Goal: Task Accomplishment & Management: Manage account settings

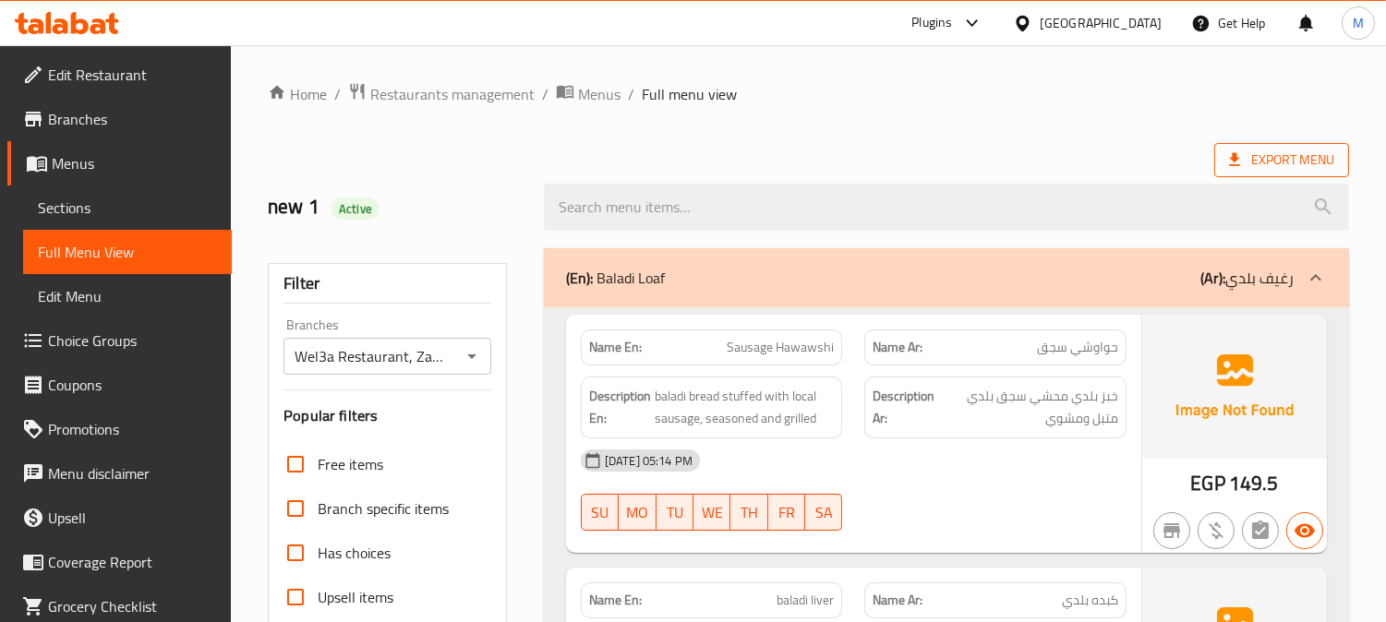
click at [1283, 158] on span "Export Menu" at bounding box center [1281, 160] width 105 height 23
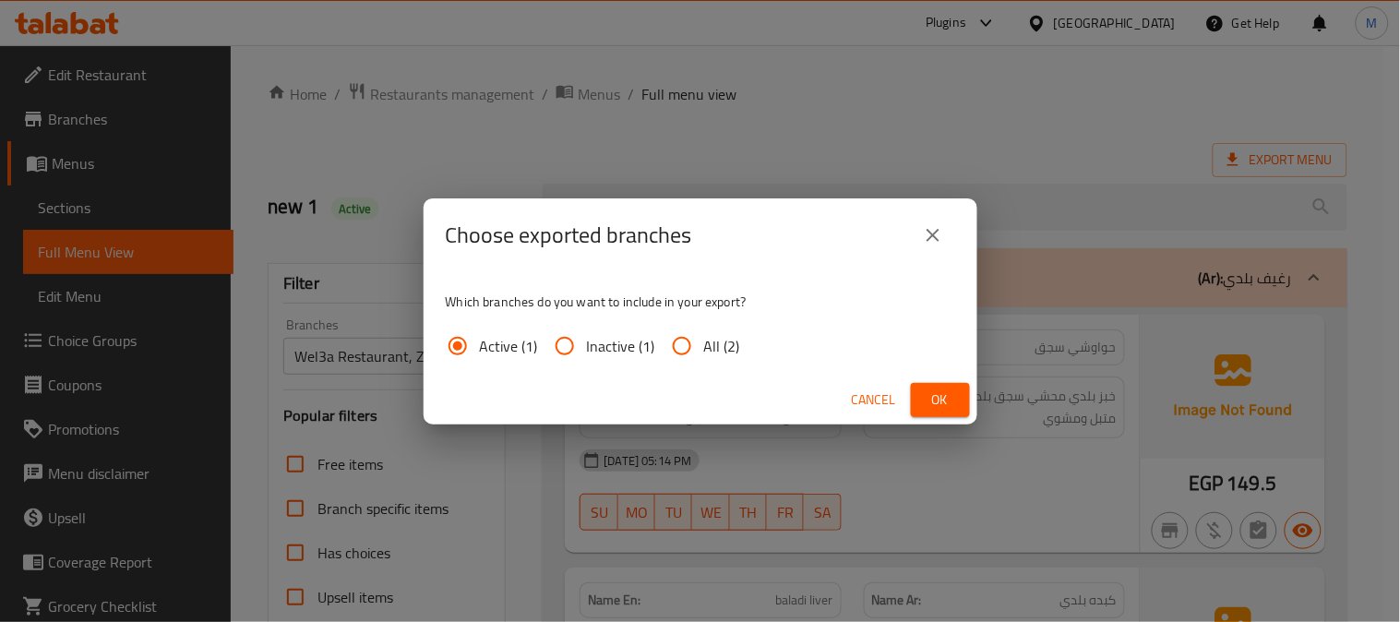
click at [677, 333] on input "All (2)" at bounding box center [682, 346] width 44 height 44
radio input "true"
click at [936, 393] on span "Ok" at bounding box center [941, 400] width 30 height 23
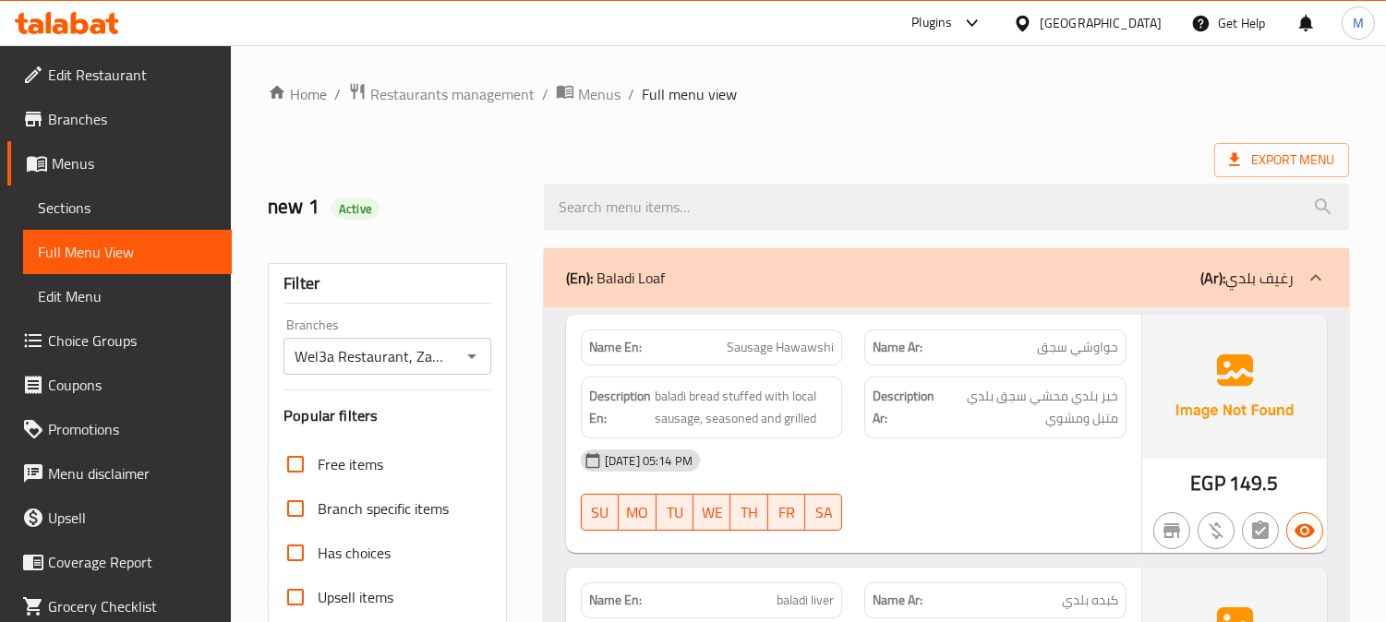
click at [83, 126] on span "Branches" at bounding box center [132, 119] width 169 height 22
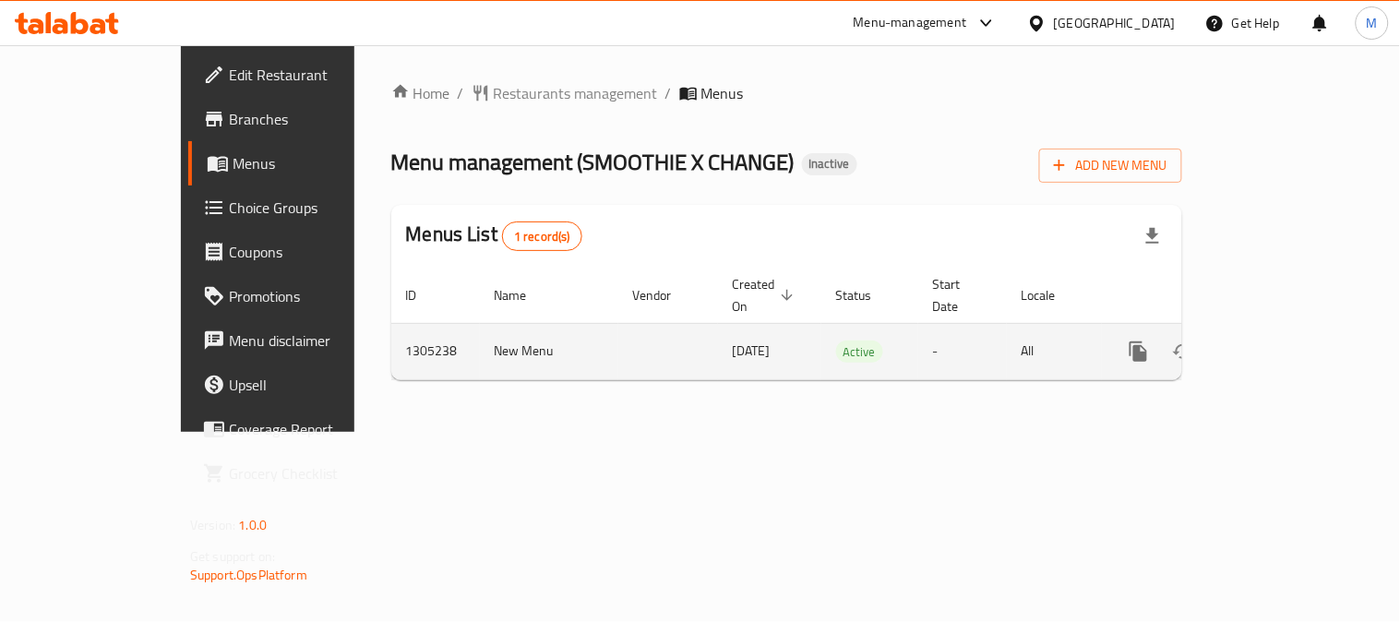
click at [1280, 343] on icon "enhanced table" at bounding box center [1272, 351] width 17 height 17
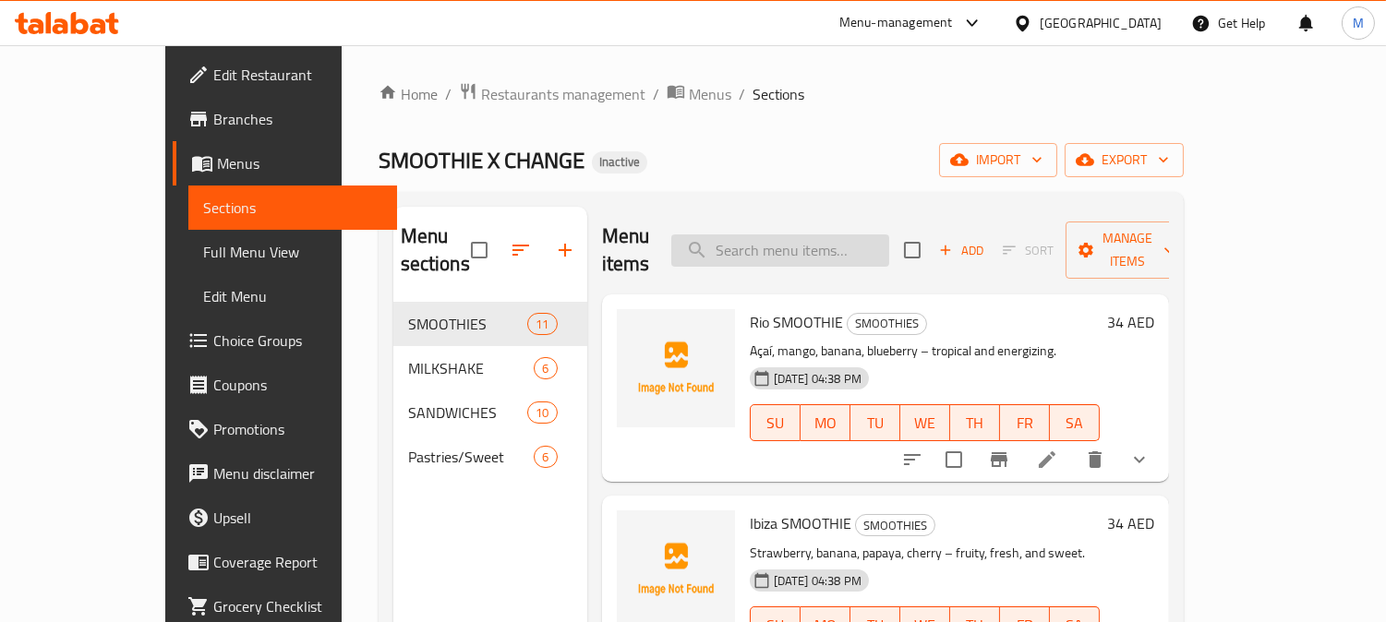
click at [797, 235] on input "search" at bounding box center [780, 250] width 218 height 32
click at [203, 250] on span "Full Menu View" at bounding box center [292, 252] width 179 height 22
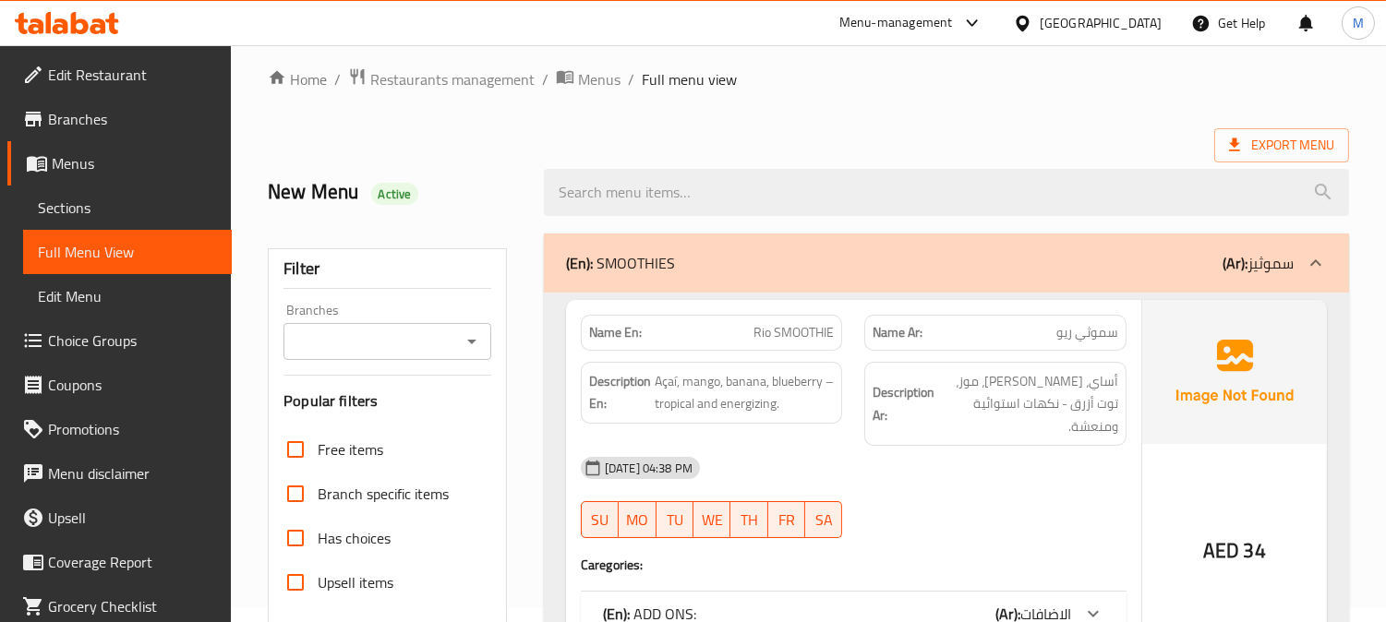
scroll to position [615, 0]
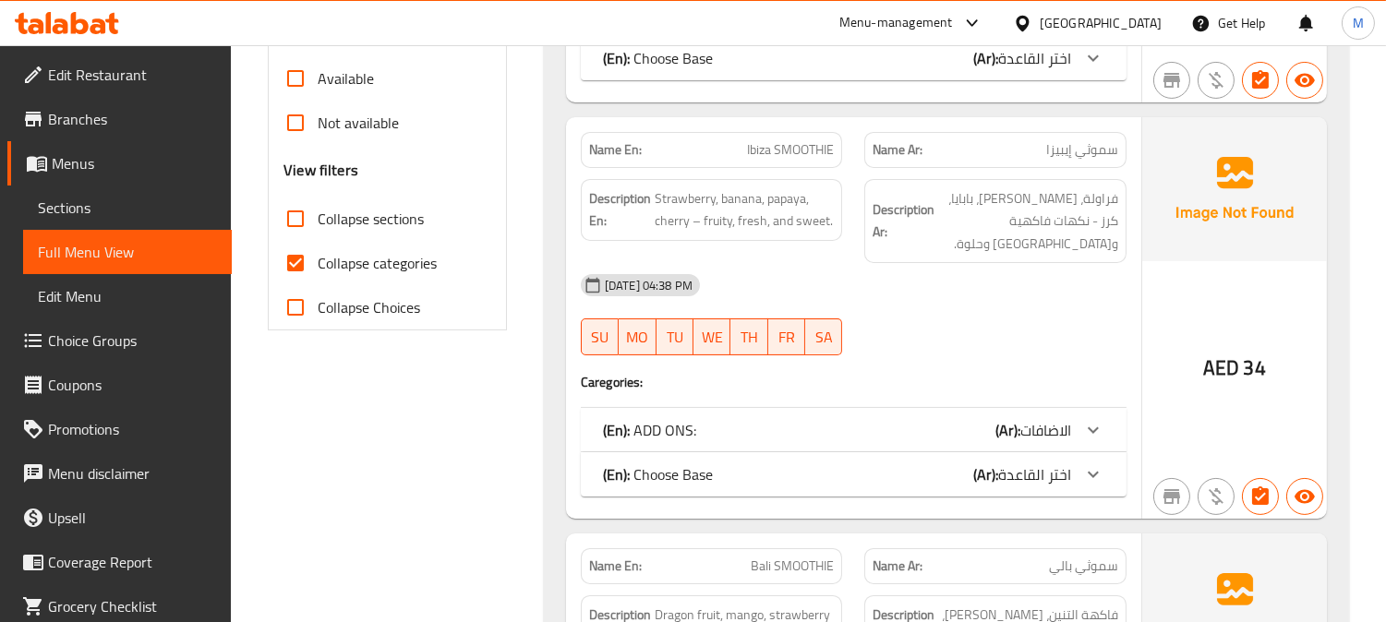
click at [292, 262] on input "Collapse categories" at bounding box center [295, 263] width 44 height 44
checkbox input "false"
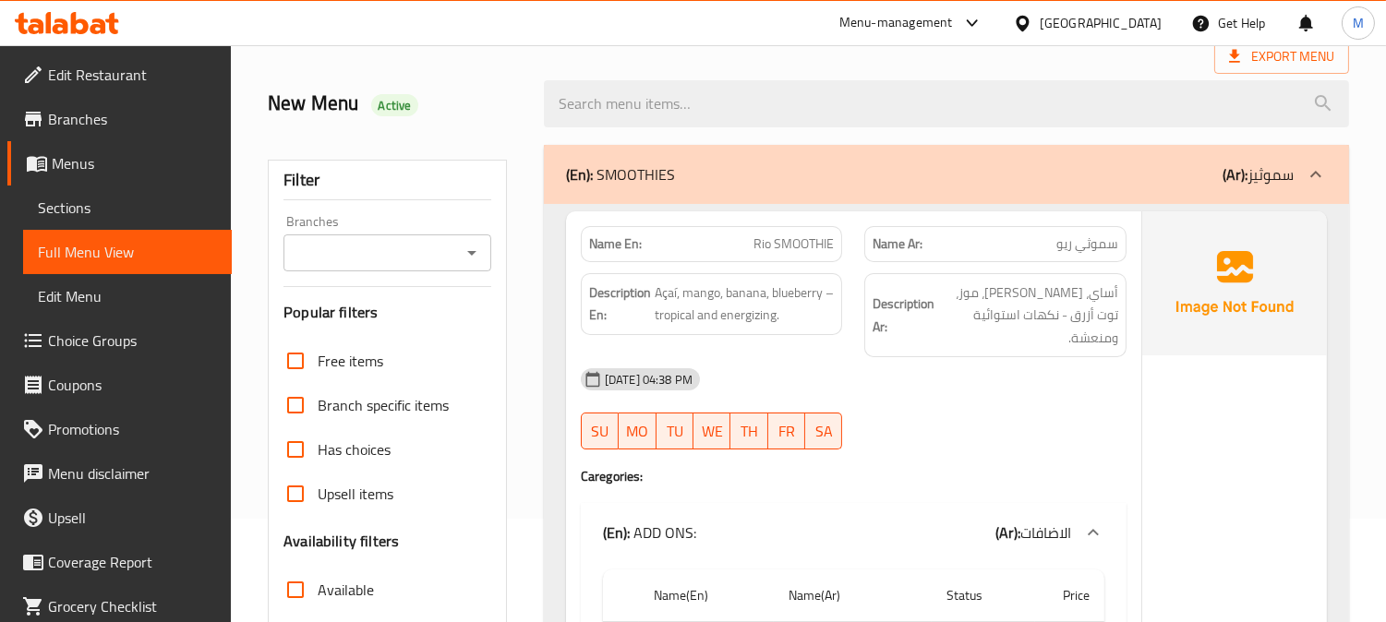
scroll to position [102, 0]
click at [734, 292] on span "Açaí, mango, banana, blueberry – tropical and energizing." at bounding box center [745, 304] width 180 height 45
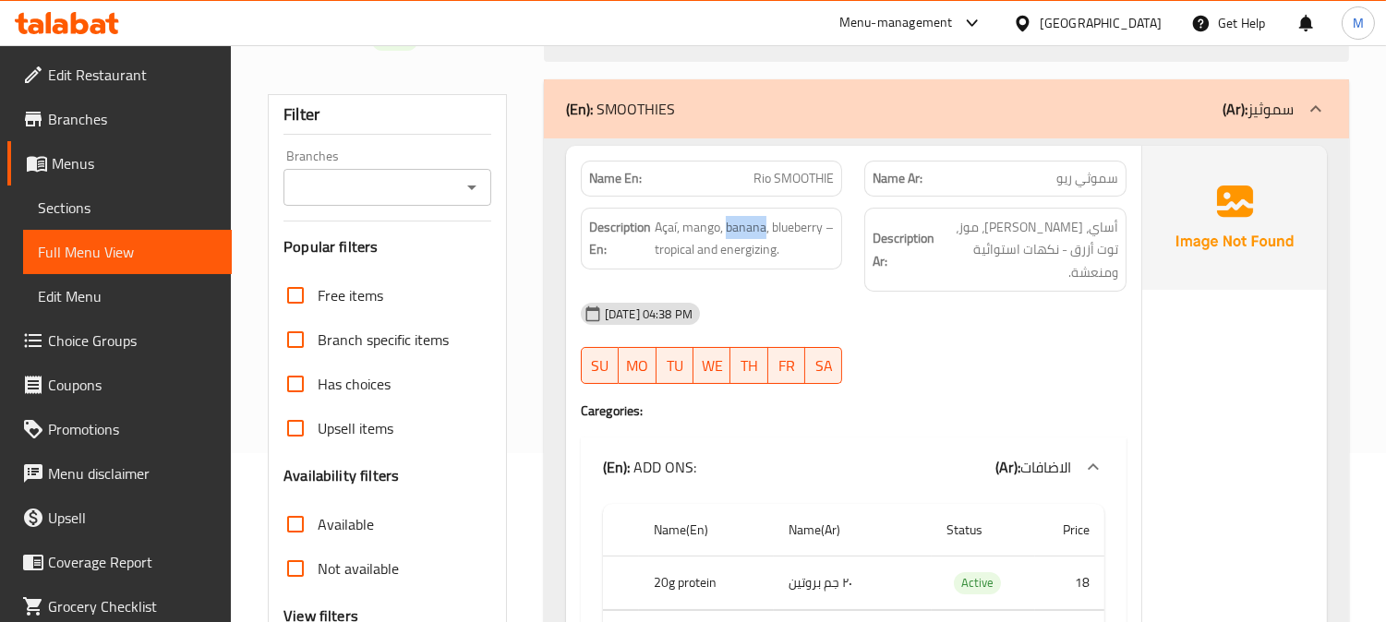
scroll to position [205, 0]
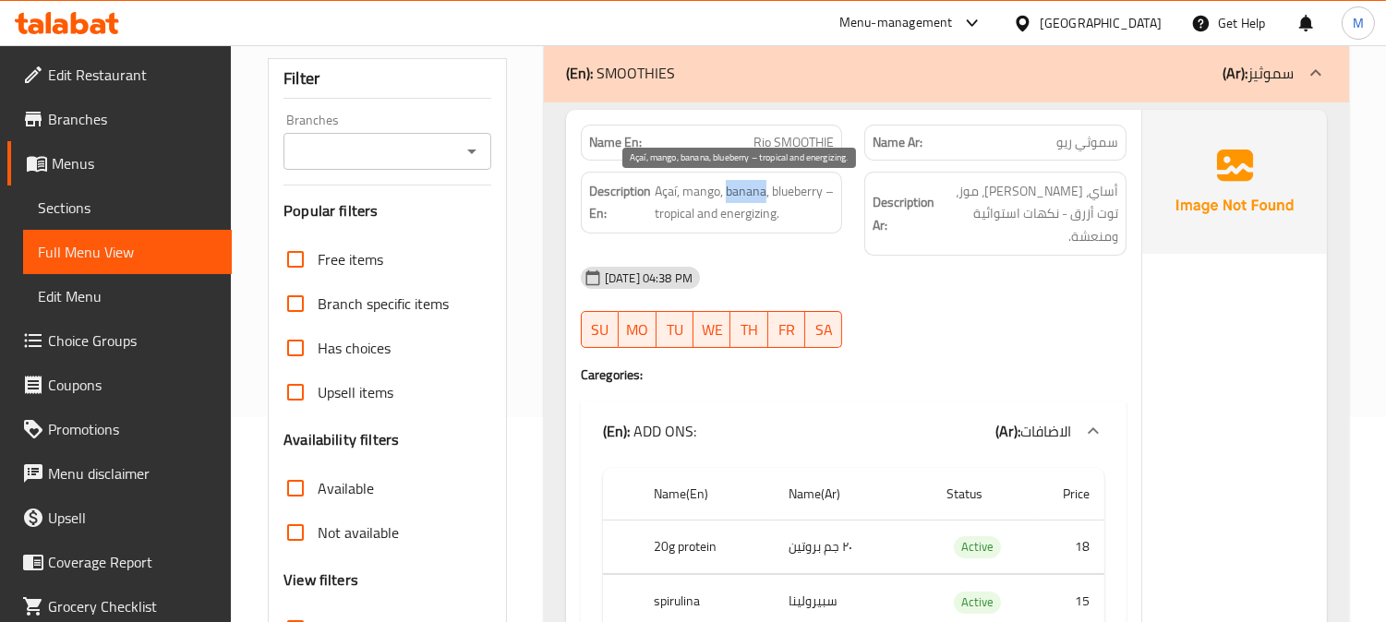
click at [774, 206] on span "Açaí, mango, banana, blueberry – tropical and energizing." at bounding box center [745, 202] width 180 height 45
click at [799, 133] on span "Rio SMOOTHIE" at bounding box center [793, 142] width 80 height 19
copy span "Rio SMOOTHIE"
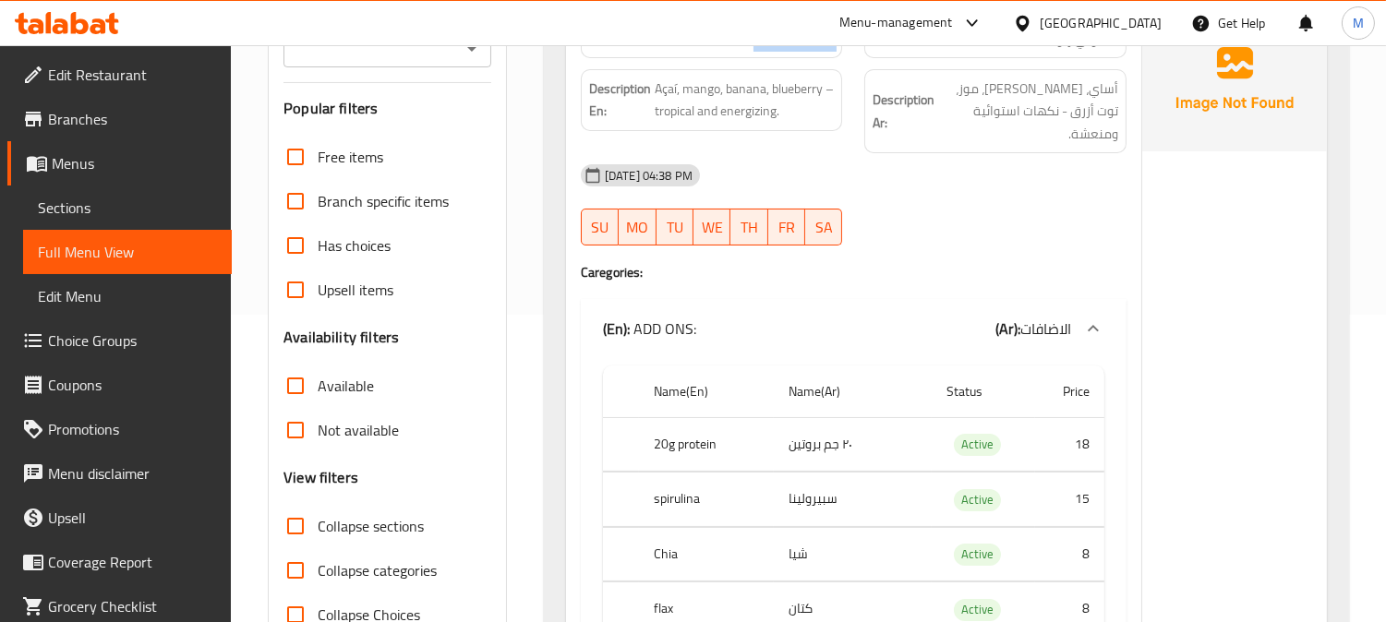
scroll to position [615, 0]
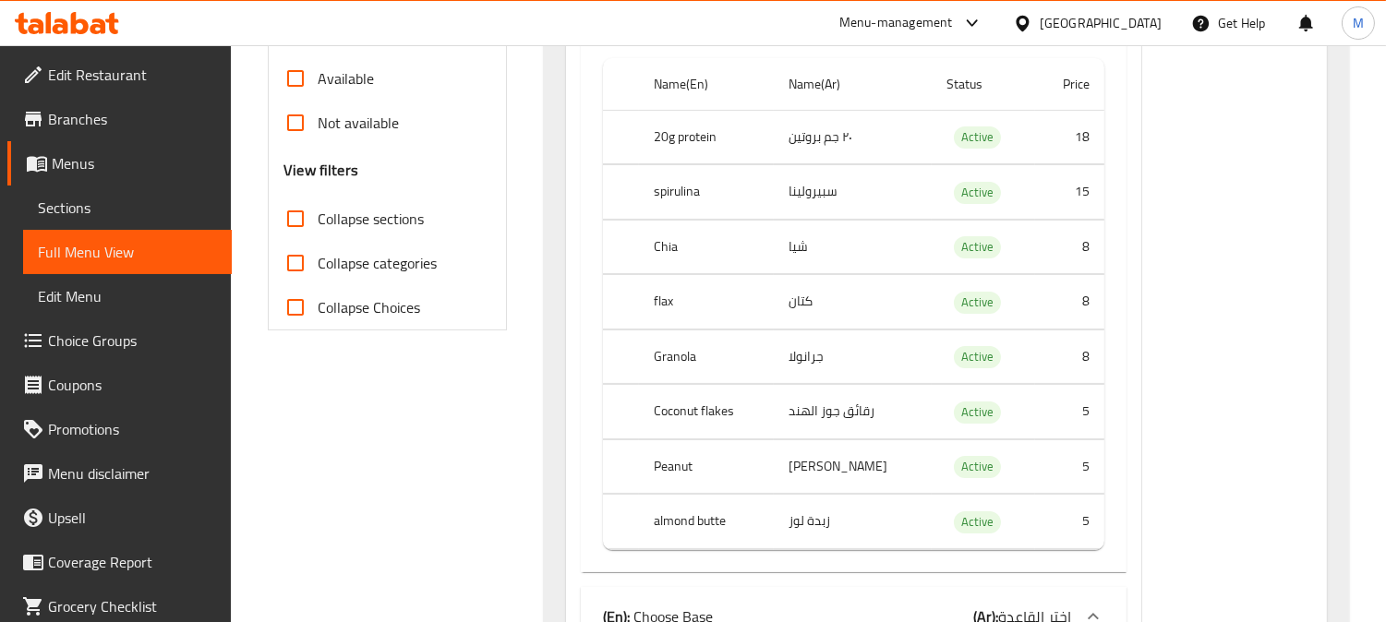
click at [957, 236] on span "Active" at bounding box center [977, 246] width 47 height 21
copy span "Active"
click at [652, 290] on th "flax" at bounding box center [706, 302] width 135 height 54
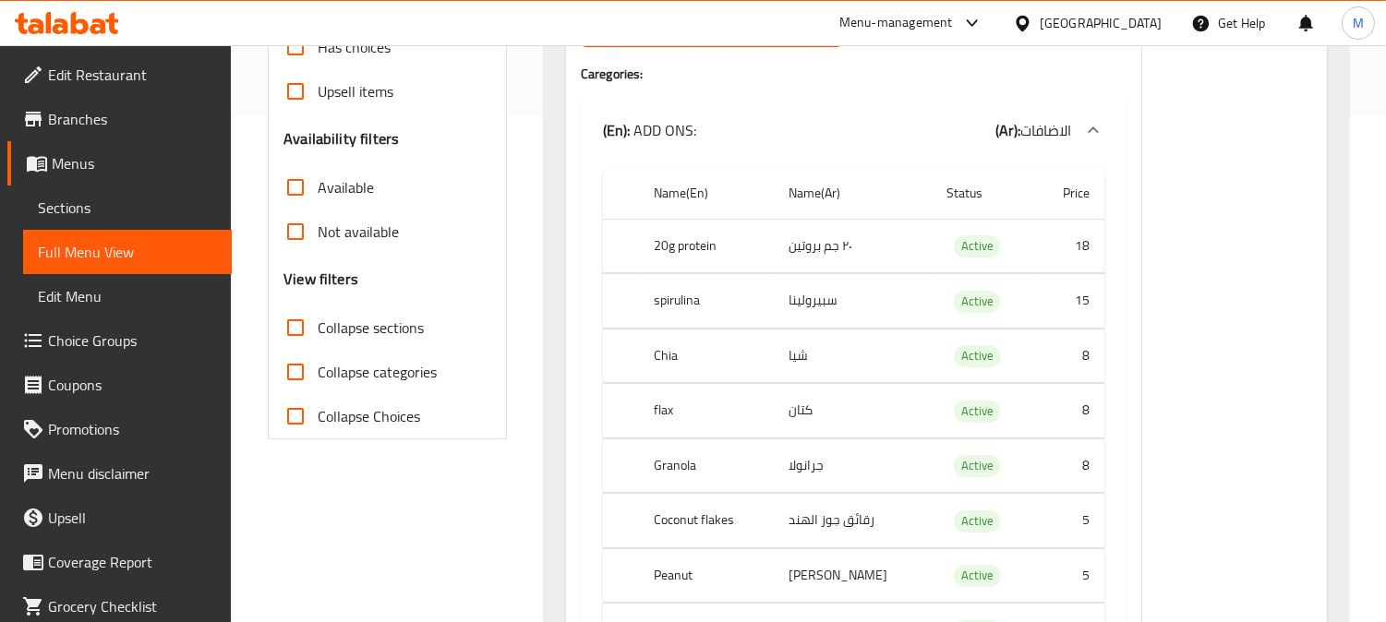
scroll to position [410, 0]
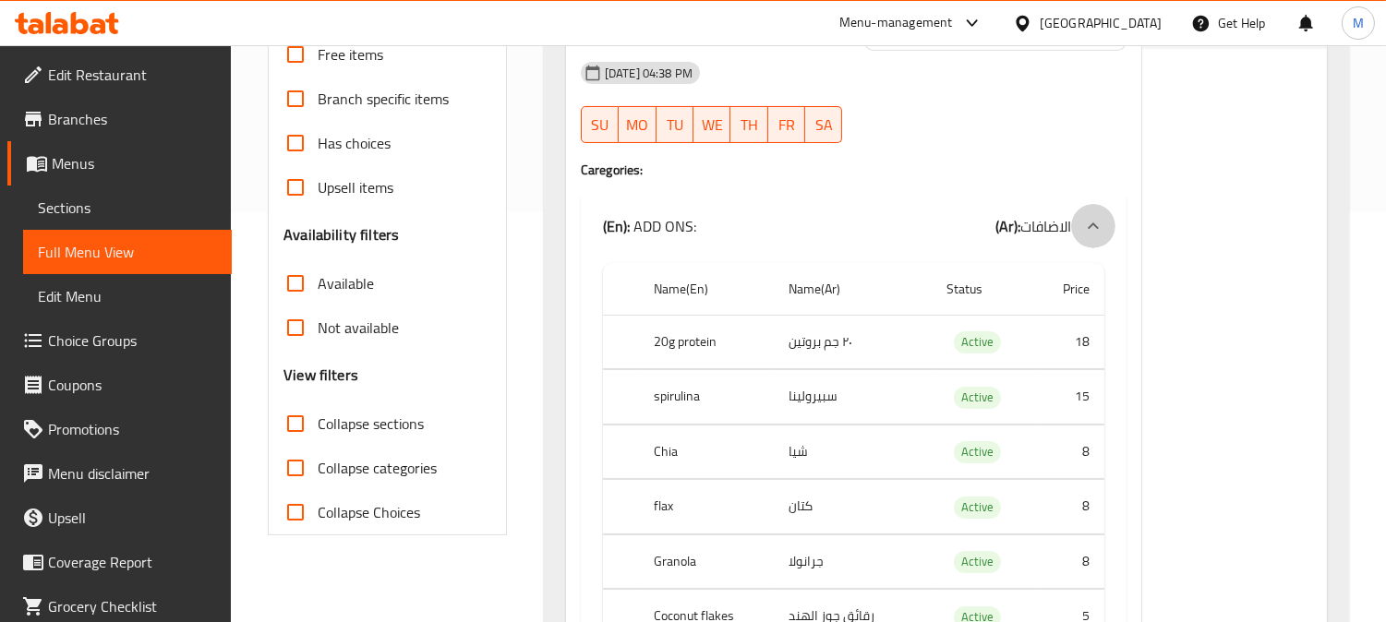
click at [1100, 215] on icon at bounding box center [1093, 226] width 22 height 22
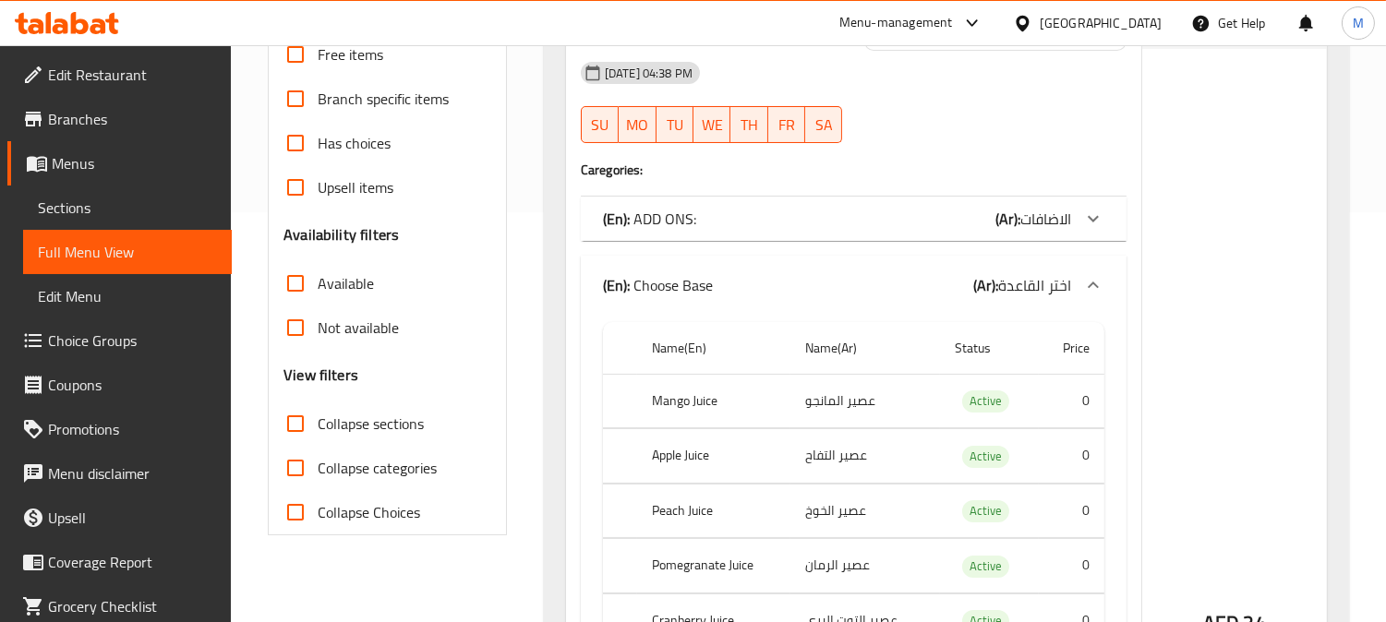
click at [1094, 275] on div at bounding box center [1093, 285] width 44 height 44
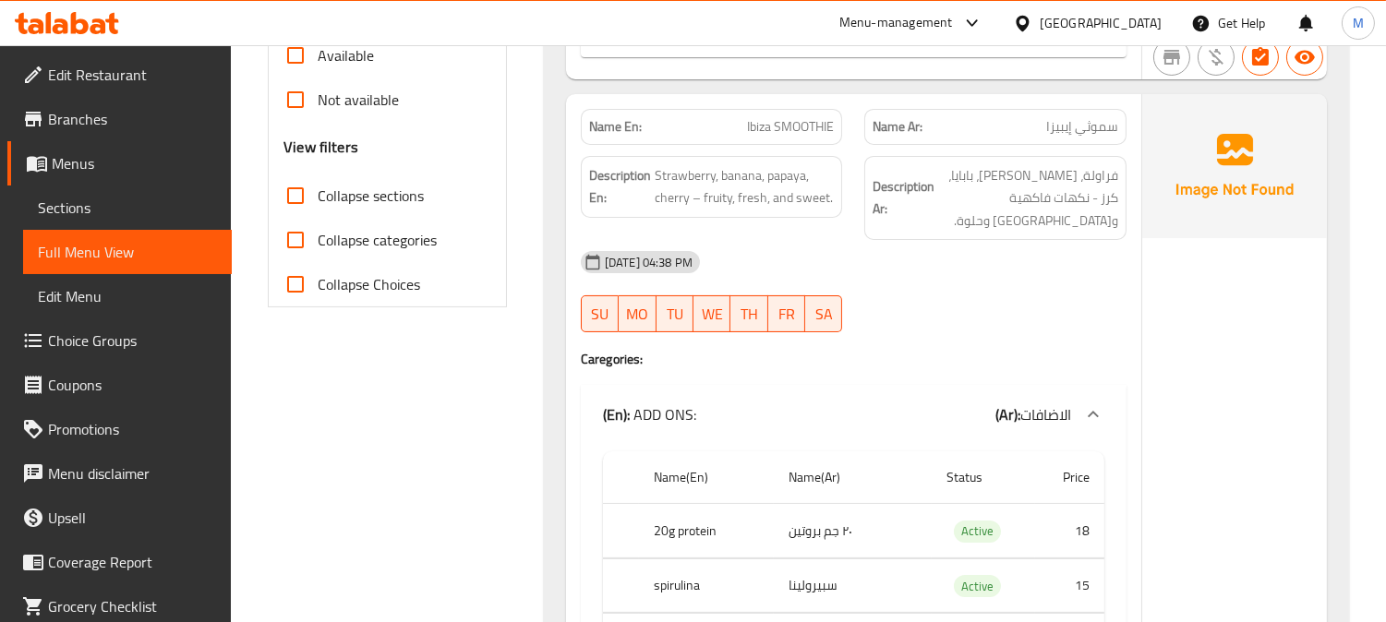
scroll to position [615, 0]
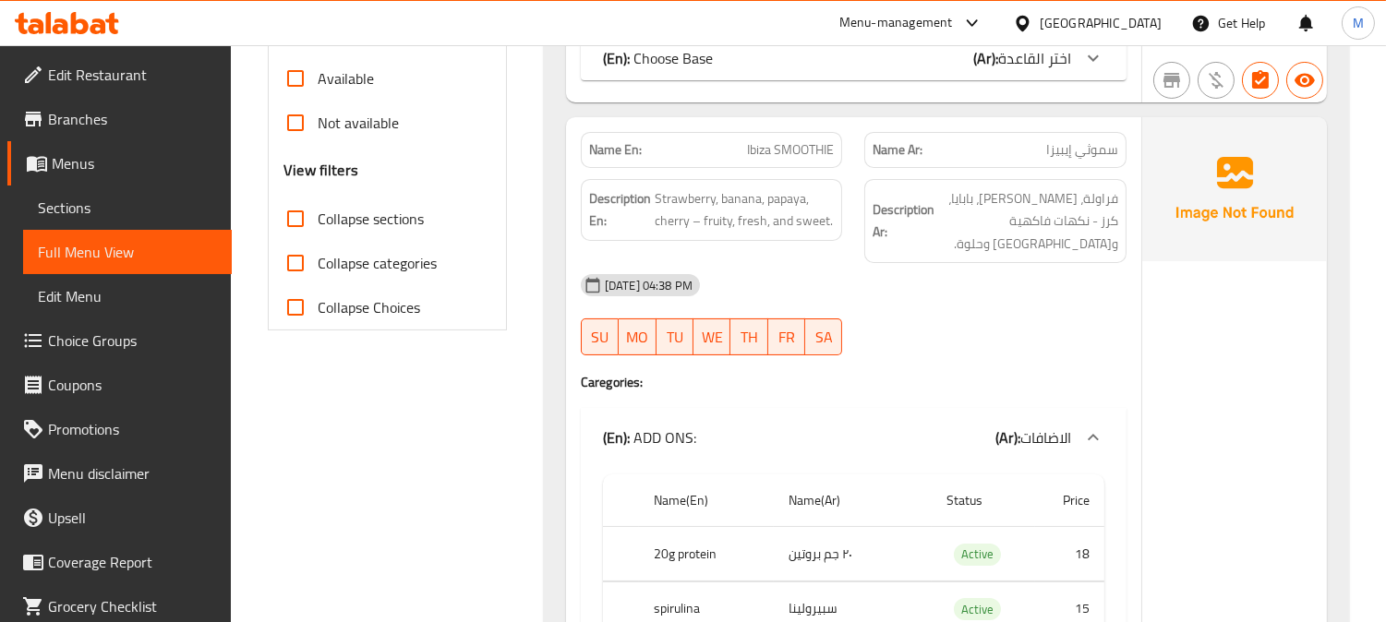
click at [690, 187] on span "Strawberry, banana, papaya, cherry – fruity, fresh, and sweet." at bounding box center [745, 209] width 180 height 45
click at [777, 140] on span "Ibiza SMOOTHIE" at bounding box center [790, 149] width 87 height 19
copy span "Ibiza SMOOTHIE"
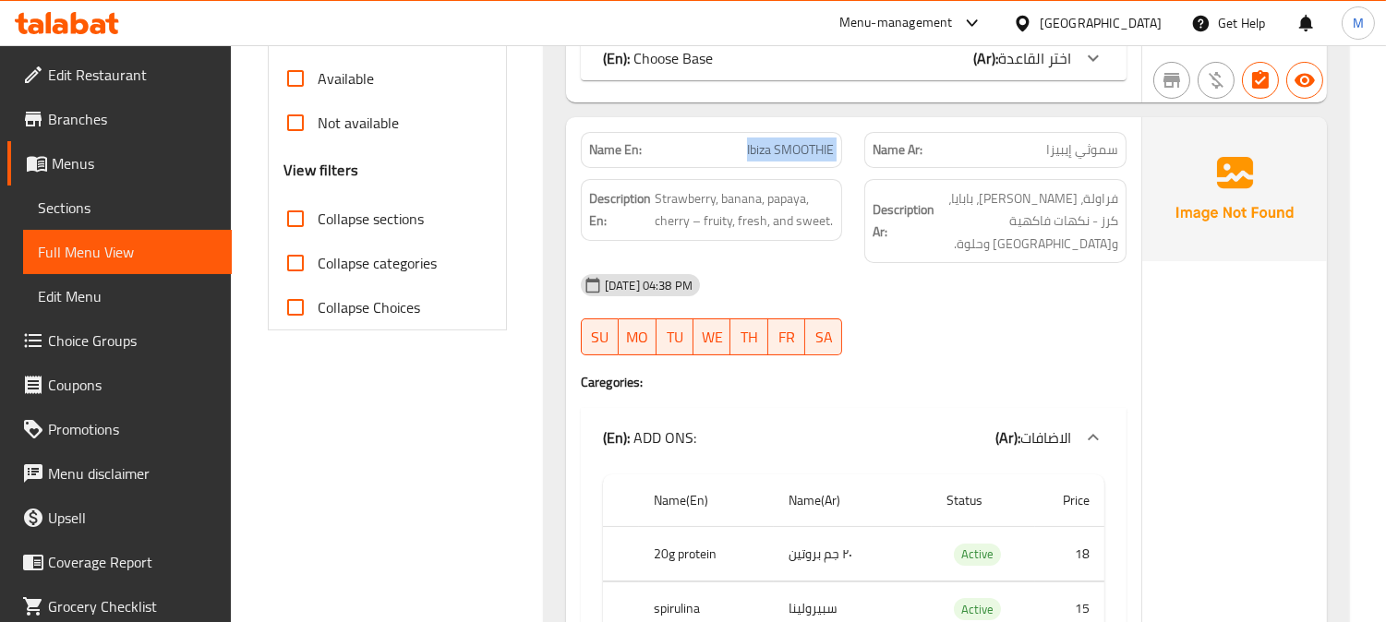
click at [777, 140] on span "Ibiza SMOOTHIE" at bounding box center [790, 149] width 87 height 19
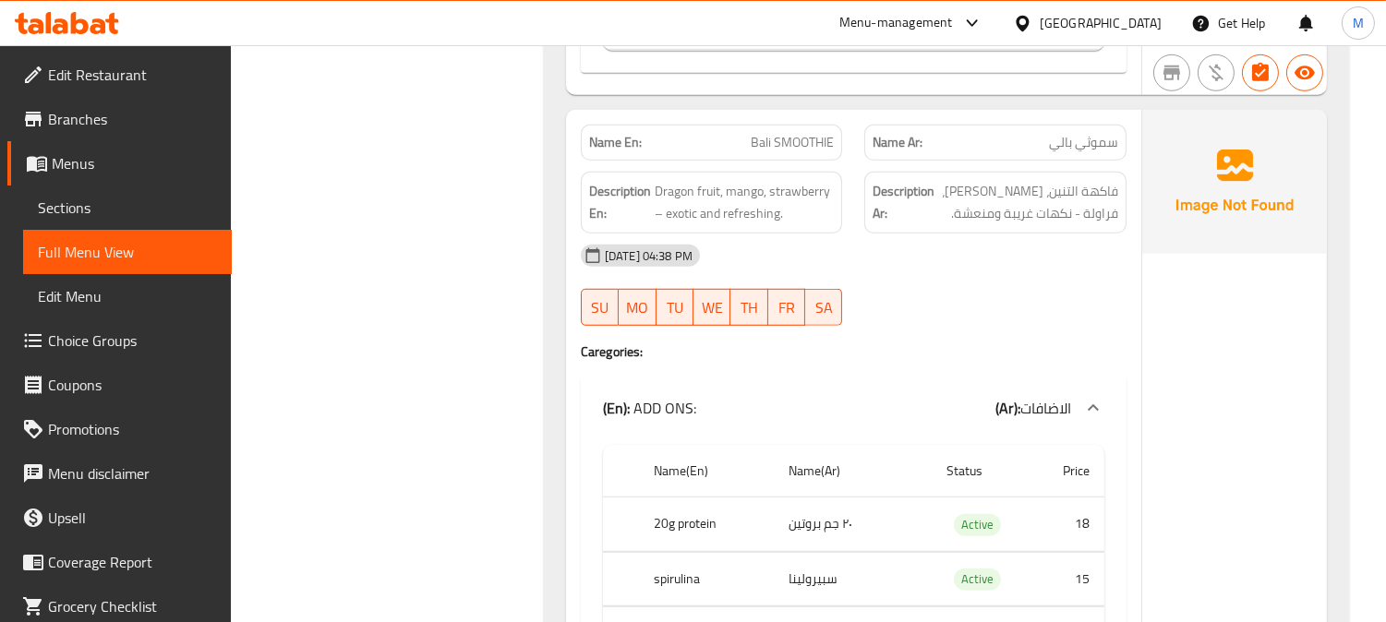
scroll to position [2461, 0]
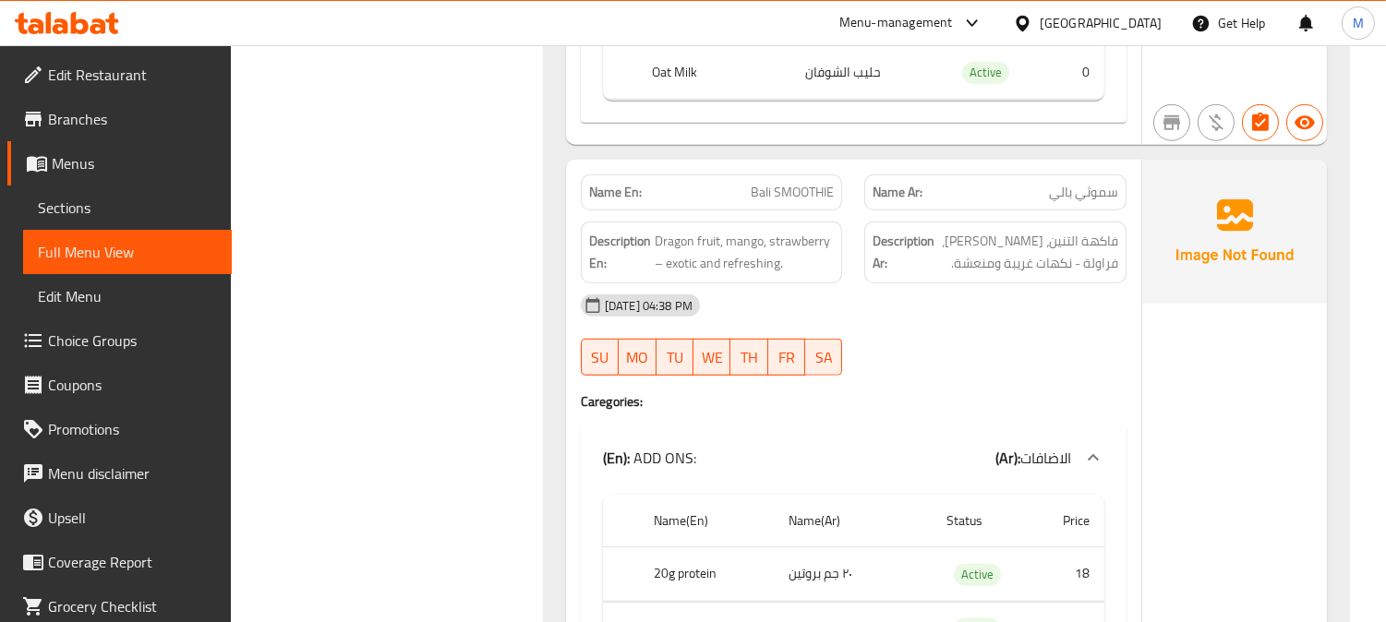
click at [768, 163] on div "Name En: Bali SMOOTHIE" at bounding box center [712, 192] width 284 height 58
drag, startPoint x: 716, startPoint y: 189, endPoint x: 698, endPoint y: 198, distance: 20.6
click at [651, 230] on h6 "Description En: Dragon fruit, mango, strawberry – exotic and refreshing." at bounding box center [712, 252] width 246 height 45
drag, startPoint x: 721, startPoint y: 198, endPoint x: 656, endPoint y: 189, distance: 65.2
click at [656, 230] on span "Dragon fruit, mango, strawberry – exotic and refreshing." at bounding box center [745, 252] width 180 height 45
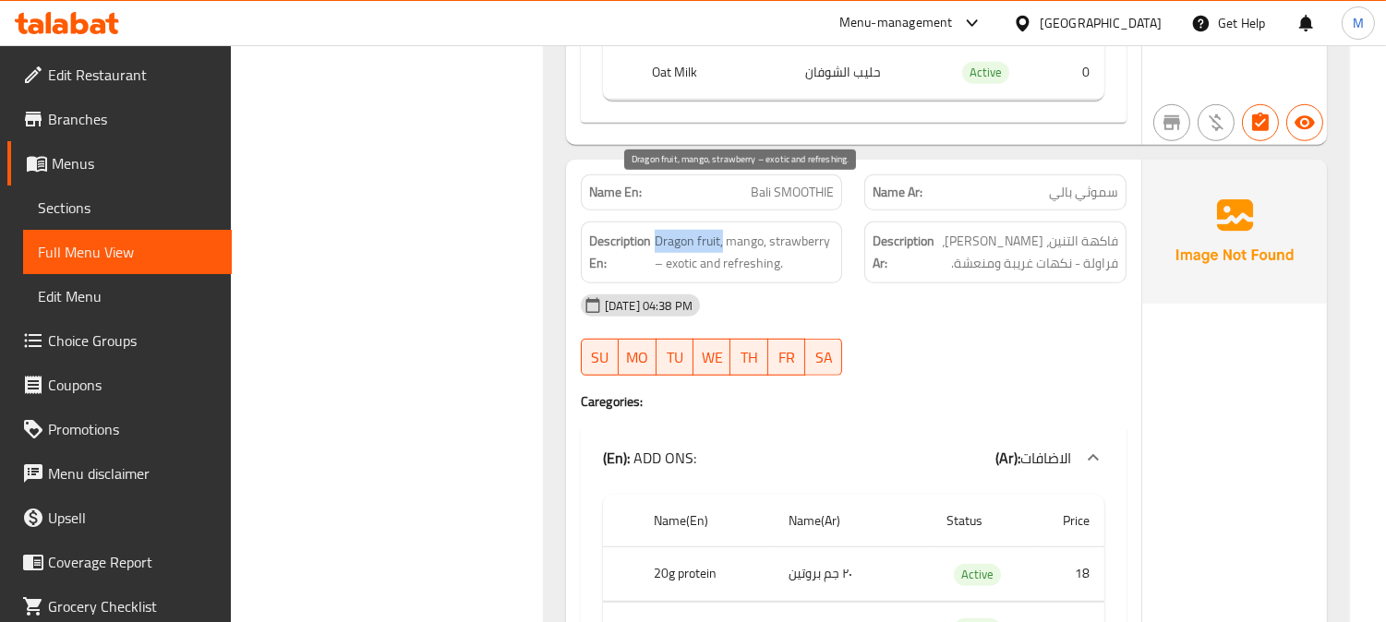
copy span "Dragon fruit,"
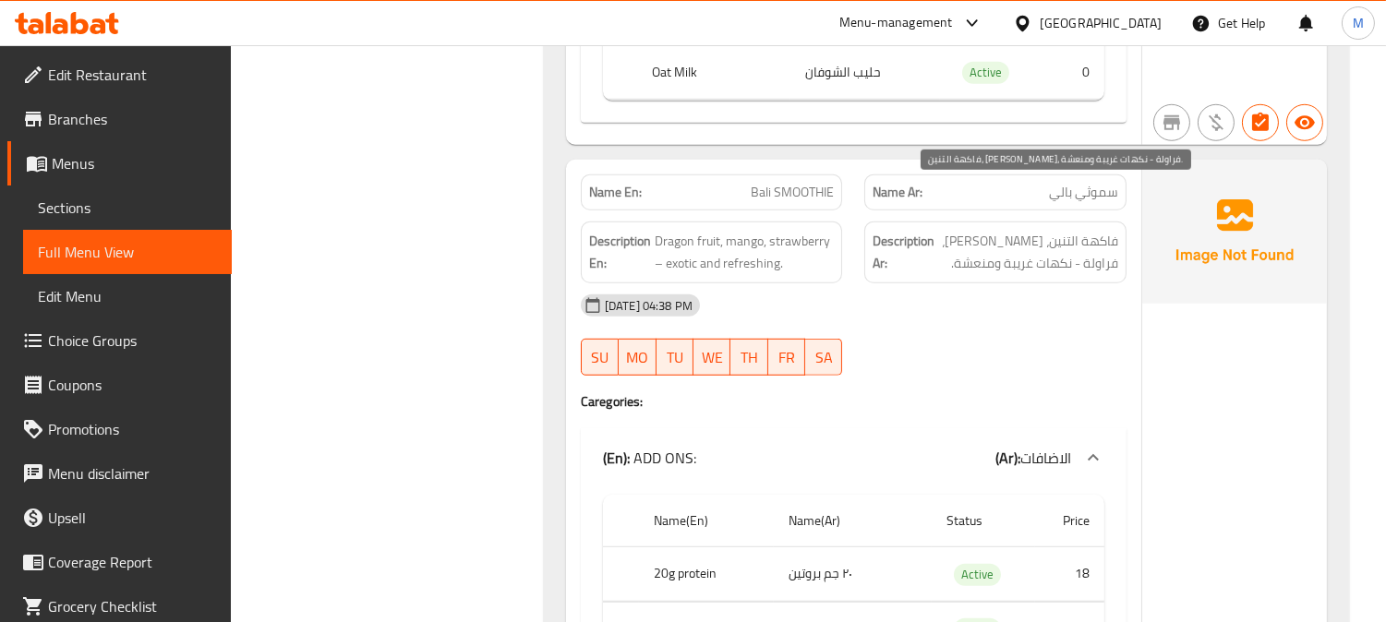
click at [1097, 230] on span "فاكهة التنين، مانجو، فراولة - نكهات غريبة ومنعشة." at bounding box center [1028, 252] width 180 height 45
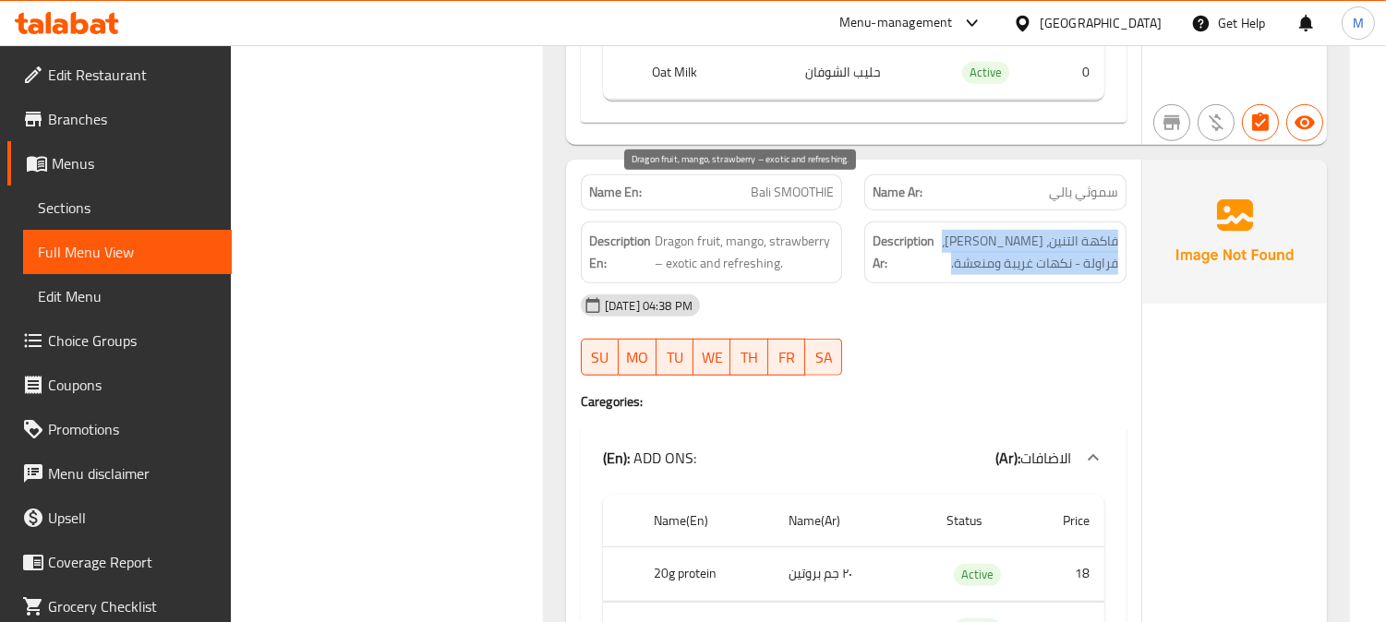
click at [753, 230] on span "Dragon fruit, mango, strawberry – exotic and refreshing." at bounding box center [745, 252] width 180 height 45
click at [815, 230] on span "Dragon fruit, mango, strawberry – exotic and refreshing." at bounding box center [745, 252] width 180 height 45
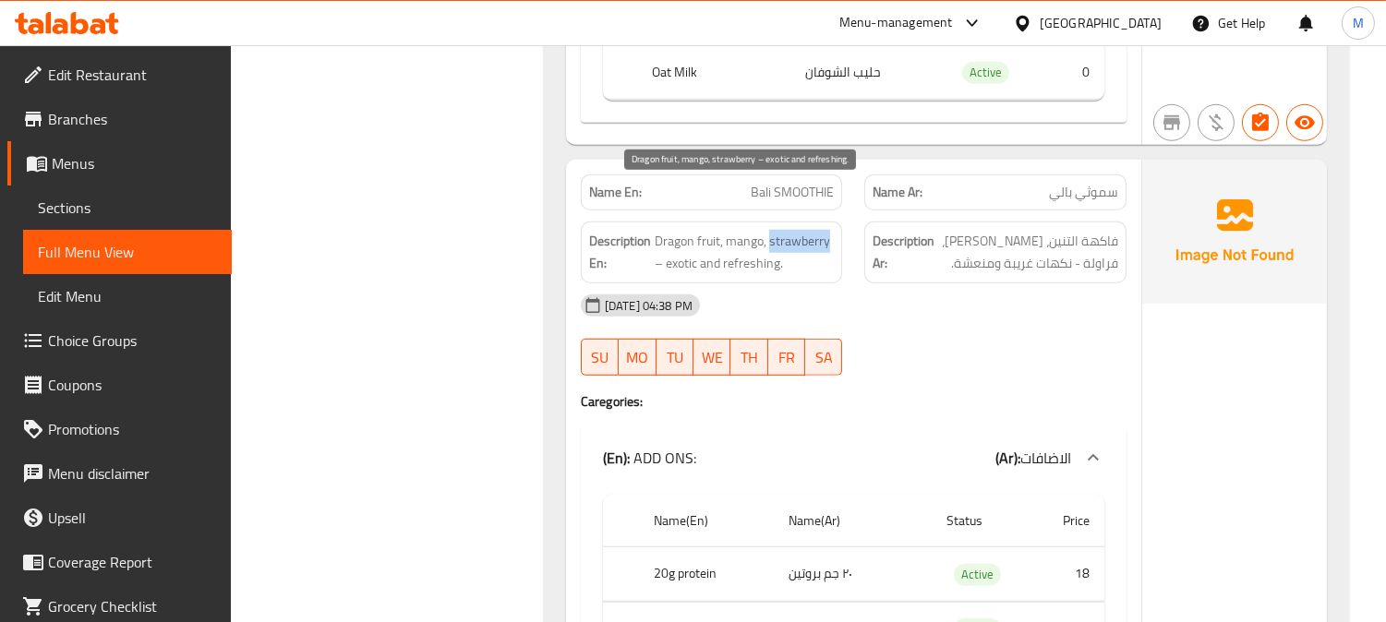
click at [815, 230] on span "Dragon fruit, mango, strawberry – exotic and refreshing." at bounding box center [745, 252] width 180 height 45
click at [794, 174] on div "Name En: Bali SMOOTHIE" at bounding box center [712, 192] width 262 height 36
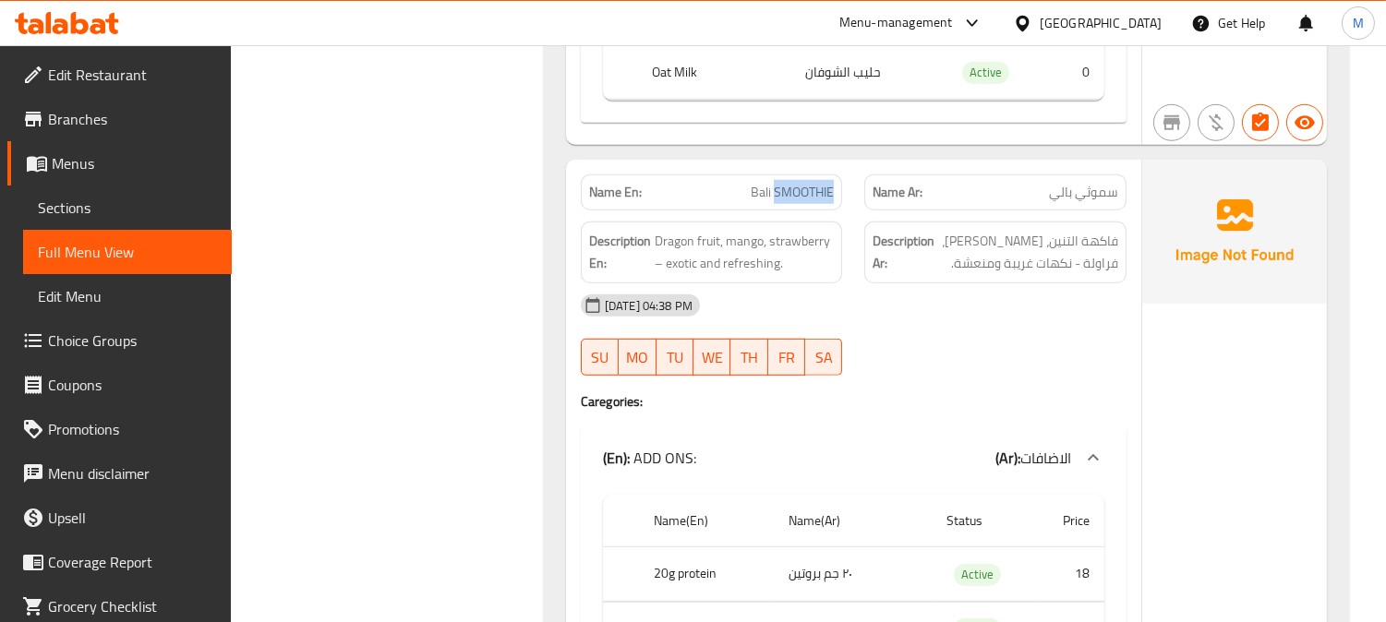
click at [794, 174] on div "Name En: Bali SMOOTHIE" at bounding box center [712, 192] width 262 height 36
copy span "Bali SMOOTHIE"
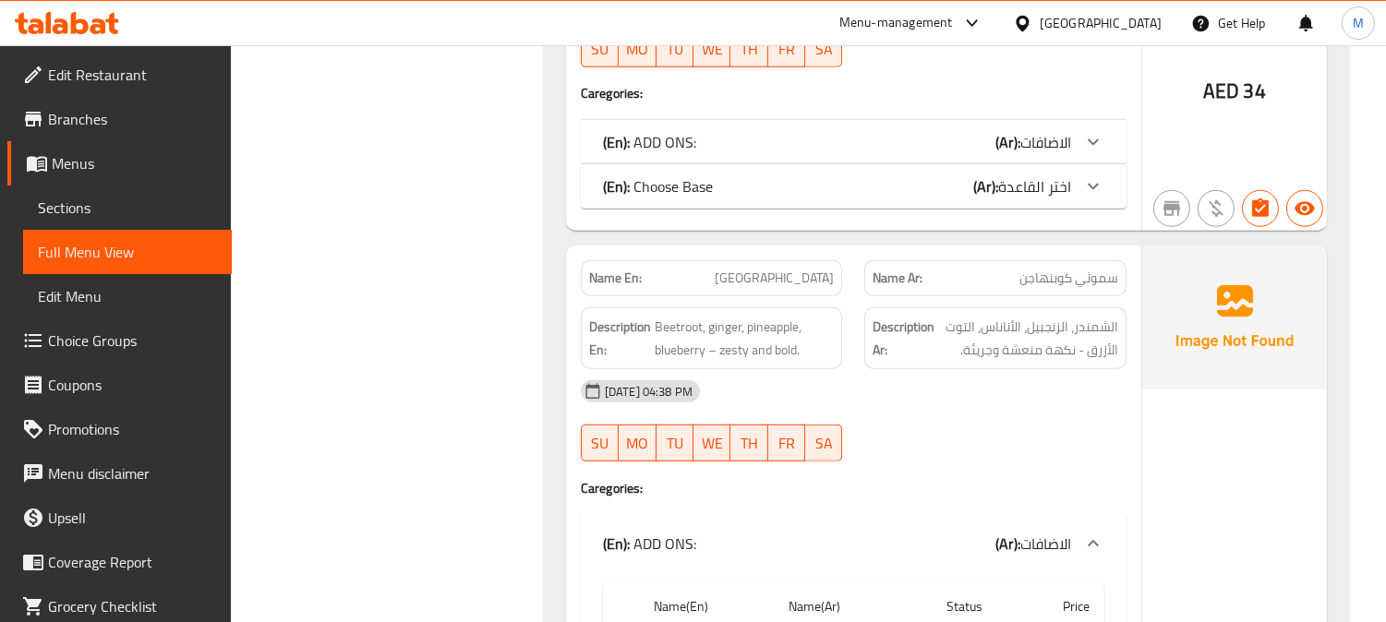
click at [787, 269] on span "Copenhagen" at bounding box center [774, 278] width 119 height 19
copy span "Copenhagen"
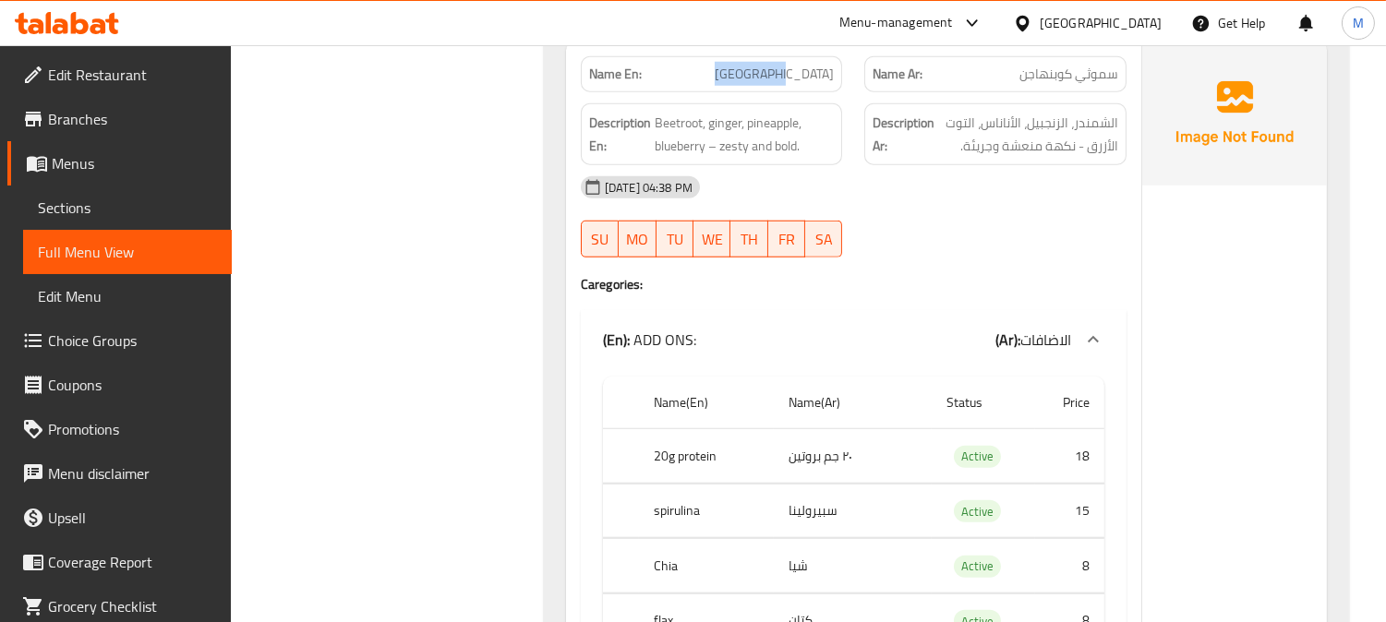
scroll to position [2975, 0]
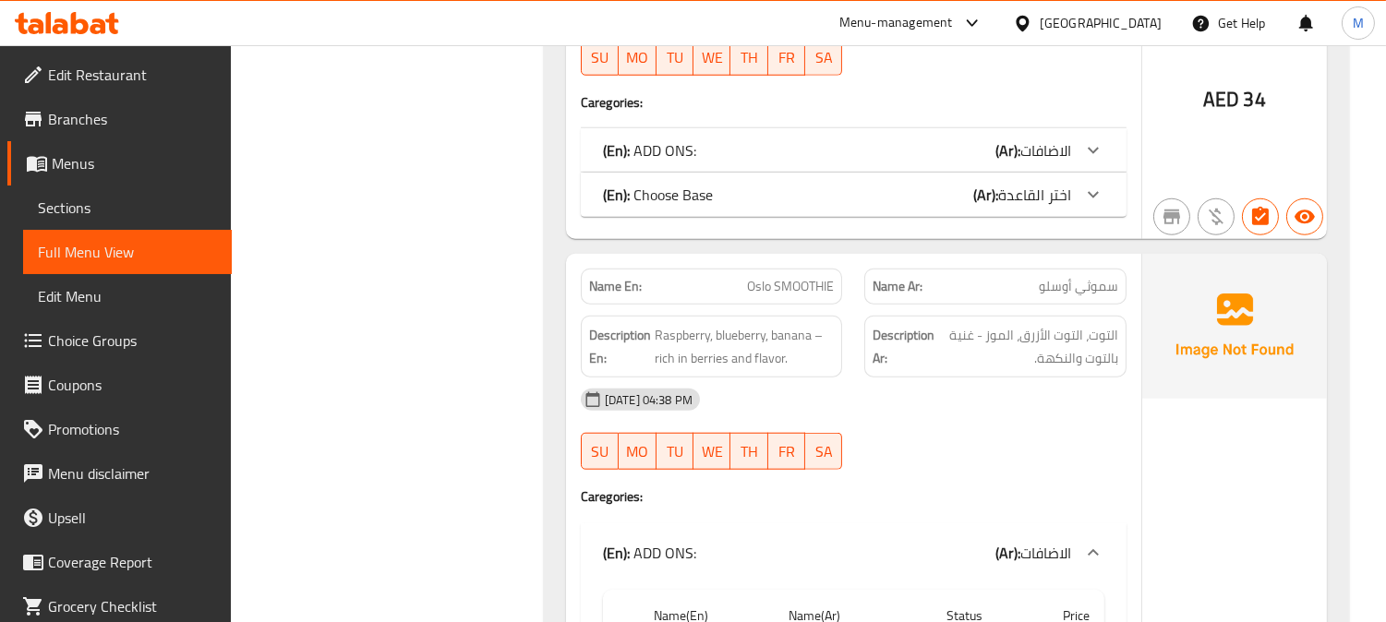
scroll to position [3384, 0]
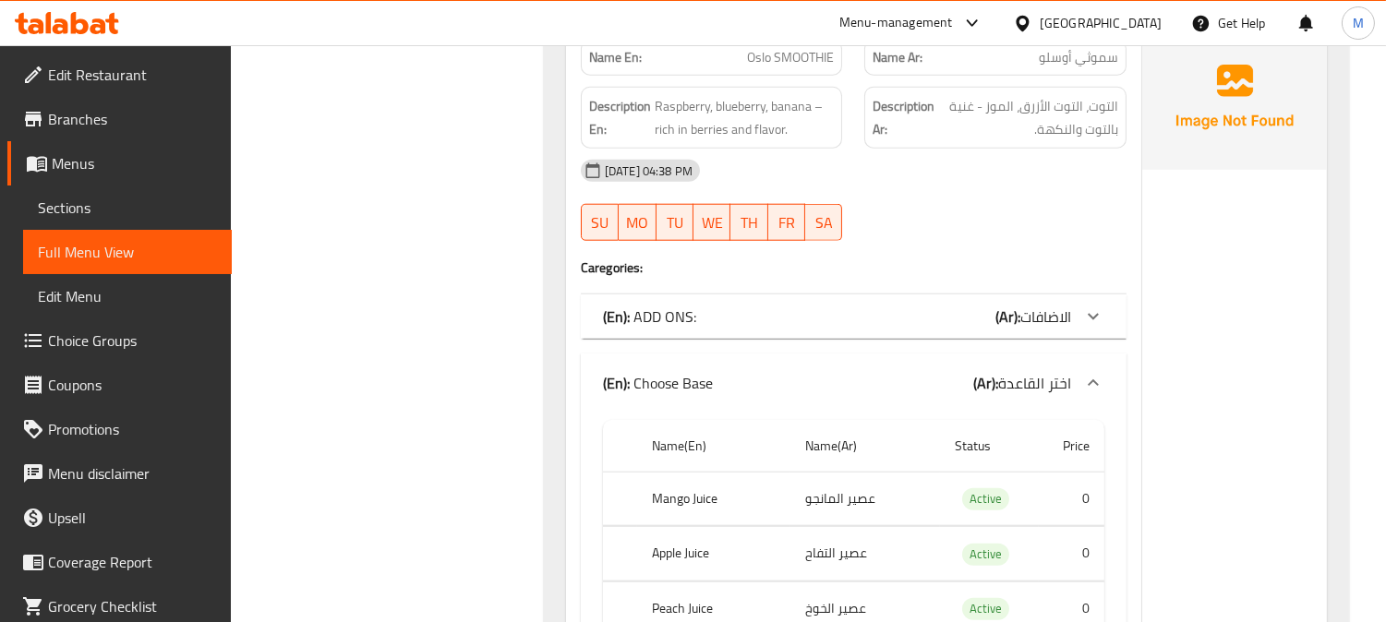
drag, startPoint x: 1094, startPoint y: 335, endPoint x: 1101, endPoint y: 298, distance: 37.7
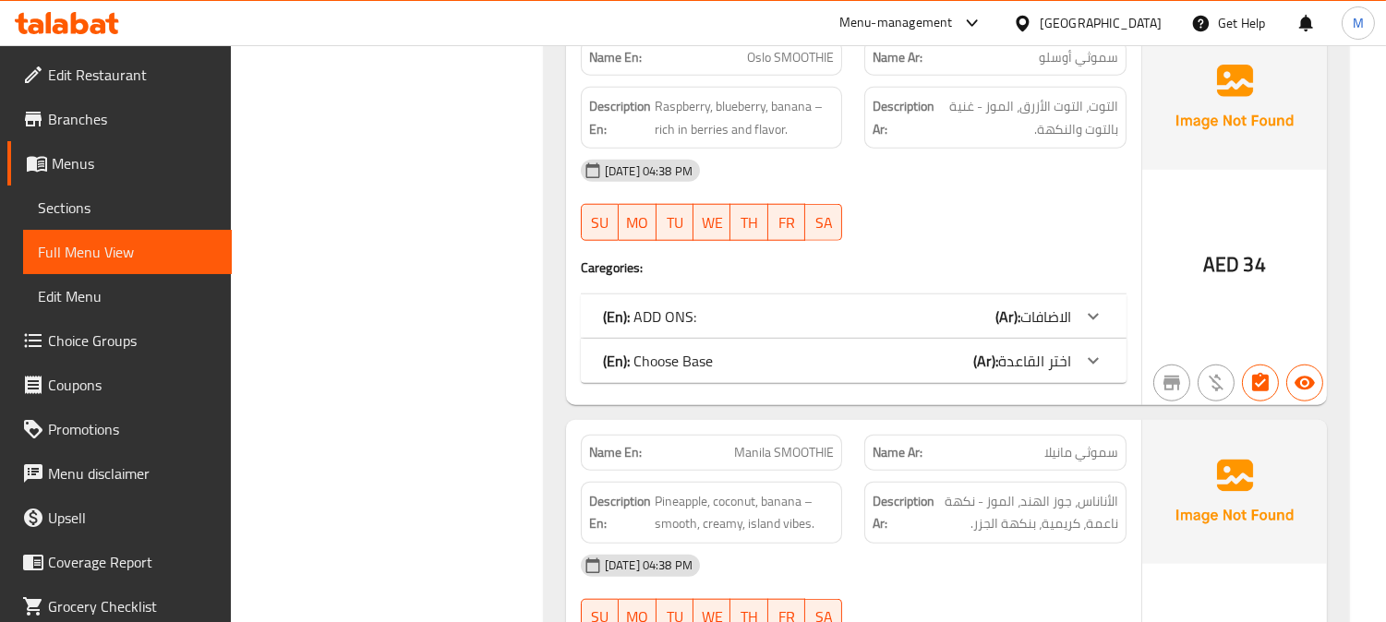
scroll to position [3077, 0]
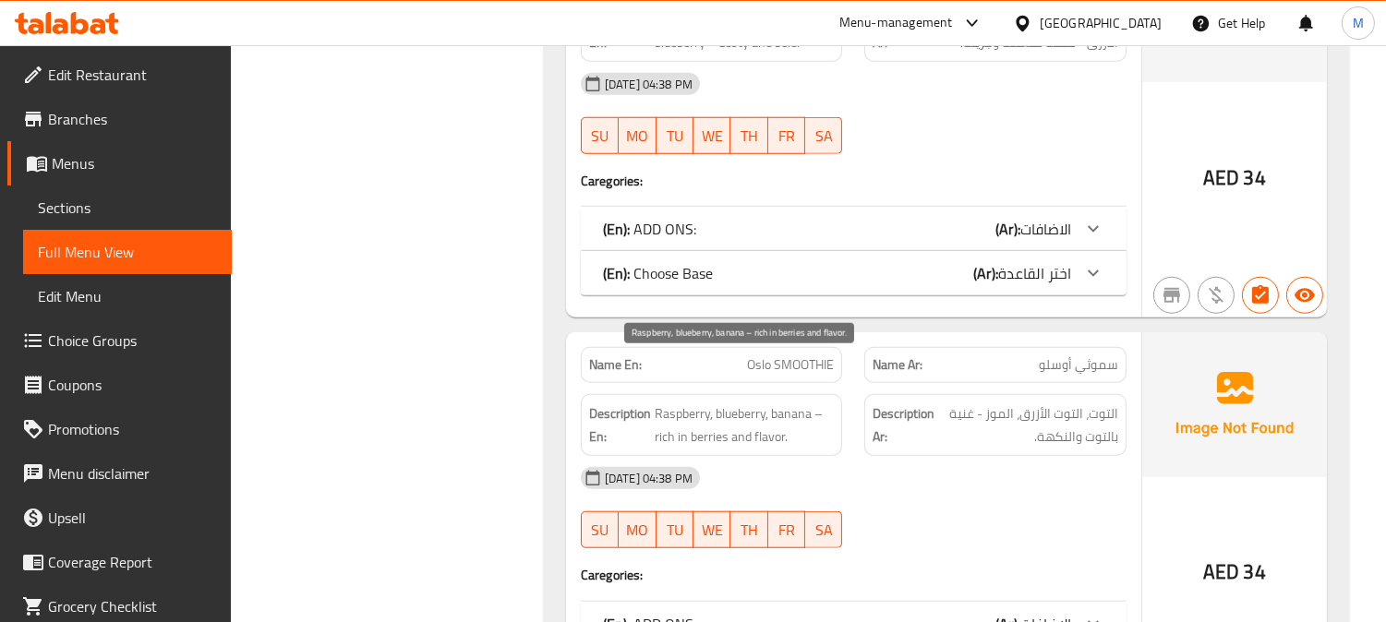
click at [691, 403] on span "Raspberry, blueberry, banana – rich in berries and flavor." at bounding box center [745, 425] width 180 height 45
copy span "Raspberry"
click at [803, 355] on span "Oslo SMOOTHIE" at bounding box center [790, 364] width 87 height 19
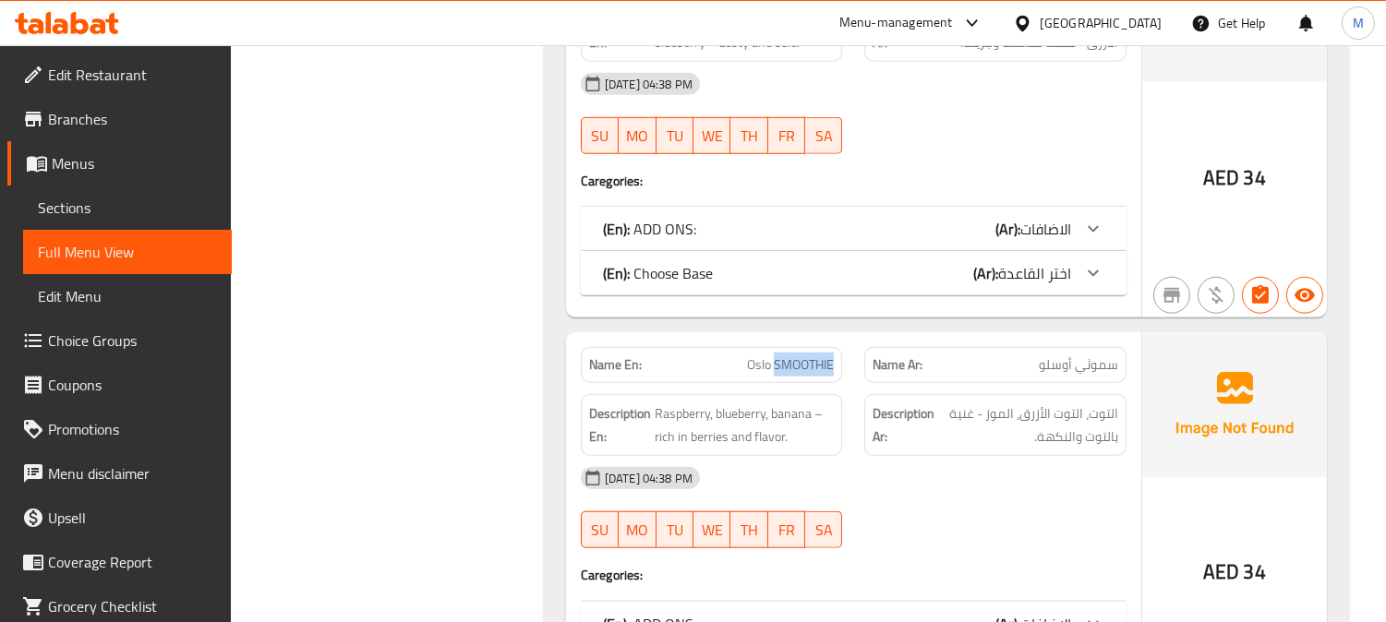
click at [803, 355] on span "Oslo SMOOTHIE" at bounding box center [790, 364] width 87 height 19
copy span "SMOOTHIE"
click at [803, 355] on span "Oslo SMOOTHIE" at bounding box center [790, 364] width 87 height 19
copy span "Oslo SMOOTHIE"
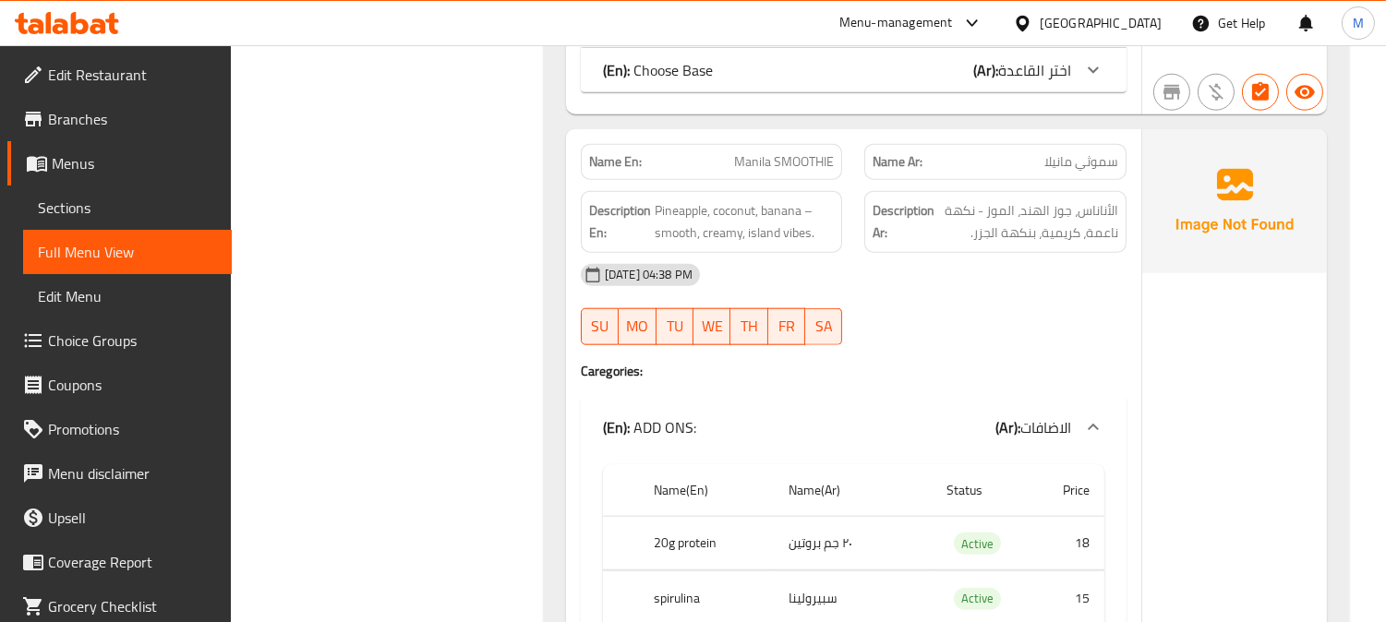
scroll to position [3693, 0]
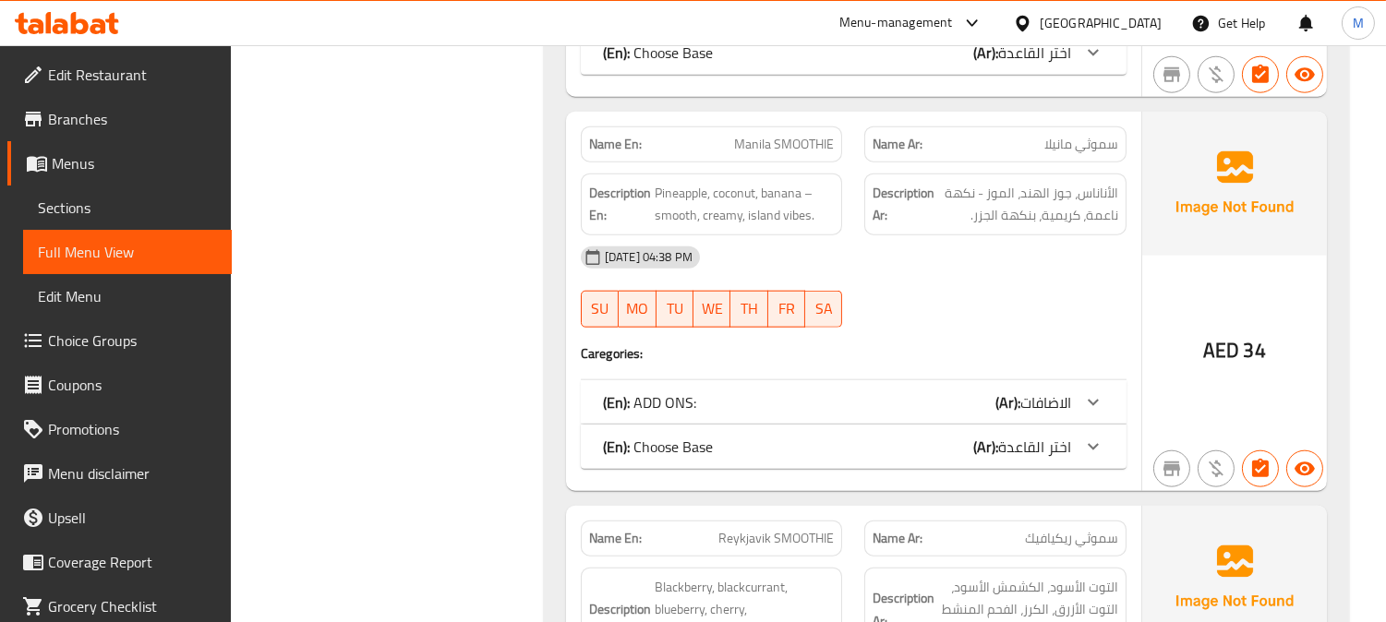
scroll to position [4000, 0]
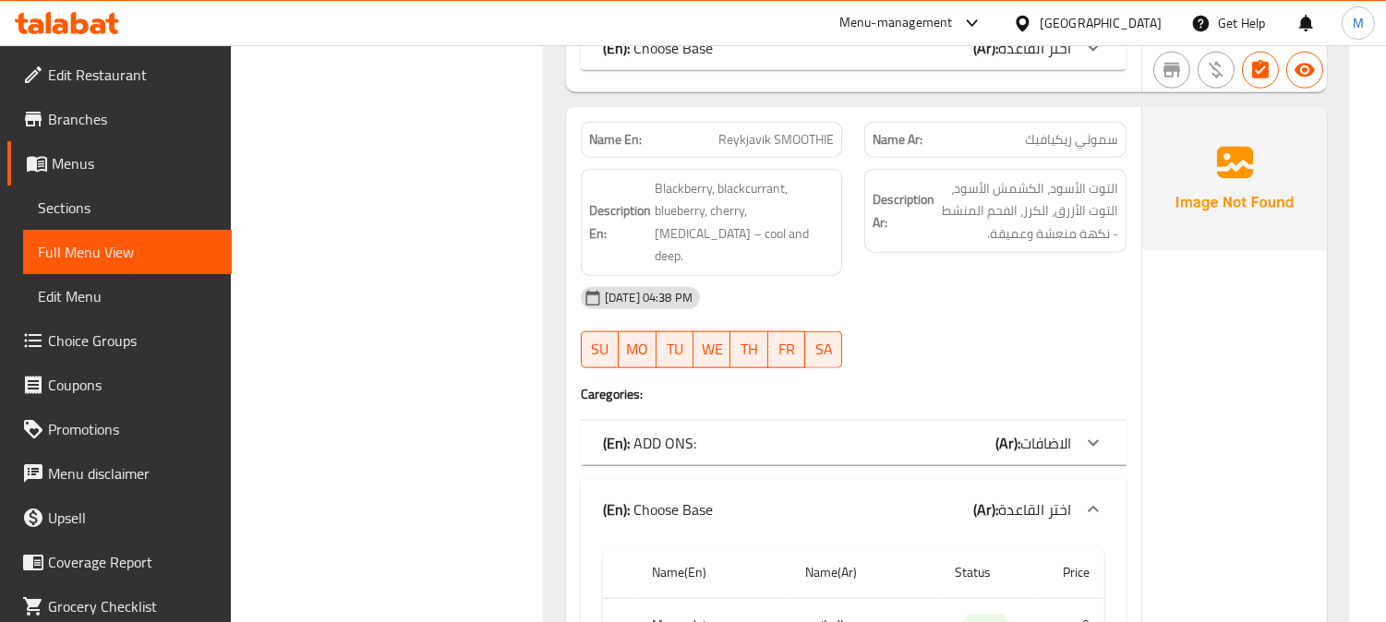
scroll to position [4205, 0]
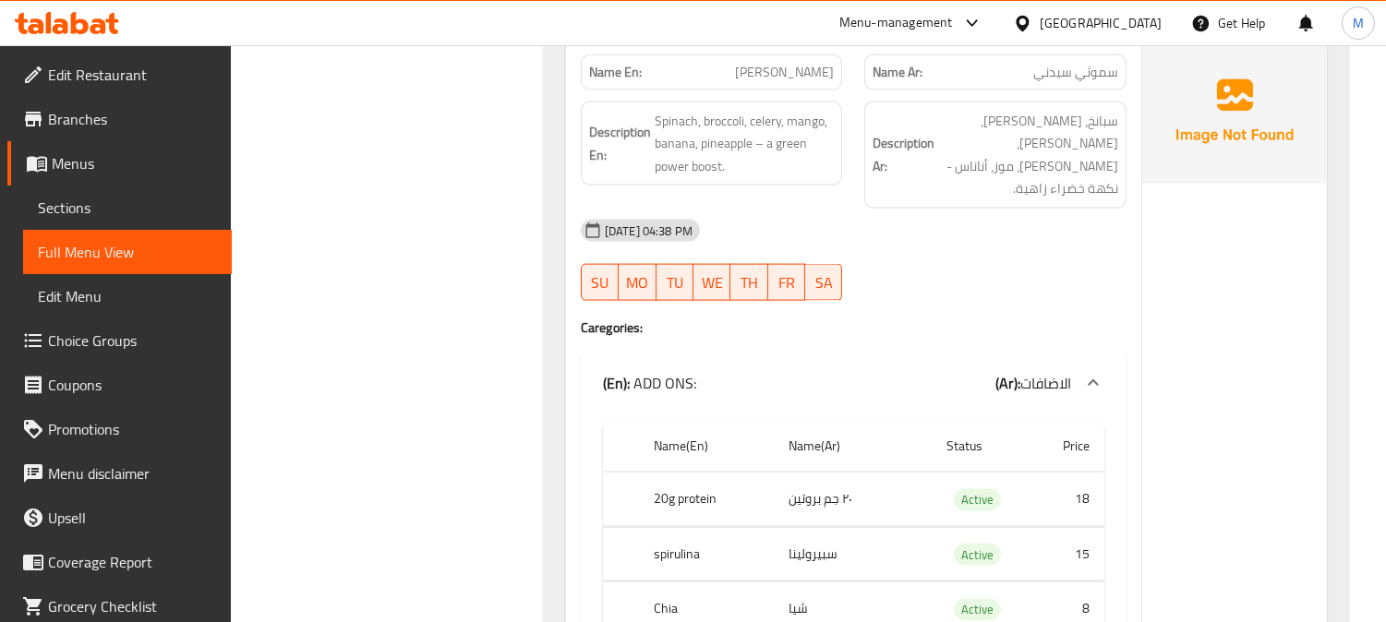
scroll to position [4410, 0]
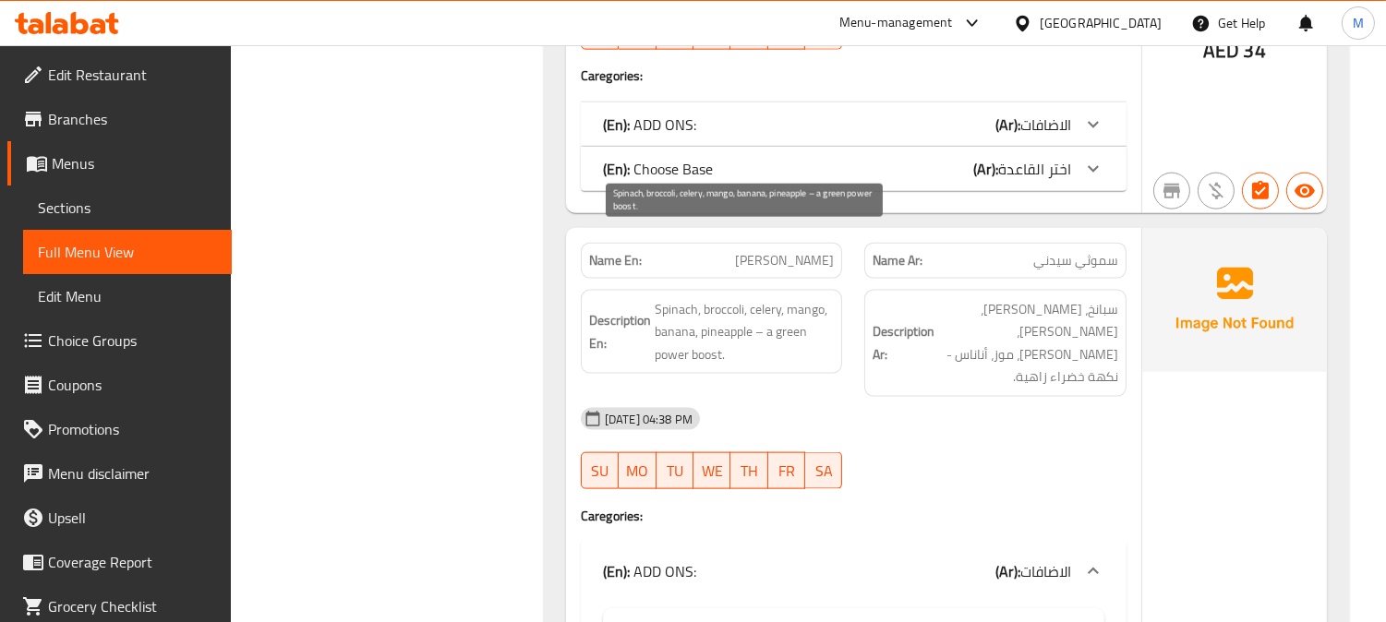
click at [709, 298] on span "Spinach, broccoli, celery, mango, banana, pineapple – a green power boost." at bounding box center [745, 332] width 180 height 68
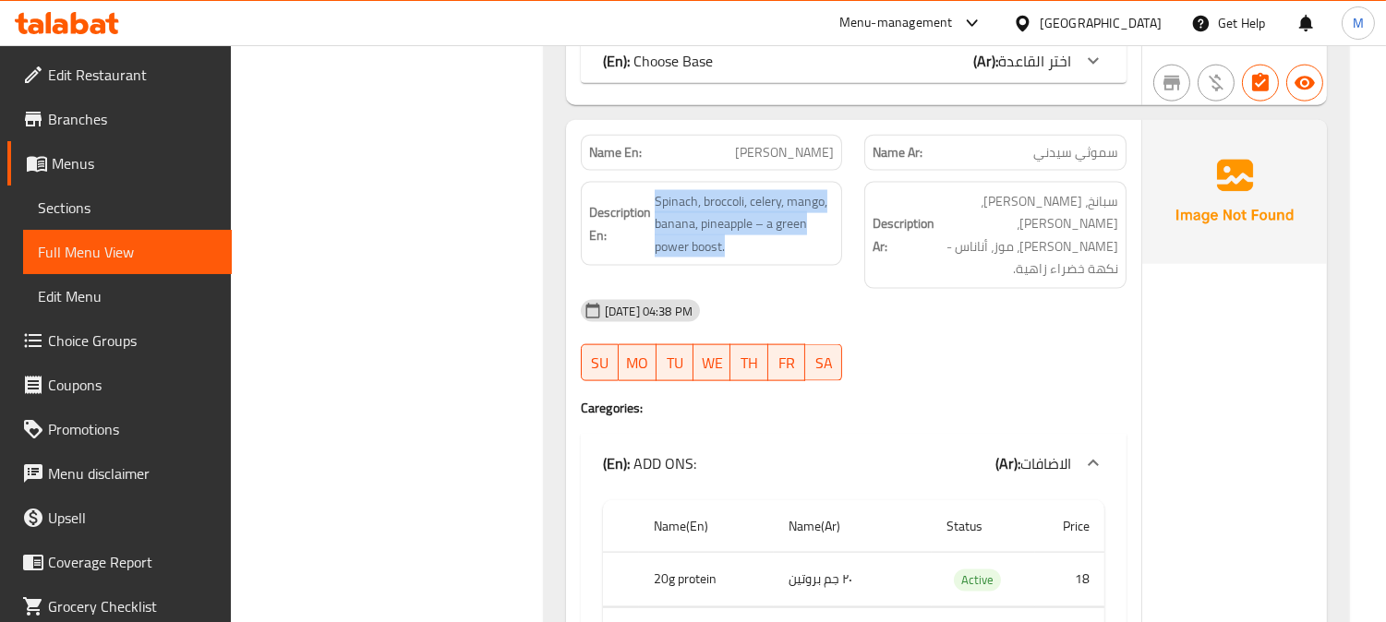
scroll to position [4616, 0]
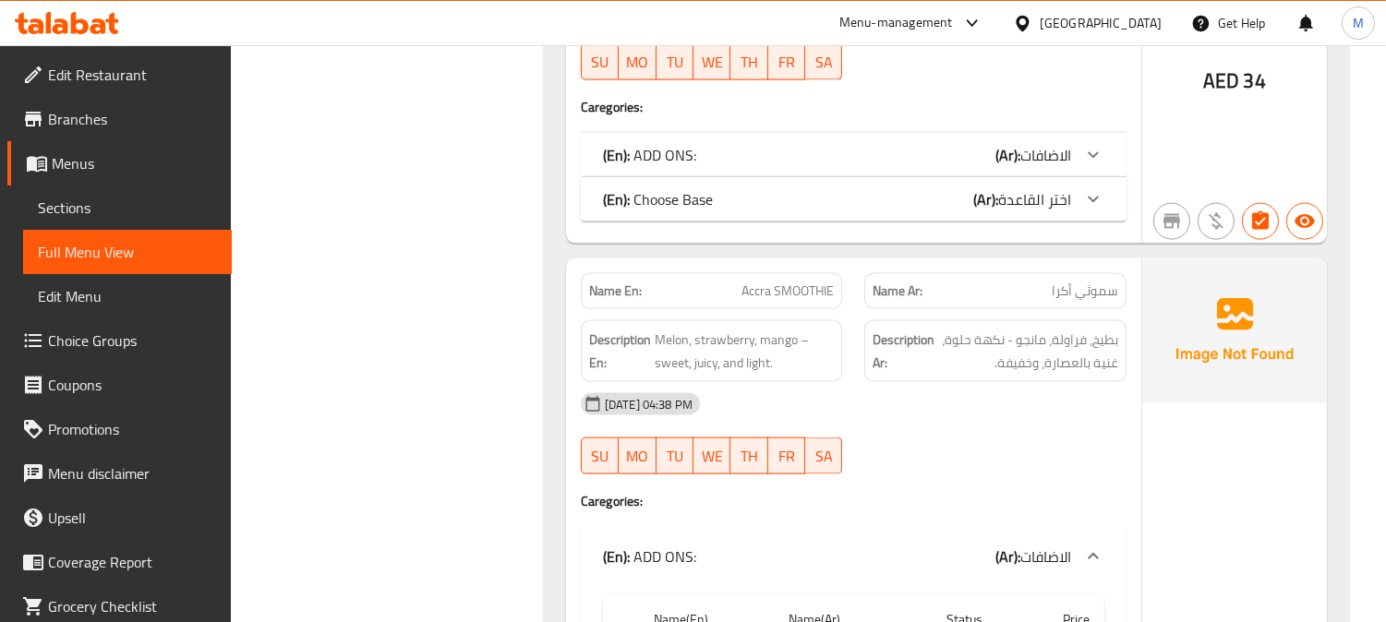
scroll to position [4821, 0]
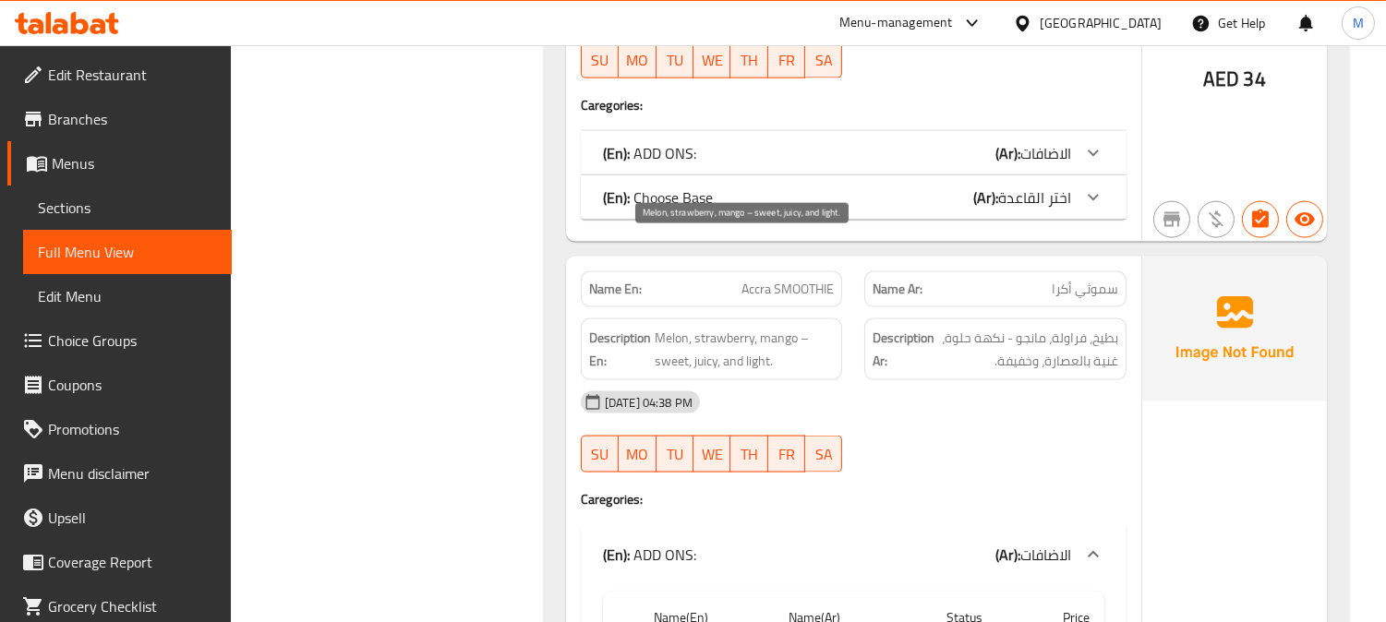
click at [665, 327] on span "Melon, strawberry, mango – sweet, juicy, and light." at bounding box center [745, 349] width 180 height 45
click at [800, 280] on span "Accra SMOOTHIE" at bounding box center [787, 289] width 92 height 19
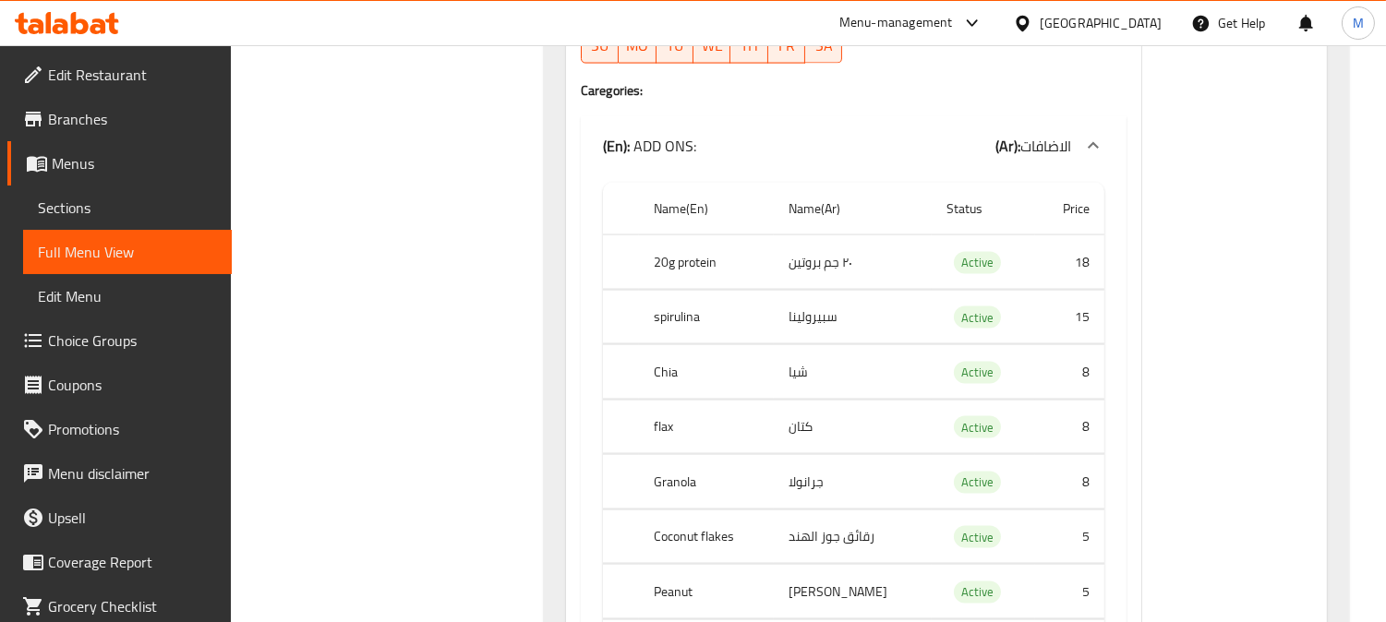
scroll to position [5231, 0]
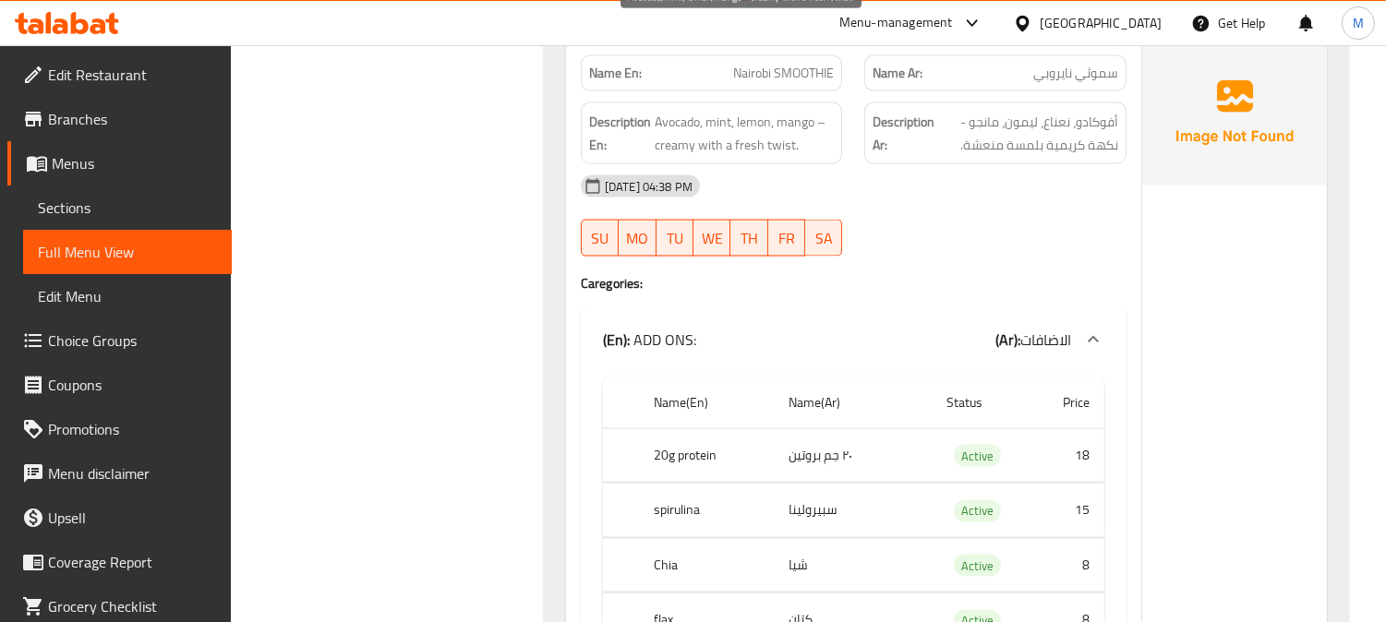
scroll to position [5436, 0]
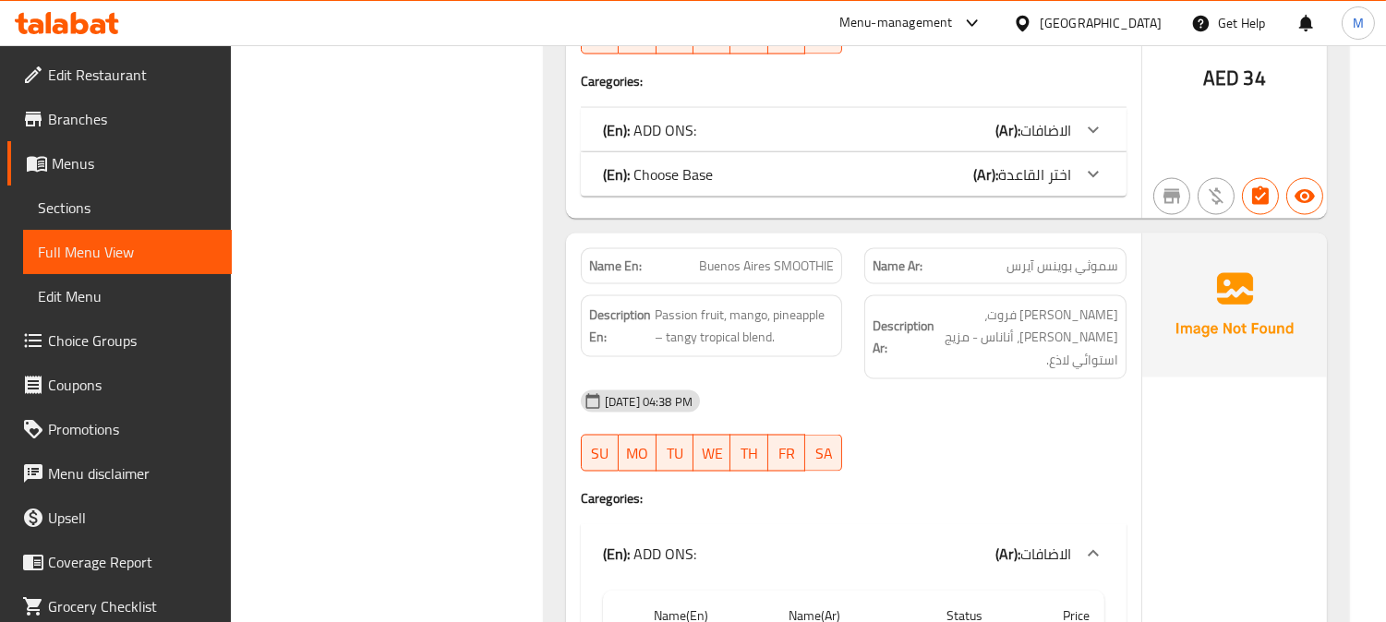
scroll to position [5642, 0]
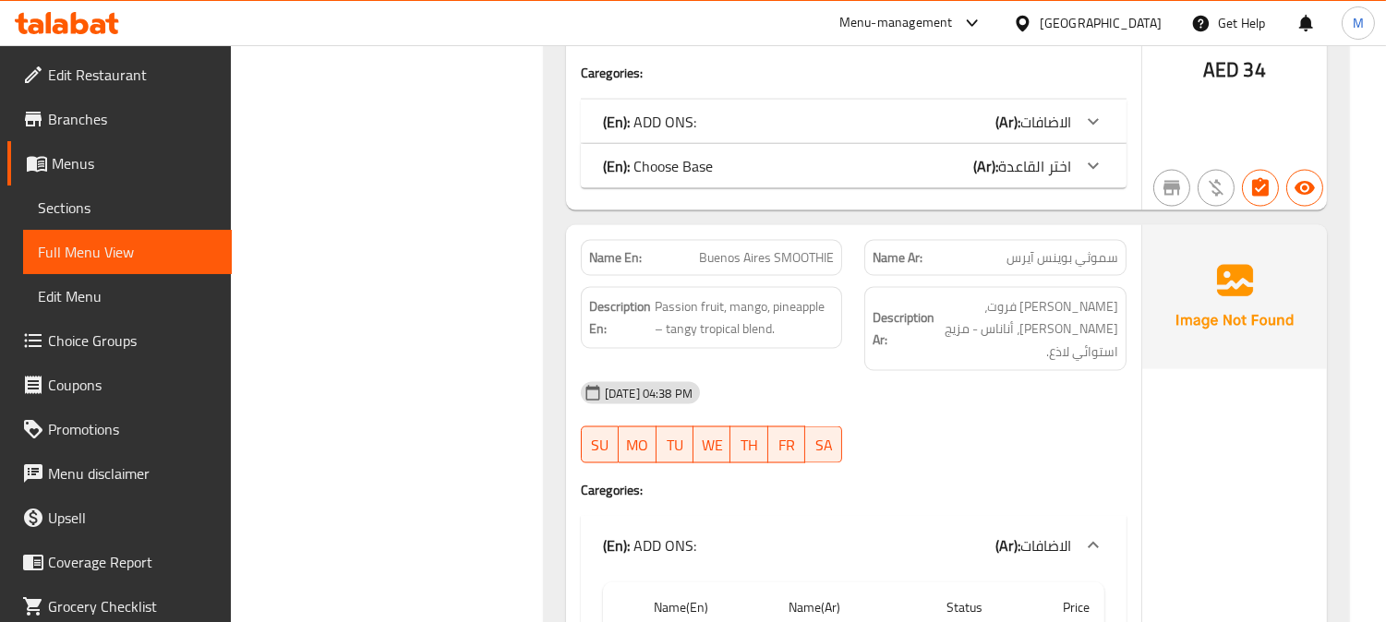
click at [766, 248] on span "Buenos Aires SMOOTHIE" at bounding box center [766, 257] width 135 height 19
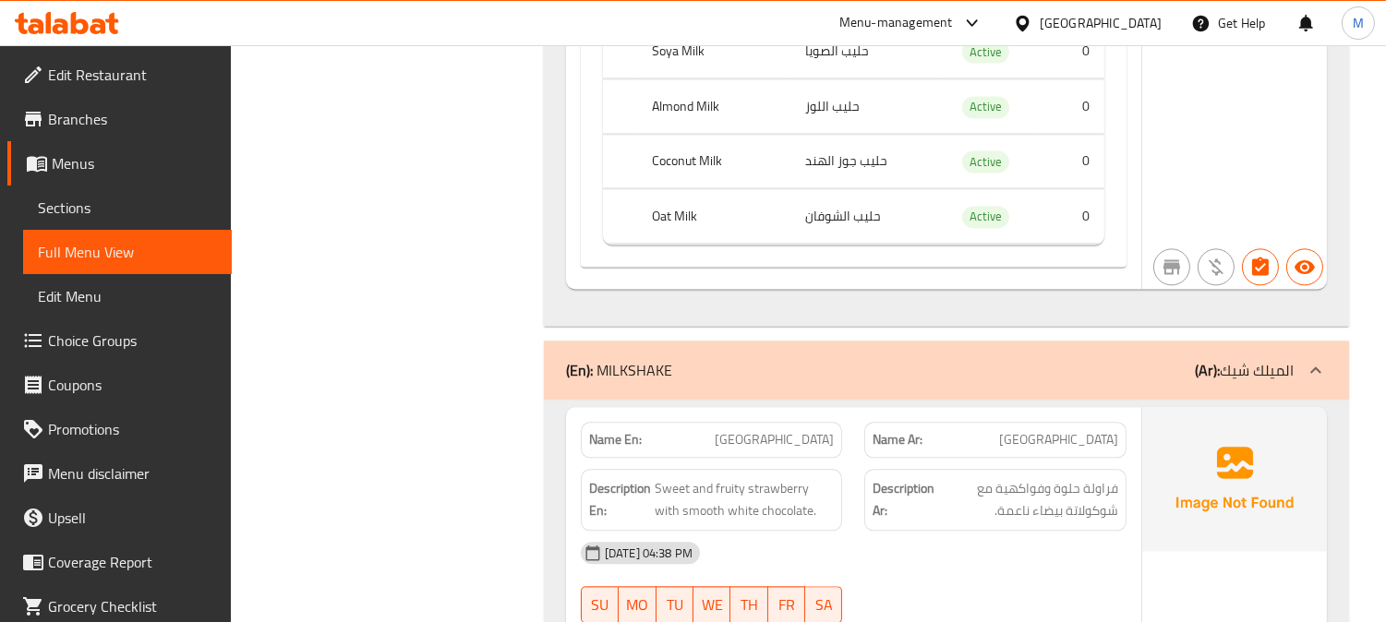
scroll to position [7488, 0]
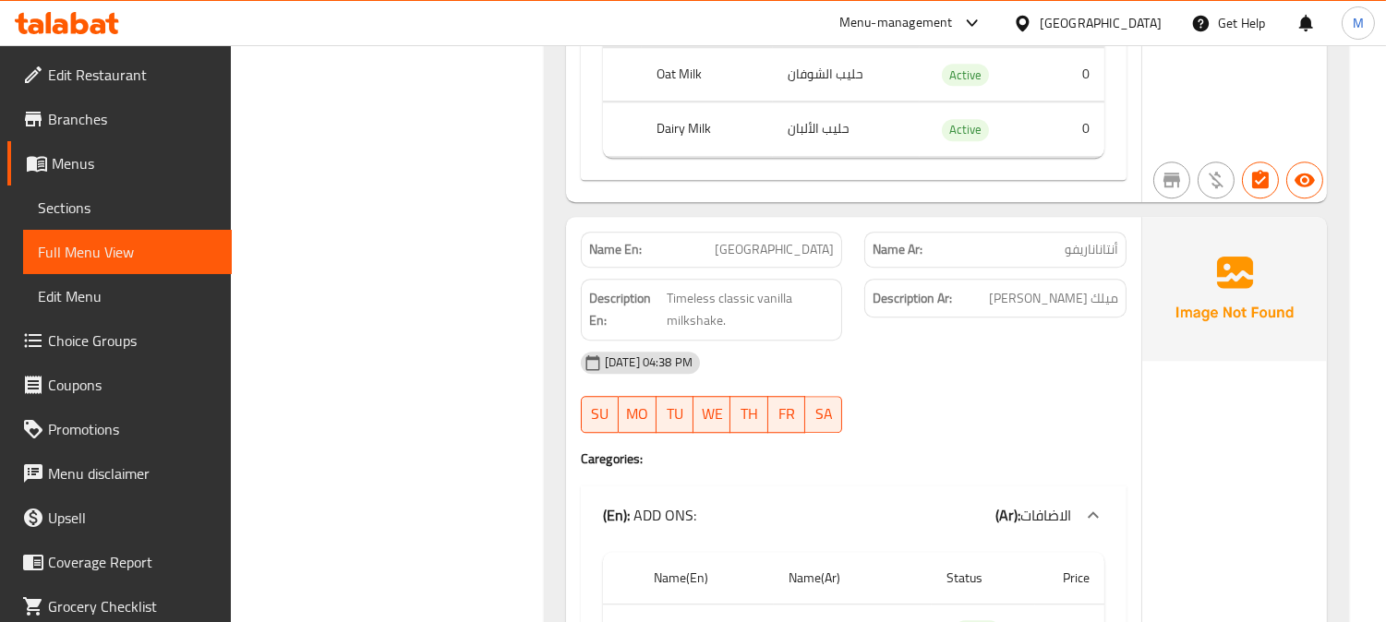
scroll to position [8924, 0]
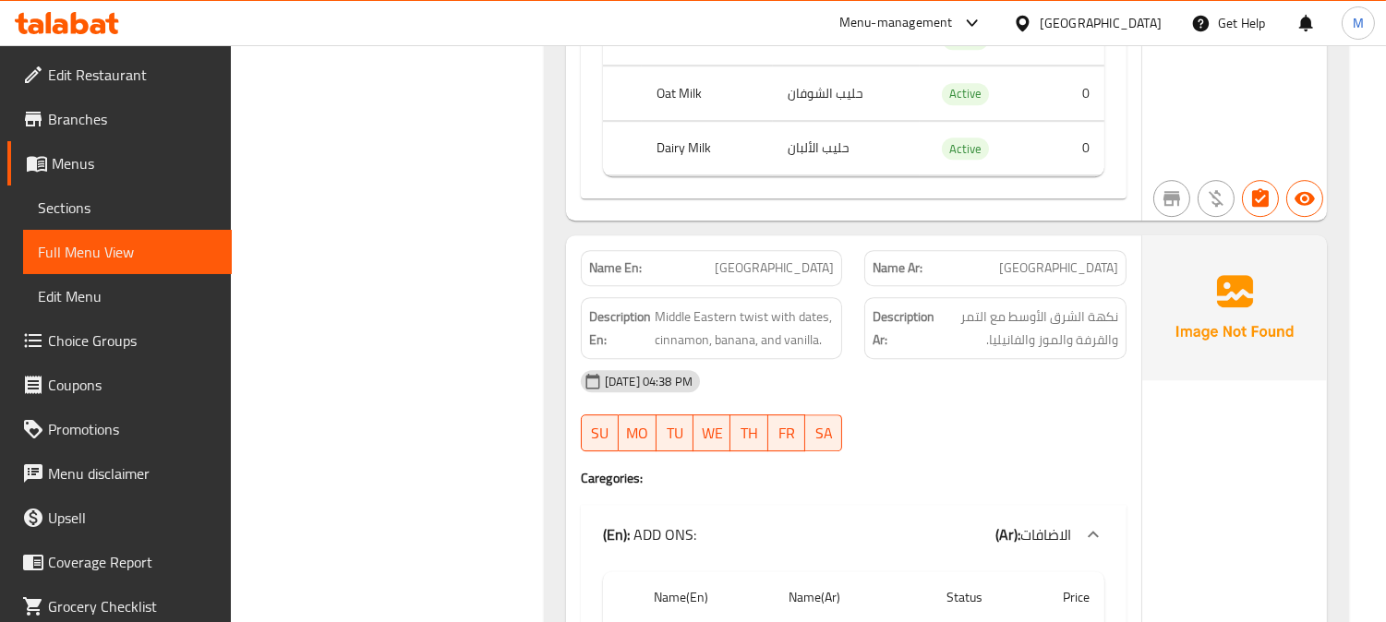
scroll to position [10360, 0]
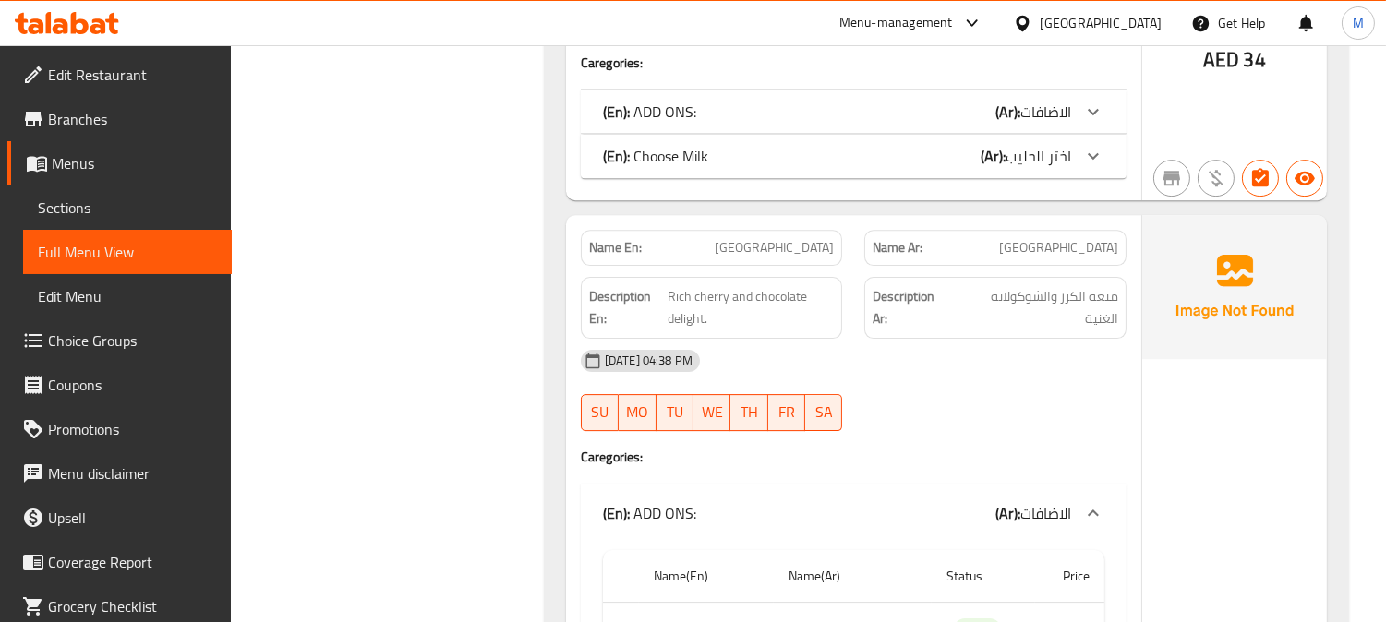
scroll to position [10770, 0]
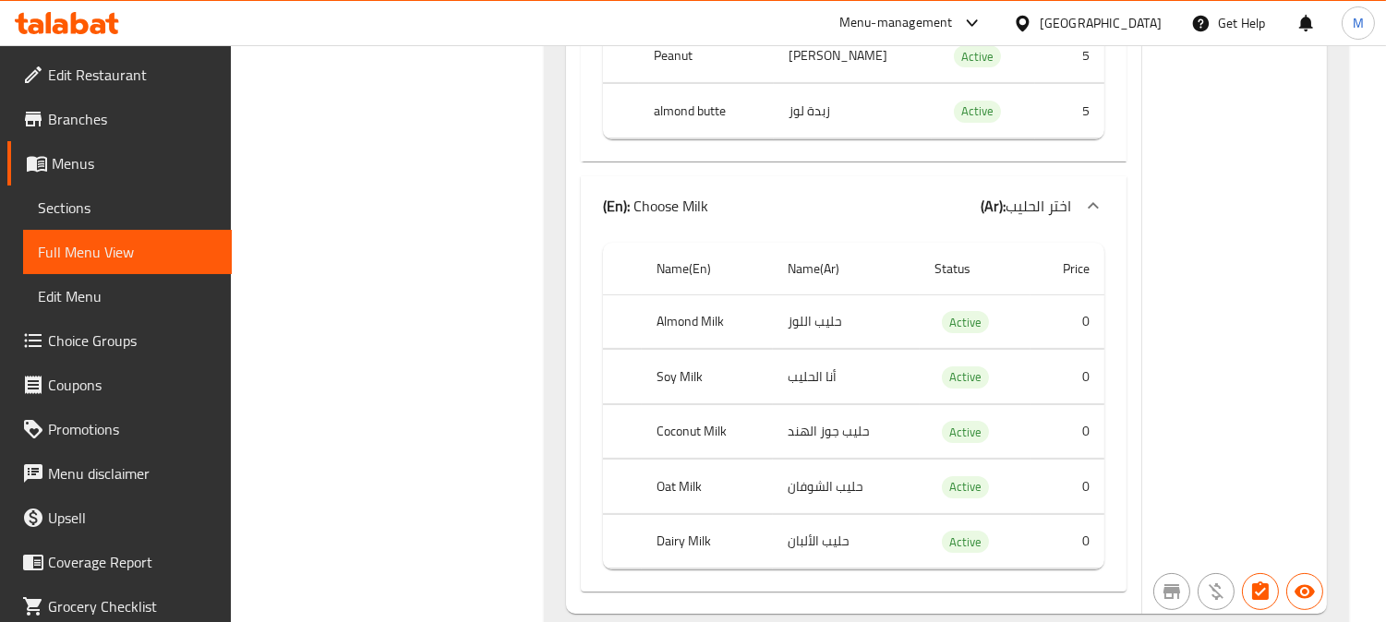
scroll to position [13540, 0]
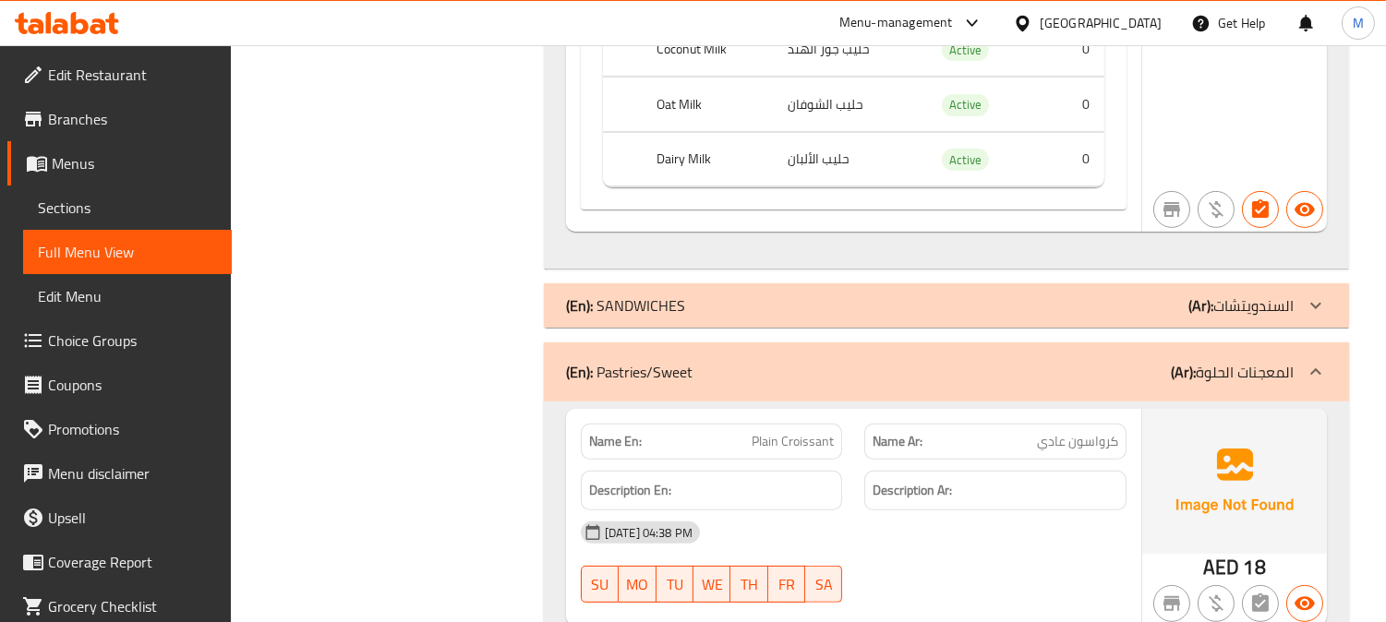
scroll to position [13745, 0]
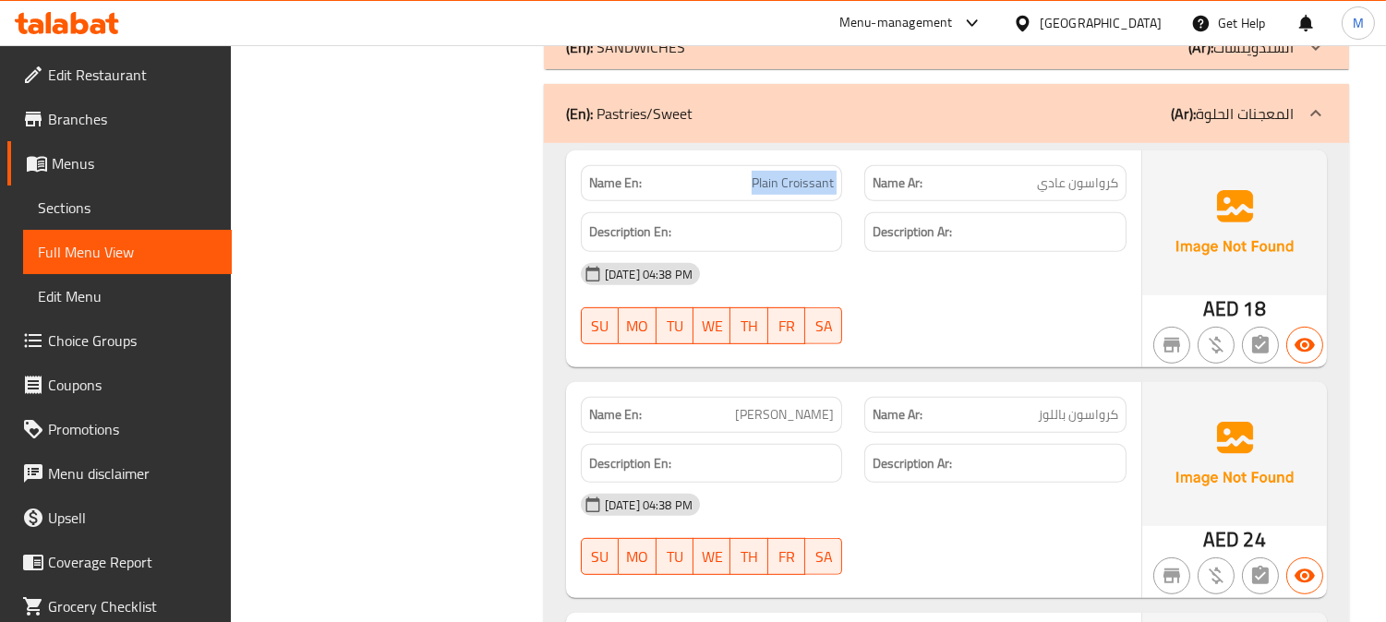
scroll to position [14053, 0]
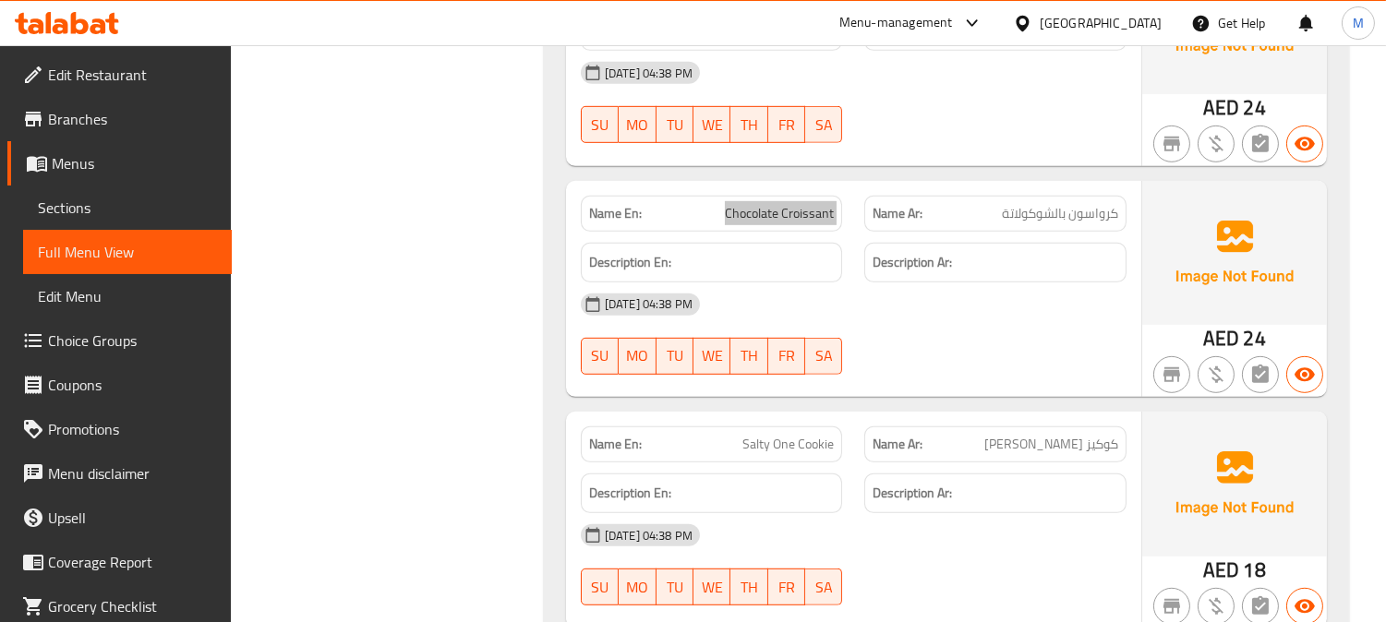
scroll to position [14565, 0]
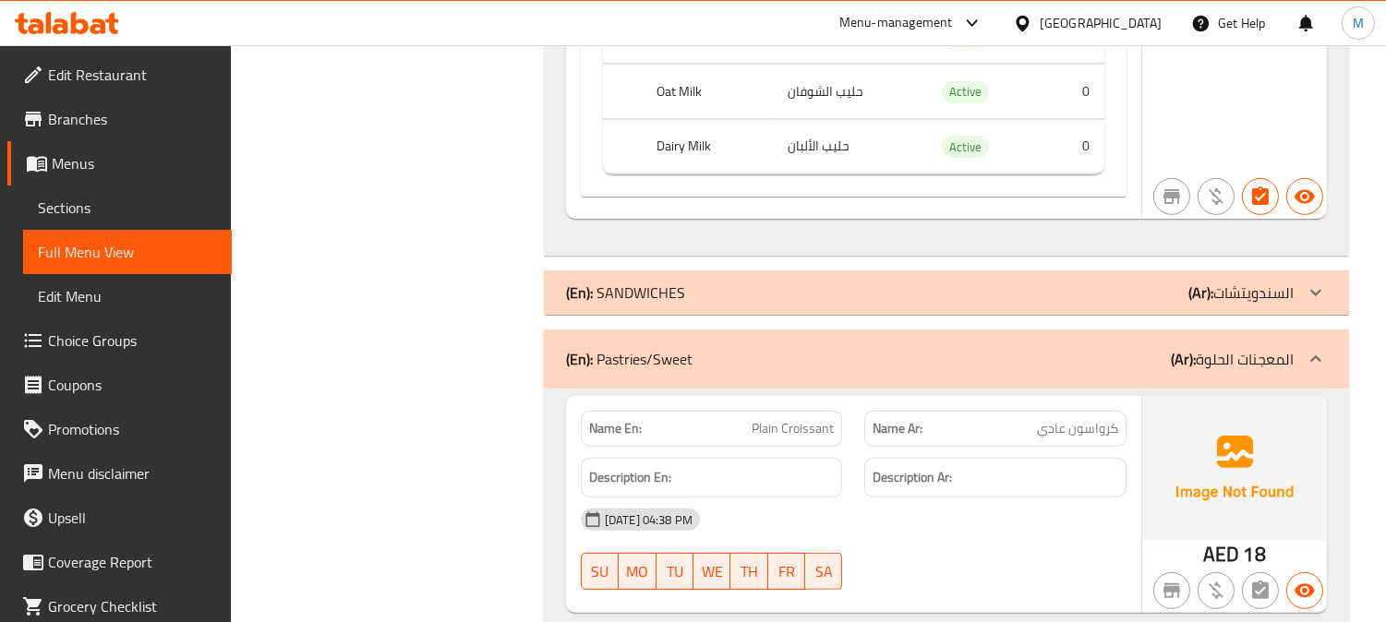
scroll to position [13652, 0]
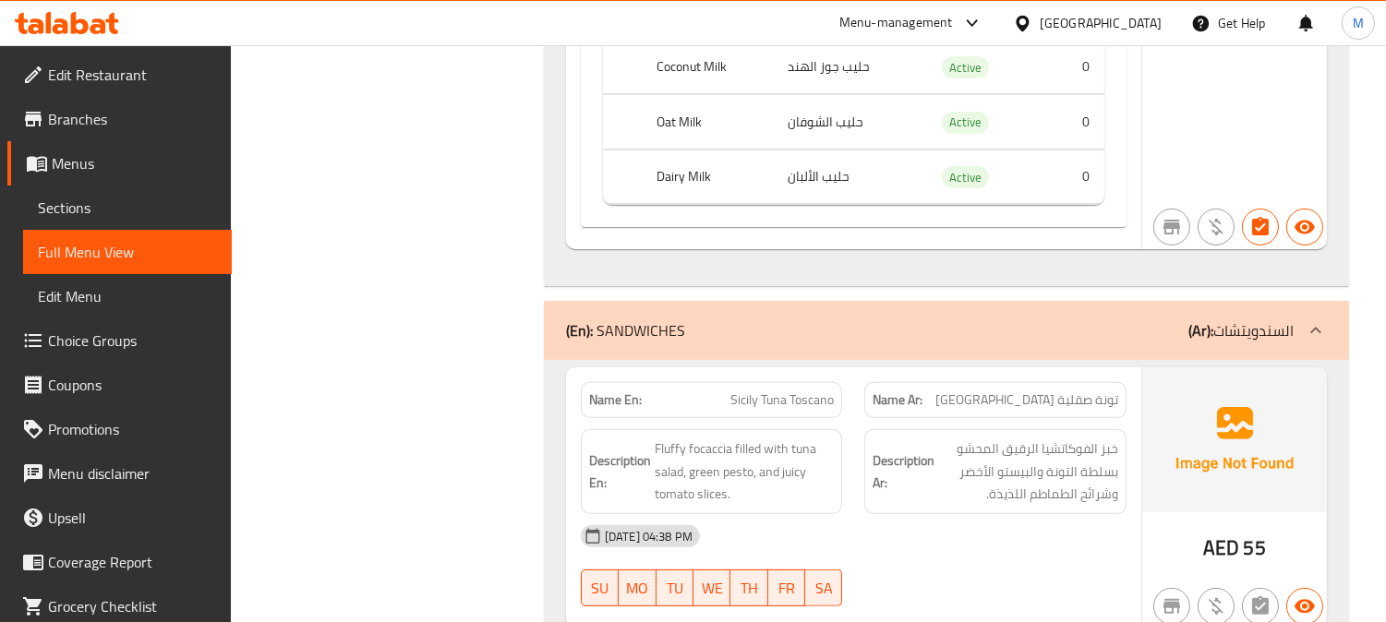
drag, startPoint x: 741, startPoint y: 282, endPoint x: 1009, endPoint y: 354, distance: 277.2
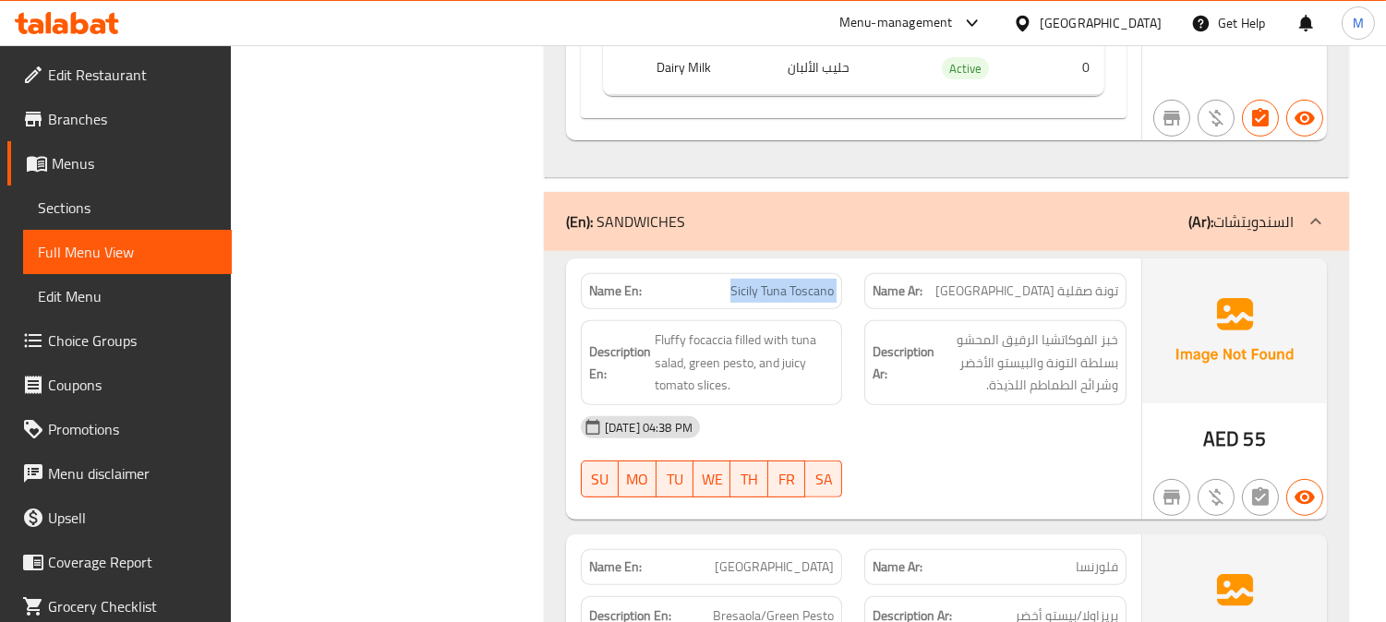
scroll to position [13961, 0]
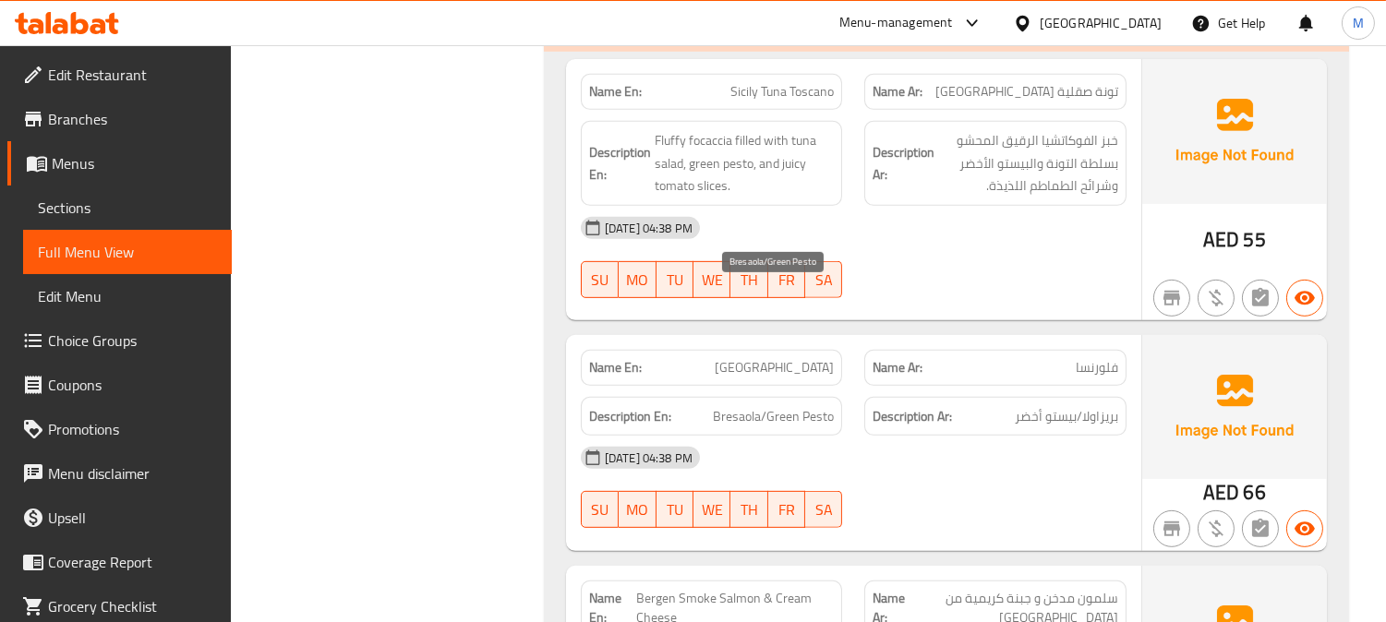
click at [742, 405] on span "Bresaola/Green Pesto" at bounding box center [773, 416] width 121 height 23
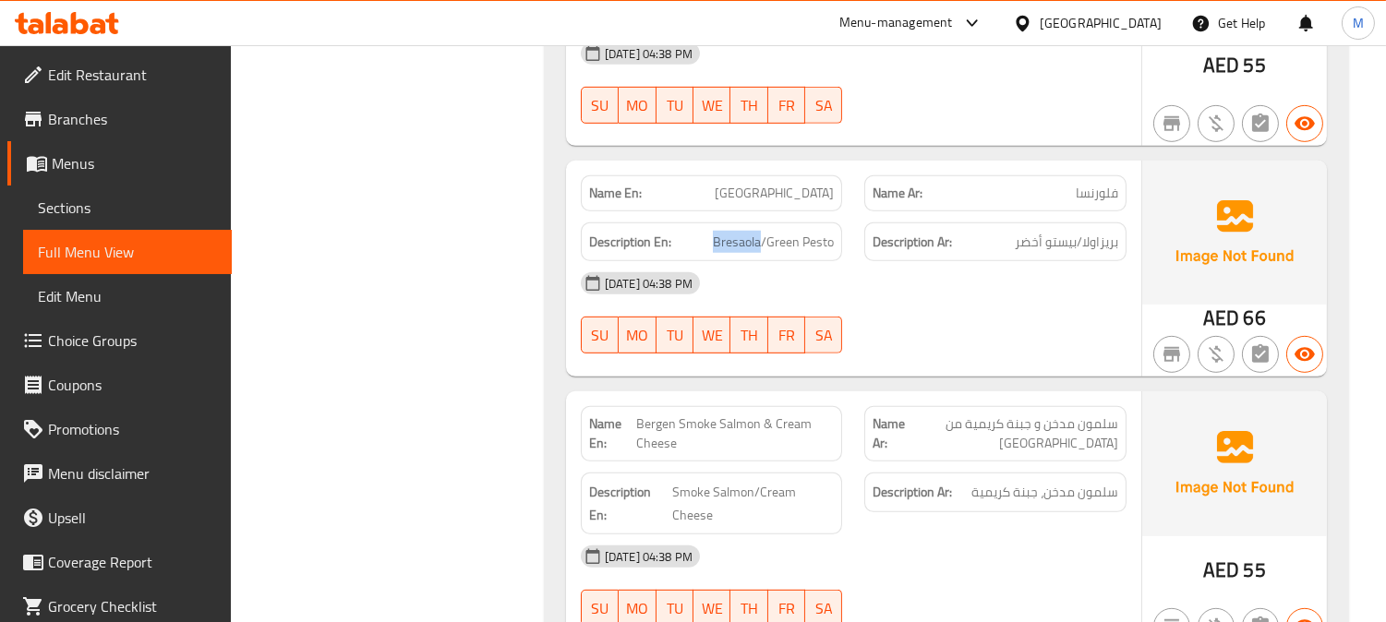
scroll to position [14166, 0]
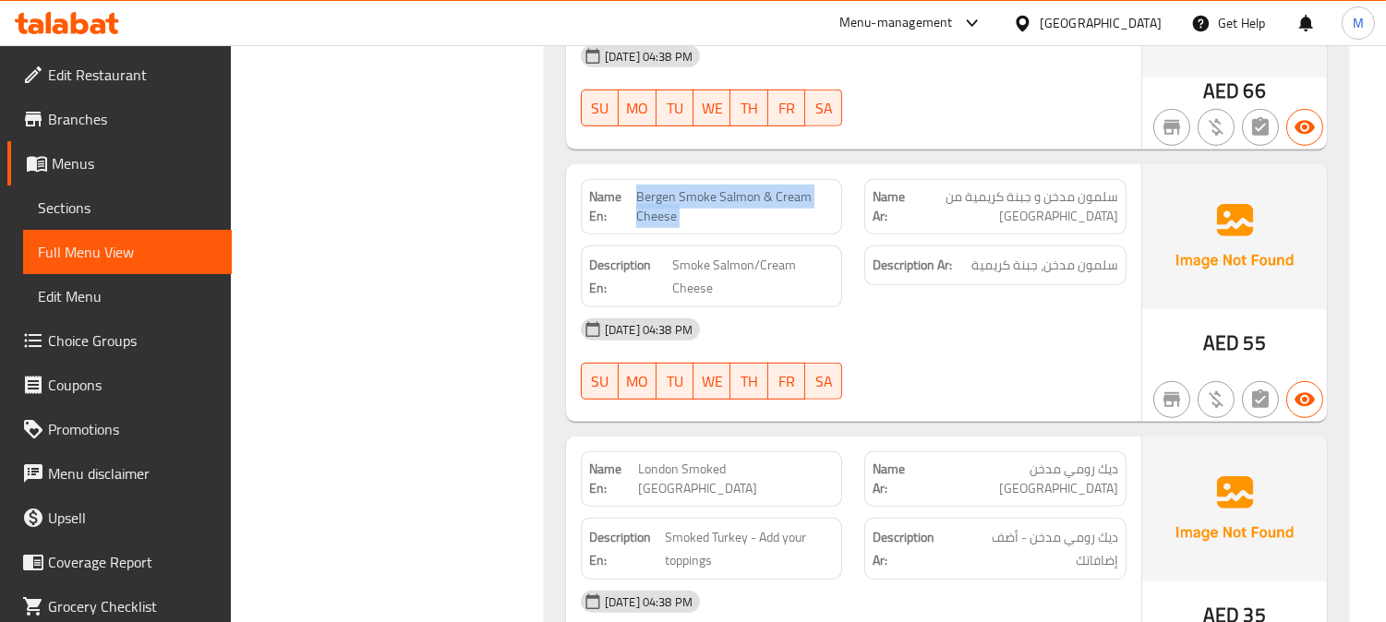
scroll to position [14371, 0]
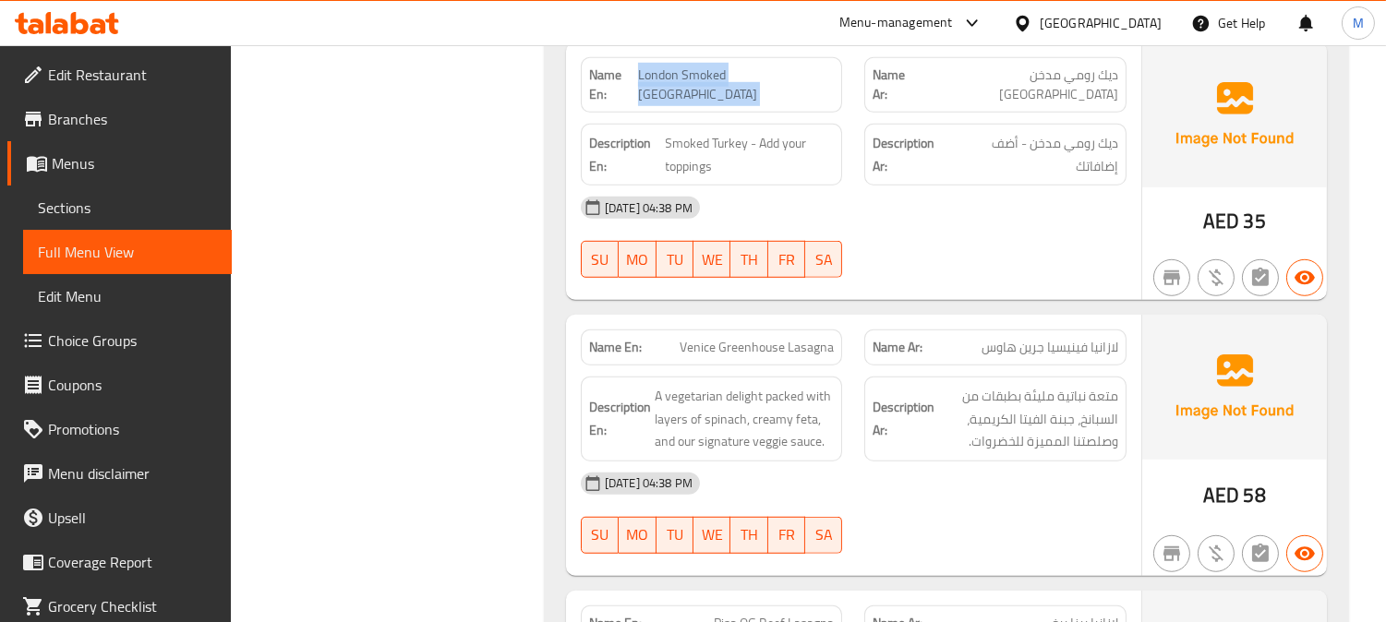
scroll to position [14781, 0]
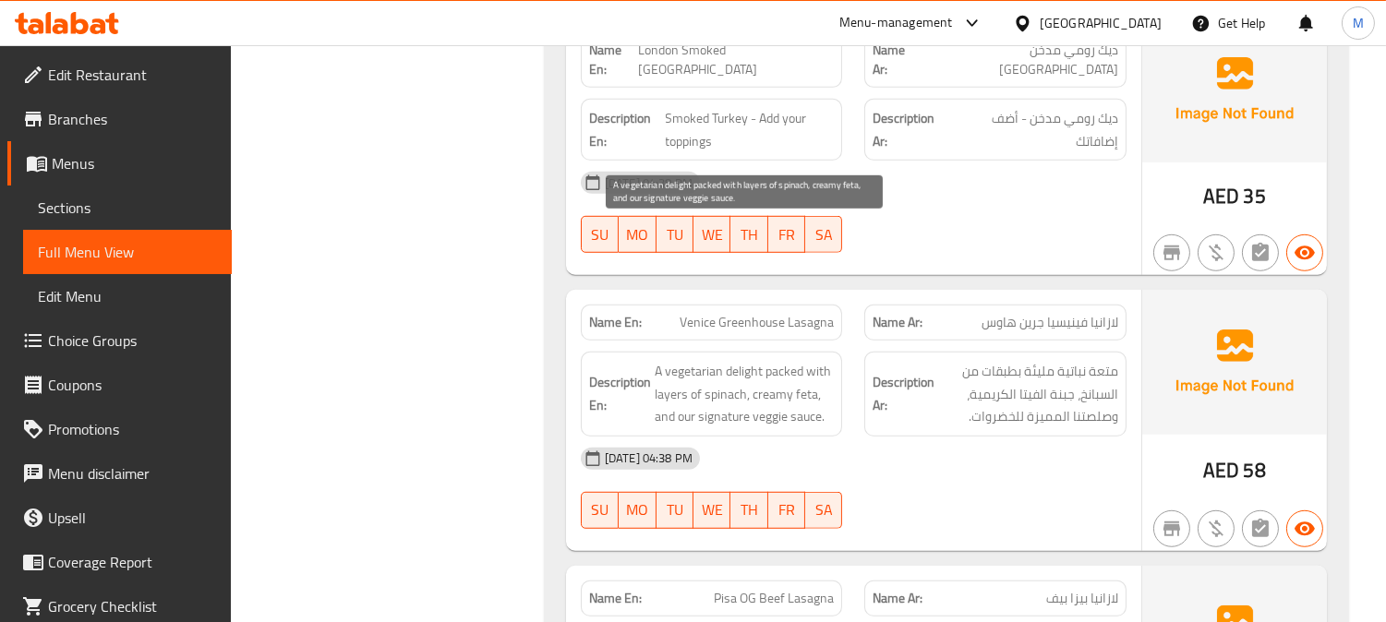
click at [773, 360] on span "A vegetarian delight packed with layers of spinach, creamy feta, and our signat…" at bounding box center [745, 394] width 180 height 68
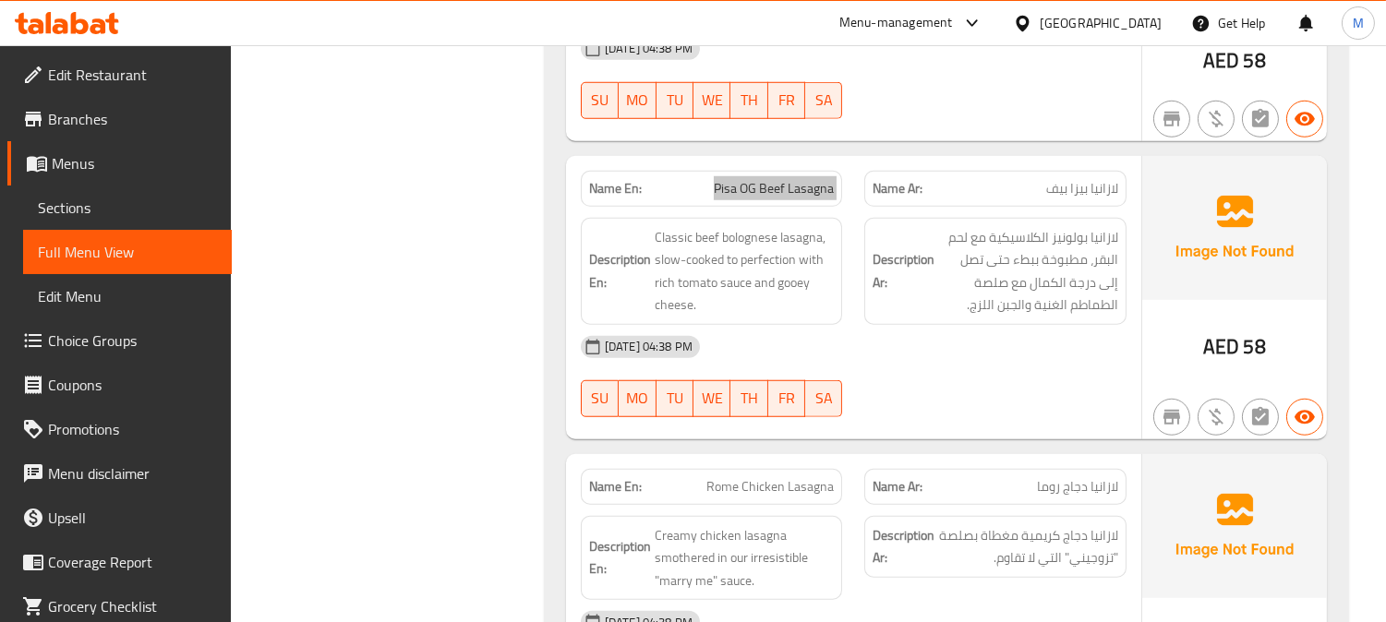
scroll to position [15294, 0]
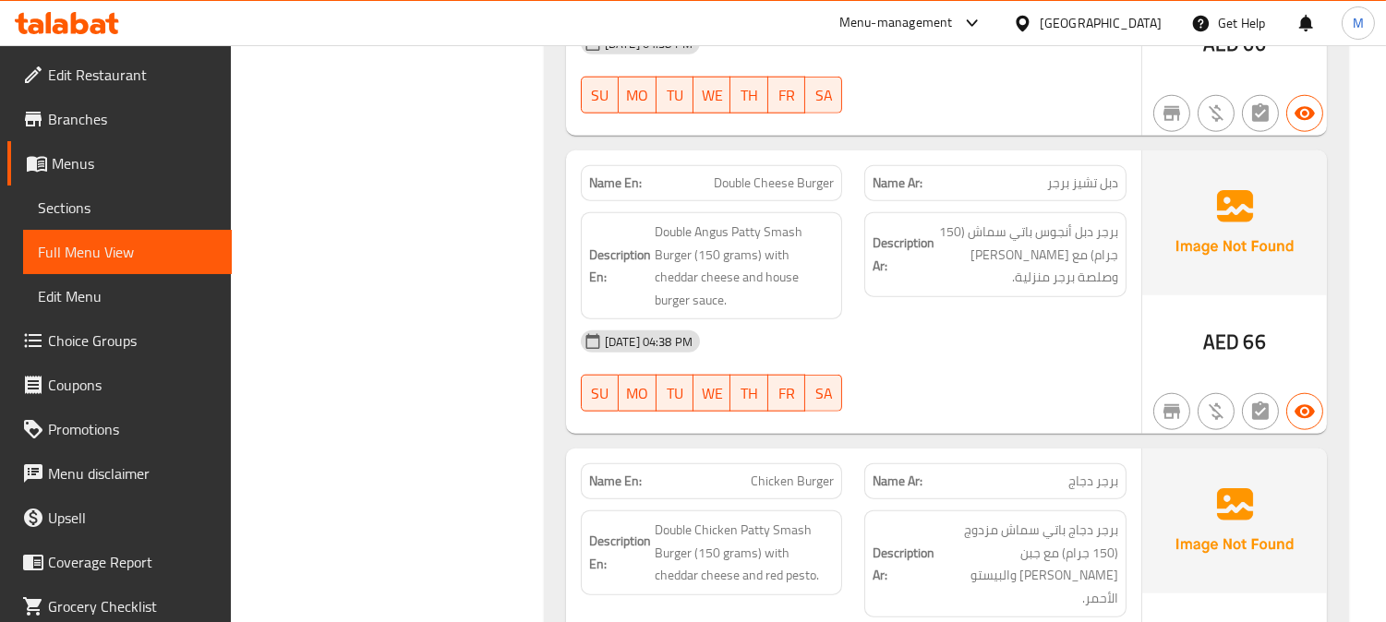
scroll to position [16114, 0]
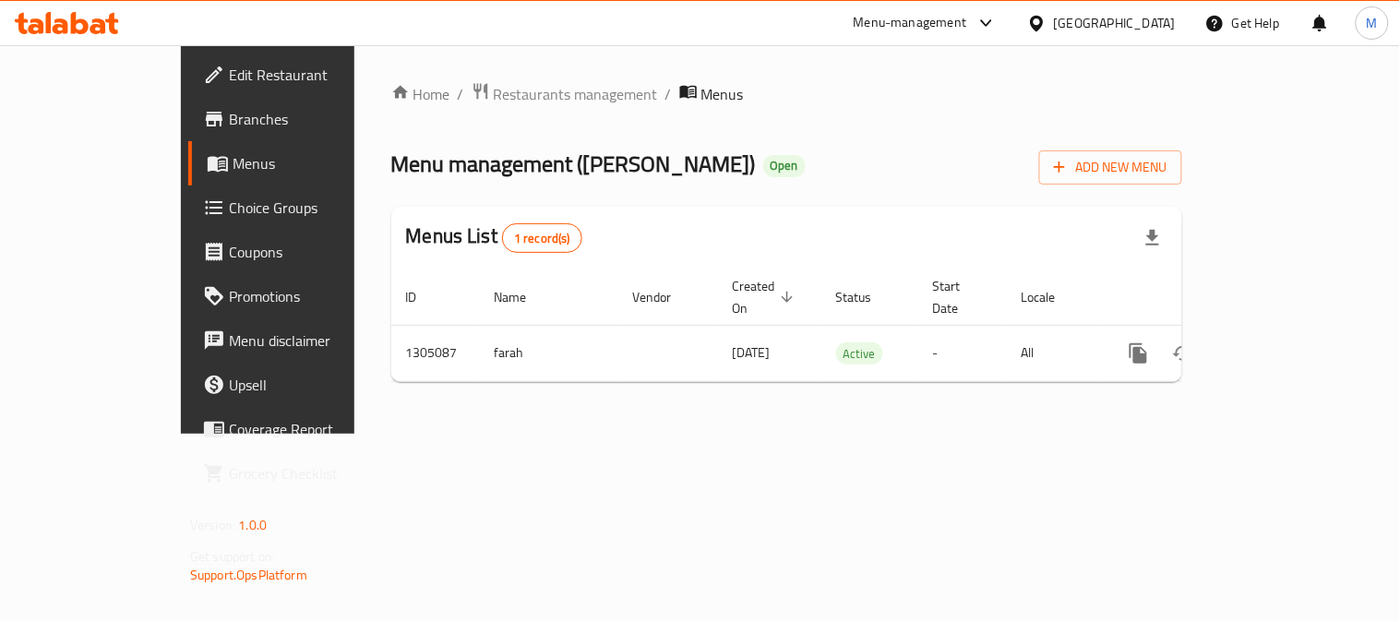
click at [1132, 17] on div "[GEOGRAPHIC_DATA]" at bounding box center [1115, 23] width 122 height 20
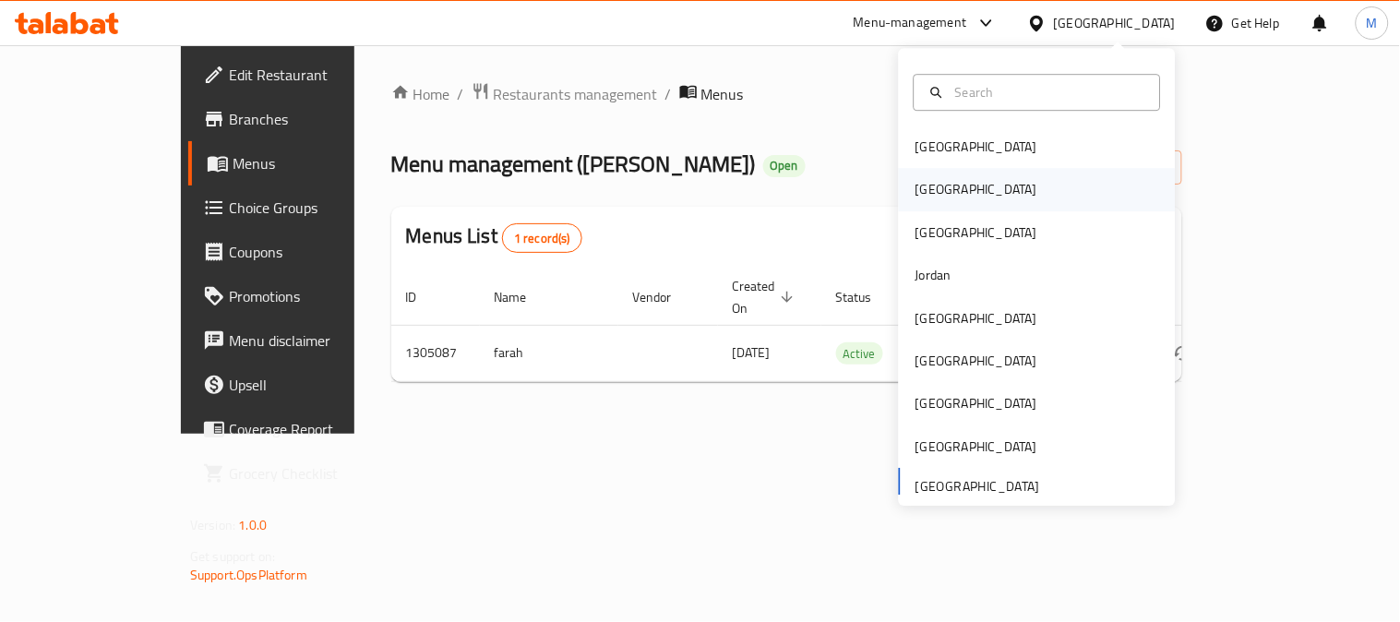
click at [916, 186] on div "Egypt" at bounding box center [977, 190] width 122 height 20
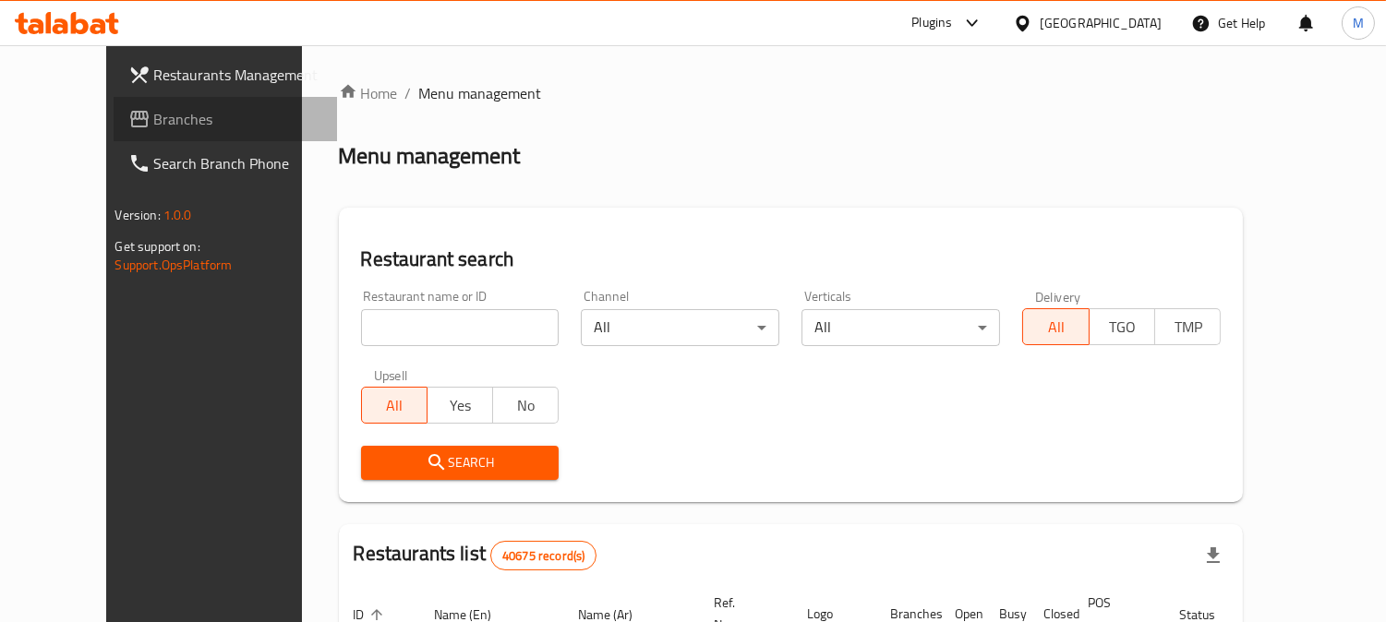
drag, startPoint x: 136, startPoint y: 121, endPoint x: 228, endPoint y: 150, distance: 96.9
click at [154, 120] on span "Branches" at bounding box center [238, 119] width 169 height 22
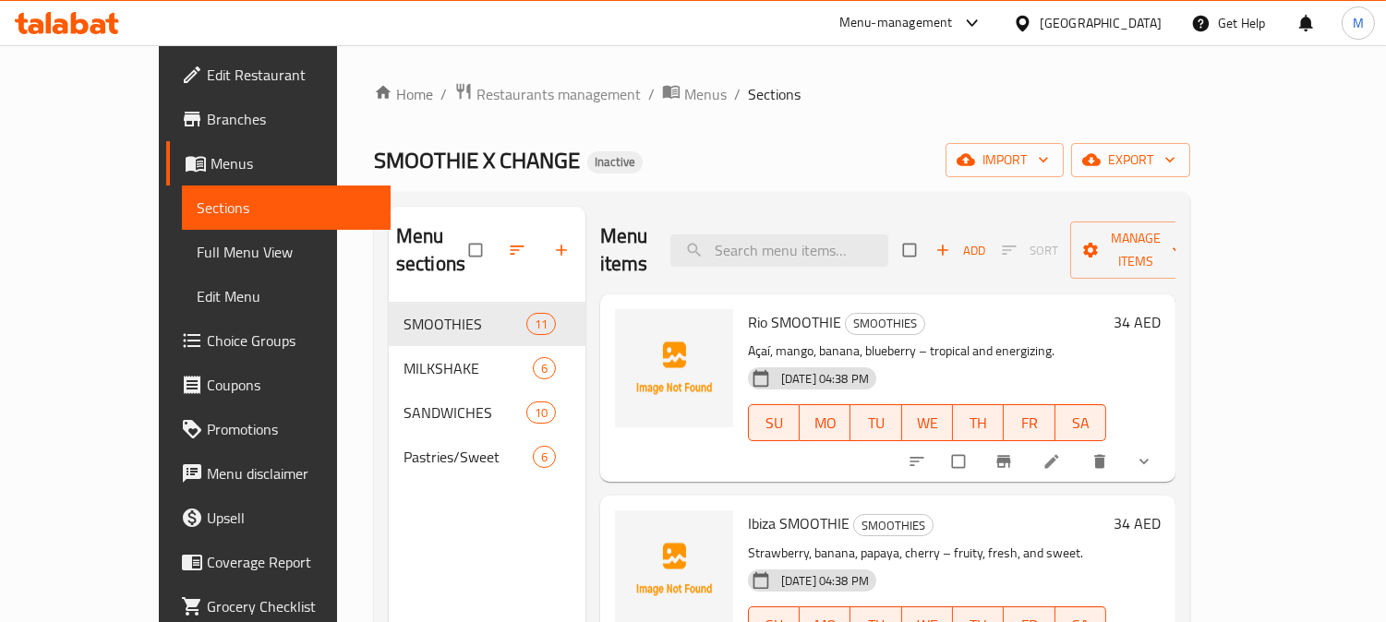
drag, startPoint x: 134, startPoint y: 251, endPoint x: 144, endPoint y: 257, distance: 11.6
click at [197, 251] on span "Full Menu View" at bounding box center [286, 252] width 179 height 22
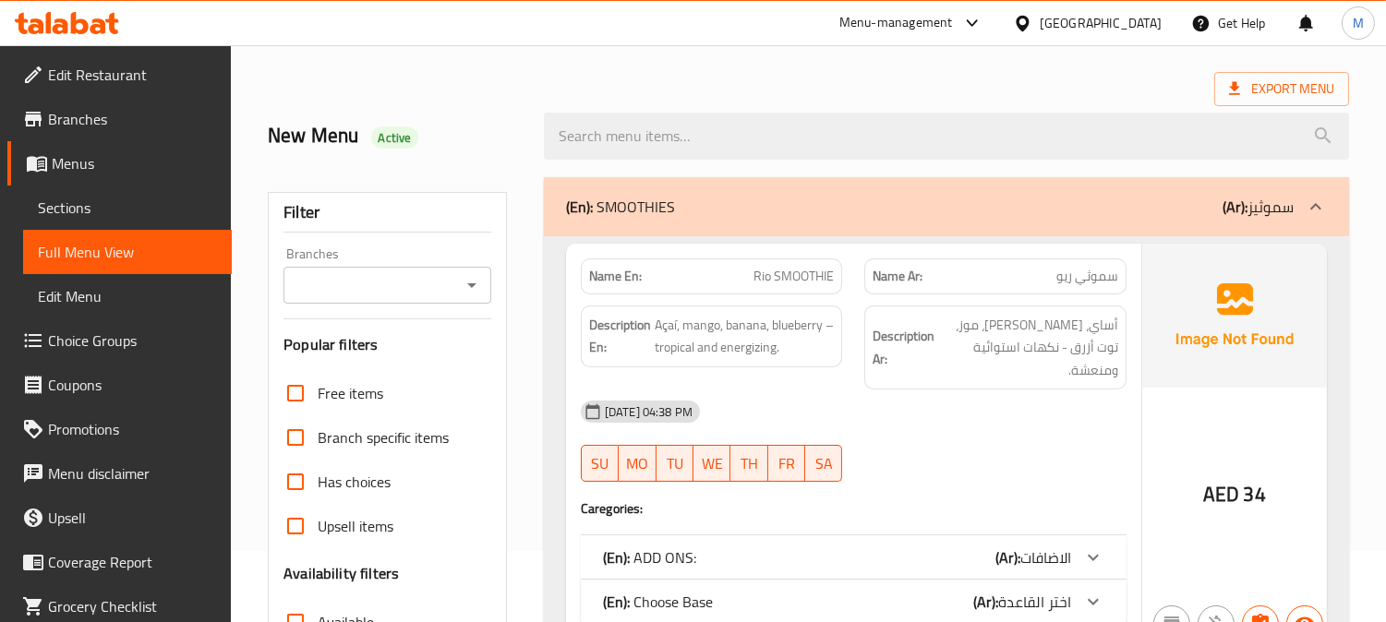
scroll to position [205, 0]
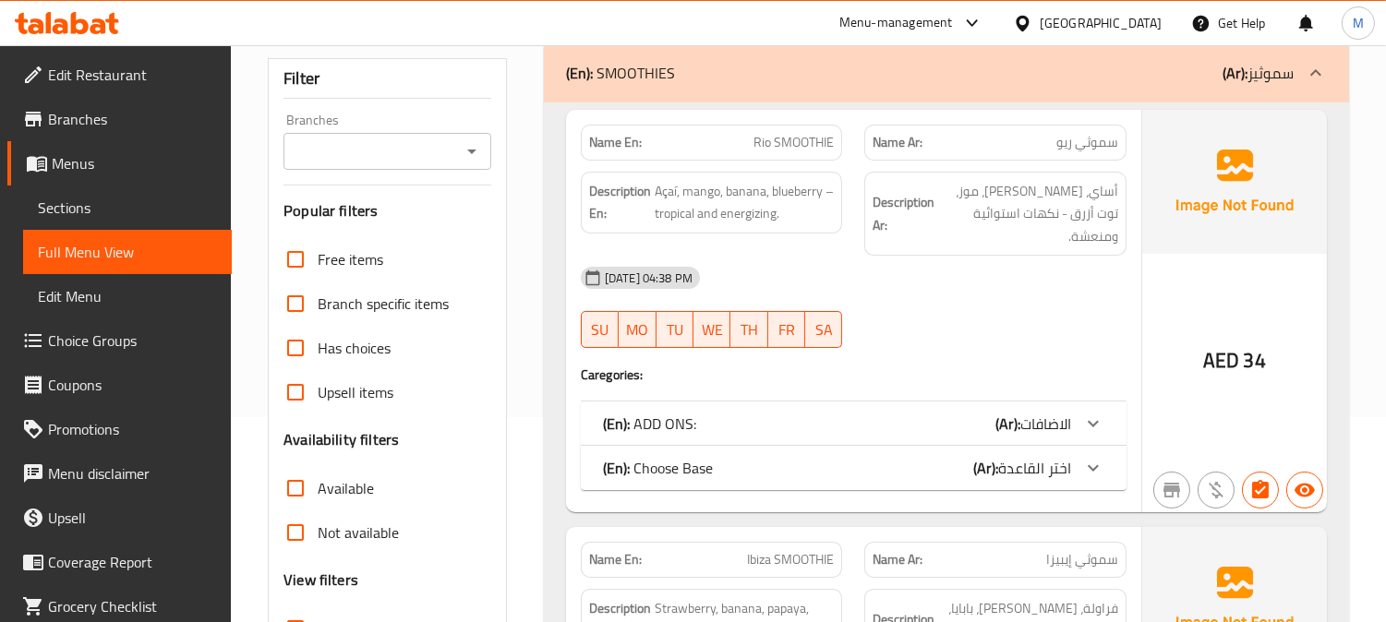
click at [133, 200] on span "Sections" at bounding box center [127, 208] width 179 height 22
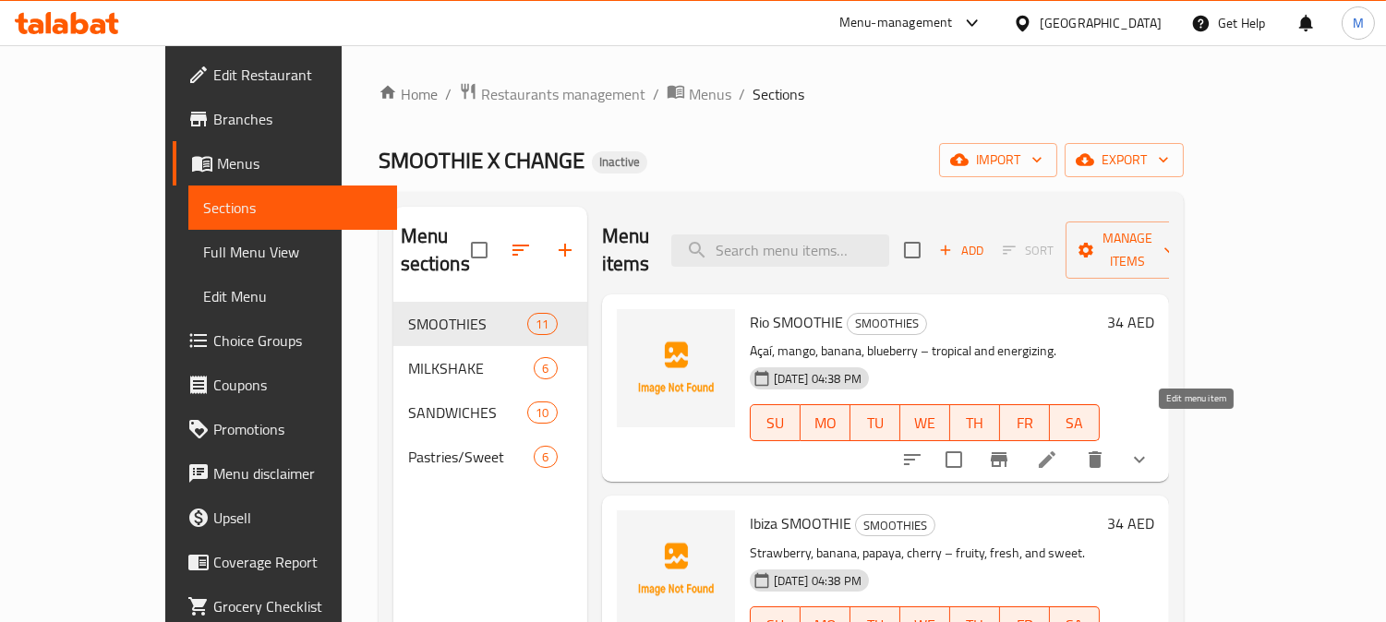
click at [1058, 449] on icon at bounding box center [1047, 460] width 22 height 22
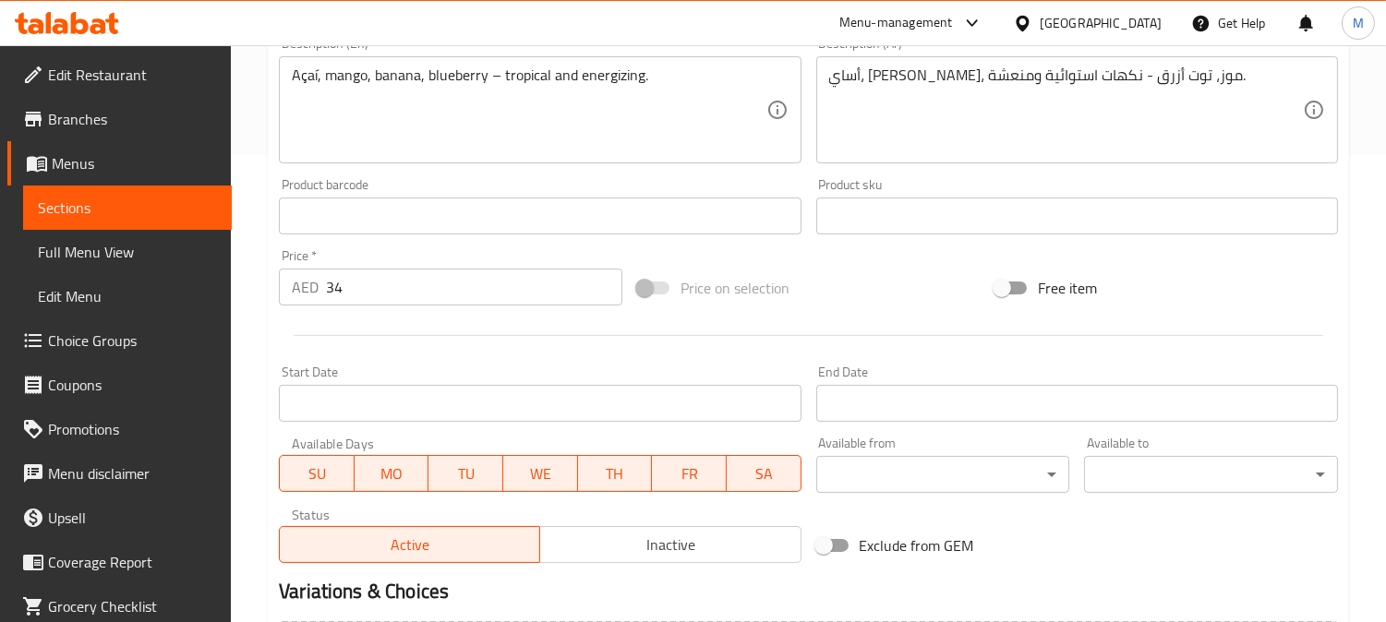
scroll to position [365, 0]
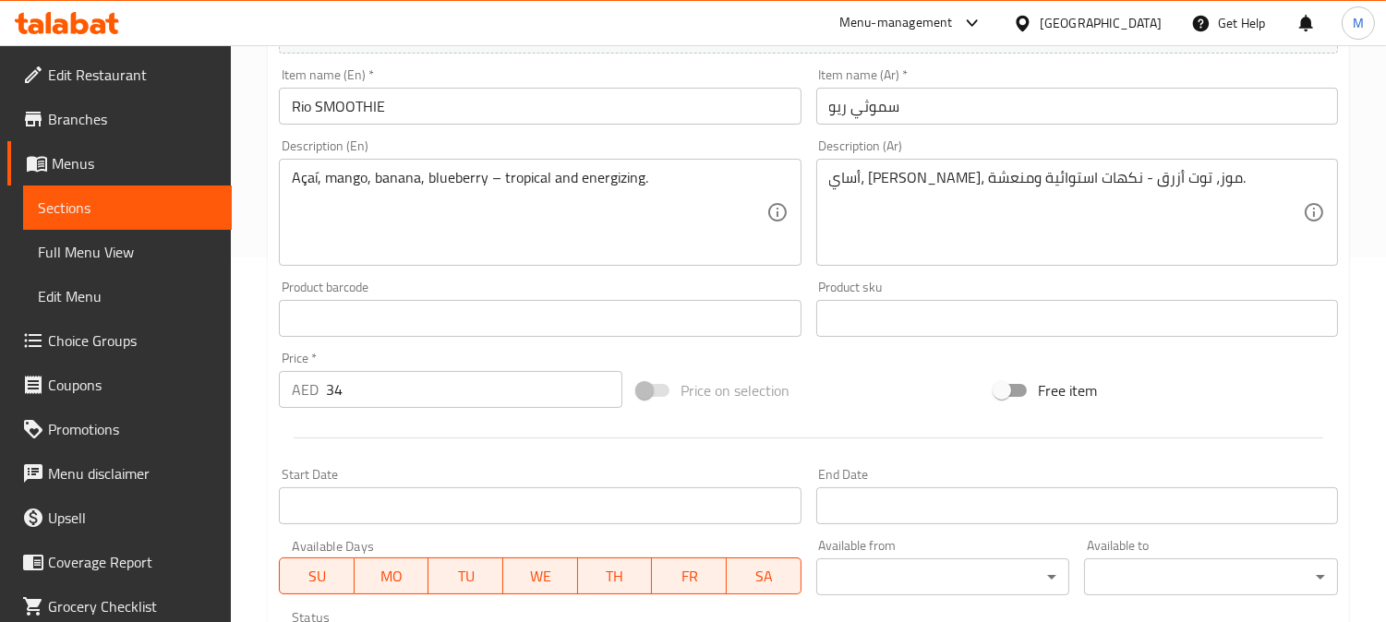
click at [970, 176] on textarea "أساي، [PERSON_NAME]، موز، توت أزرق - نكهات استوائية ومنعشة." at bounding box center [1066, 213] width 474 height 88
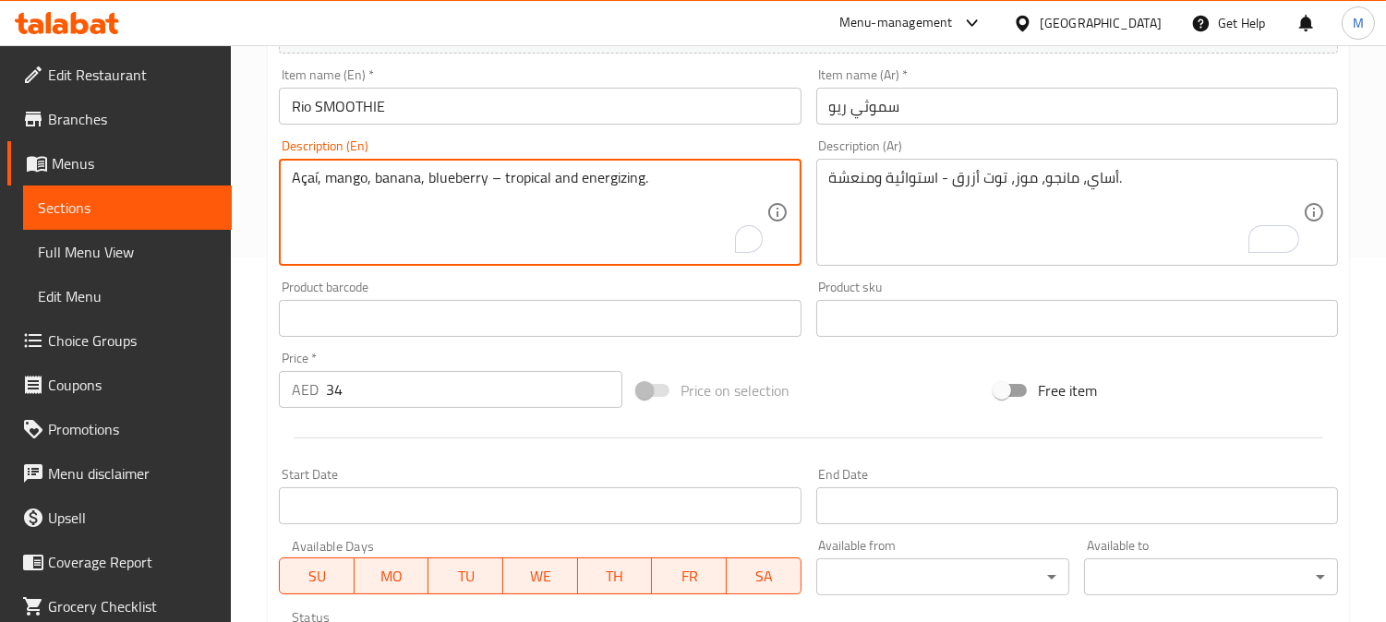
click at [591, 180] on textarea "Açaí, mango, banana, blueberry – tropical and energizing." at bounding box center [529, 213] width 474 height 88
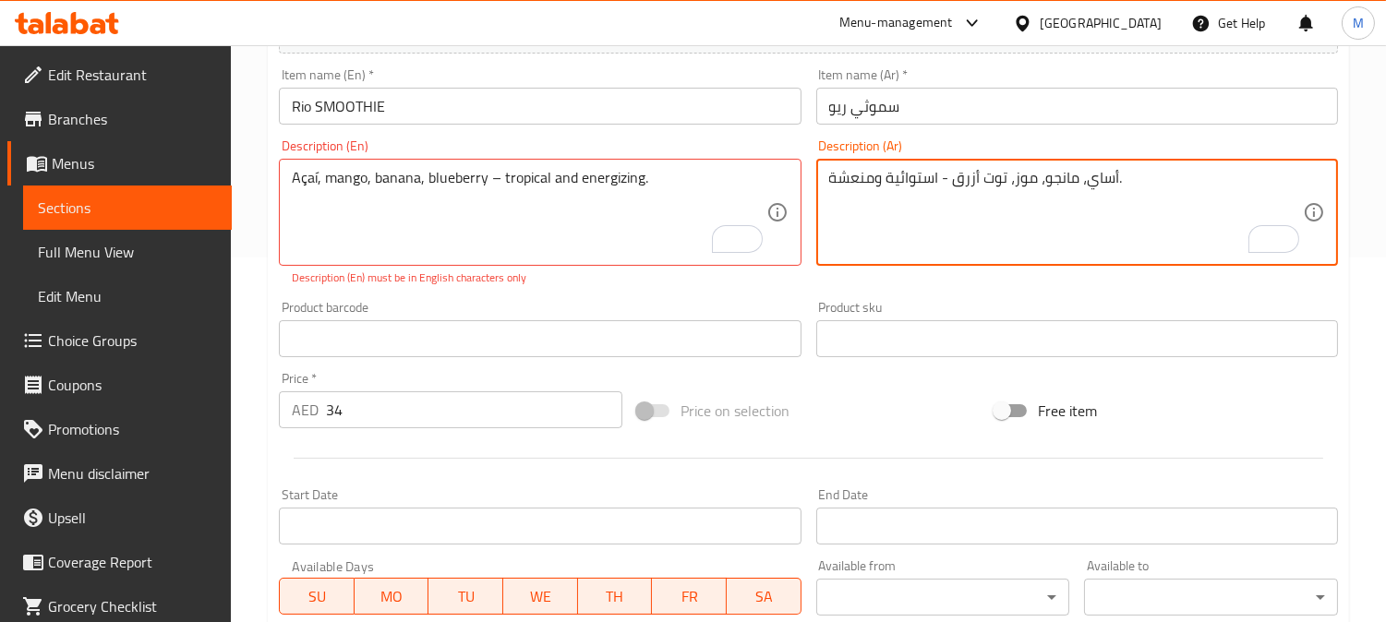
drag, startPoint x: 851, startPoint y: 176, endPoint x: 822, endPoint y: 172, distance: 29.9
click at [822, 172] on div "أساي، مانجو، موز، توت أزرق - استوائية ومنعشة. Description (Ar)" at bounding box center [1077, 212] width 522 height 107
type textarea "[PERSON_NAME]، [PERSON_NAME]، موز، توت أزرق - استوائية ومنشطة."
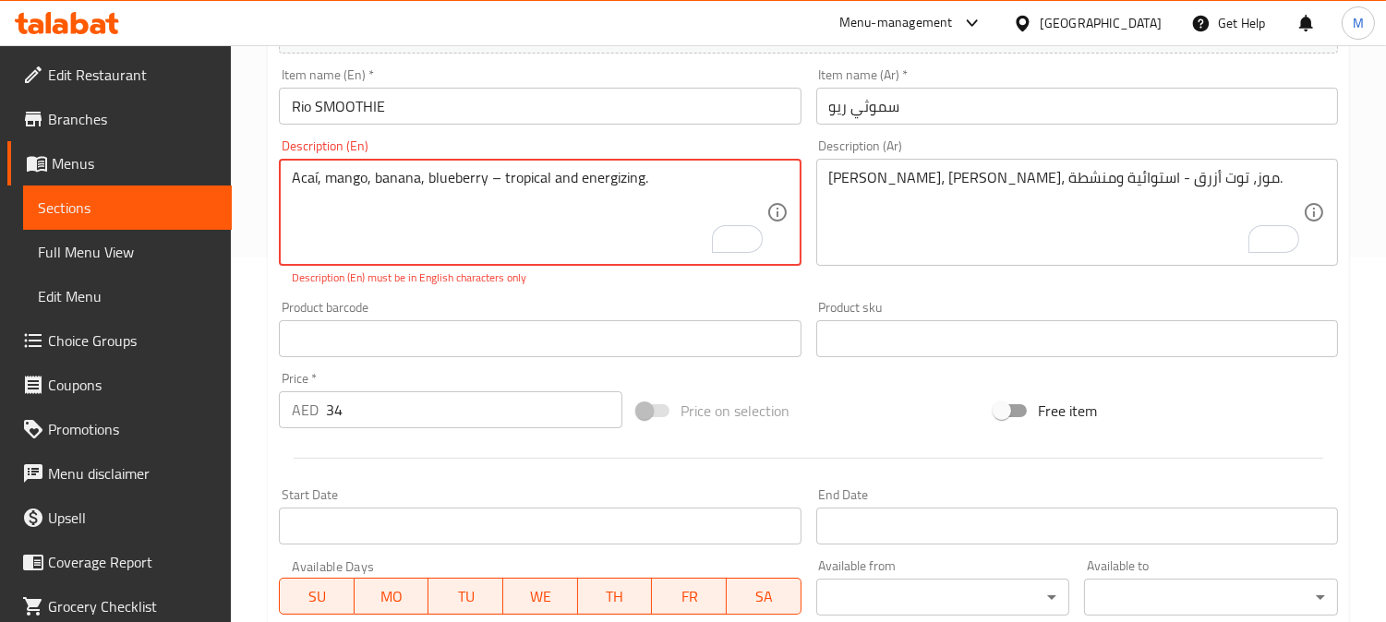
type textarea "Acaí, mango, banana, blueberry – tropical and energizing."
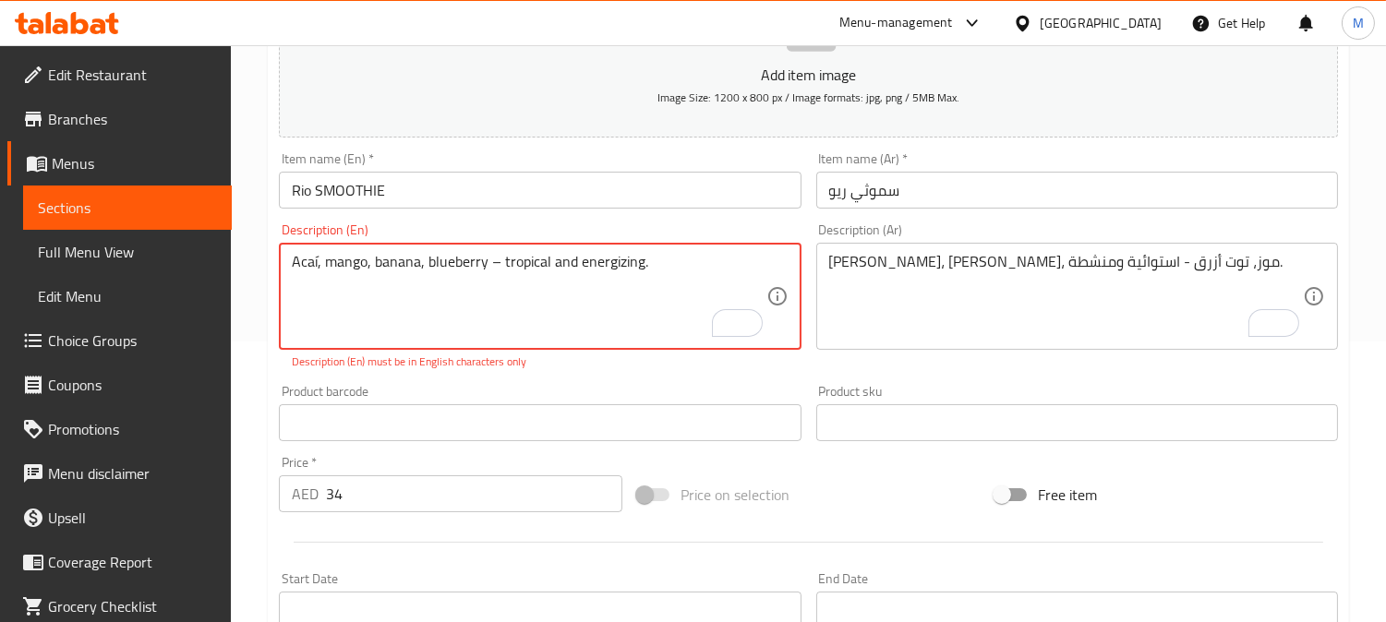
scroll to position [262, 0]
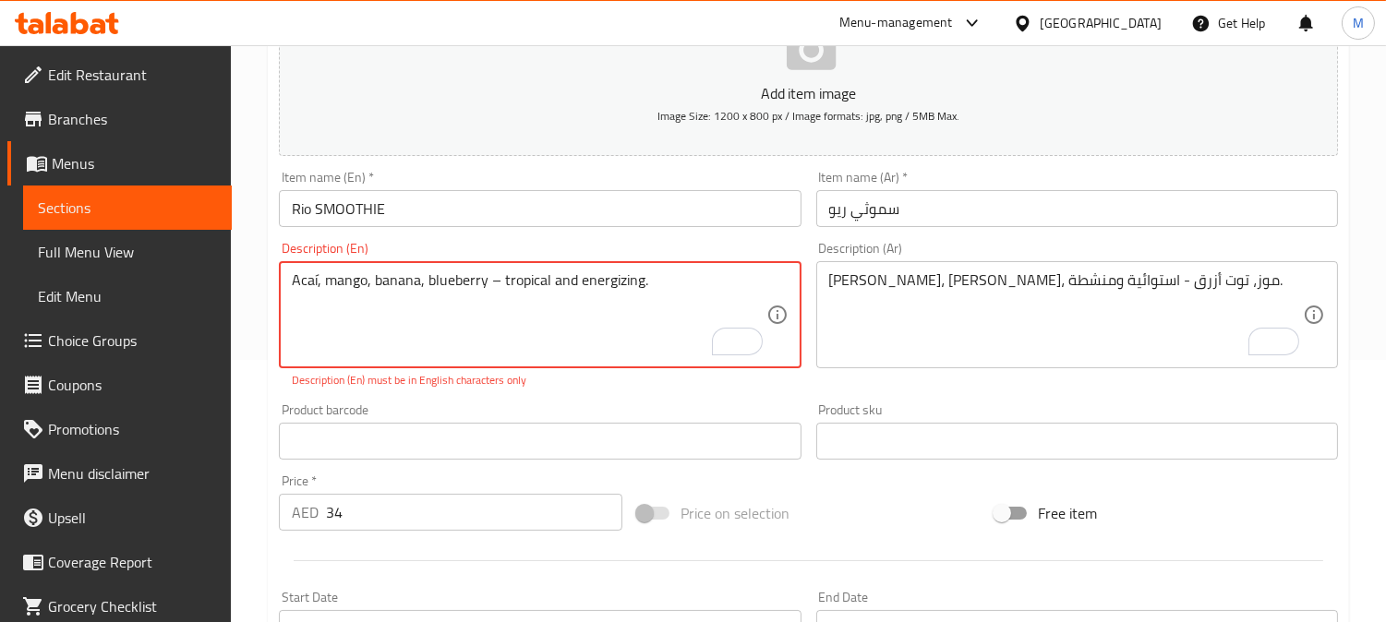
click at [78, 340] on span "Choice Groups" at bounding box center [132, 341] width 169 height 22
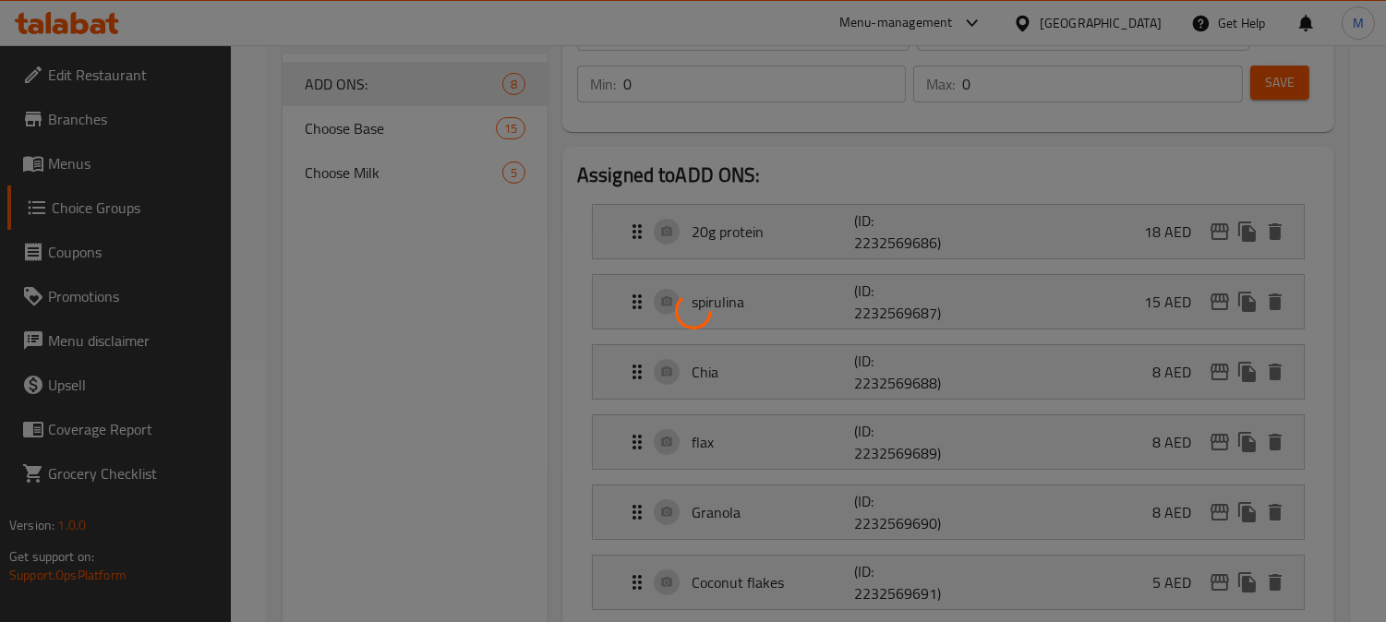
scroll to position [261, 0]
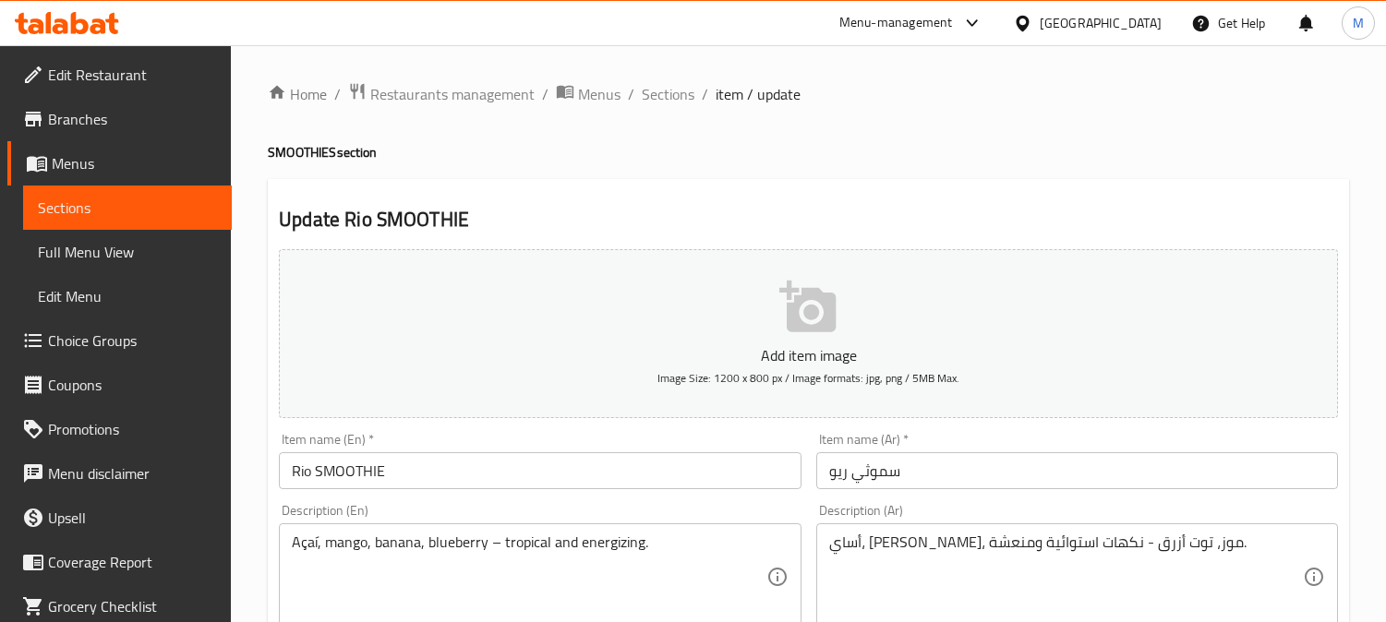
scroll to position [307, 0]
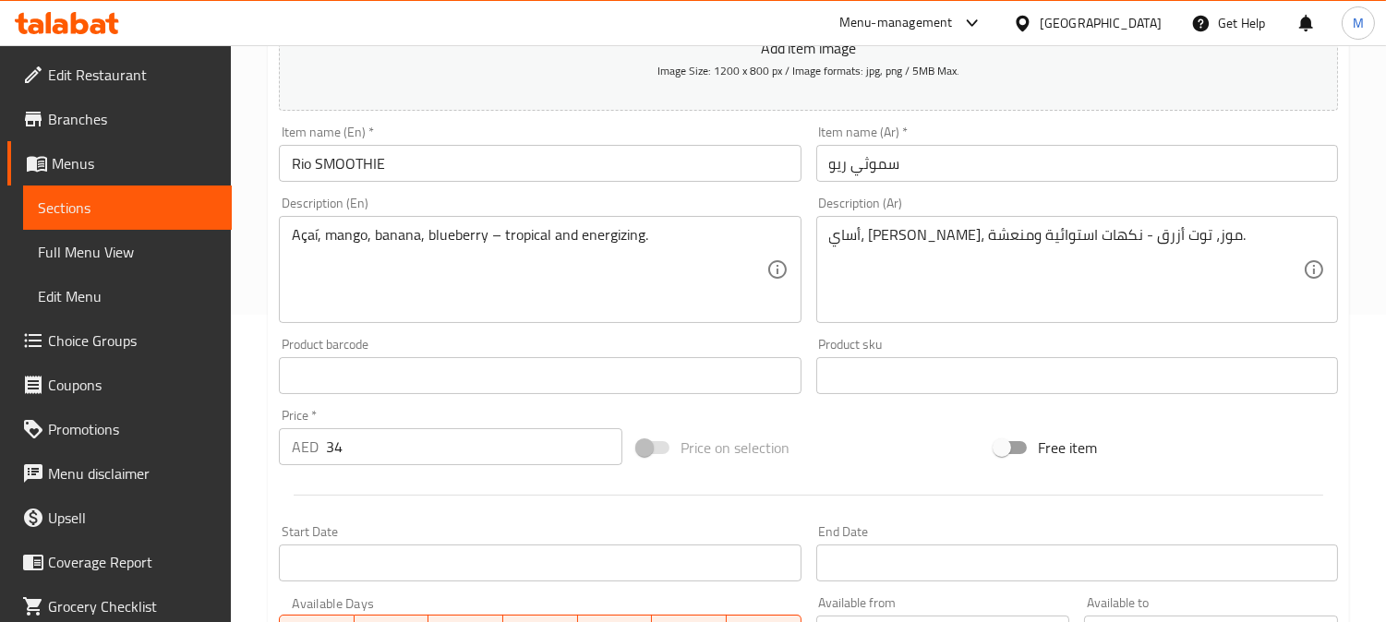
click at [958, 244] on textarea "أساي، مانجو، موز، توت أزرق - نكهات استوائية ومنعشة." at bounding box center [1066, 270] width 474 height 88
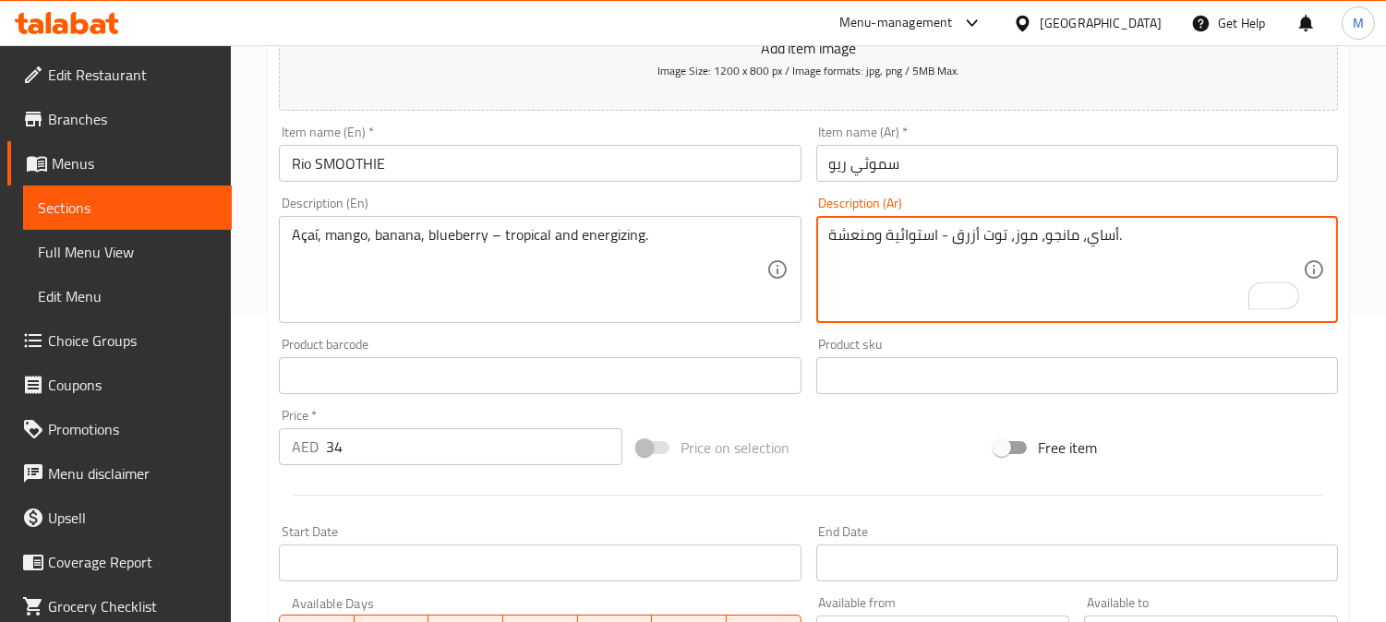
drag, startPoint x: 861, startPoint y: 235, endPoint x: 827, endPoint y: 234, distance: 34.2
click at [829, 234] on textarea "أساي، مانجو، موز، توت أزرق - استوائية ومنعشة." at bounding box center [1066, 270] width 474 height 88
type textarea "أساي، مانجو، موز، توت أزرق - استوائية ومنشطة."
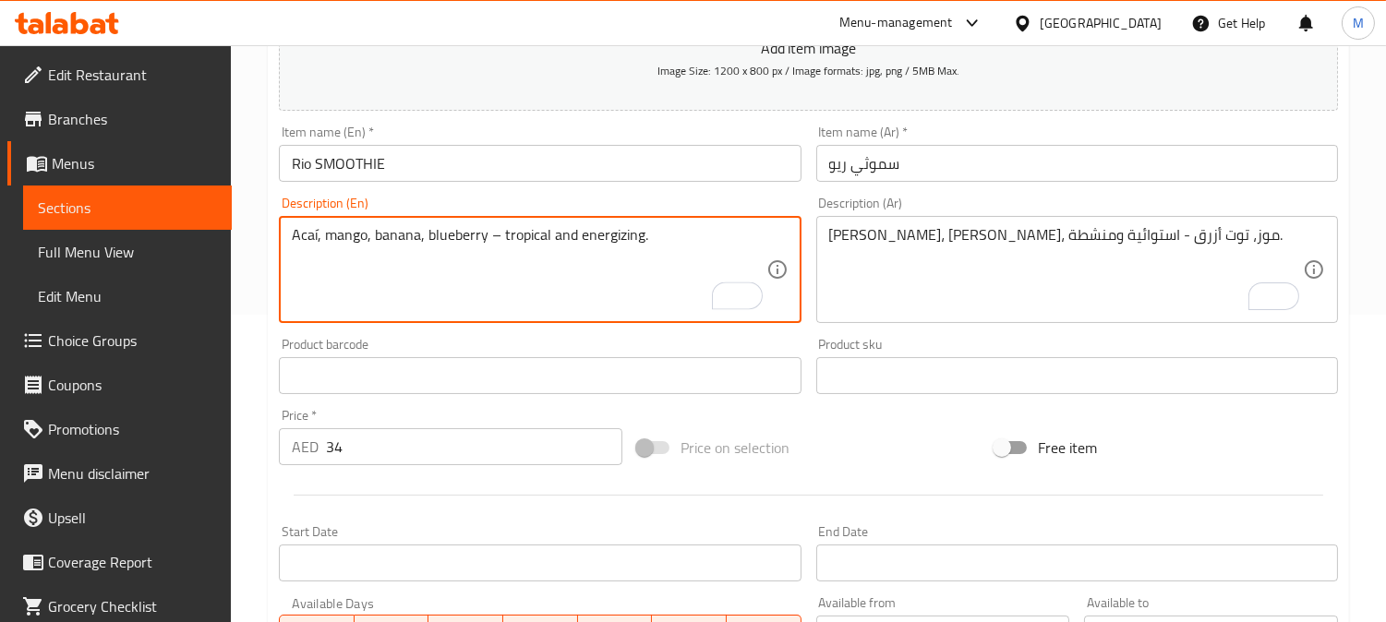
click at [315, 236] on textarea "Acaí, mango, banana, blueberry – tropical and energizing." at bounding box center [529, 270] width 474 height 88
click at [447, 149] on input "Rio SMOOTHIE" at bounding box center [540, 163] width 522 height 37
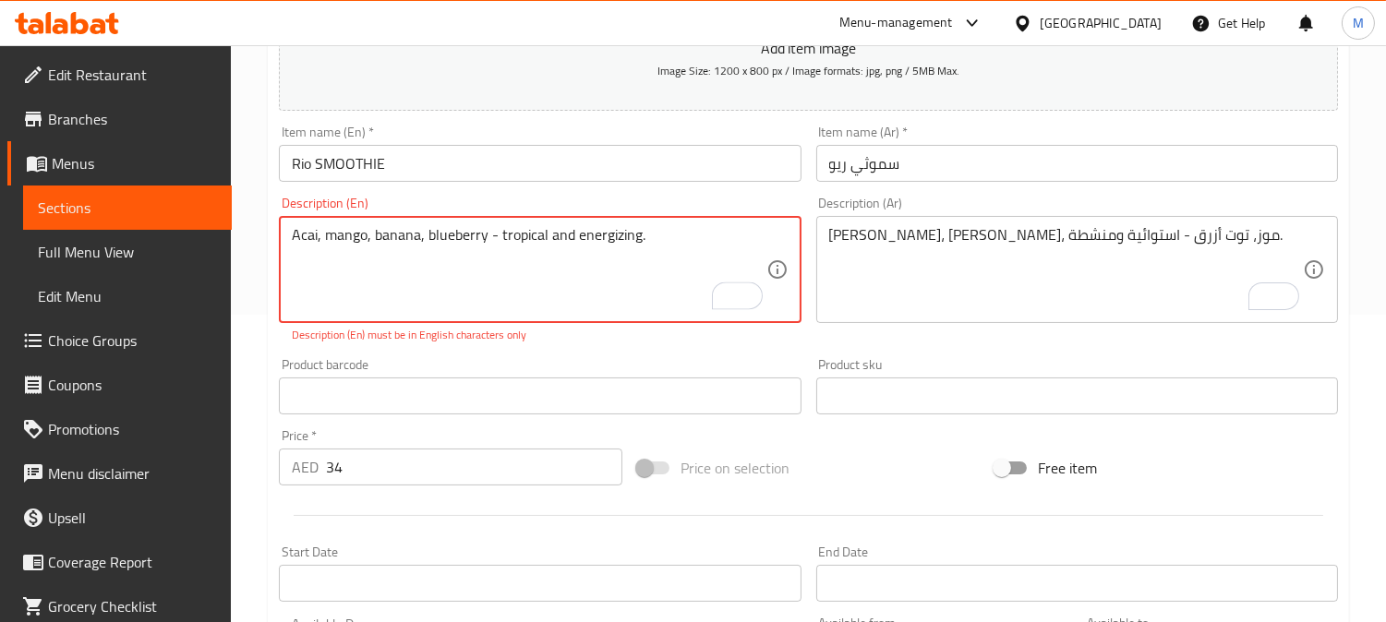
type textarea "Acai, mango, banana, blueberry - tropical and energizing."
click at [520, 153] on input "Rio SMOOTHIE" at bounding box center [540, 163] width 522 height 37
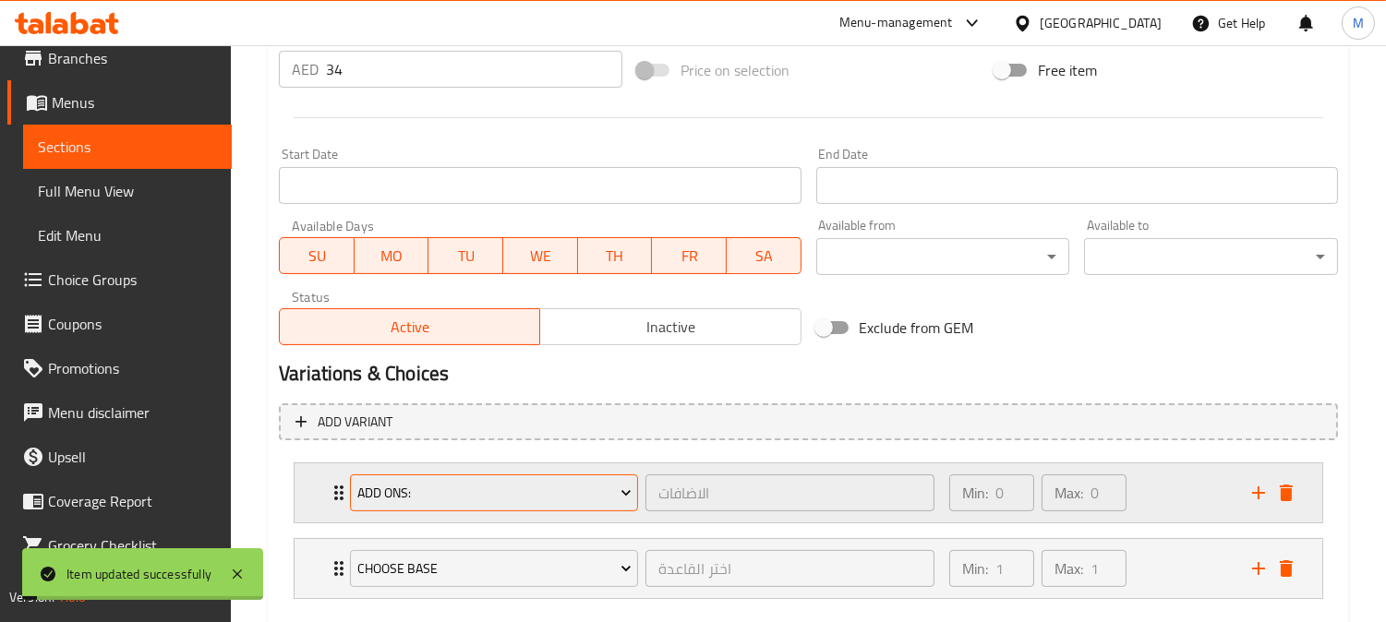
scroll to position [787, 0]
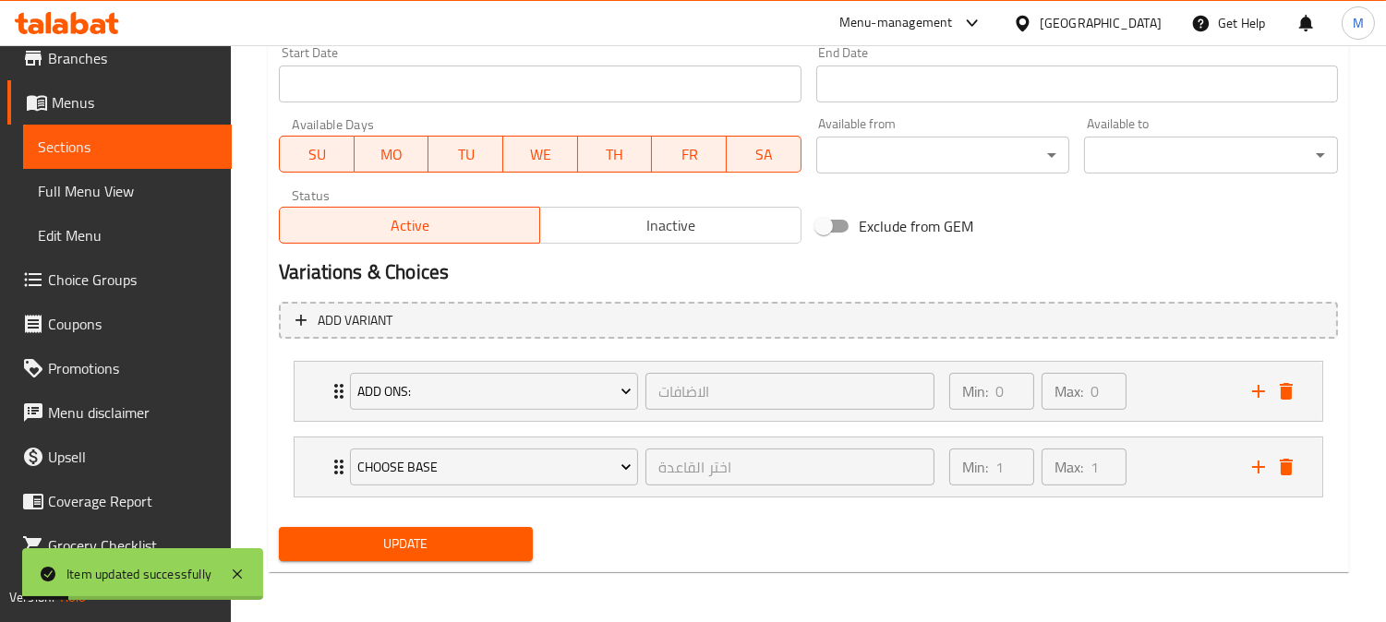
click at [112, 273] on span "Choice Groups" at bounding box center [132, 280] width 169 height 22
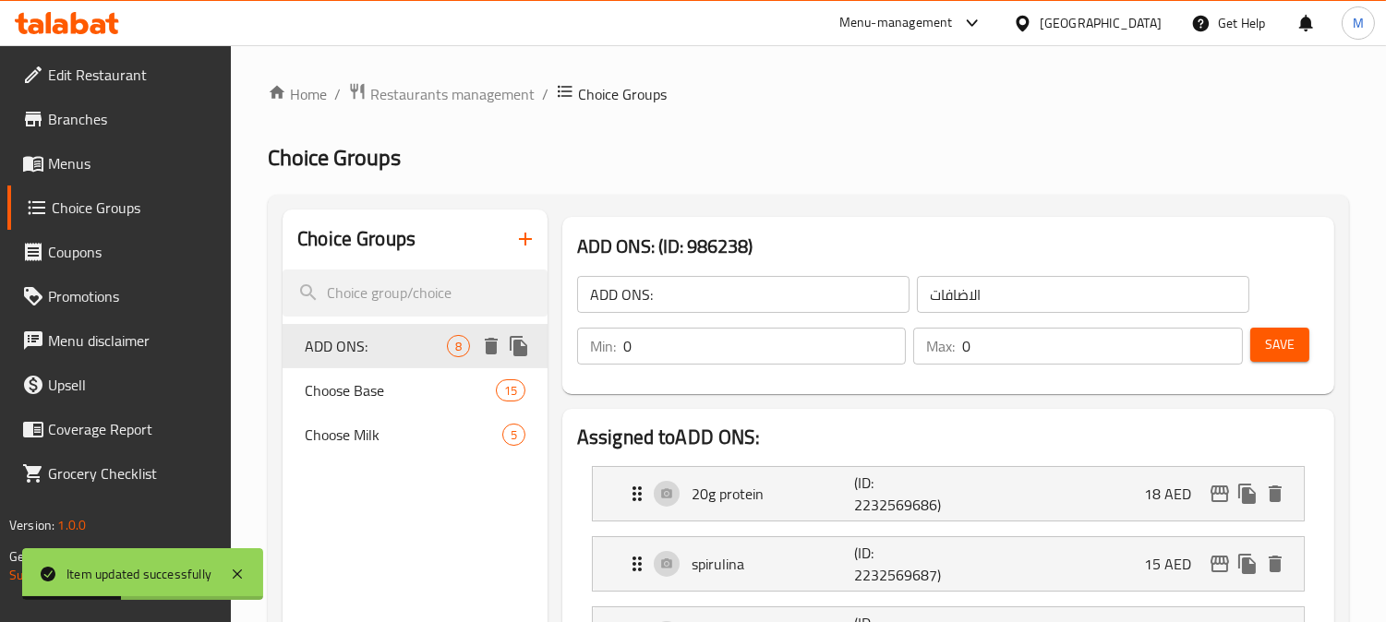
click at [389, 356] on span "ADD ONS:" at bounding box center [376, 346] width 142 height 22
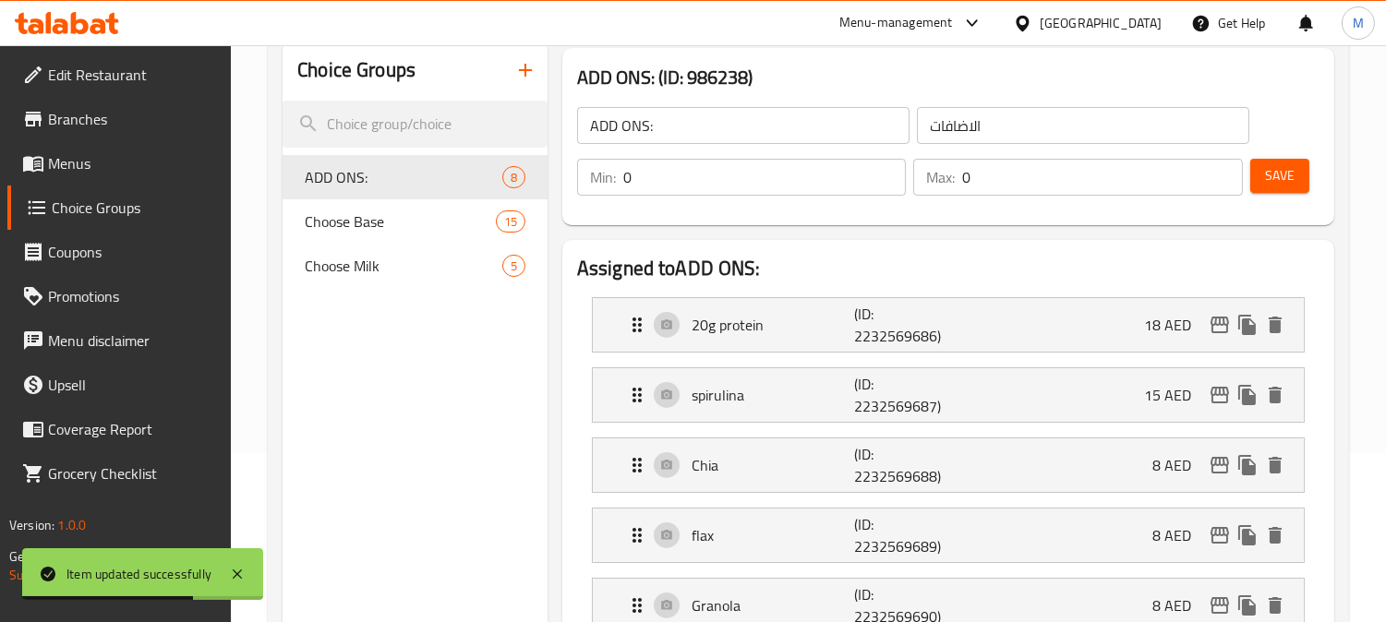
scroll to position [205, 0]
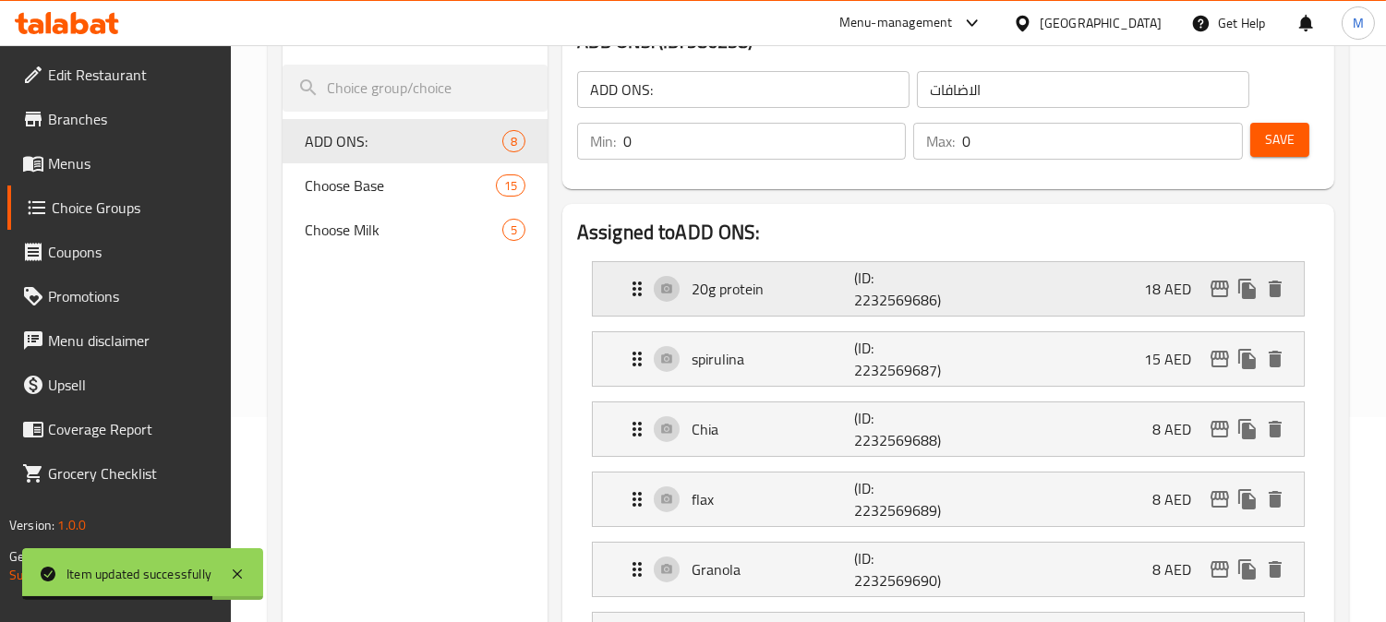
click at [792, 287] on p "20g protein" at bounding box center [772, 289] width 162 height 22
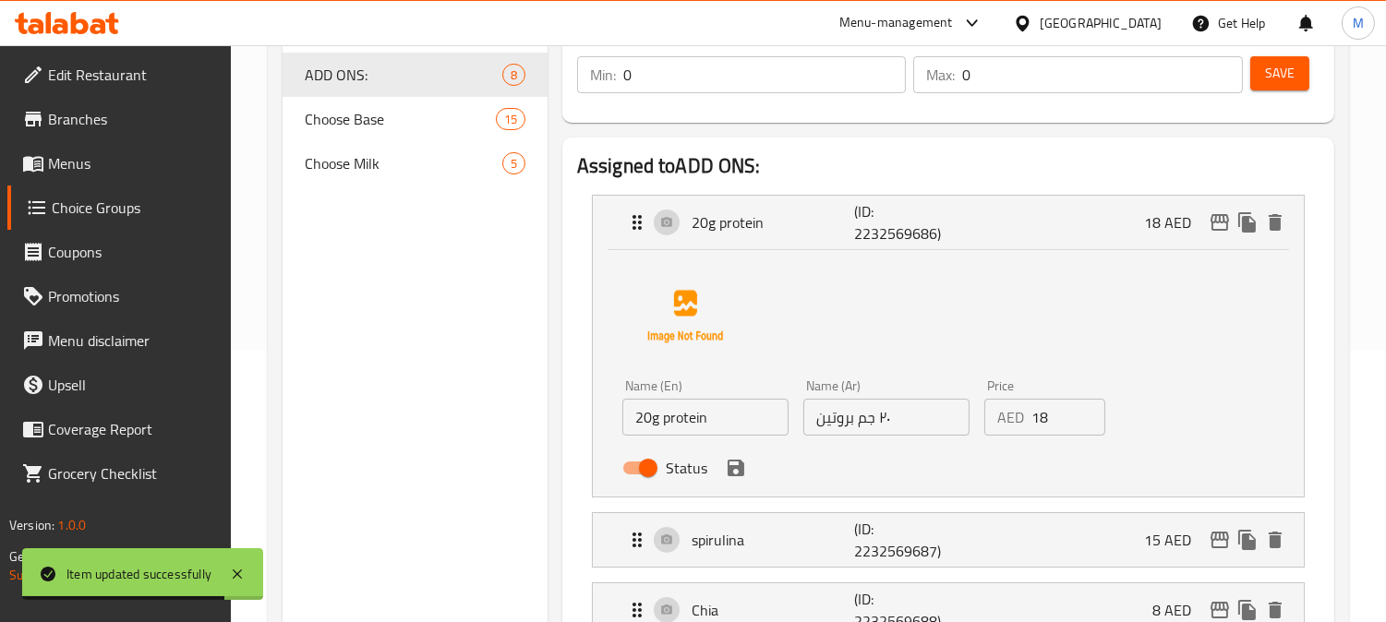
scroll to position [307, 0]
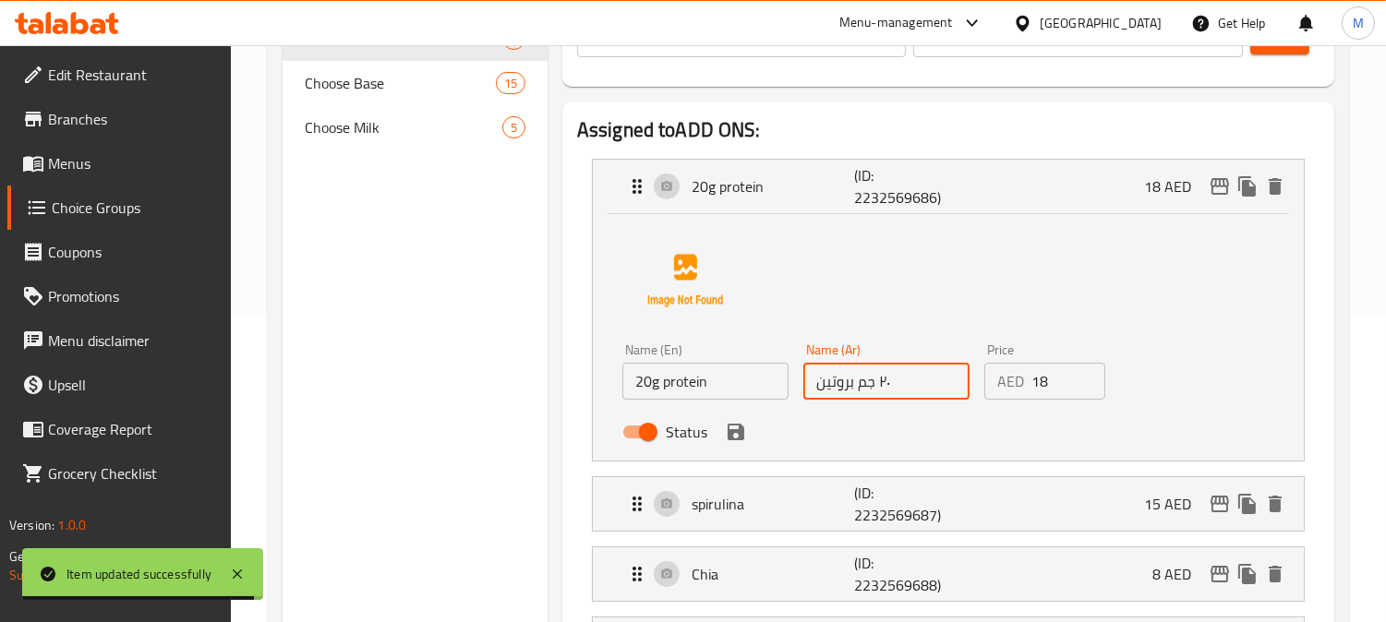
click at [882, 376] on input "٢٠ جم بروتين" at bounding box center [886, 381] width 166 height 37
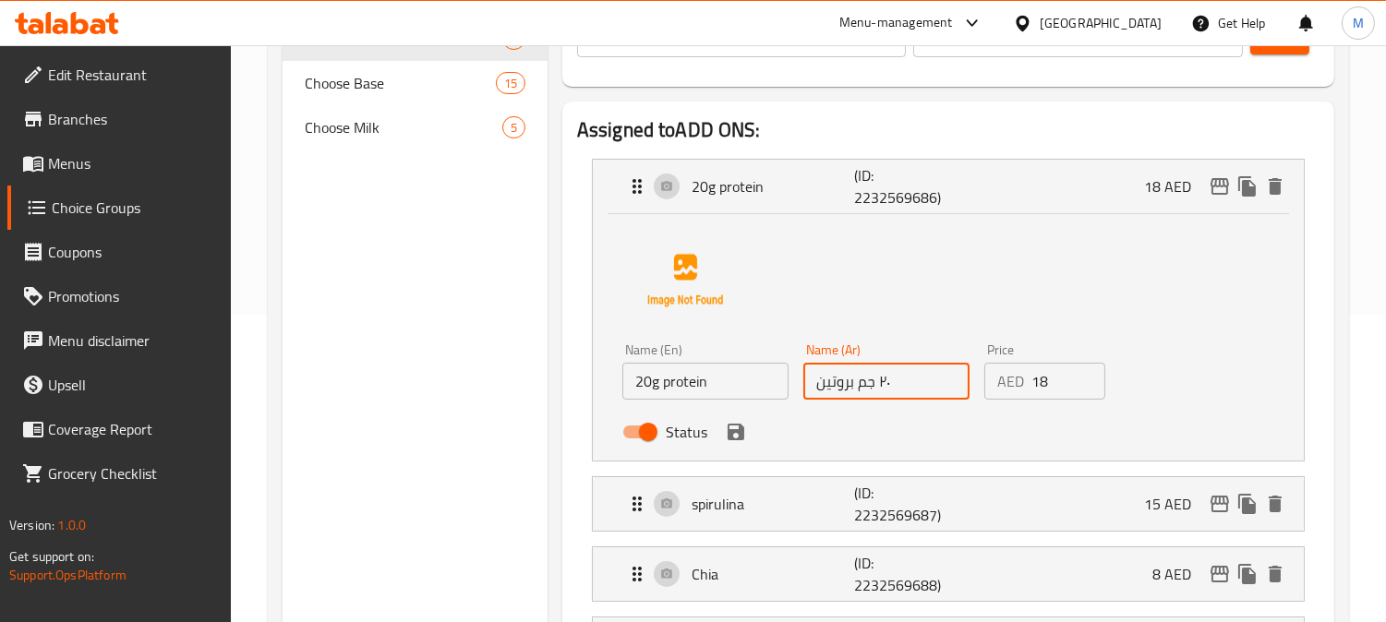
drag, startPoint x: 894, startPoint y: 390, endPoint x: 878, endPoint y: 379, distance: 18.7
click at [878, 379] on input "٢٠ جم بروتين" at bounding box center [886, 381] width 166 height 37
click at [739, 435] on icon "save" at bounding box center [735, 432] width 17 height 17
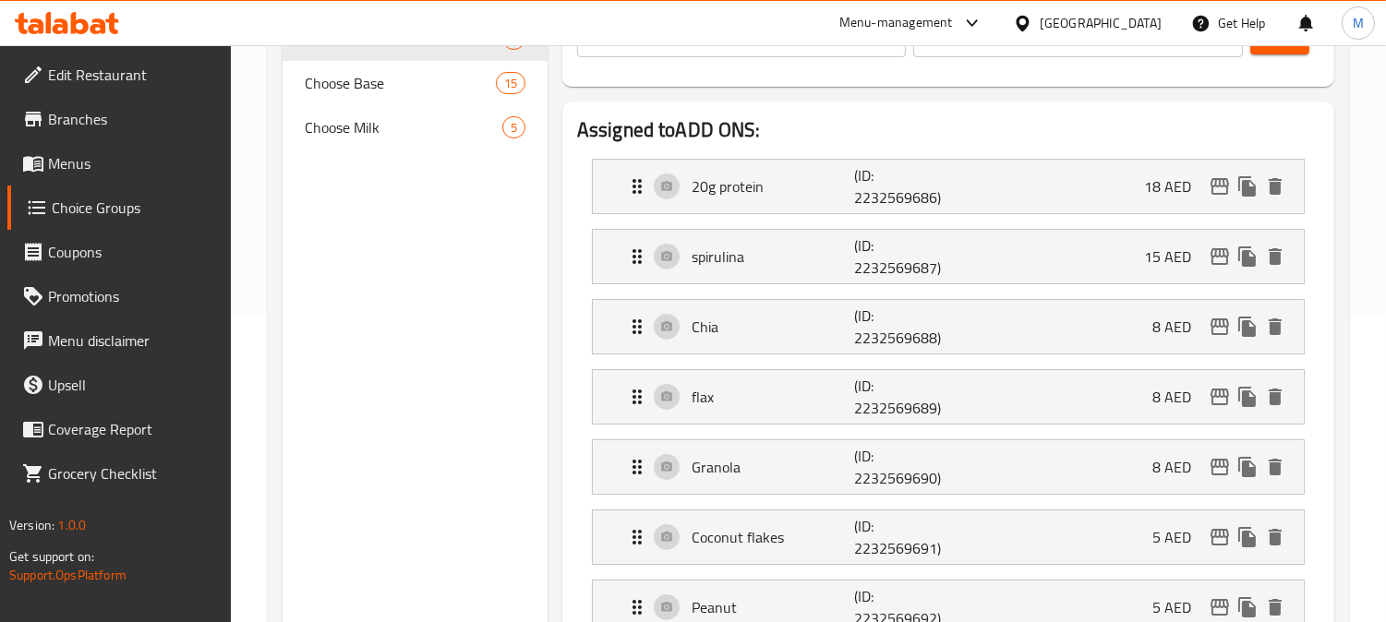
type input "20 جم بروتين"
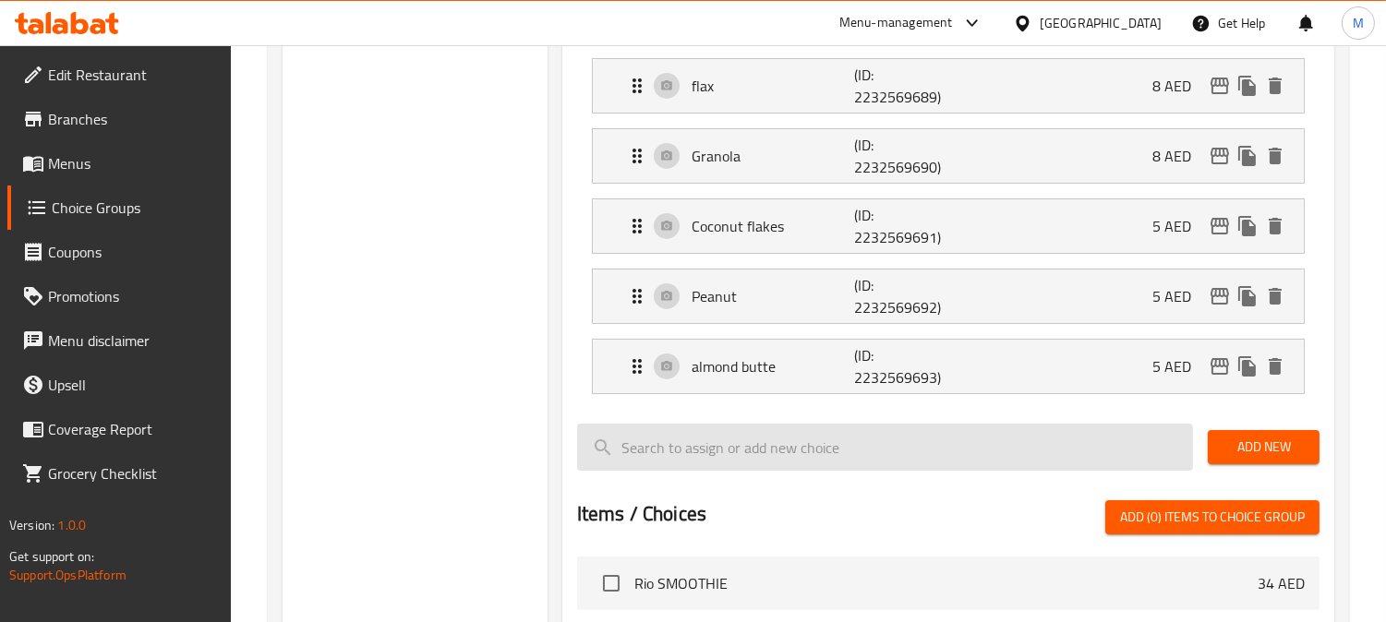
scroll to position [717, 0]
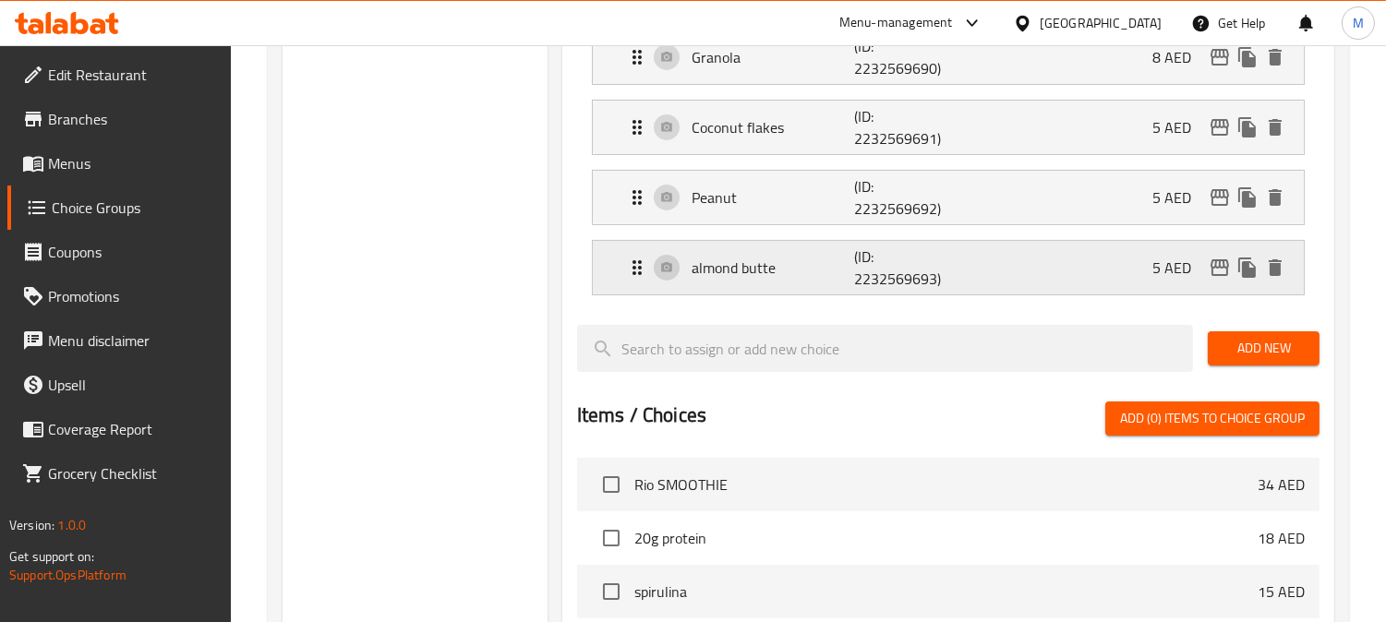
click at [761, 282] on div "almond butte (ID: 2232569693) 5 AED" at bounding box center [953, 268] width 655 height 54
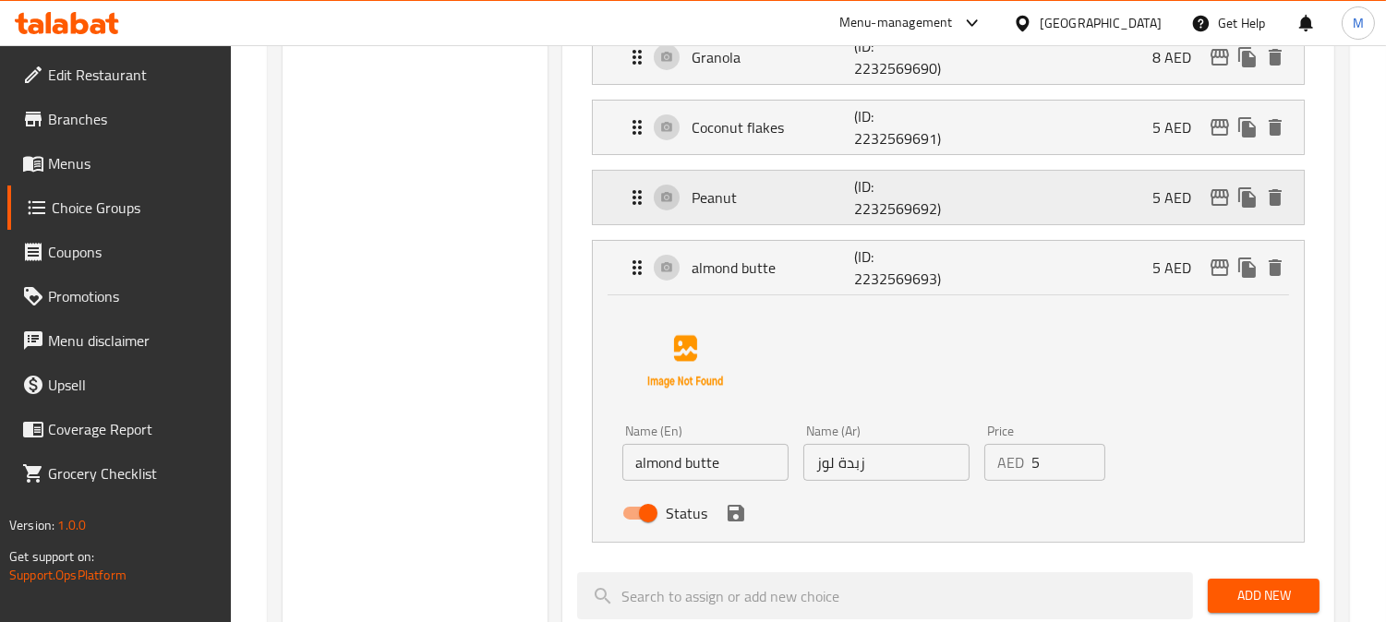
click at [776, 198] on p "Peanut" at bounding box center [772, 197] width 162 height 22
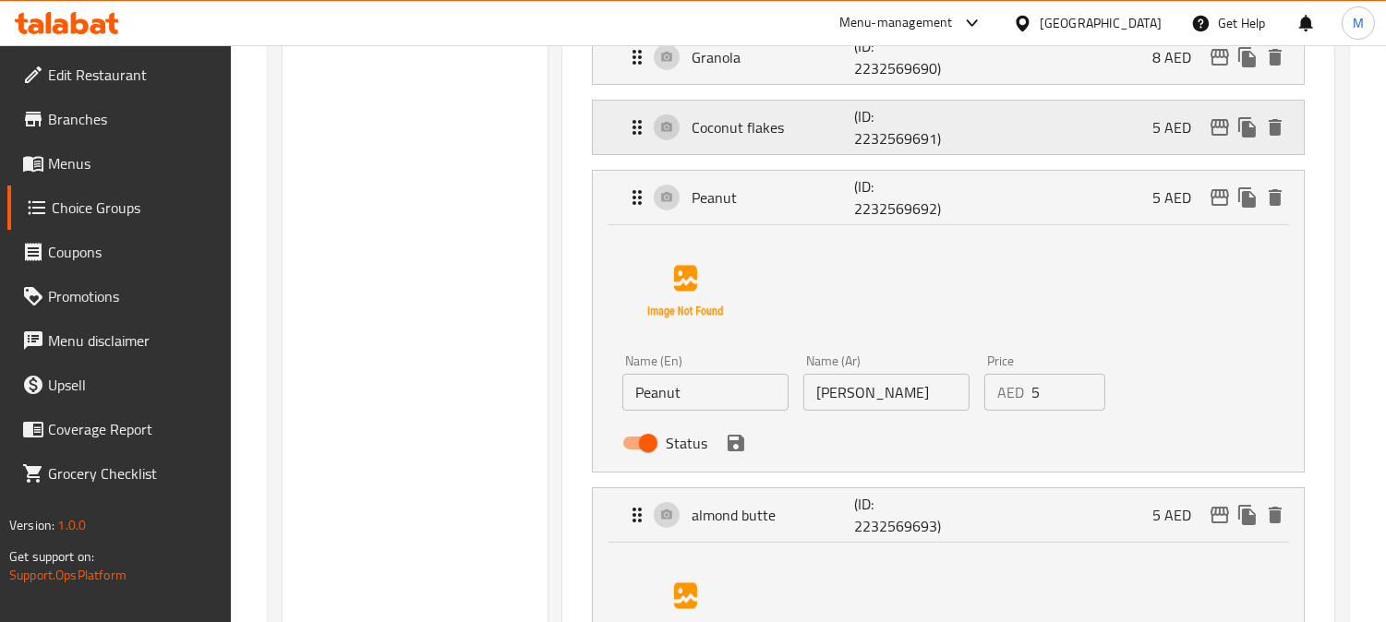
click at [824, 140] on div "Coconut flakes (ID: 2232569691) 5 AED" at bounding box center [953, 128] width 655 height 54
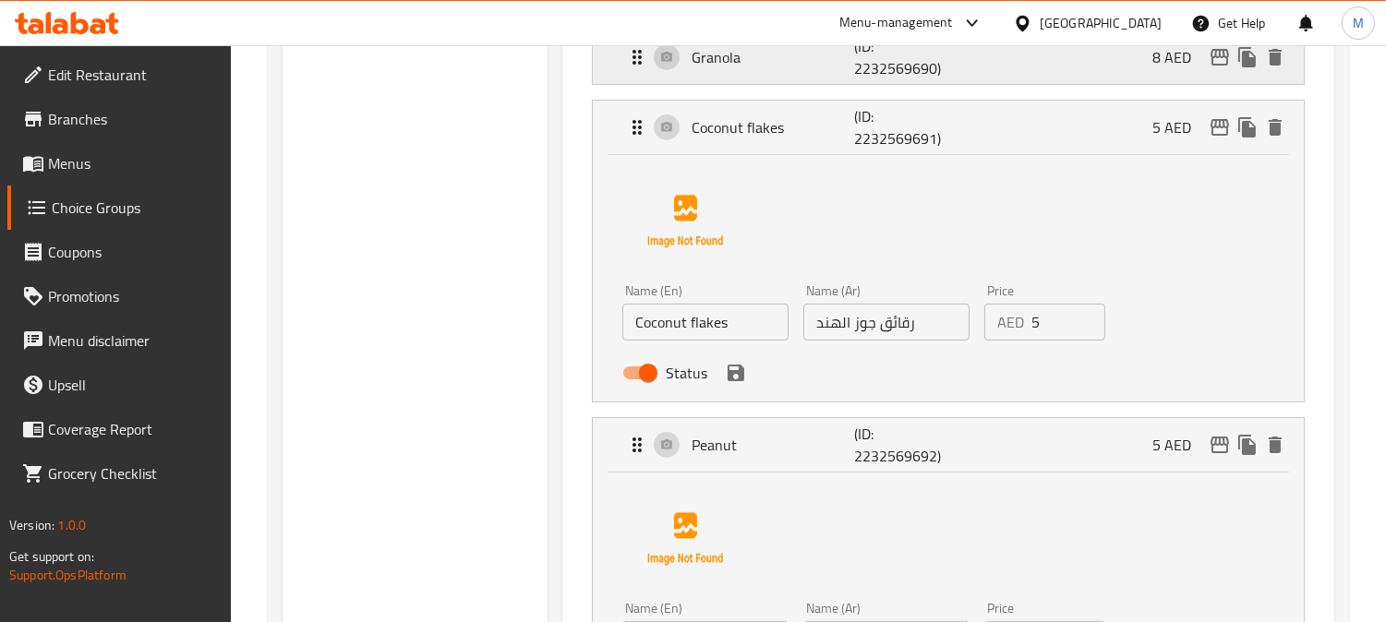
click at [805, 75] on div "Granola (ID: 2232569690) 8 AED" at bounding box center [953, 57] width 655 height 54
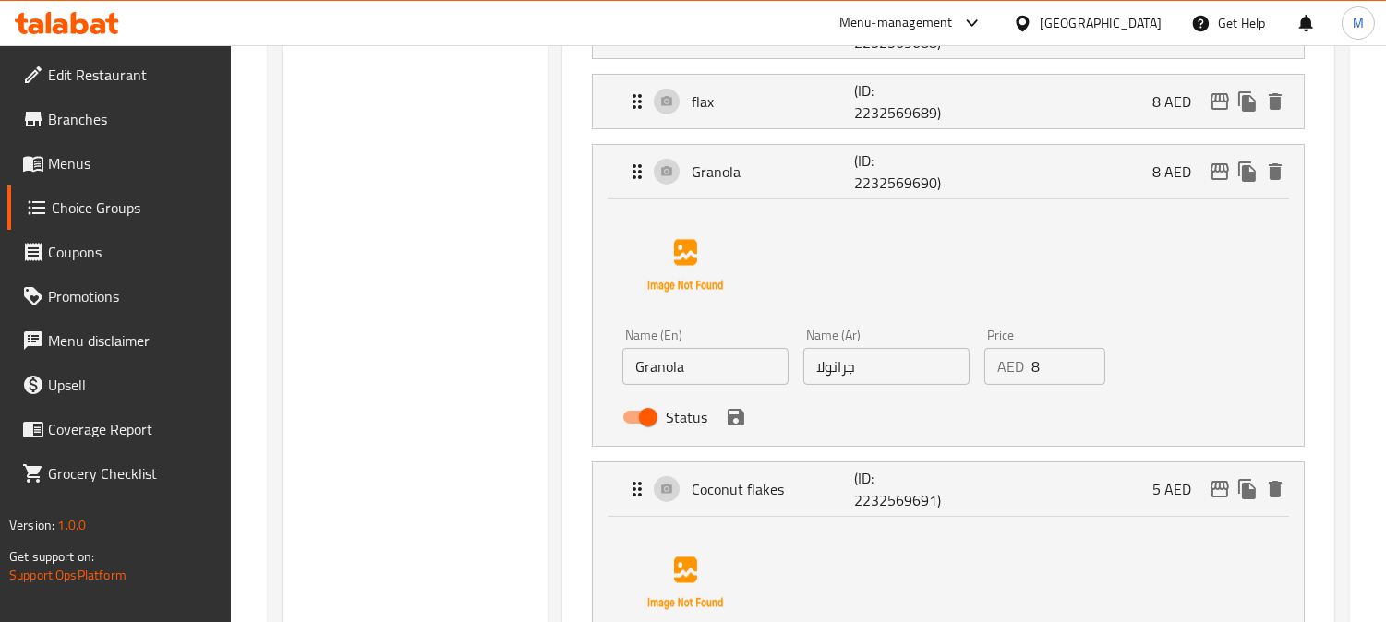
scroll to position [512, 0]
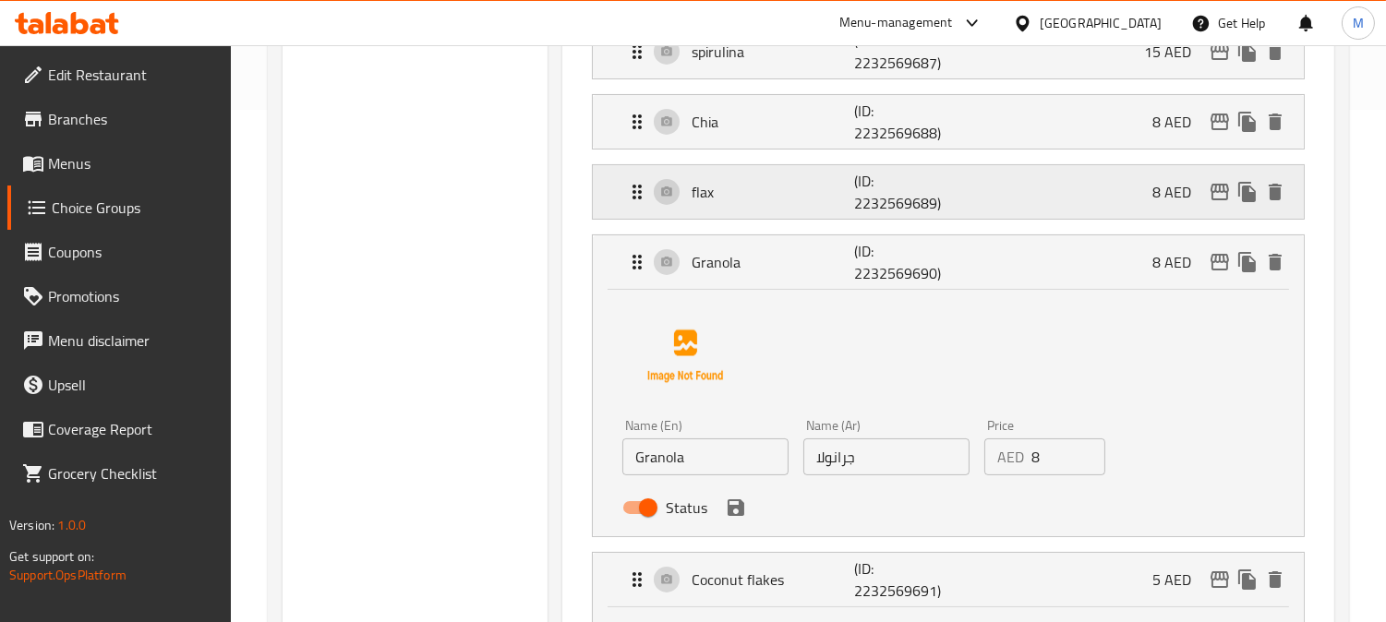
click at [753, 174] on div "flax (ID: 2232569689) 8 AED" at bounding box center [953, 192] width 655 height 54
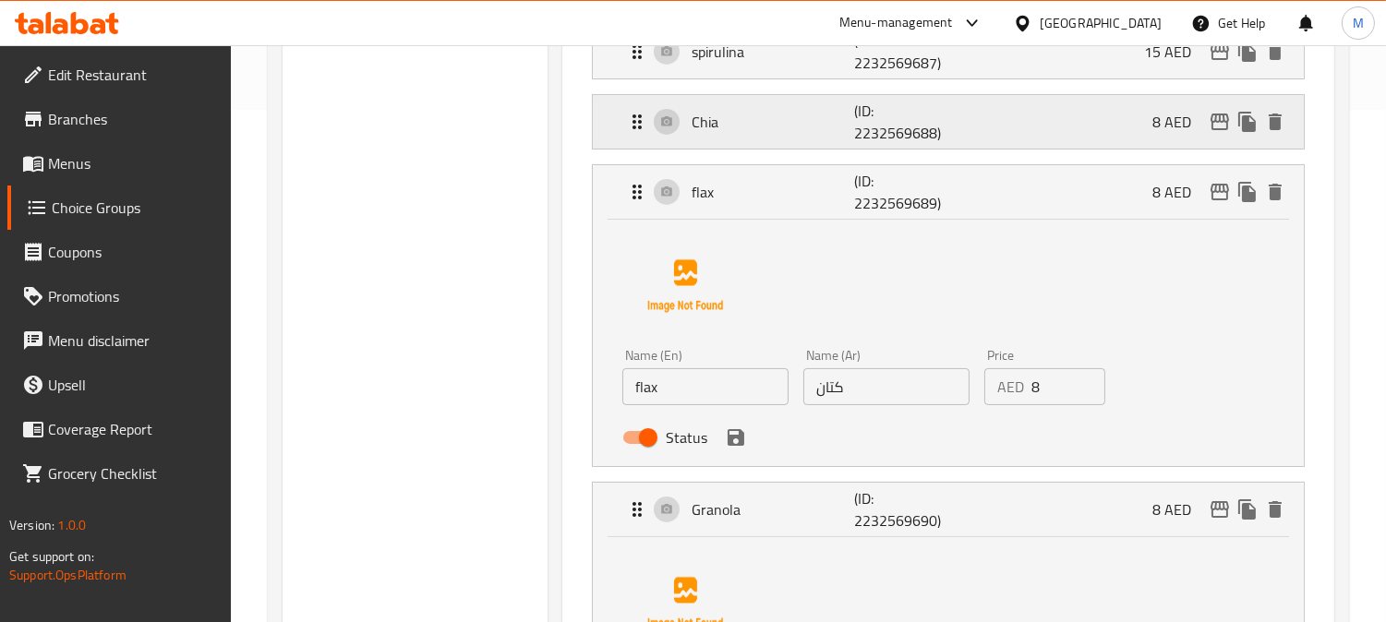
click at [778, 130] on p "Chia" at bounding box center [772, 122] width 162 height 22
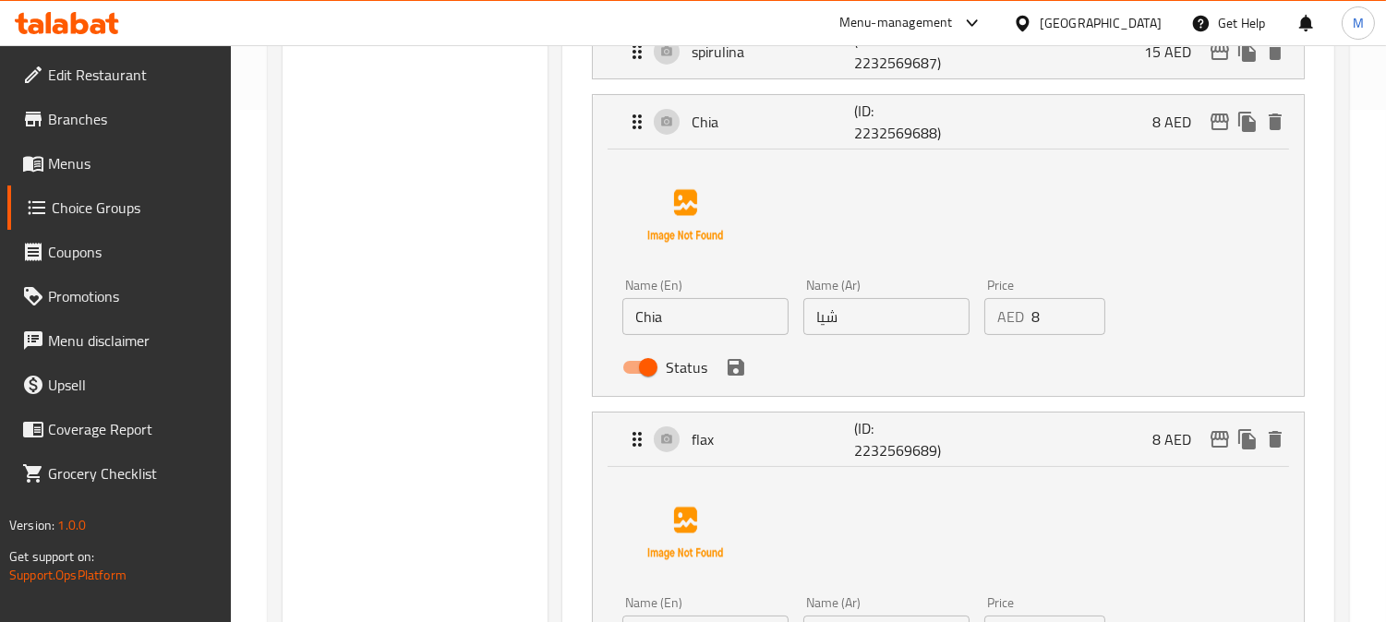
scroll to position [307, 0]
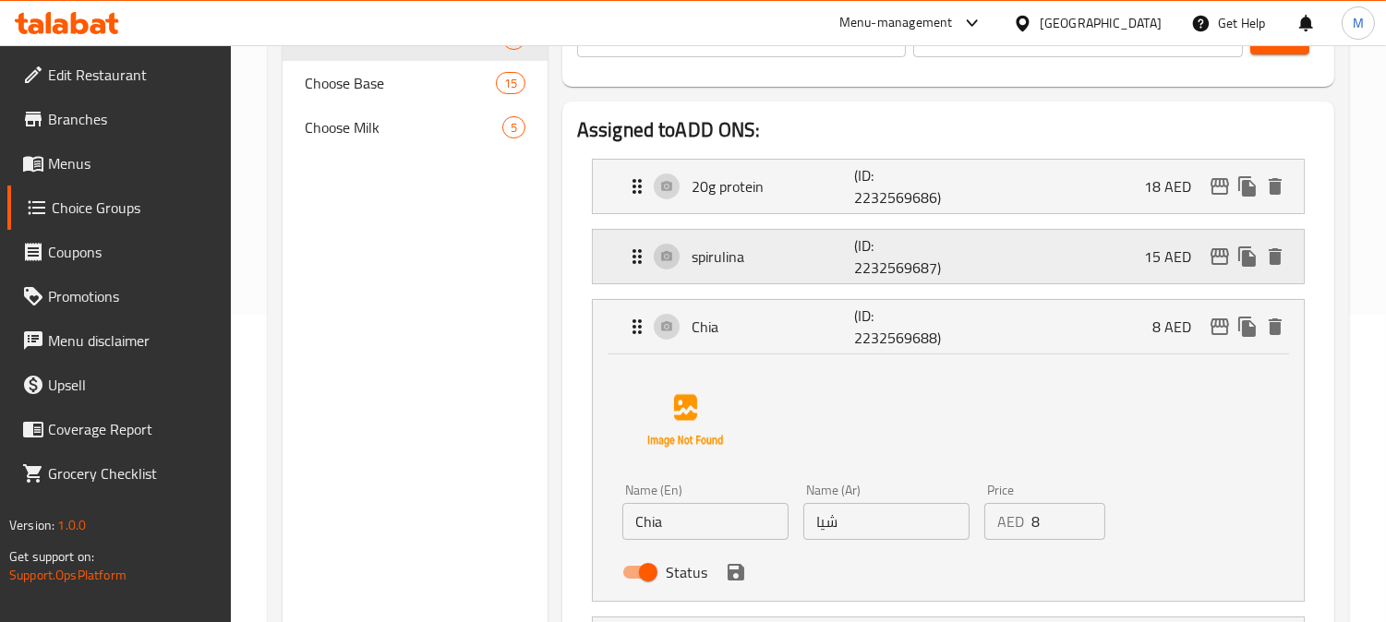
click at [782, 255] on p "spirulina" at bounding box center [772, 257] width 162 height 22
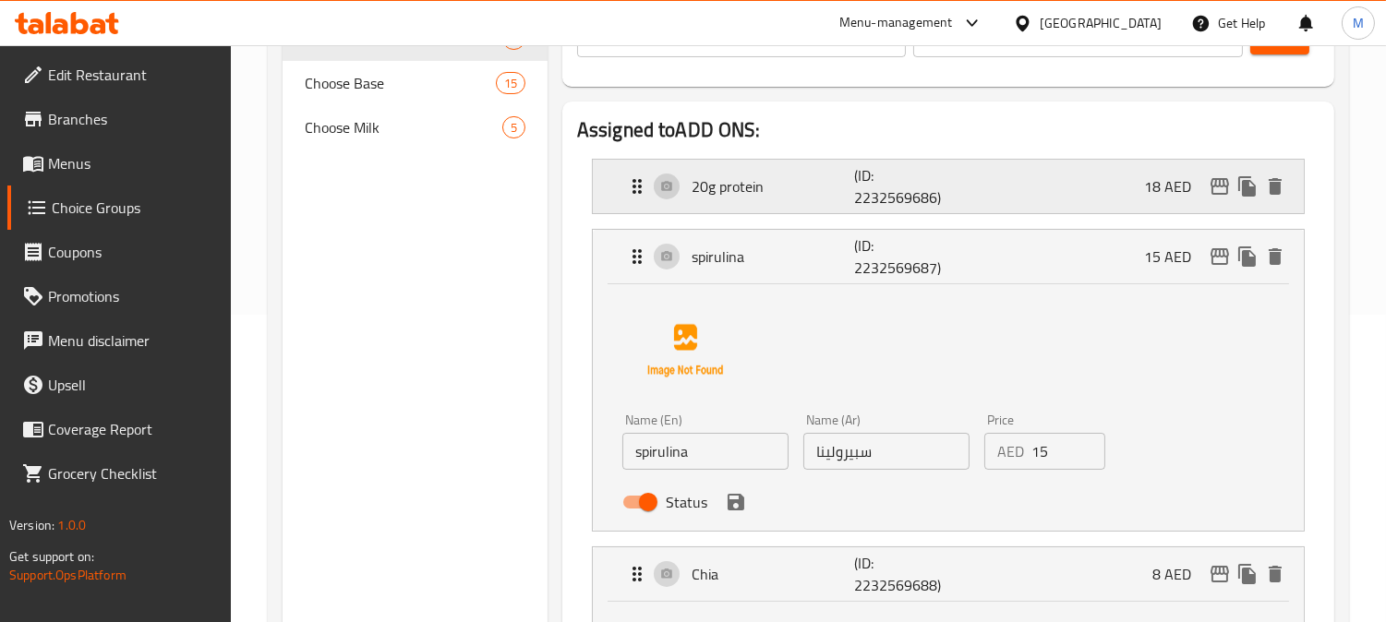
click at [771, 192] on p "20g protein" at bounding box center [772, 186] width 162 height 22
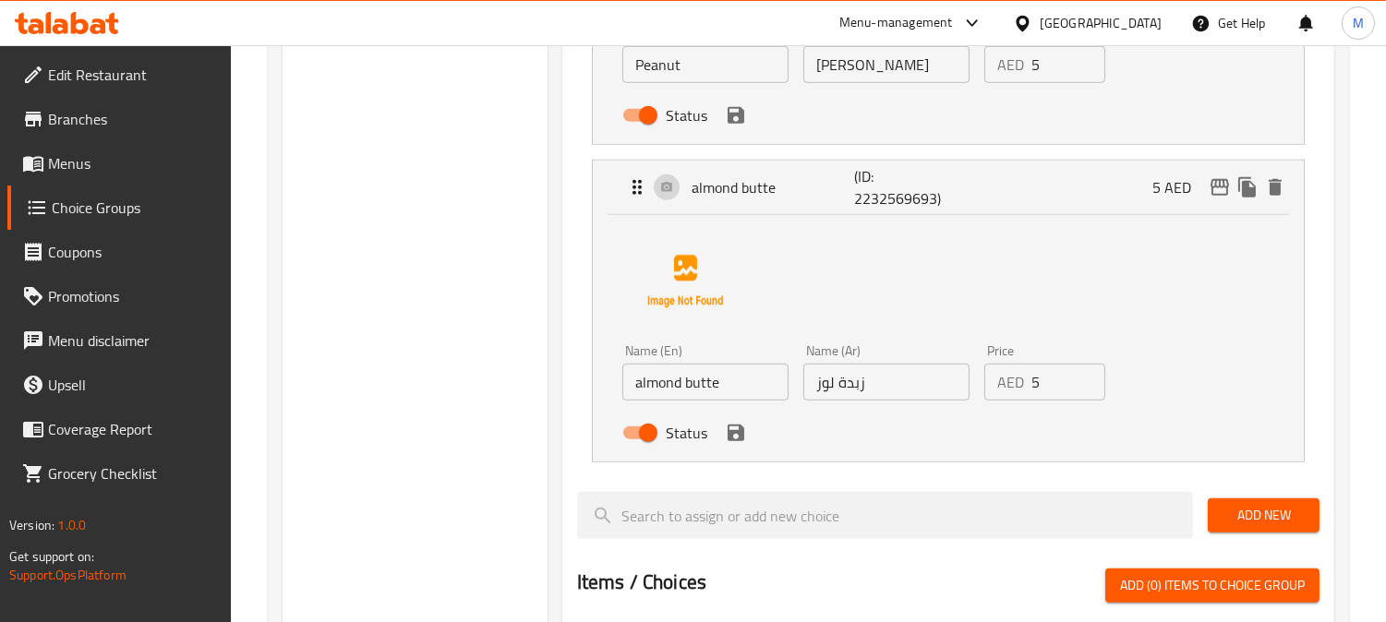
scroll to position [2666, 0]
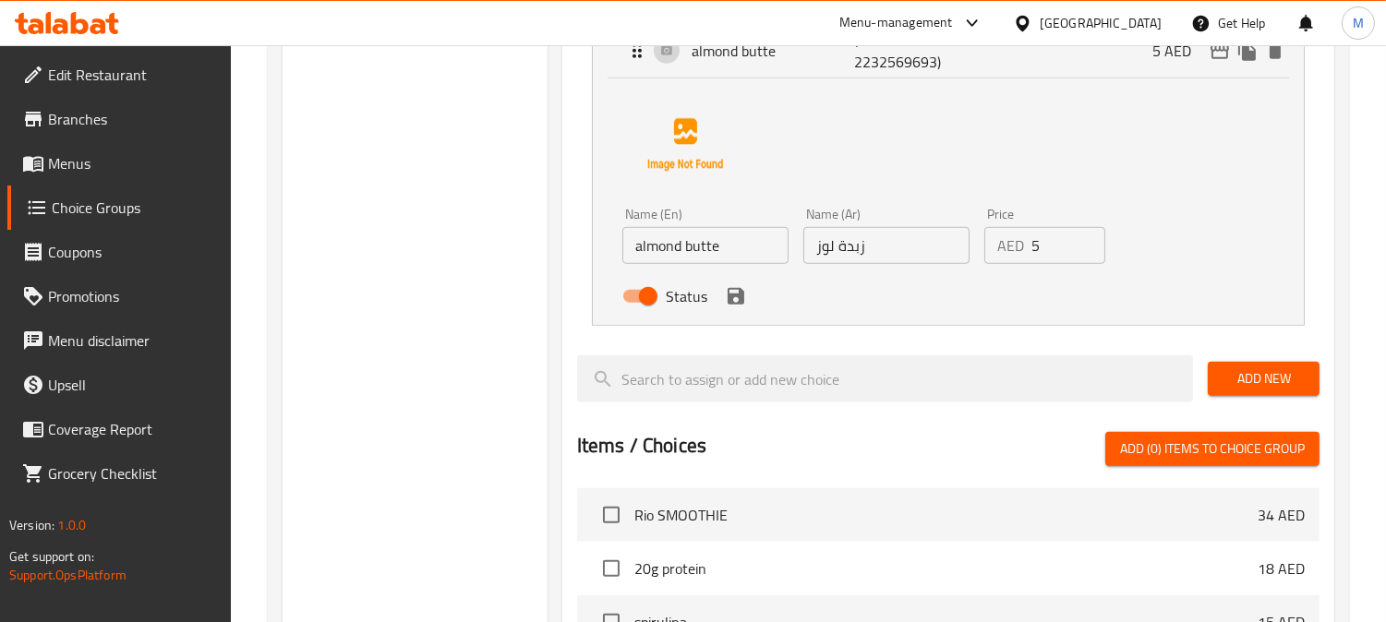
click at [753, 238] on input "almond butte" at bounding box center [705, 245] width 166 height 37
type input "almond butter"
drag, startPoint x: 469, startPoint y: 250, endPoint x: 481, endPoint y: 250, distance: 12.0
click at [735, 293] on icon "save" at bounding box center [735, 296] width 17 height 17
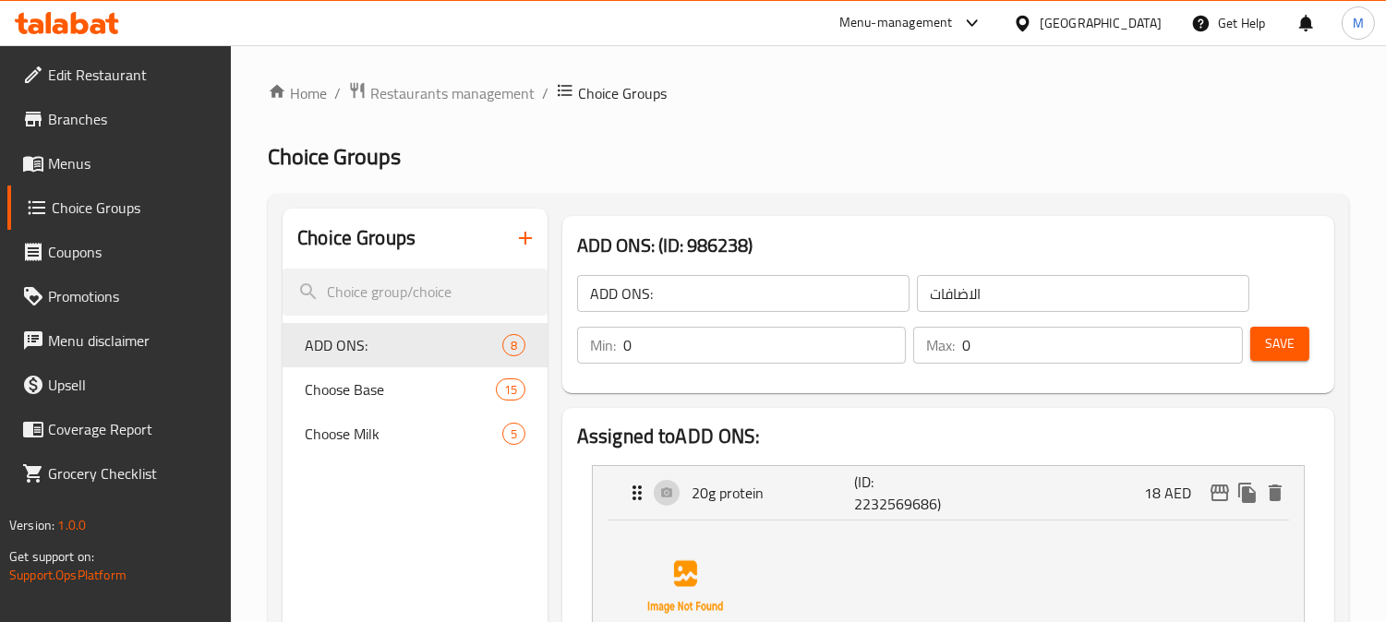
scroll to position [0, 0]
click at [1290, 343] on span "Save" at bounding box center [1280, 344] width 30 height 23
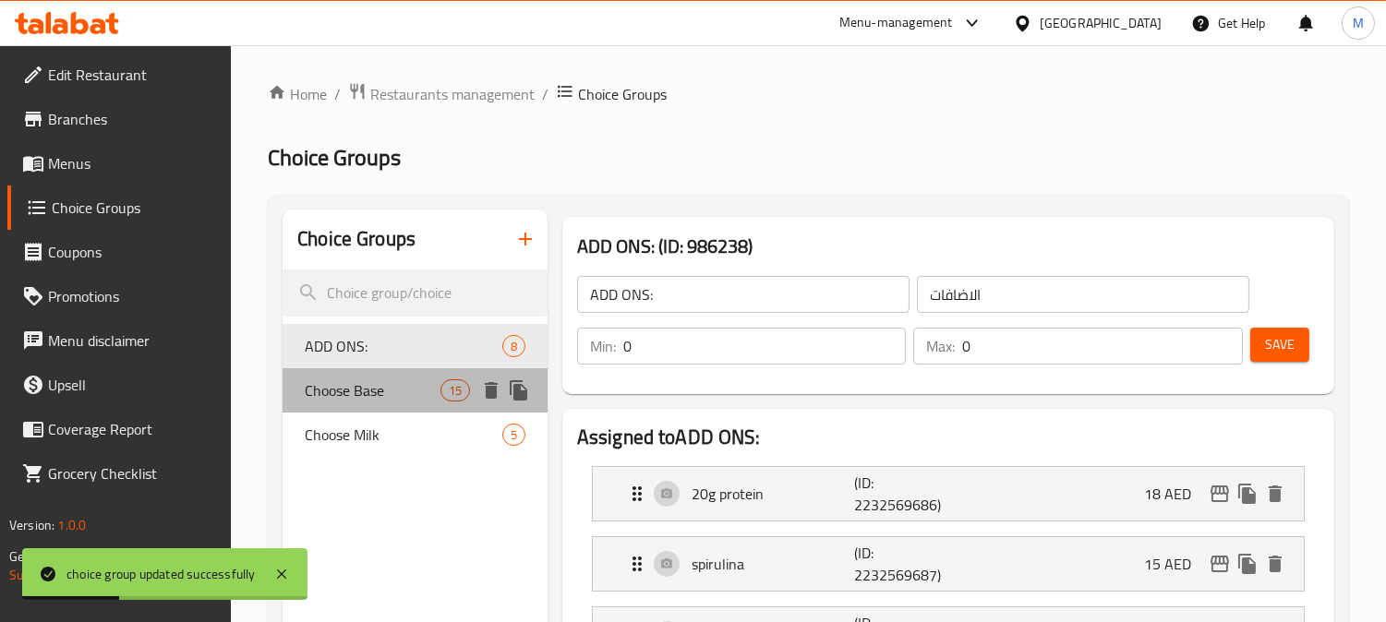
click at [356, 402] on span "Choose Base" at bounding box center [372, 390] width 135 height 22
type input "Choose Base"
type input "اختر القاعدة"
type input "1"
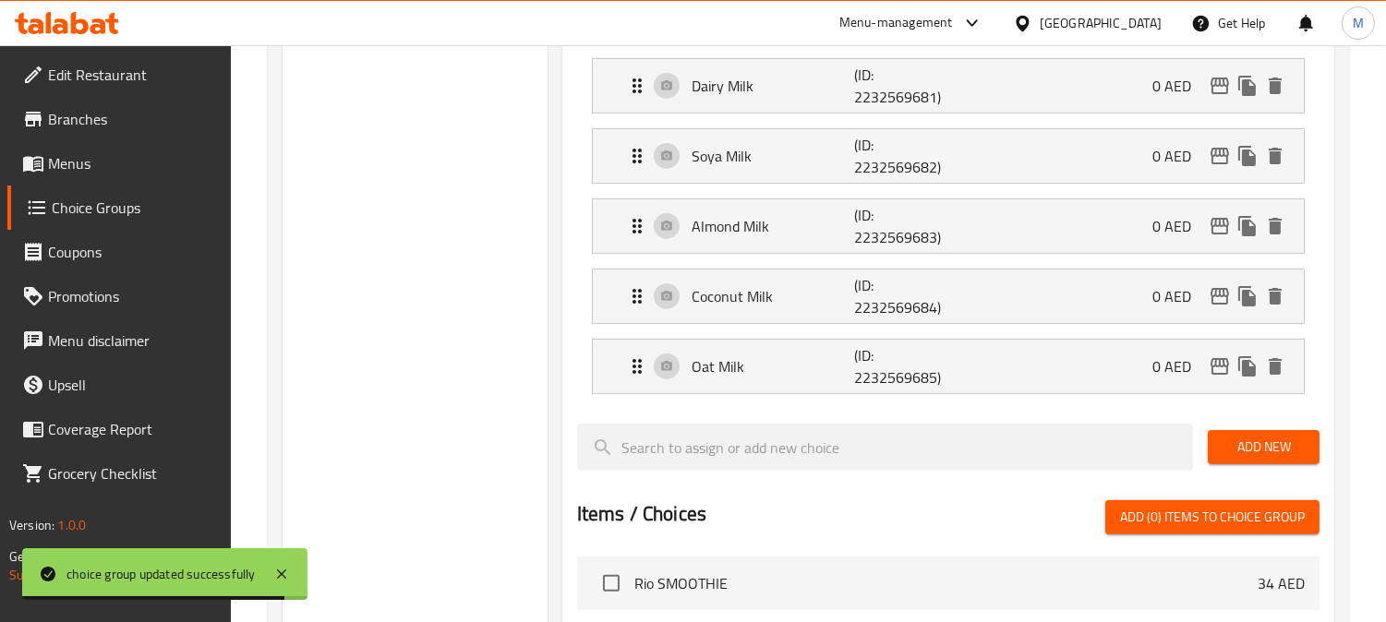
scroll to position [1128, 0]
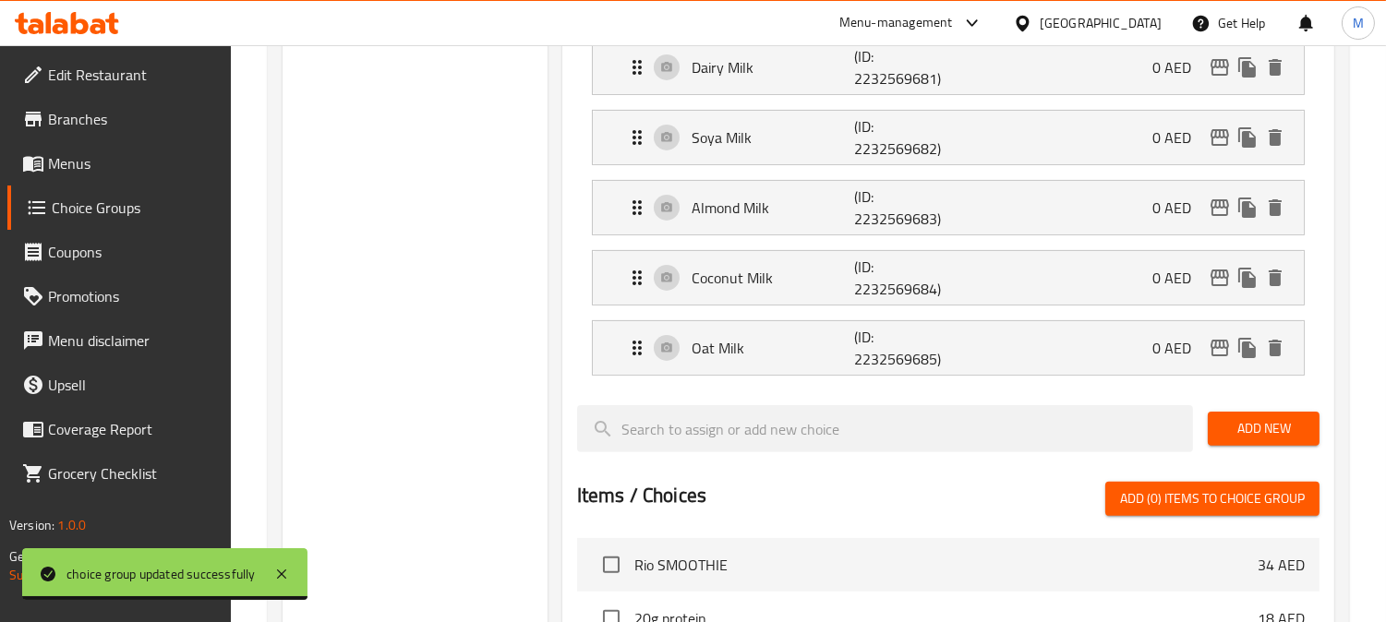
drag, startPoint x: 771, startPoint y: 344, endPoint x: 751, endPoint y: 312, distance: 37.7
click at [771, 343] on p "Oat Milk" at bounding box center [772, 348] width 162 height 22
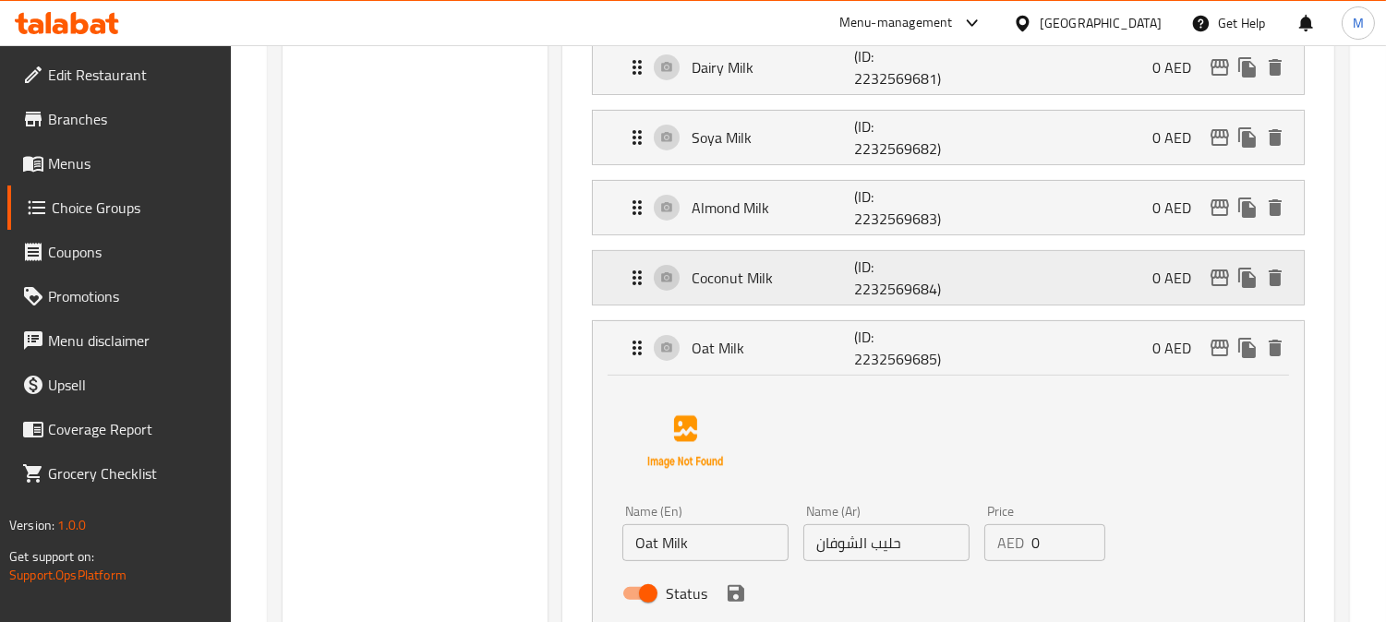
click at [739, 282] on p "Coconut Milk" at bounding box center [772, 278] width 162 height 22
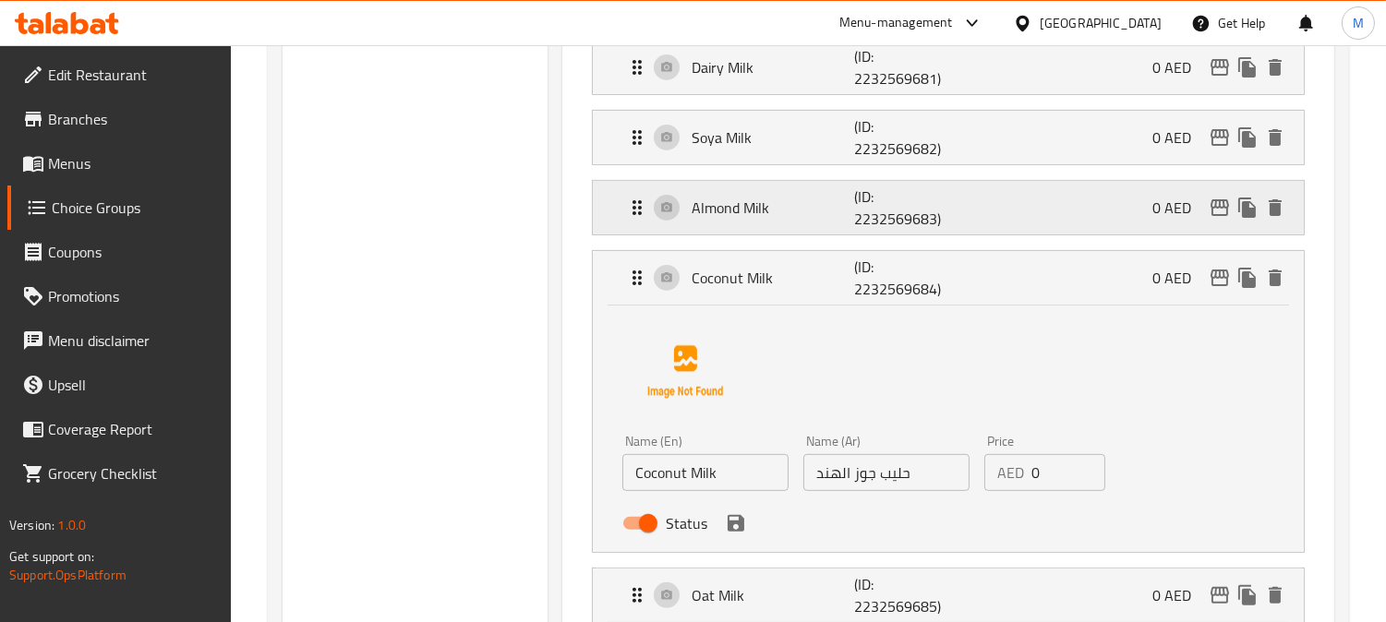
click at [776, 200] on p "Almond Milk" at bounding box center [772, 208] width 162 height 22
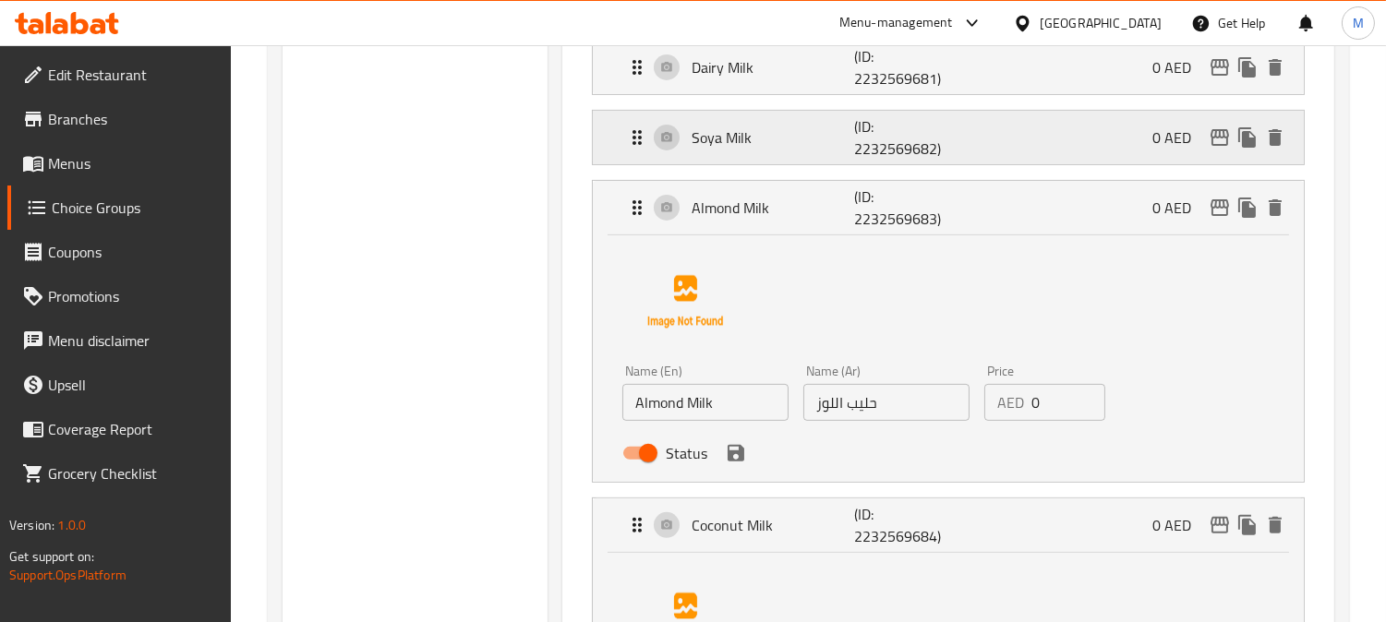
click at [761, 138] on p "Soya Milk" at bounding box center [772, 137] width 162 height 22
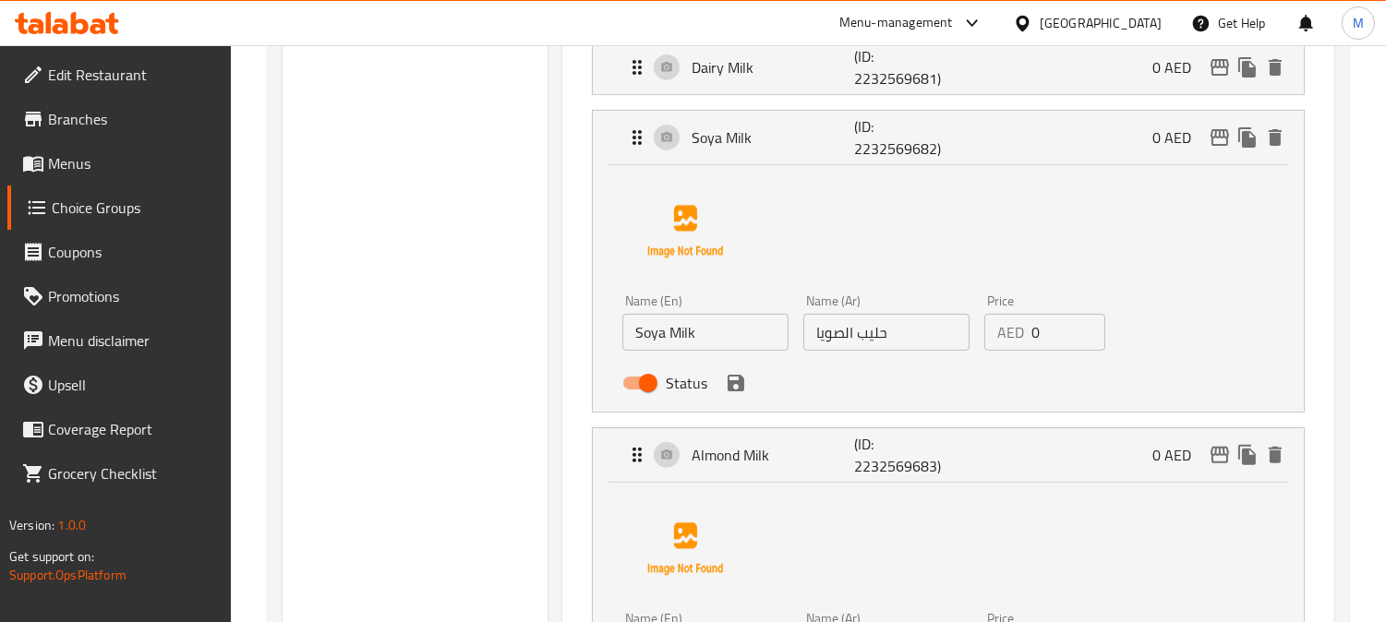
scroll to position [923, 0]
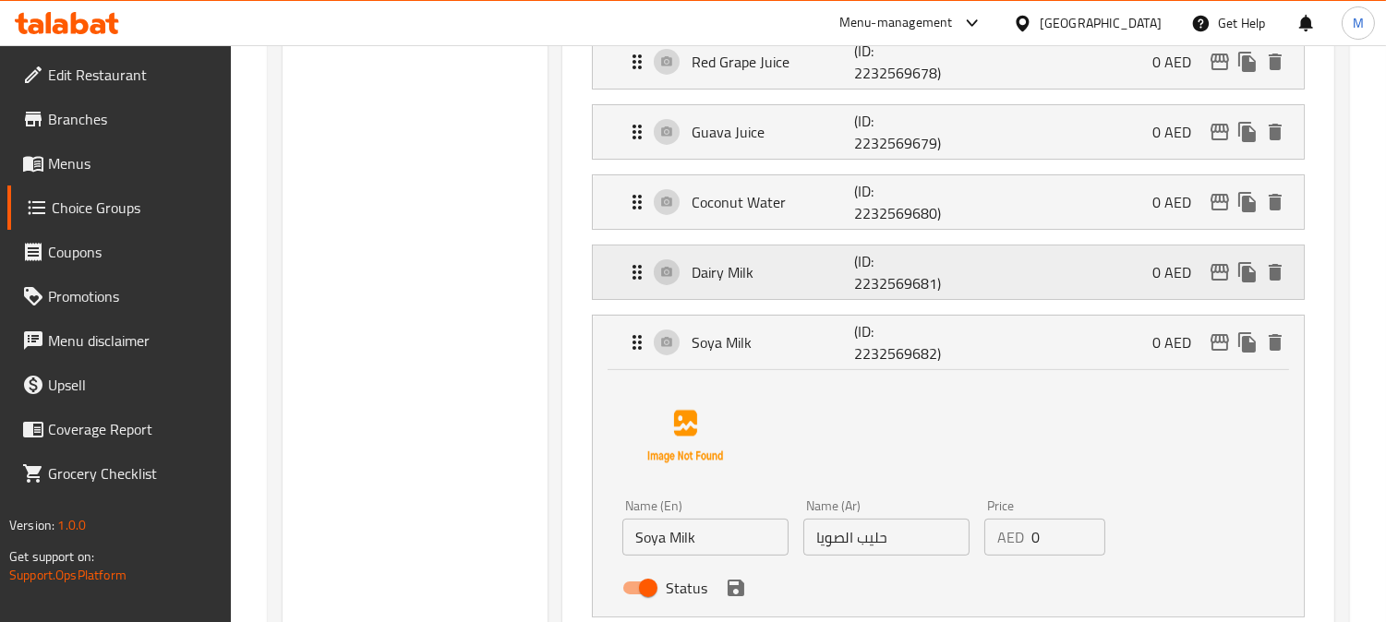
click at [779, 273] on p "Dairy Milk" at bounding box center [772, 272] width 162 height 22
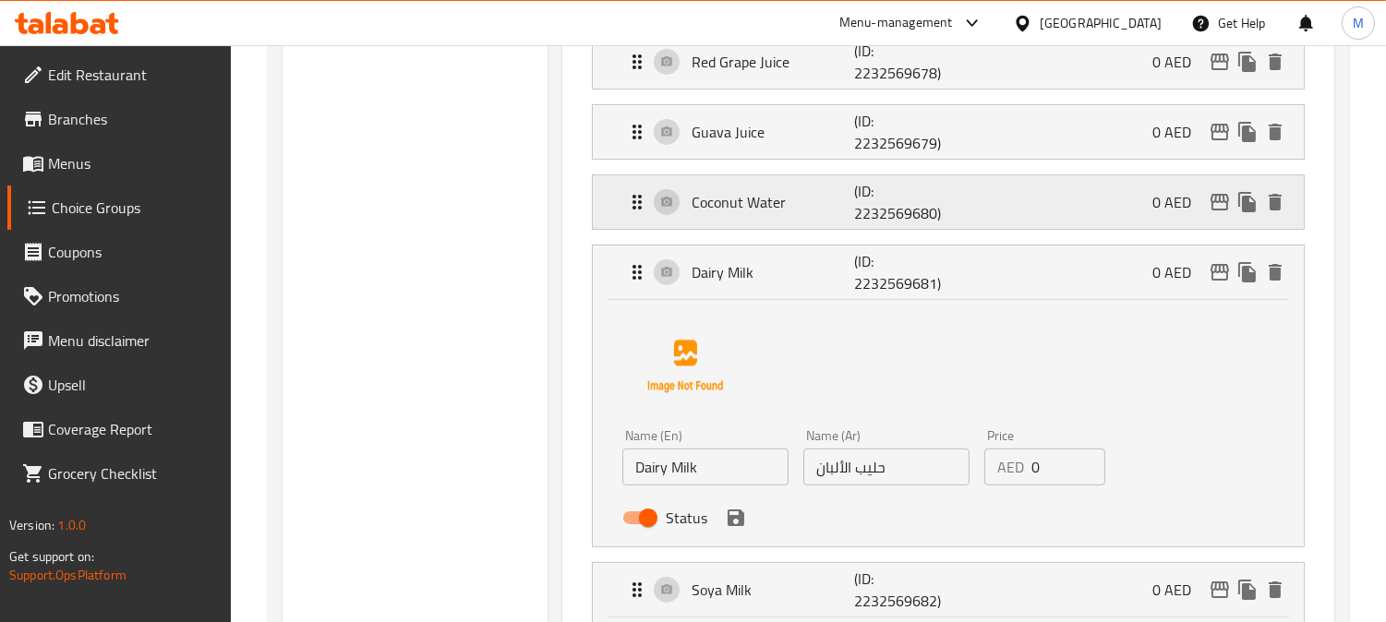
click at [787, 179] on div "Coconut Water (ID: 2232569680) 0 AED" at bounding box center [953, 202] width 655 height 54
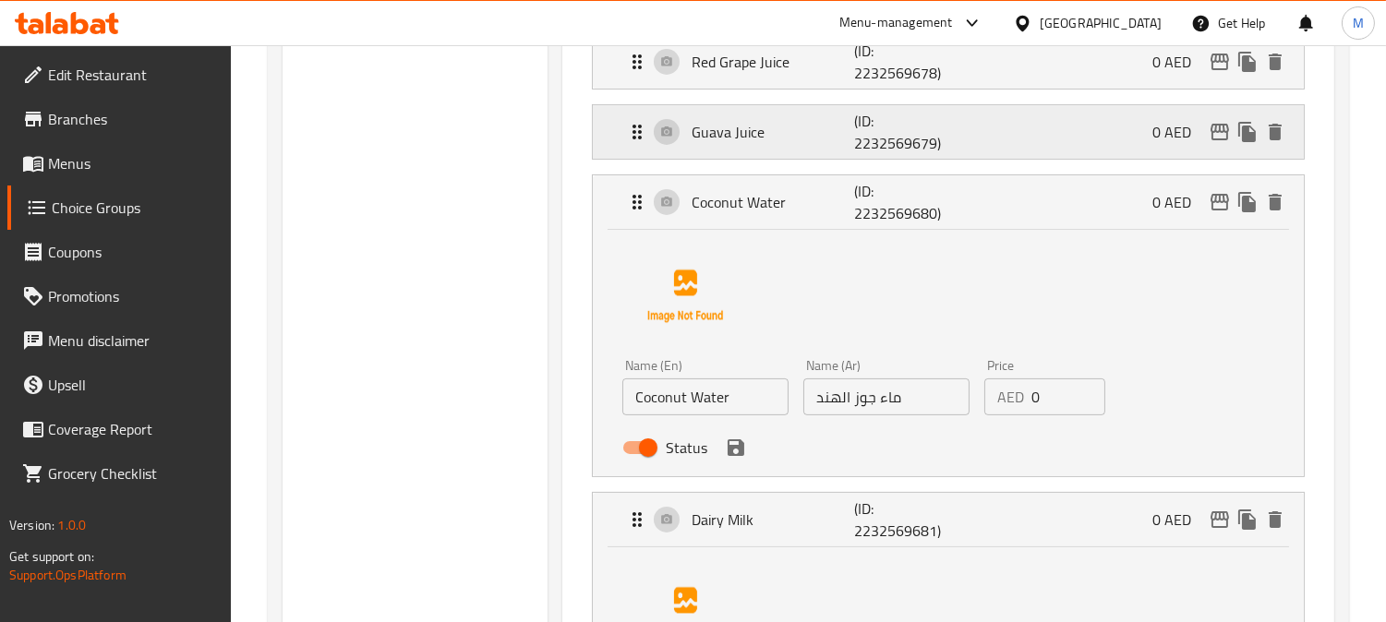
click at [760, 130] on p "Guava Juice" at bounding box center [772, 132] width 162 height 22
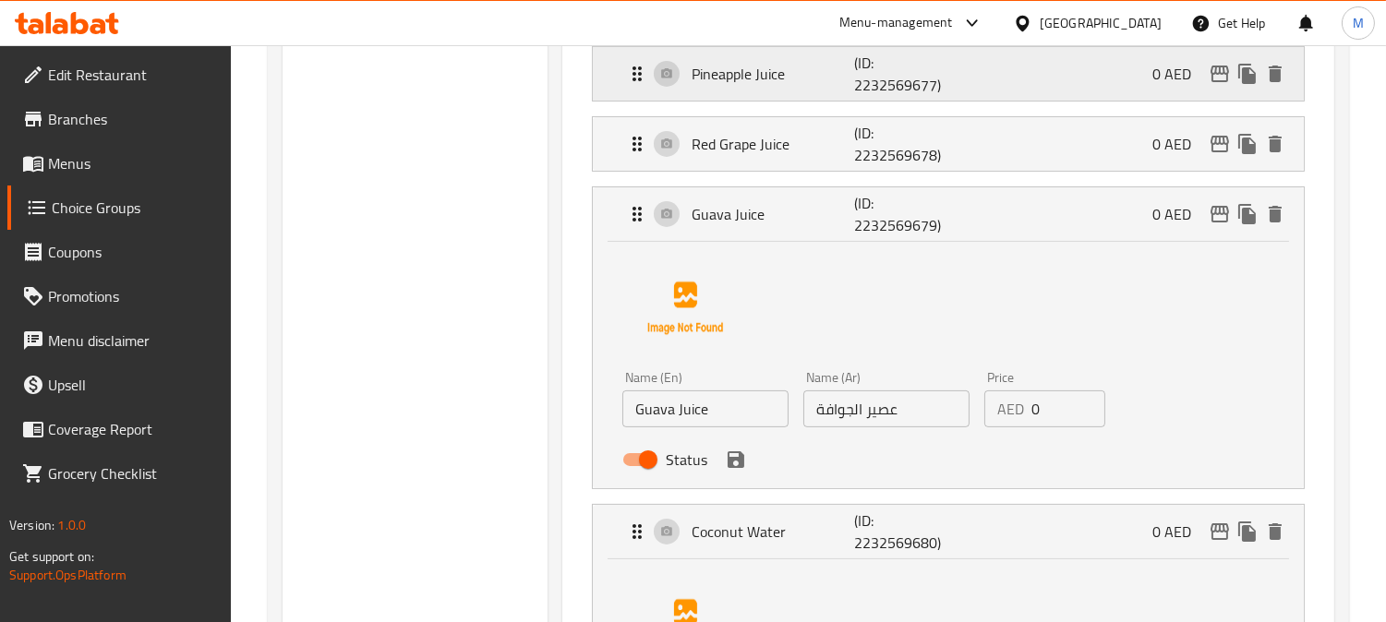
scroll to position [717, 0]
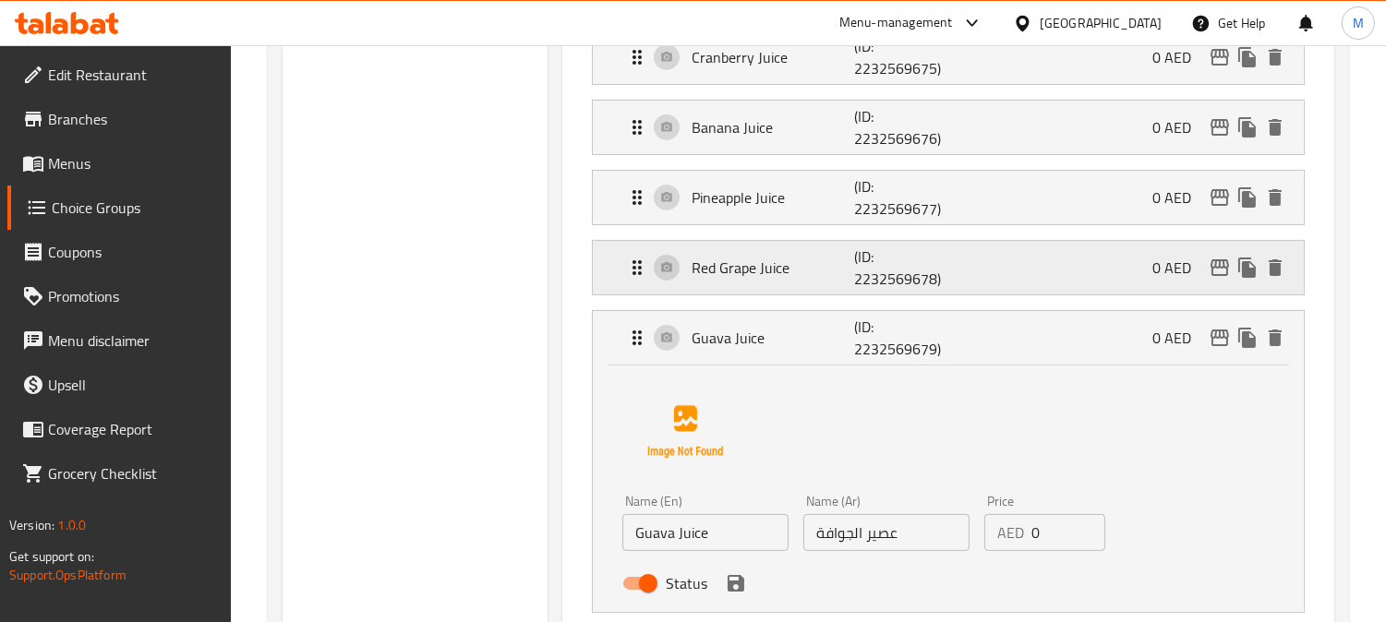
click at [773, 259] on p "Red Grape Juice" at bounding box center [772, 268] width 162 height 22
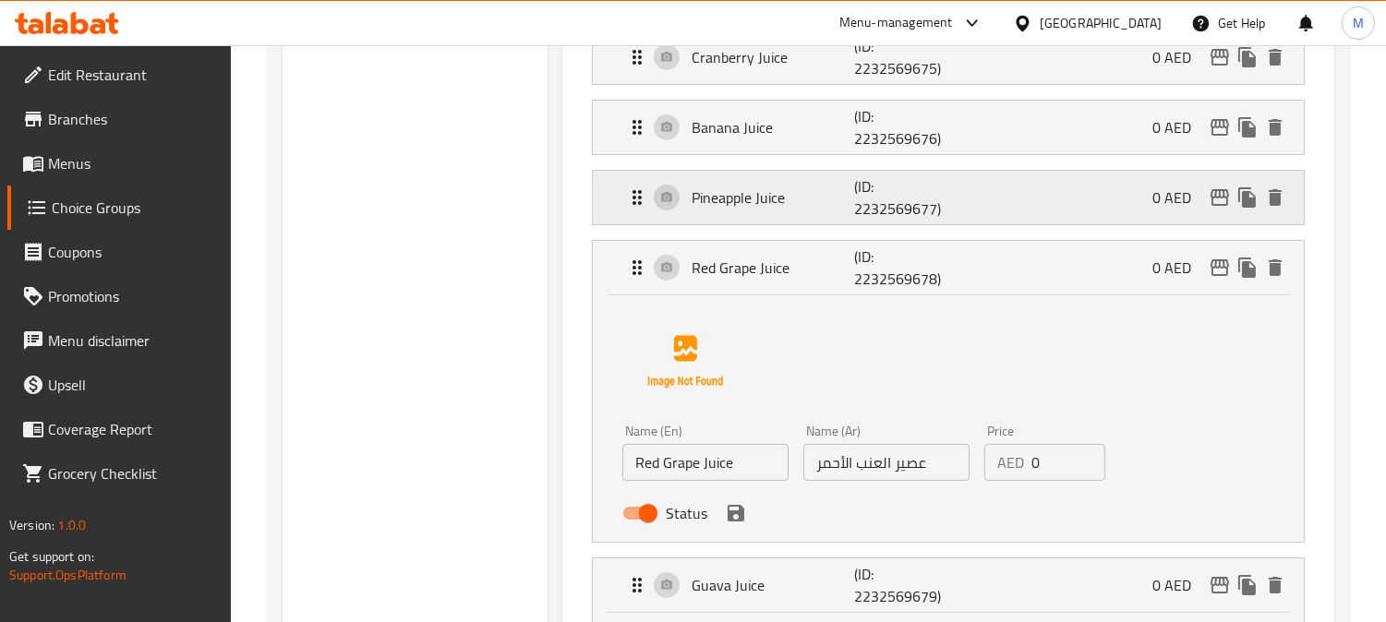
click at [768, 192] on p "Pineapple Juice" at bounding box center [772, 197] width 162 height 22
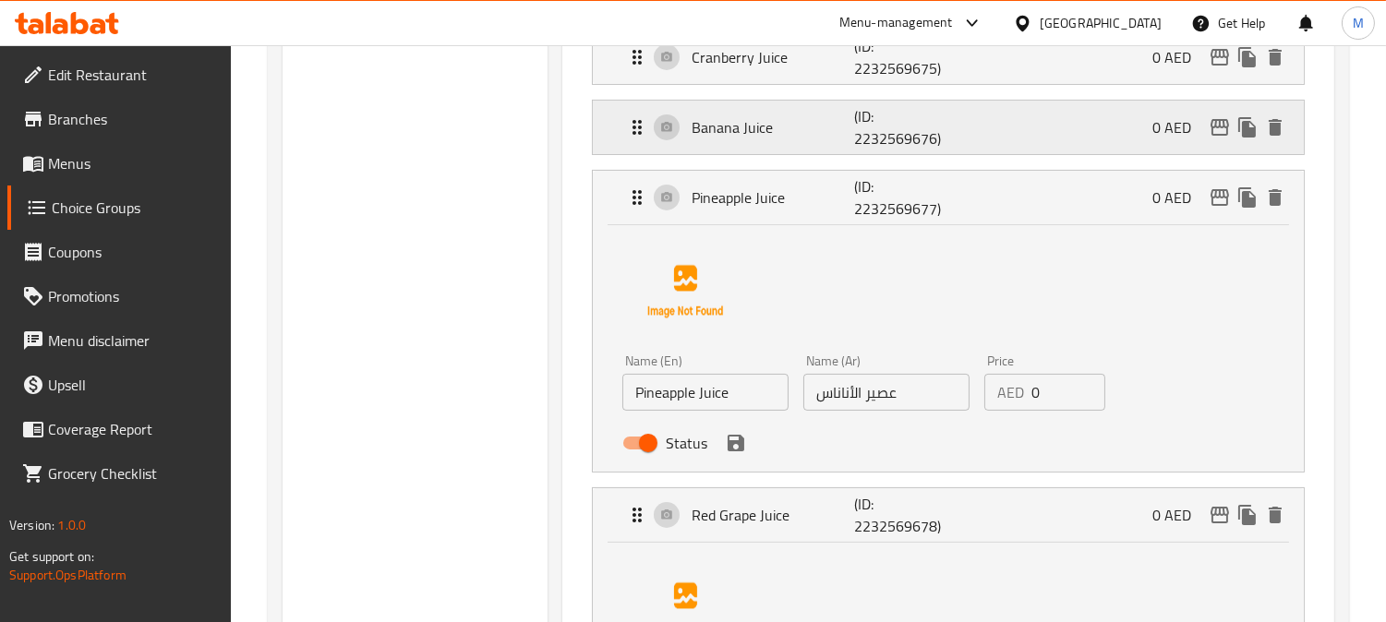
click at [762, 109] on div "Banana Juice (ID: 2232569676) 0 AED" at bounding box center [953, 128] width 655 height 54
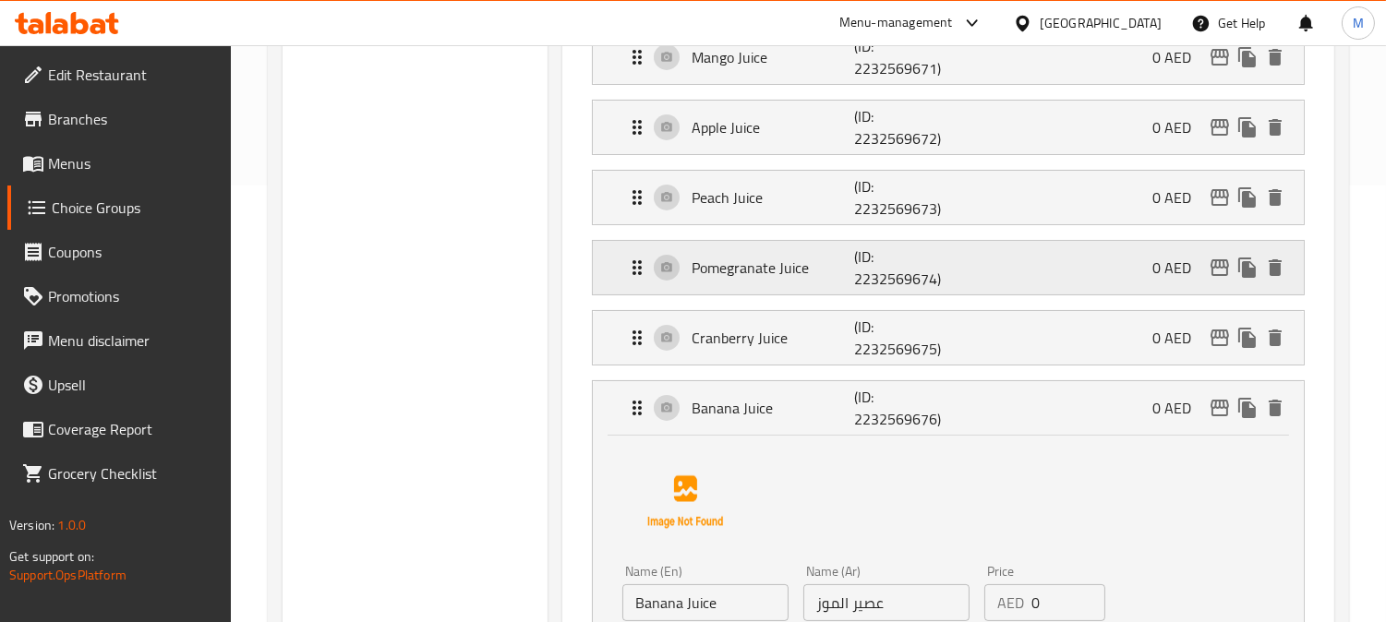
scroll to position [410, 0]
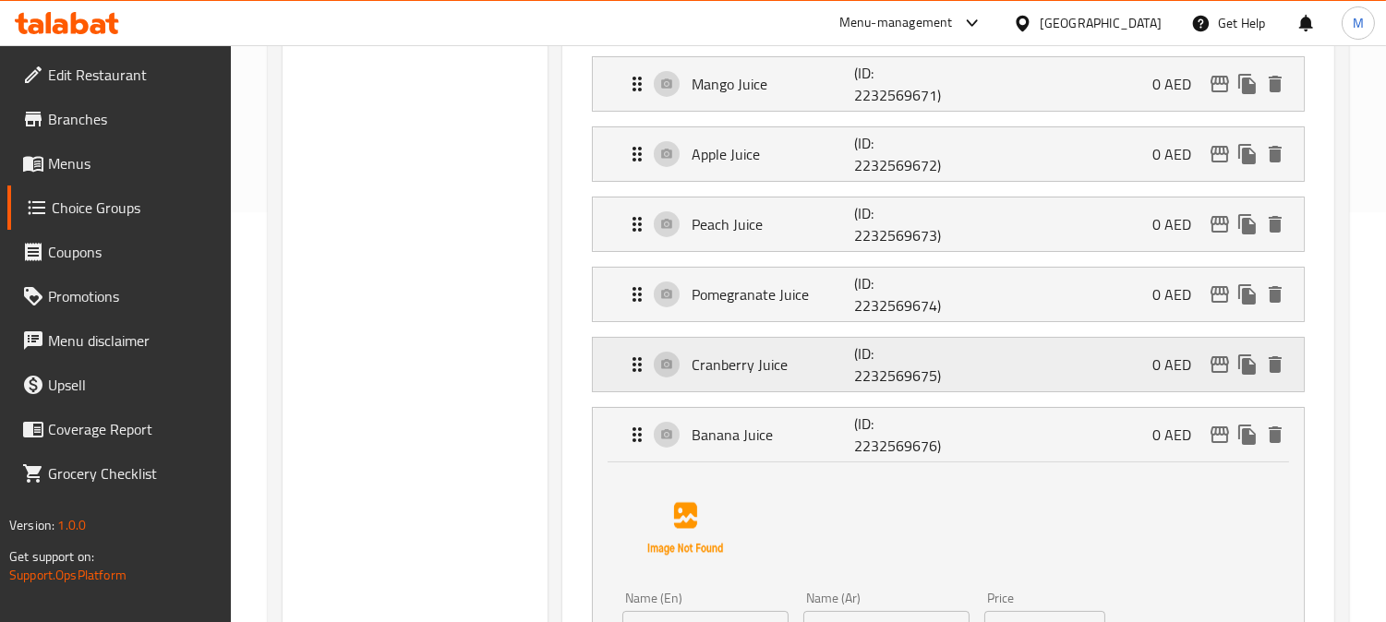
click at [794, 367] on p "Cranberry Juice" at bounding box center [772, 365] width 162 height 22
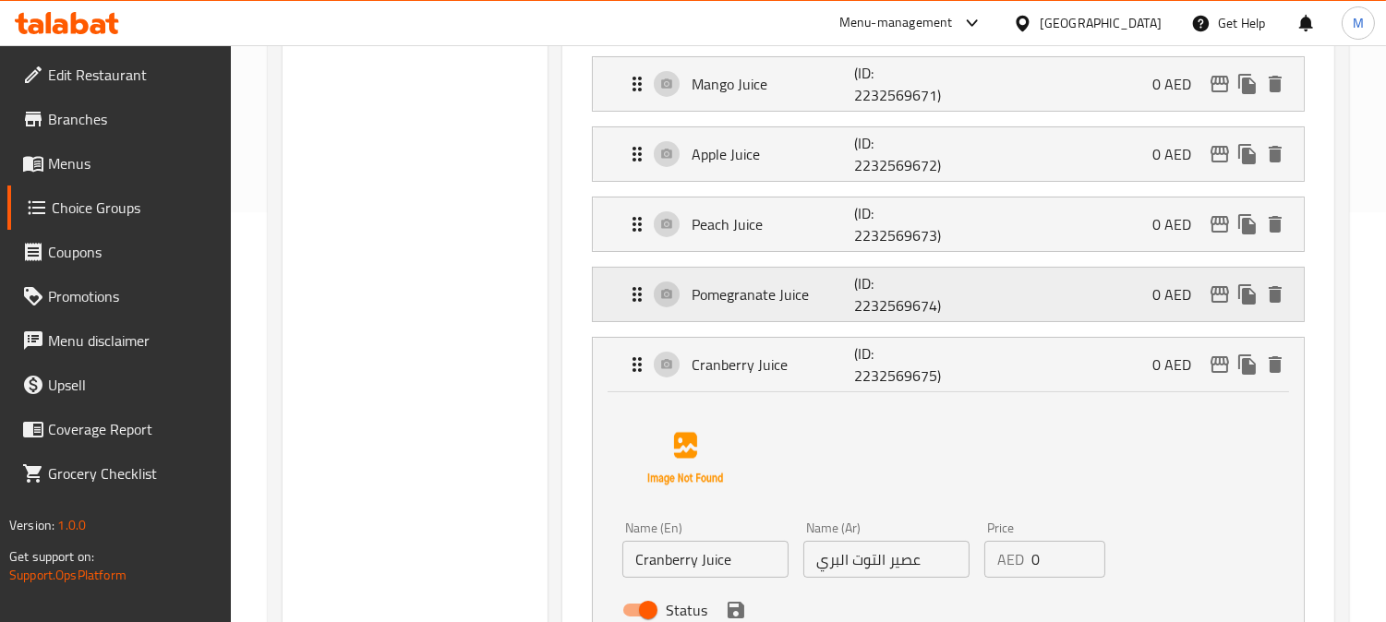
click at [789, 299] on p "Pomegranate Juice" at bounding box center [772, 294] width 162 height 22
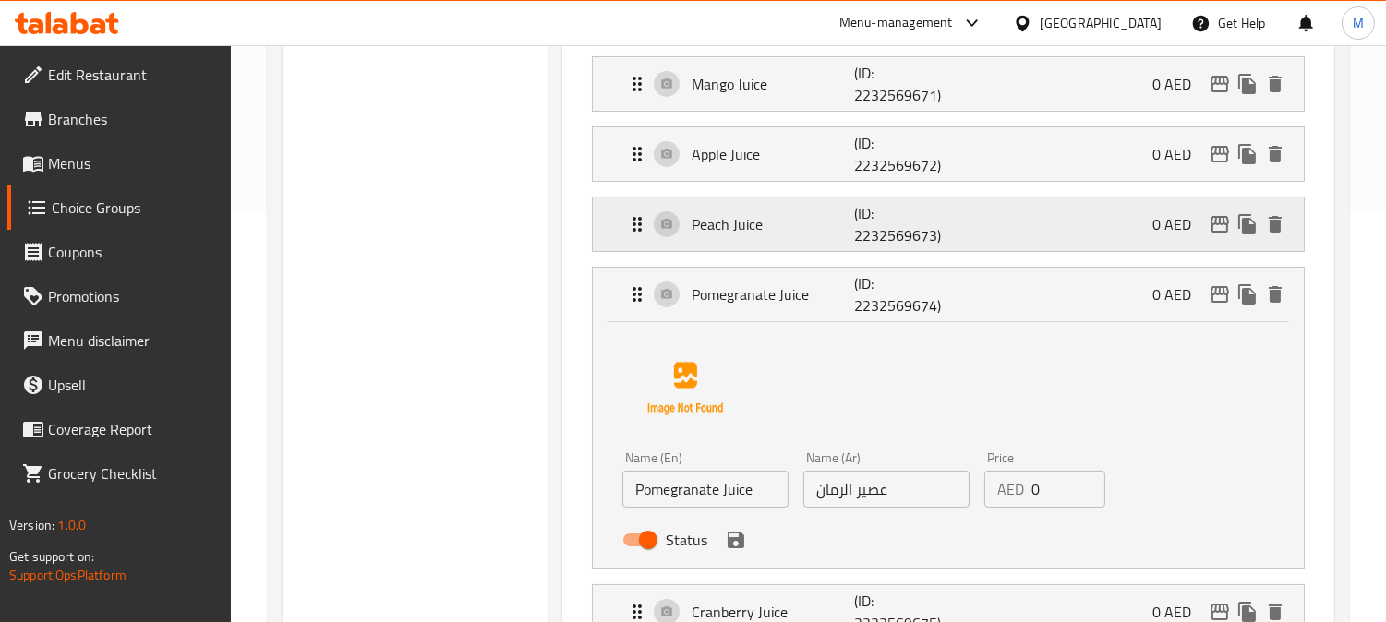
click at [777, 238] on div "Peach Juice (ID: 2232569673) 0 AED" at bounding box center [953, 225] width 655 height 54
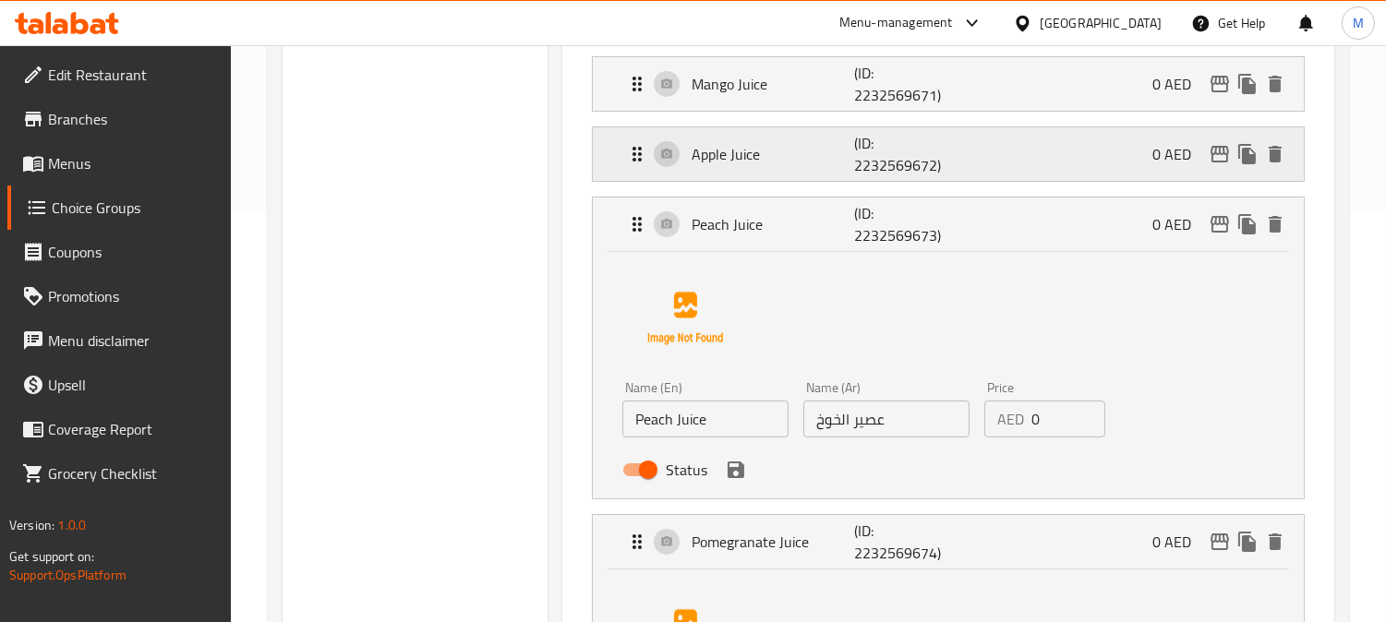
click at [779, 151] on p "Apple Juice" at bounding box center [772, 154] width 162 height 22
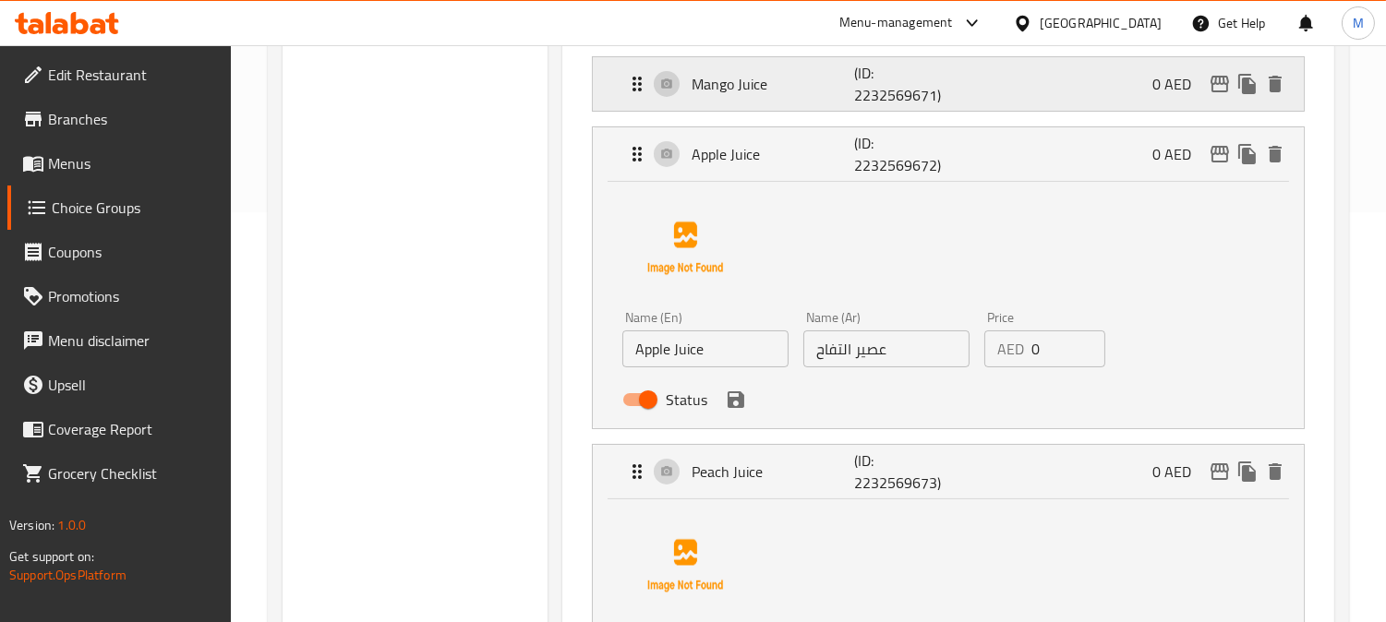
click at [768, 89] on p "Mango Juice" at bounding box center [772, 84] width 162 height 22
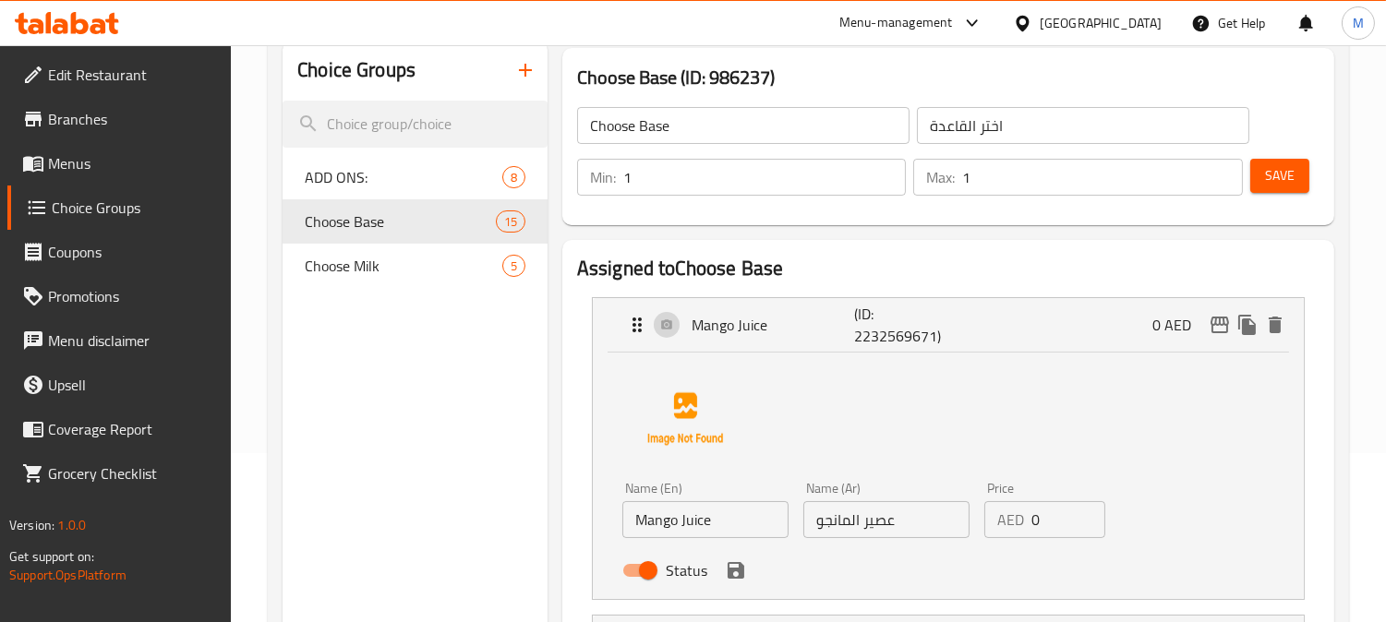
scroll to position [205, 0]
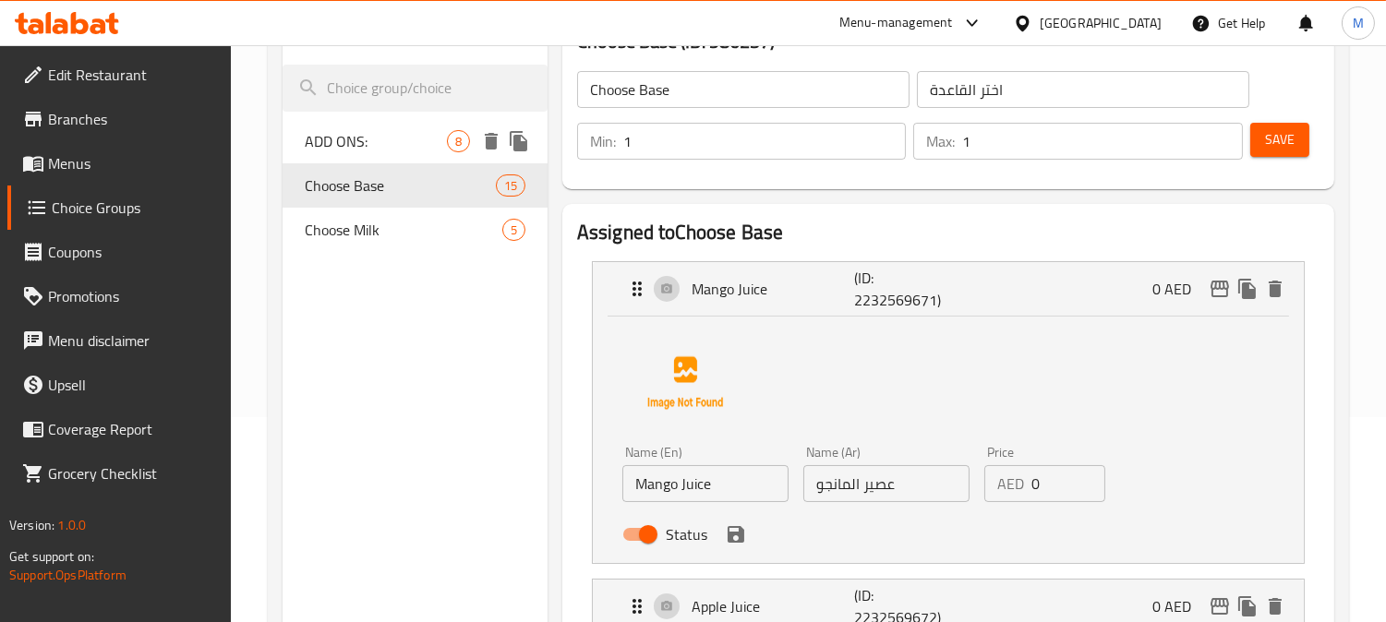
click at [379, 123] on div "ADD ONS: 8" at bounding box center [414, 141] width 265 height 44
type input "ADD ONS:"
type input "الاضافات"
type input "0"
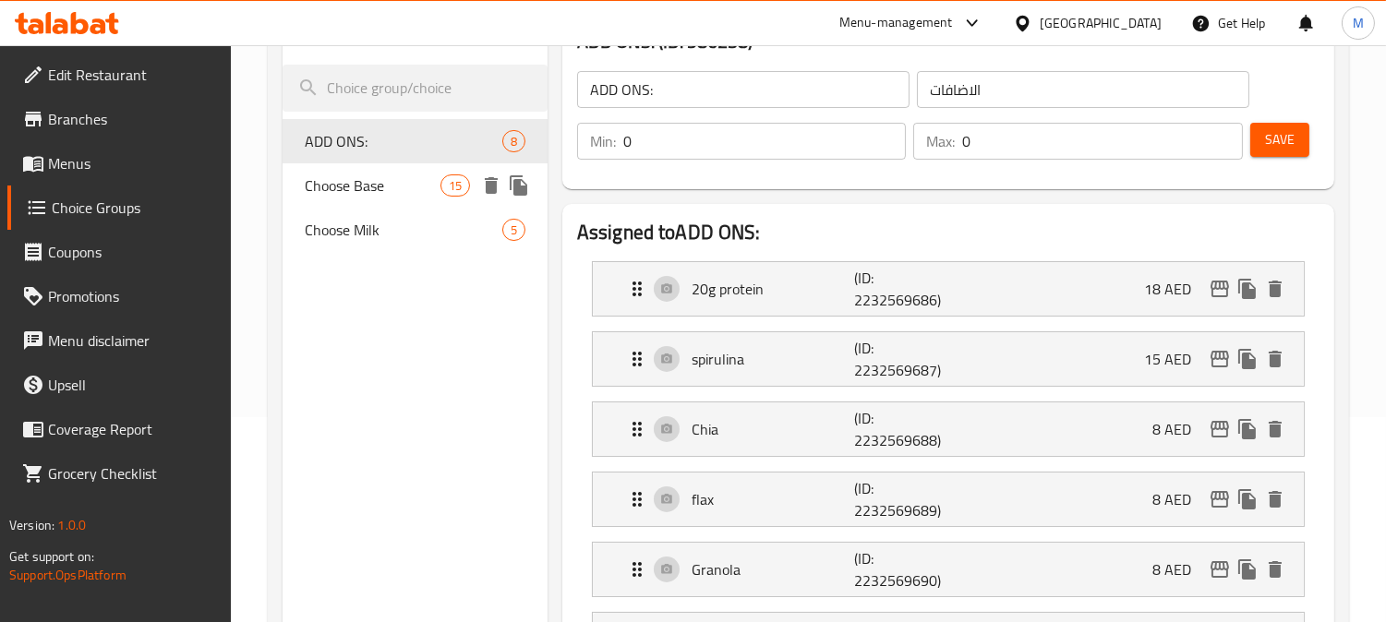
click at [361, 180] on span "Choose Base" at bounding box center [372, 185] width 135 height 22
type input "Choose Base"
type input "اختر القاعدة"
type input "1"
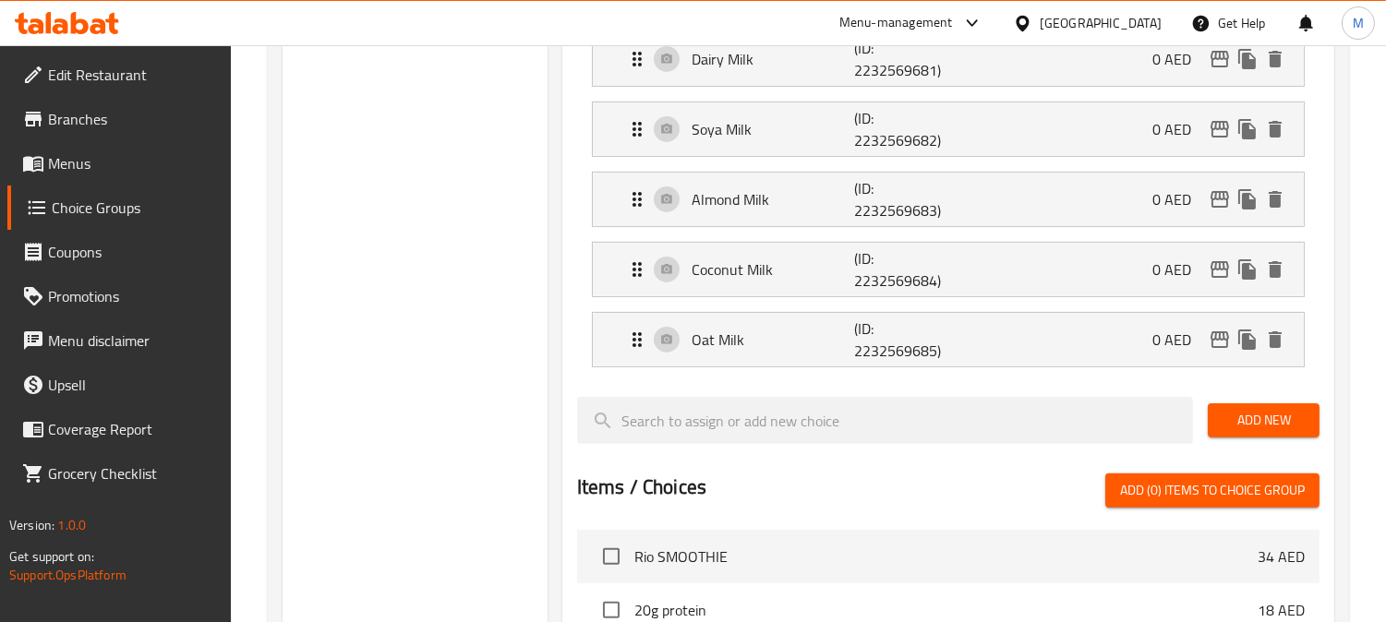
scroll to position [1128, 0]
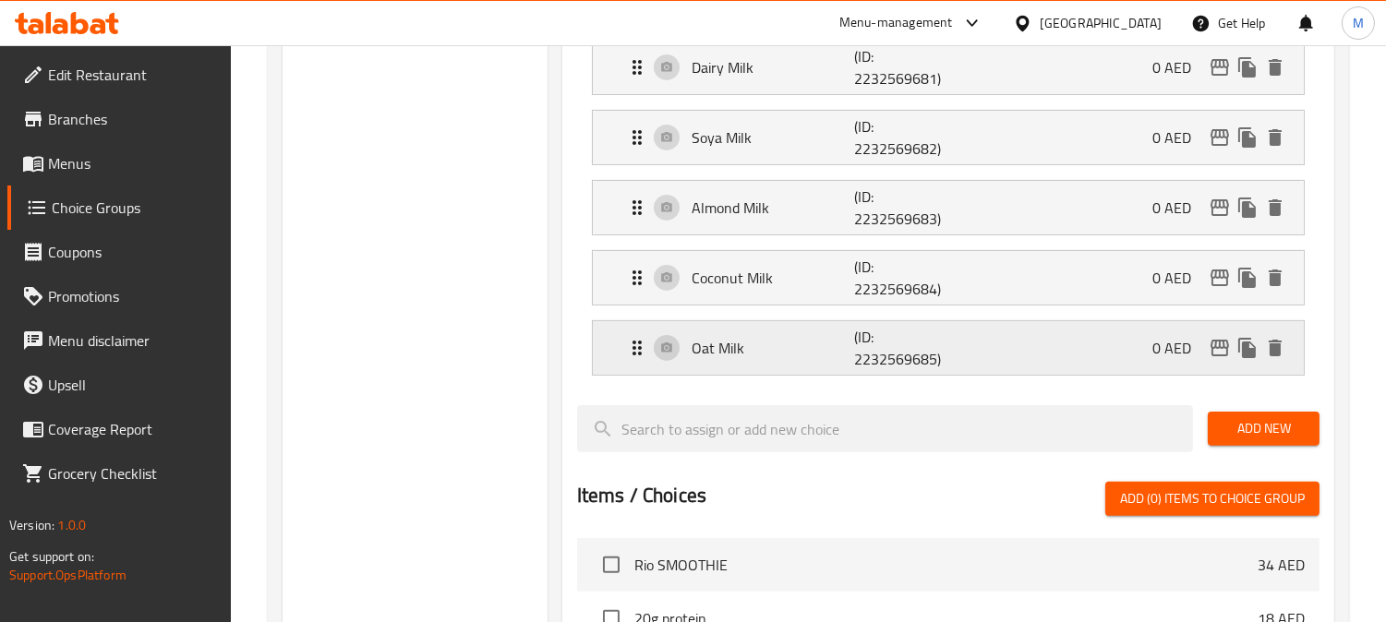
click at [770, 359] on p "Oat Milk" at bounding box center [772, 348] width 162 height 22
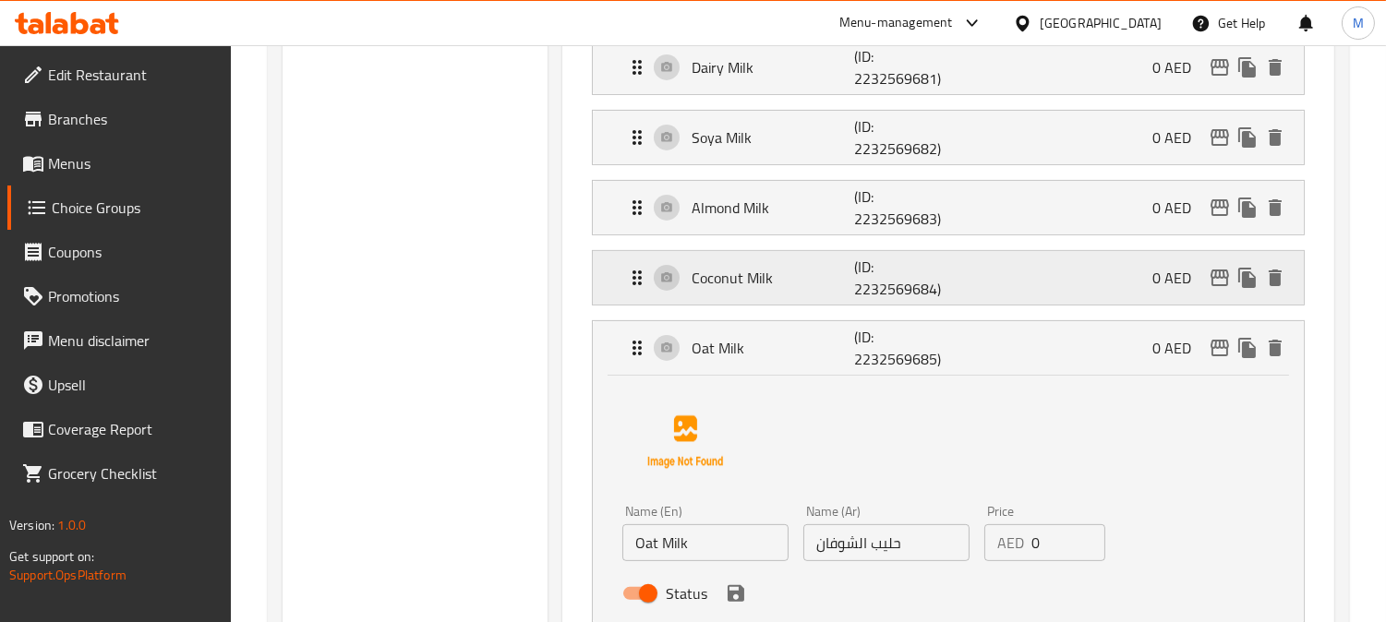
click at [775, 284] on p "Coconut Milk" at bounding box center [772, 278] width 162 height 22
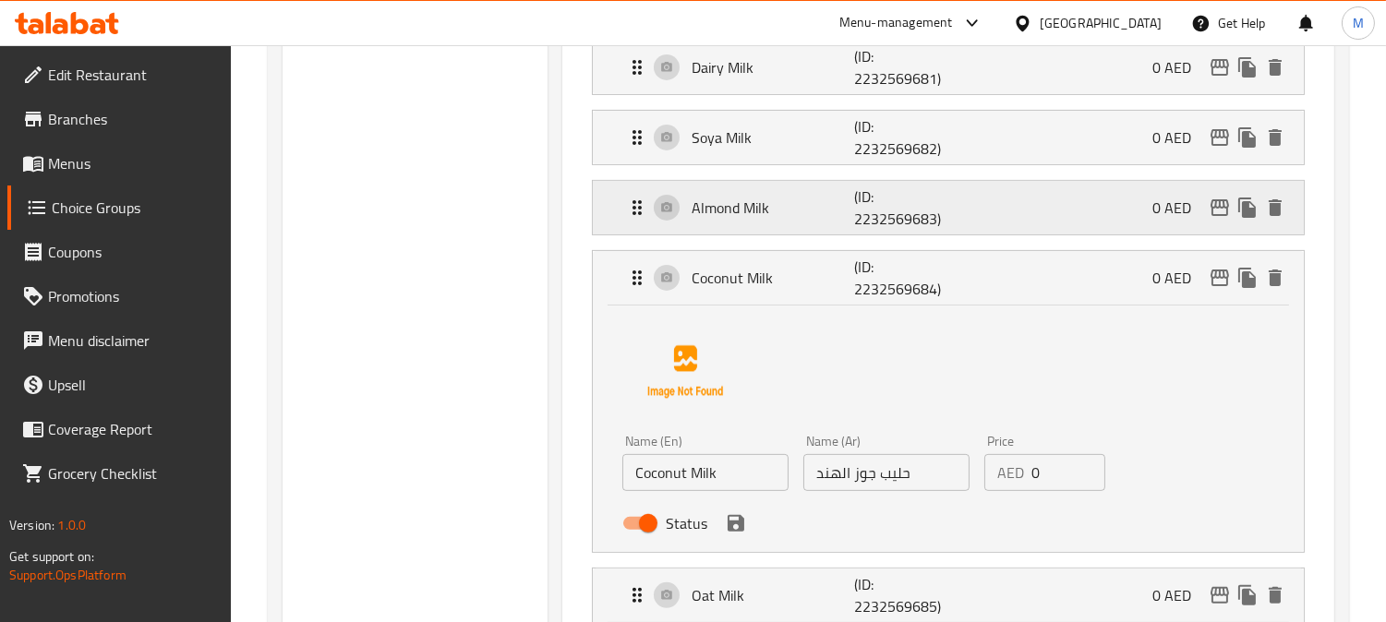
click at [778, 218] on p "Almond Milk" at bounding box center [772, 208] width 162 height 22
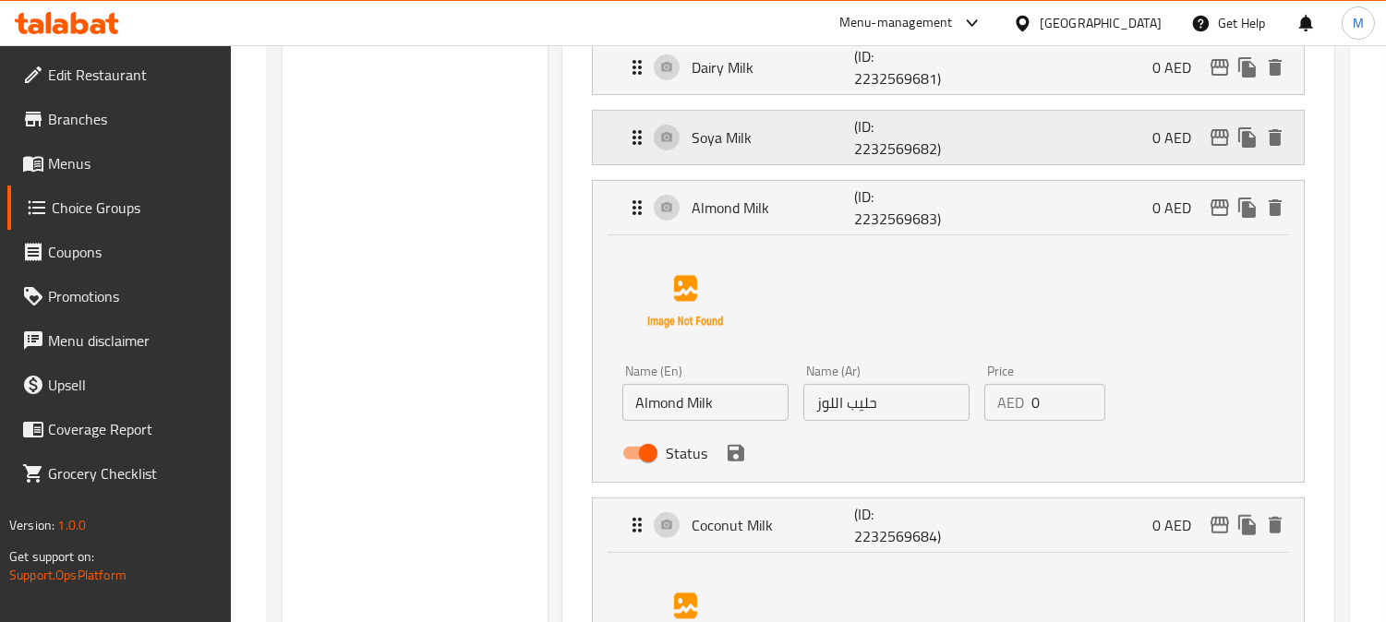
click at [775, 155] on div "Soya Milk (ID: 2232569682) 0 AED" at bounding box center [953, 138] width 655 height 54
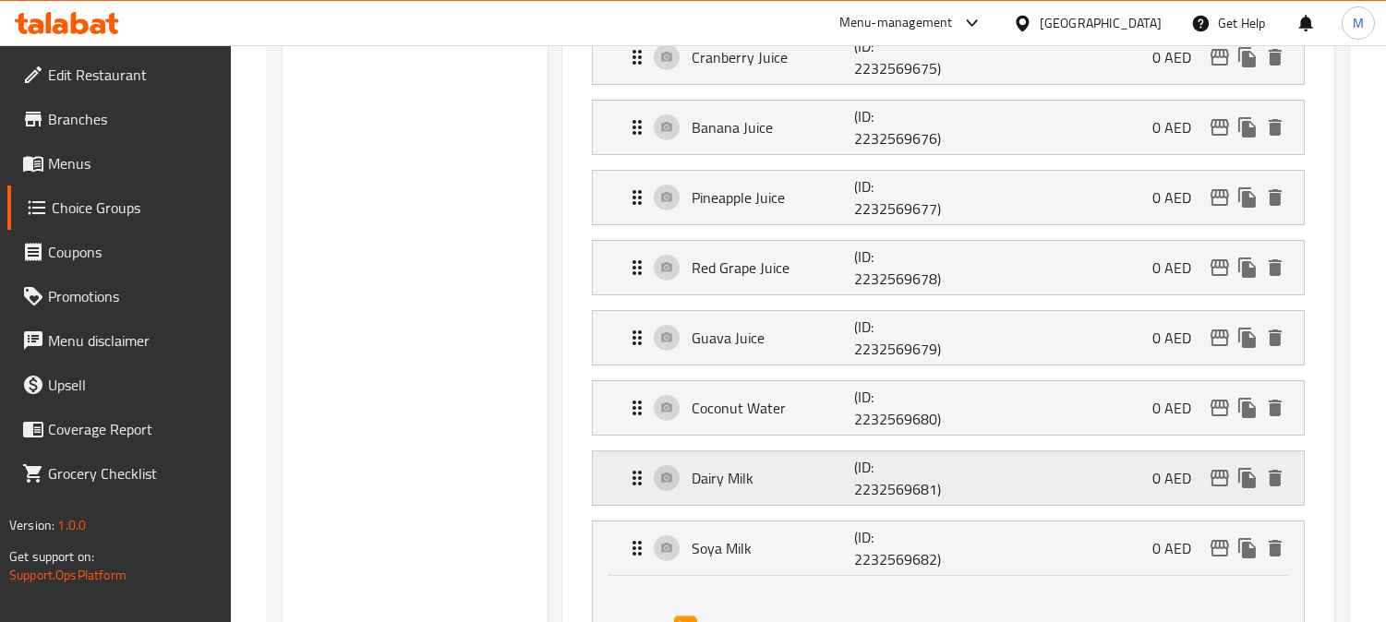
scroll to position [820, 0]
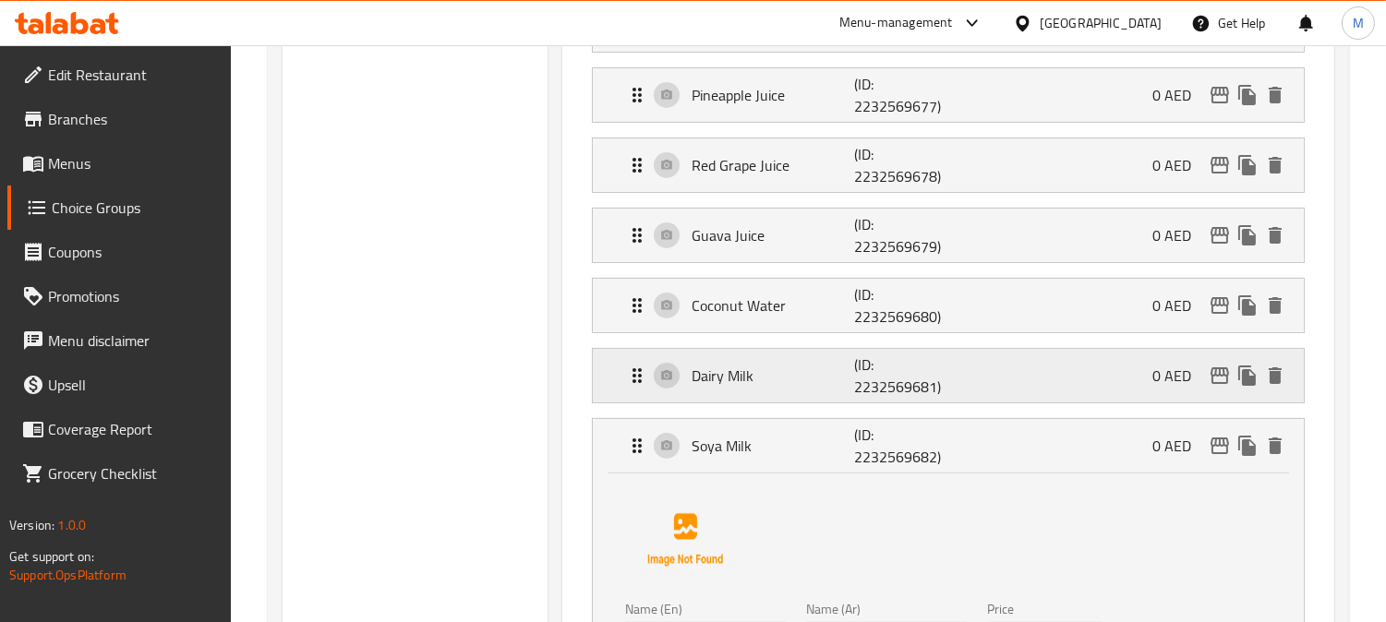
click at [787, 367] on p "Dairy Milk" at bounding box center [772, 376] width 162 height 22
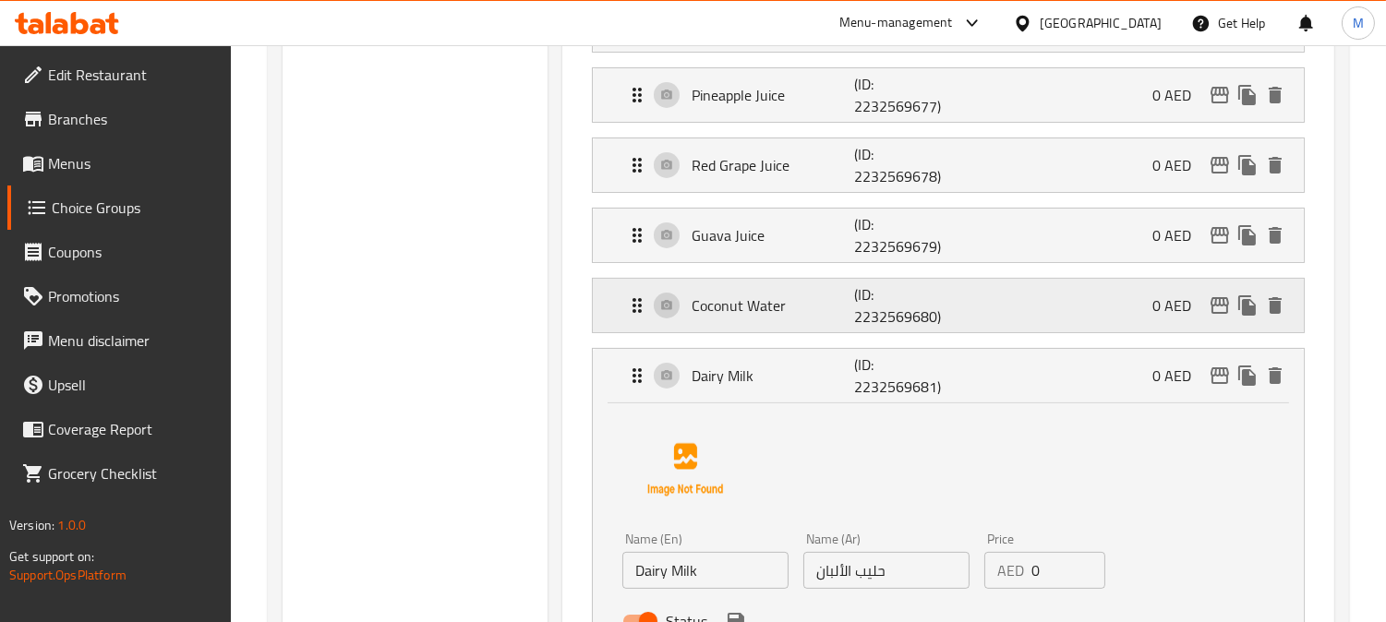
drag, startPoint x: 787, startPoint y: 315, endPoint x: 725, endPoint y: 319, distance: 62.0
click at [720, 319] on div "Coconut Water (ID: 2232569680) 0 AED" at bounding box center [953, 306] width 655 height 54
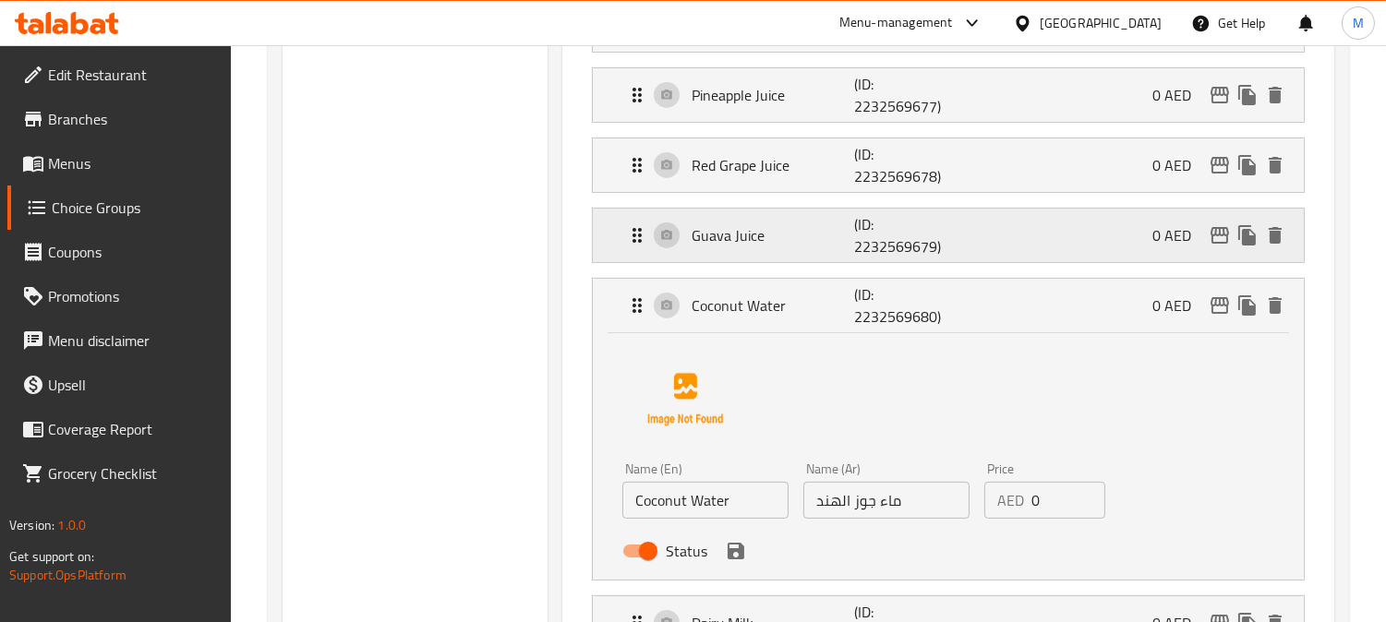
click at [775, 236] on p "Guava Juice" at bounding box center [772, 235] width 162 height 22
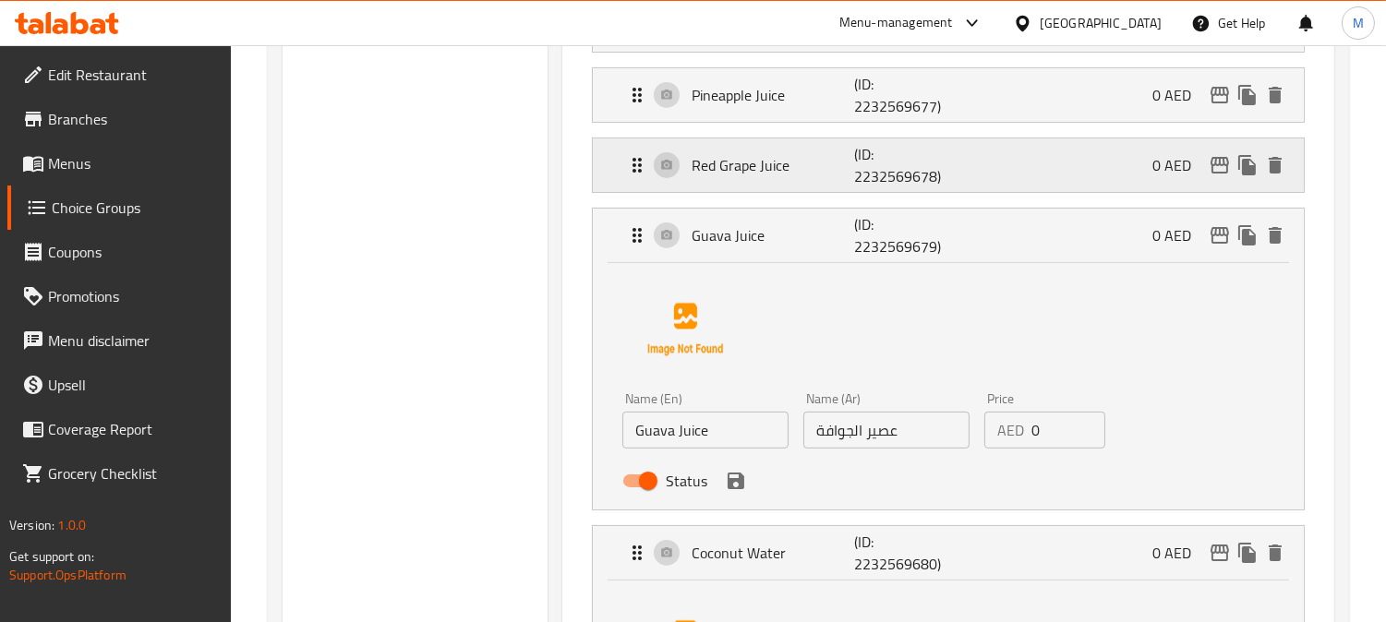
click at [787, 170] on p "Red Grape Juice" at bounding box center [772, 165] width 162 height 22
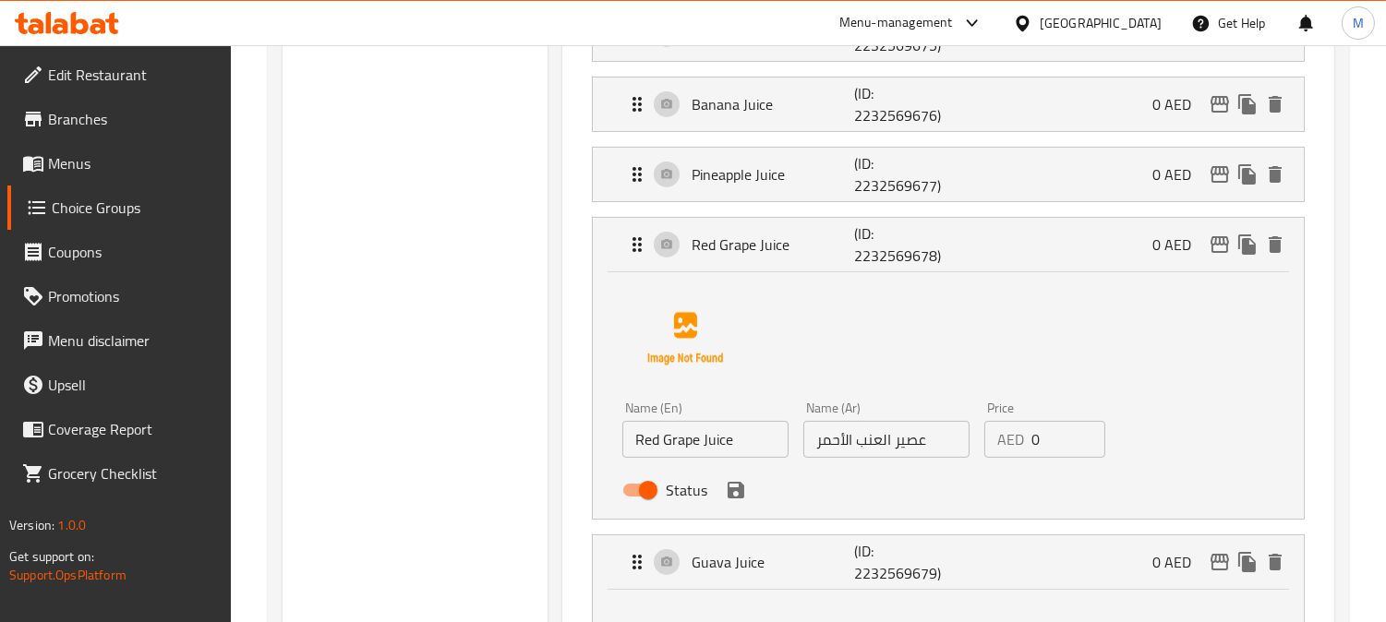
scroll to position [717, 0]
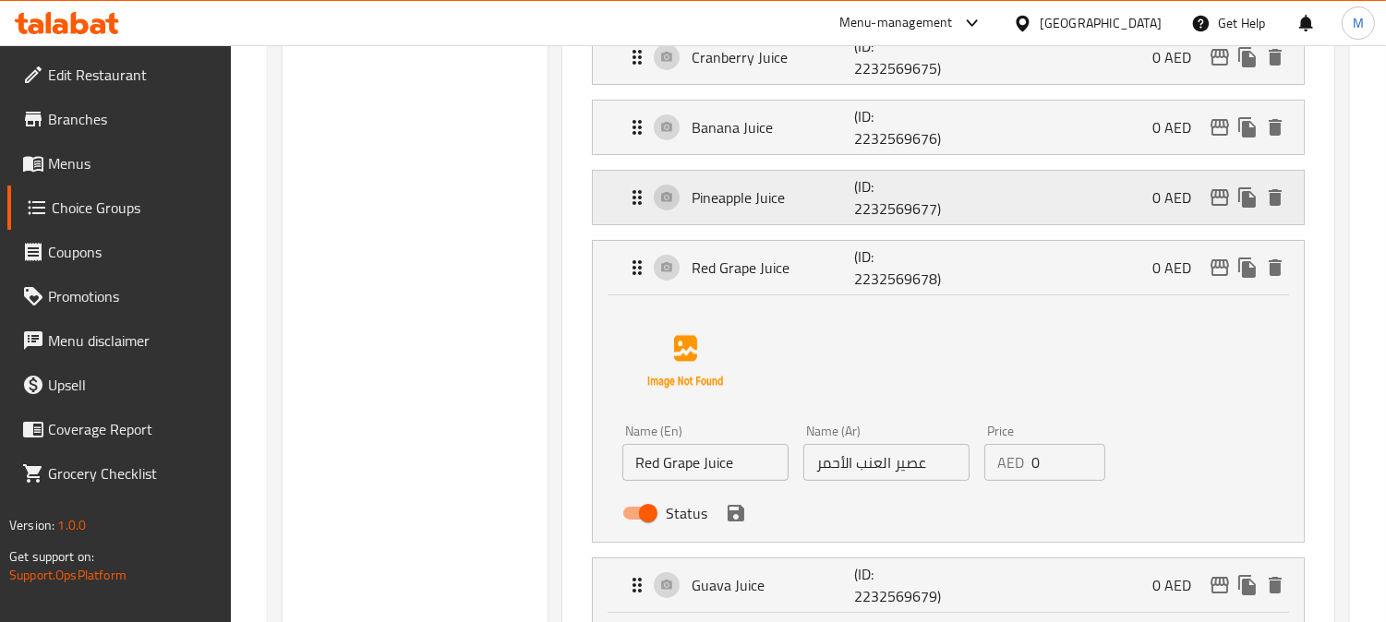
click at [779, 219] on div "Pineapple Juice (ID: 2232569677) 0 AED" at bounding box center [953, 198] width 655 height 54
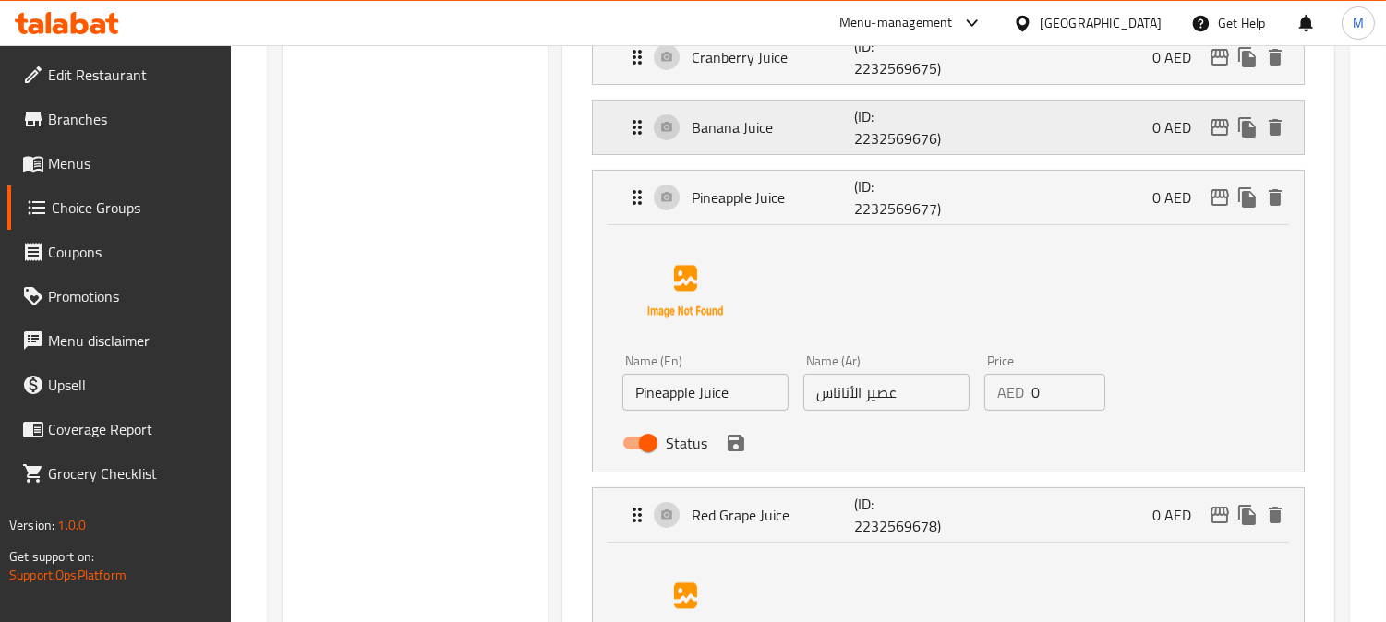
click at [800, 108] on div "Banana Juice (ID: 2232569676) 0 AED" at bounding box center [953, 128] width 655 height 54
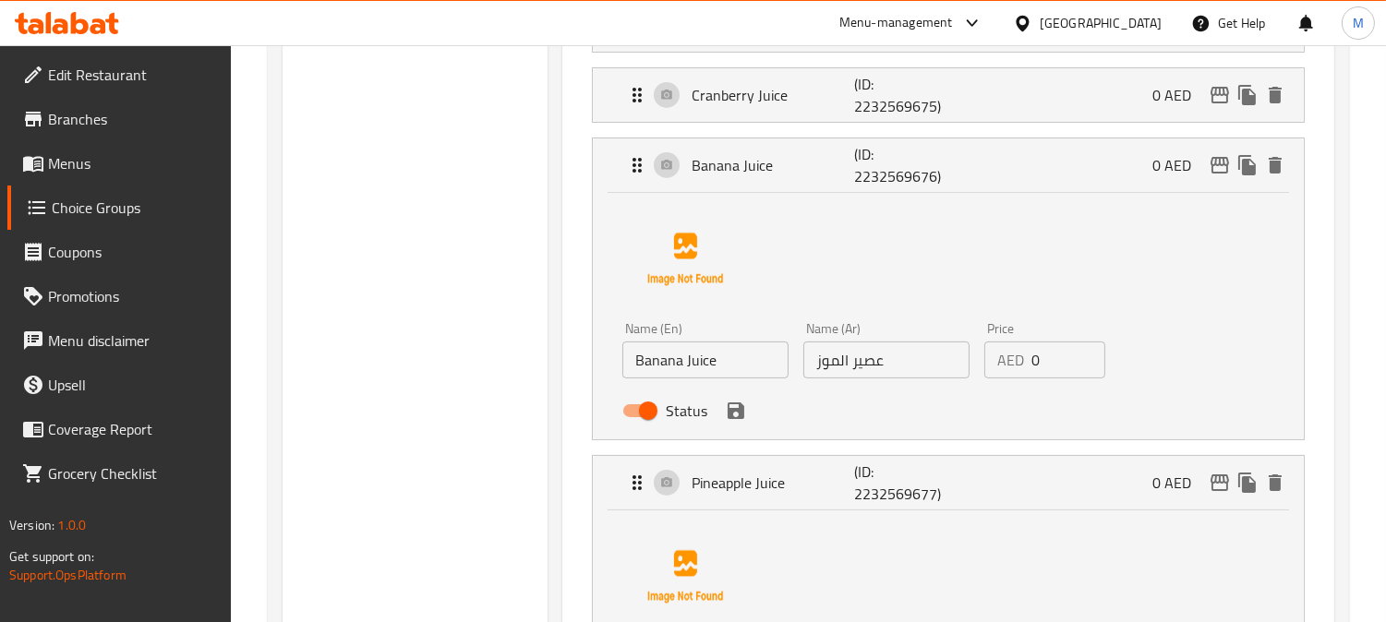
scroll to position [512, 0]
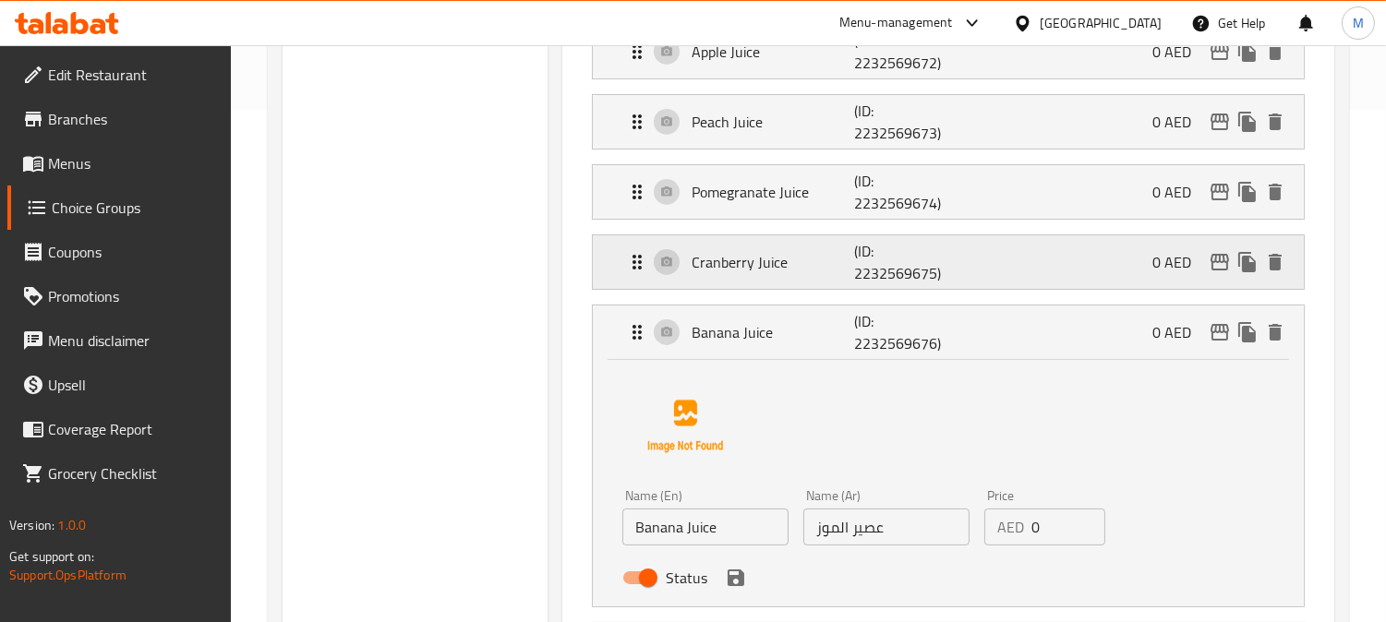
click at [801, 271] on p "Cranberry Juice" at bounding box center [772, 262] width 162 height 22
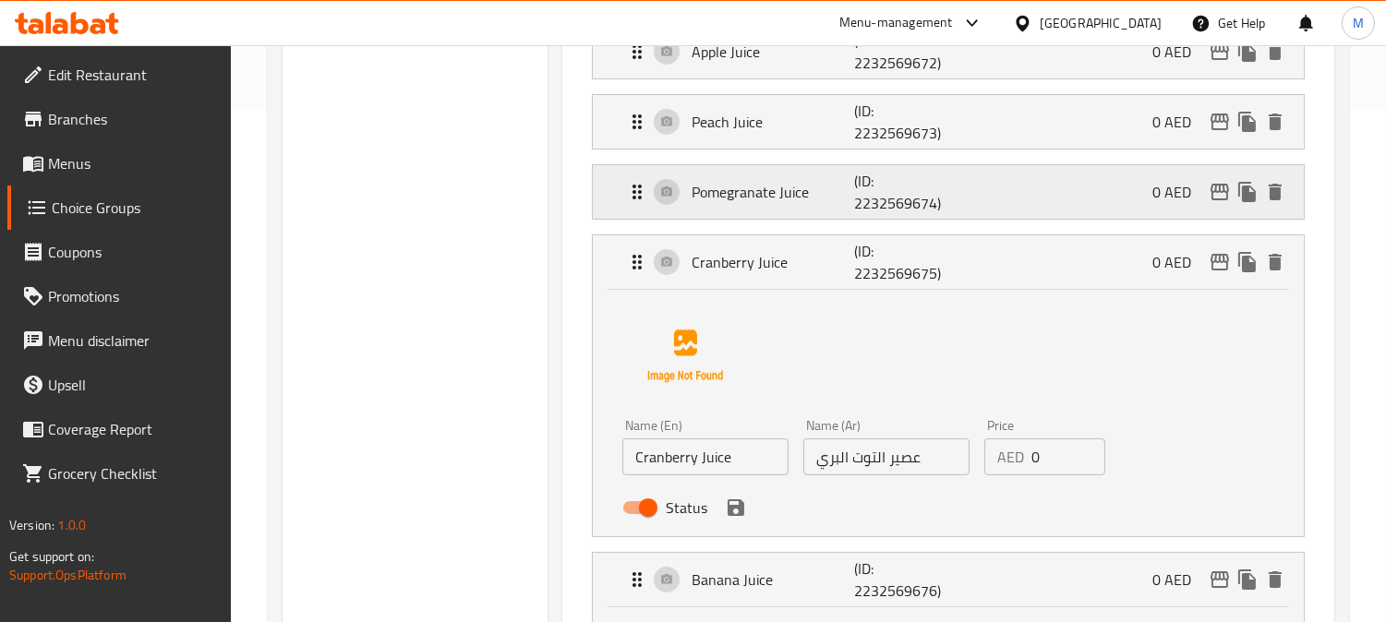
click at [806, 203] on p "Pomegranate Juice" at bounding box center [772, 192] width 162 height 22
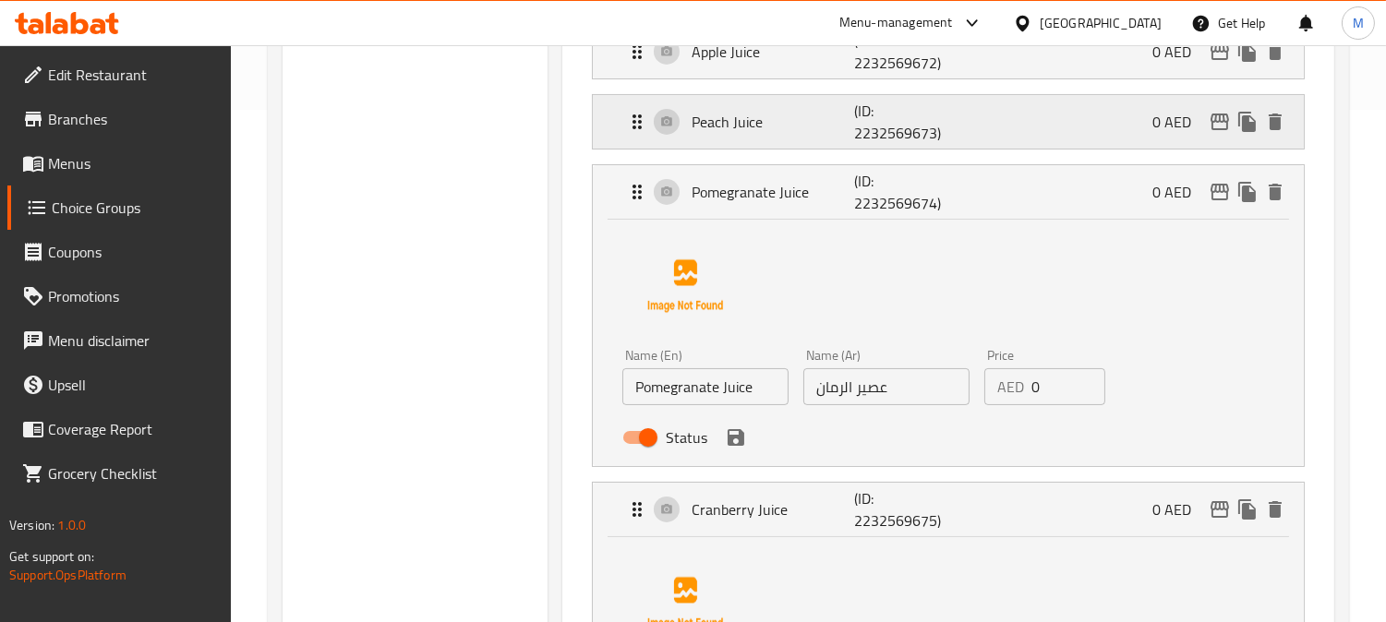
click at [792, 107] on div "Peach Juice (ID: 2232569673) 0 AED" at bounding box center [953, 122] width 655 height 54
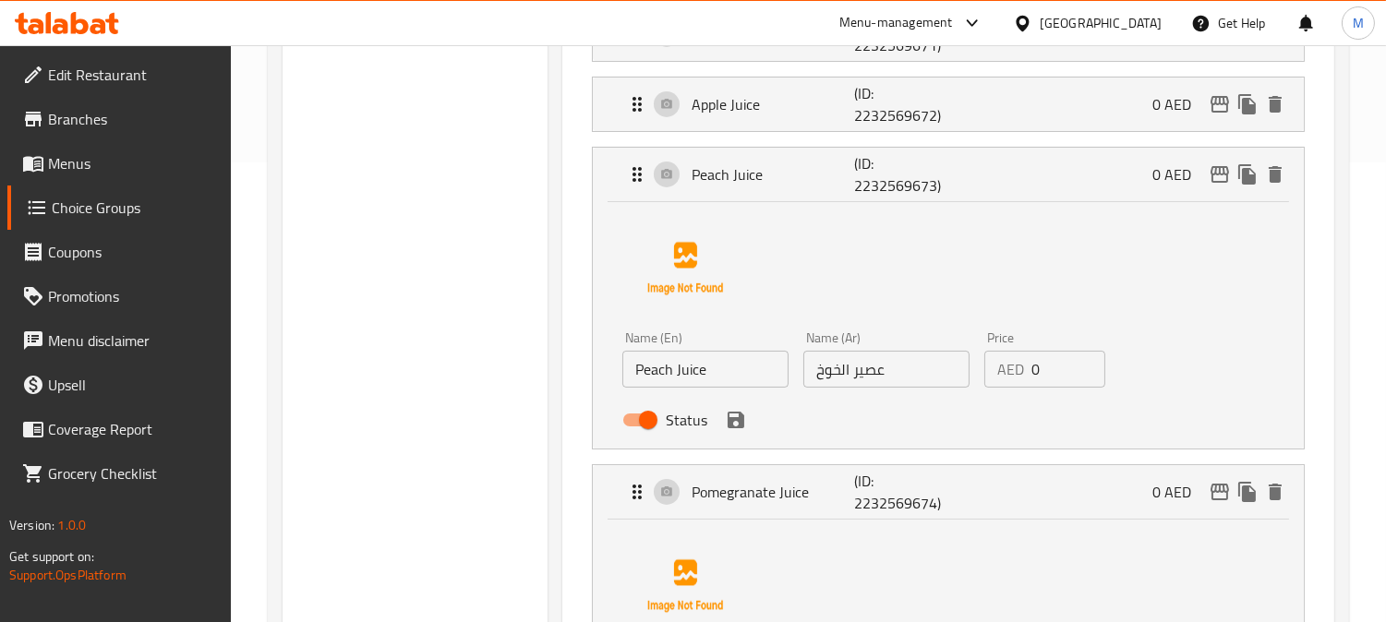
scroll to position [410, 0]
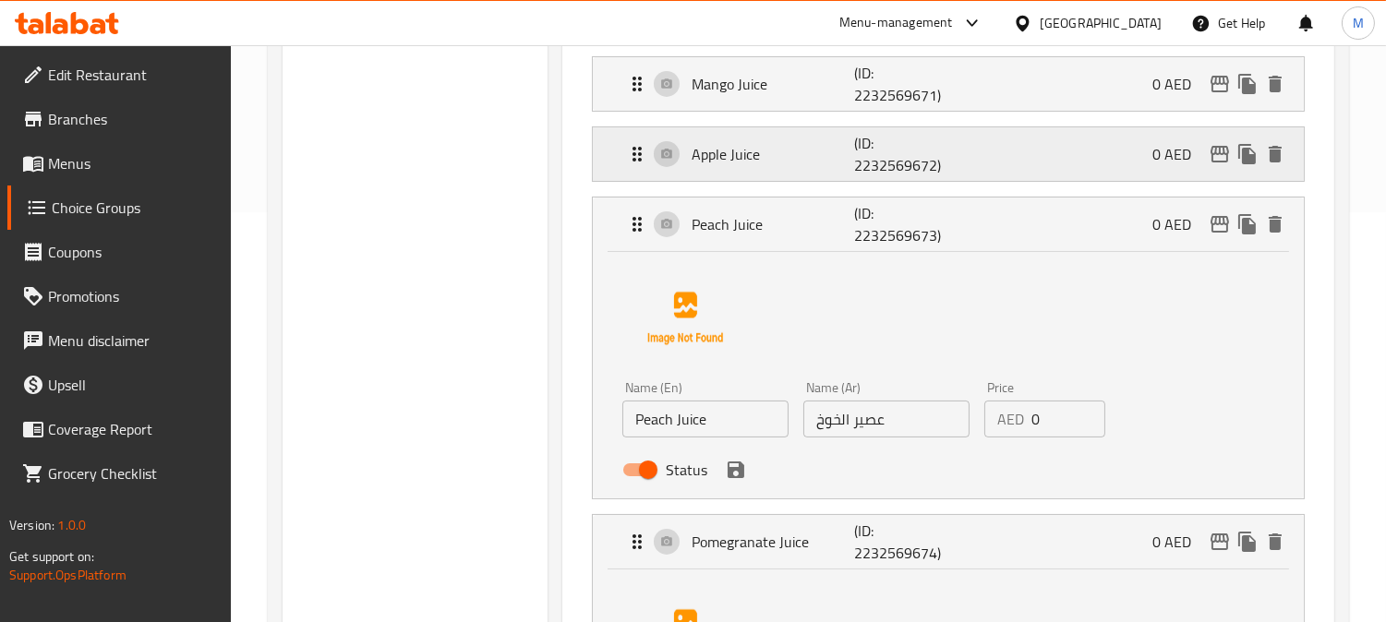
click at [787, 148] on p "Apple Juice" at bounding box center [772, 154] width 162 height 22
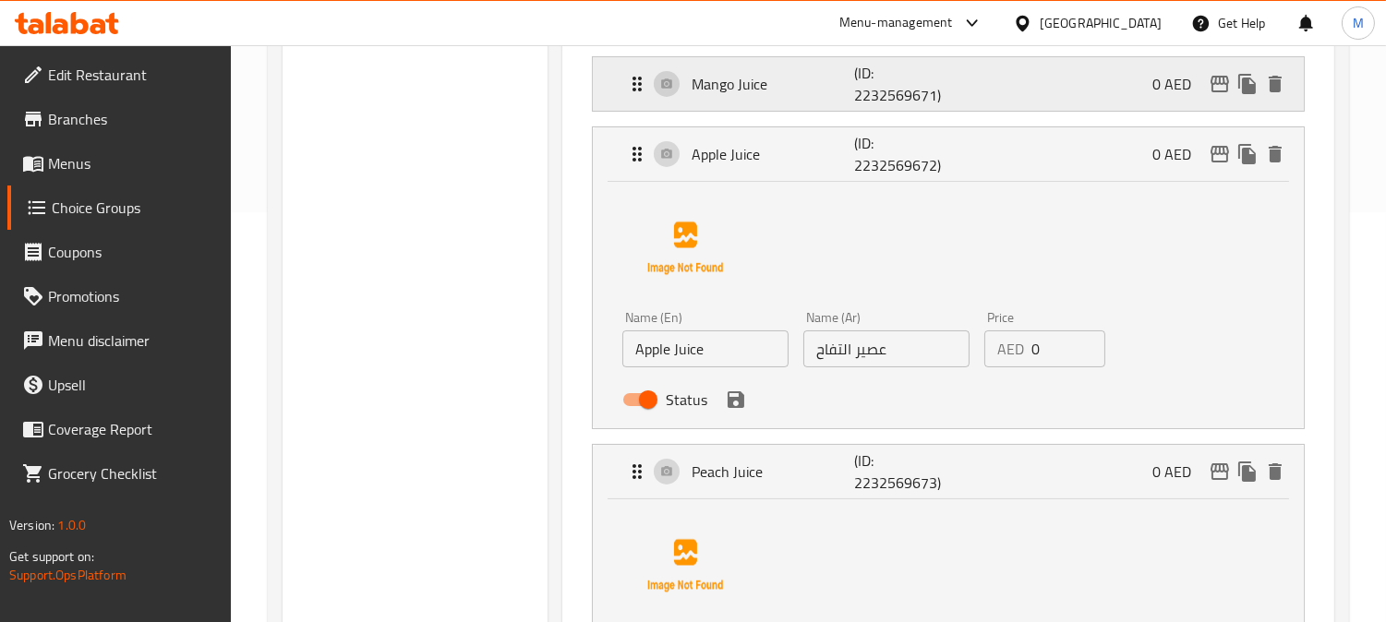
click at [791, 73] on p "Mango Juice" at bounding box center [772, 84] width 162 height 22
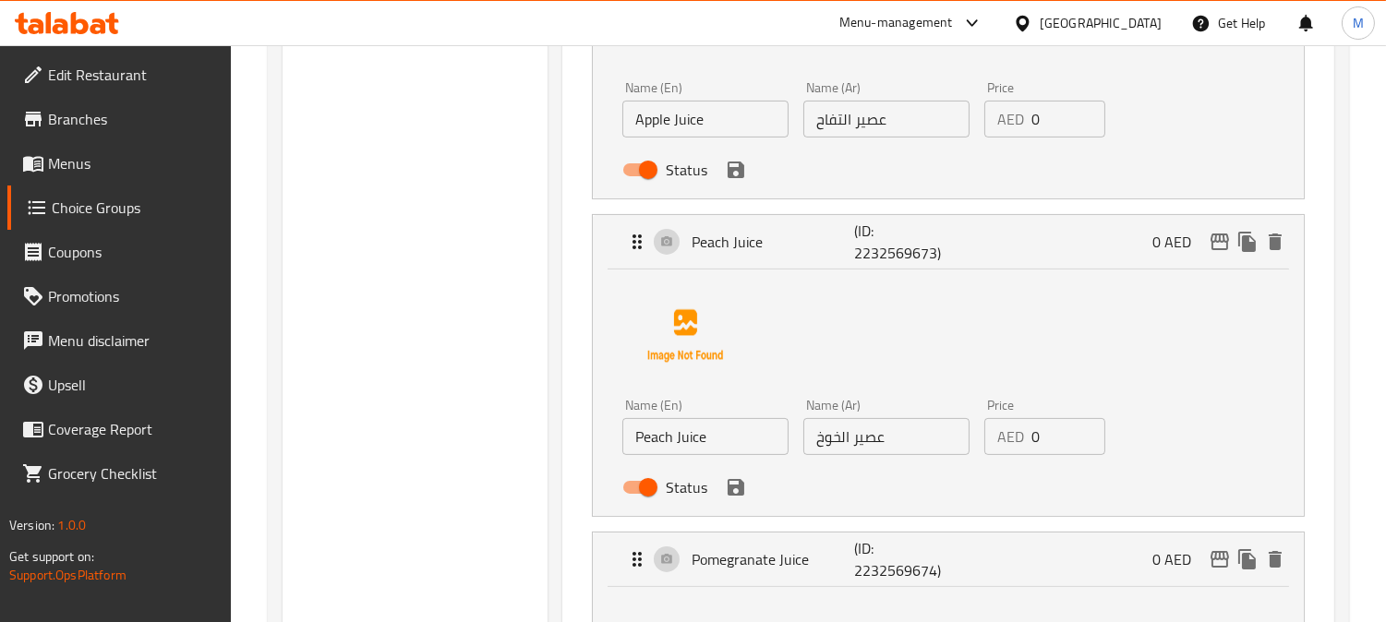
scroll to position [923, 0]
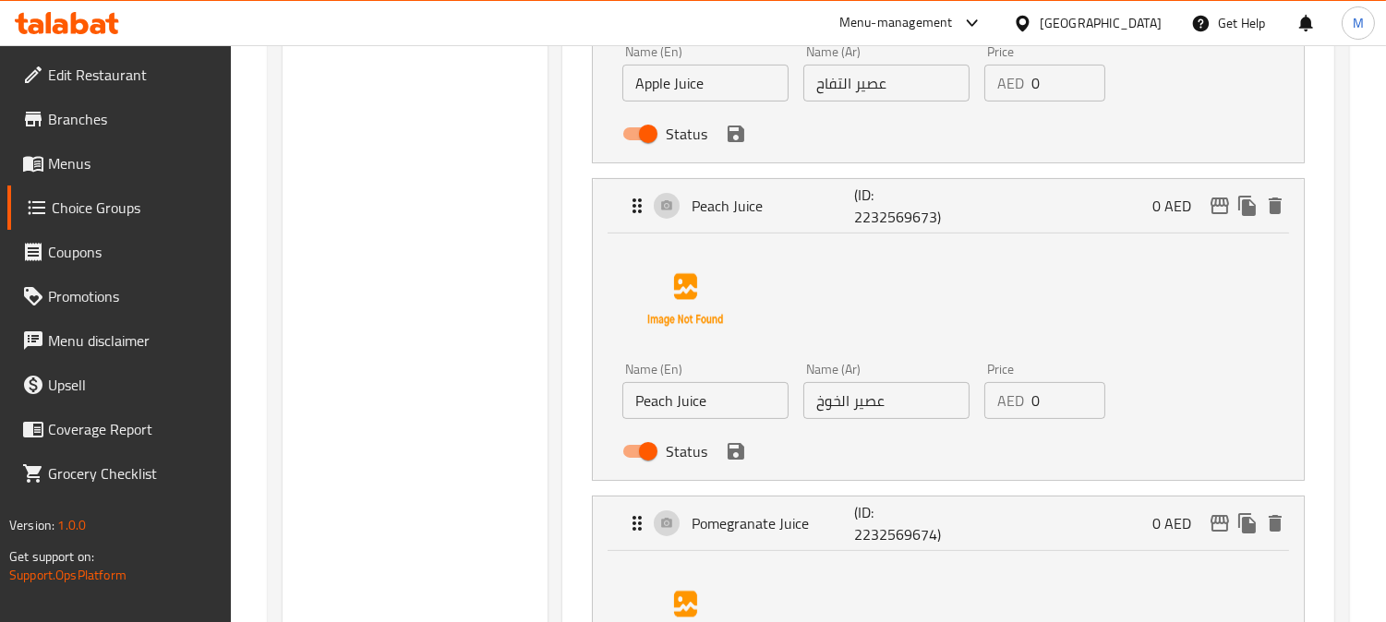
click at [860, 395] on input "عصير الخوخ" at bounding box center [886, 400] width 166 height 37
drag, startPoint x: 840, startPoint y: 402, endPoint x: 469, endPoint y: 382, distance: 371.6
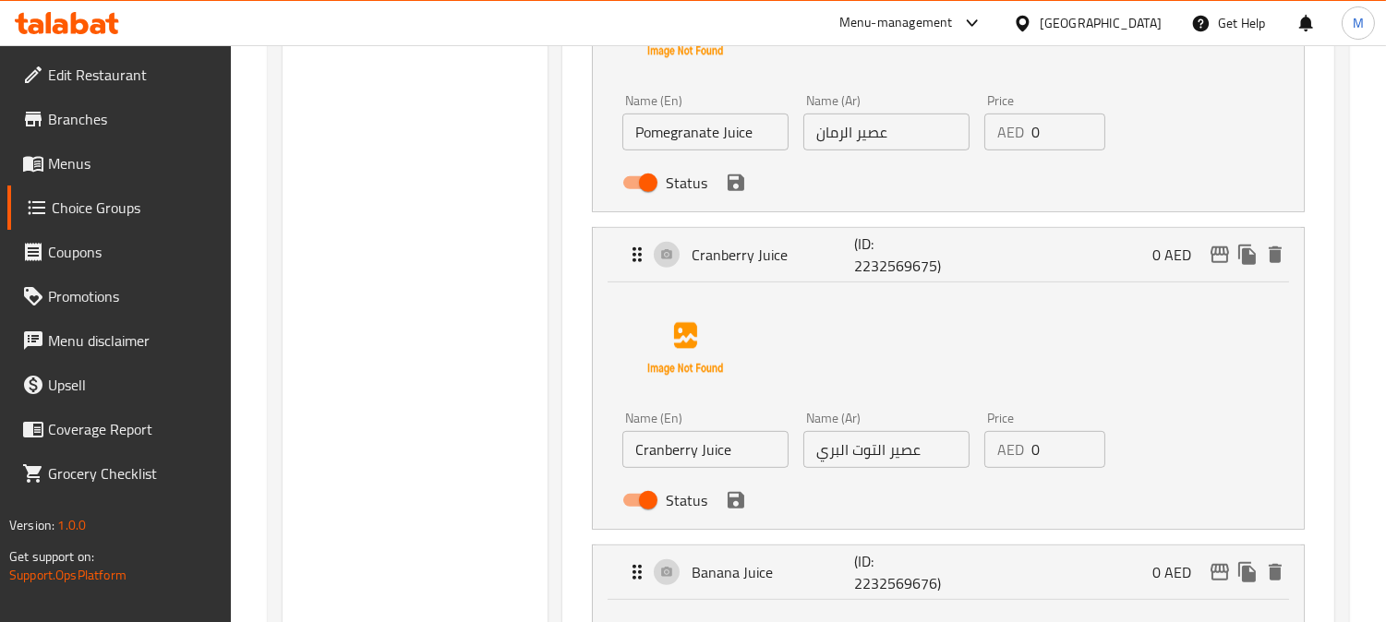
scroll to position [1538, 0]
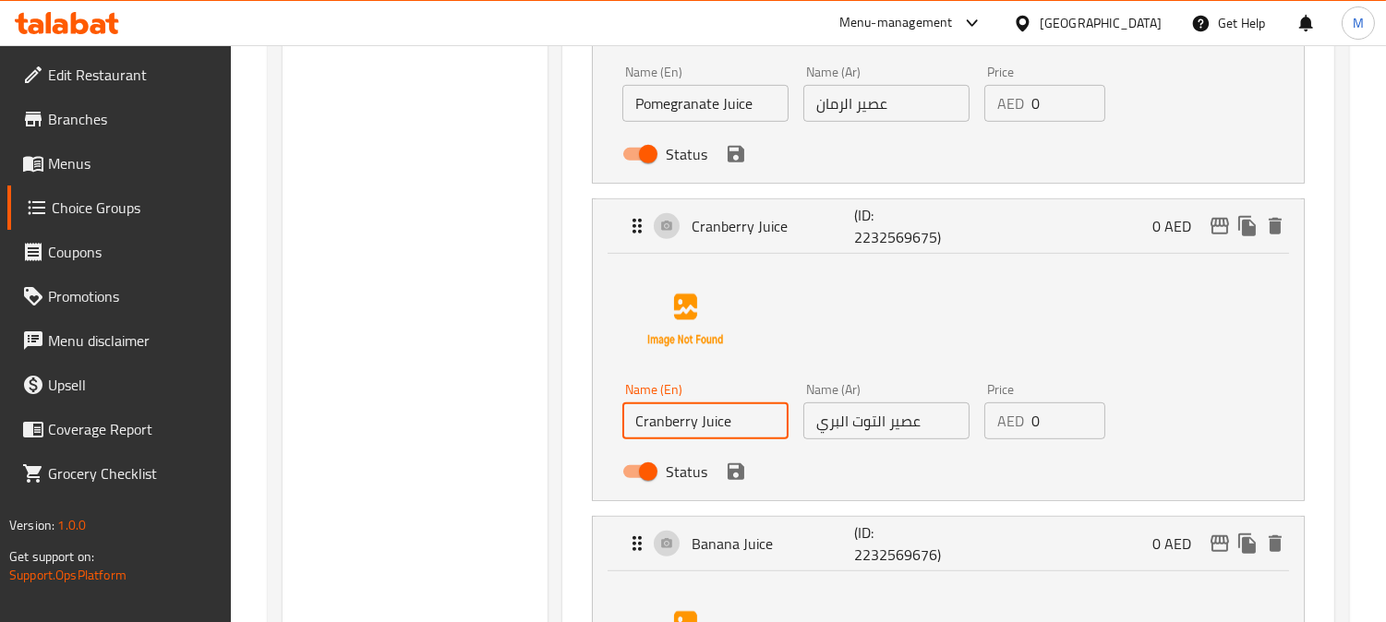
click at [672, 423] on input "Cranberry Juice" at bounding box center [705, 421] width 166 height 37
click at [823, 419] on input "عصير التوت البري" at bounding box center [886, 421] width 166 height 37
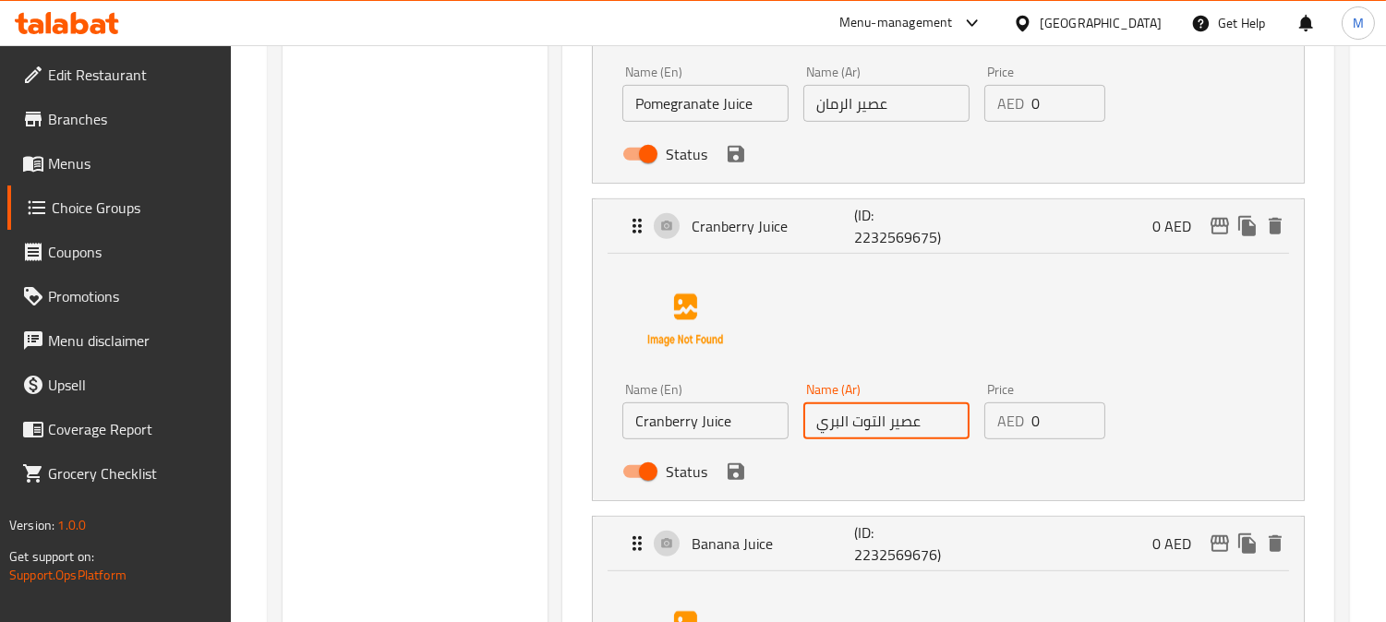
click at [815, 423] on input "عصير التوت البري" at bounding box center [886, 421] width 166 height 37
click at [943, 427] on input "عصير التوت البري" at bounding box center [886, 421] width 166 height 37
paste input "أحمر"
click at [735, 467] on icon "save" at bounding box center [736, 472] width 22 height 22
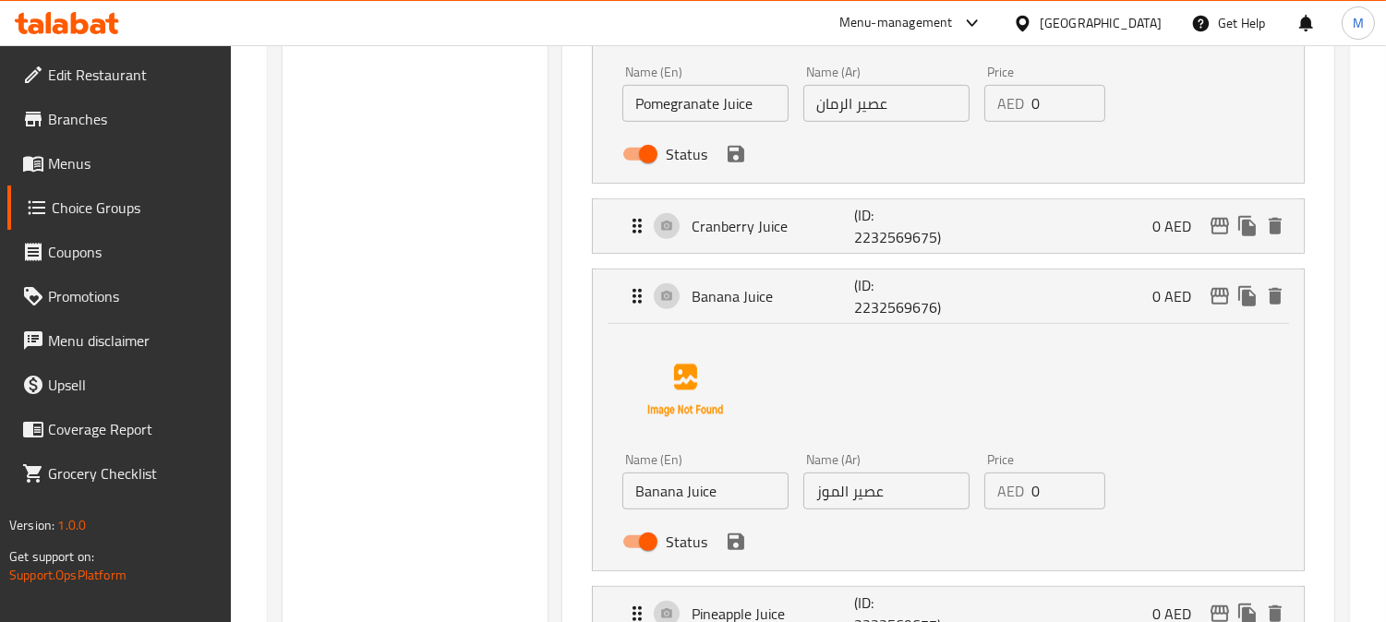
type input "عصير التوت البري أحمر"
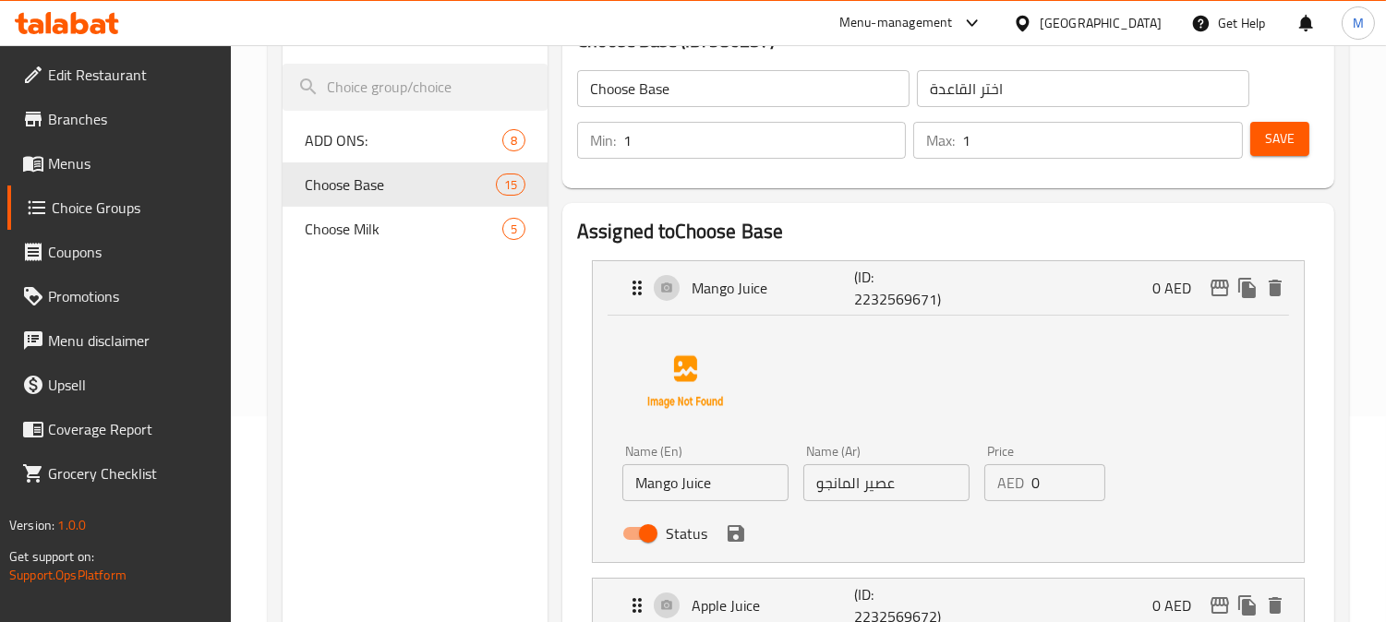
scroll to position [205, 0]
click at [390, 233] on span "Choose Milk" at bounding box center [376, 230] width 142 height 22
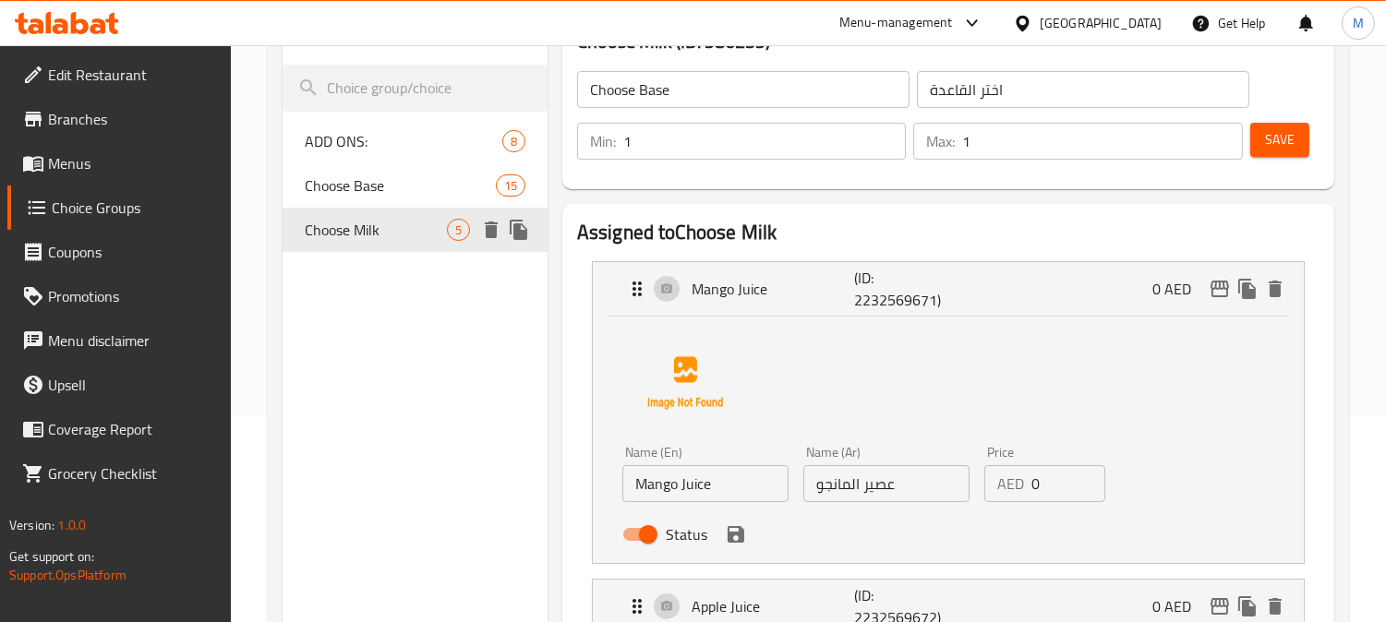
type input "Choose Milk"
type input "اختر الحليب"
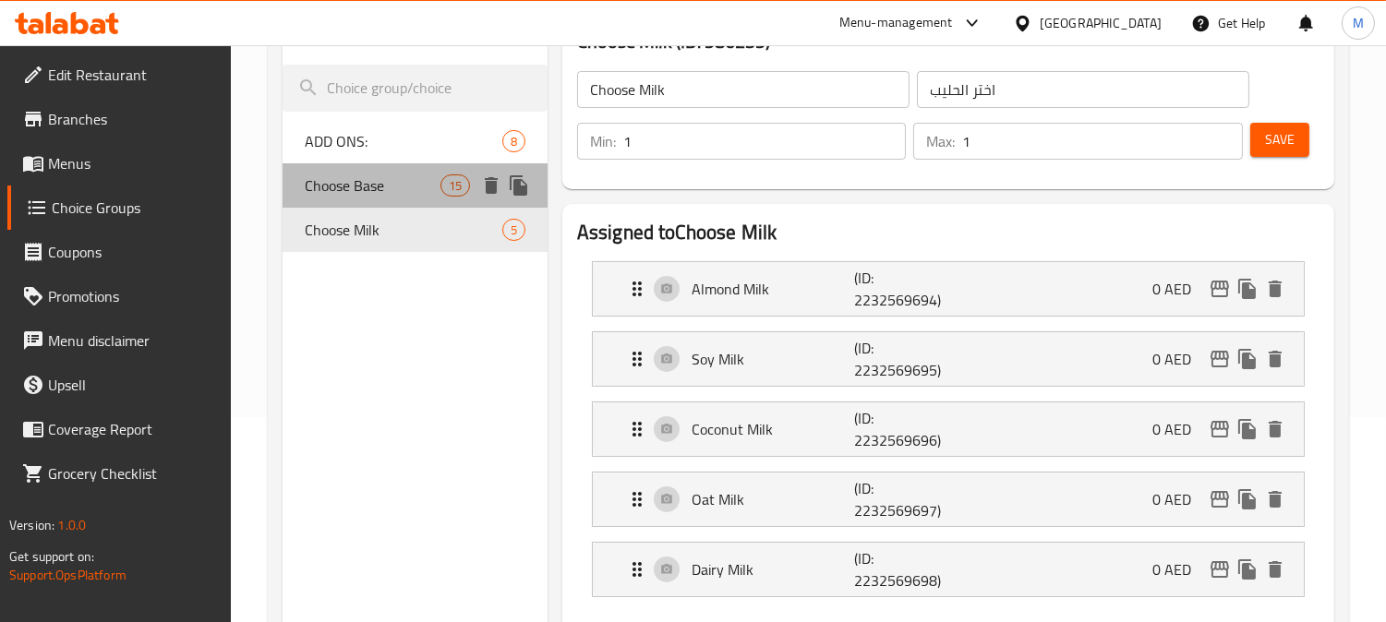
drag, startPoint x: 366, startPoint y: 187, endPoint x: 455, endPoint y: 191, distance: 89.6
click at [319, 178] on span "Choose Base" at bounding box center [372, 185] width 135 height 22
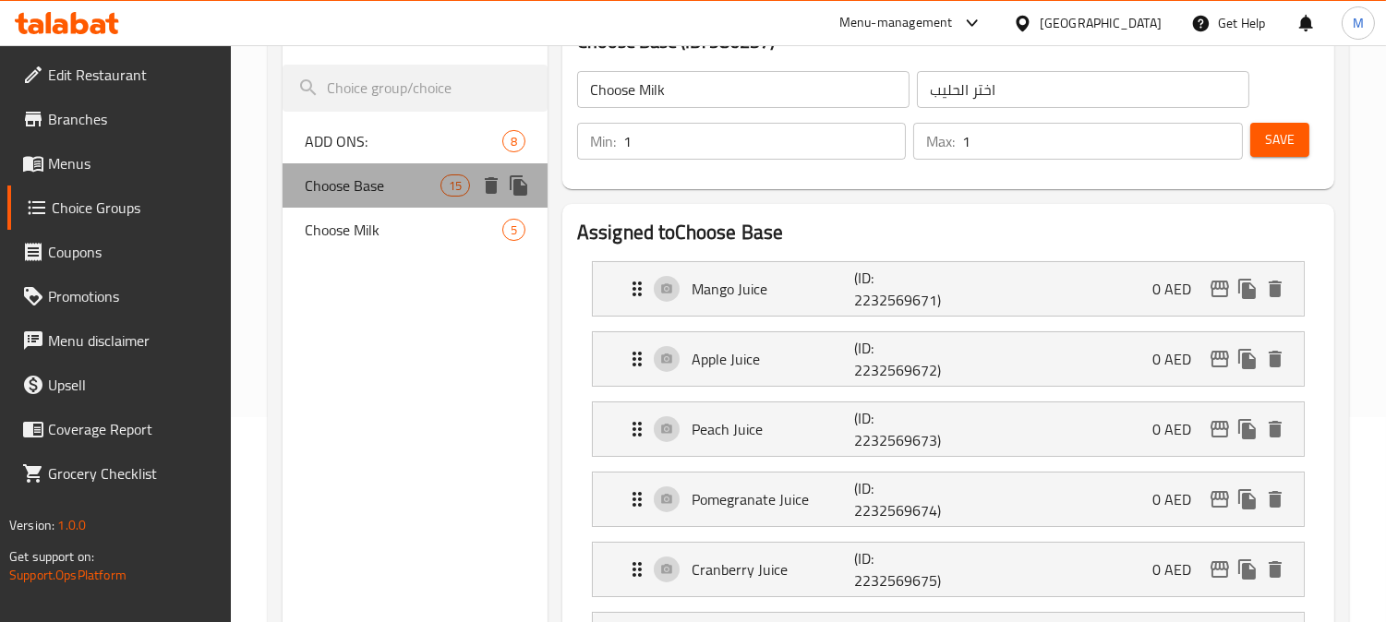
type input "Choose Base"
type input "اختر القاعدة"
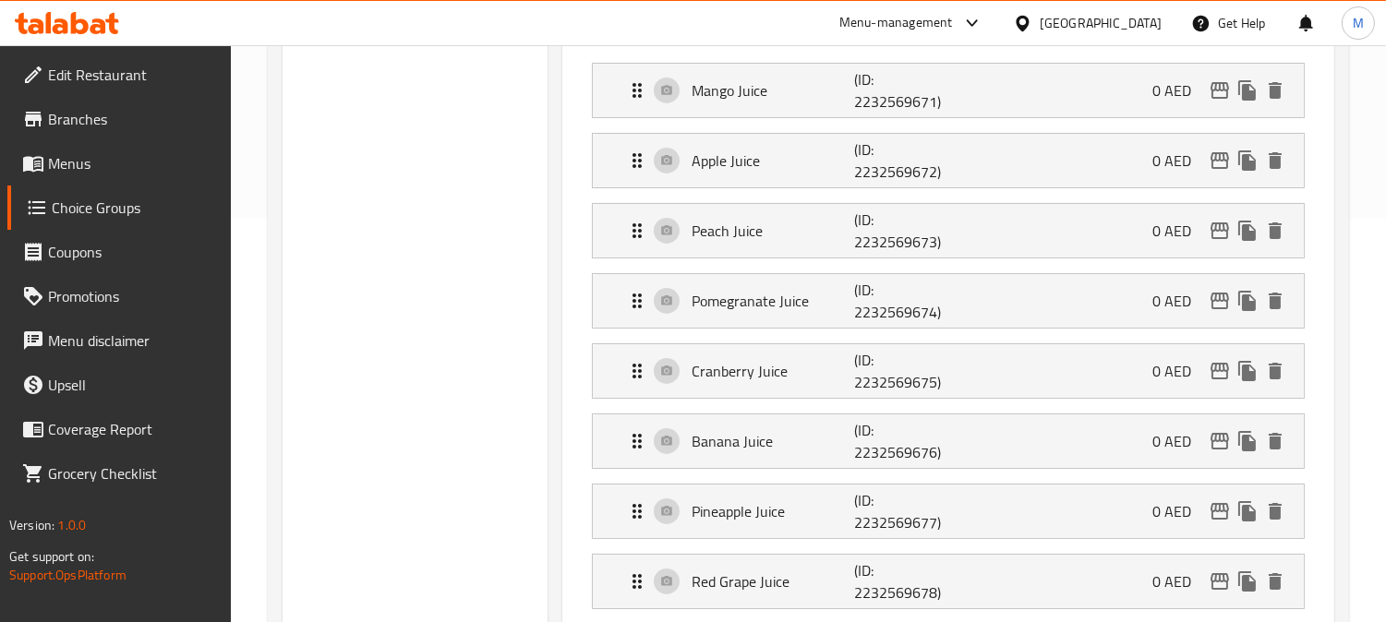
scroll to position [615, 0]
click at [757, 169] on p "Cranberry Juice" at bounding box center [772, 160] width 162 height 22
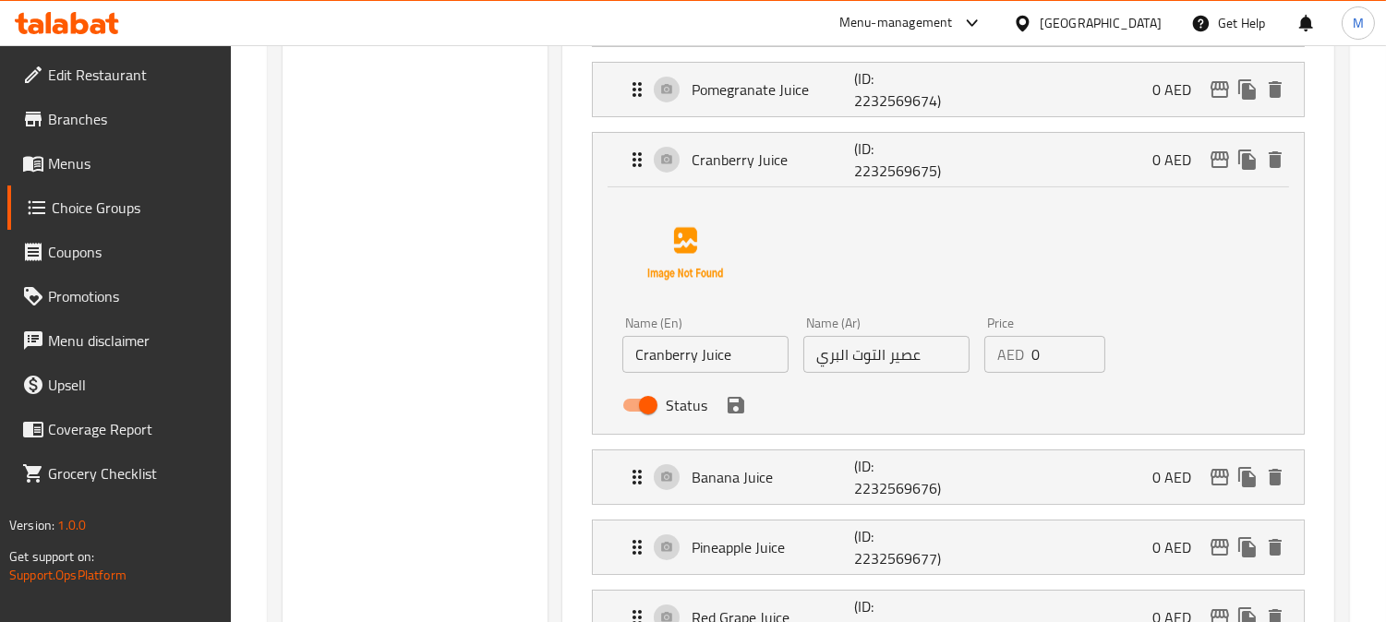
click at [944, 352] on input "عصير التوت البري" at bounding box center [886, 354] width 166 height 37
drag, startPoint x: 880, startPoint y: 344, endPoint x: 762, endPoint y: 344, distance: 118.2
click at [762, 344] on div "Name (En) Cranberry Juice Name (En) Name (Ar) عصير التوت البري الأحمر Name (Ar)…" at bounding box center [886, 369] width 543 height 121
click at [899, 364] on input "عصير التوت البري الأحمر" at bounding box center [886, 354] width 166 height 37
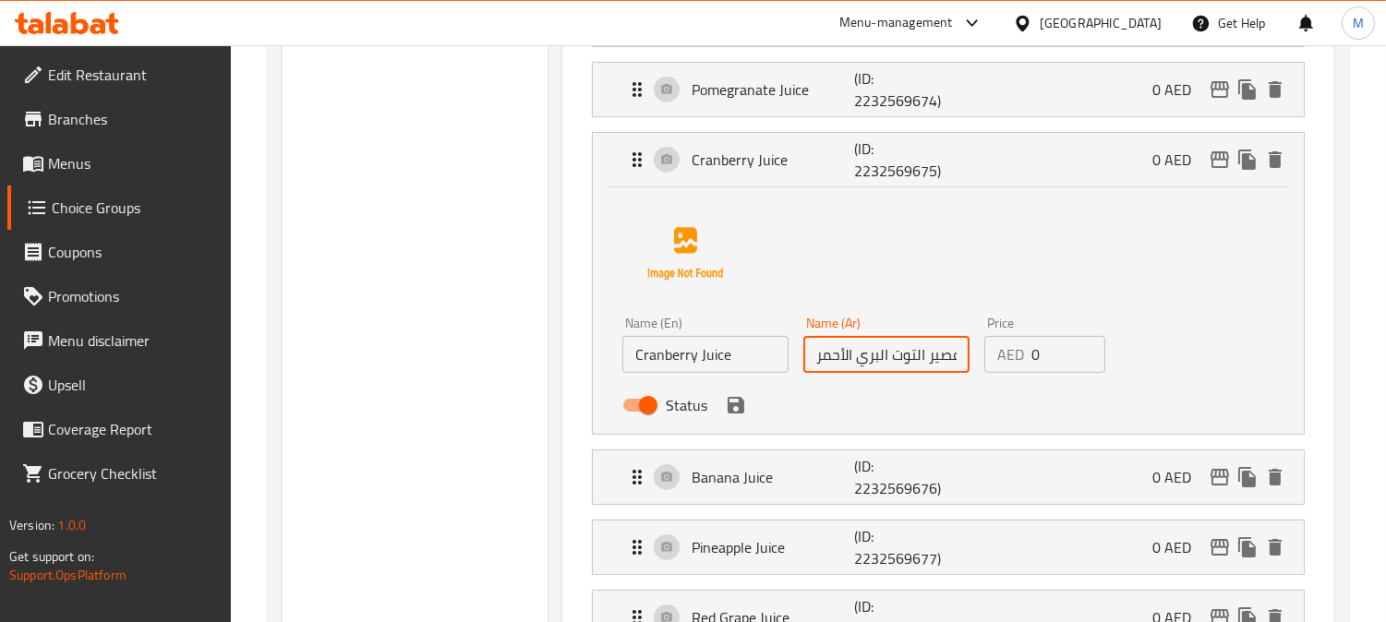
scroll to position [0, 3]
drag, startPoint x: 871, startPoint y: 360, endPoint x: 986, endPoint y: 363, distance: 115.4
click at [986, 363] on div "Name (En) Cranberry Juice Name (En) Name (Ar) عصير التوت البري الأحمر Name (Ar)…" at bounding box center [886, 369] width 543 height 121
click at [727, 411] on icon "save" at bounding box center [735, 405] width 17 height 17
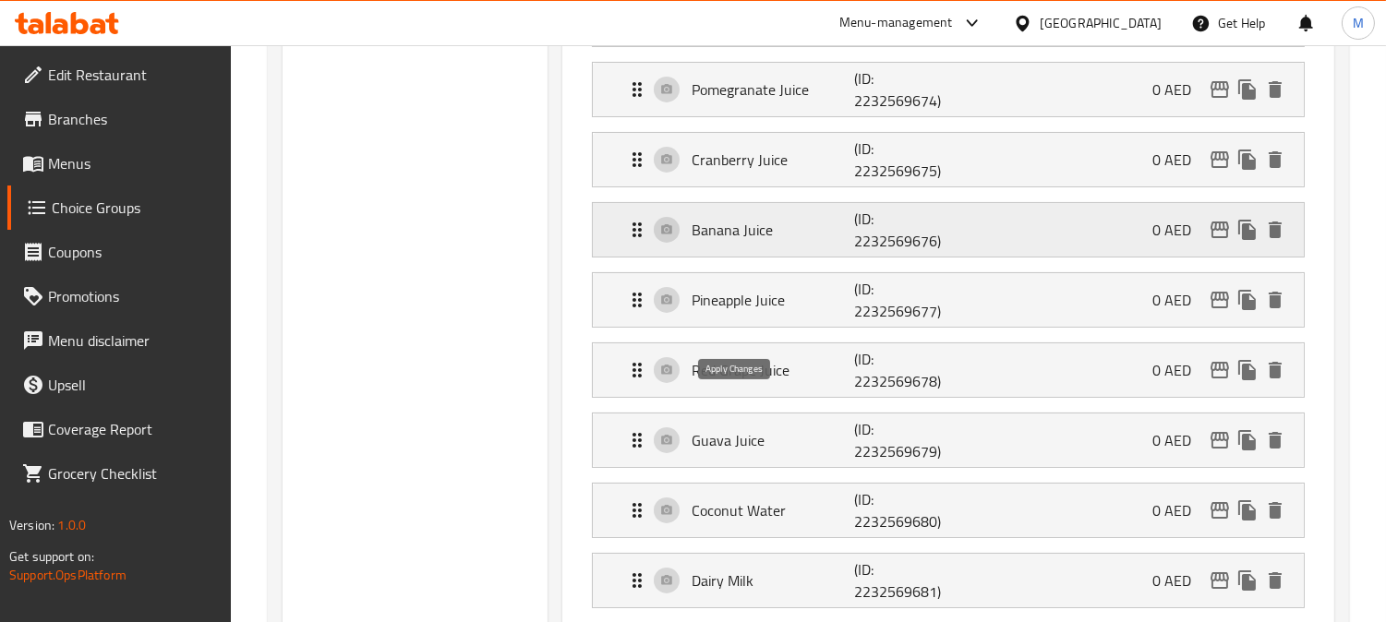
type input "عصير التوت البري الأحمر"
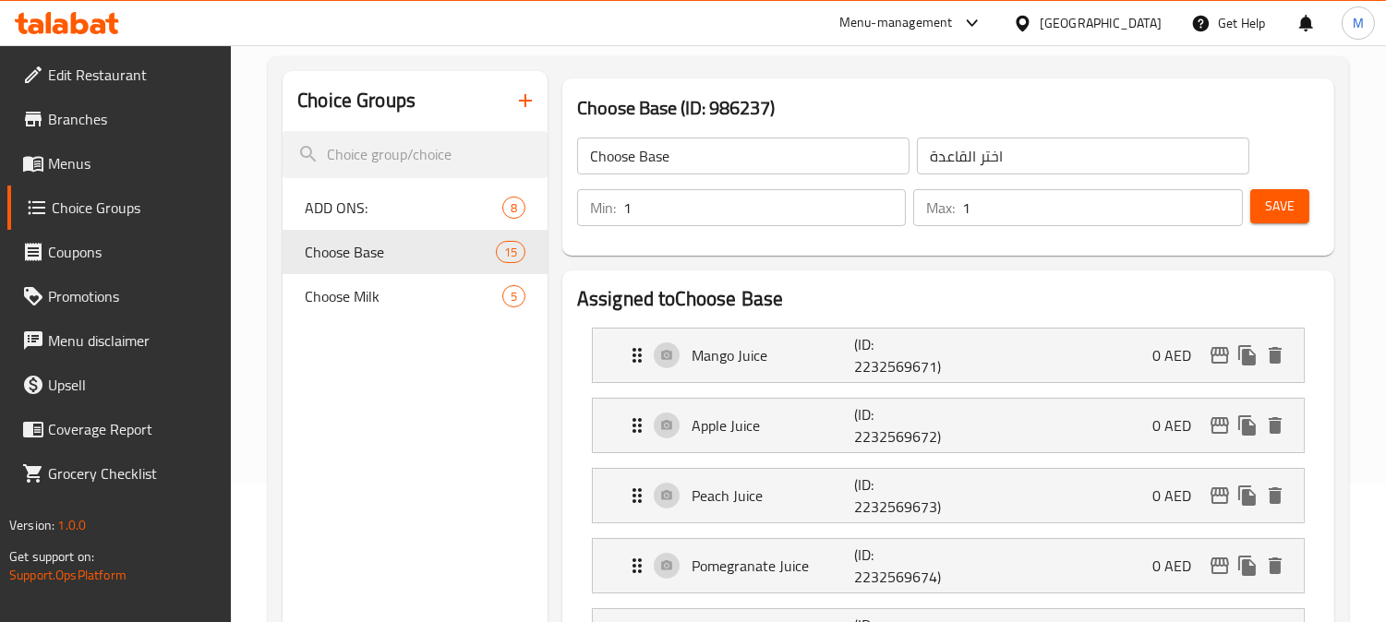
scroll to position [0, 0]
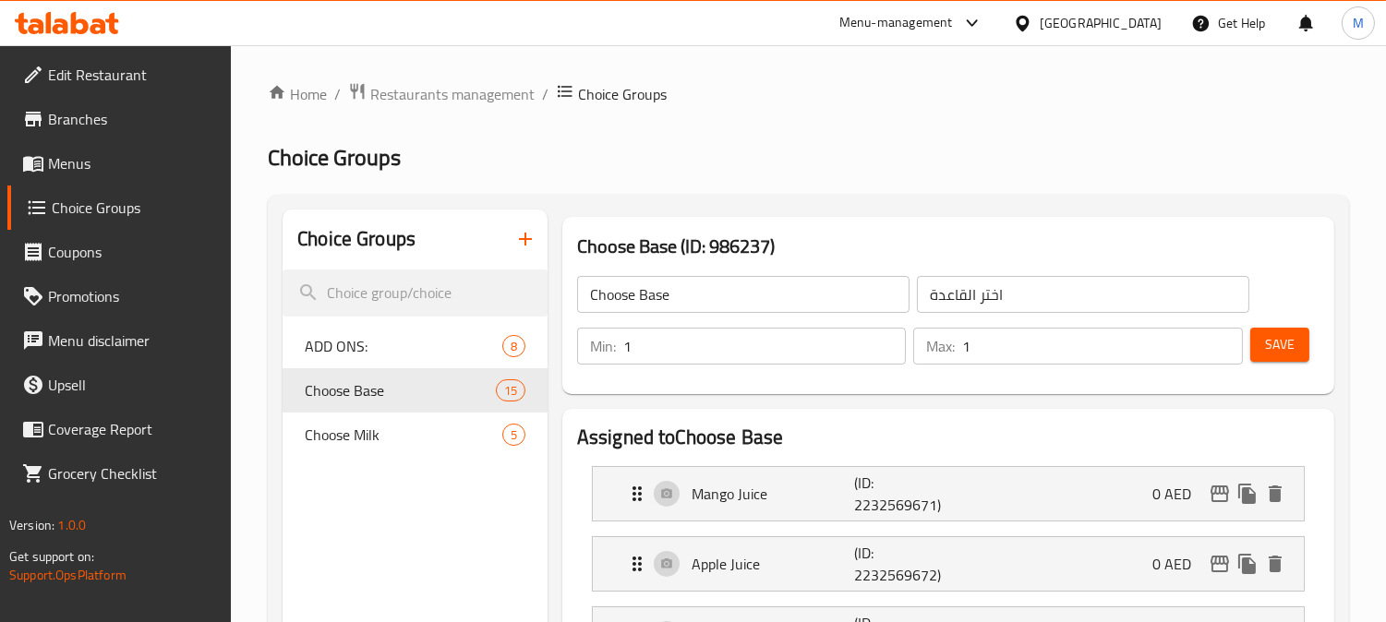
click at [1283, 333] on span "Save" at bounding box center [1280, 344] width 30 height 23
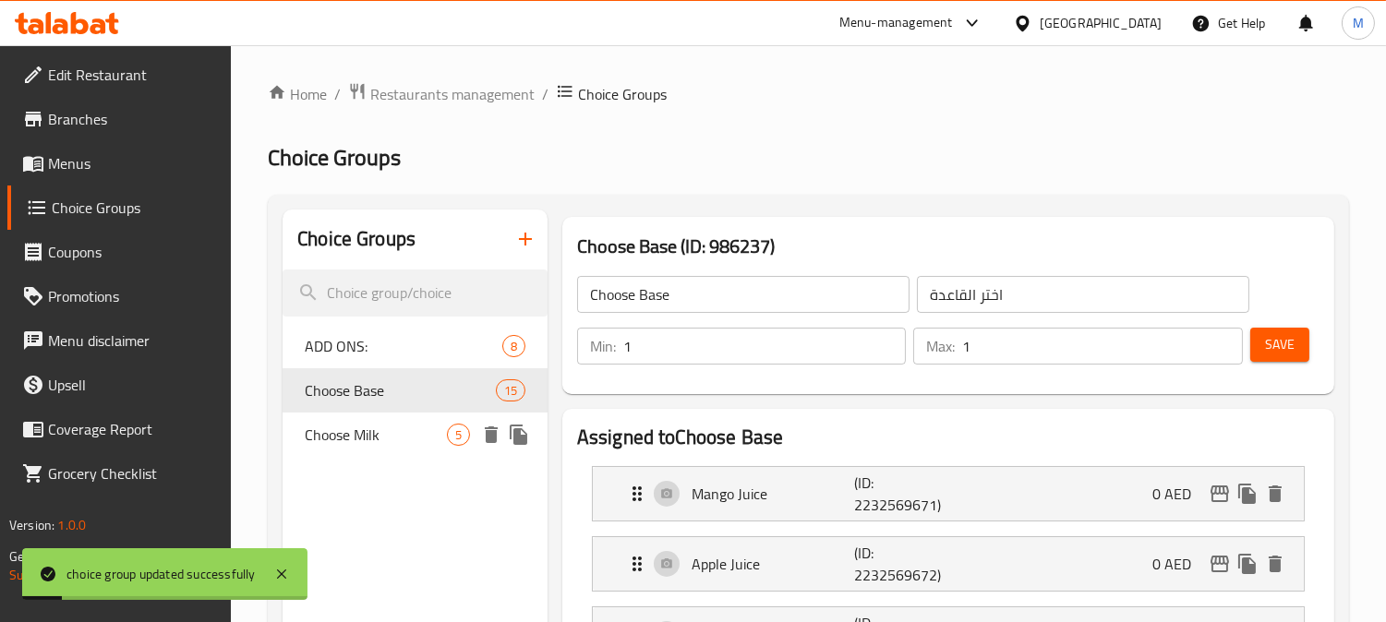
click at [349, 439] on span "Choose Milk" at bounding box center [376, 435] width 142 height 22
type input "Choose Milk"
type input "اختر الحليب"
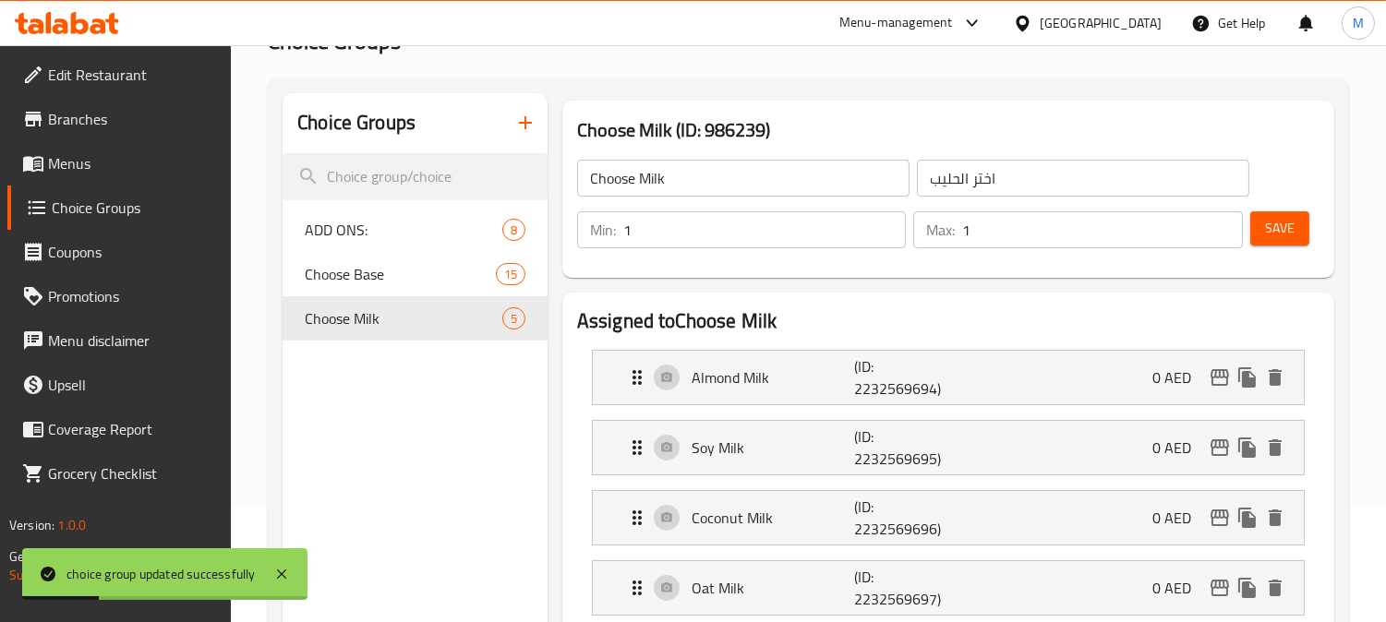
scroll to position [307, 0]
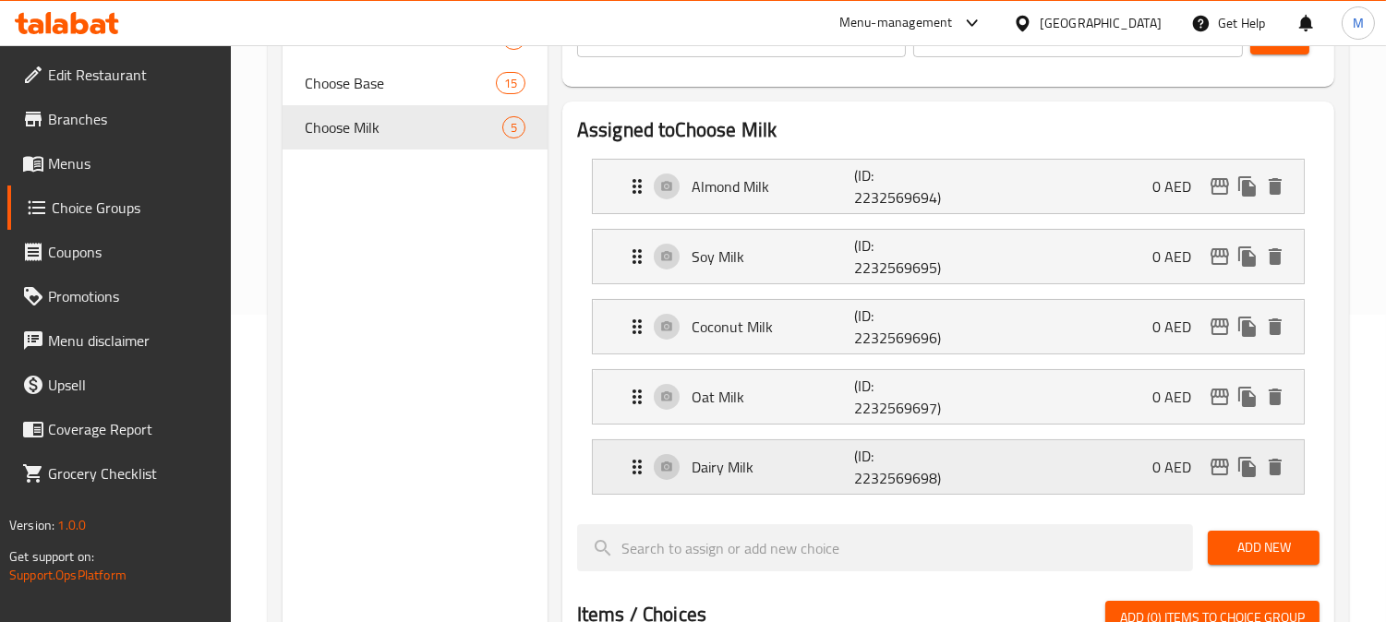
click at [763, 473] on p "Dairy Milk" at bounding box center [772, 467] width 162 height 22
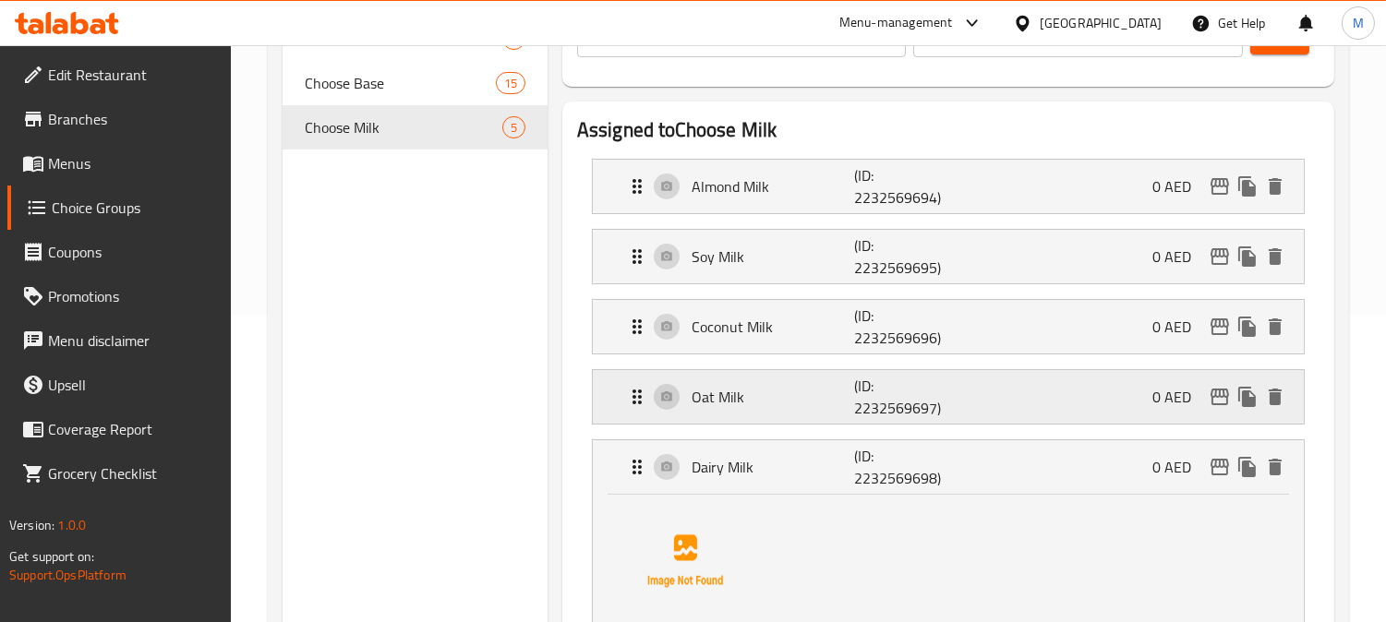
click at [752, 401] on p "Oat Milk" at bounding box center [772, 397] width 162 height 22
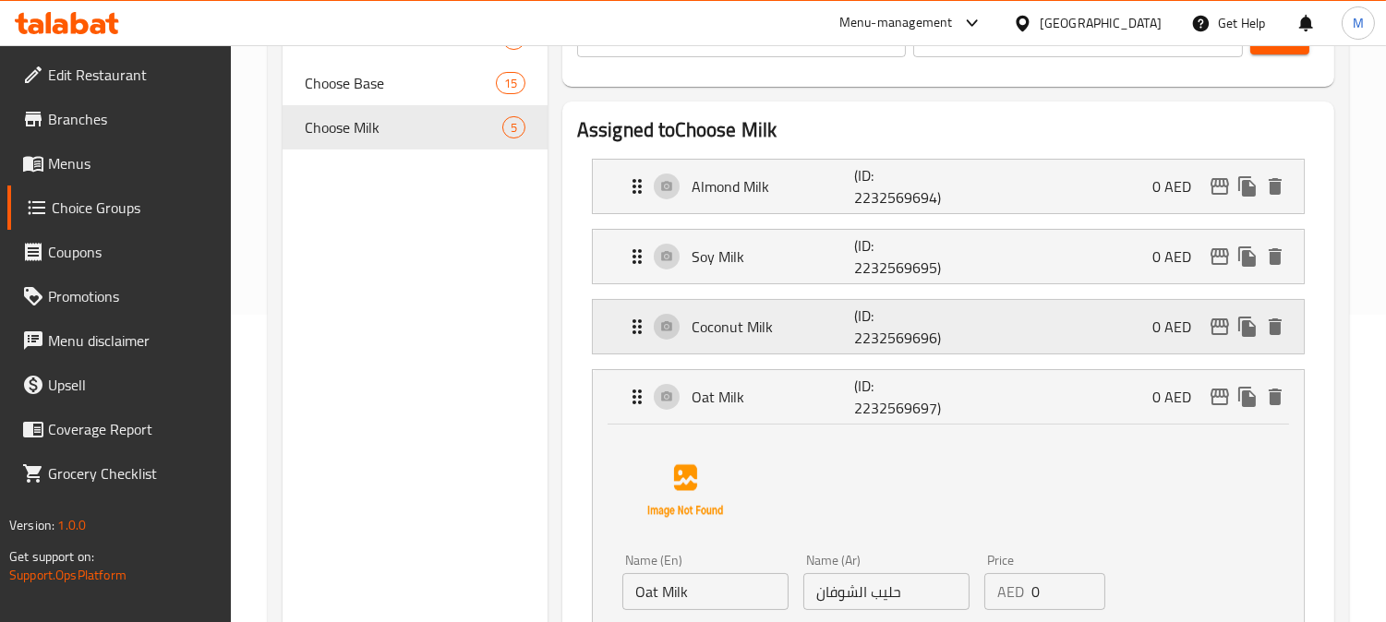
click at [754, 334] on p "Coconut Milk" at bounding box center [772, 327] width 162 height 22
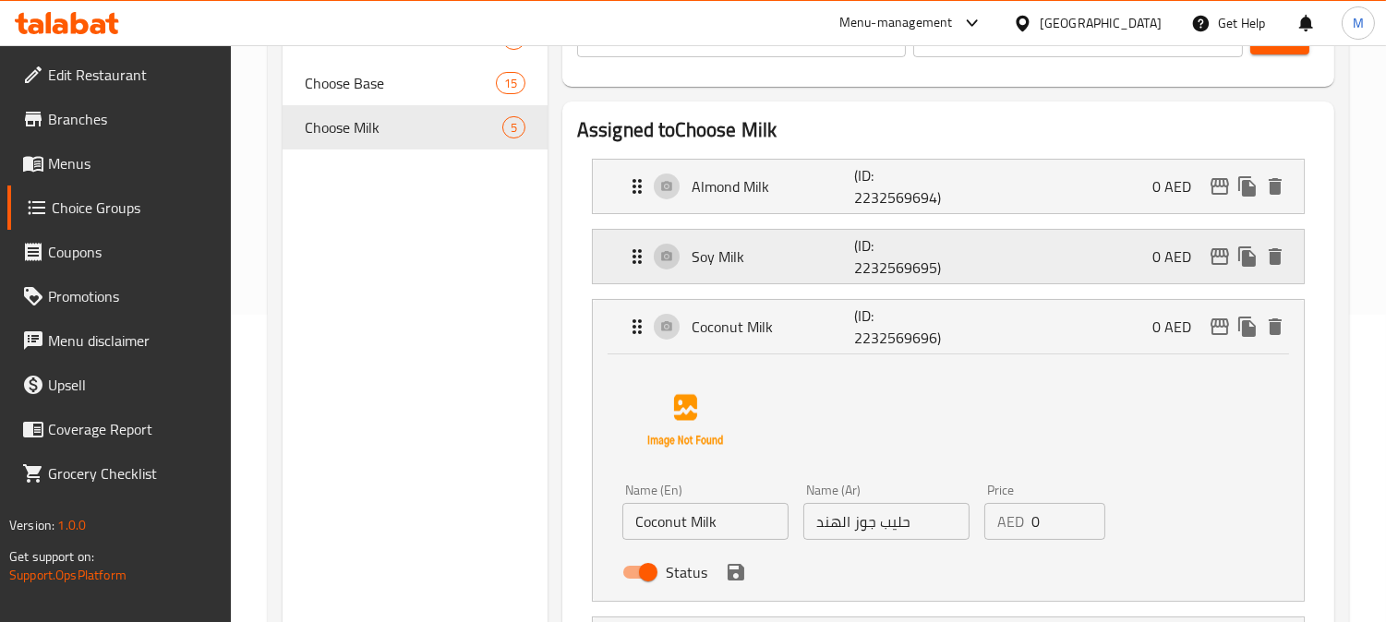
click at [746, 236] on div "Soy Milk (ID: 2232569695) 0 AED" at bounding box center [953, 257] width 655 height 54
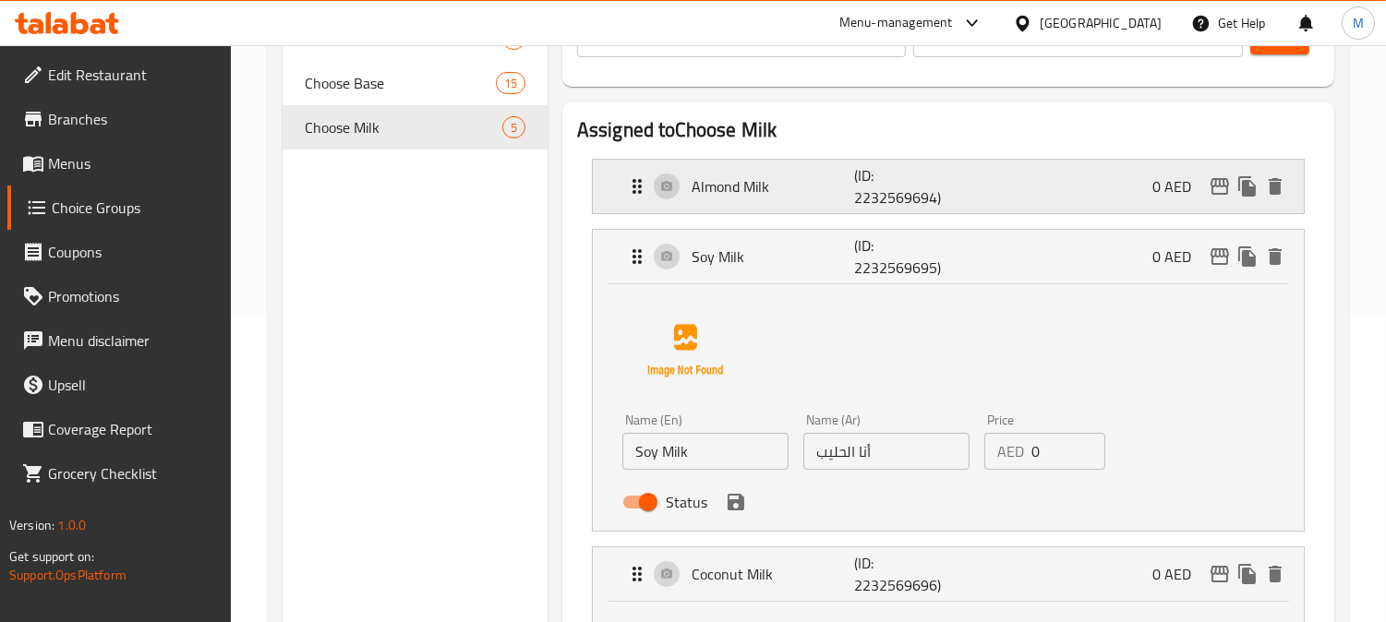
click at [791, 197] on p "Almond Milk" at bounding box center [772, 186] width 162 height 22
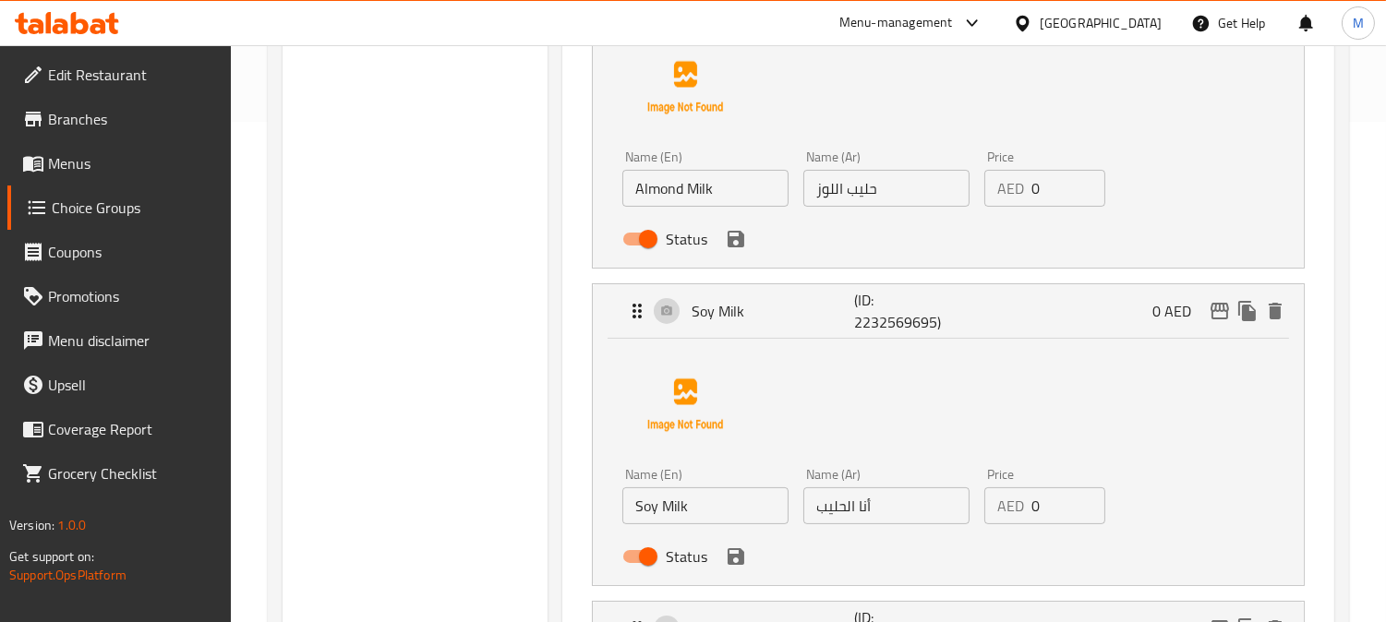
scroll to position [615, 0]
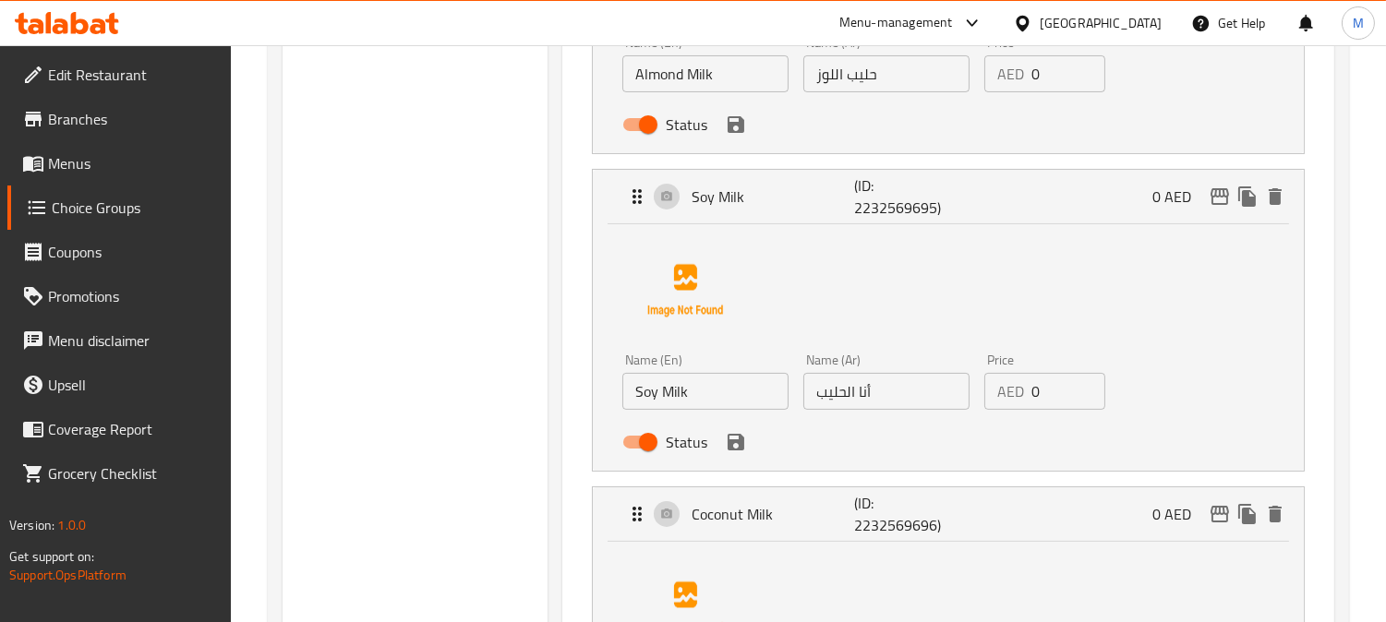
click at [729, 385] on input "Soy Milk" at bounding box center [705, 391] width 166 height 37
click at [918, 403] on input "أنا الحليب" at bounding box center [886, 391] width 166 height 37
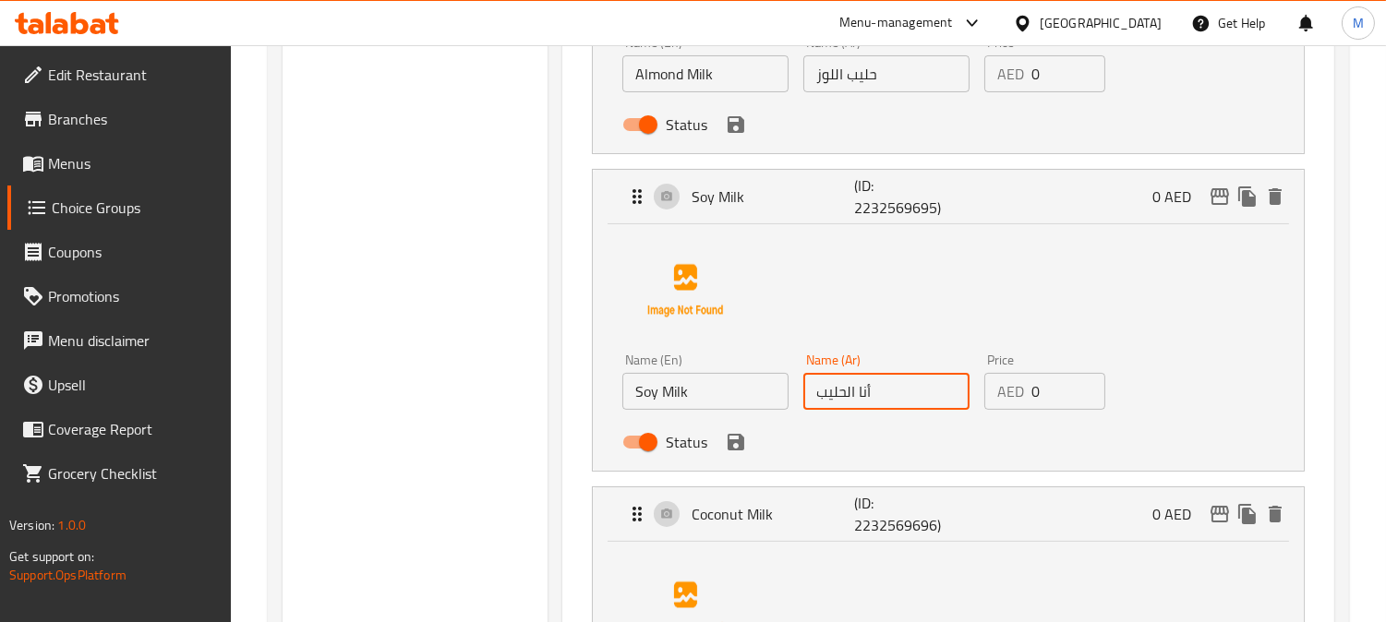
paste input "ليب الصويا"
click at [907, 393] on input "أنا حليب الصويا" at bounding box center [886, 391] width 166 height 37
paste input "text"
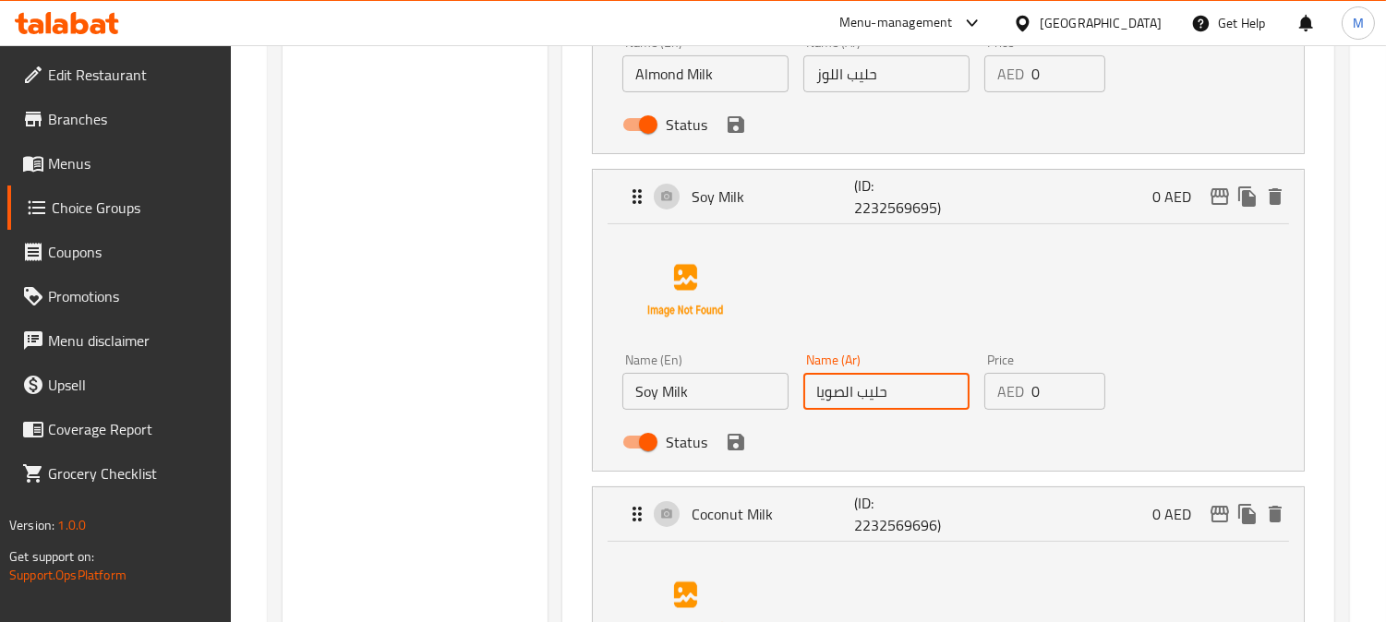
click at [739, 449] on icon "save" at bounding box center [735, 442] width 17 height 17
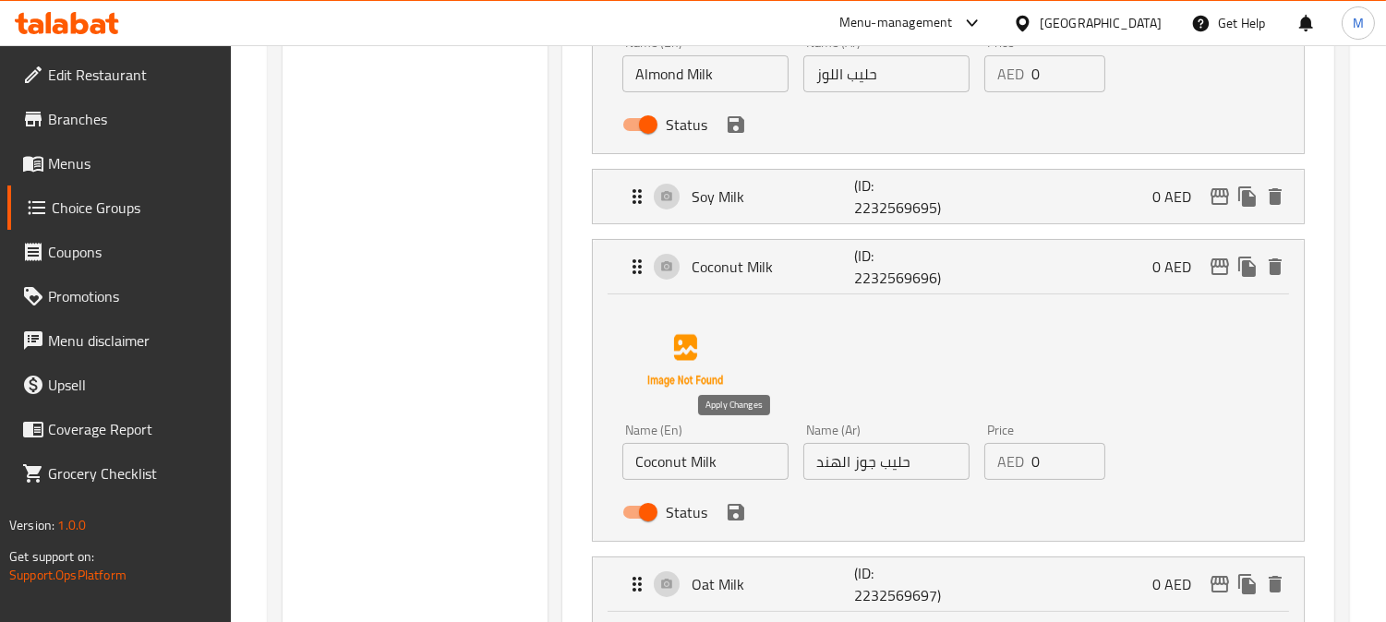
type input "حليب الصويا"
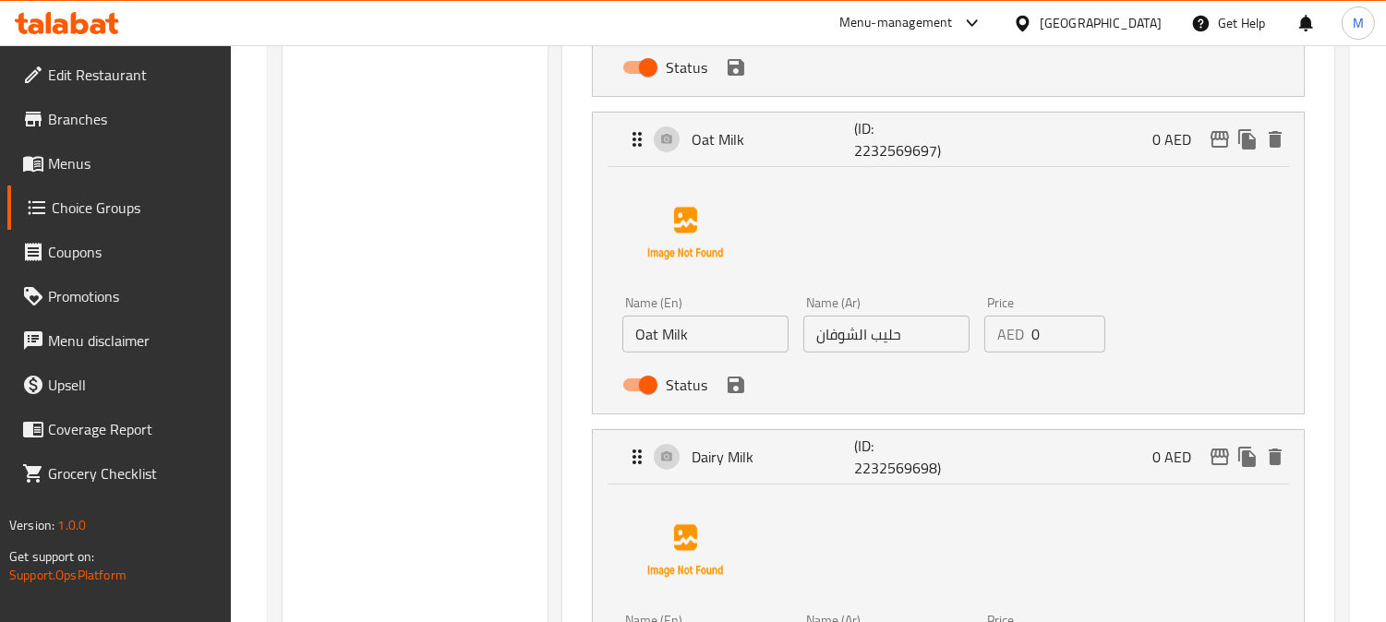
scroll to position [1231, 0]
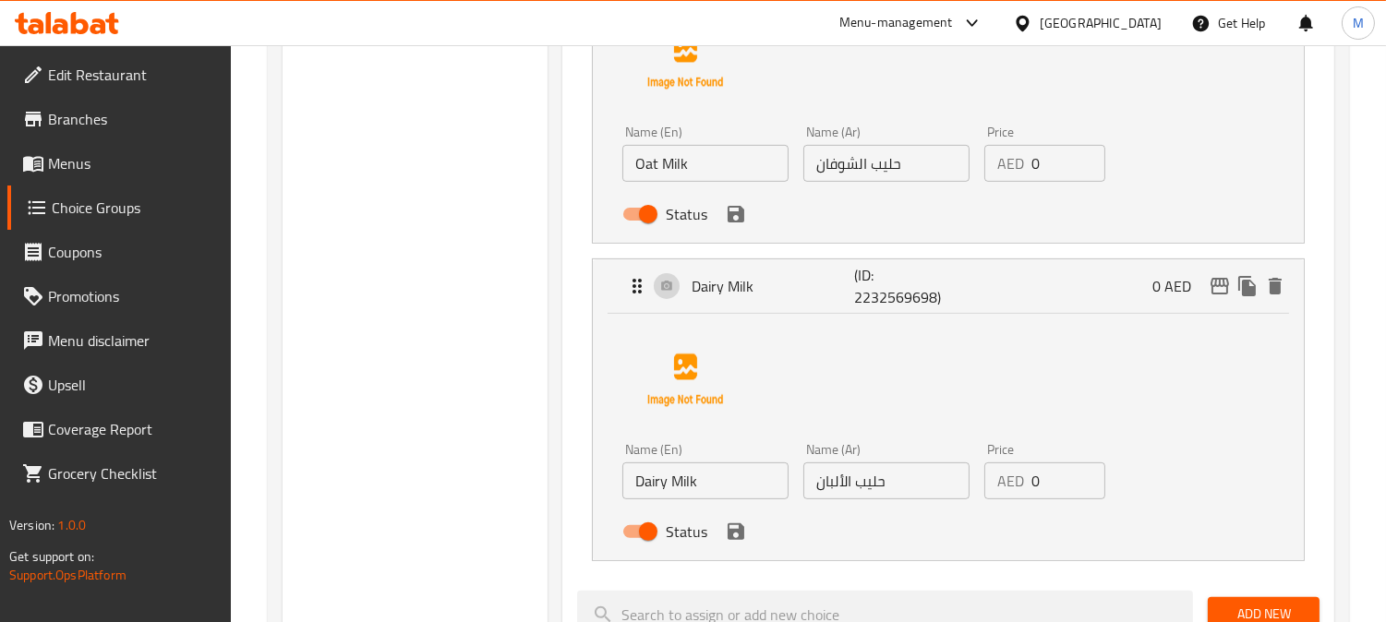
click at [724, 489] on input "Dairy Milk" at bounding box center [705, 481] width 166 height 37
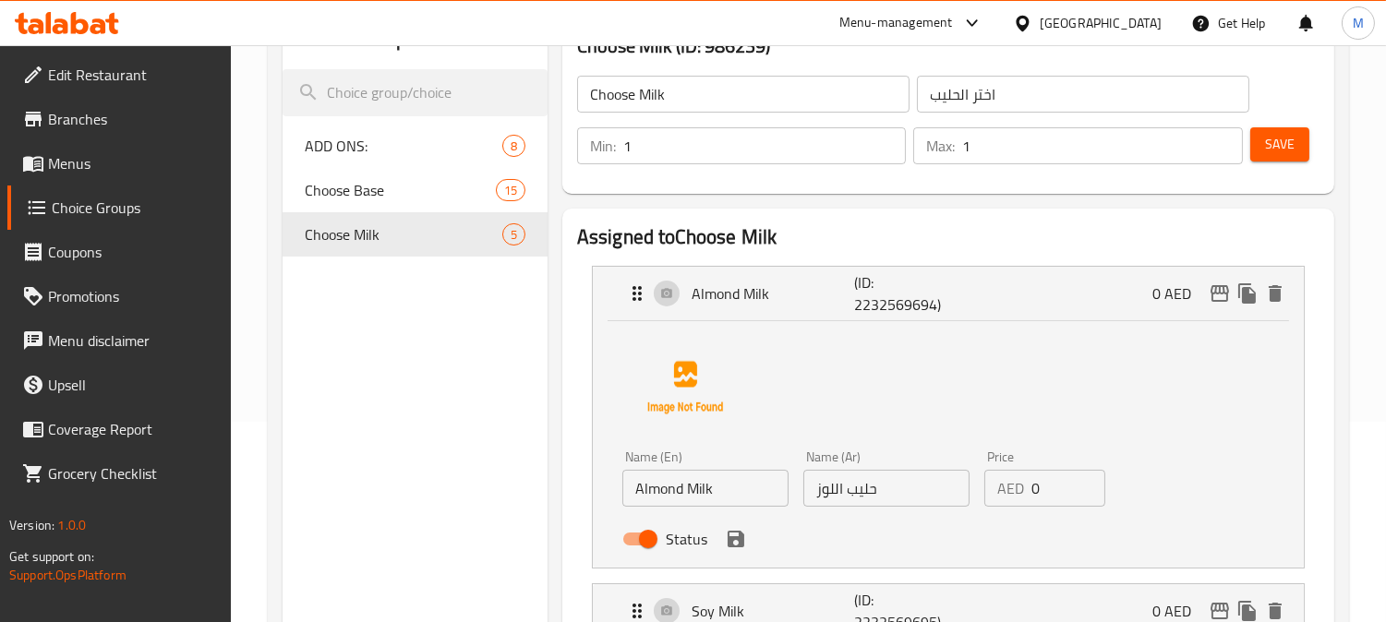
scroll to position [102, 0]
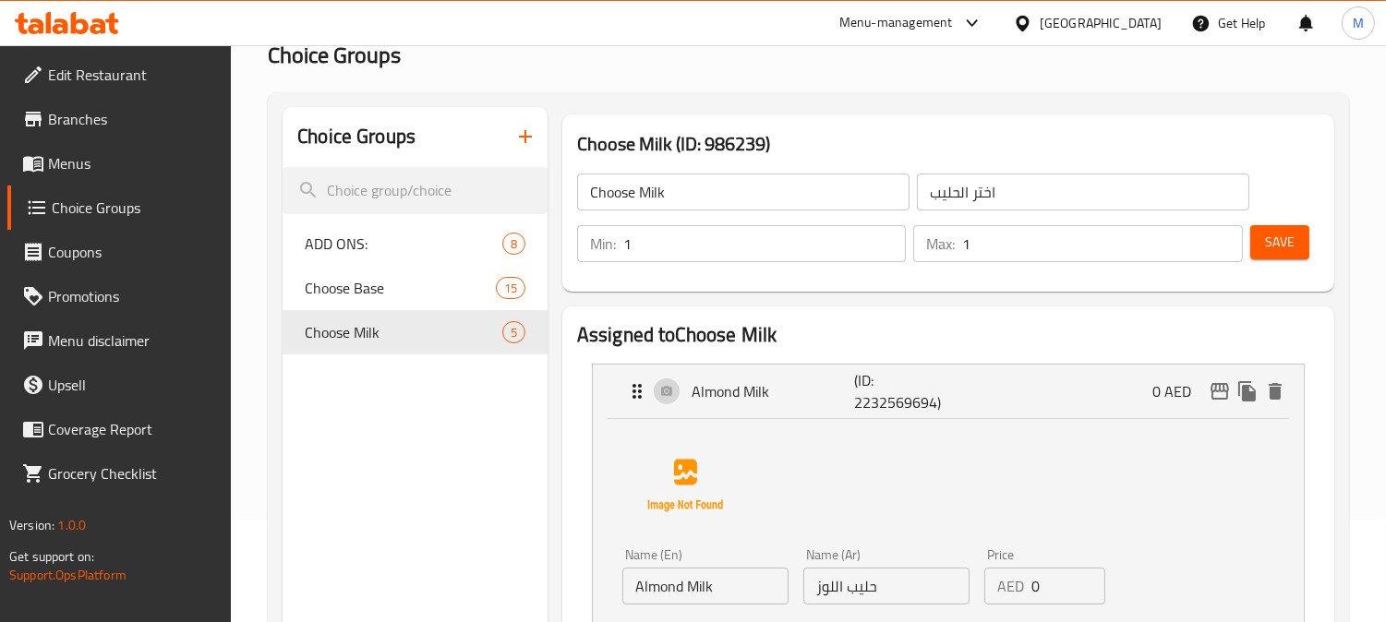
click at [1296, 229] on button "Save" at bounding box center [1279, 242] width 59 height 34
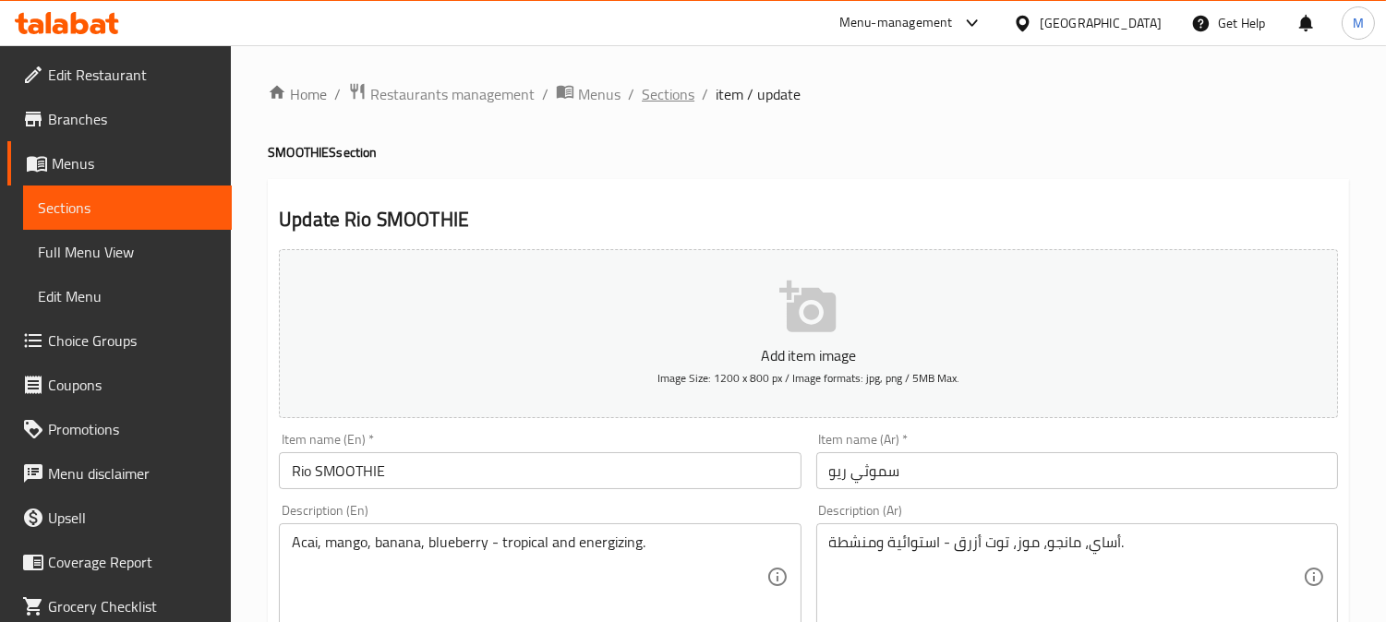
click at [671, 93] on span "Sections" at bounding box center [668, 94] width 53 height 22
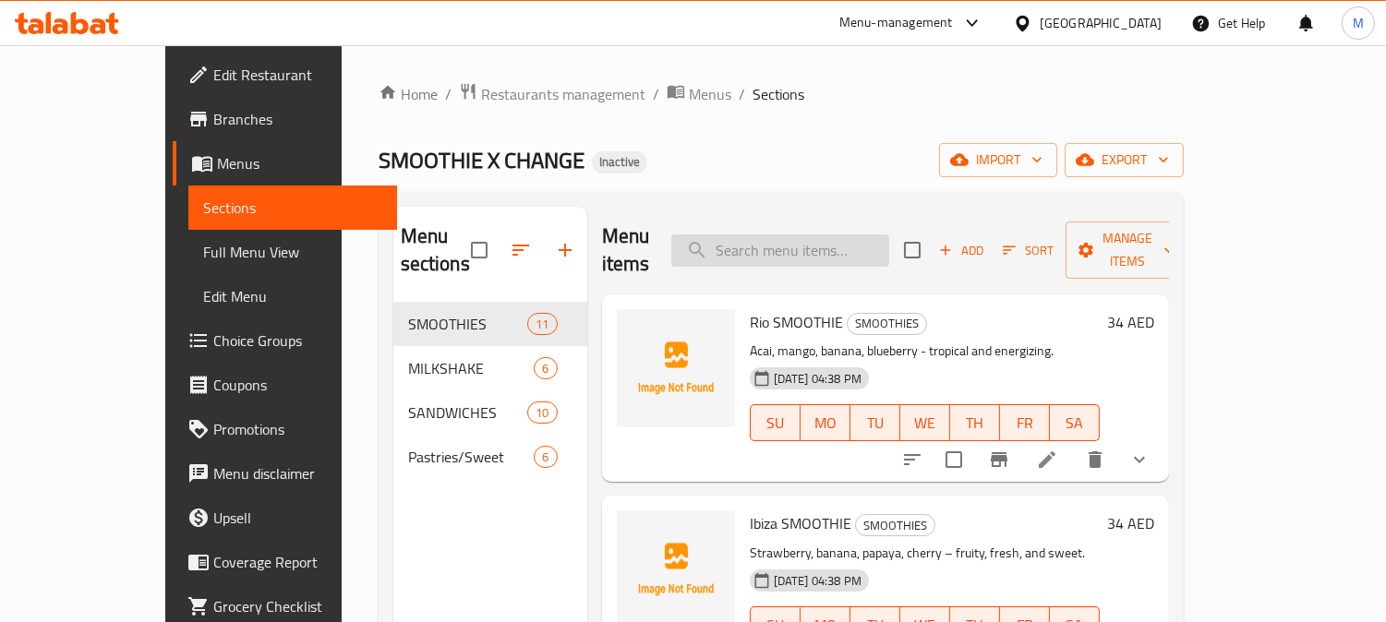
paste input "Ibiza SMOOTHIE"
click at [820, 234] on input "Ibiza SMOOTHIE" at bounding box center [780, 250] width 218 height 32
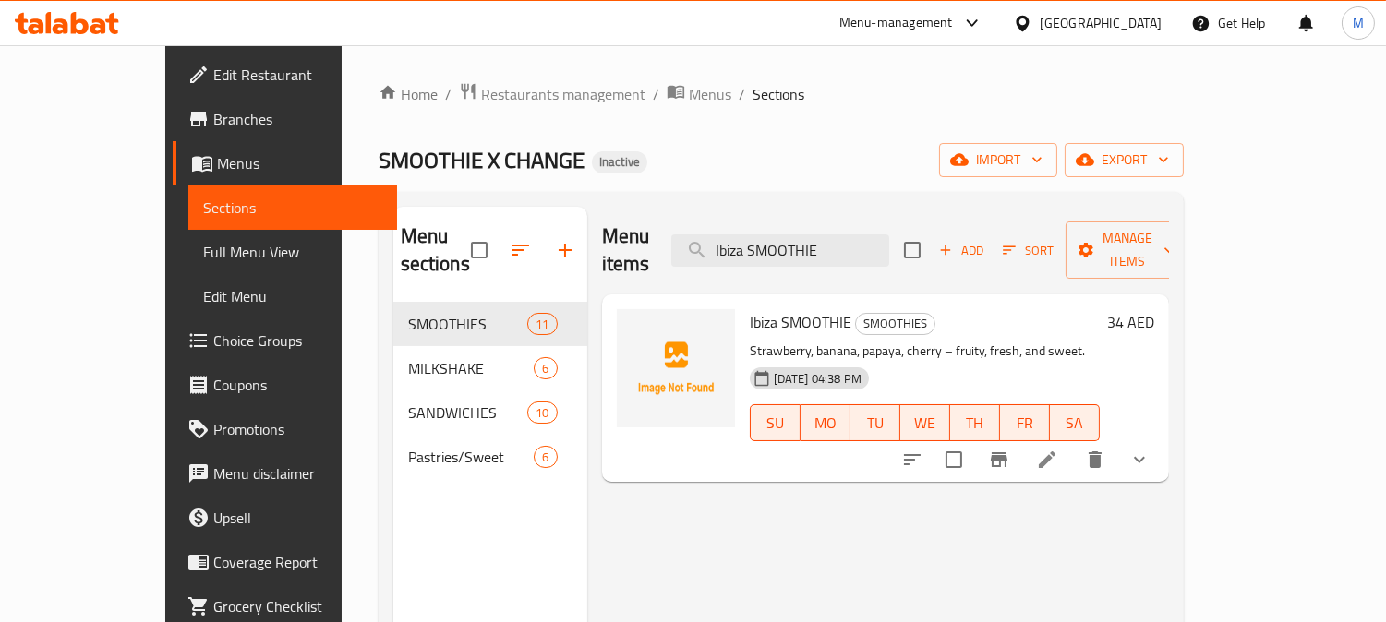
type input "Ibiza SMOOTHIE"
click at [1055, 451] on icon at bounding box center [1047, 459] width 17 height 17
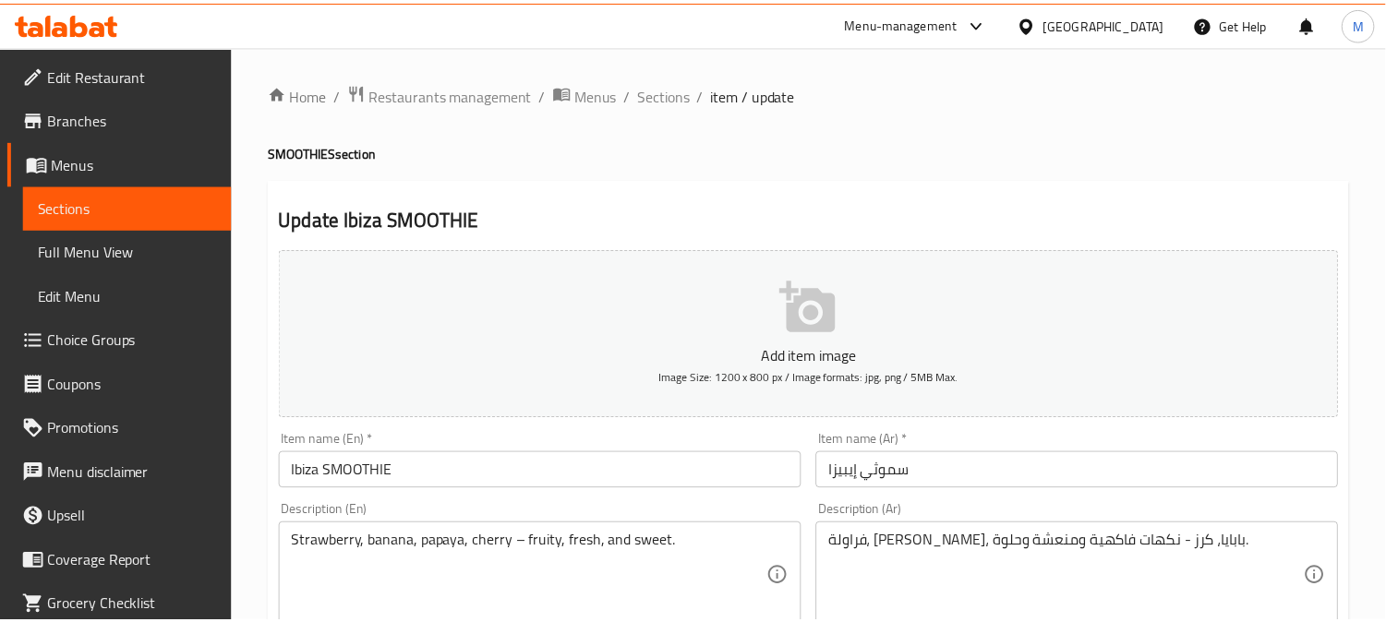
scroll to position [205, 0]
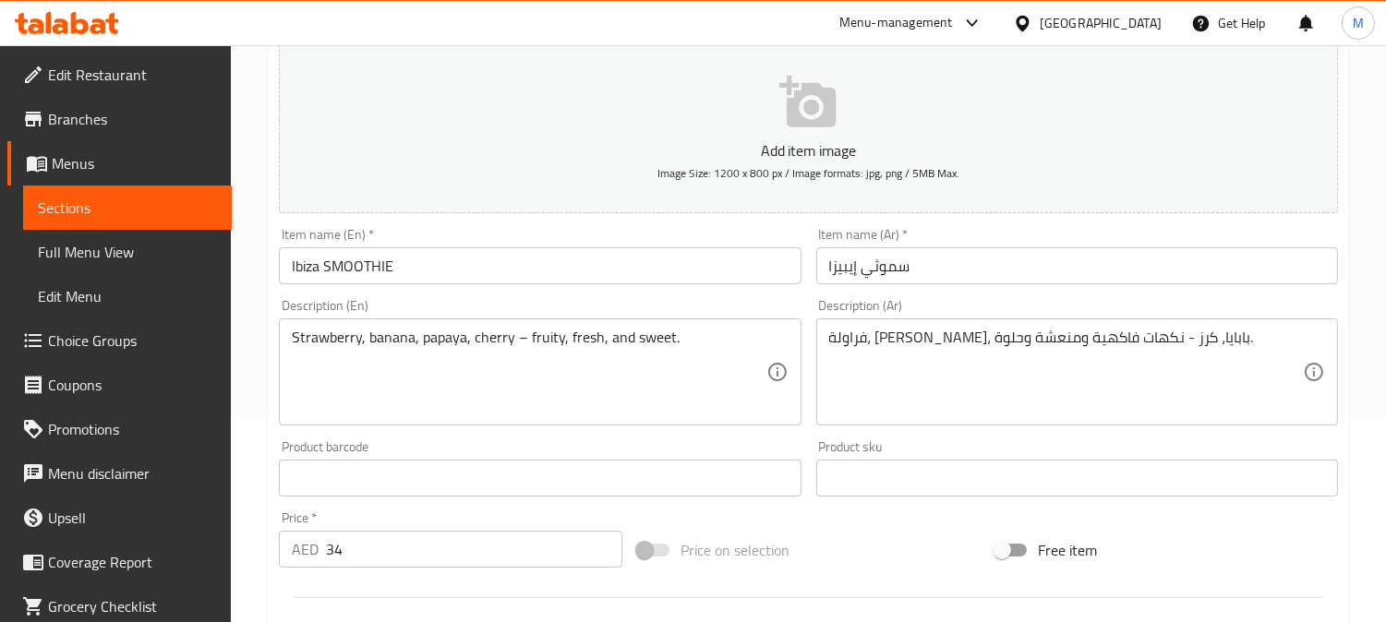
click at [997, 336] on textarea "فراولة، [PERSON_NAME]، بابايا، كرز - نكهات فاكهية ومنعشة وحلوة." at bounding box center [1066, 373] width 474 height 88
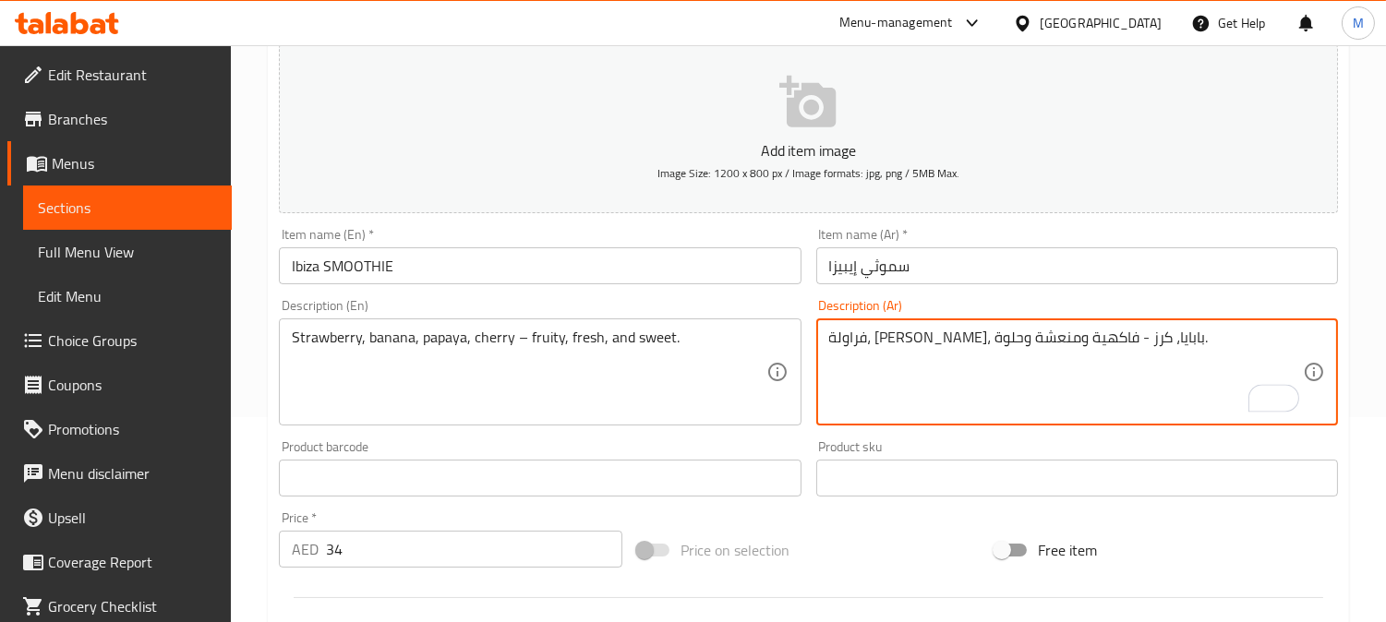
drag, startPoint x: 925, startPoint y: 338, endPoint x: 932, endPoint y: 345, distance: 10.4
click at [932, 345] on textarea "فراولة، [PERSON_NAME]، بابايا، كرز - فاكهية ومنعشة وحلوة." at bounding box center [1066, 373] width 474 height 88
drag, startPoint x: 912, startPoint y: 342, endPoint x: 872, endPoint y: 337, distance: 40.0
click at [872, 337] on textarea "فراولة، موز، بابايا، كرز - فاكهي ومنعشة وحلوة." at bounding box center [1066, 373] width 474 height 88
drag, startPoint x: 831, startPoint y: 342, endPoint x: 819, endPoint y: 342, distance: 12.0
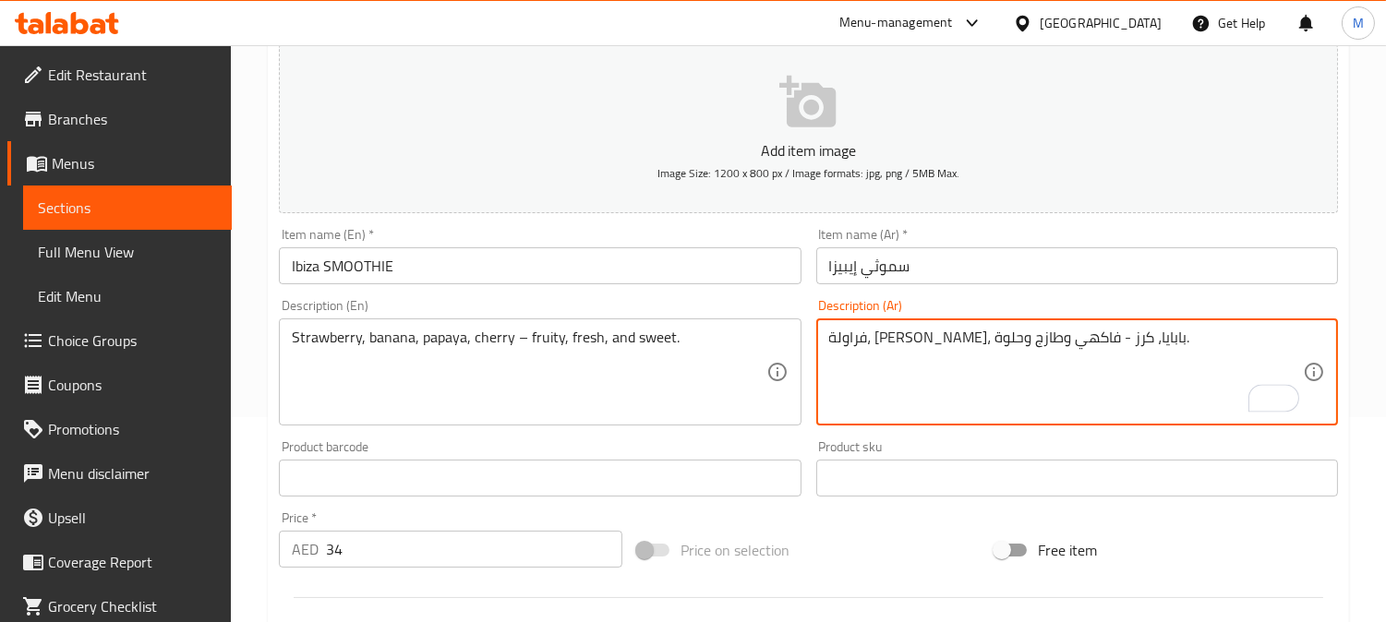
click at [819, 342] on div "فراولة، [PERSON_NAME]، بابايا، كرز - فاكهي وطازج وحلوة. Description (Ar)" at bounding box center [1077, 372] width 522 height 107
type textarea "فراولة، [PERSON_NAME]، بابايا، كرز - فاكهي وطازج وحلو."
click at [990, 272] on input "سموثي إيبيزا" at bounding box center [1077, 265] width 522 height 37
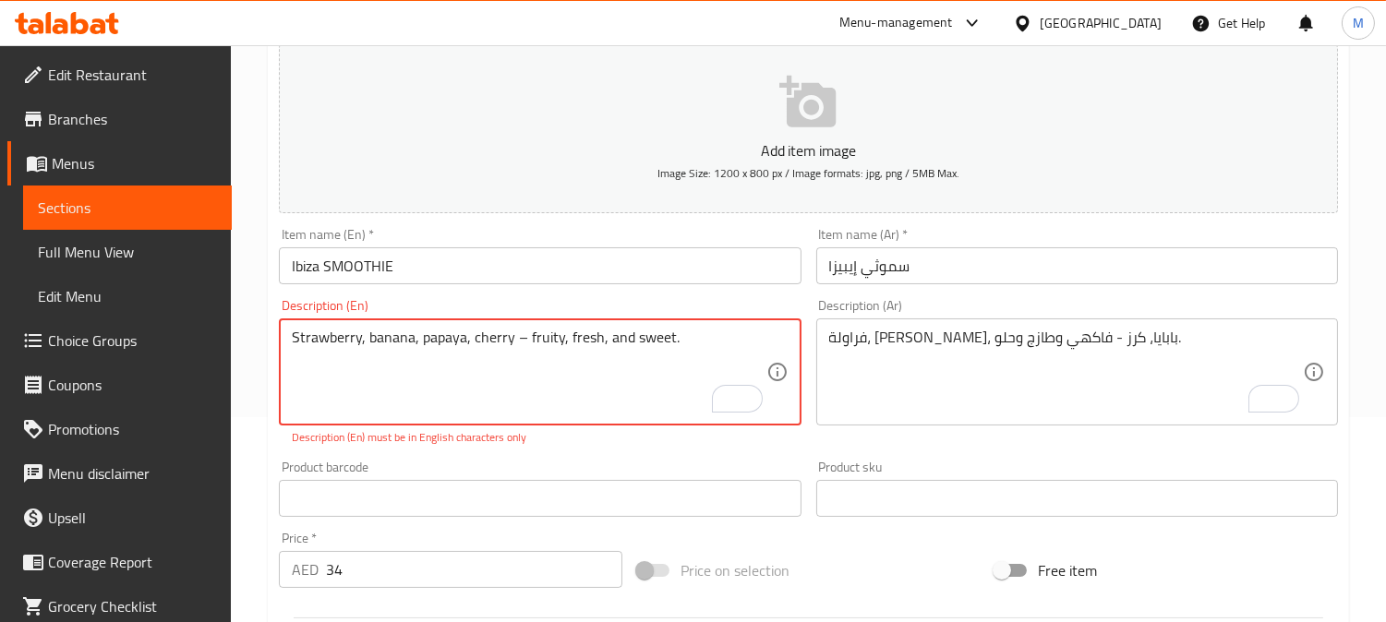
click at [521, 343] on textarea "Strawberry, banana, papaya, cherry – fruity, fresh, and sweet." at bounding box center [529, 373] width 474 height 88
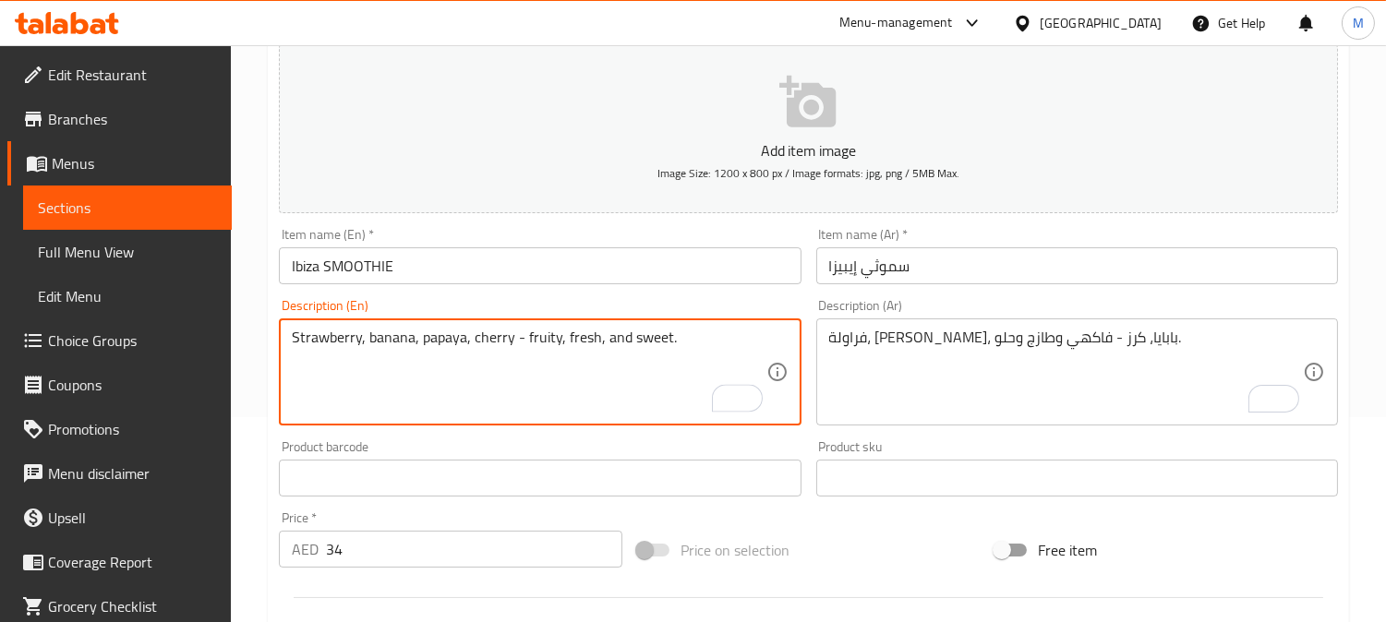
type textarea "Strawberry, banana, papaya, cherry - fruity, fresh, and sweet."
click at [559, 257] on input "Ibiza SMOOTHIE" at bounding box center [540, 265] width 522 height 37
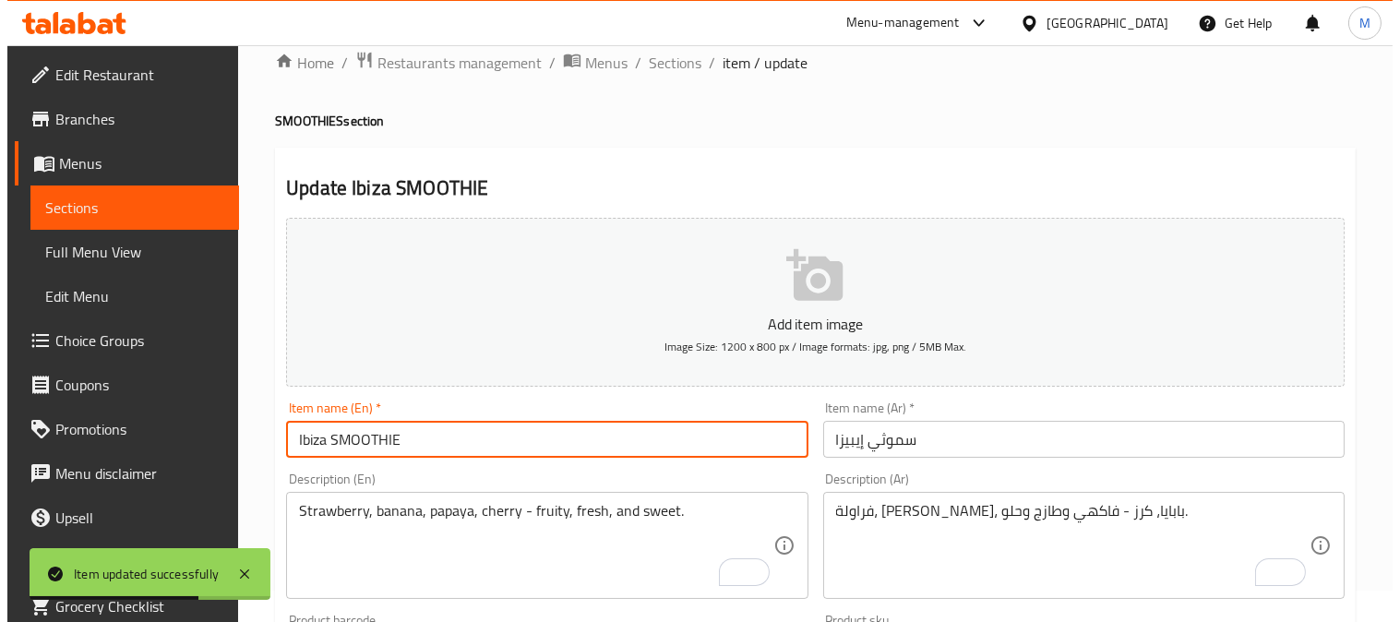
scroll to position [0, 0]
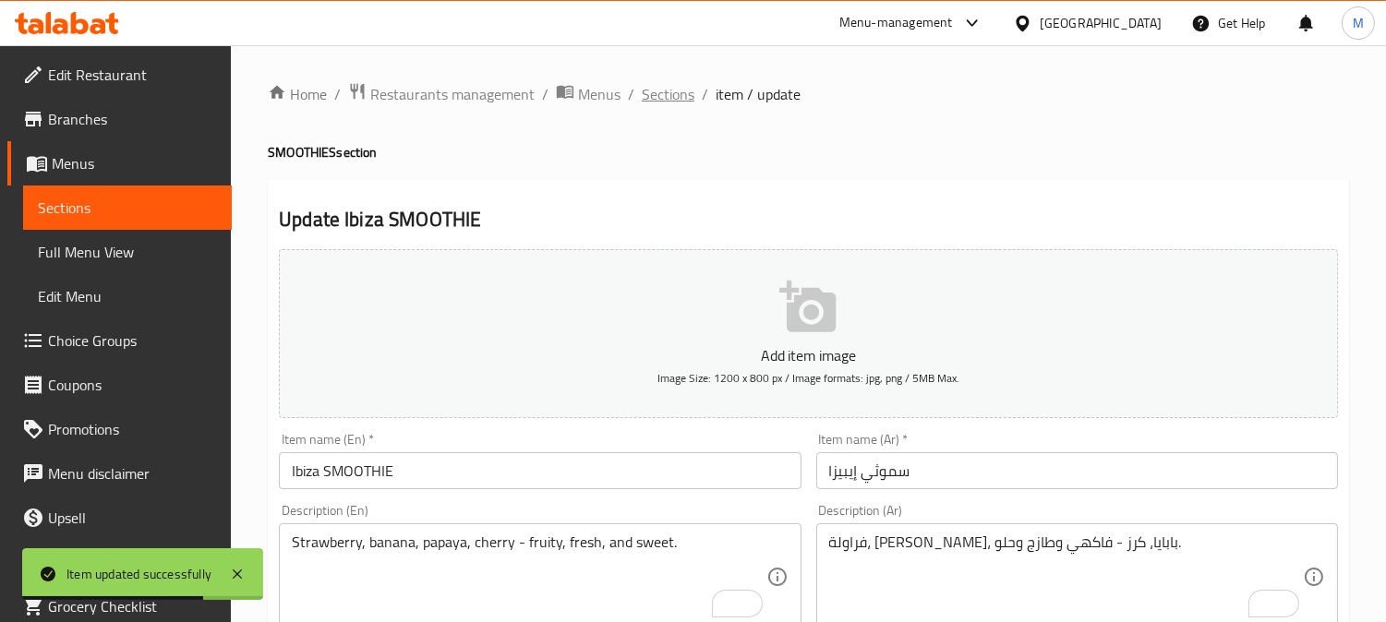
click at [688, 87] on span "Sections" at bounding box center [668, 94] width 53 height 22
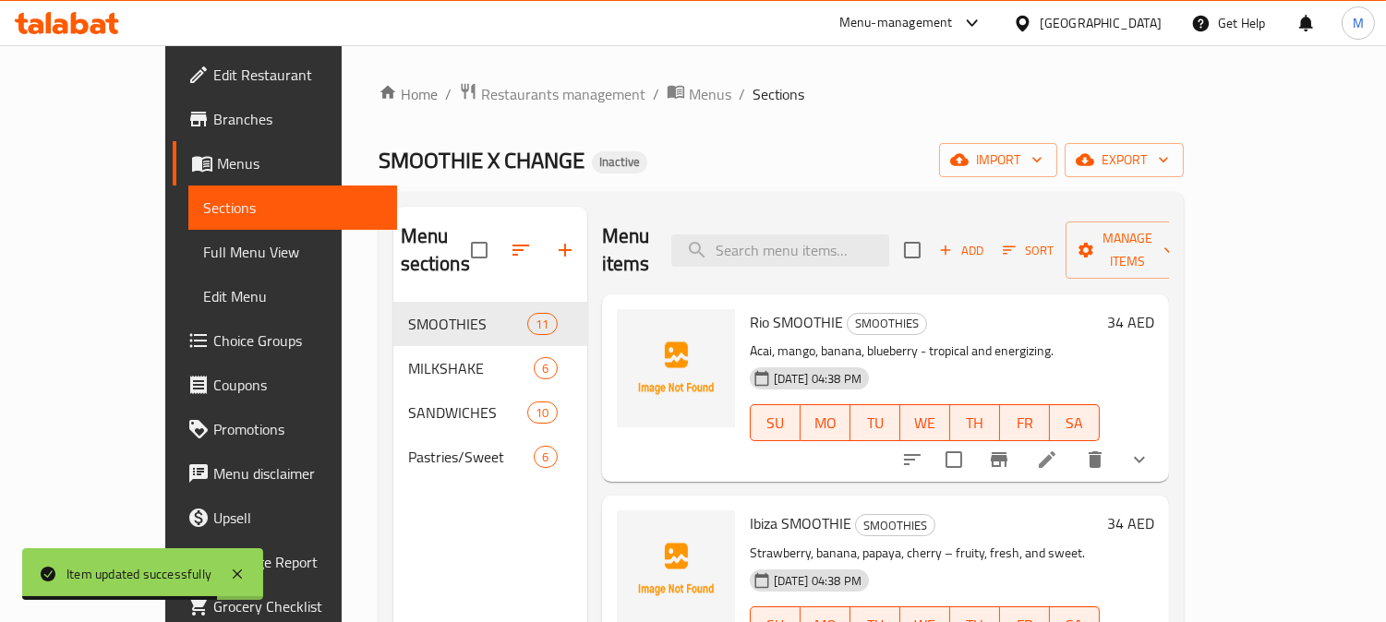
click at [881, 255] on div "Menu items Add Sort Manage items" at bounding box center [885, 251] width 567 height 88
paste input "Bali SMOOTHIE"
click at [880, 249] on input "Bali SMOOTHIE" at bounding box center [780, 250] width 218 height 32
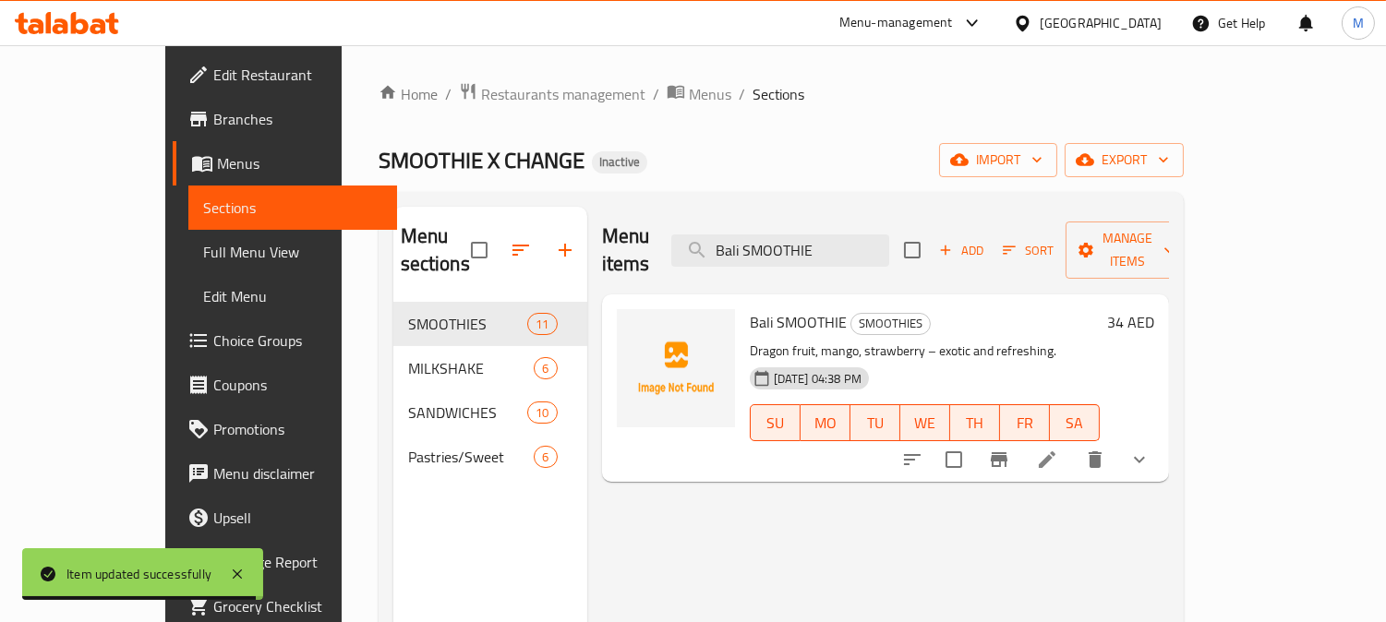
type input "Bali SMOOTHIE"
click at [1058, 449] on icon at bounding box center [1047, 460] width 22 height 22
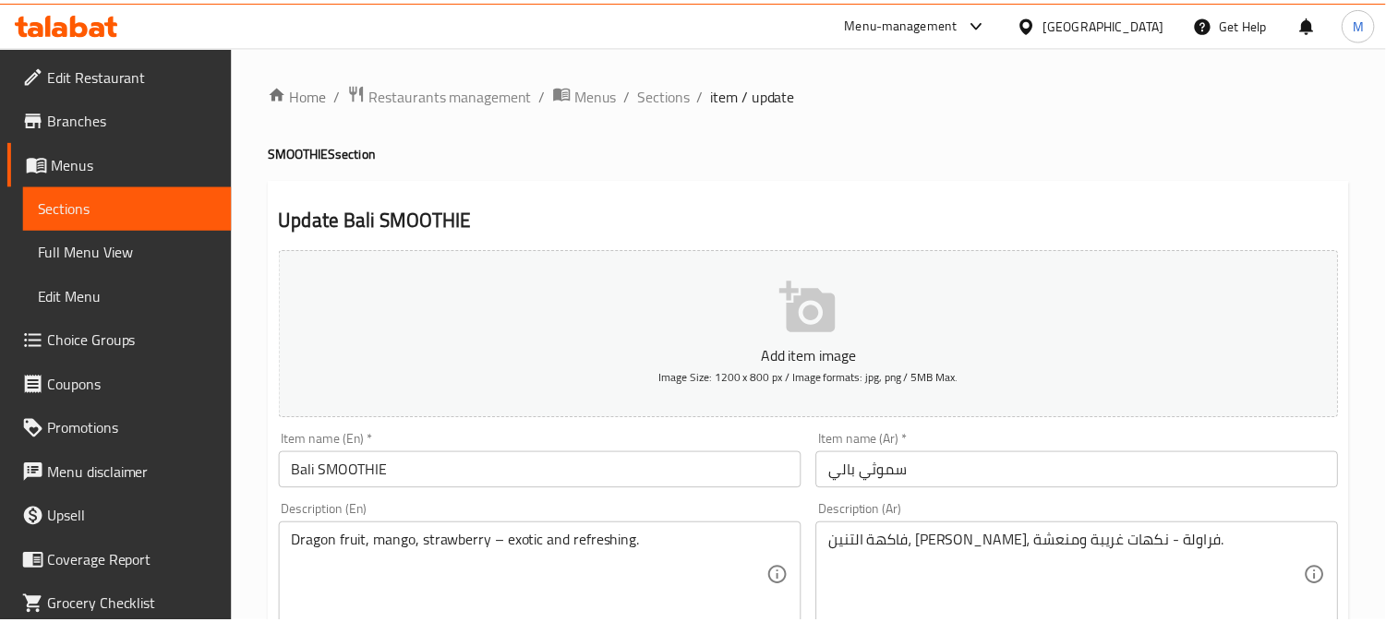
scroll to position [205, 0]
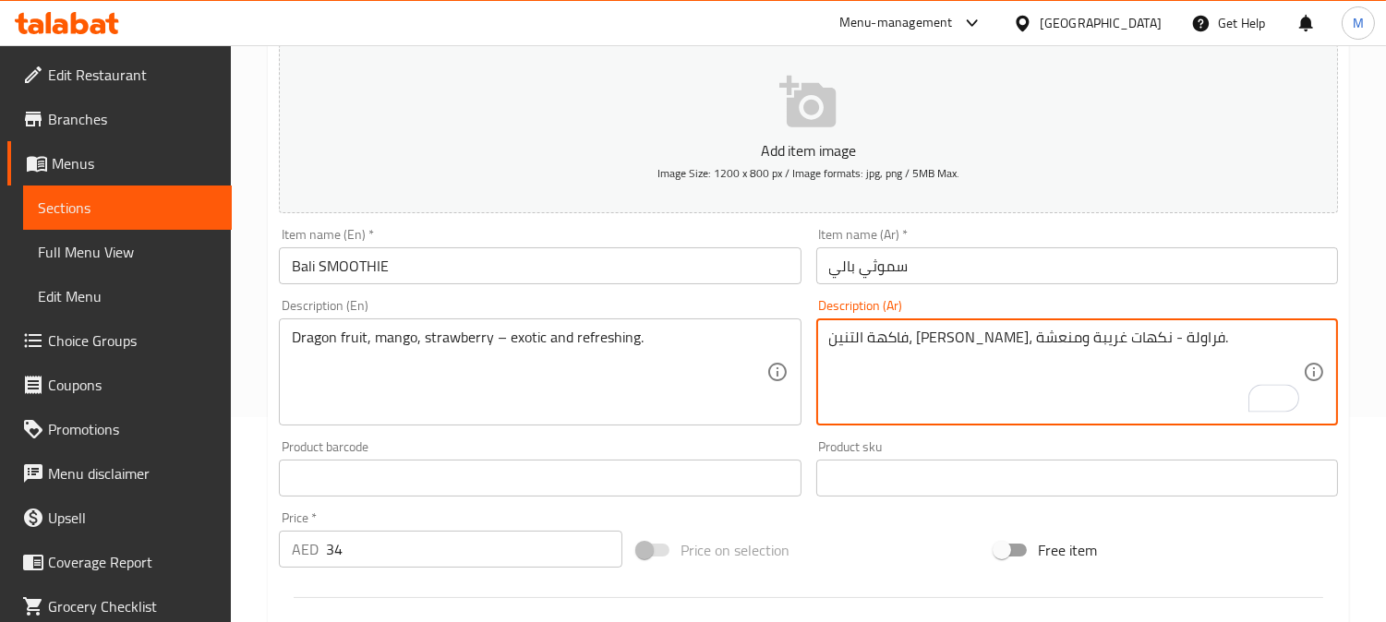
drag, startPoint x: 1142, startPoint y: 335, endPoint x: 1067, endPoint y: 343, distance: 75.1
click at [1067, 343] on textarea "فاكهة التنين، مانجو، فراولة - نكهات غريبة ومنعشة." at bounding box center [1066, 373] width 474 height 88
paste textarea "دراجون فروت"
click at [946, 331] on textarea "دراجون فروت، مانجو، فراولة - نكهات غريبة ومنعشة." at bounding box center [1066, 373] width 474 height 88
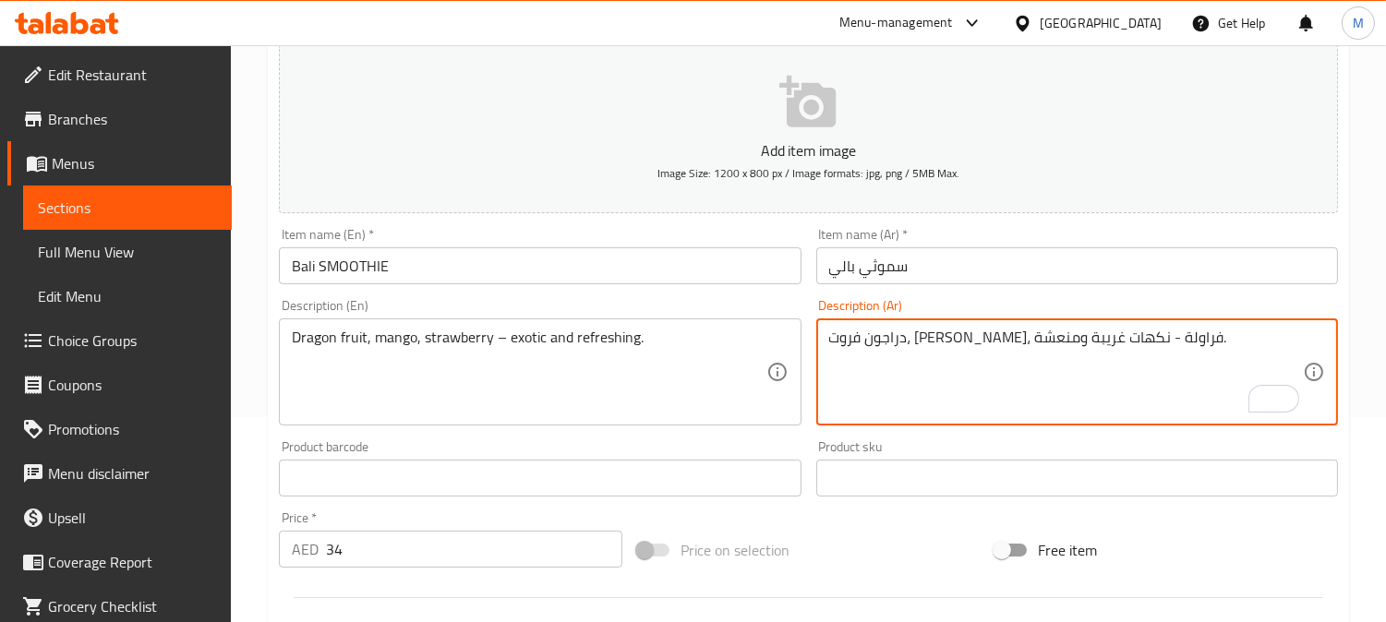
click at [961, 335] on textarea "دراجون فروت، مانجو، فراولة - نكهات غريبة ومنعشة." at bounding box center [1066, 373] width 474 height 88
click at [814, 338] on html "​ Menu-management United Arab Emirates Get Help M Edit Restaurant Branches Menu…" at bounding box center [693, 106] width 1386 height 622
drag, startPoint x: 964, startPoint y: 339, endPoint x: 835, endPoint y: 349, distance: 129.6
click at [835, 349] on textarea "دراجون فروت، مانجو، فراولة - نكهات غريبة ومنعشة." at bounding box center [1066, 373] width 474 height 88
click at [829, 338] on textarea "دراجون فروت، مانجو، فراولة - ة." at bounding box center [1066, 373] width 474 height 88
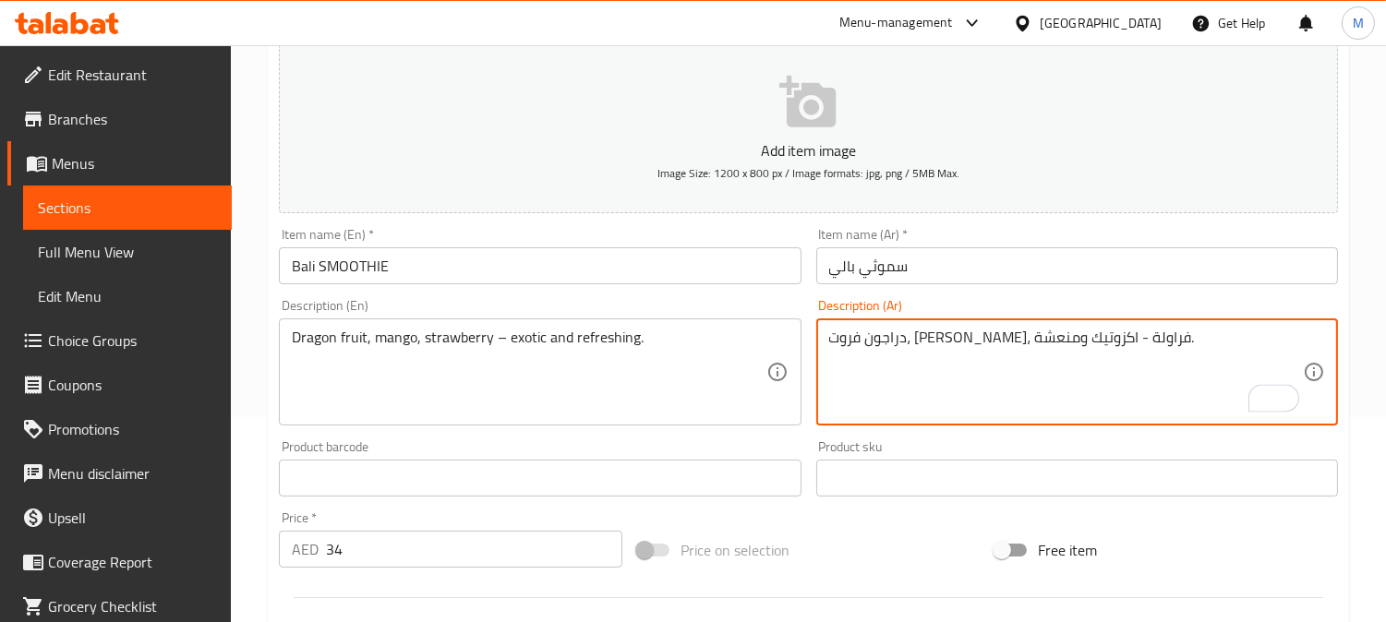
type textarea "دراجون فروت، مانجو، فراولة - اكزوتيك ومنعشة."
click at [955, 272] on input "سموثي بالي" at bounding box center [1077, 265] width 522 height 37
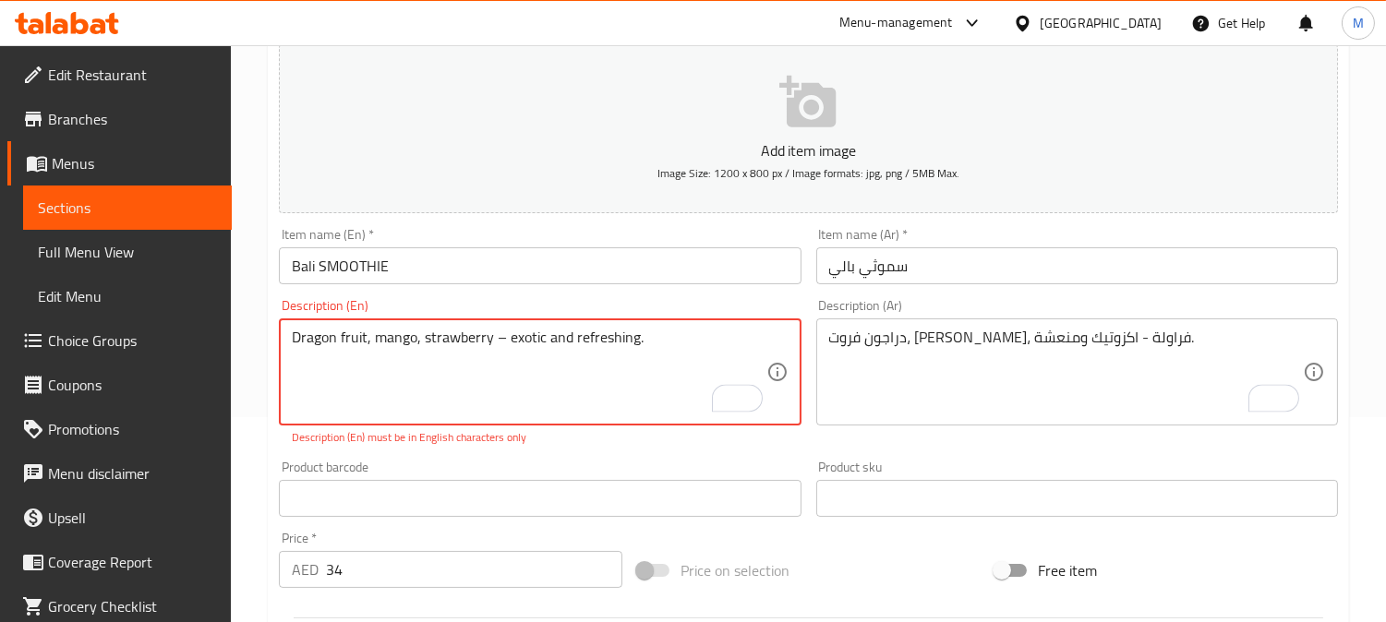
click at [505, 342] on textarea "Dragon fruit, mango, strawberry – exotic and refreshing." at bounding box center [529, 373] width 474 height 88
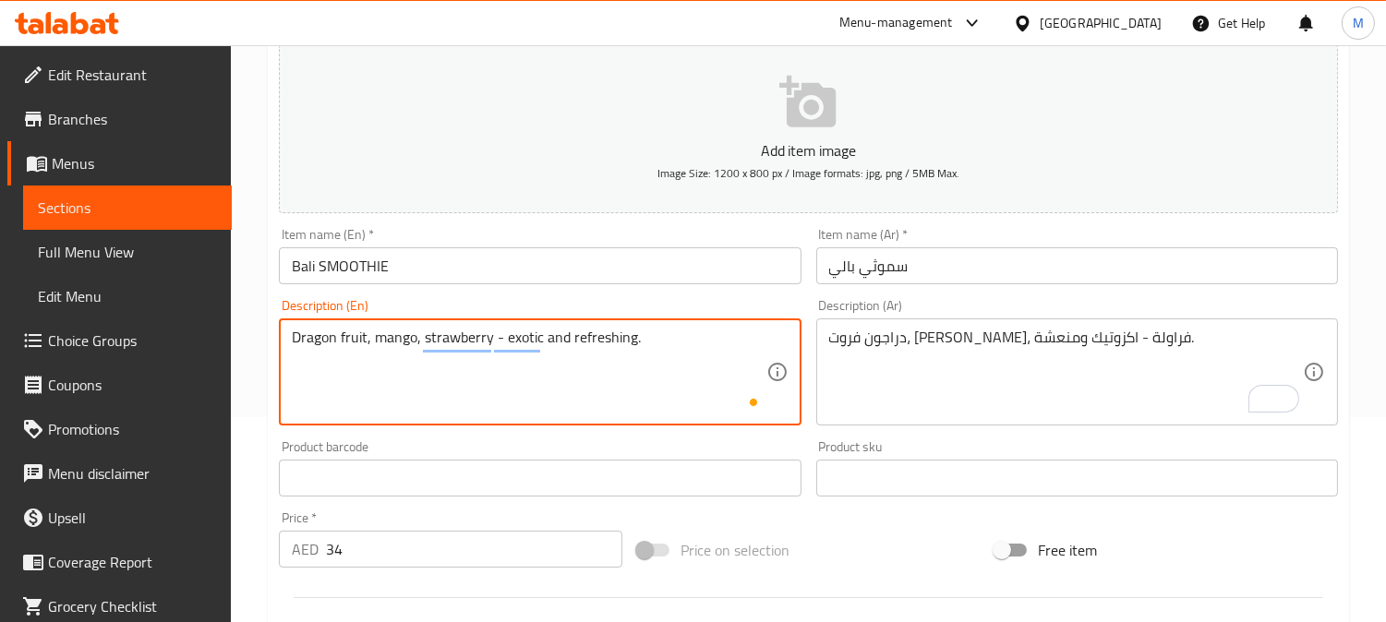
type textarea "Dragon fruit, mango, strawberry - exotic and refreshing."
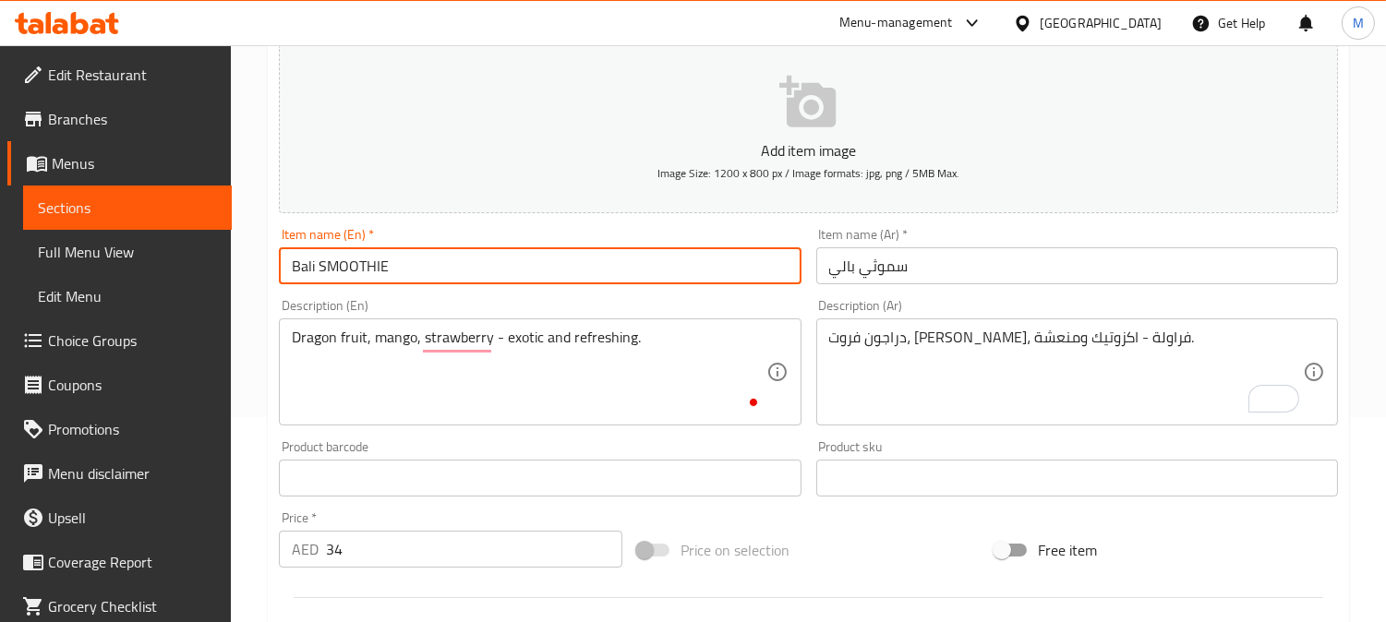
click at [554, 275] on input "Bali SMOOTHIE" at bounding box center [540, 265] width 522 height 37
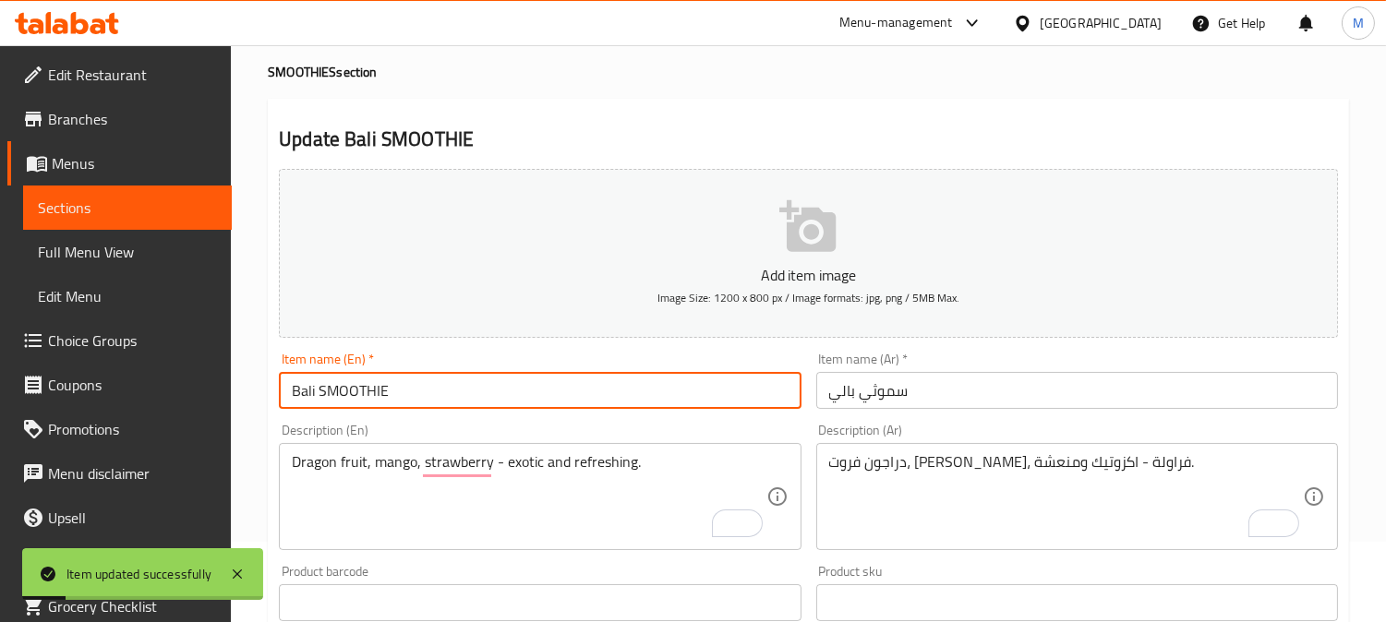
scroll to position [0, 0]
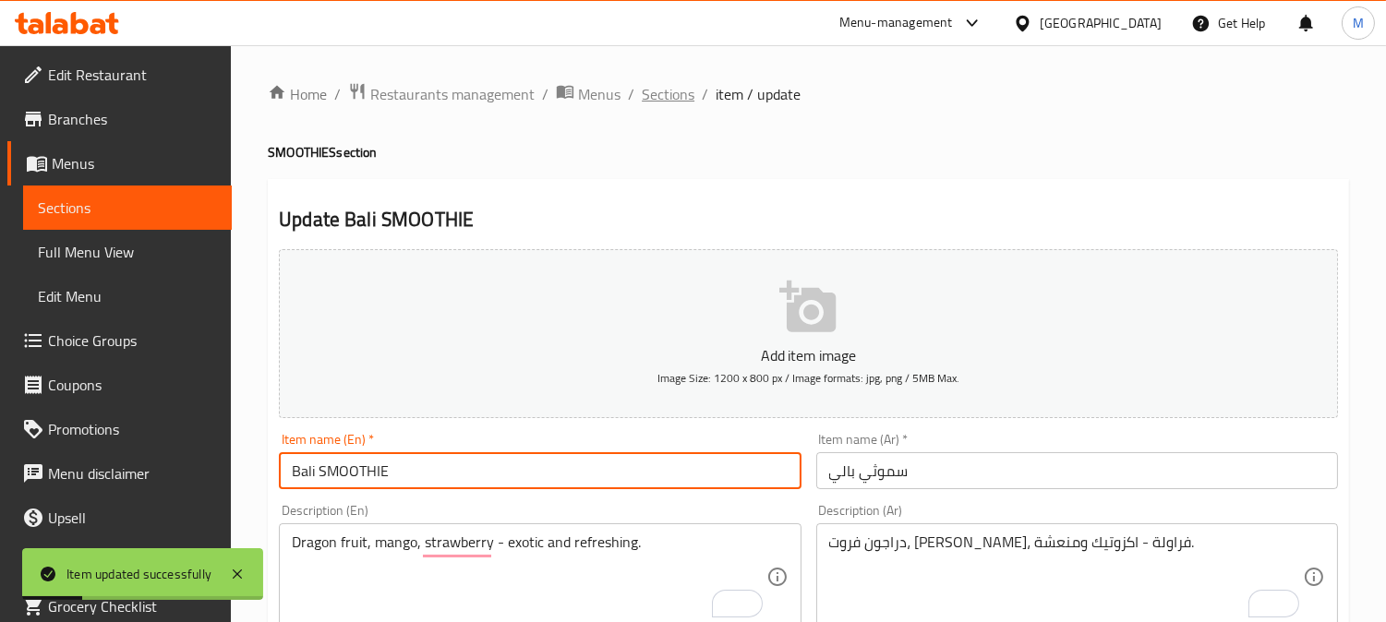
click at [669, 83] on span "Sections" at bounding box center [668, 94] width 53 height 22
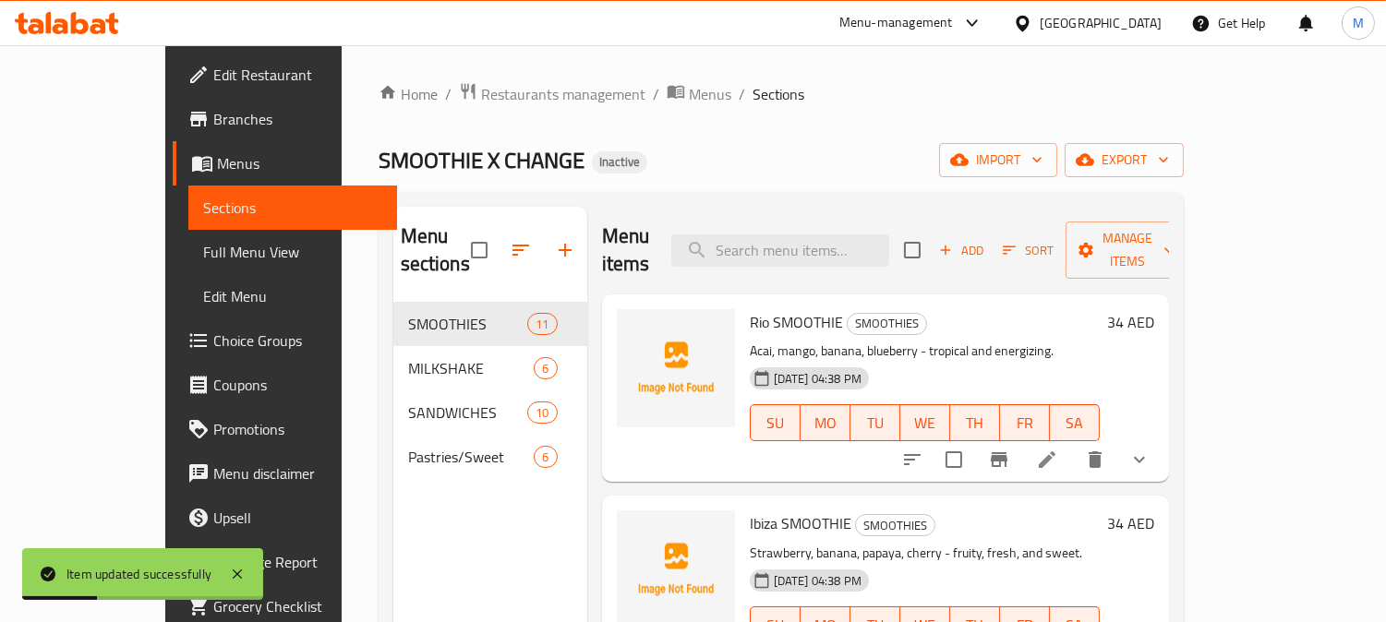
click at [800, 218] on div "Menu items Add Sort Manage items" at bounding box center [885, 251] width 567 height 88
click at [809, 244] on input "search" at bounding box center [780, 250] width 218 height 32
paste input "Copenhagen"
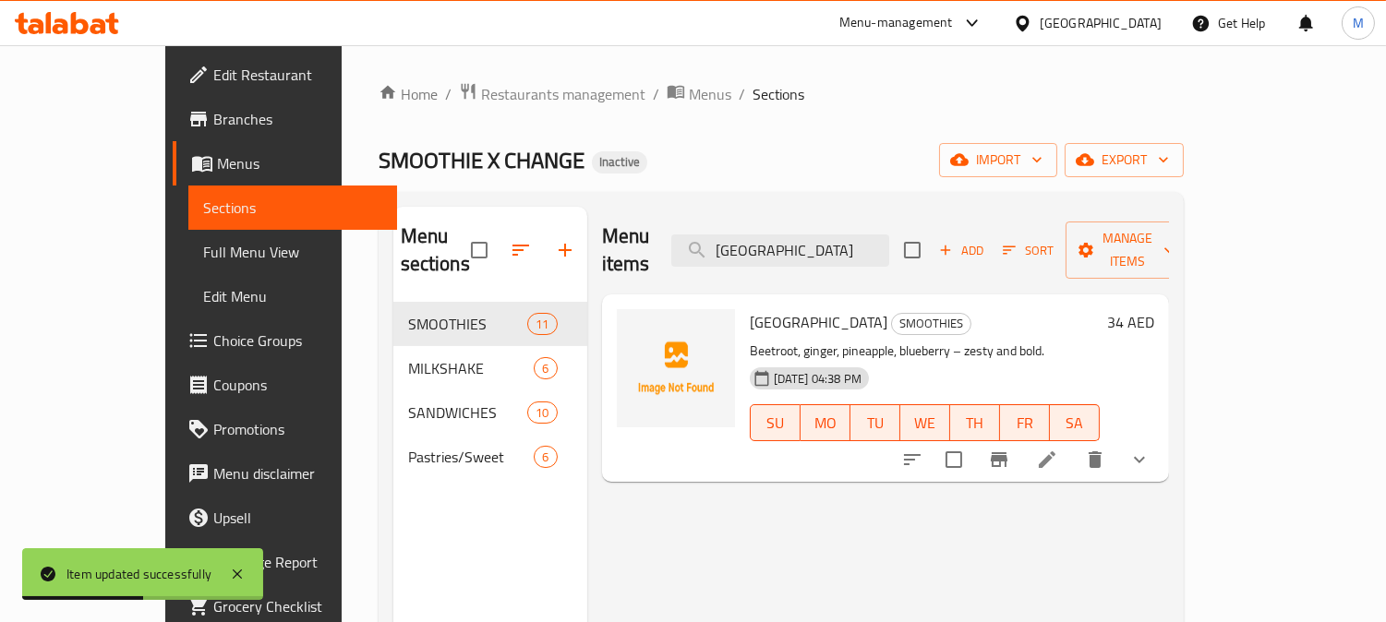
type input "Copenhagen"
click at [1055, 451] on icon at bounding box center [1047, 459] width 17 height 17
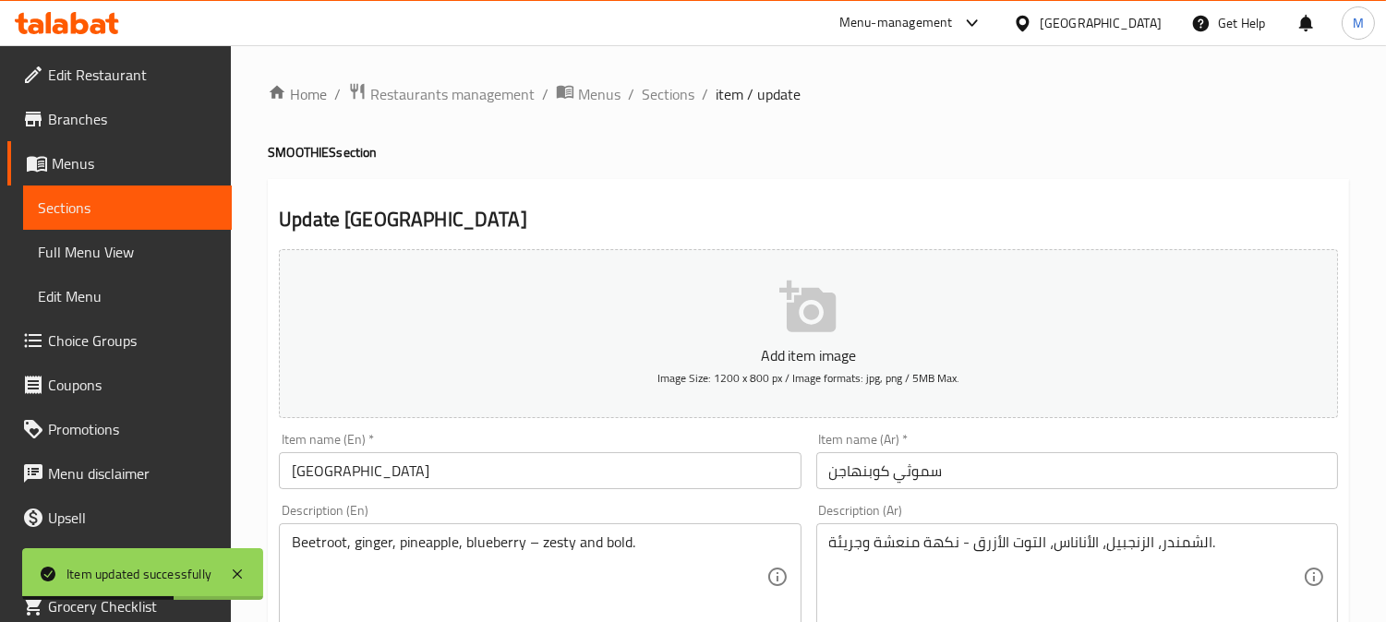
click at [307, 143] on h4 "SMOOTHIES section" at bounding box center [808, 152] width 1081 height 18
copy h4 "SMOOTHIES"
click at [426, 450] on div "Item name (En)   * Copenhagen Item name (En) *" at bounding box center [540, 461] width 522 height 56
click at [419, 468] on input "Copenhagen" at bounding box center [540, 470] width 522 height 37
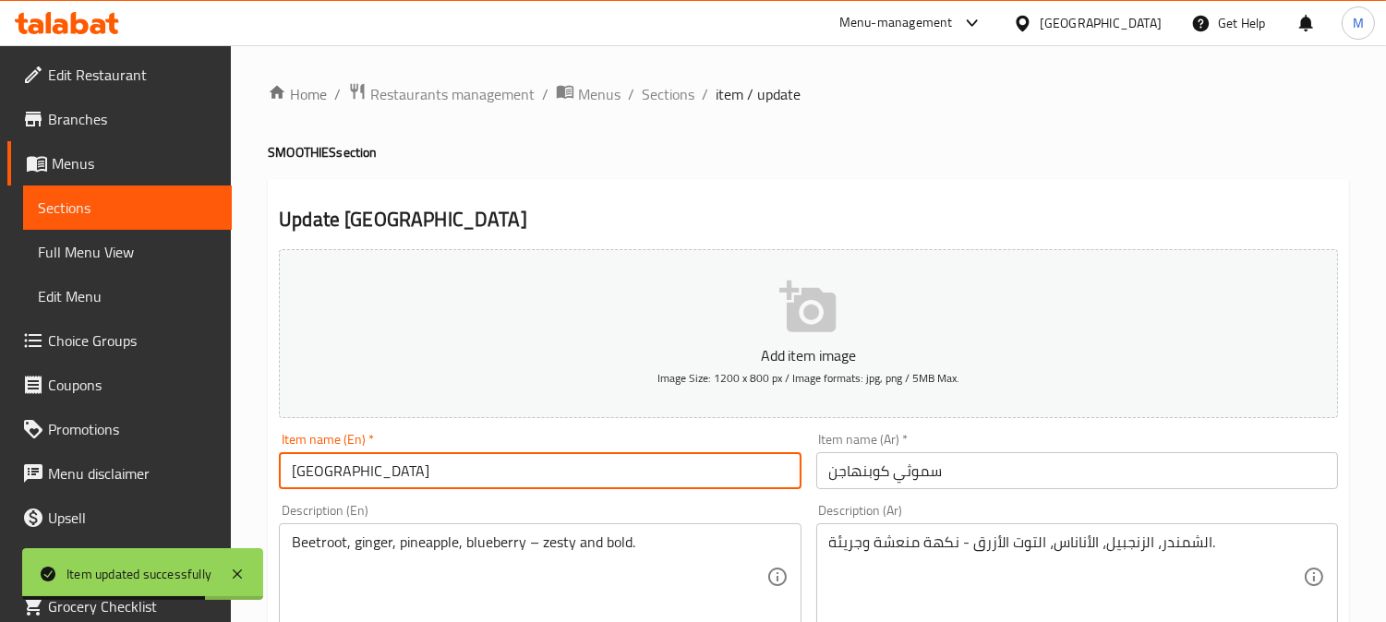
paste input "SMOOTHIES"
click at [374, 465] on input "Copenhagen SMOOTHIES" at bounding box center [540, 470] width 522 height 37
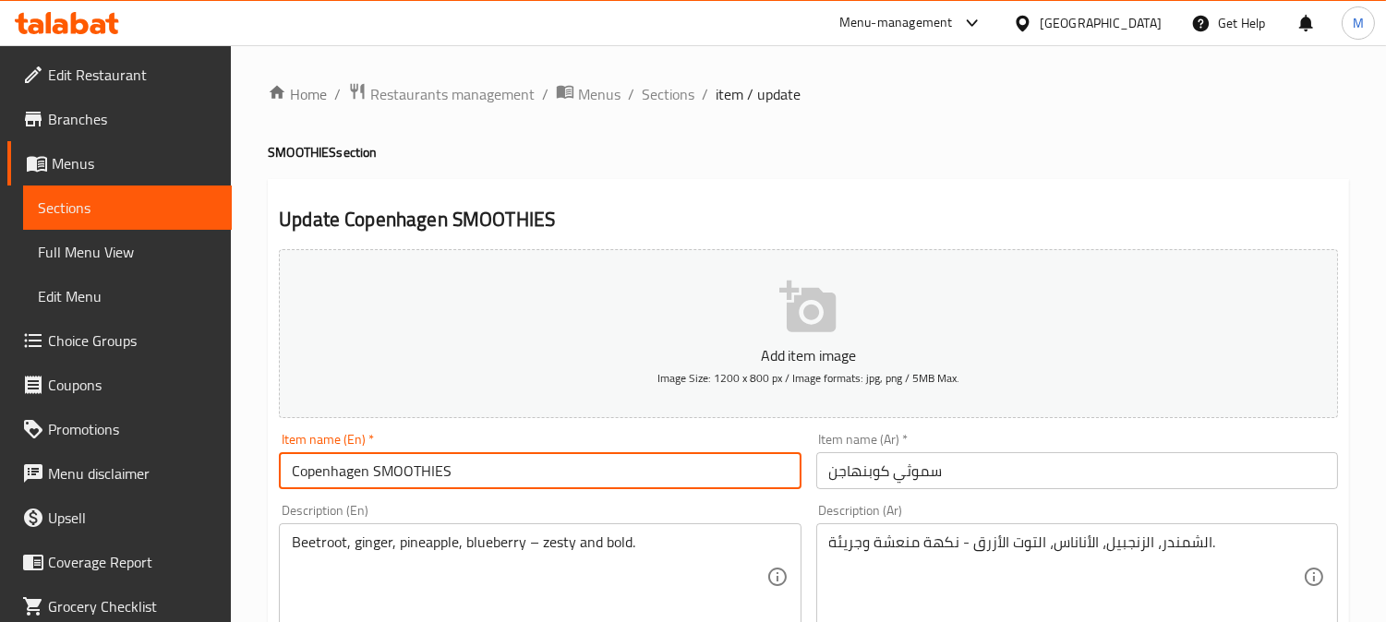
type input "Copenhagen SMOOTHIES"
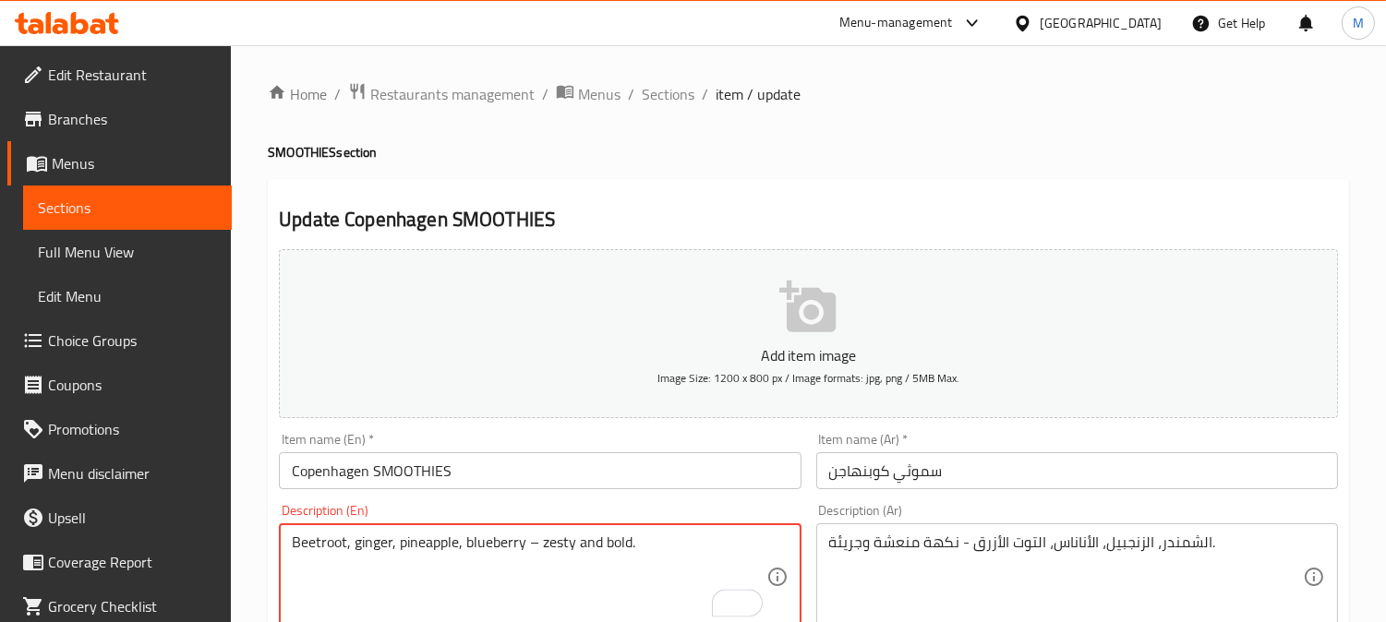
scroll to position [102, 0]
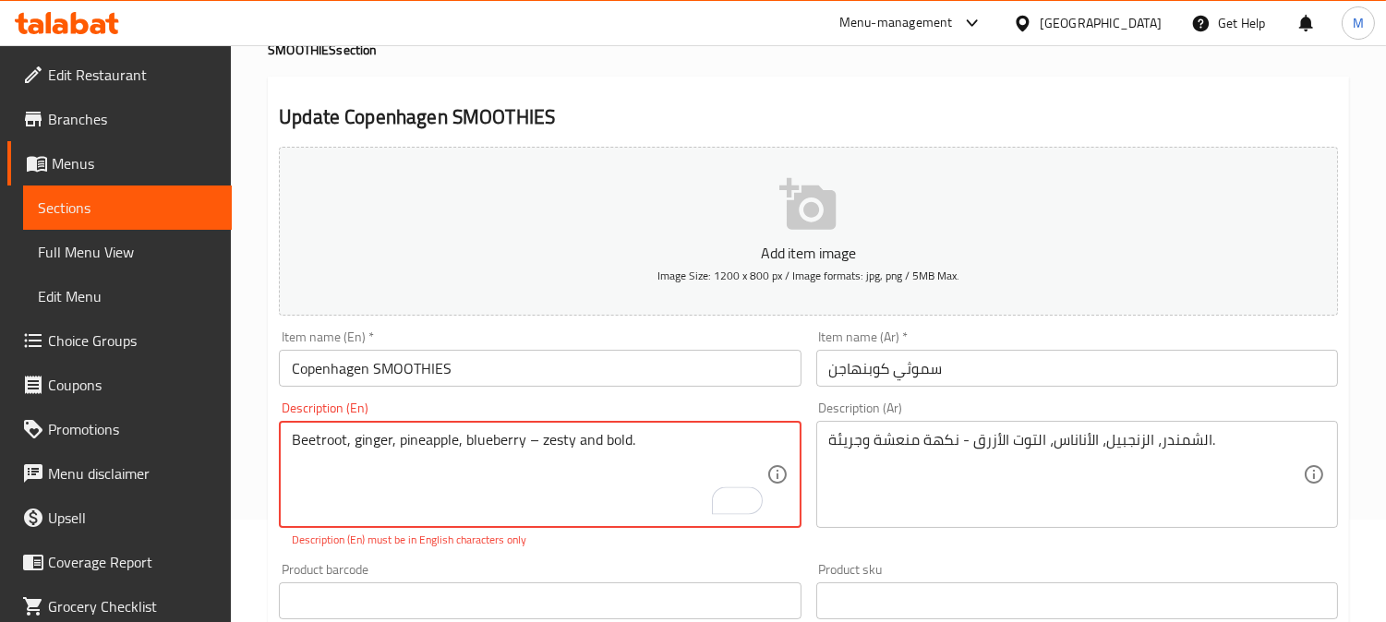
drag, startPoint x: 523, startPoint y: 443, endPoint x: 540, endPoint y: 453, distance: 19.5
click at [540, 453] on textarea "Beetroot, ginger, pineapple, blueberry – zesty and bold." at bounding box center [529, 475] width 474 height 88
type textarea "Beetroot, ginger, pineapple, blueberry - zesty and bold."
click at [596, 355] on input "Copenhagen SMOOTHIES" at bounding box center [540, 368] width 522 height 37
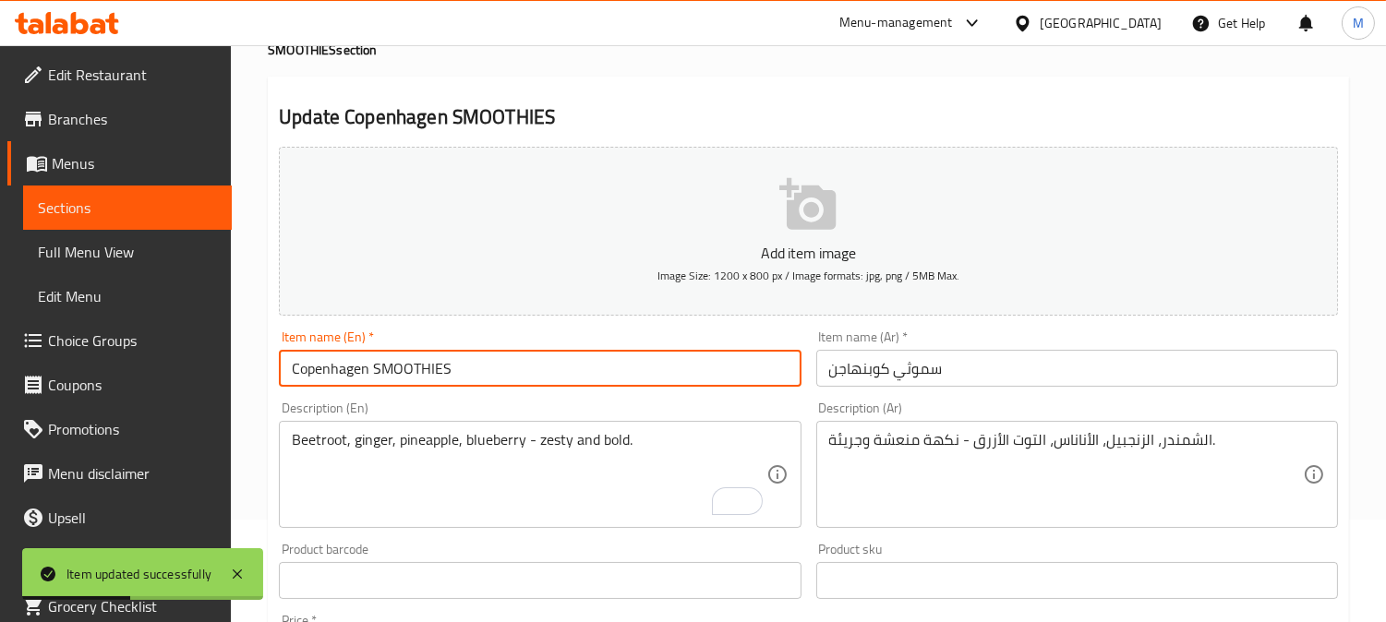
scroll to position [0, 0]
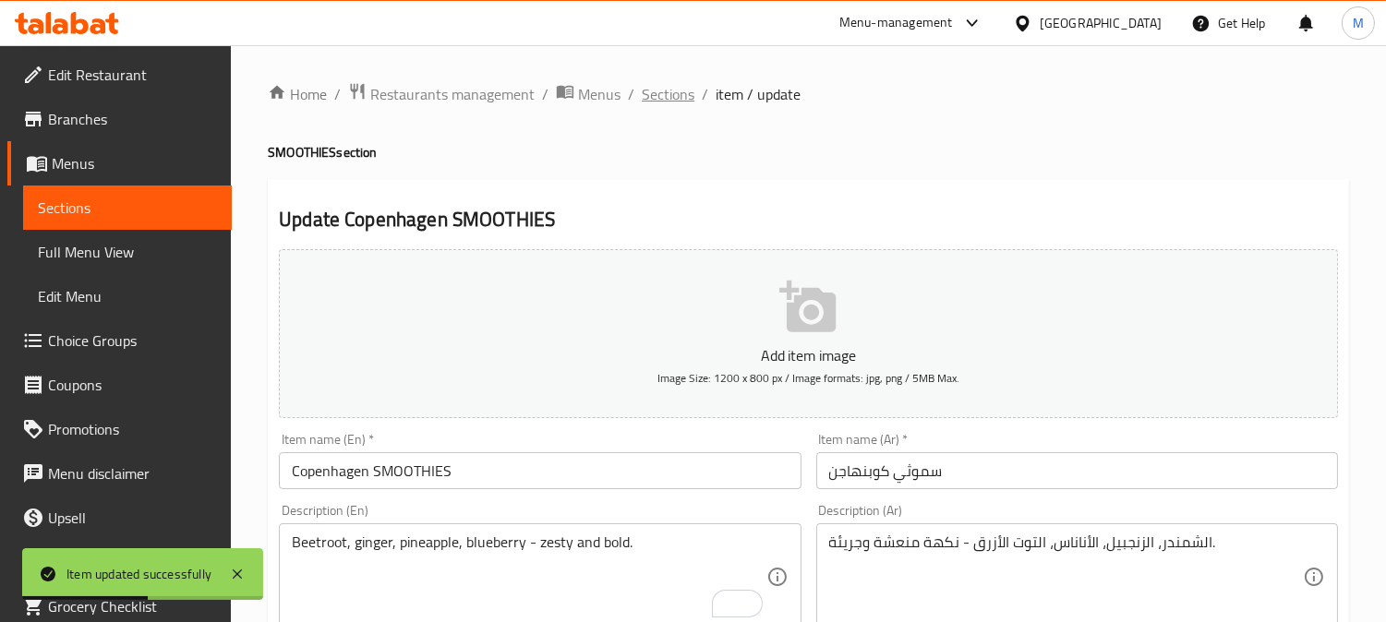
drag, startPoint x: 702, startPoint y: 89, endPoint x: 688, endPoint y: 89, distance: 13.8
click at [702, 89] on li "/" at bounding box center [705, 94] width 6 height 22
click at [685, 89] on span "Sections" at bounding box center [668, 94] width 53 height 22
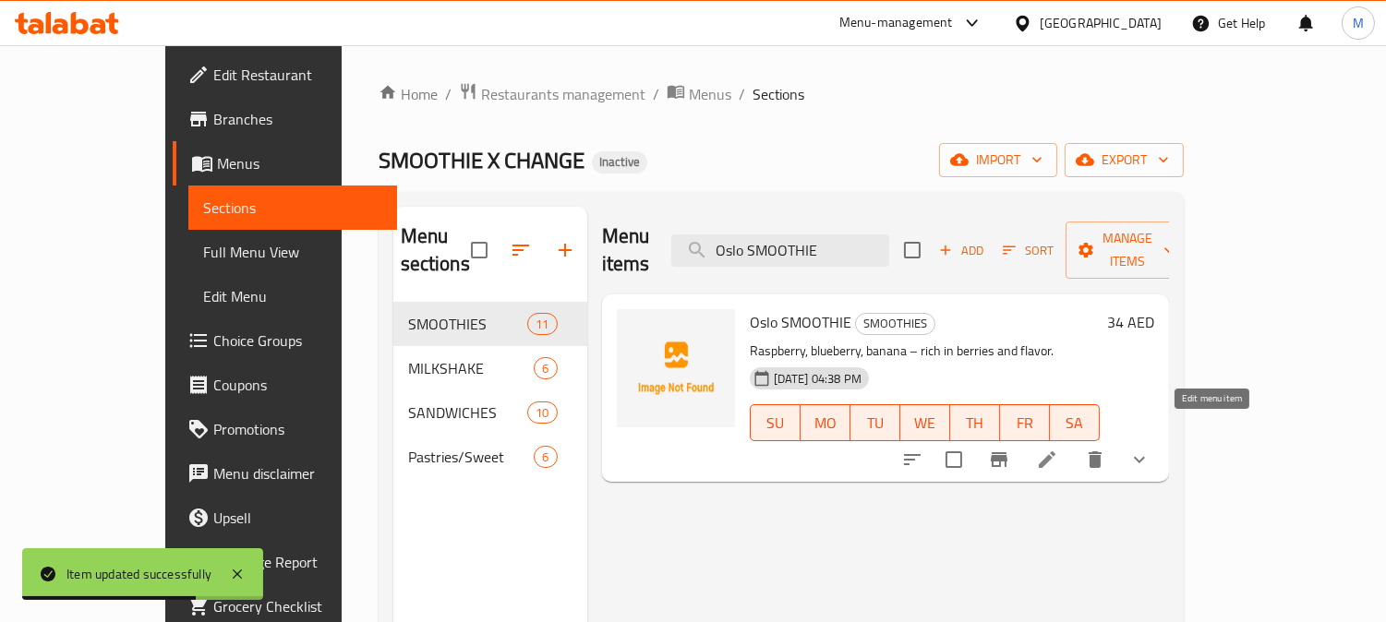
click at [1058, 449] on icon at bounding box center [1047, 460] width 22 height 22
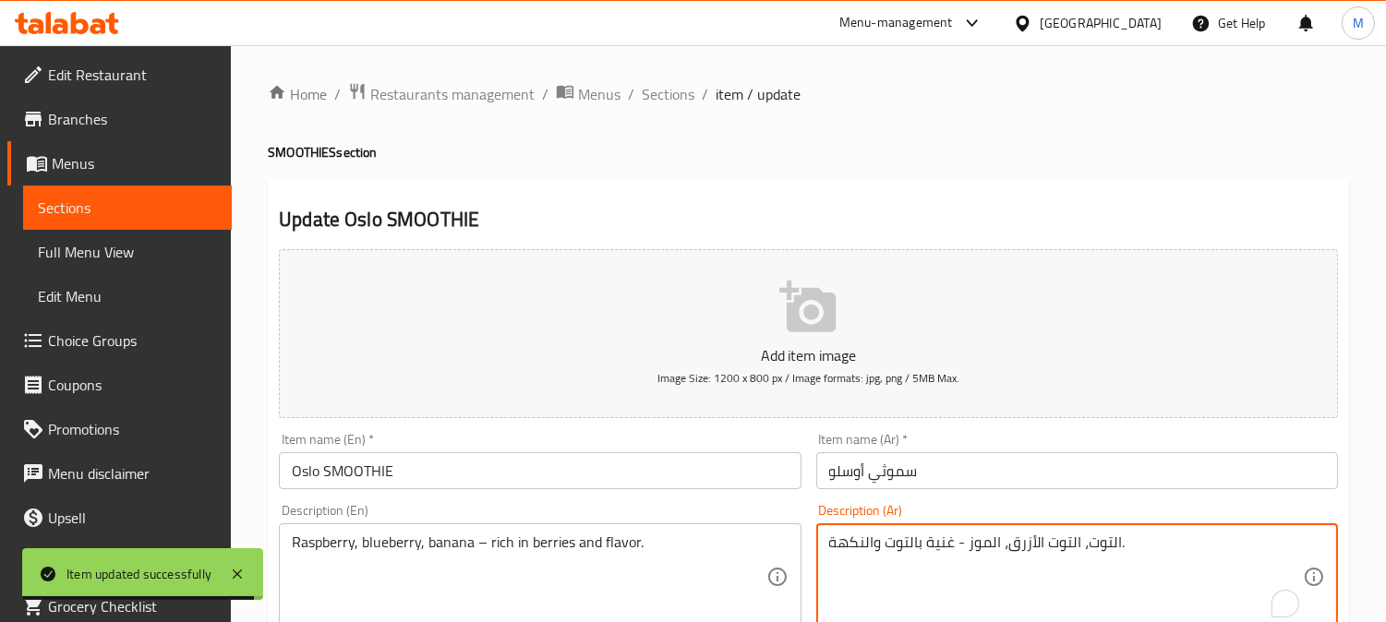
click at [1096, 540] on textarea "التوت، التوت الأزرق، الموز - غنية بالتوت والنكهة." at bounding box center [1066, 578] width 474 height 88
paste textarea "وت بري أحمر"
type textarea "توت بري أحمر ، التوت الأزرق، الموز - غنية بالتوت والنكهة."
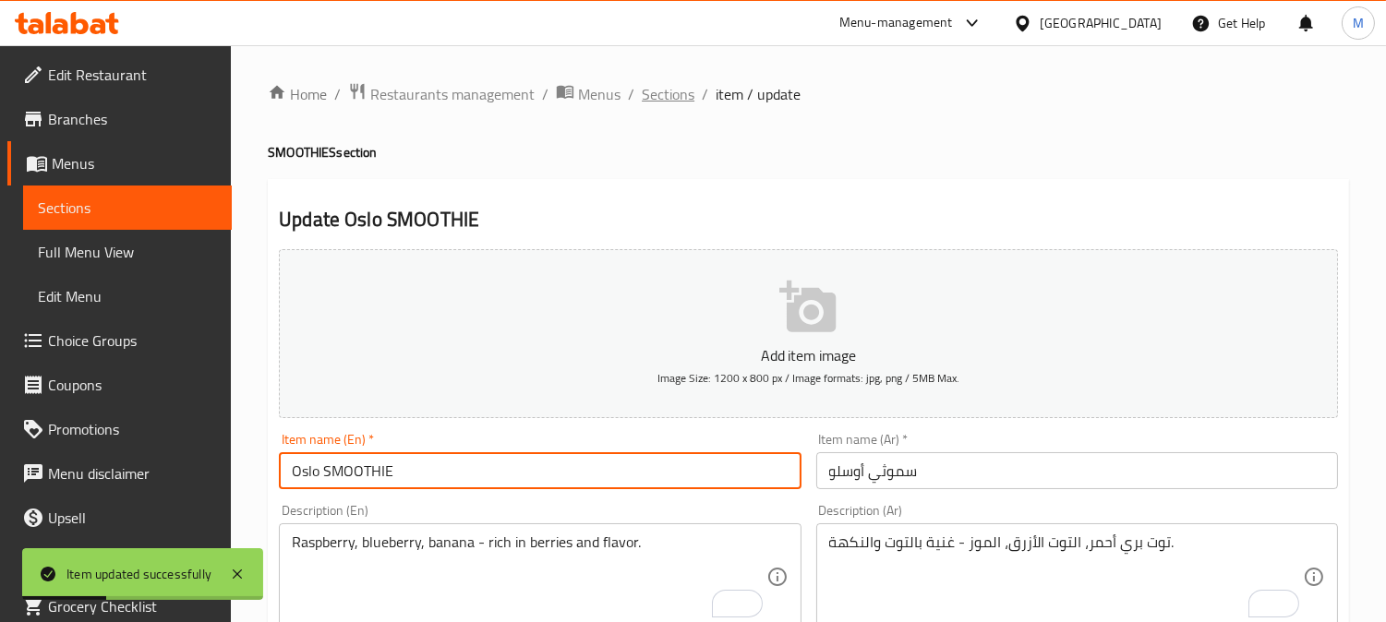
click at [680, 102] on span "Sections" at bounding box center [668, 94] width 53 height 22
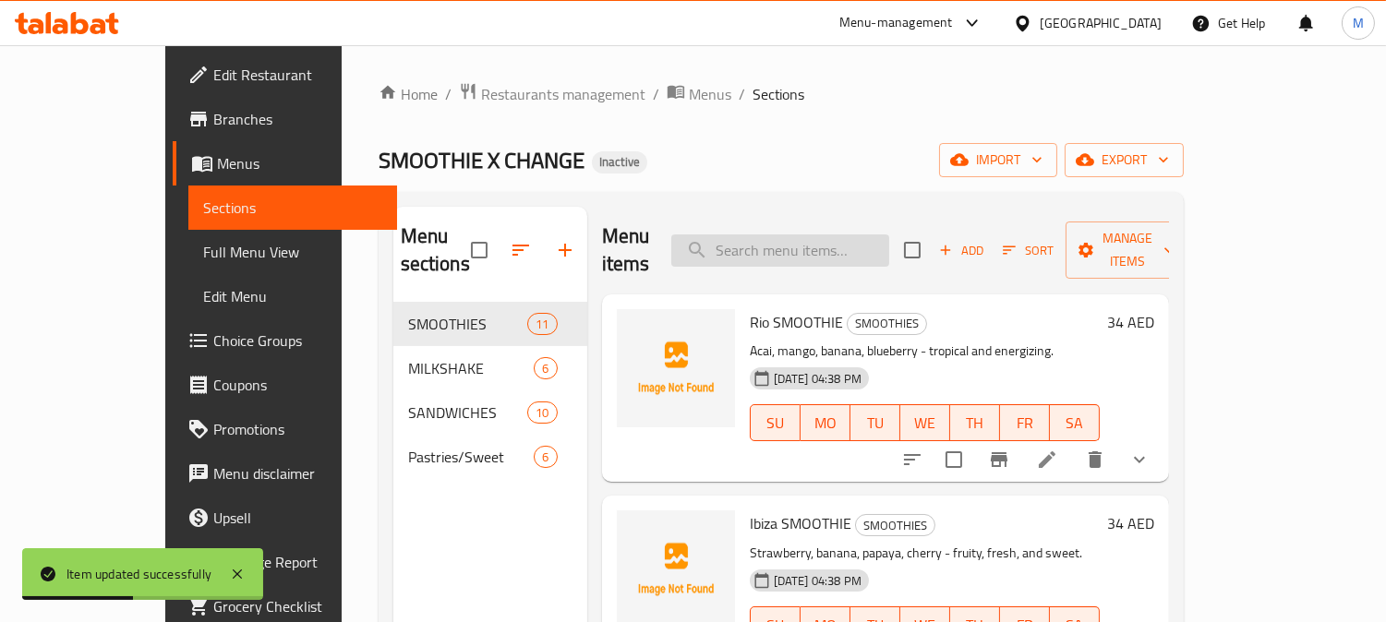
click at [846, 242] on input "search" at bounding box center [780, 250] width 218 height 32
paste input "Spinach, broccoli, celery, mango, banana, pineapple – a green power boost."
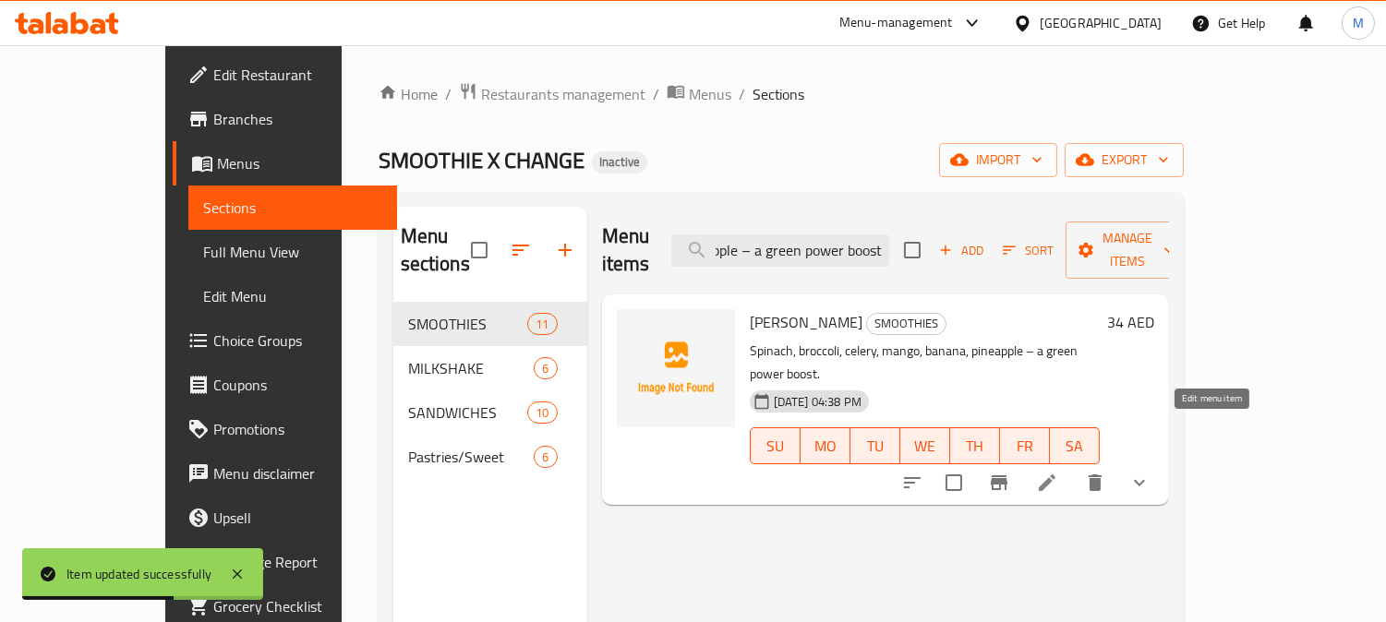
type input "Spinach, broccoli, celery, mango, banana, pineapple – a green power boost."
click at [1058, 472] on icon at bounding box center [1047, 483] width 22 height 22
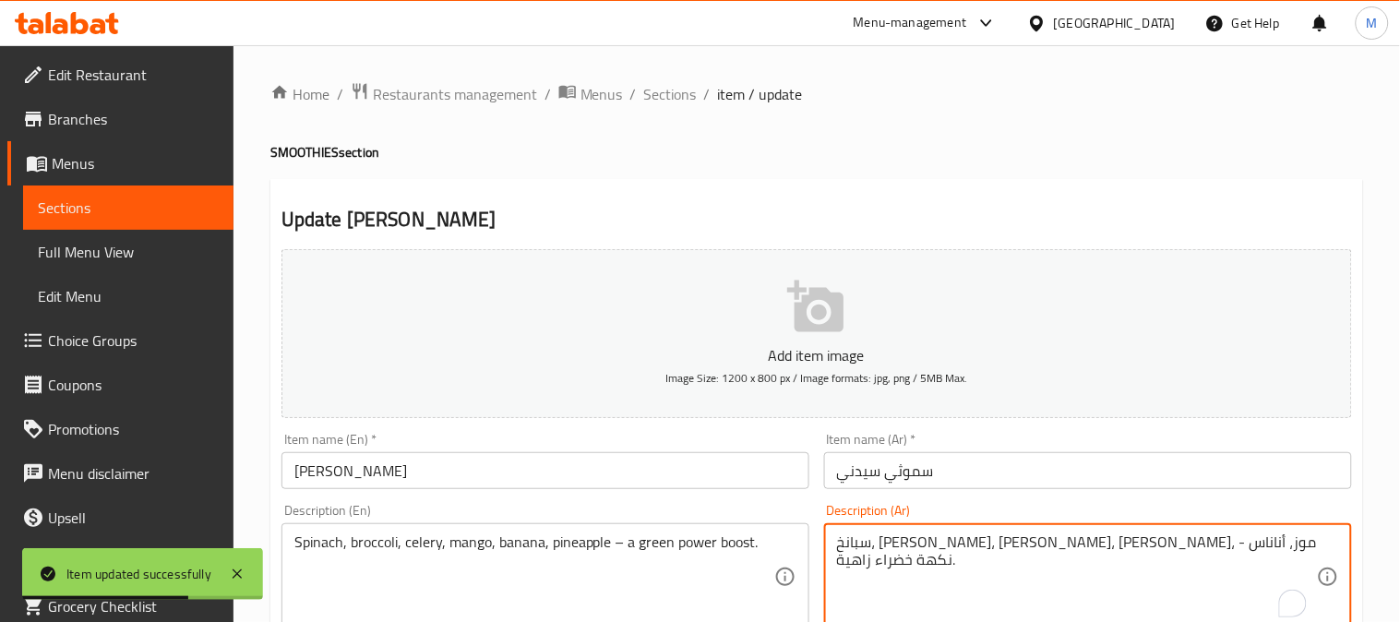
click at [960, 534] on textarea "سبانخ، بروكلي، كرفس، مانجو، موز، أناناس - نكهة خضراء زاهية." at bounding box center [1077, 578] width 480 height 88
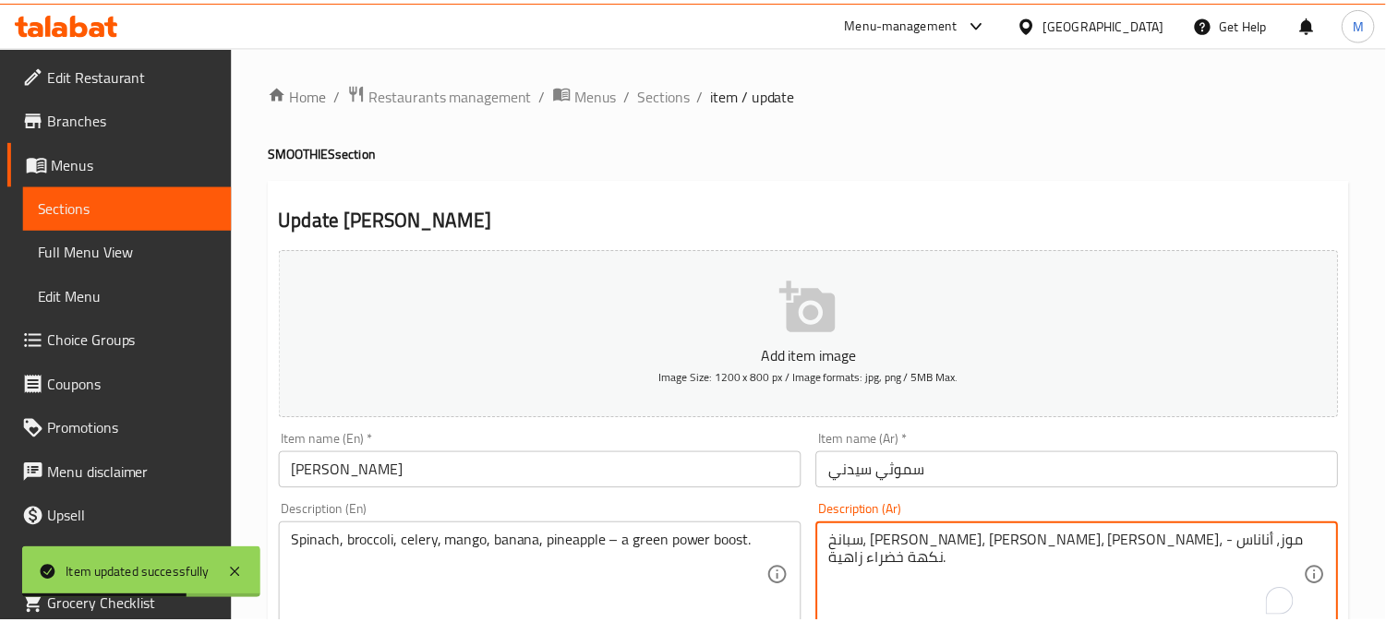
scroll to position [410, 0]
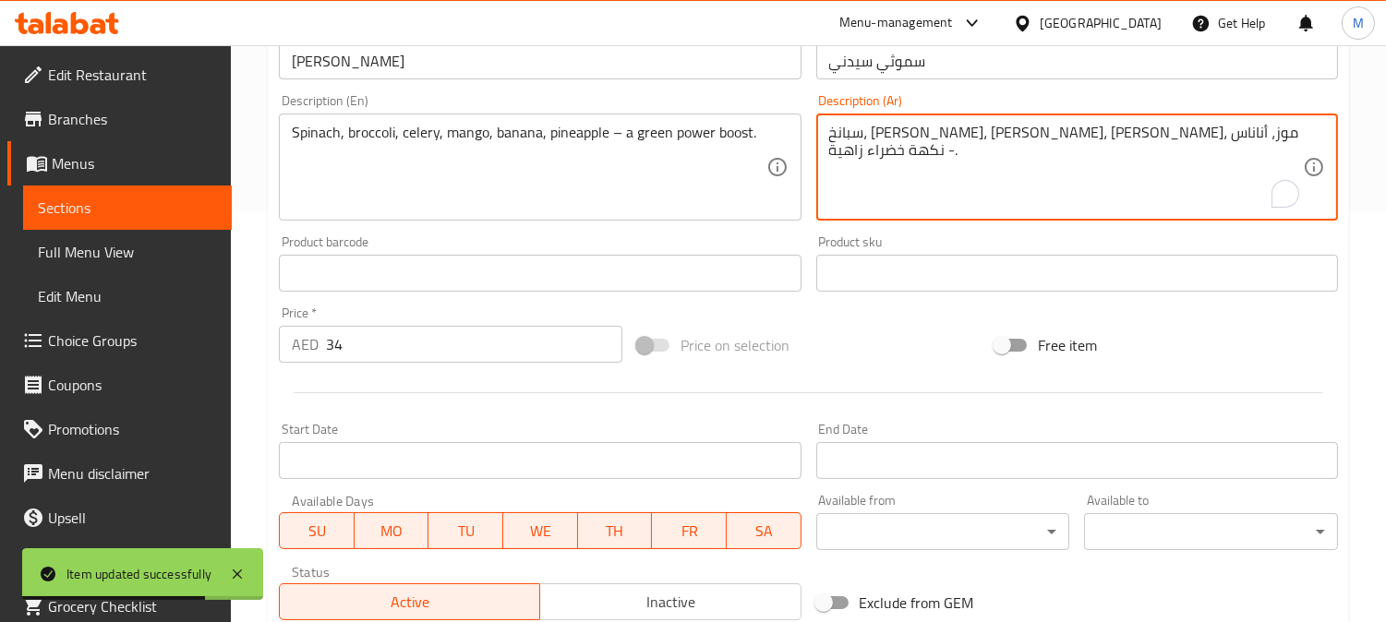
click at [955, 131] on textarea "سبانخ، بروكلي، كرفس، مانجو، موز، أناناس - نكهة خضراء زاهية." at bounding box center [1066, 168] width 474 height 88
drag, startPoint x: 954, startPoint y: 132, endPoint x: 808, endPoint y: 132, distance: 145.9
click at [809, 132] on div "Description (Ar) سبانخ، بروكلي، كرفس، مانجو، موز، أناناس - نكهة خضراء زاهية. De…" at bounding box center [1077, 157] width 536 height 141
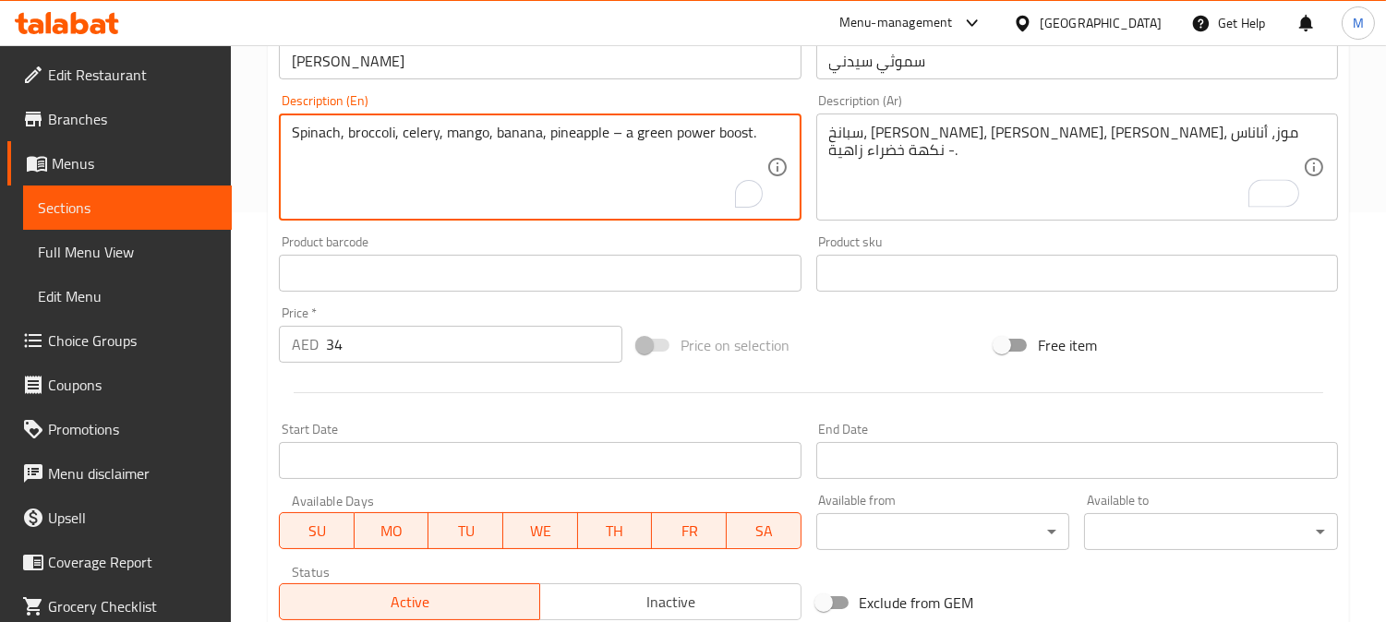
drag, startPoint x: 613, startPoint y: 134, endPoint x: 757, endPoint y: 127, distance: 144.2
type textarea "Spinach, broccoli, celery, mango, banana, pineapple"
click at [698, 68] on input "[PERSON_NAME]" at bounding box center [540, 60] width 522 height 37
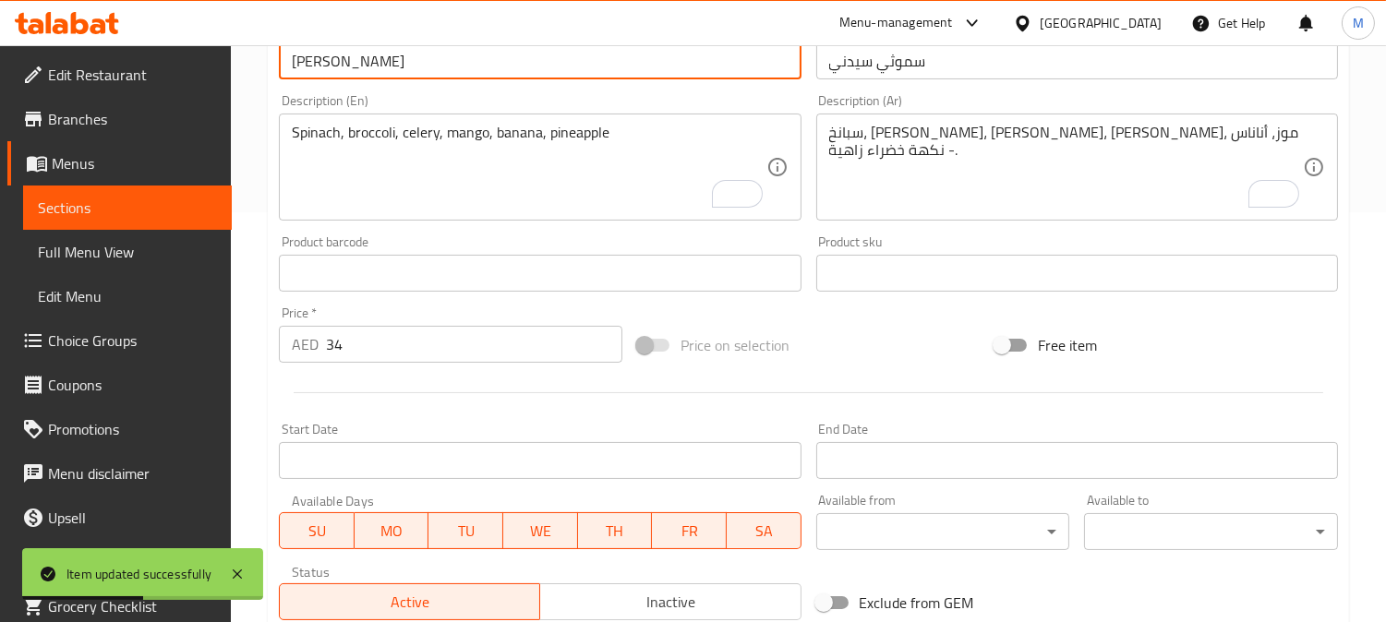
scroll to position [0, 0]
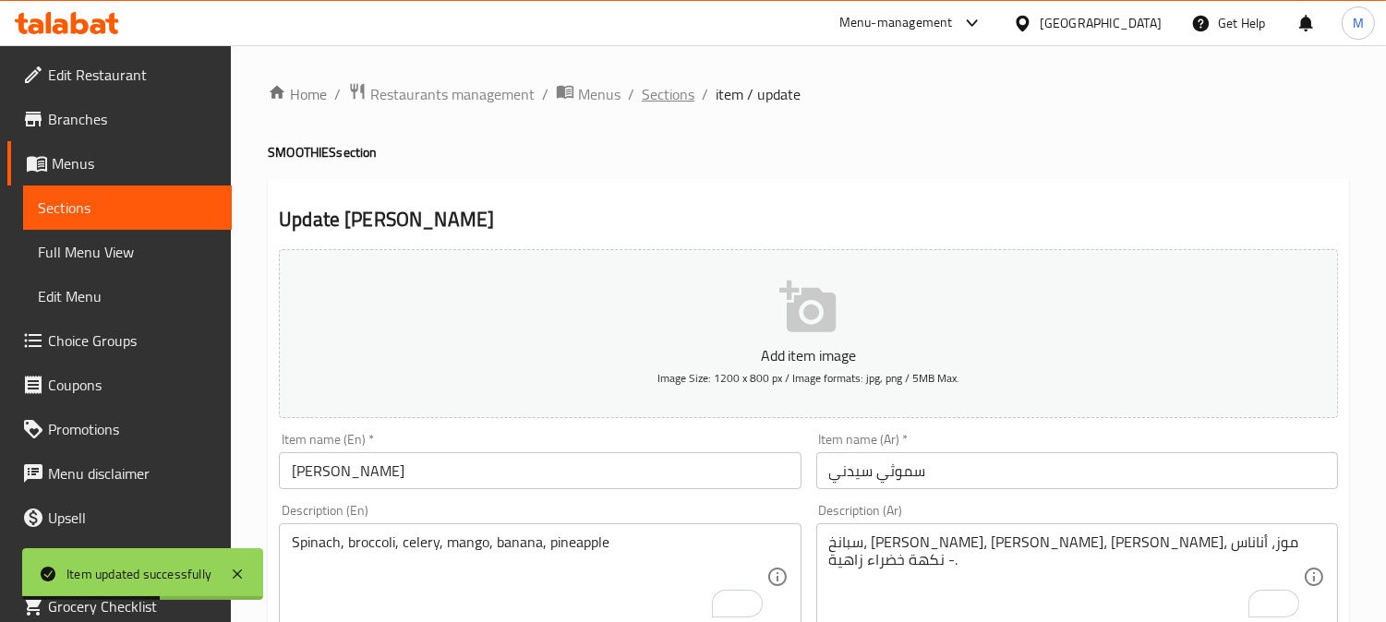
click at [658, 86] on span "Sections" at bounding box center [668, 94] width 53 height 22
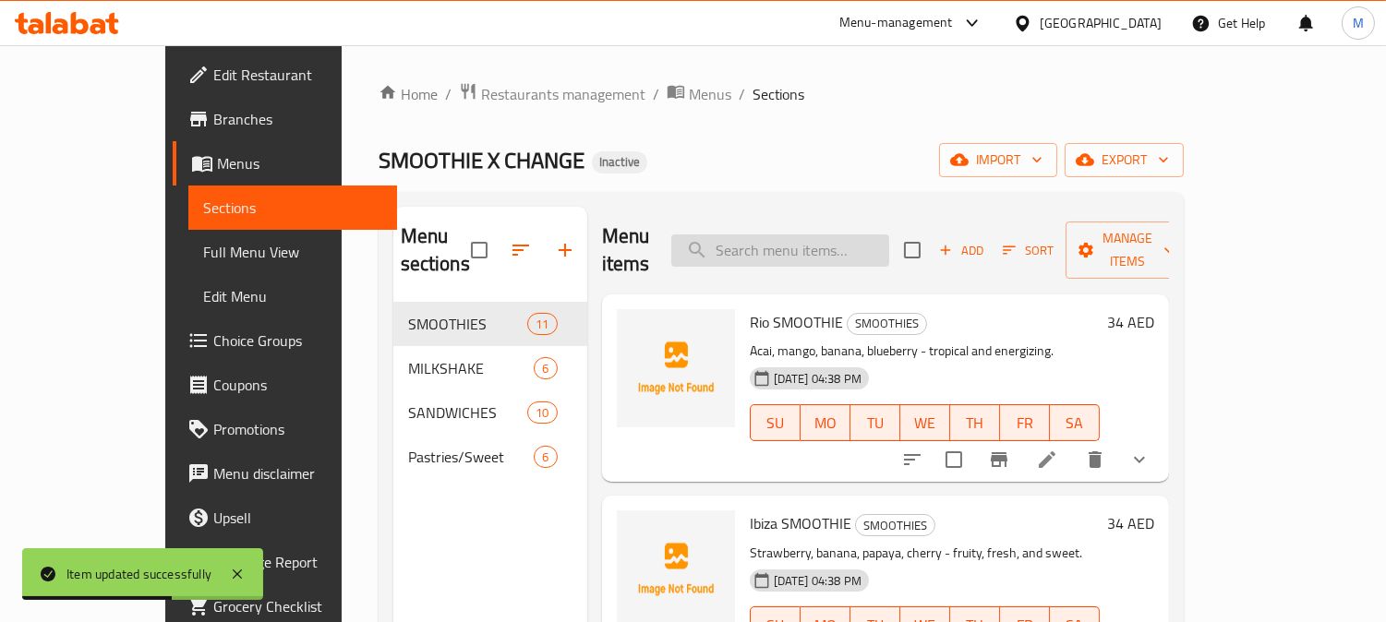
paste input "Accra SMOOTHIE"
click at [810, 237] on input "search" at bounding box center [780, 250] width 218 height 32
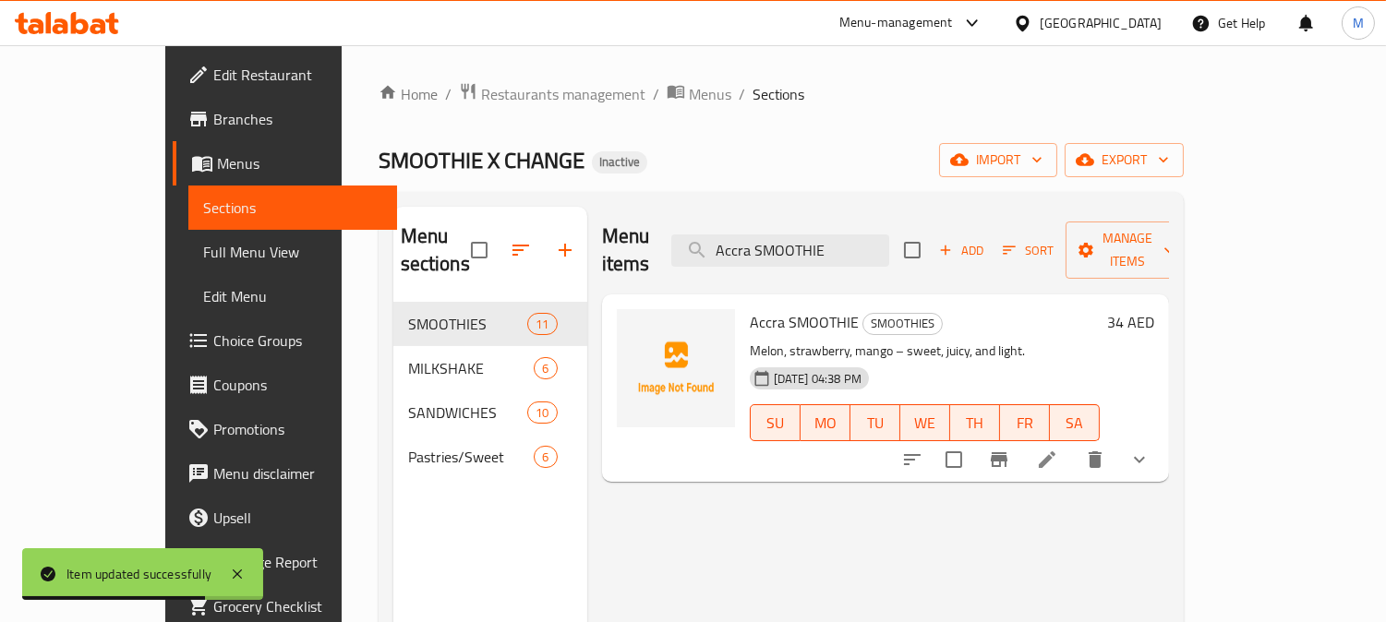
type input "Accra SMOOTHIE"
click at [1073, 447] on li at bounding box center [1047, 459] width 52 height 33
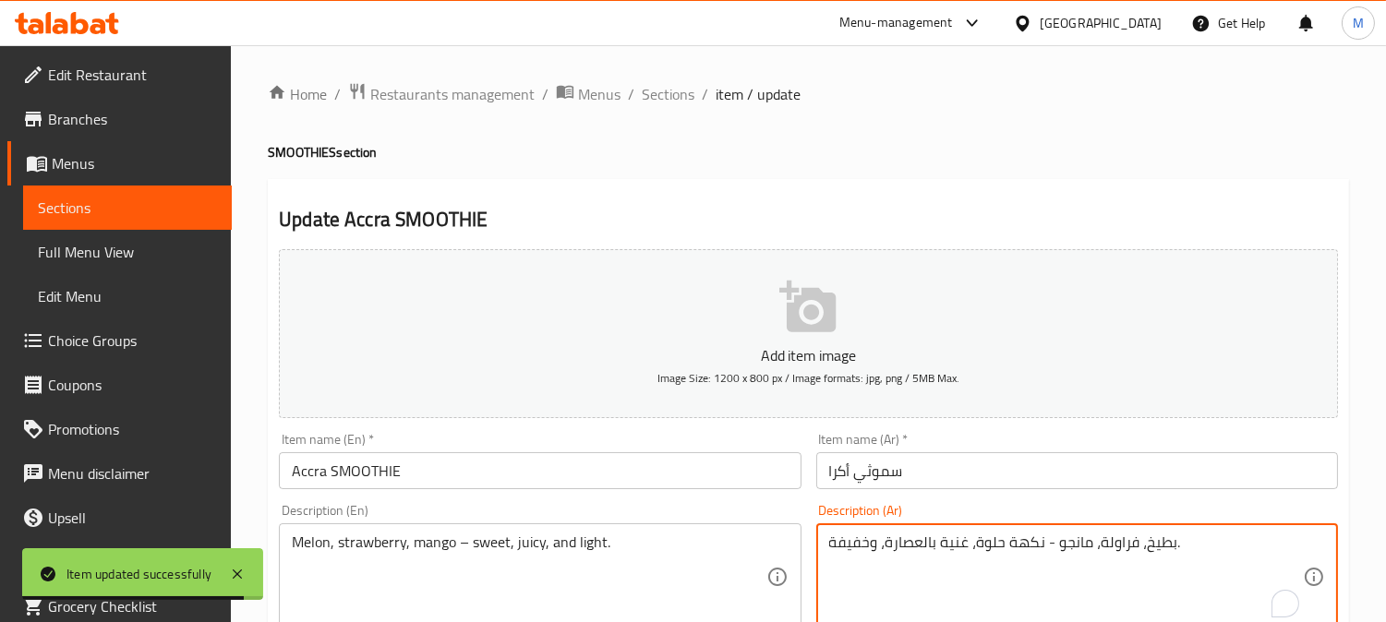
click at [1156, 555] on textarea "بطيخ، فراولة، مانجو - نكهة حلوة، غنية بالعصارة، وخفيفة." at bounding box center [1066, 578] width 474 height 88
paste textarea "مام"
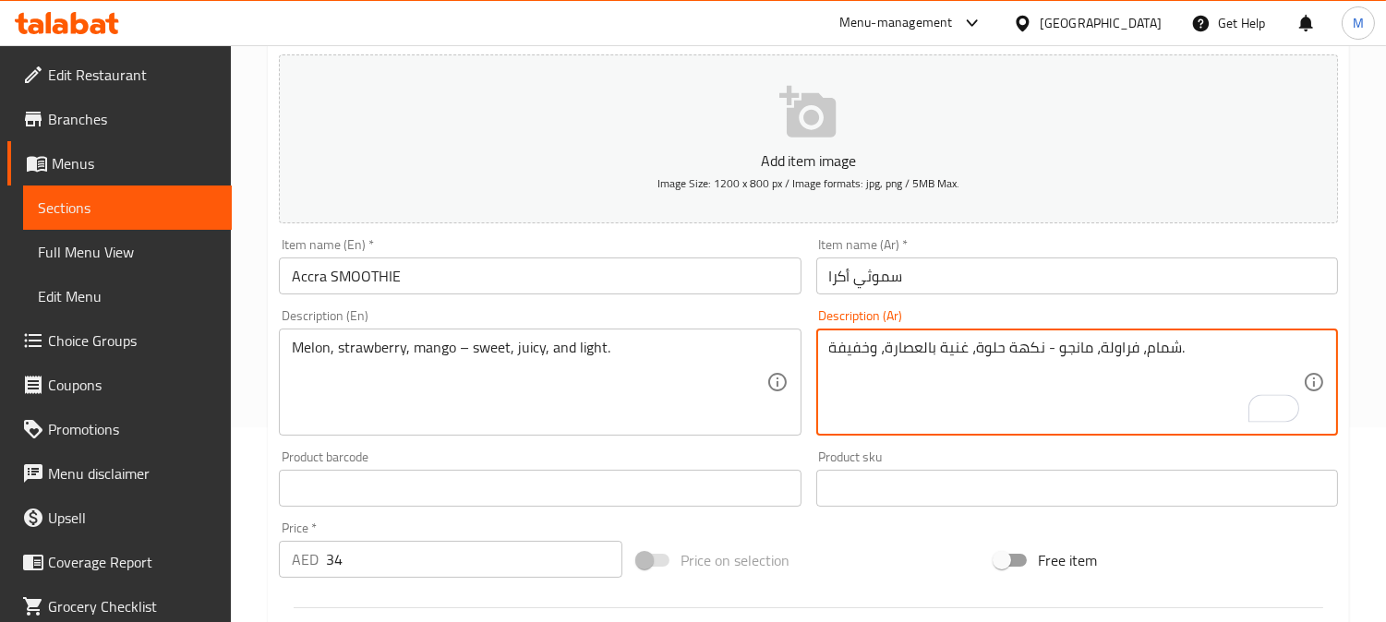
scroll to position [307, 0]
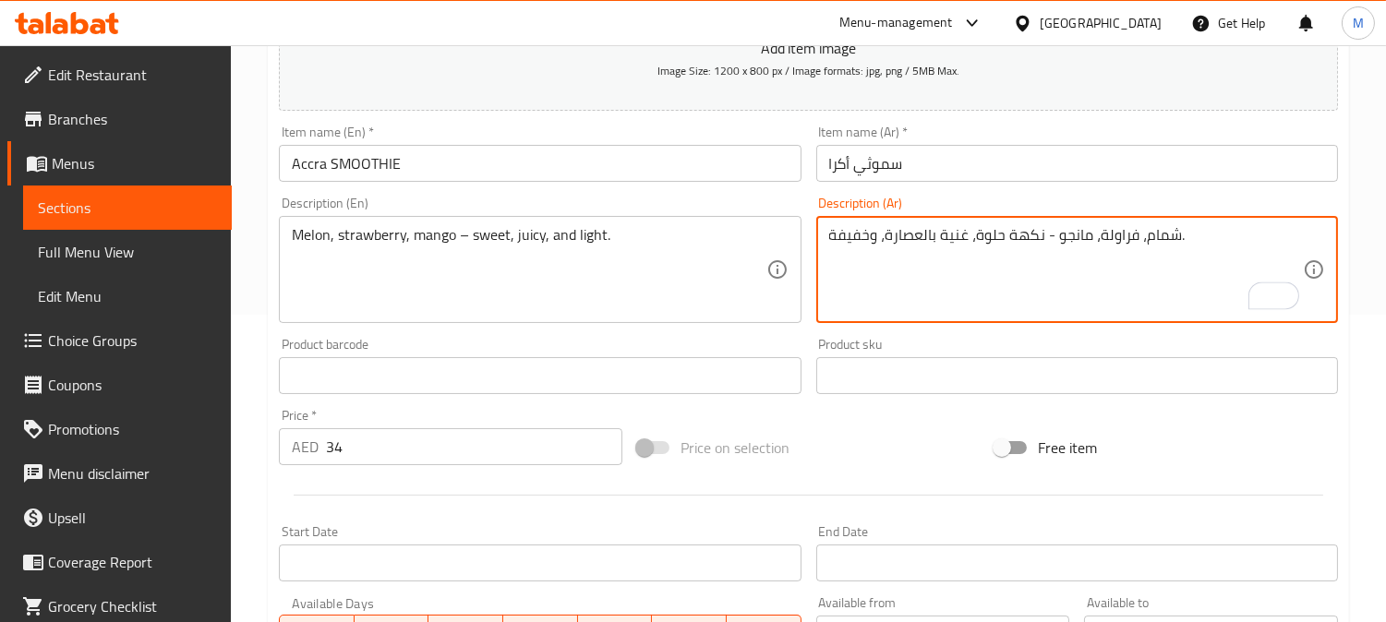
click at [949, 236] on textarea "شمام، فراولة، مانجو - نكهة حلوة، غنية بالعصارة، وخفيفة." at bounding box center [1066, 270] width 474 height 88
click at [1021, 233] on textarea "شمام، فراولة، مانجو - نكهة حلوة، غنية بالعصارة، وخفيفة." at bounding box center [1066, 270] width 474 height 88
click at [954, 241] on textarea "شمام، فراولة، مانجو - حلوة، غنية بالعصارة، وخفيفة." at bounding box center [1066, 270] width 474 height 88
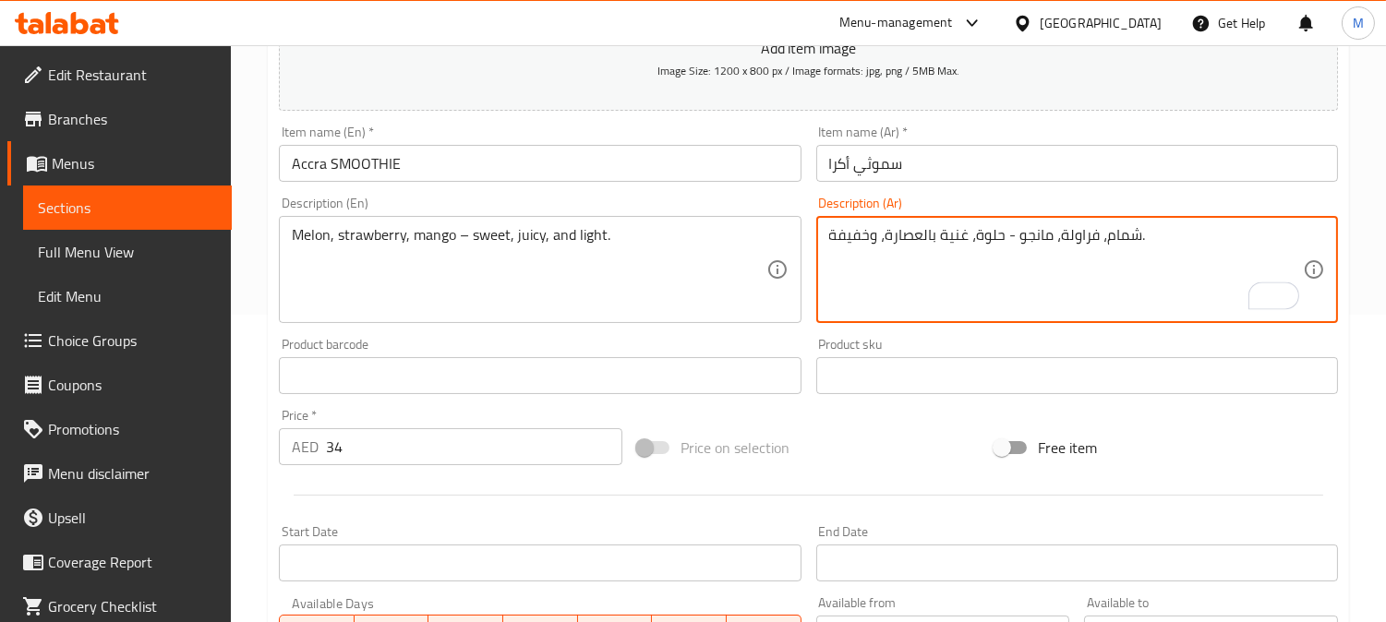
click at [954, 241] on textarea "شمام، فراولة، مانجو - حلوة، غنية بالعصارة، وخفيفة." at bounding box center [1066, 270] width 474 height 88
drag, startPoint x: 884, startPoint y: 235, endPoint x: 947, endPoint y: 238, distance: 62.8
click at [947, 238] on textarea "شمام، فراولة، مانجو - حلوة، غنية بالعصارة، وخفيفة." at bounding box center [1066, 270] width 474 height 88
click at [921, 246] on textarea "شمام، فراولة، مانجو - حلوة، غنية بالعصارة، وخفيفة." at bounding box center [1066, 270] width 474 height 88
drag, startPoint x: 884, startPoint y: 234, endPoint x: 962, endPoint y: 241, distance: 78.7
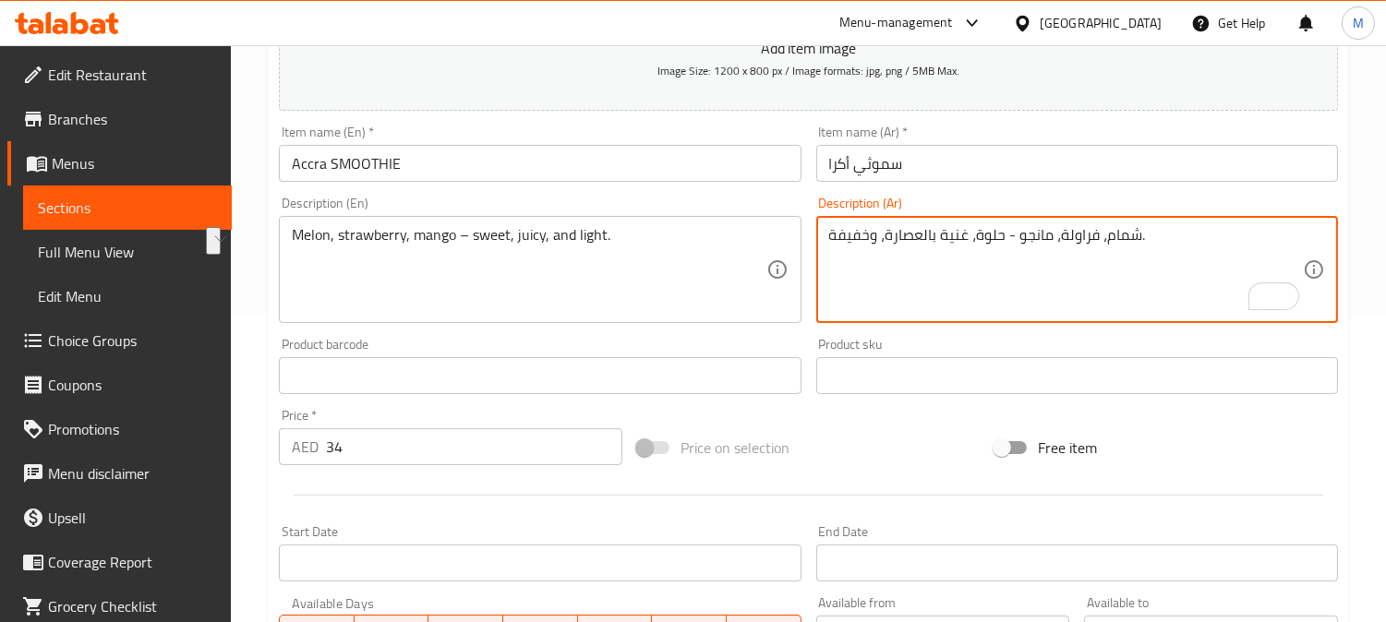
click at [962, 241] on textarea "شمام، فراولة، مانجو - حلوة، غنية بالعصارة، وخفيفة." at bounding box center [1066, 270] width 474 height 88
type textarea "شمام، فراولة، مانجو - حلوة، جوسي، وخفيفة."
click at [966, 177] on input "سموثي أكرا" at bounding box center [1077, 163] width 522 height 37
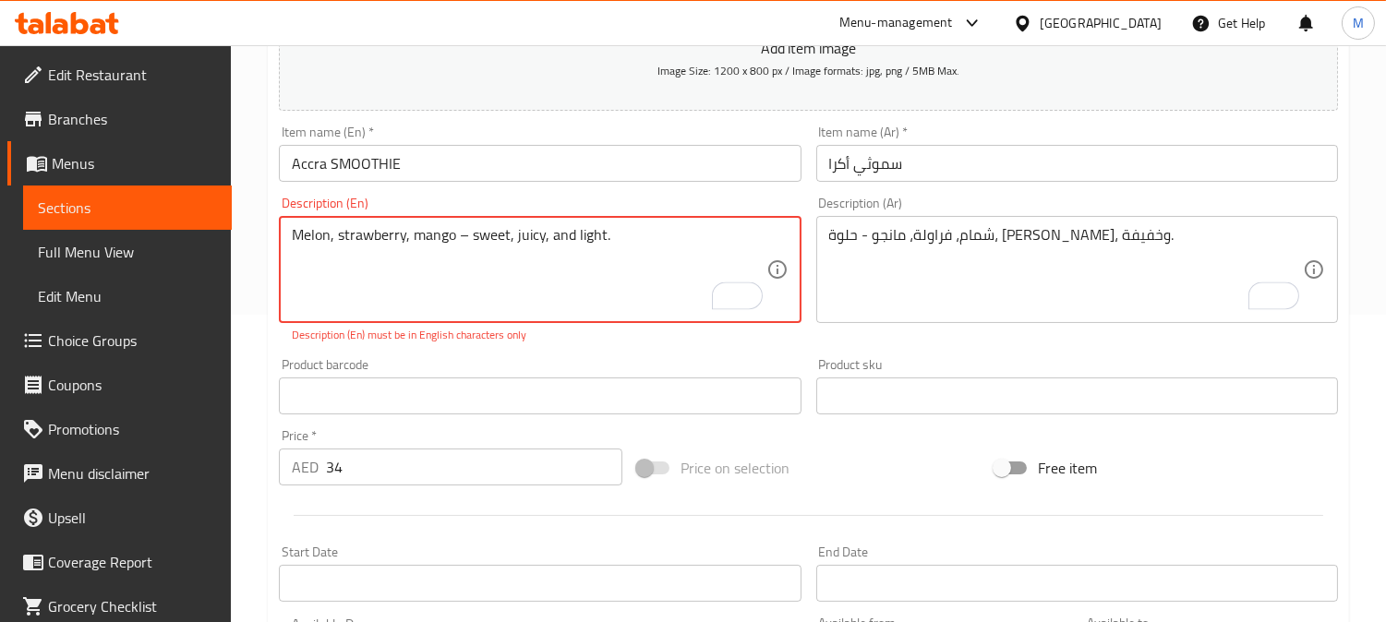
click at [462, 234] on textarea "Melon, strawberry, mango – sweet, juicy, and light." at bounding box center [529, 270] width 474 height 88
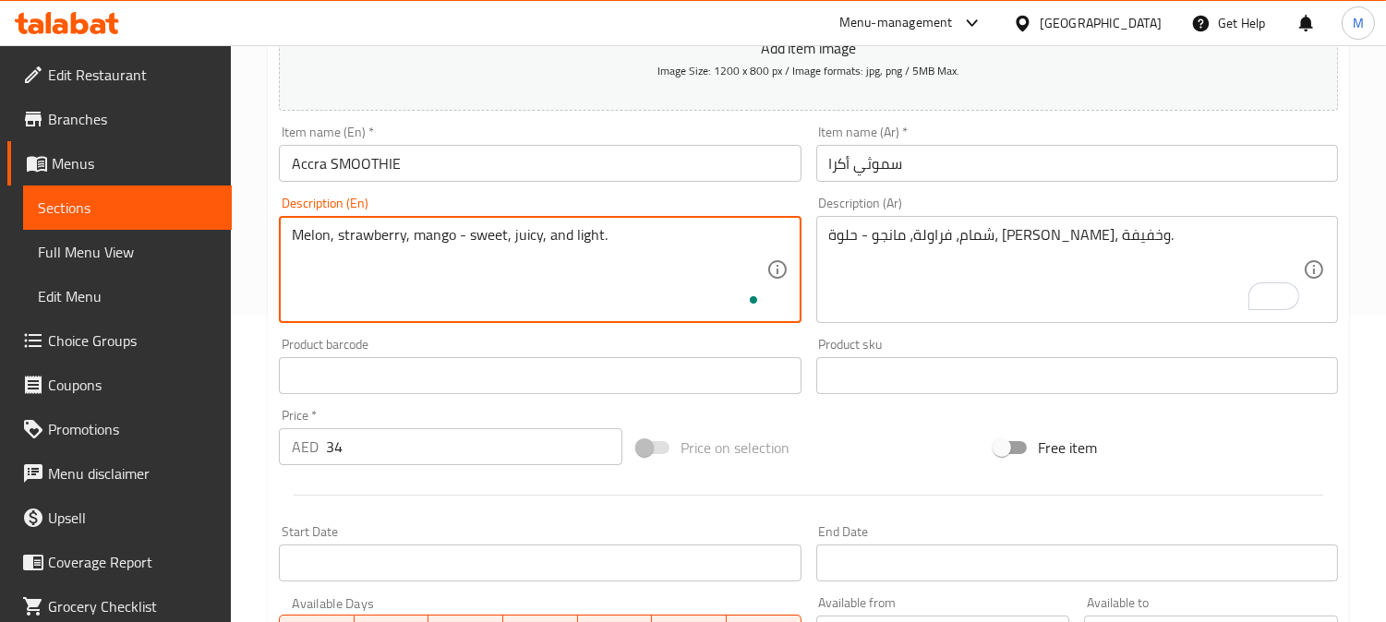
type textarea "Melon, strawberry, mango - sweet, juicy, and light."
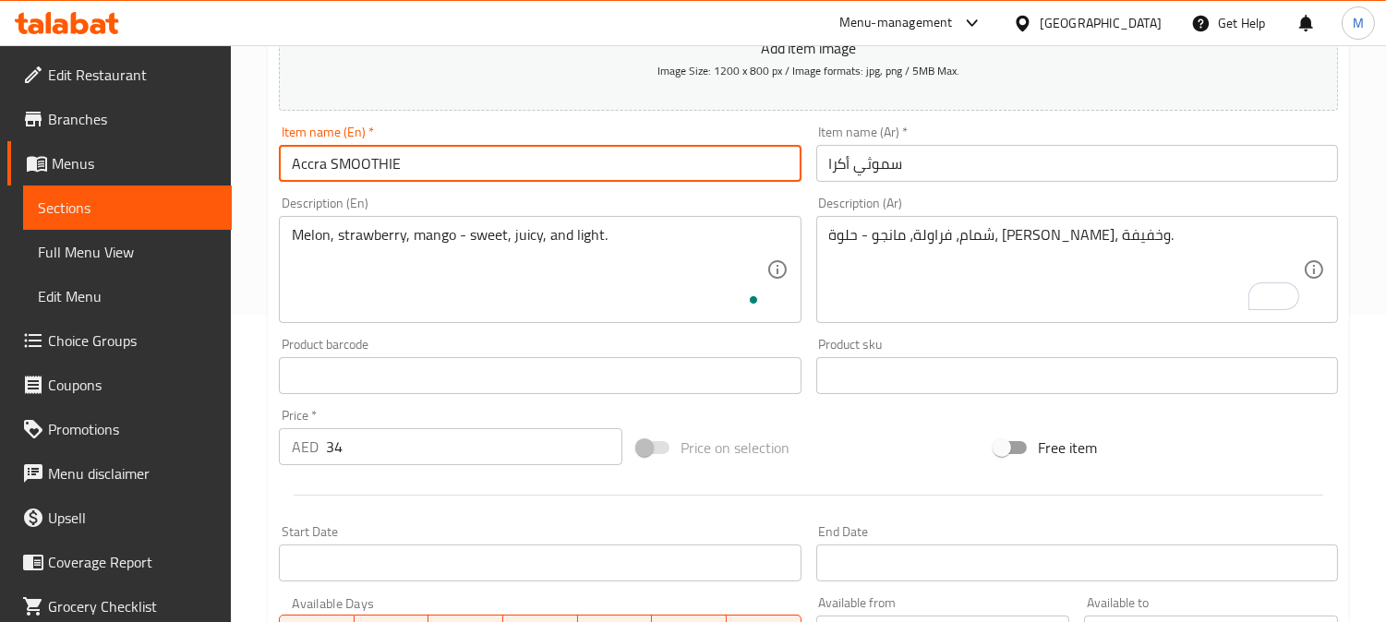
drag, startPoint x: 462, startPoint y: 227, endPoint x: 416, endPoint y: 172, distance: 71.5
click at [416, 172] on input "Accra SMOOTHIE" at bounding box center [540, 163] width 522 height 37
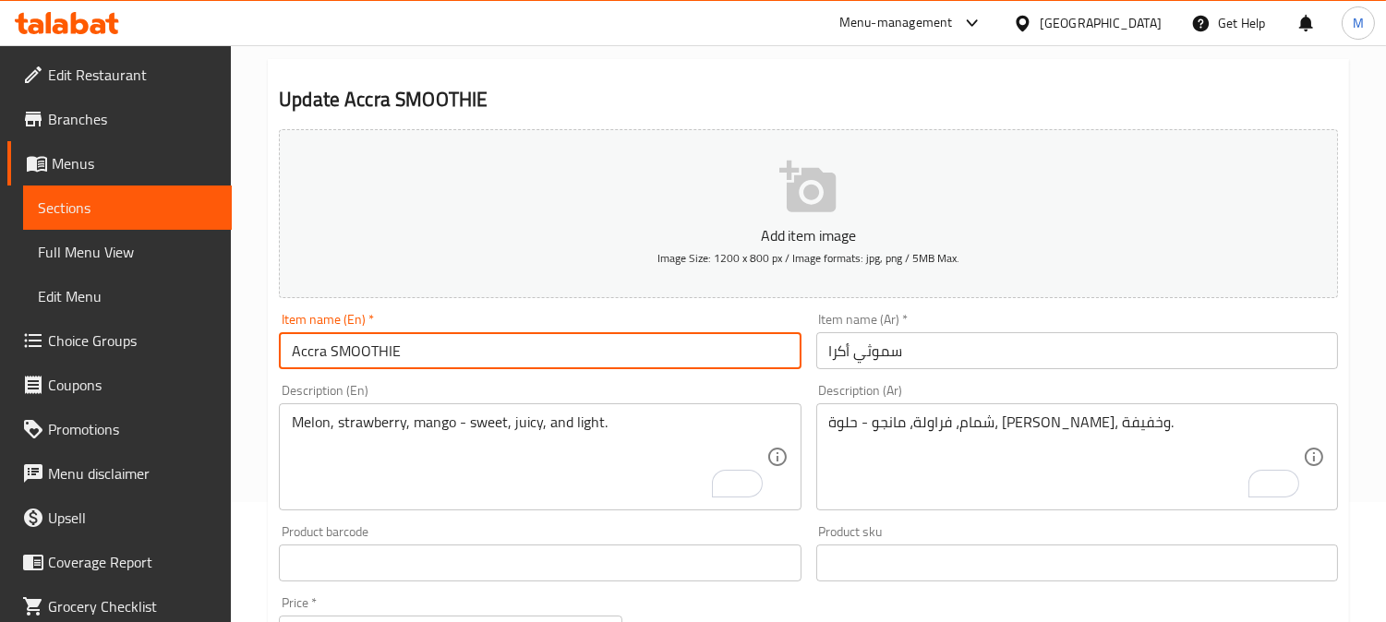
scroll to position [0, 0]
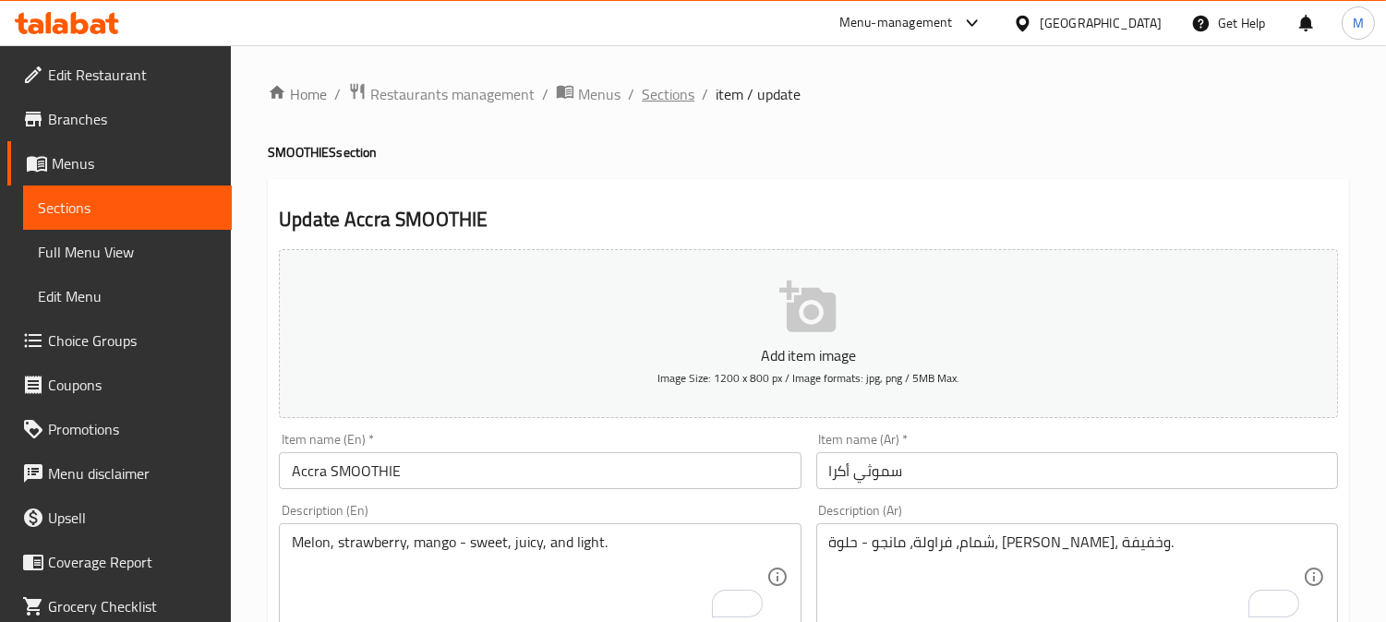
click at [667, 89] on span "Sections" at bounding box center [668, 94] width 53 height 22
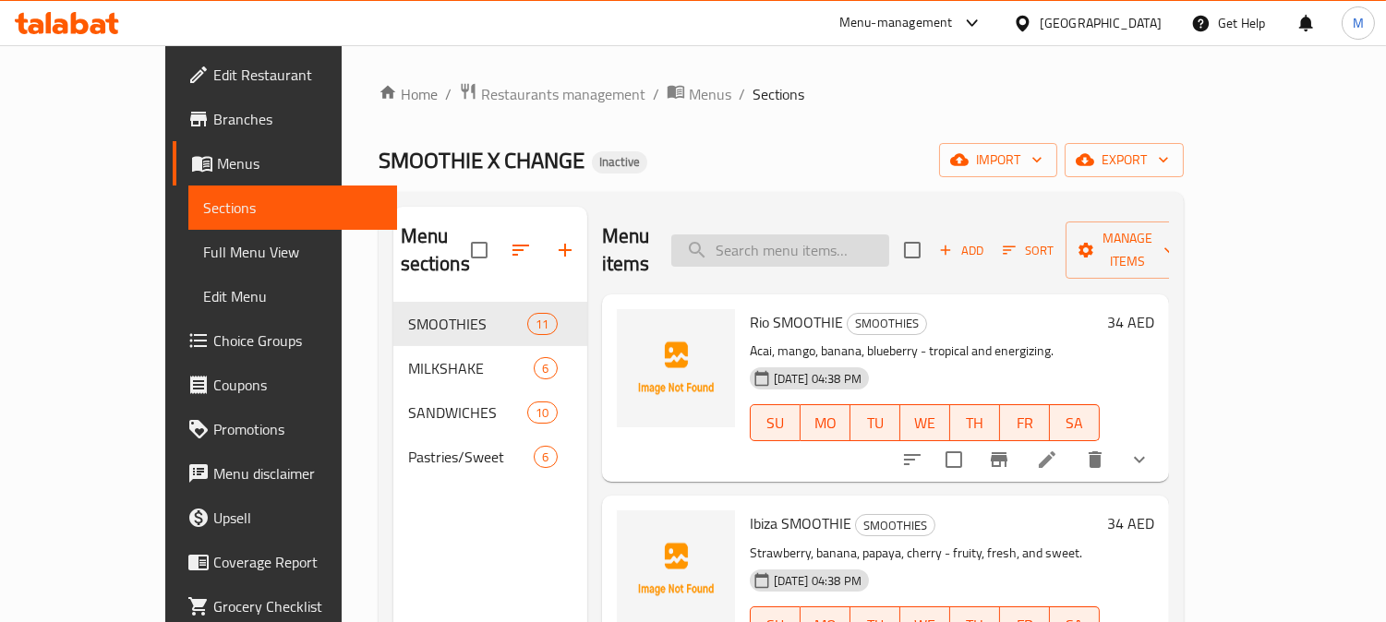
click at [878, 240] on input "search" at bounding box center [780, 250] width 218 height 32
paste input "Paris"
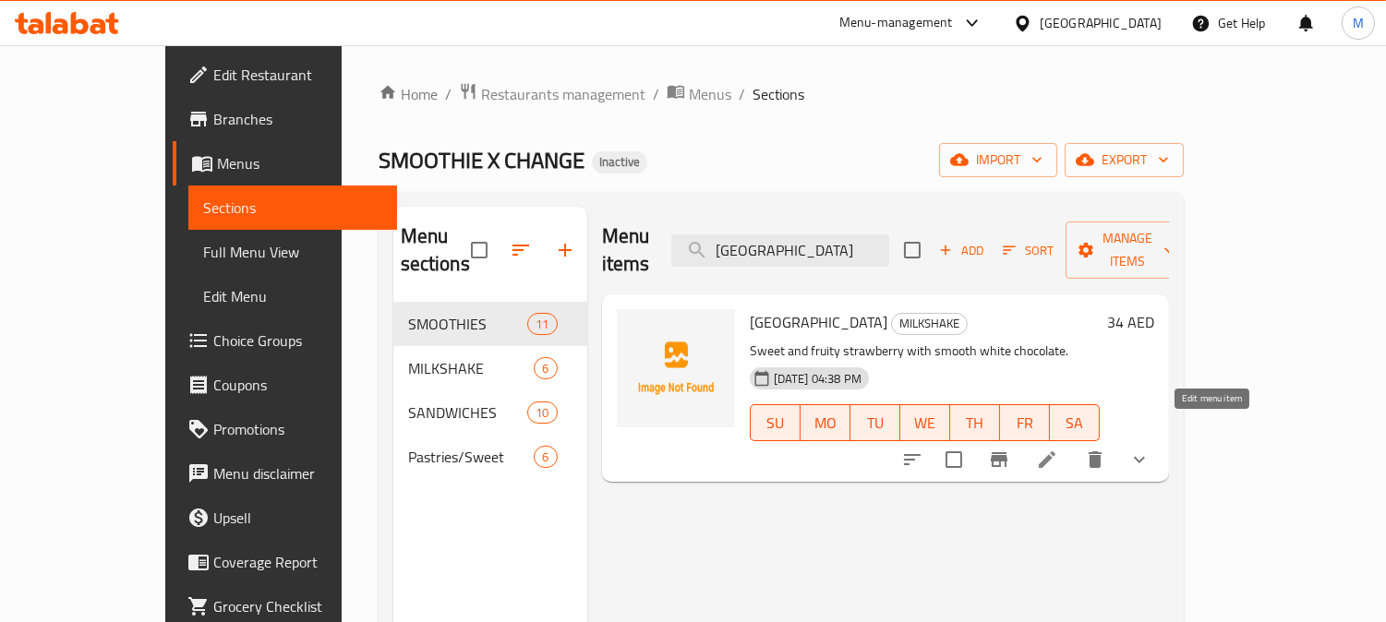
type input "Paris"
click at [1058, 449] on icon at bounding box center [1047, 460] width 22 height 22
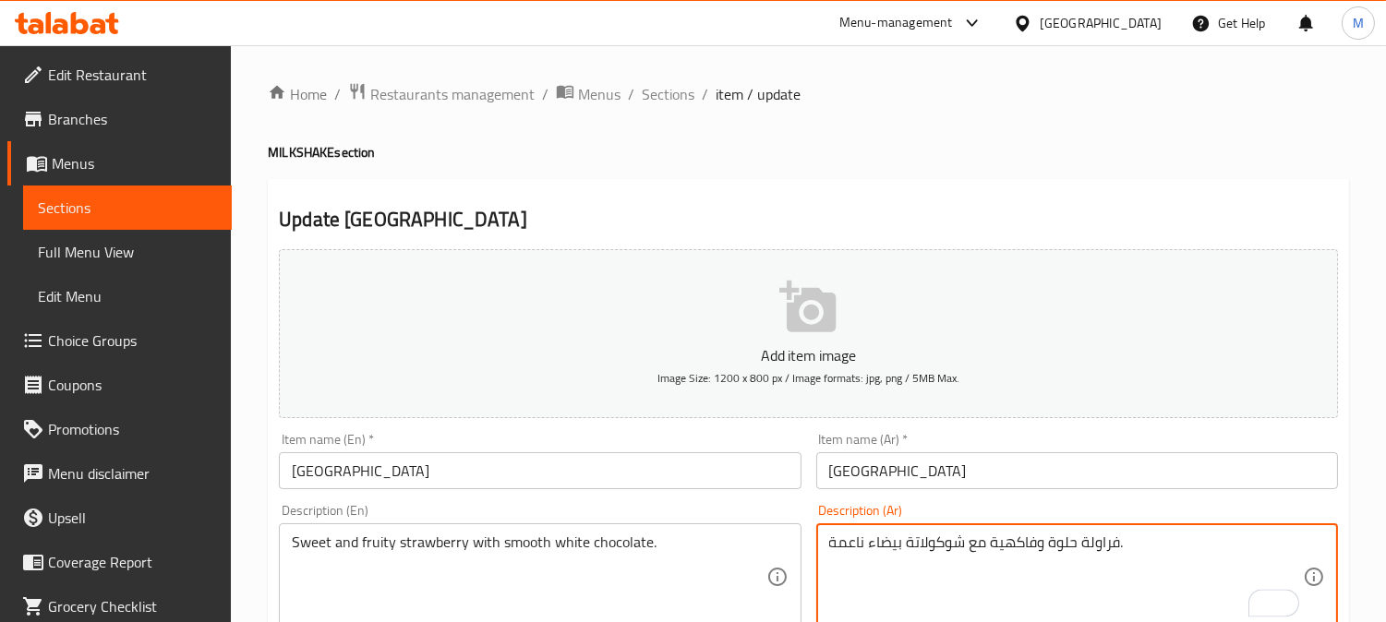
type textarea "فراولة حلوة وفاكهية مع شوكولاتة بيضاء ناعمة."
click at [939, 474] on input "باريس" at bounding box center [1077, 470] width 522 height 37
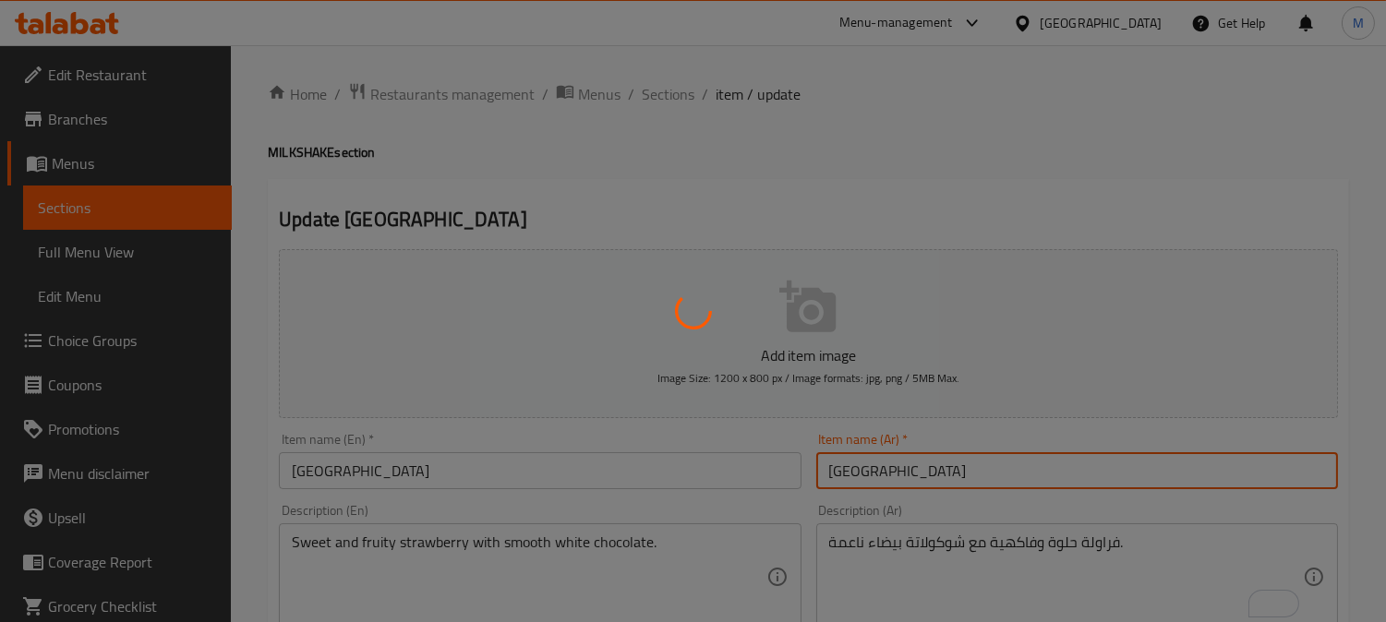
scroll to position [205, 0]
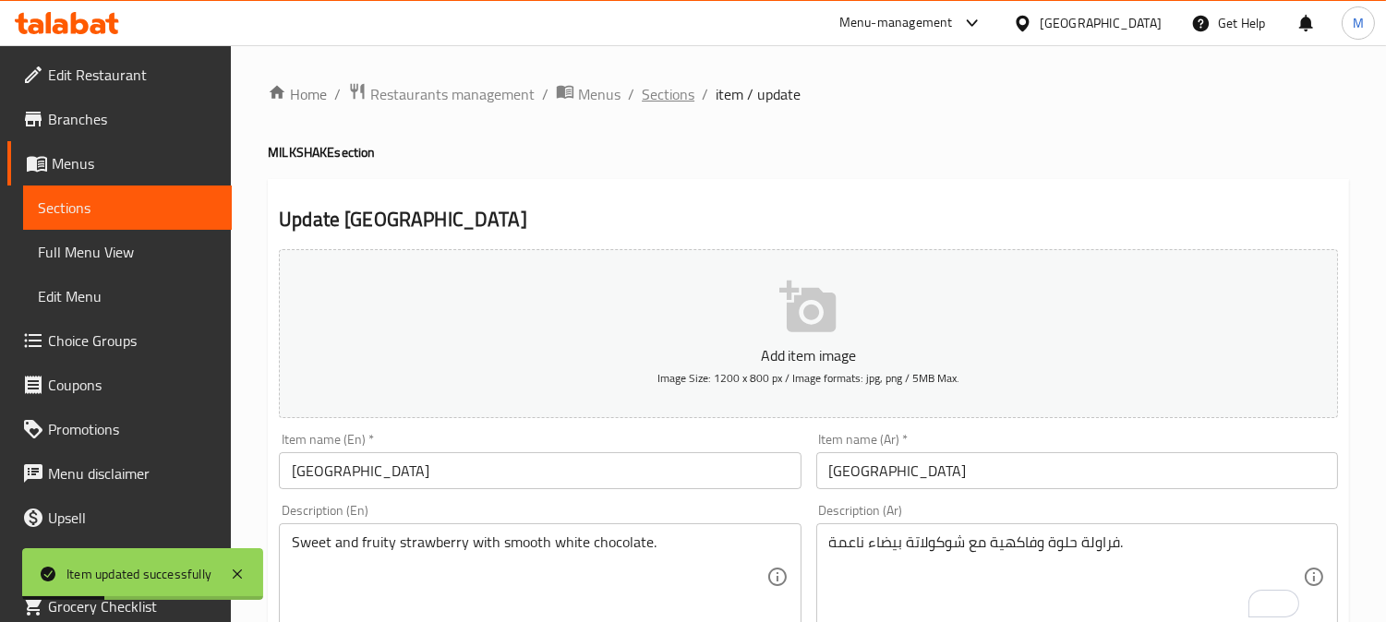
click at [657, 93] on span "Sections" at bounding box center [668, 94] width 53 height 22
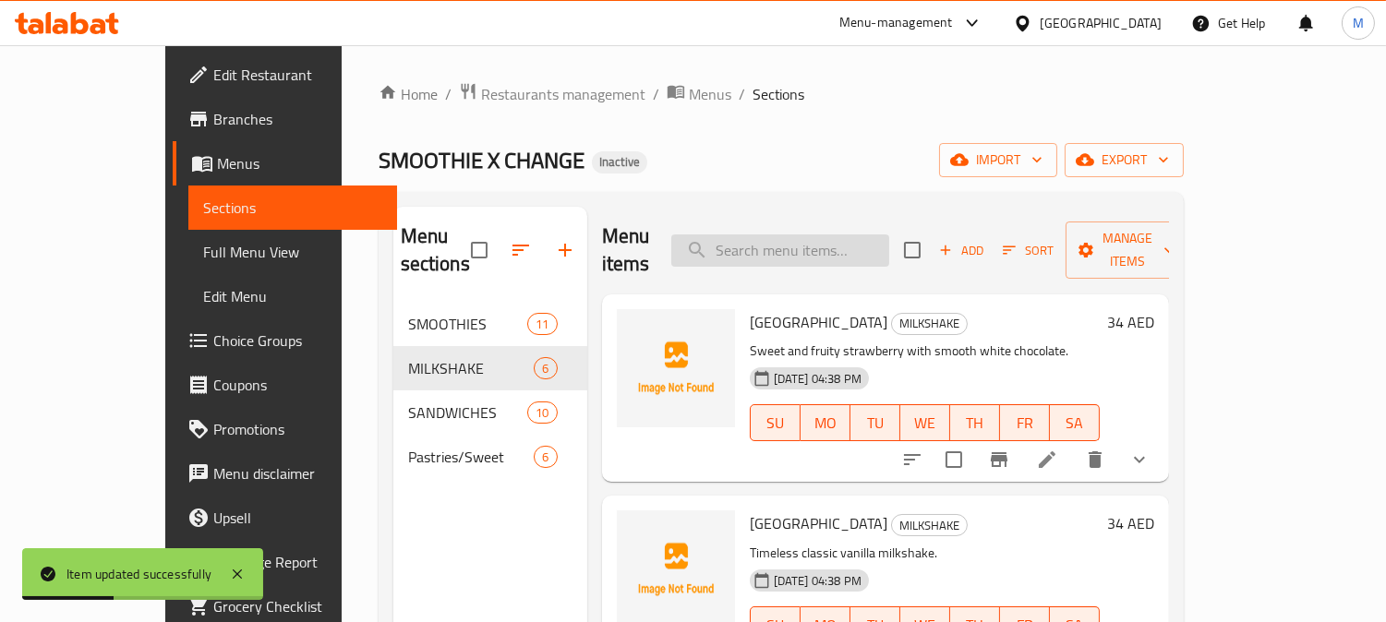
click at [788, 234] on input "search" at bounding box center [780, 250] width 218 height 32
paste input "[GEOGRAPHIC_DATA]"
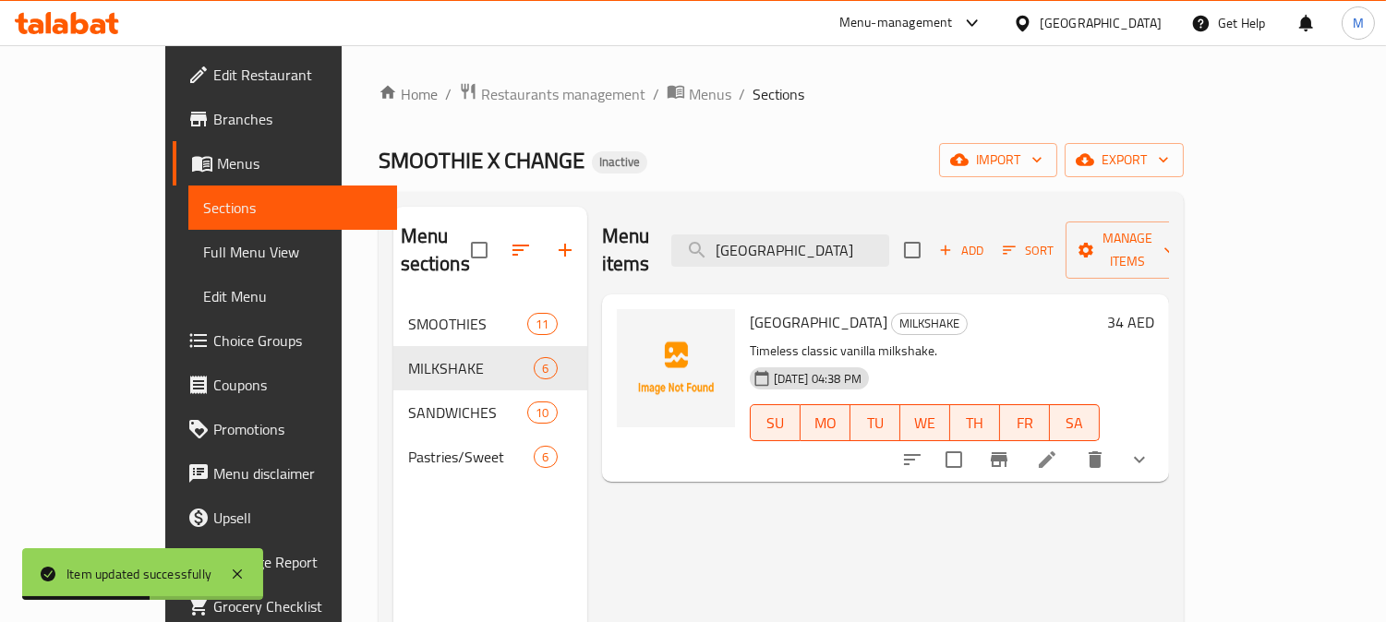
type input "[GEOGRAPHIC_DATA]"
click at [1058, 449] on icon at bounding box center [1047, 460] width 22 height 22
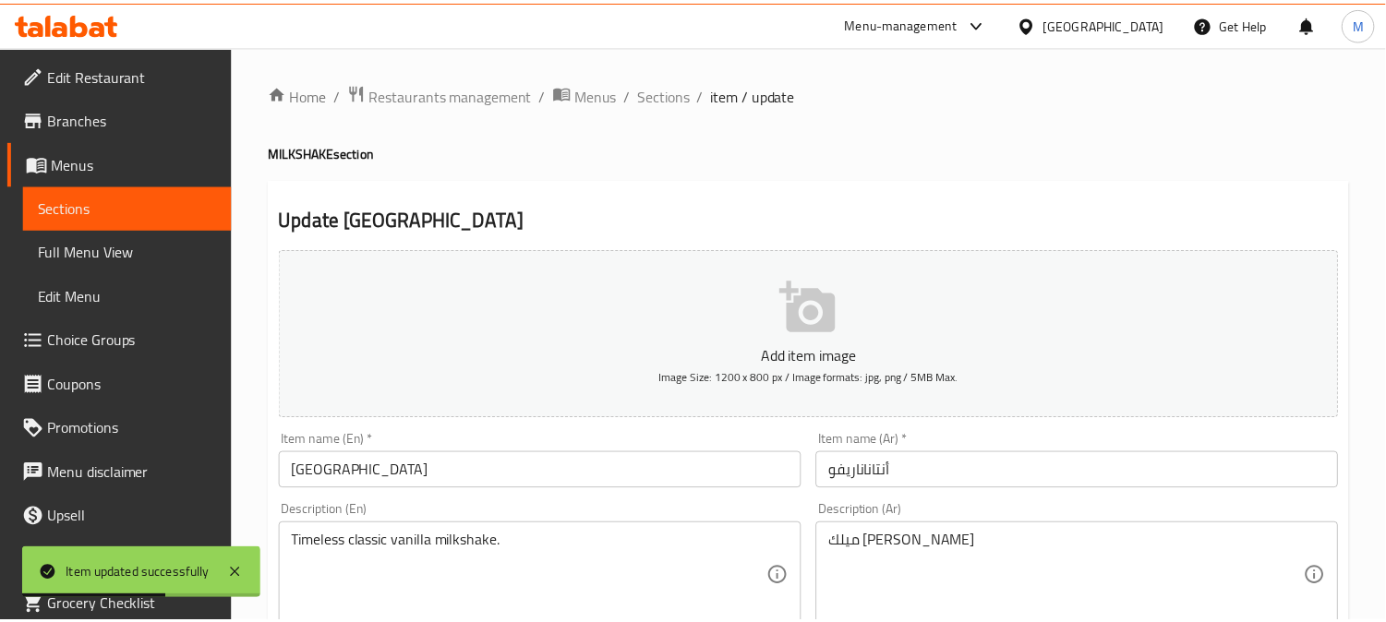
scroll to position [205, 0]
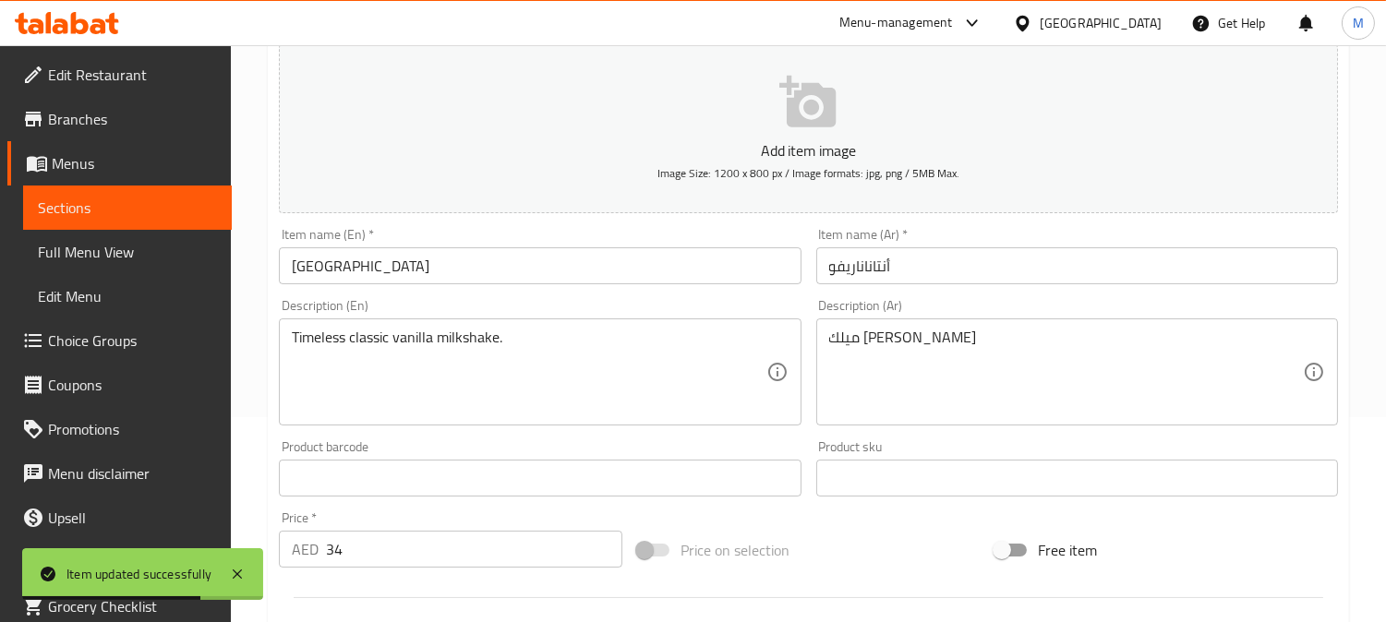
click at [850, 331] on textarea "ميلك [PERSON_NAME]" at bounding box center [1066, 373] width 474 height 88
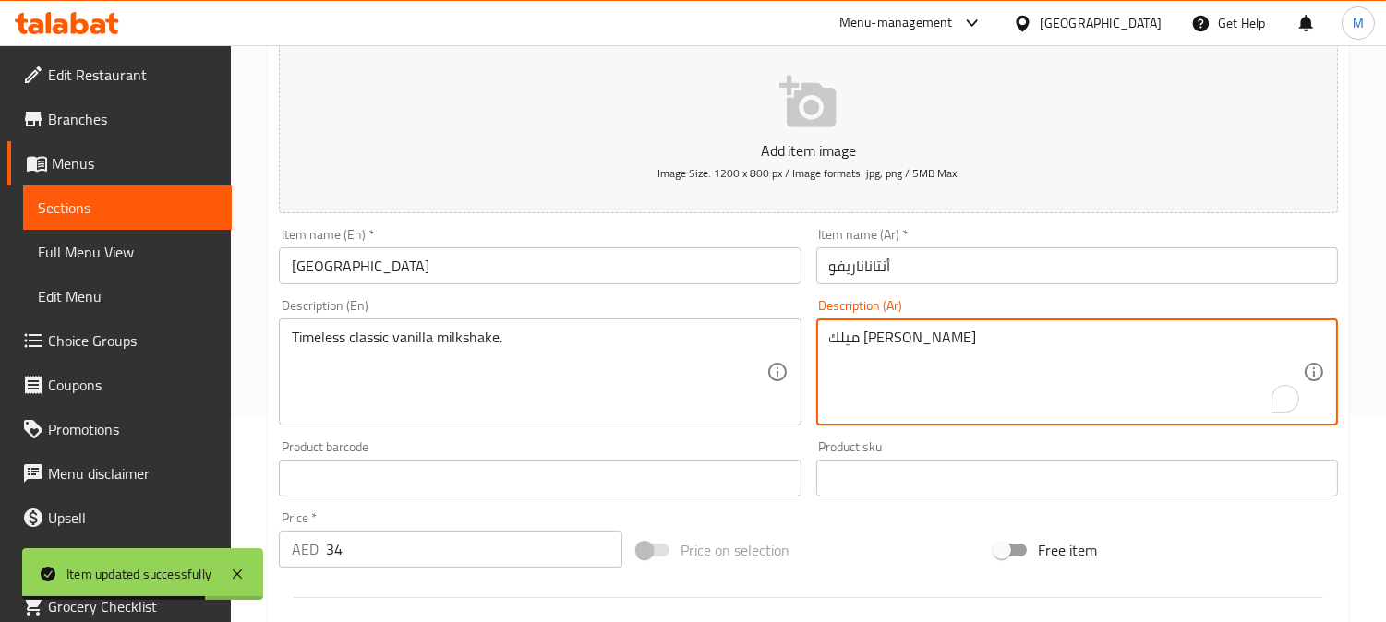
click at [844, 340] on textarea "ميلك [PERSON_NAME]" at bounding box center [1066, 373] width 474 height 88
type textarea "ميلك [PERSON_NAME]"
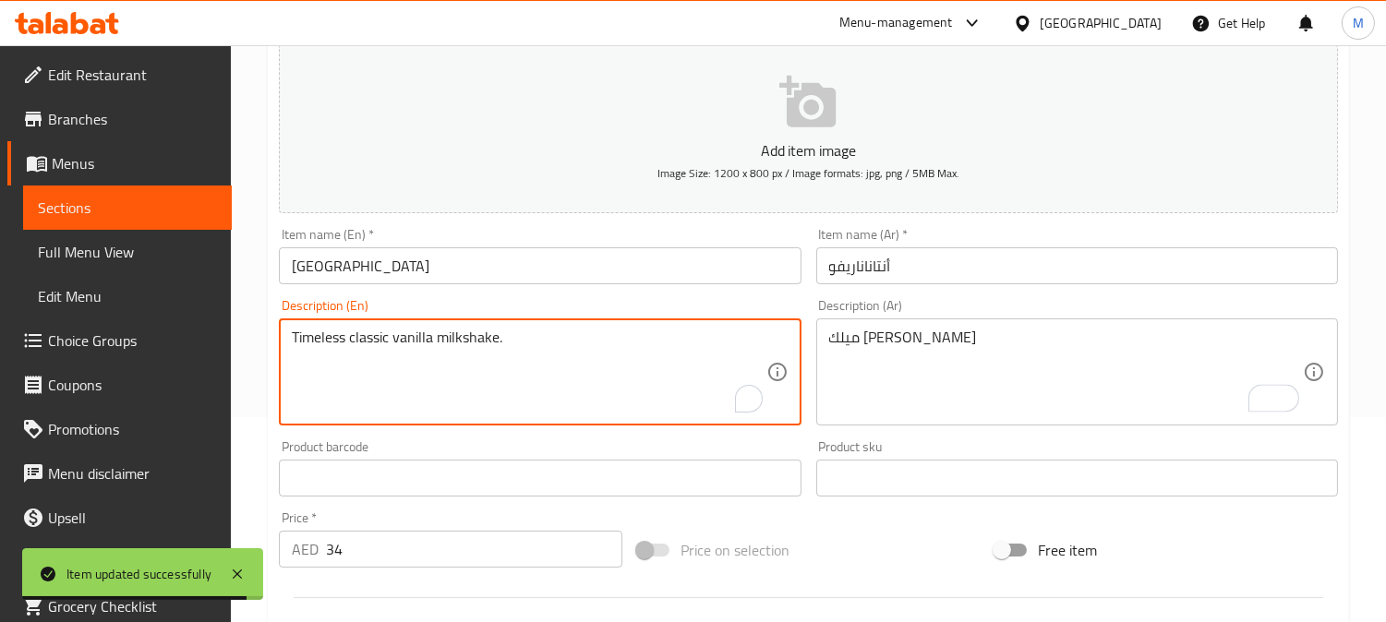
click at [315, 340] on textarea "Timeless classic vanilla milkshake." at bounding box center [529, 373] width 474 height 88
type textarea "classic vanilla milkshake."
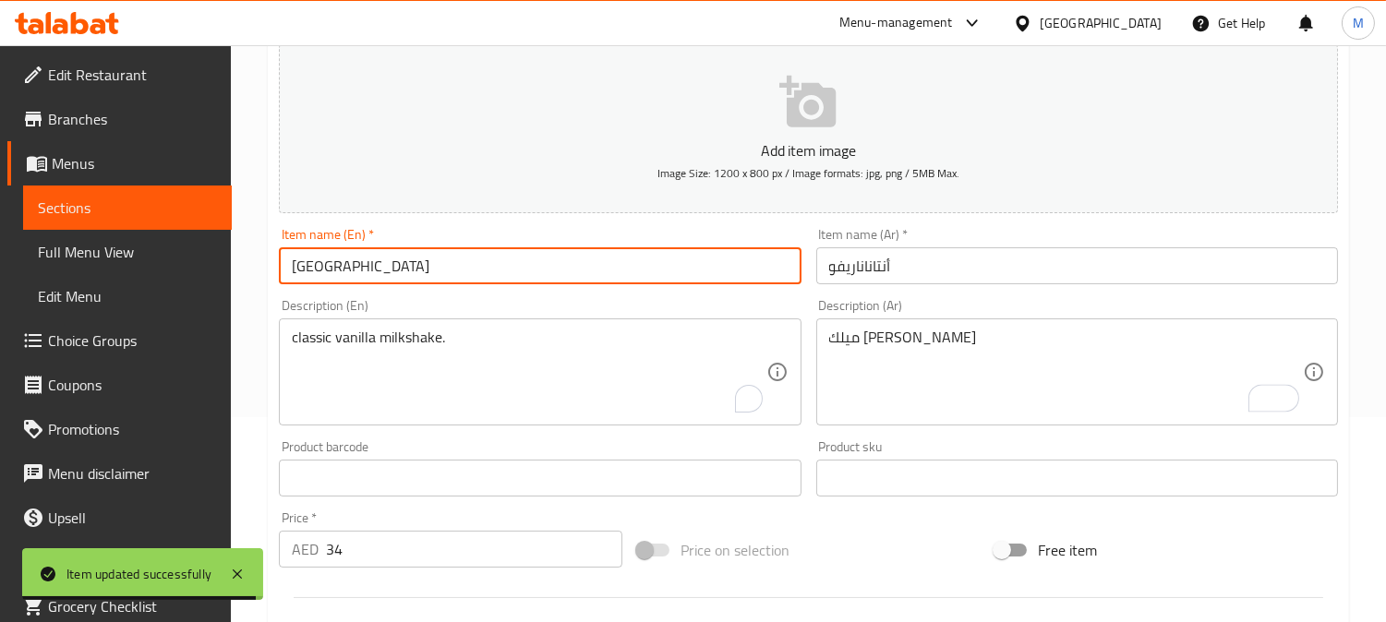
click at [439, 273] on input "[GEOGRAPHIC_DATA]" at bounding box center [540, 265] width 522 height 37
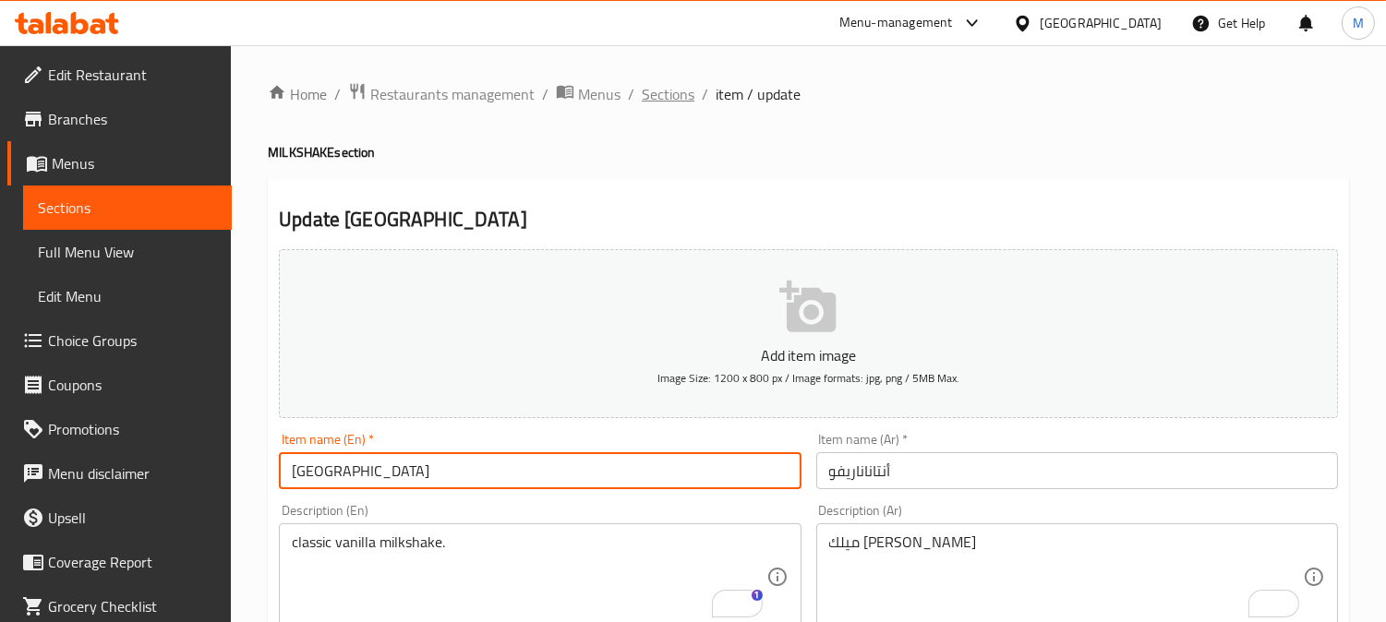
click at [663, 89] on span "Sections" at bounding box center [668, 94] width 53 height 22
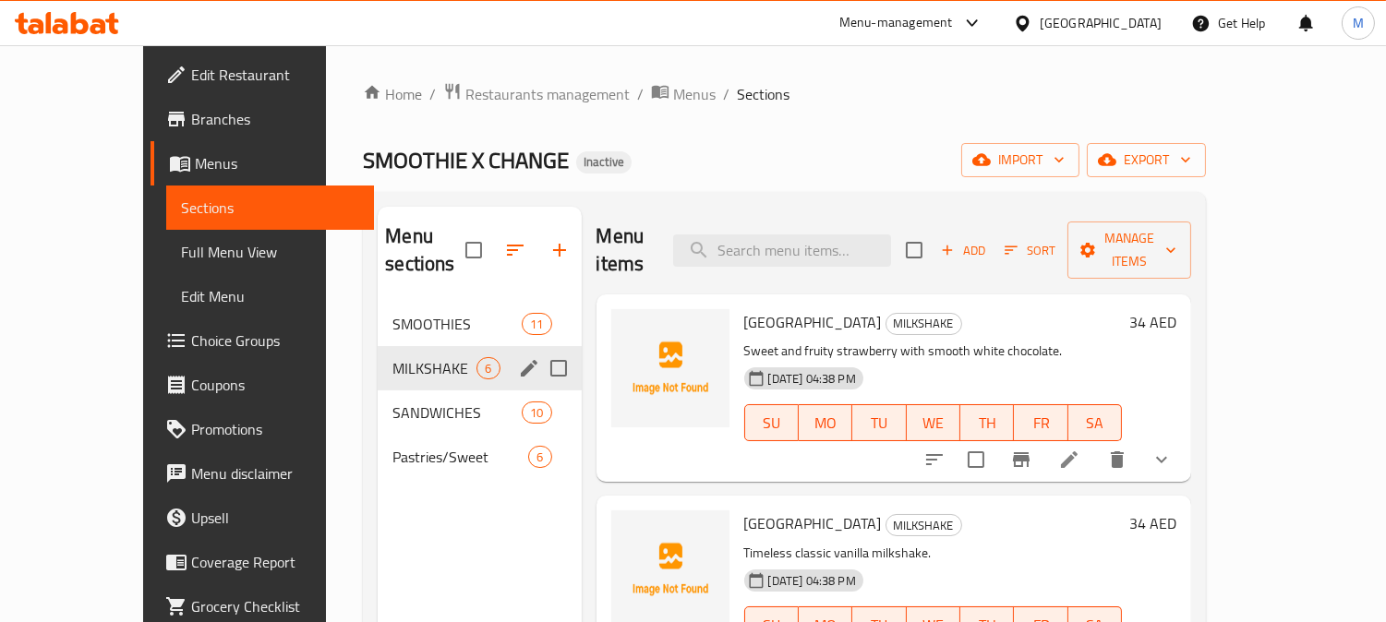
scroll to position [307, 0]
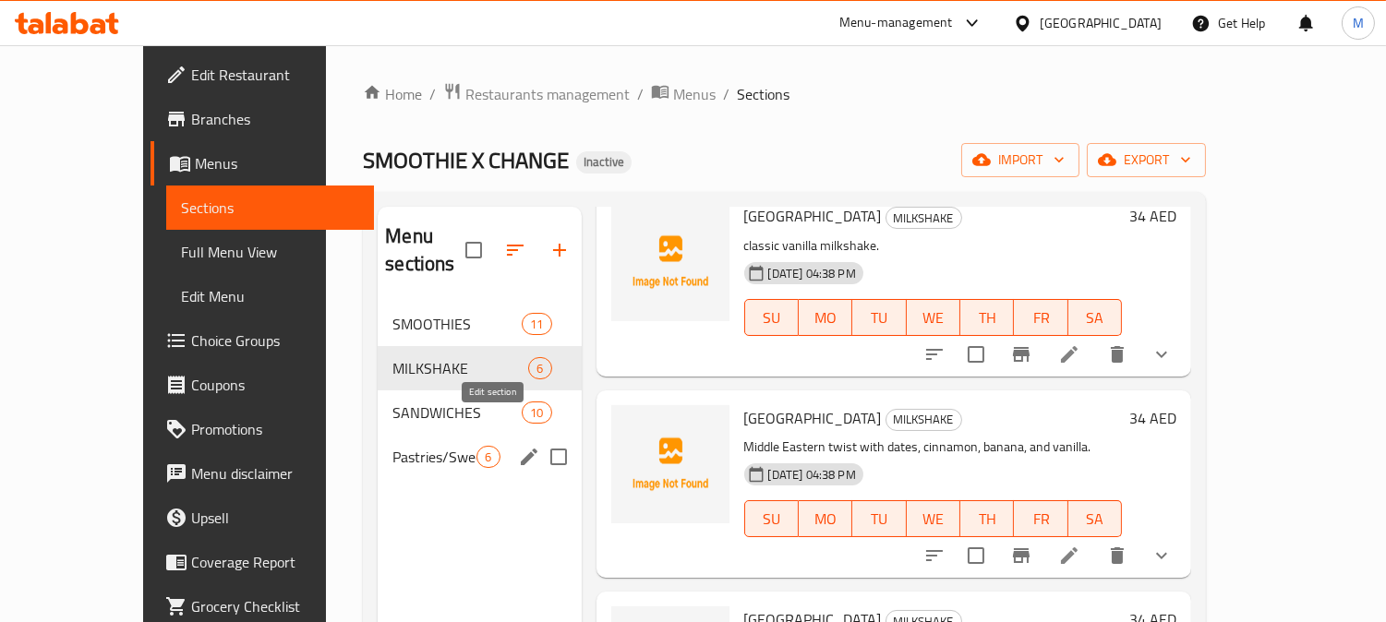
click at [518, 446] on icon "edit" at bounding box center [529, 457] width 22 height 22
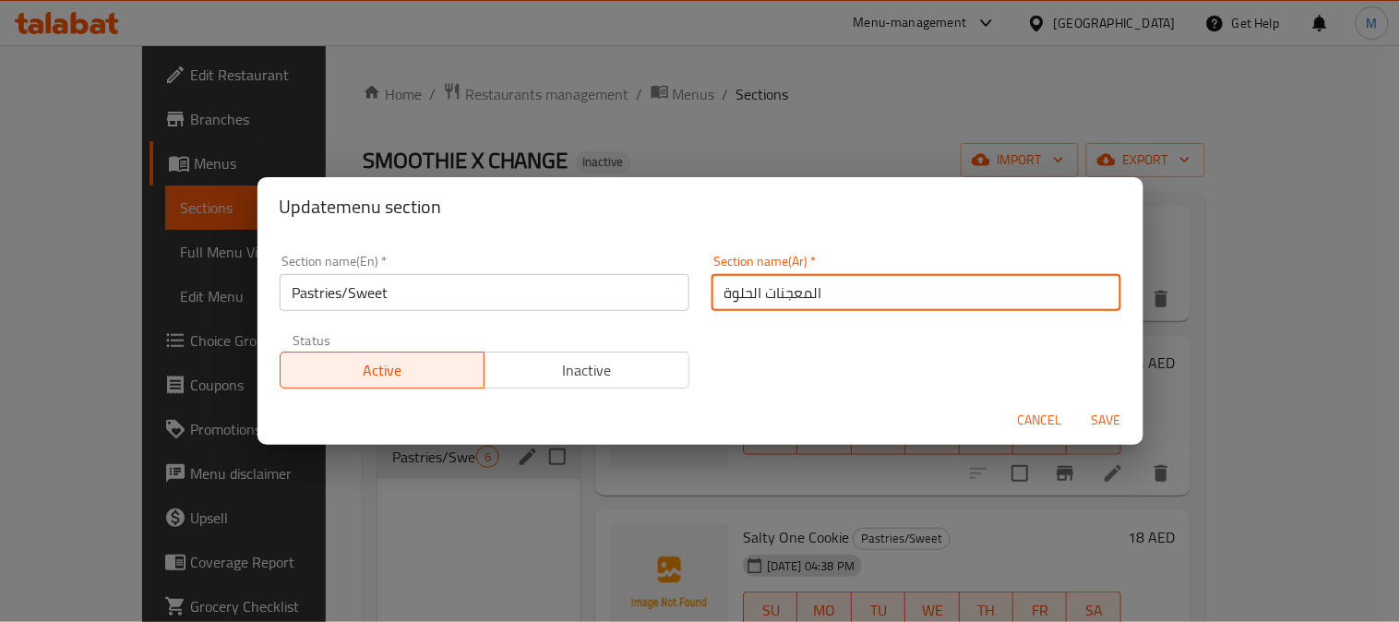
click at [758, 301] on input "المعجنات الحلوة" at bounding box center [917, 292] width 410 height 37
click at [715, 293] on input "المعجنات و الحلوة" at bounding box center [917, 292] width 410 height 37
type input "المعجنات و الحلويات"
click at [1093, 415] on span "Save" at bounding box center [1107, 420] width 44 height 23
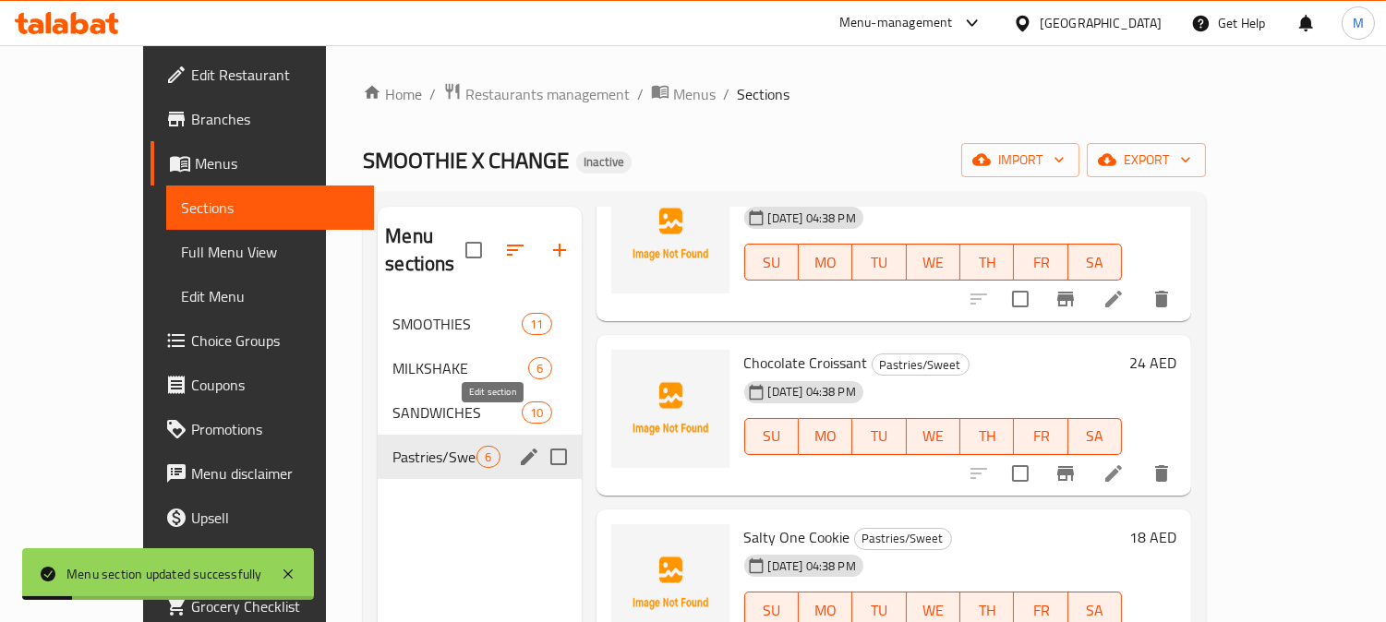
click at [518, 446] on icon "edit" at bounding box center [529, 457] width 22 height 22
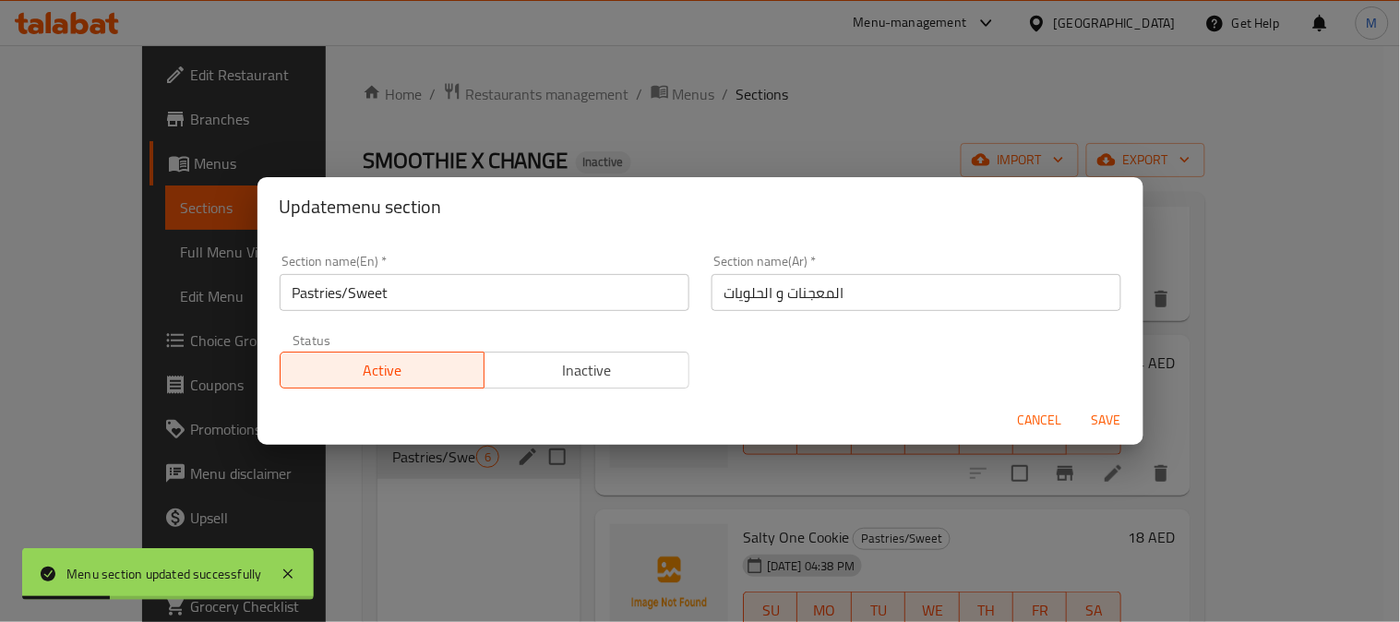
click at [1026, 419] on span "Cancel" at bounding box center [1040, 420] width 44 height 23
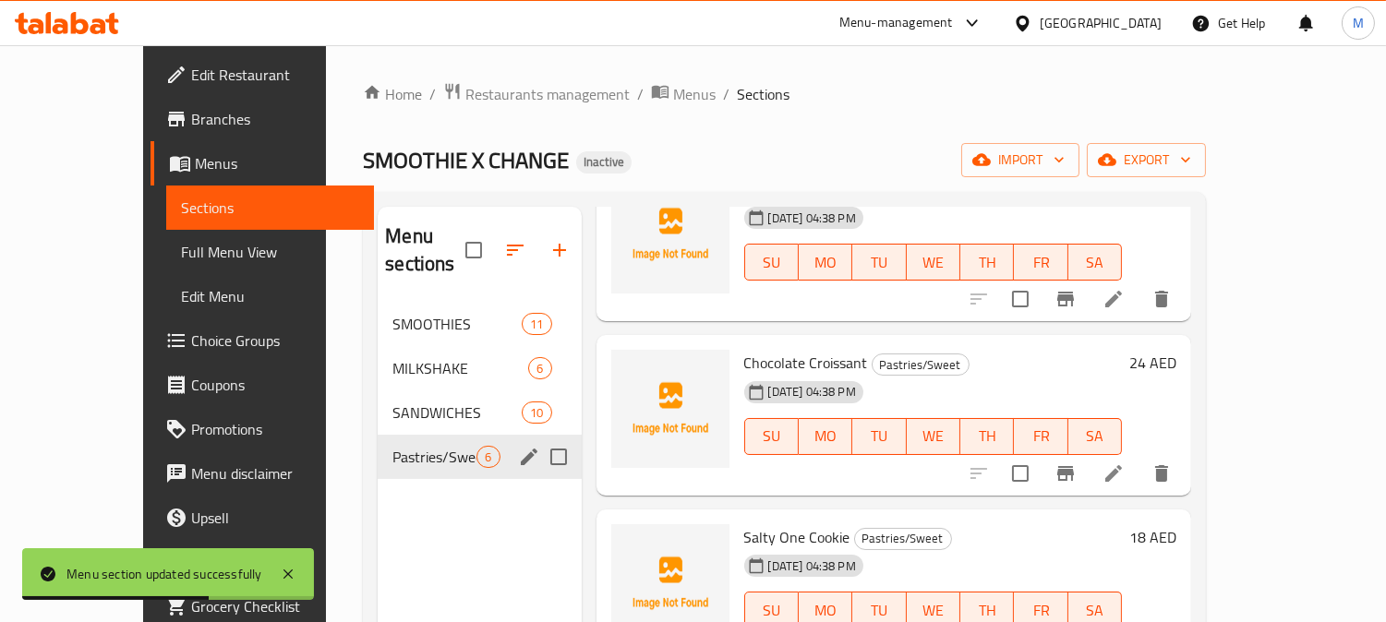
click at [474, 435] on div "Pastries/Sweet 6" at bounding box center [479, 457] width 203 height 44
click at [521, 449] on icon "edit" at bounding box center [529, 457] width 17 height 17
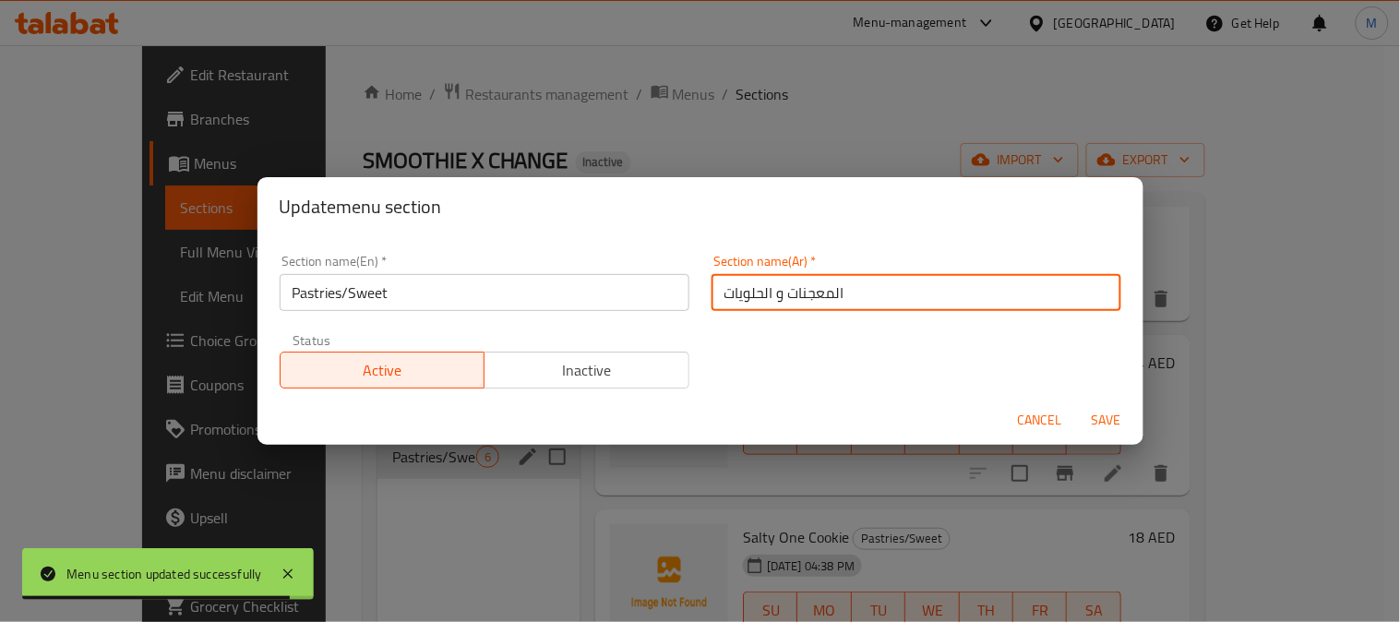
drag, startPoint x: 734, startPoint y: 296, endPoint x: 717, endPoint y: 296, distance: 16.6
click at [717, 296] on input "المعجنات و الحلويات" at bounding box center [917, 292] width 410 height 37
click at [732, 295] on input "المعجنات و الحلويات" at bounding box center [917, 292] width 410 height 37
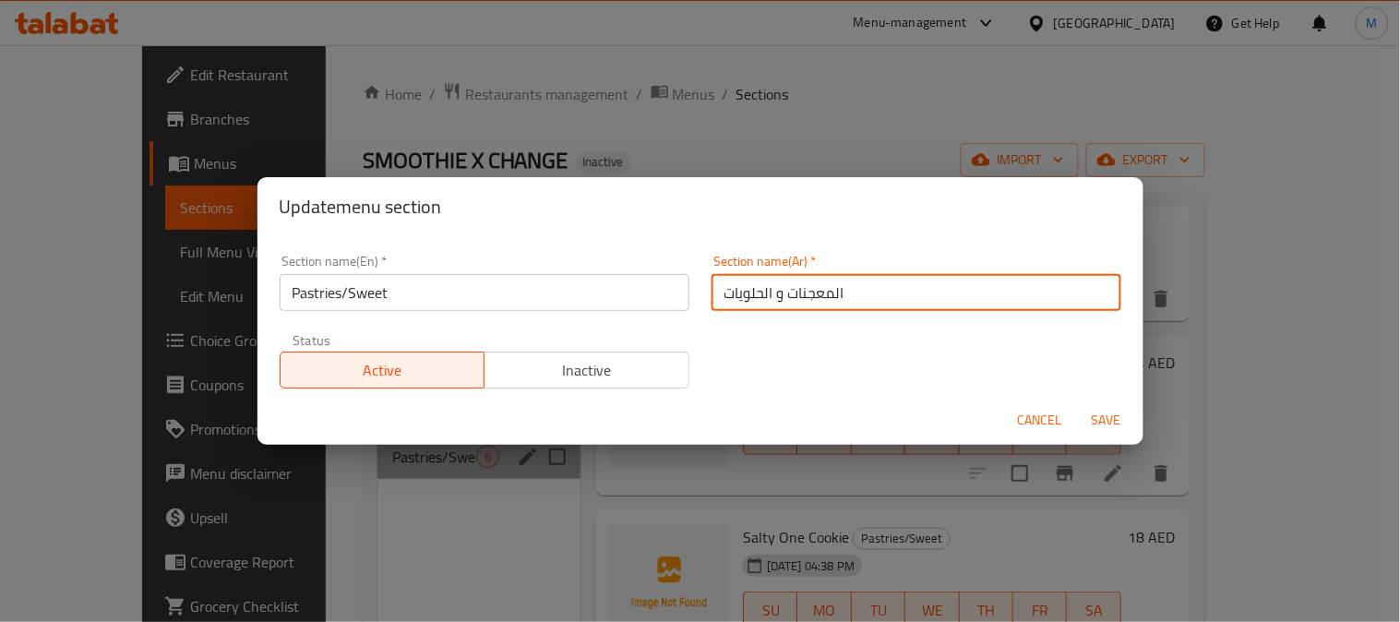
drag, startPoint x: 732, startPoint y: 293, endPoint x: 723, endPoint y: 292, distance: 9.3
click at [723, 292] on input "المعجنات و الحلويات" at bounding box center [917, 292] width 410 height 37
click at [725, 292] on input "المعجنات و الحلويات" at bounding box center [917, 292] width 410 height 37
drag, startPoint x: 731, startPoint y: 294, endPoint x: 720, endPoint y: 292, distance: 11.2
click at [720, 292] on input "المعجنات و الحلويات" at bounding box center [917, 292] width 410 height 37
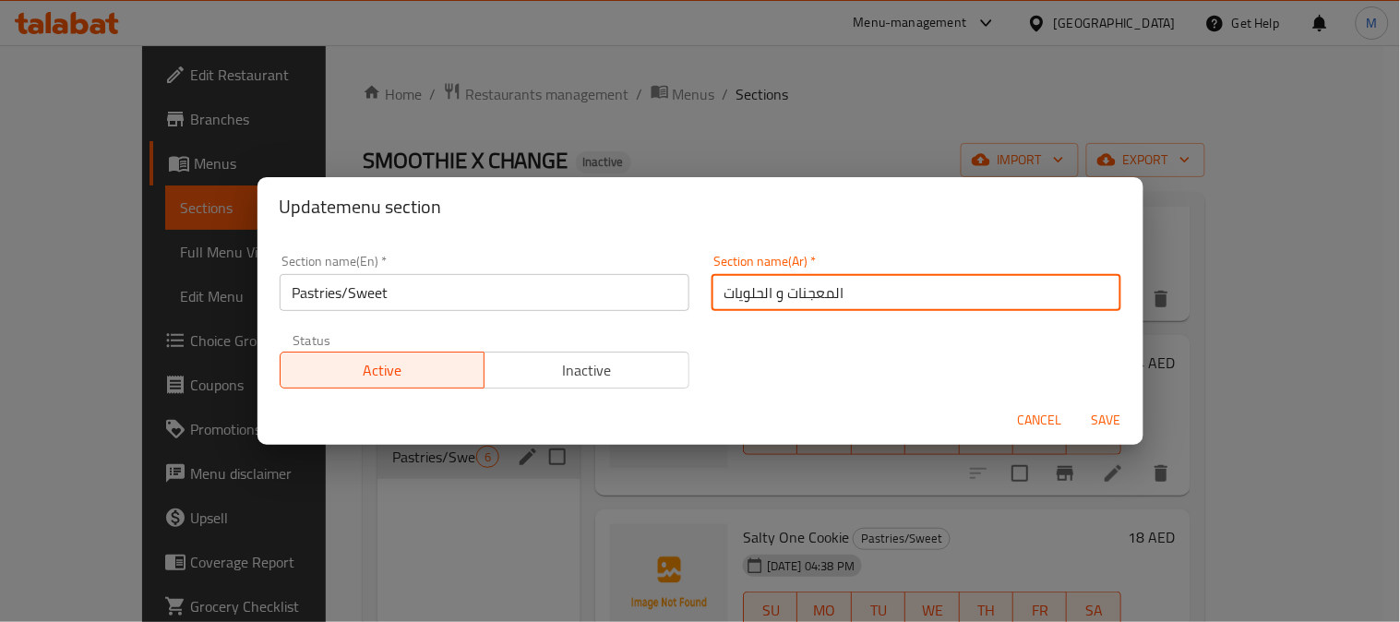
type input "المعجنات و الحلوي"
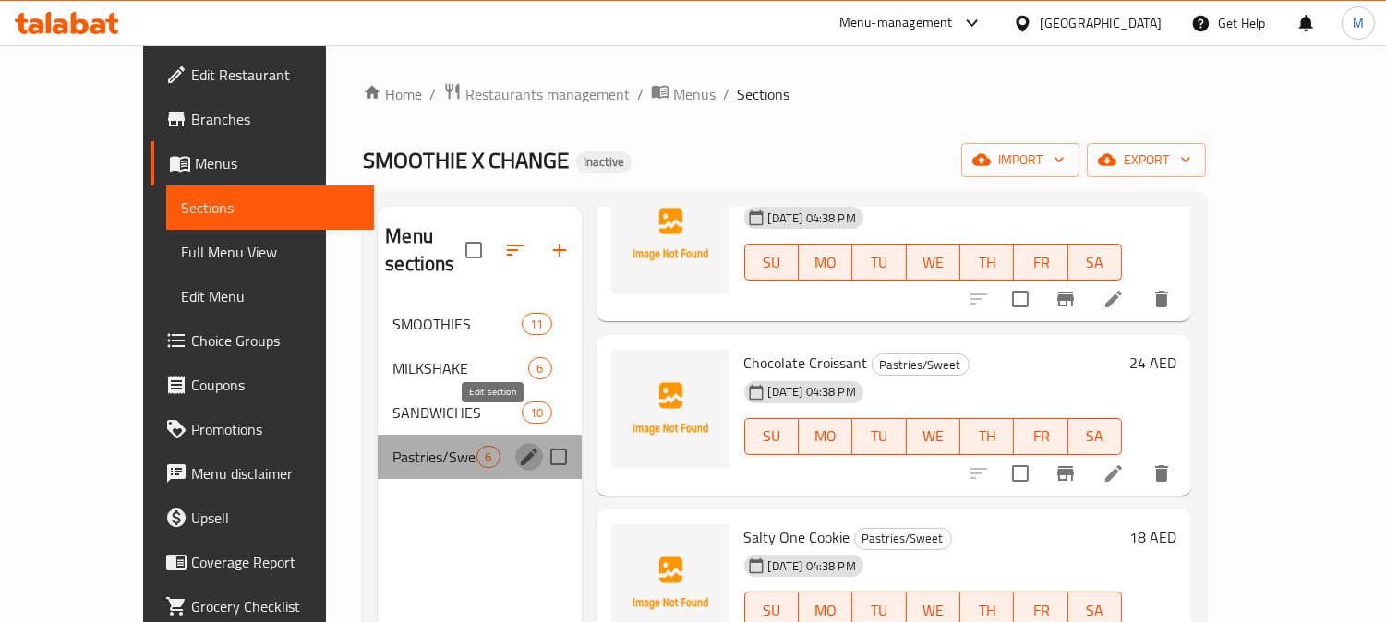
click at [518, 446] on icon "edit" at bounding box center [529, 457] width 22 height 22
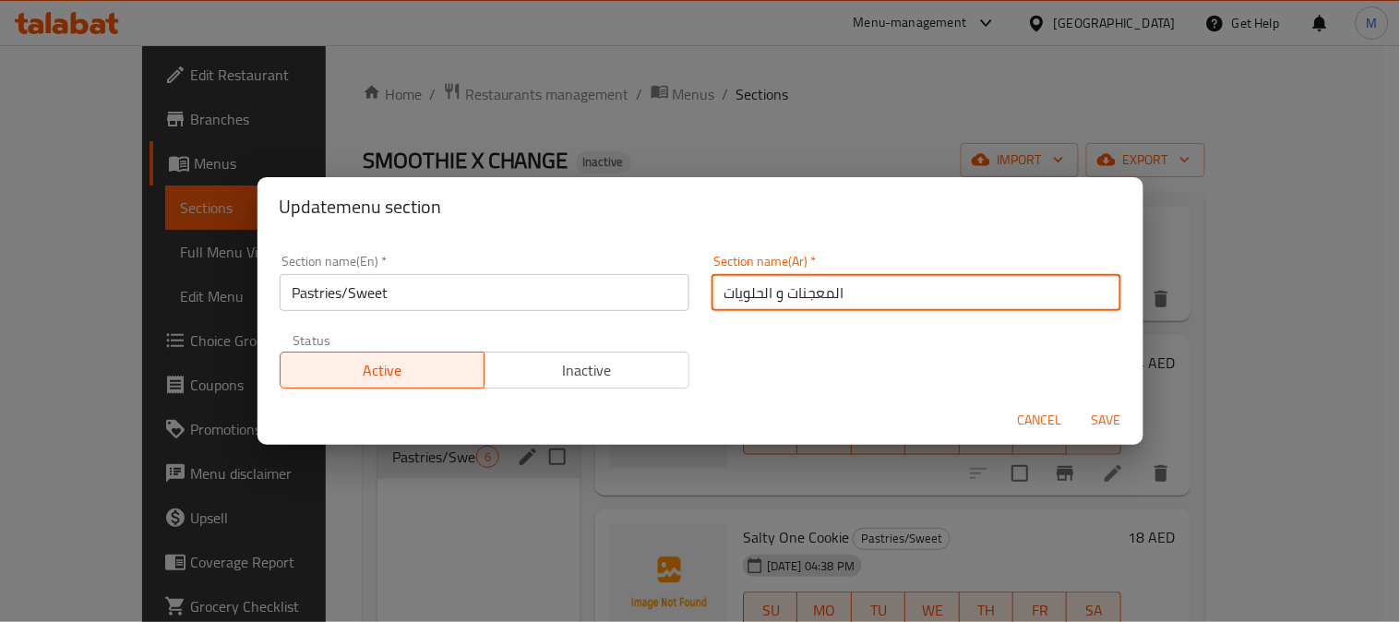
click at [720, 287] on input "المعجنات و الحلويات" at bounding box center [917, 292] width 410 height 37
type input "المعجنات و الحلويا"
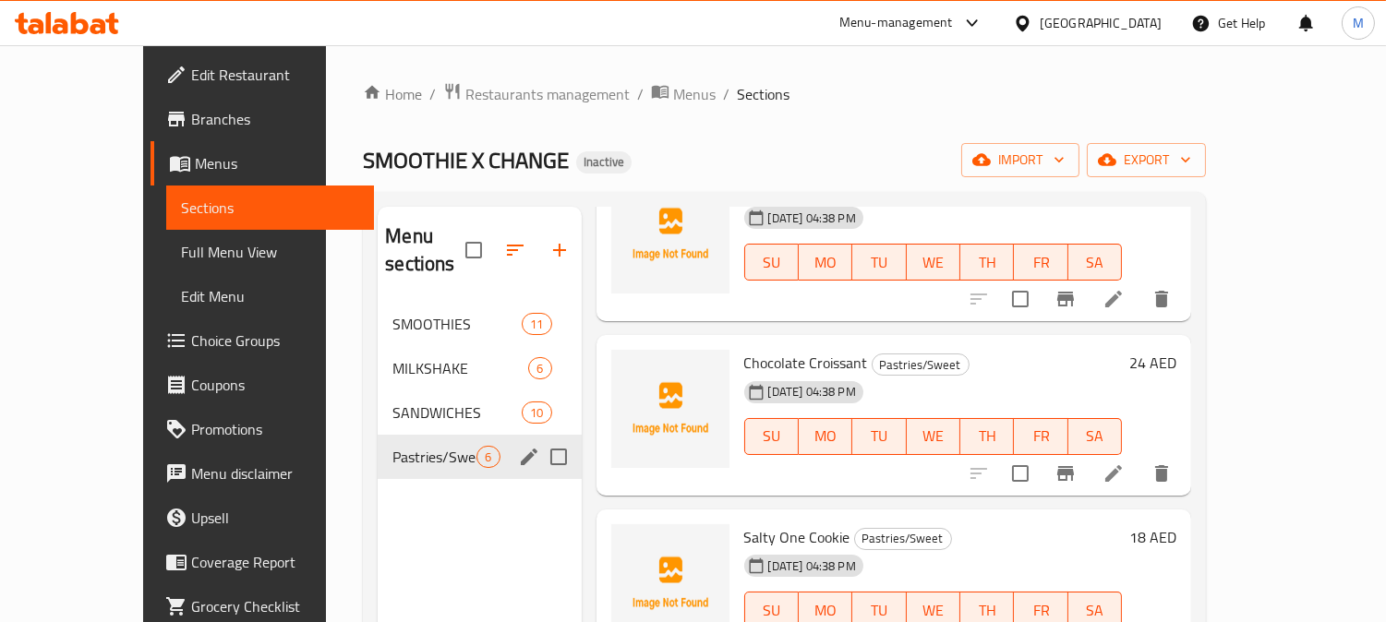
click at [539, 438] on input "Menu sections" at bounding box center [558, 457] width 39 height 39
checkbox input "true"
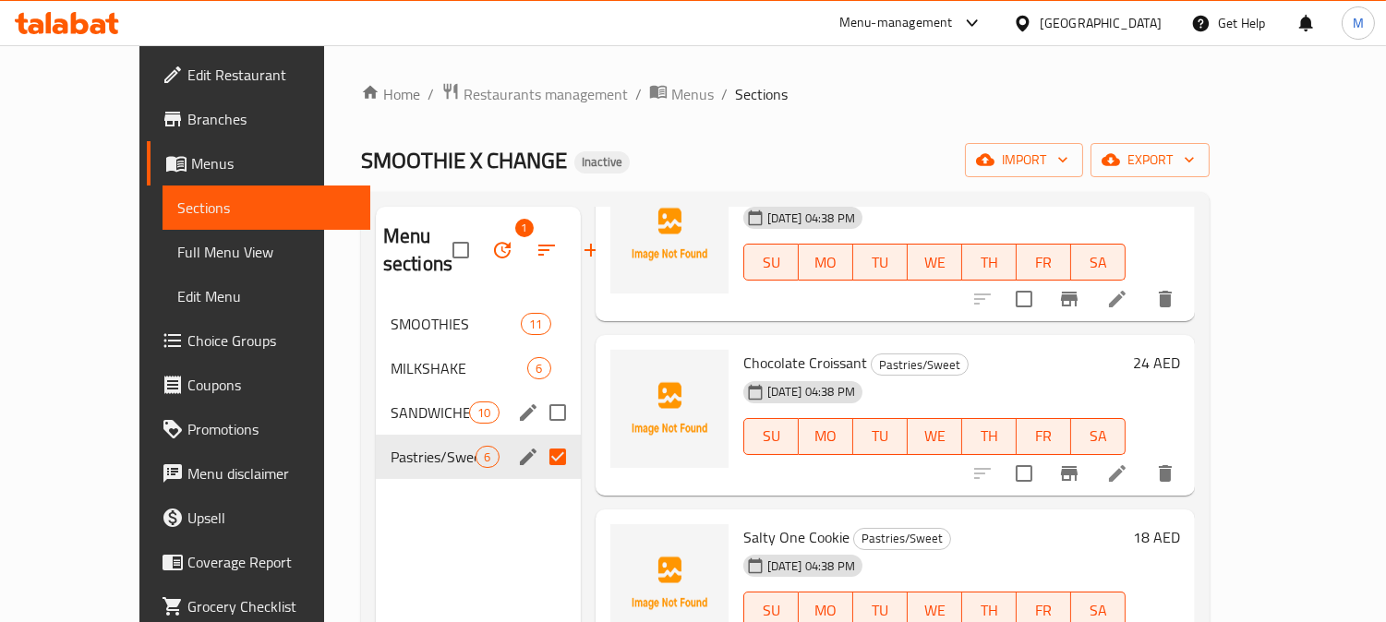
click at [514, 425] on button "edit" at bounding box center [528, 413] width 28 height 28
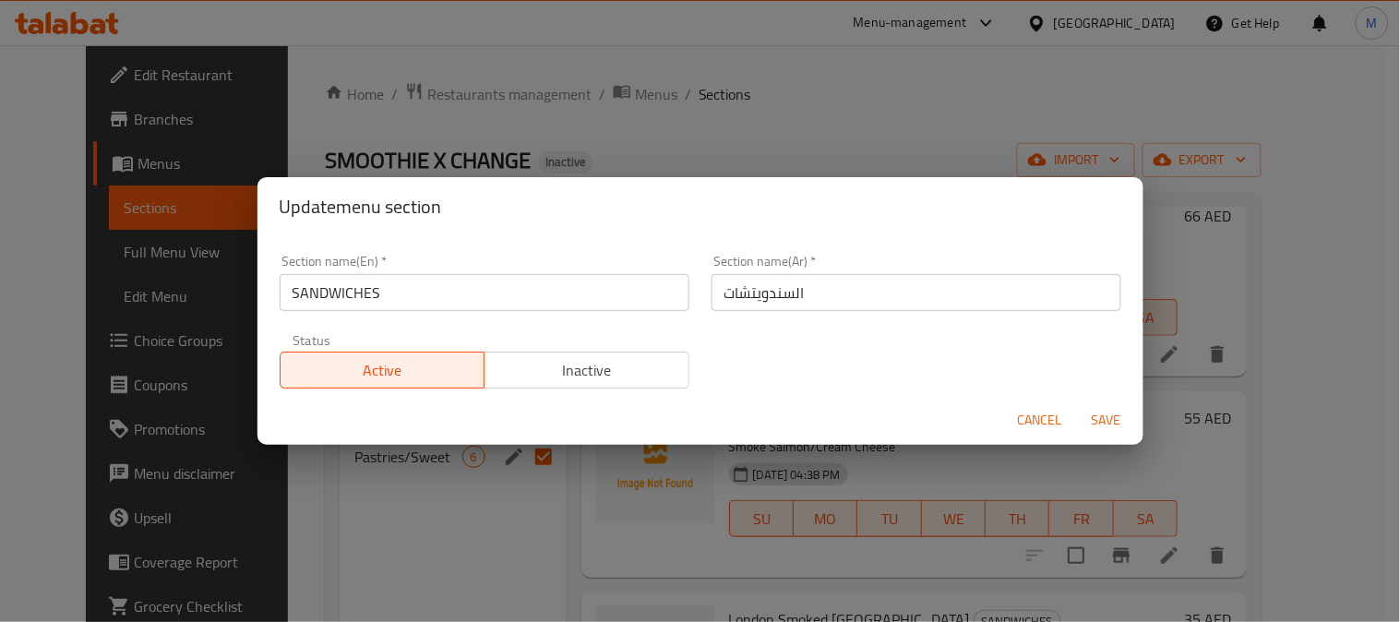
drag, startPoint x: 1036, startPoint y: 423, endPoint x: 619, endPoint y: 439, distance: 417.6
click at [1036, 422] on span "Cancel" at bounding box center [1040, 420] width 44 height 23
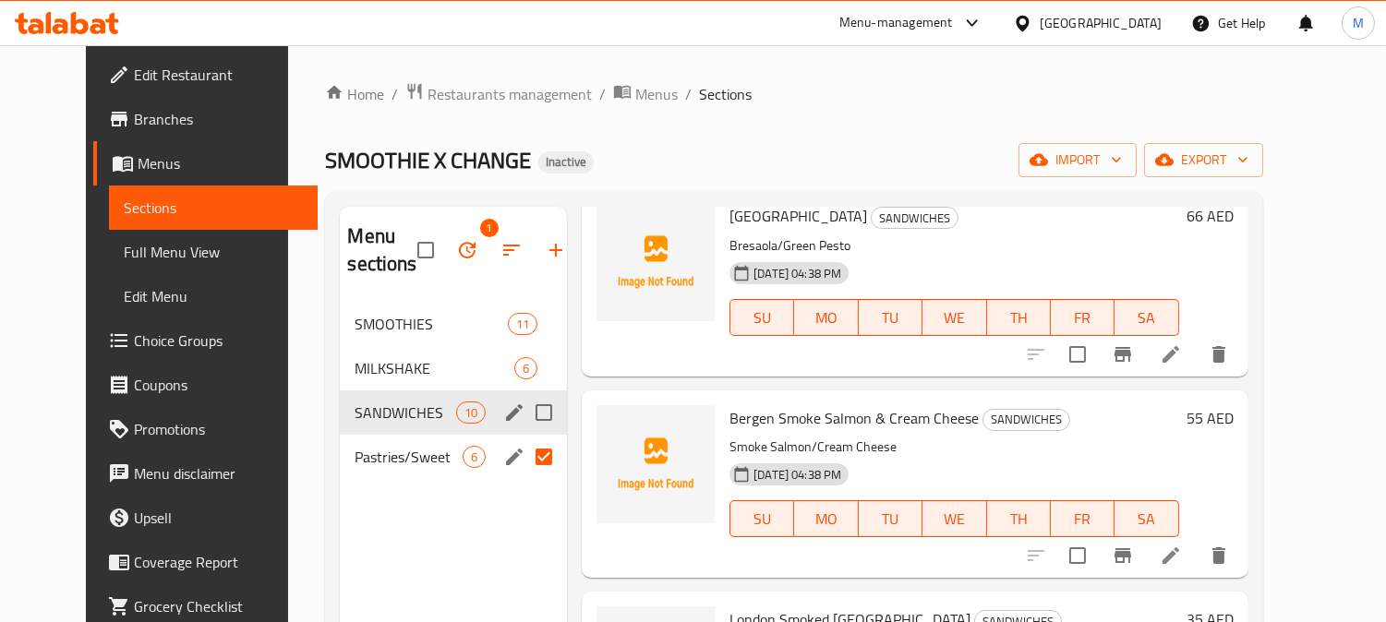
click at [503, 456] on icon "edit" at bounding box center [514, 457] width 22 height 22
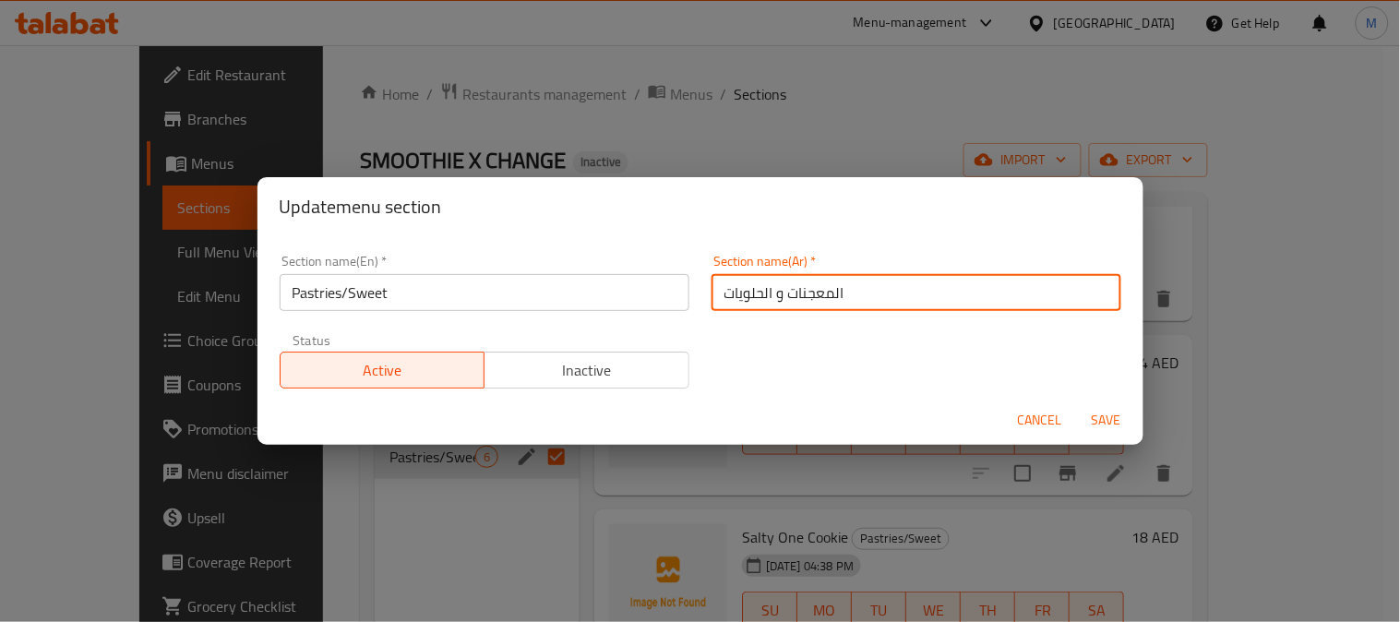
drag, startPoint x: 731, startPoint y: 295, endPoint x: 715, endPoint y: 295, distance: 15.7
click at [715, 295] on input "المعجنات و الحلويات" at bounding box center [917, 292] width 410 height 37
type input "المعجنات و الحلوي"
click at [1105, 421] on span "Save" at bounding box center [1107, 420] width 44 height 23
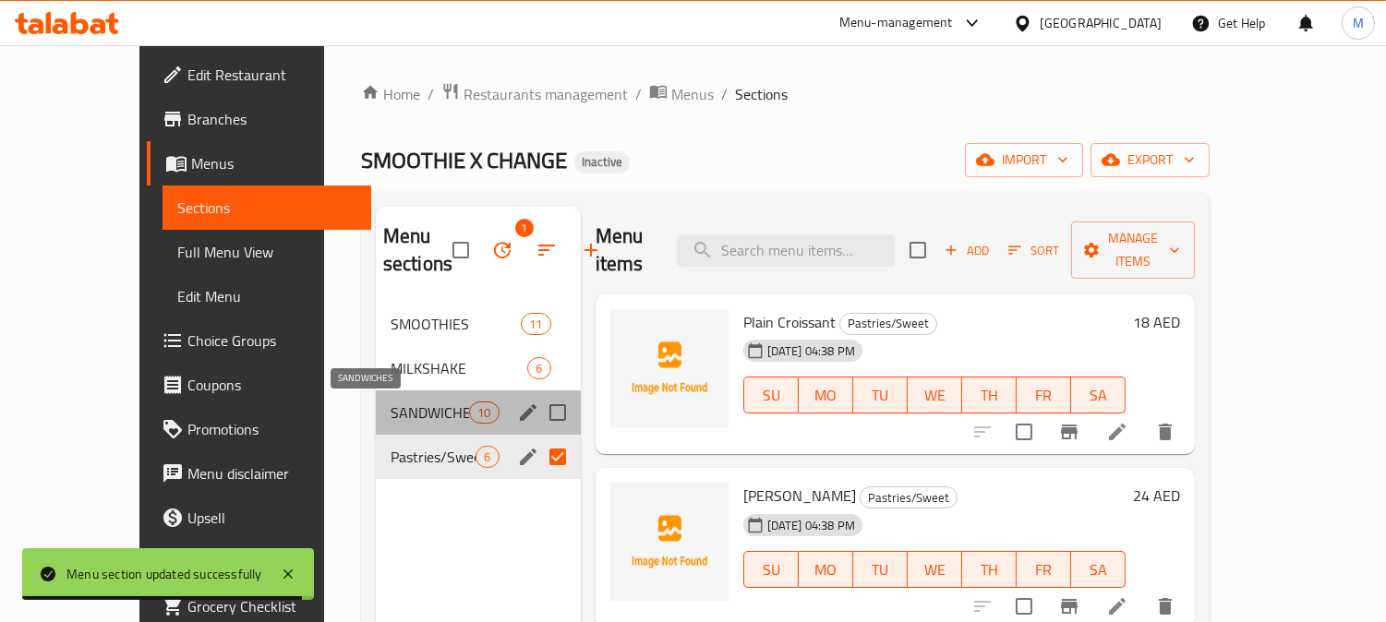
click at [391, 411] on span "SANDWICHES" at bounding box center [430, 413] width 78 height 22
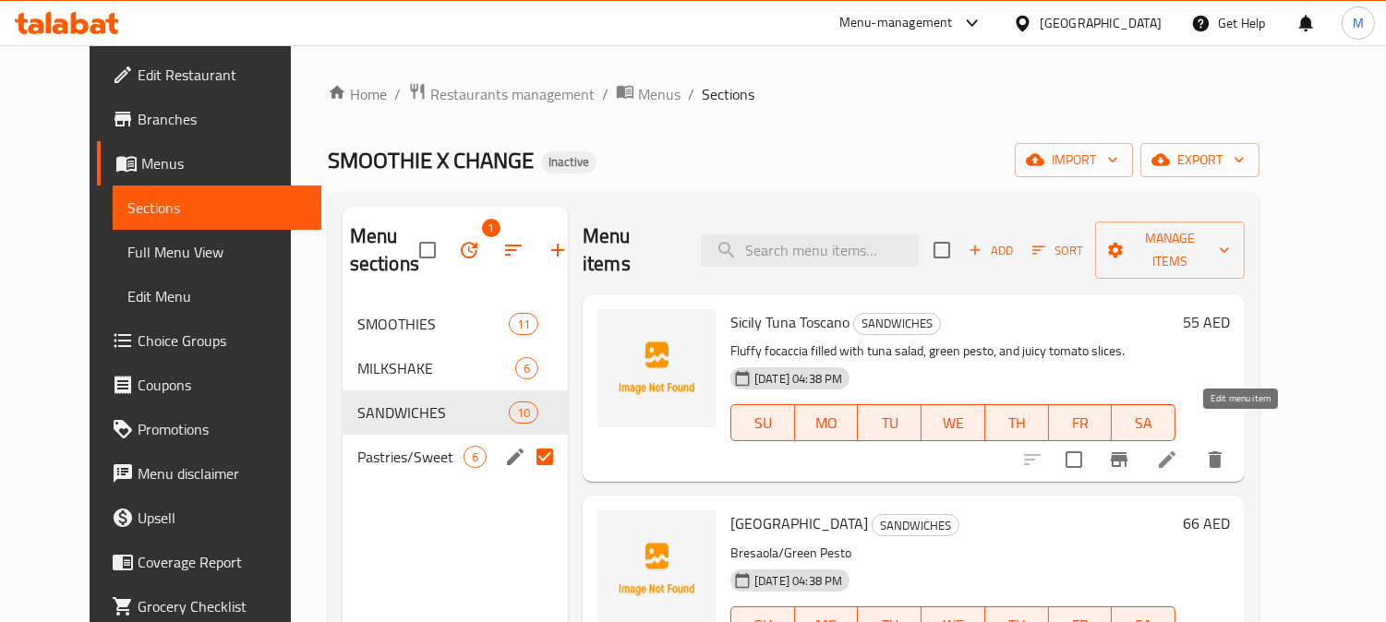
click at [1175, 451] on icon at bounding box center [1167, 459] width 17 height 17
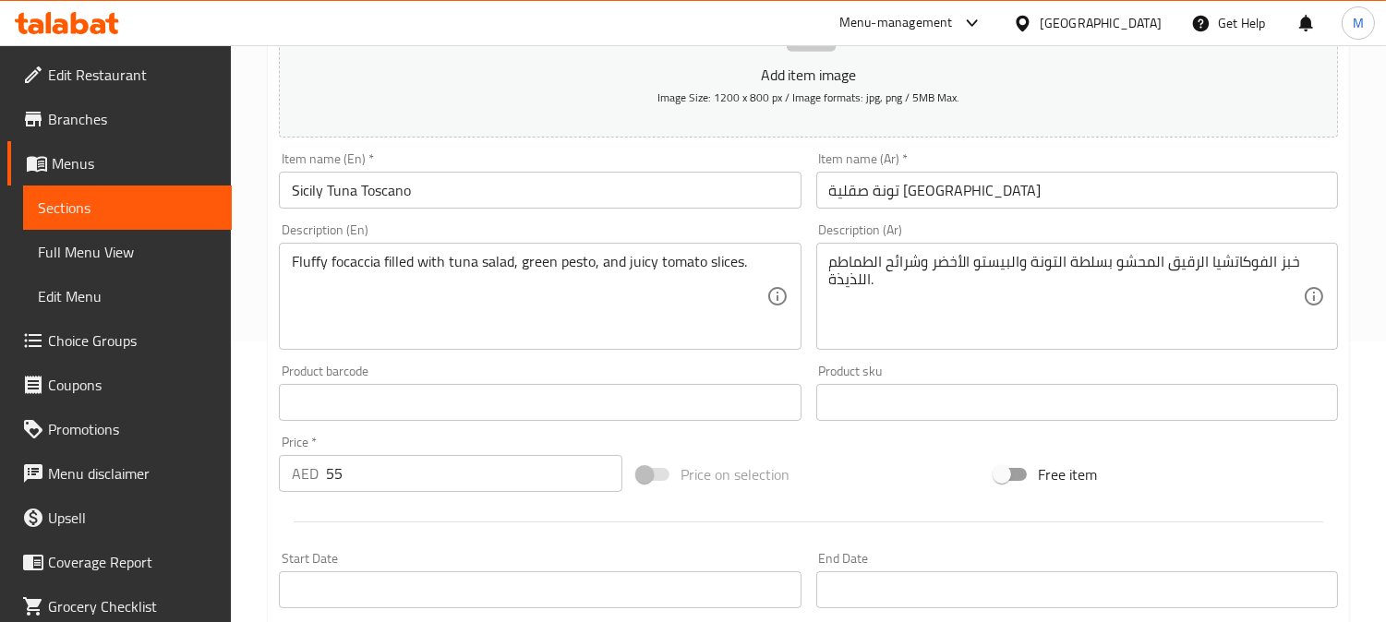
scroll to position [307, 0]
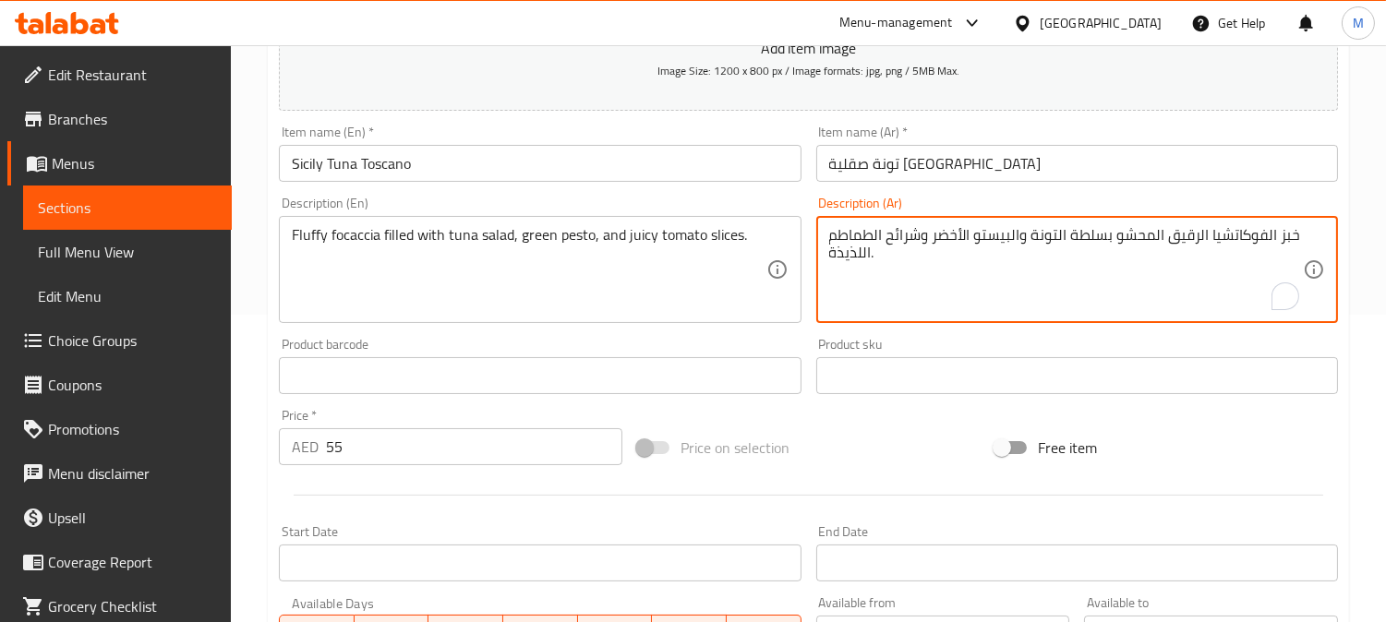
click at [1291, 245] on textarea "خبز الفوكاتشيا الرقيق المحشو بسلطة التونة والبيستو الأخضر وشرائح الطماطم اللذيذ…" at bounding box center [1066, 270] width 474 height 88
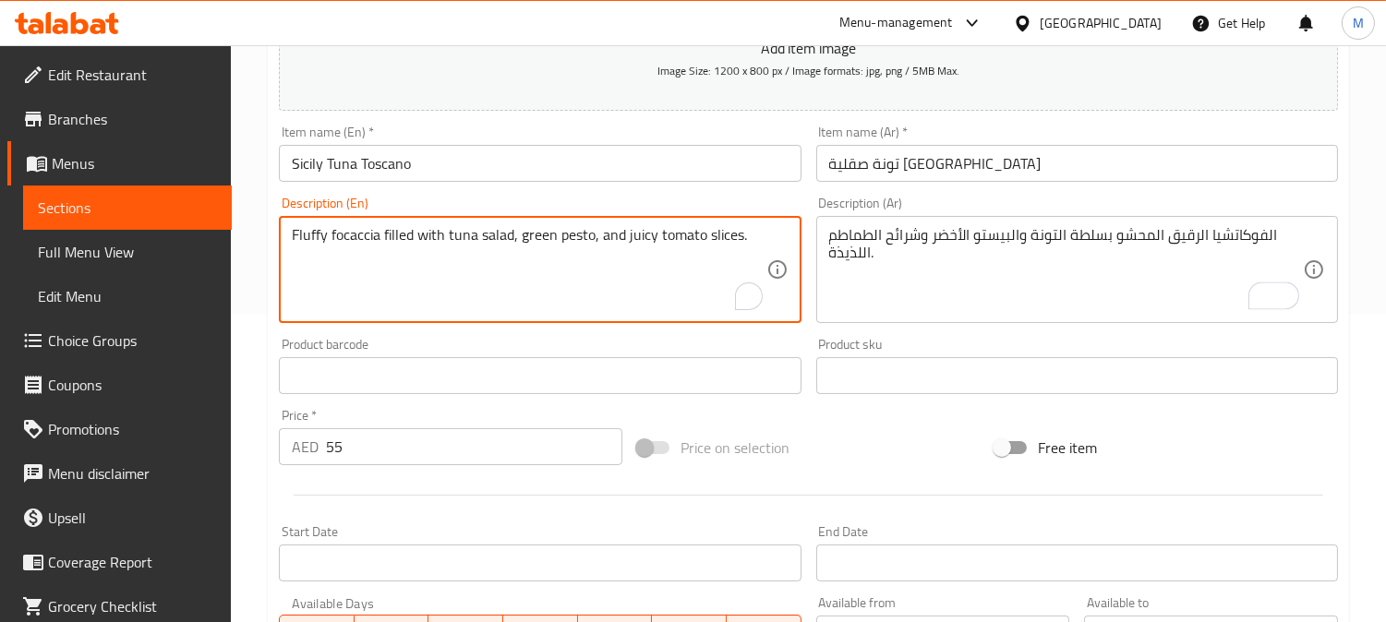
click at [361, 234] on textarea "Fluffy focaccia filled with tuna salad, green pesto, and juicy tomato slices." at bounding box center [529, 270] width 474 height 88
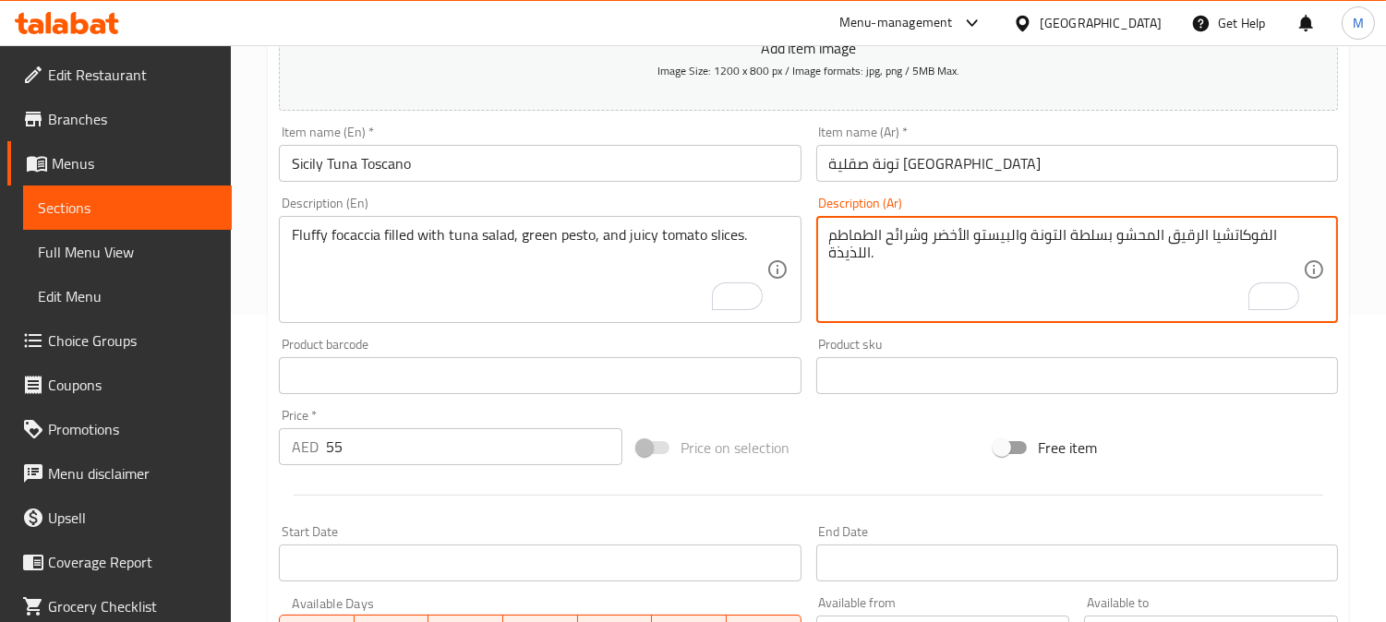
click at [1256, 244] on textarea "الفوكاتشيا الرقيق المحشو بسلطة التونة والبيستو الأخضر وشرائح الطماطم اللذيذة." at bounding box center [1066, 270] width 474 height 88
paste textarea "To enrich screen reader interactions, please activate Accessibility in Grammarl…"
click at [854, 261] on textarea "الفوكاشيا الرقيق المحشو بسلطة التونة والبيستو الأخضر وشرائح الطماطم اللذيذة." at bounding box center [1066, 270] width 474 height 88
click at [835, 255] on textarea "الفوكاشيا الرقيق المحشو بسلطة التونة والبيستو الأخضر وشرائح الطماطم اللذيذة." at bounding box center [1066, 270] width 474 height 88
drag, startPoint x: 828, startPoint y: 254, endPoint x: 862, endPoint y: 260, distance: 34.8
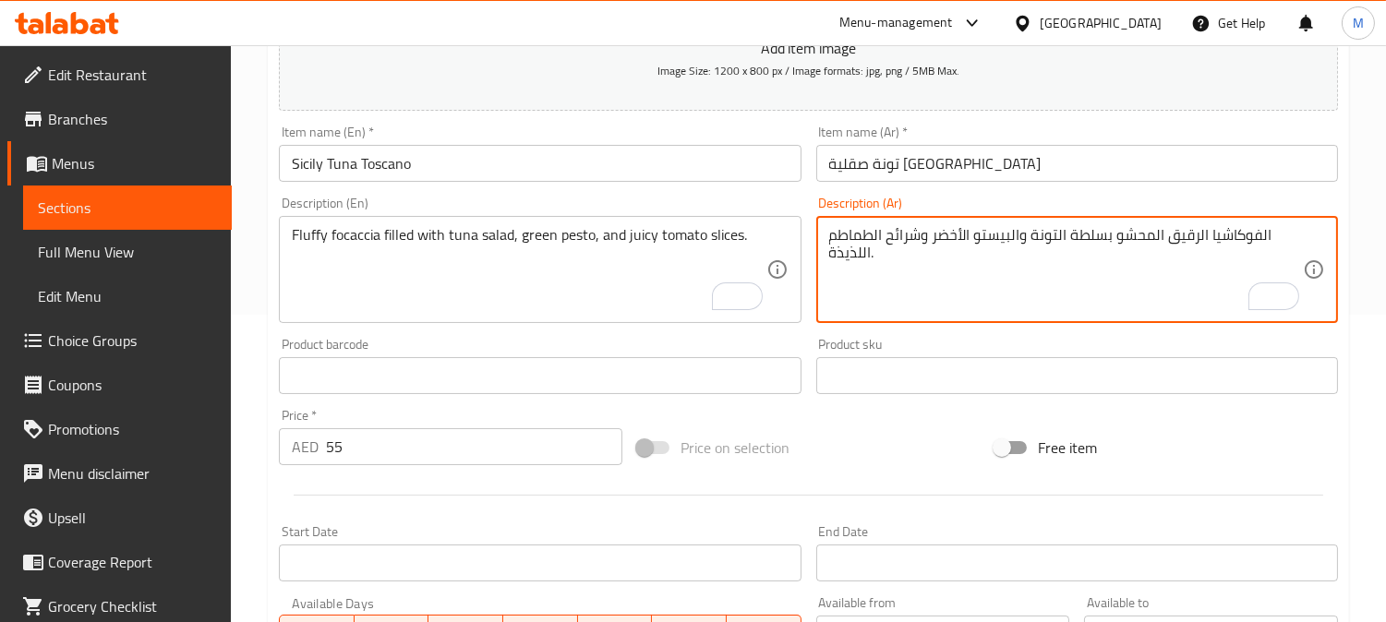
click at [862, 260] on textarea "الفوكاشيا الرقيق المحشو بسلطة التونة والبيستو الأخضر وشرائح الطماطم اللذيذة." at bounding box center [1066, 270] width 474 height 88
type textarea "الفوكاشيا الرقيق المحشو بسلطة التونة والبيستو الأخضر وشرائح الطماطم [PERSON_NAM…"
click at [1026, 154] on input "تونة صقلية [GEOGRAPHIC_DATA]" at bounding box center [1077, 163] width 522 height 37
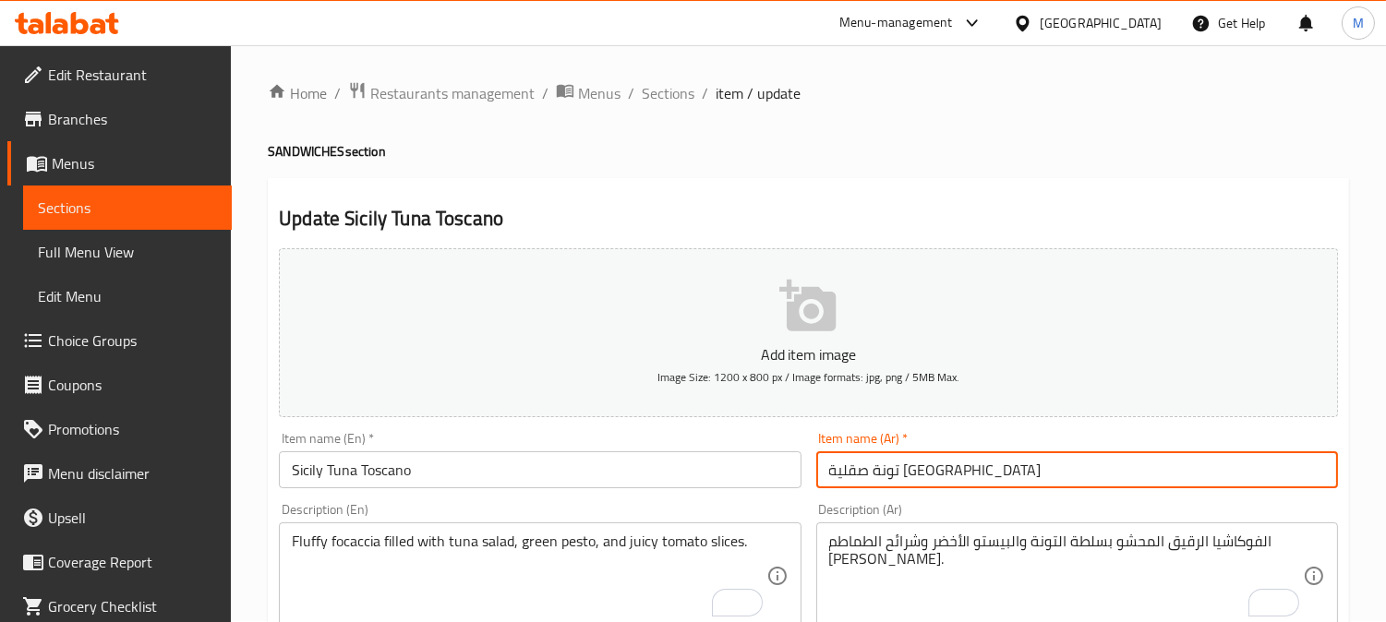
scroll to position [0, 0]
click at [669, 100] on span "Sections" at bounding box center [668, 94] width 53 height 22
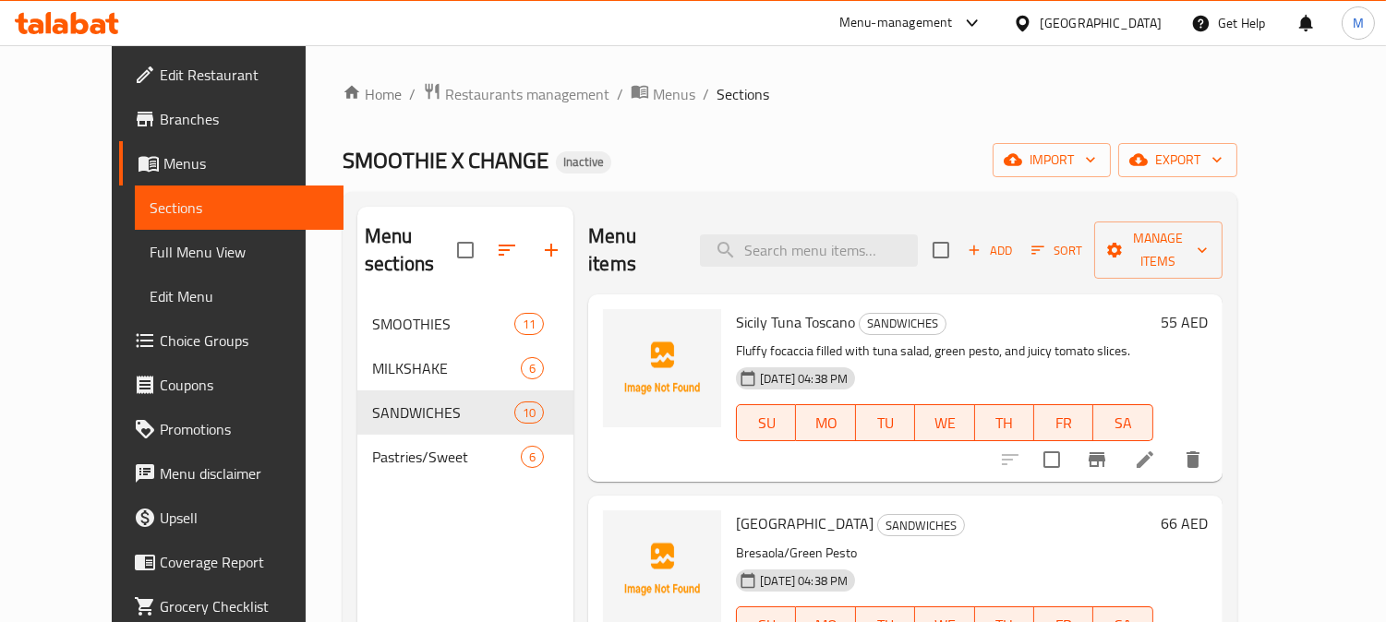
click at [798, 255] on div "Menu items Add Sort Manage items" at bounding box center [904, 251] width 633 height 88
click at [799, 253] on div "Menu items Add Sort Manage items" at bounding box center [904, 251] width 633 height 88
click at [800, 240] on input "search" at bounding box center [809, 250] width 218 height 32
paste input "Bergen Smoke Salmon & Cream Cheese"
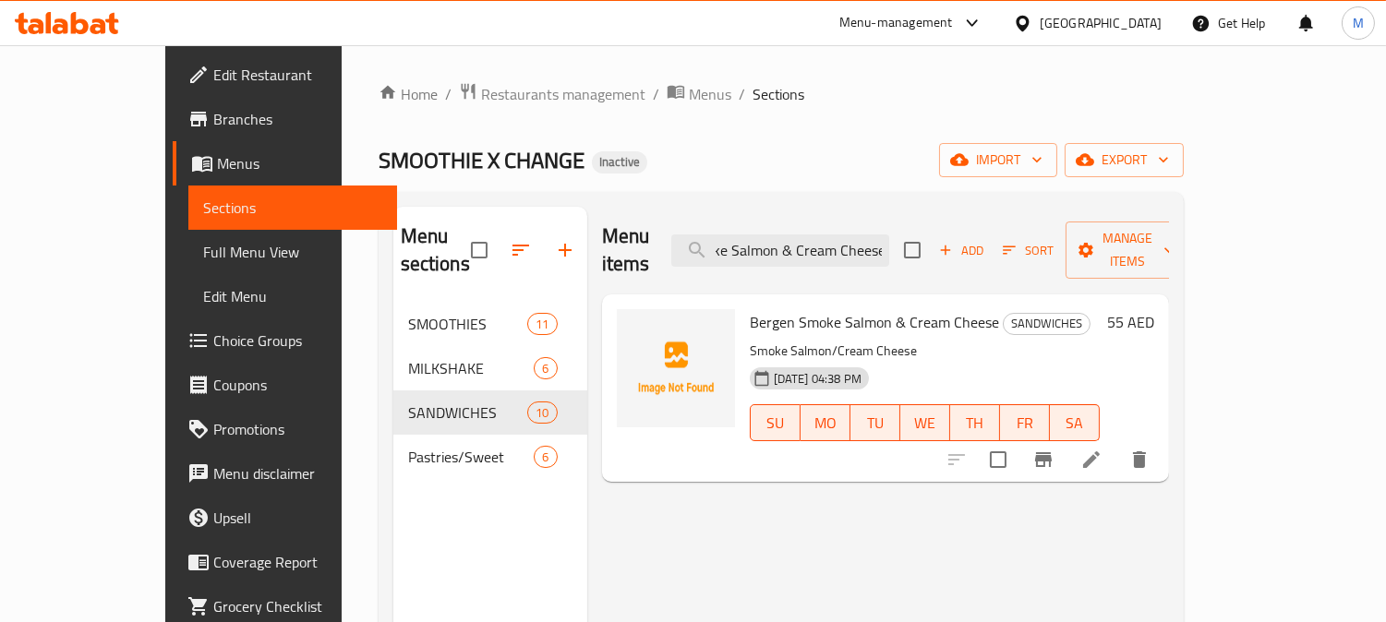
type input "Bergen Smoke Salmon & Cream Cheese"
click at [1102, 449] on icon at bounding box center [1091, 460] width 22 height 22
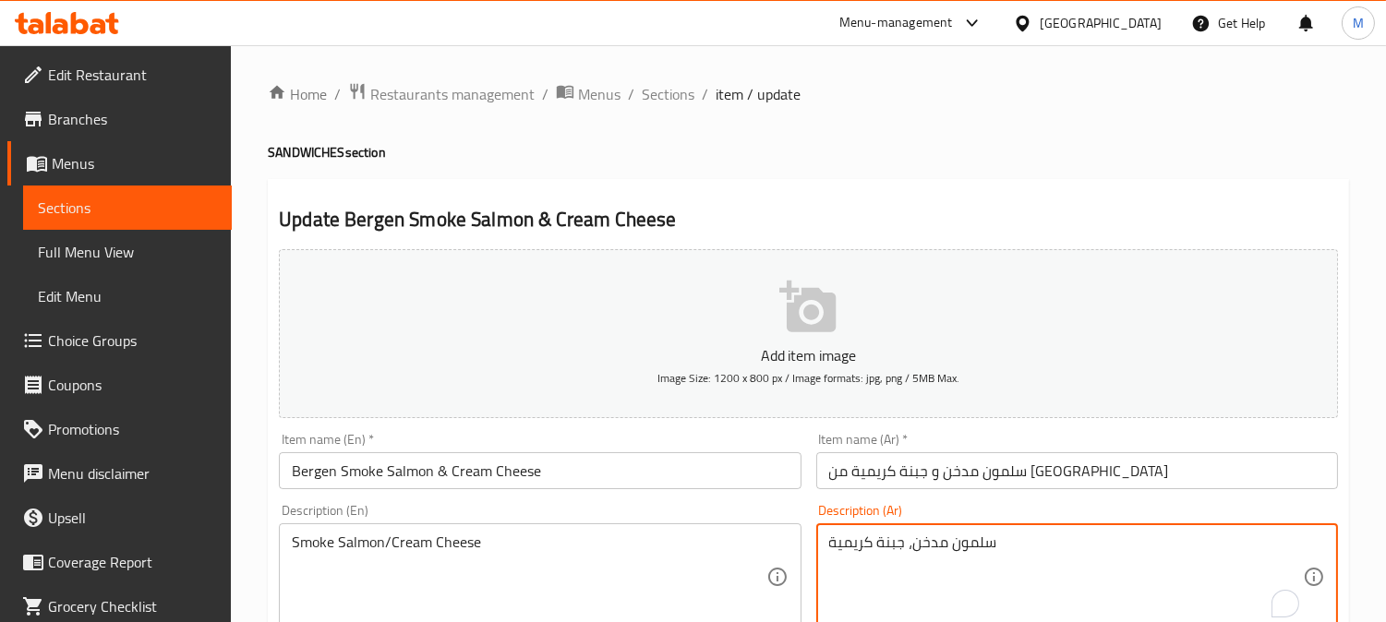
click at [966, 540] on textarea "سلمون مدخن، جبنة كريمية" at bounding box center [1066, 578] width 474 height 88
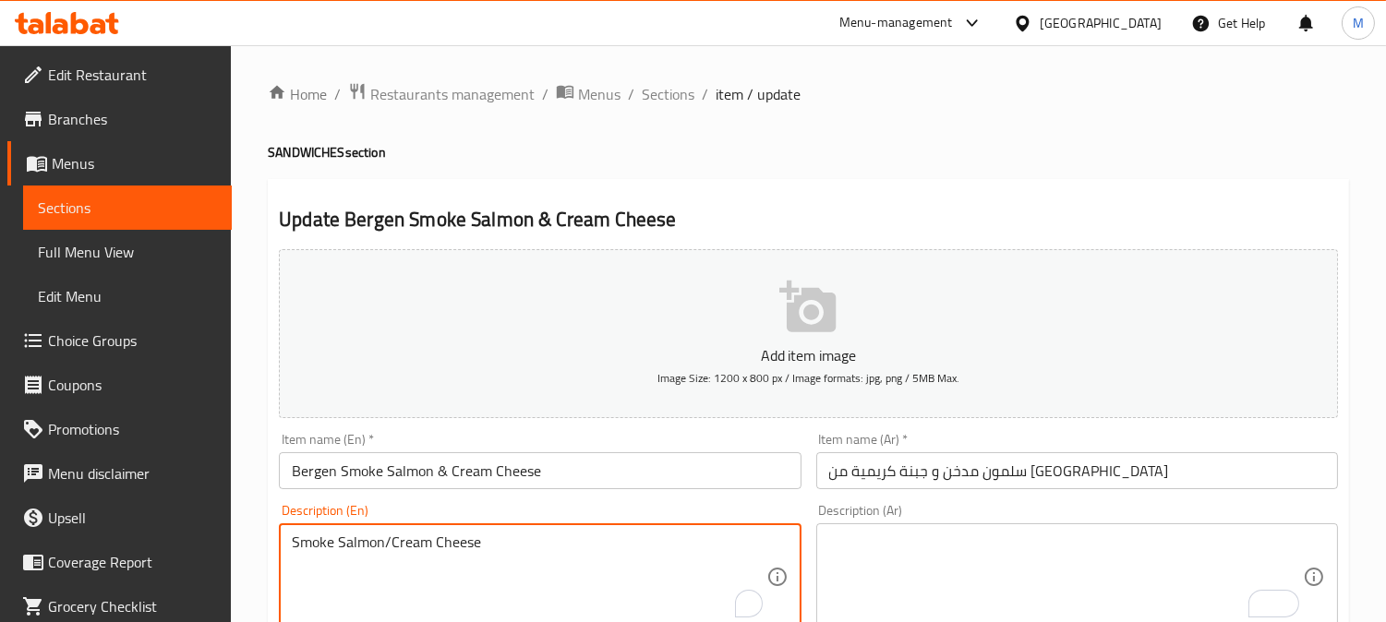
click at [689, 555] on textarea "Smoke Salmon/Cream Cheese" at bounding box center [529, 578] width 474 height 88
click at [662, 481] on input "Bergen Smoke Salmon & Cream Cheese" at bounding box center [540, 470] width 522 height 37
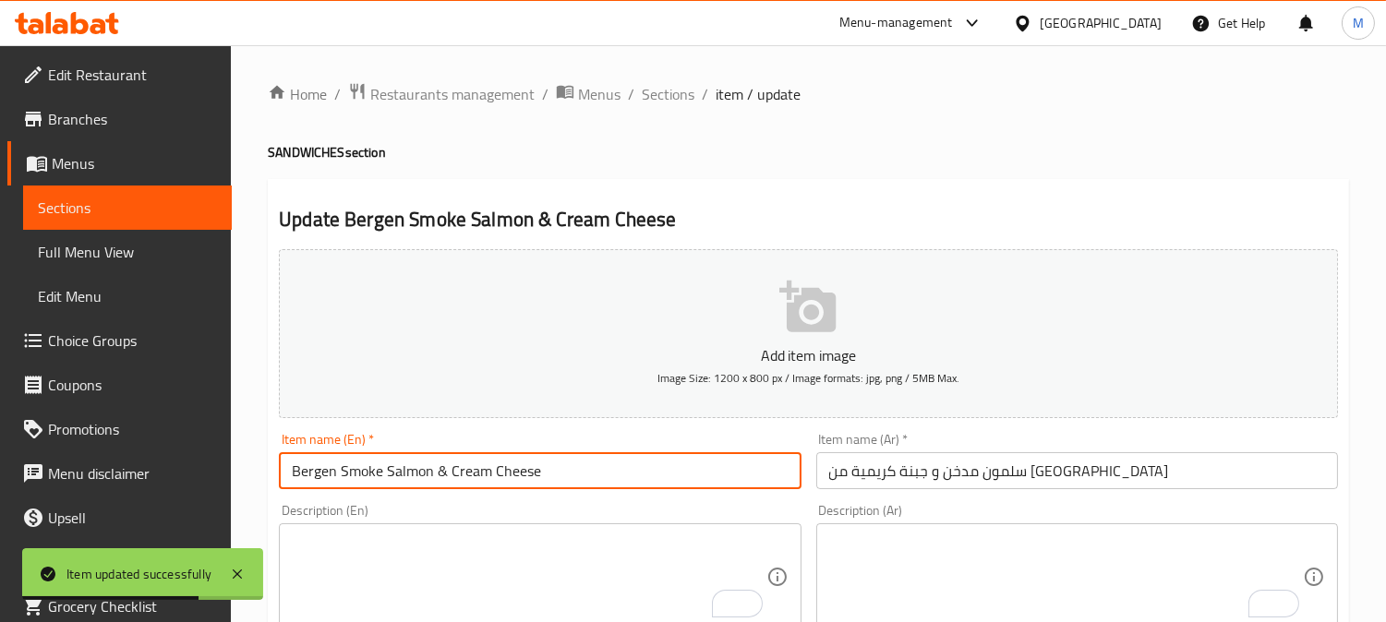
click at [672, 97] on span "Sections" at bounding box center [668, 94] width 53 height 22
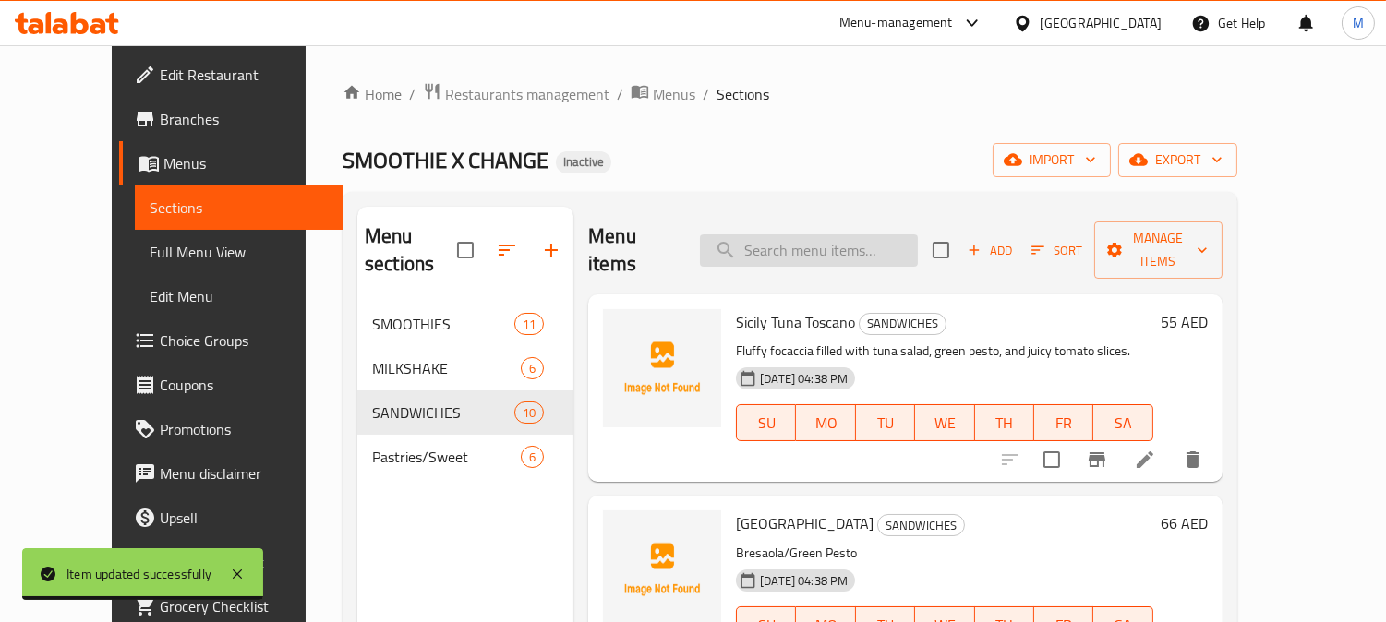
click at [799, 234] on input "search" at bounding box center [809, 250] width 218 height 32
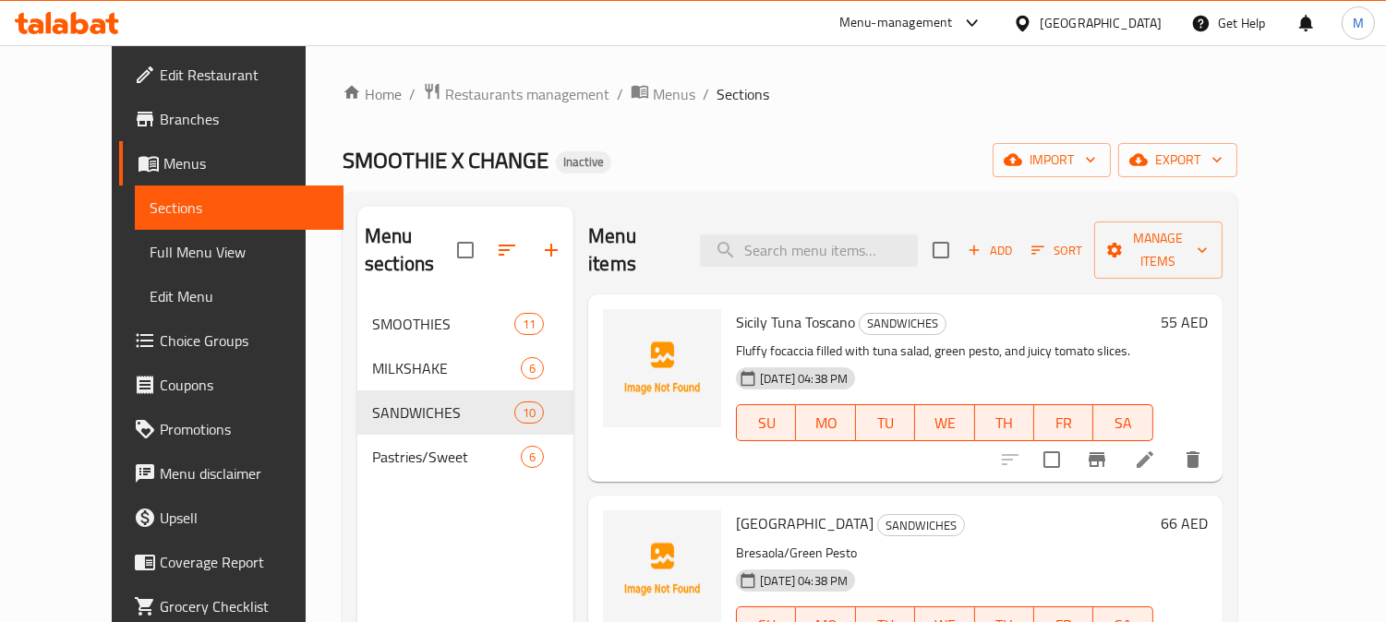
paste input "London Smoked [GEOGRAPHIC_DATA]"
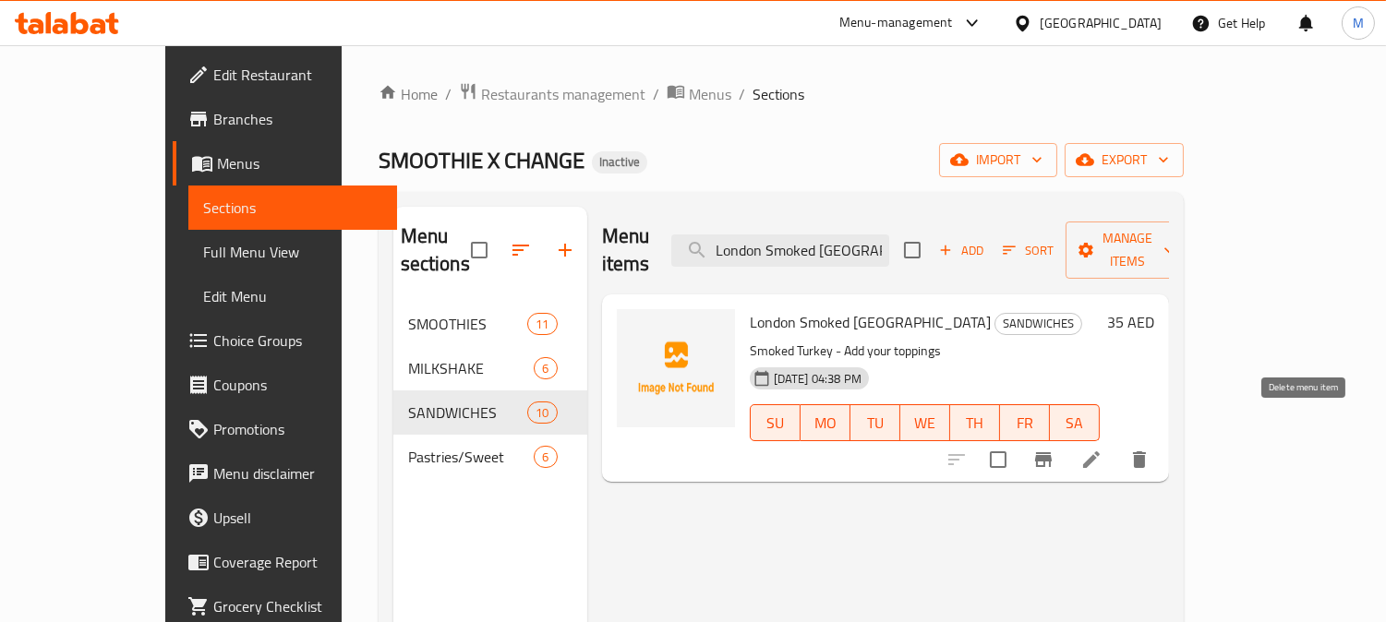
click at [1150, 449] on icon "delete" at bounding box center [1139, 460] width 22 height 22
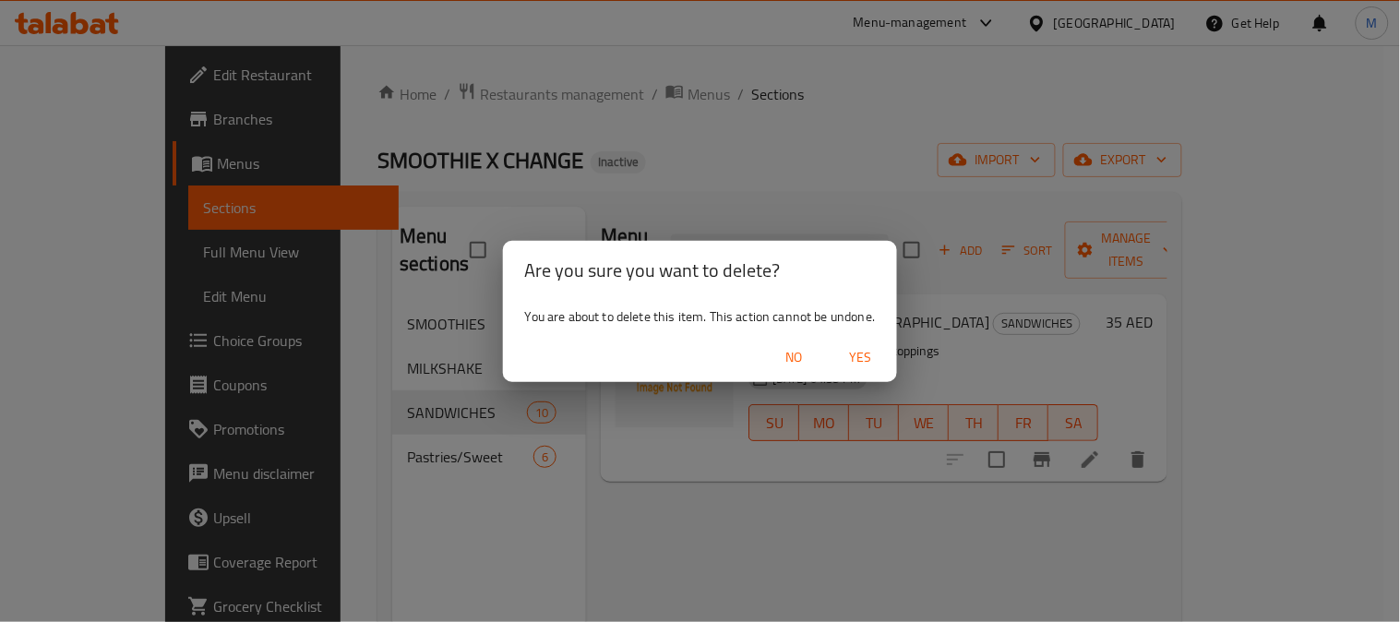
click at [859, 354] on span "Yes" at bounding box center [860, 357] width 44 height 23
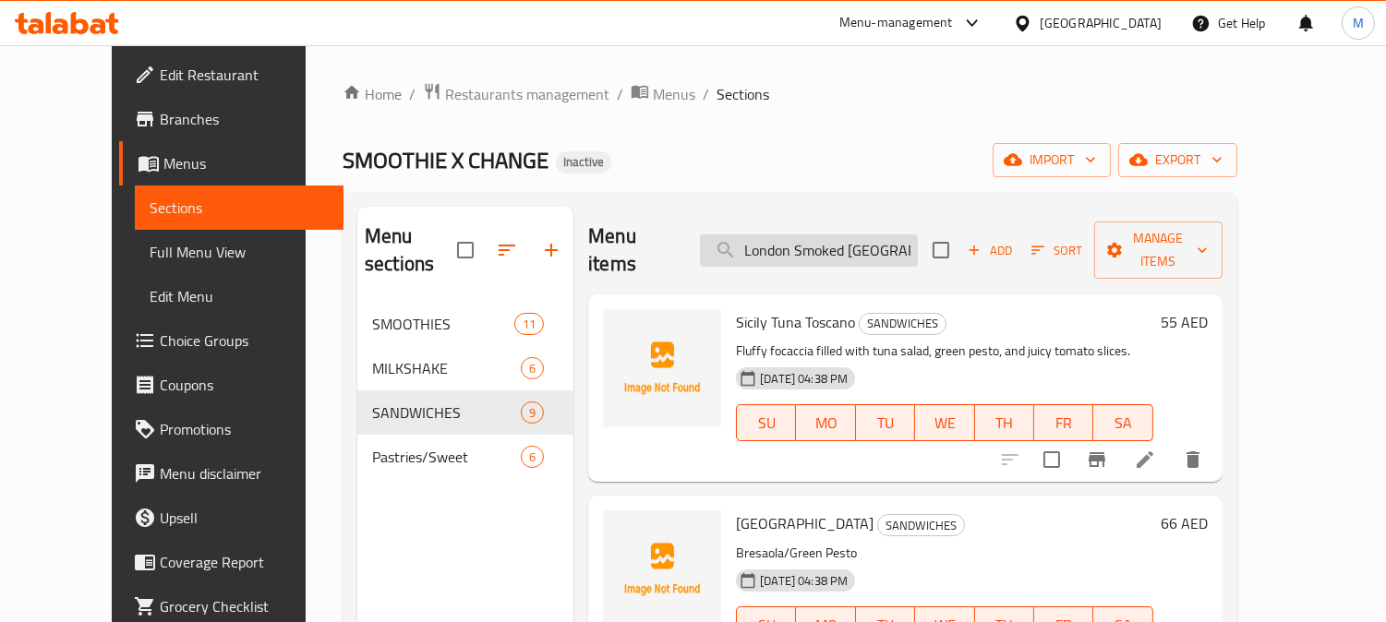
click at [825, 246] on input "London Smoked [GEOGRAPHIC_DATA]" at bounding box center [809, 250] width 218 height 32
click at [835, 234] on input "London Smoked [GEOGRAPHIC_DATA]" at bounding box center [809, 250] width 218 height 32
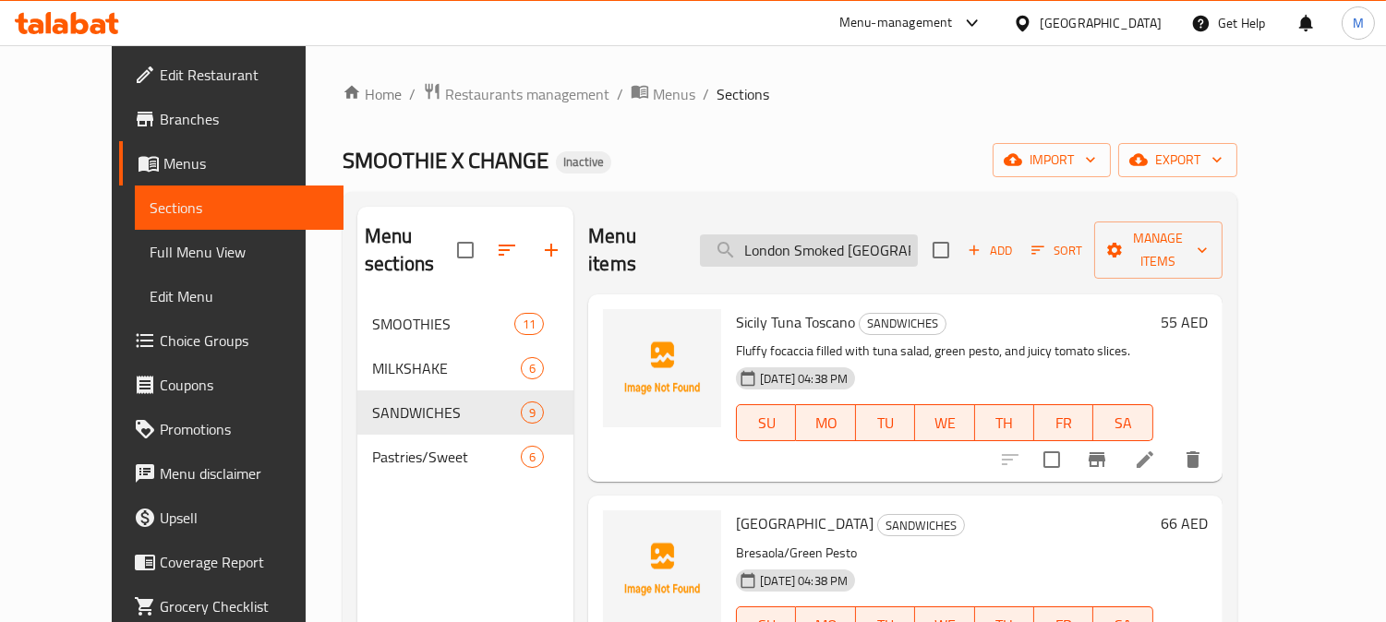
click at [835, 234] on input "London Smoked [GEOGRAPHIC_DATA]" at bounding box center [809, 250] width 218 height 32
paste input "search"
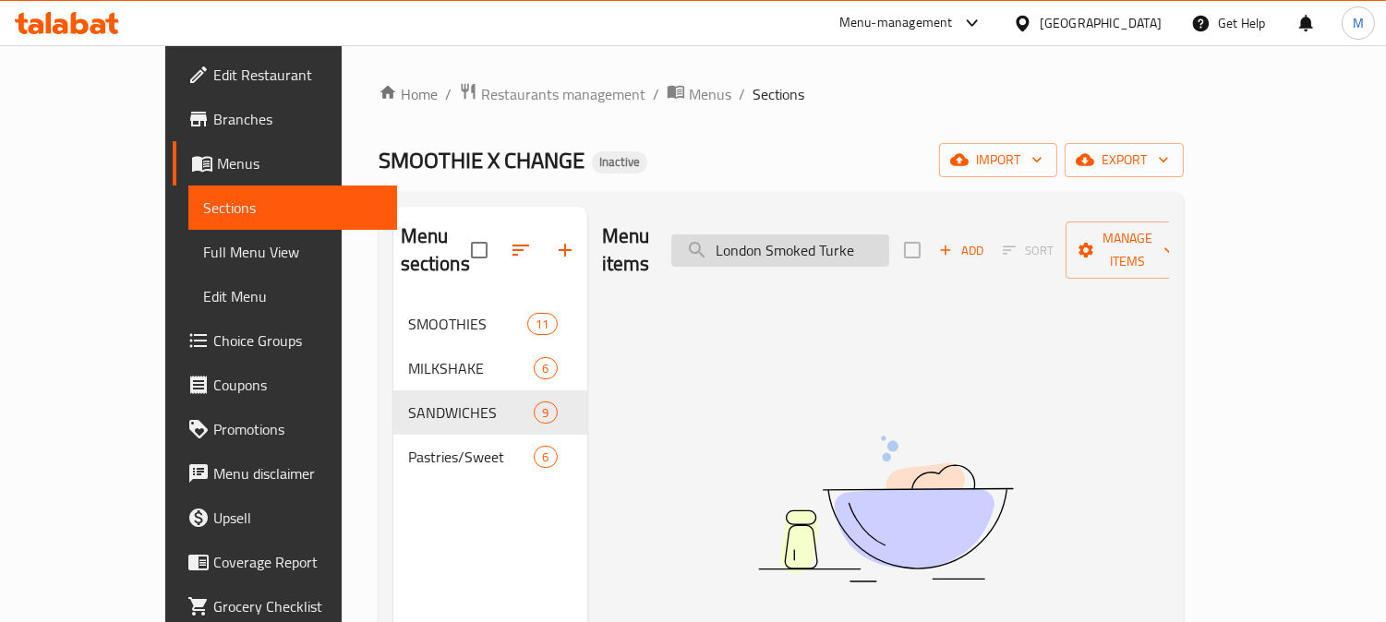
click at [829, 234] on input "London Smoked Turke" at bounding box center [780, 250] width 218 height 32
paste input "Venice Greenhouse Lasagna"
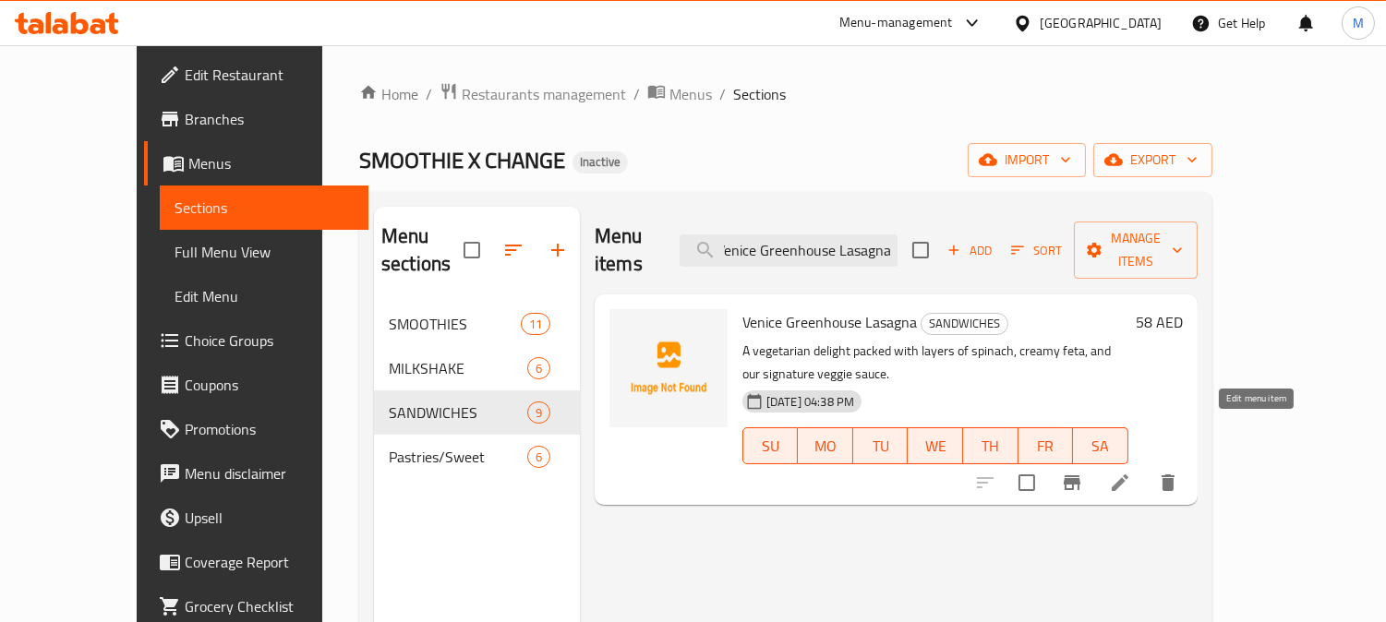
type input "Venice Greenhouse Lasagna"
click at [1128, 475] on icon at bounding box center [1120, 483] width 17 height 17
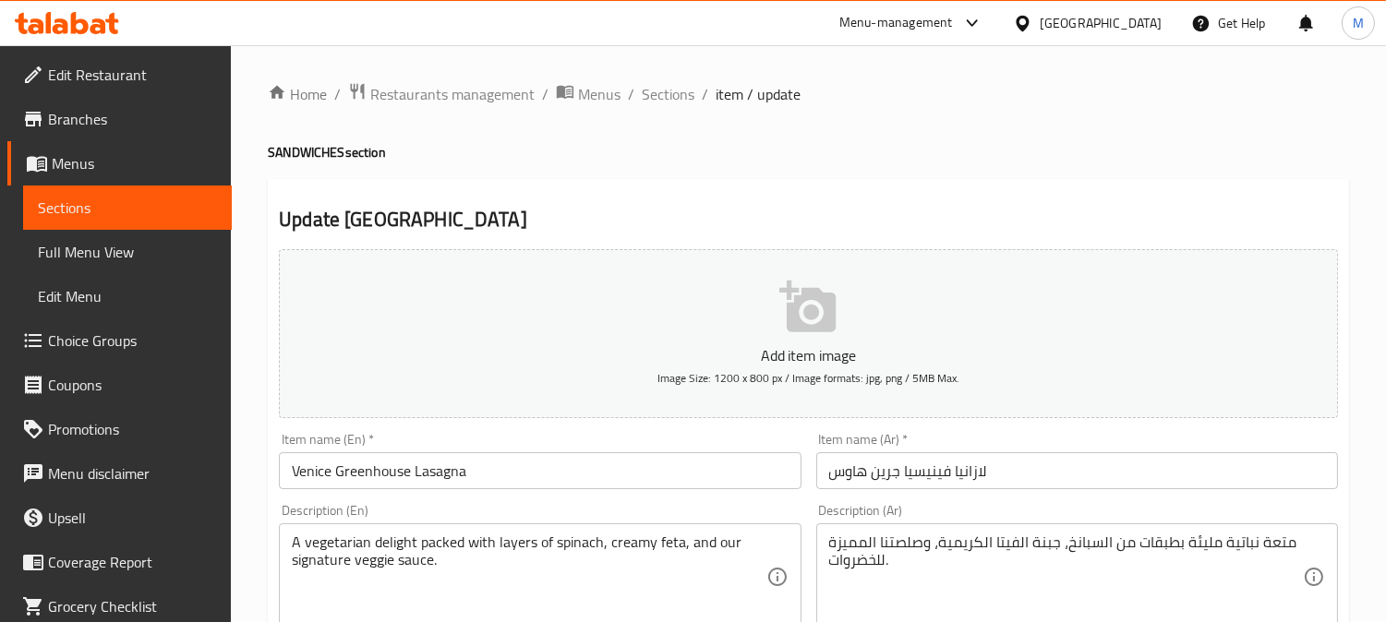
scroll to position [205, 0]
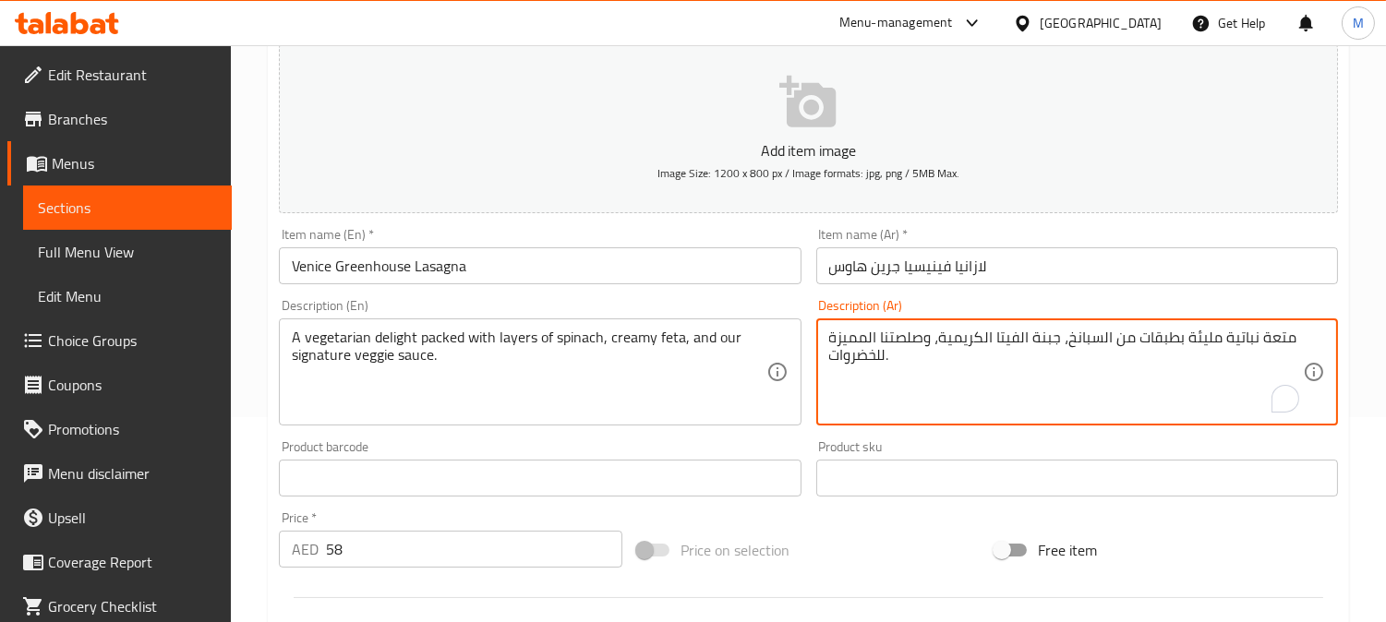
click at [1040, 343] on textarea "متعة نباتية مليئة بطبقات من السبانخ، جبنة الفيتا الكريمية، وصلصتنا المميزة للخض…" at bounding box center [1066, 373] width 474 height 88
type textarea "متعة نباتية مليئة بطبقات من السبانخ، الفيتا الكريمية، وصلصتنا المميزة للخضروات."
click at [1004, 252] on input "لازانيا فينيسيا جرين هاوس" at bounding box center [1077, 265] width 522 height 37
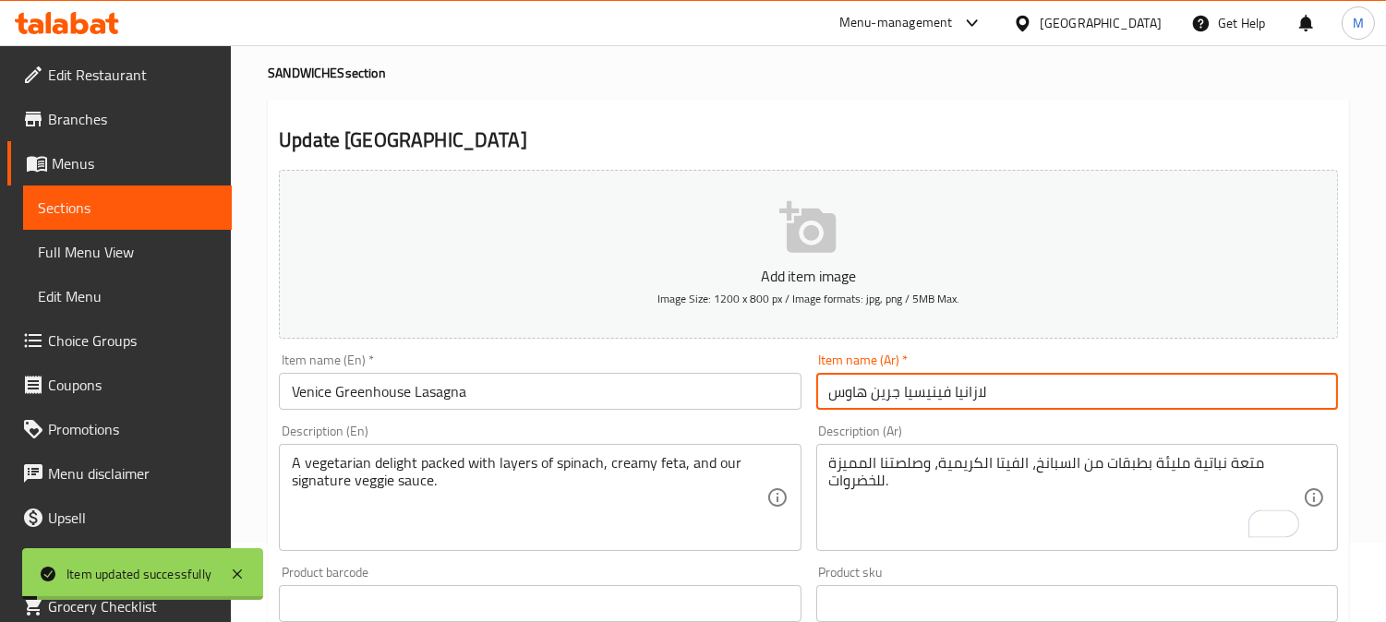
scroll to position [0, 0]
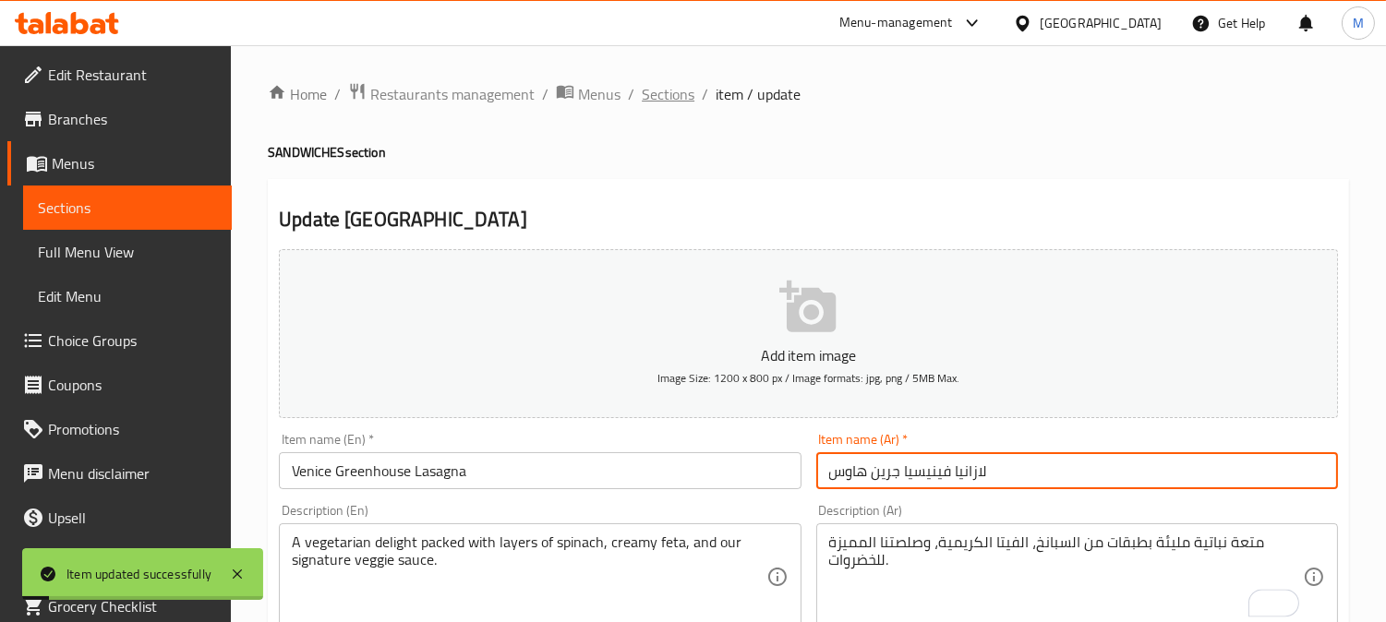
click at [655, 88] on span "Sections" at bounding box center [668, 94] width 53 height 22
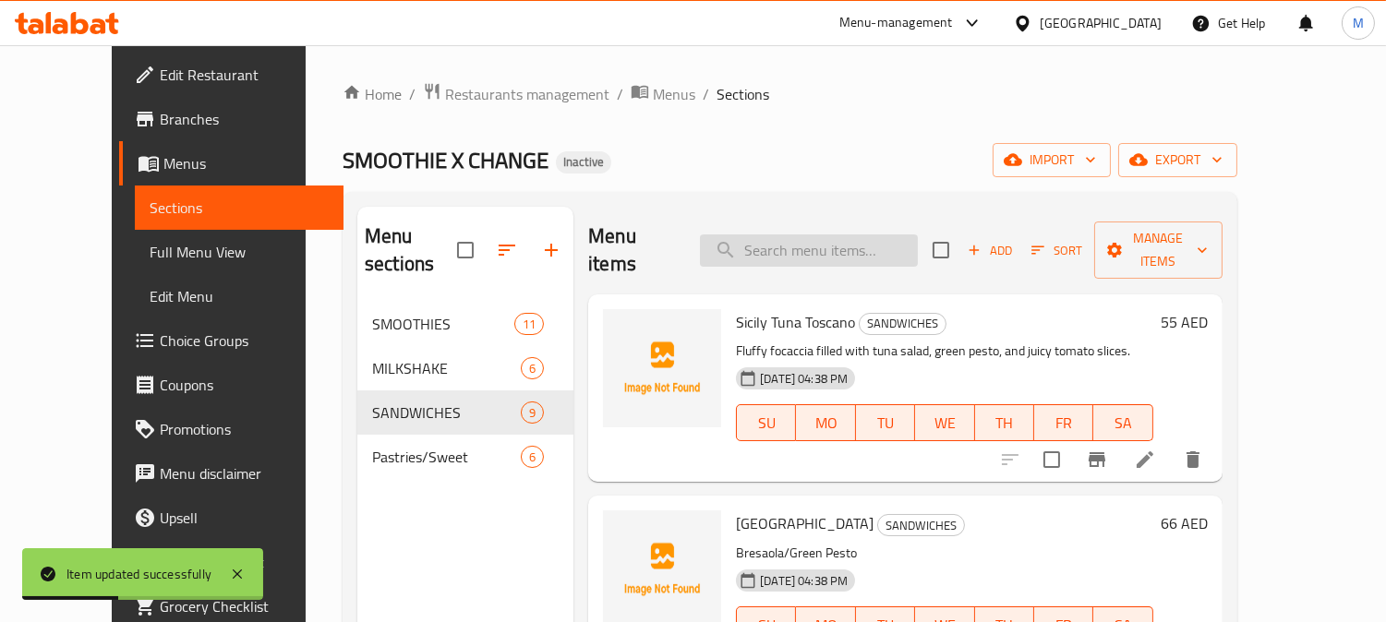
paste input "Pisa OG Beef Lasagna"
click at [796, 234] on input "search" at bounding box center [809, 250] width 218 height 32
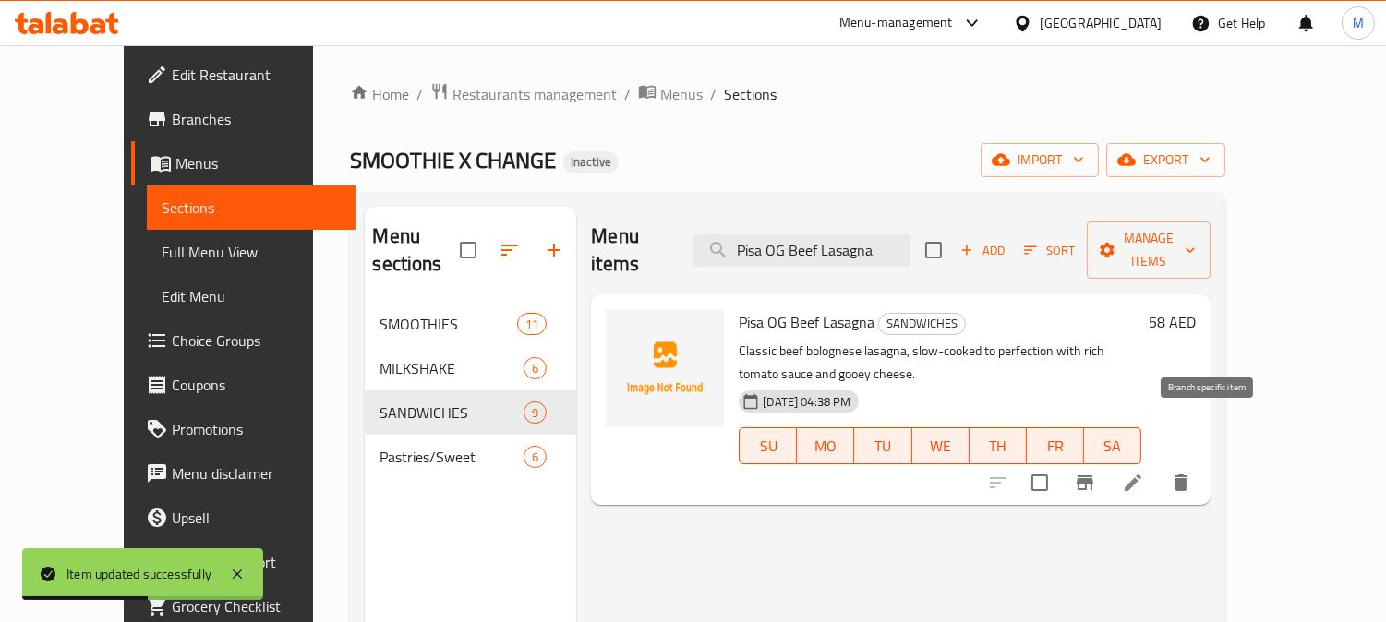
type input "Pisa OG Beef Lasagna"
click at [1144, 472] on icon at bounding box center [1133, 483] width 22 height 22
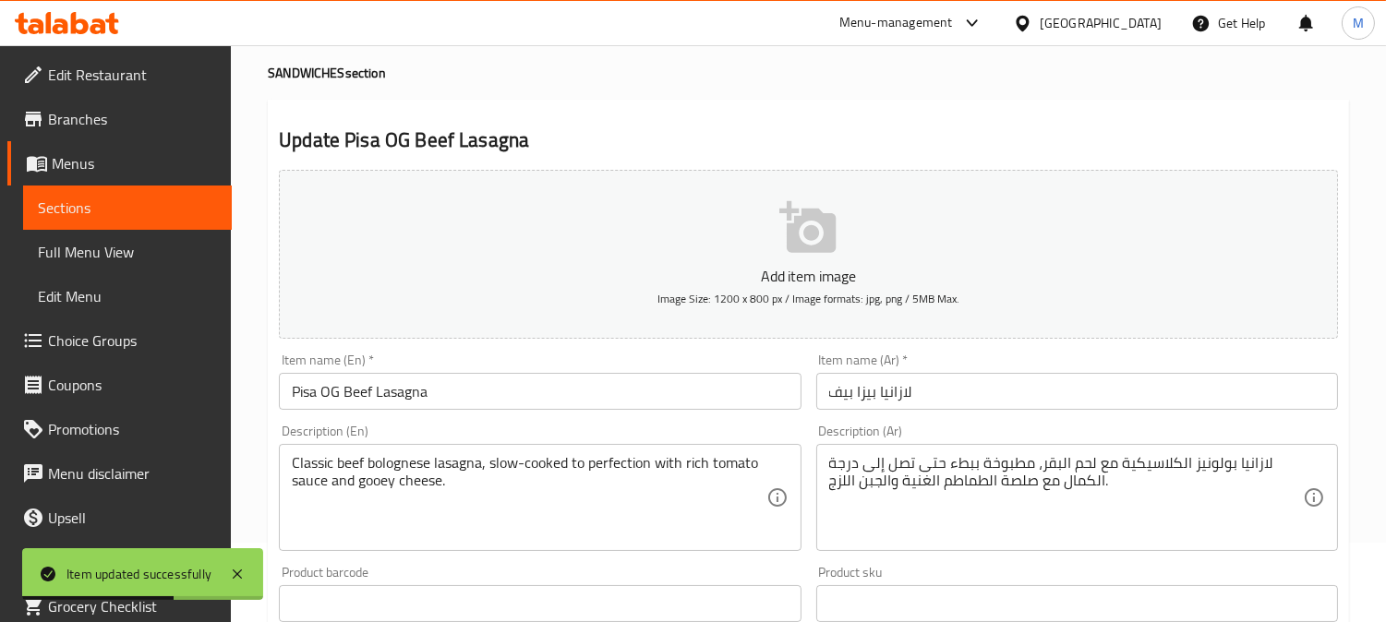
scroll to position [102, 0]
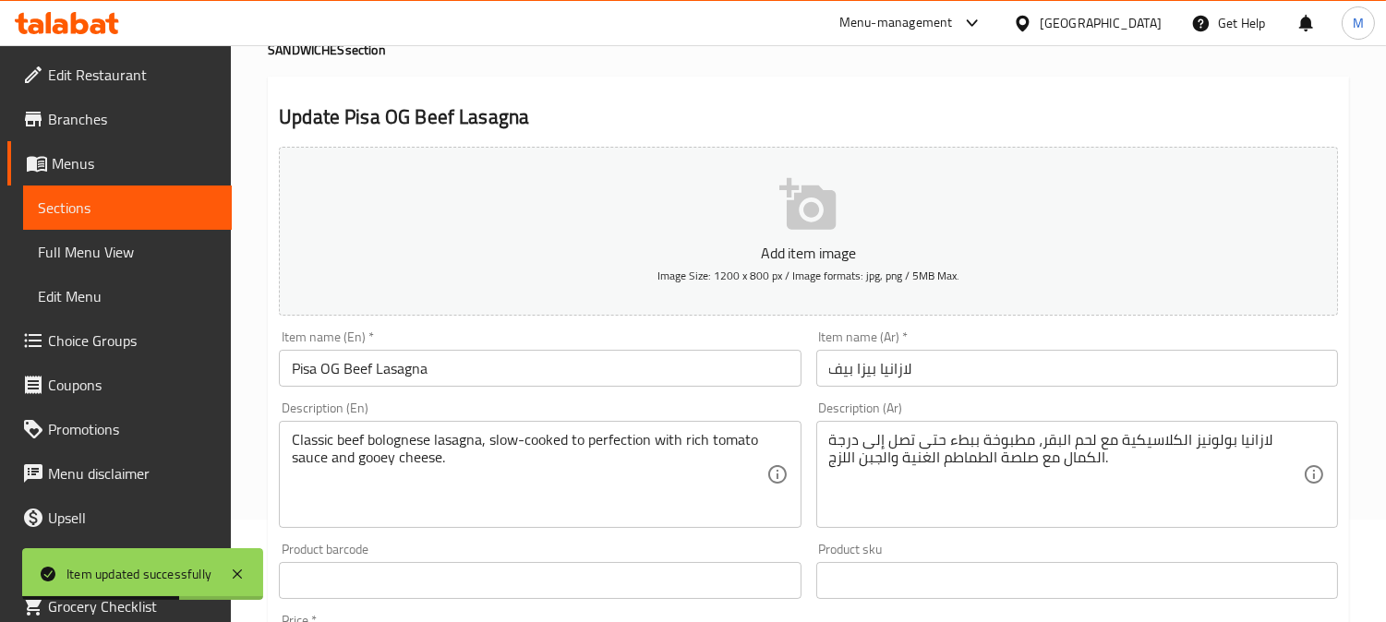
click at [989, 379] on input "لازانيا بيزا بيف" at bounding box center [1077, 368] width 522 height 37
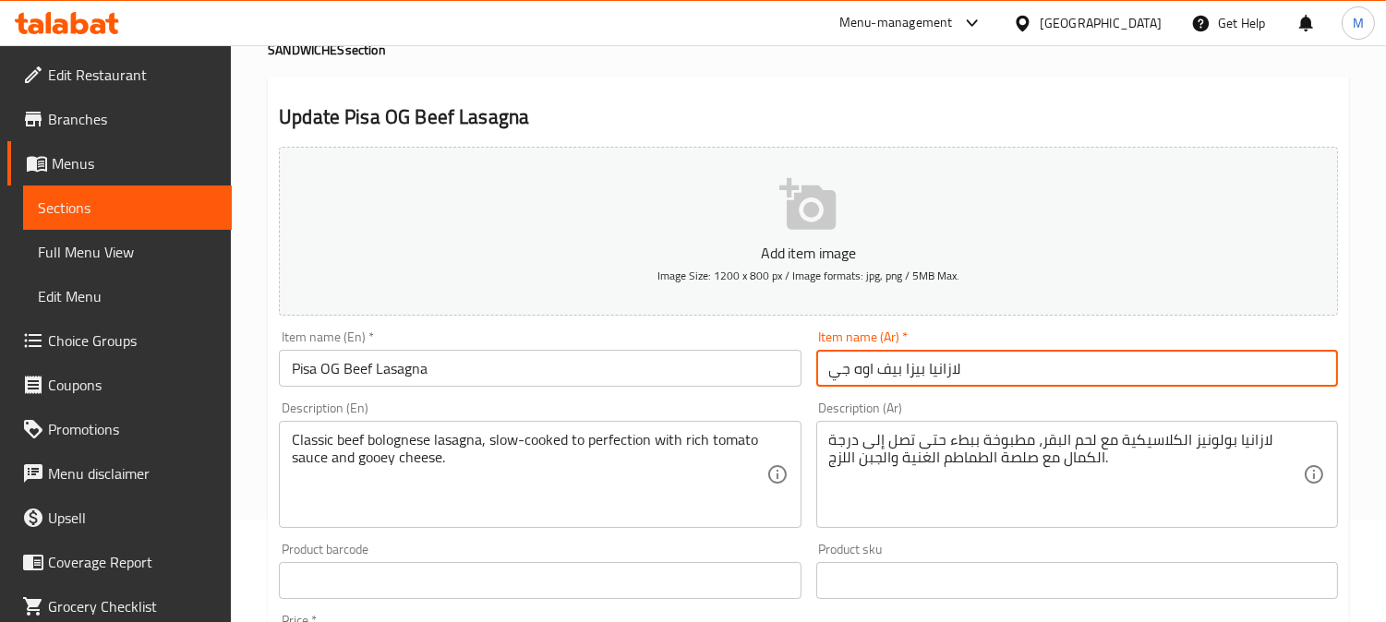
type input "لازانيا بيزا بيف اوه جي"
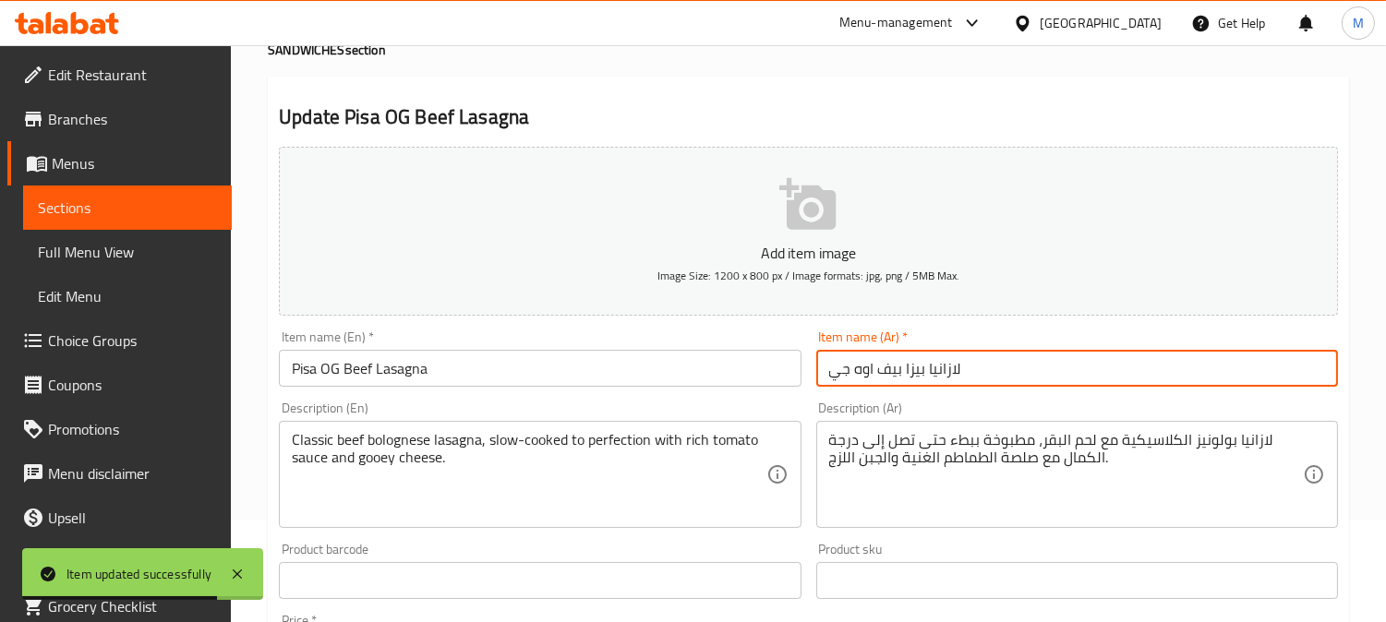
click at [1110, 444] on textarea "لازانيا بولونيز الكلاسيكية مع لحم البقر، مطبوخة ببطء حتى تصل إلى درجة الكمال مع…" at bounding box center [1066, 475] width 474 height 88
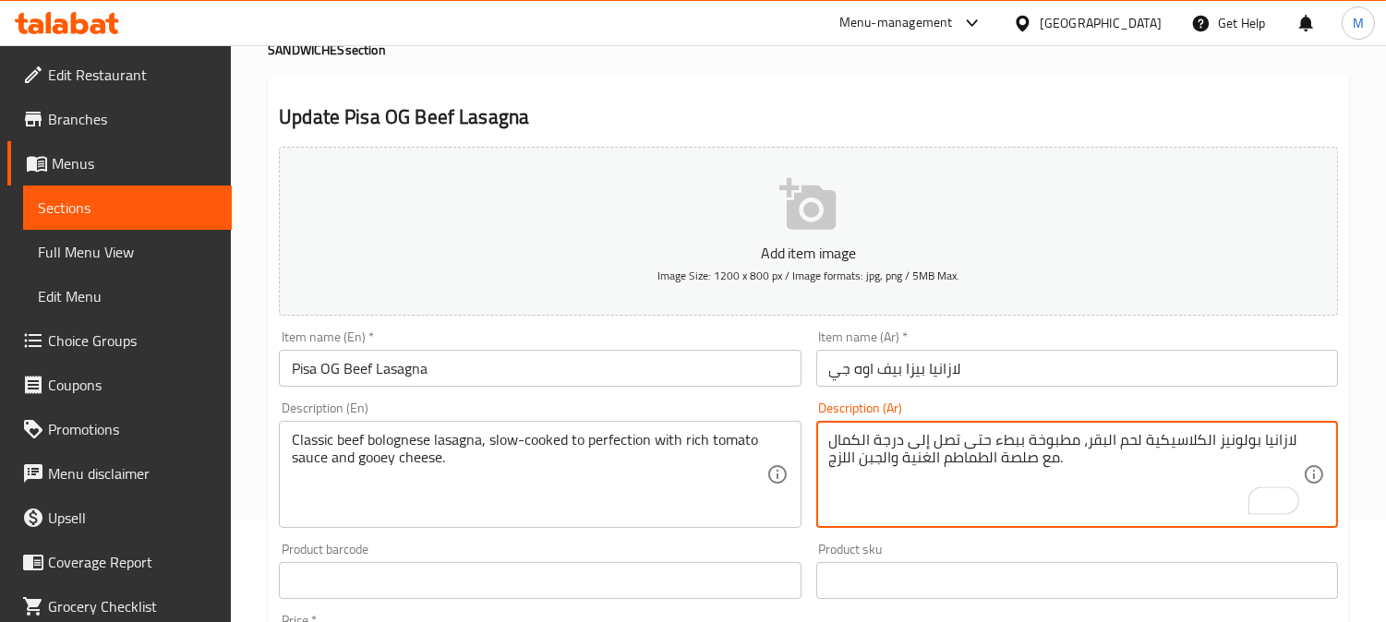
drag, startPoint x: 1134, startPoint y: 444, endPoint x: 1084, endPoint y: 439, distance: 50.2
click at [1084, 439] on textarea "لازانيا بولونيز الكلاسيكية لحم البقر، مطبوخة ببطء حتى تصل إلى درجة الكمال مع صل…" at bounding box center [1066, 475] width 474 height 88
click at [1215, 444] on textarea "لازانيا بولونيز الكلاسيكية، مطبوخة ببطء حتى تصل إلى درجة الكمال مع صلصة الطماطم…" at bounding box center [1066, 475] width 474 height 88
paste textarea "حم البقر"
click at [1201, 438] on textarea "لازانيا بولونيز حم البقر الكلاسيكية، مطبوخة ببطء حتى تصل إلى درجة الكمال مع صلص…" at bounding box center [1066, 475] width 474 height 88
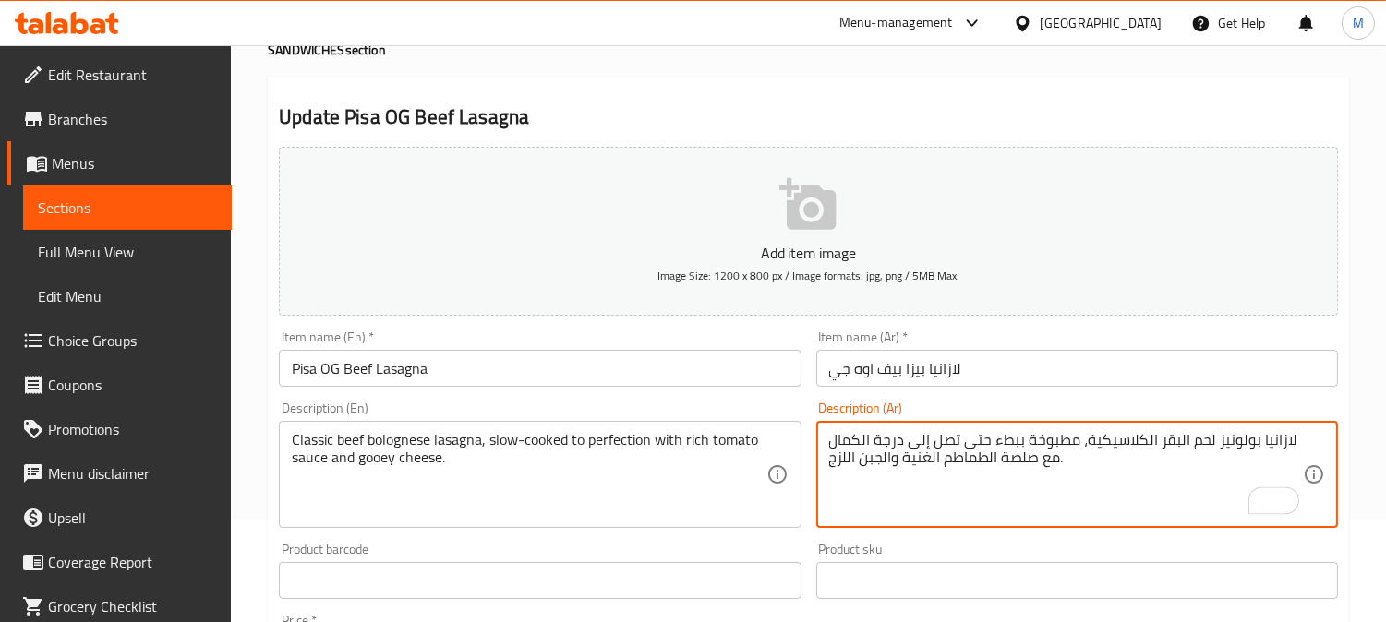
click at [1175, 439] on textarea "لازانيا بولونيز لحم البقر الكلاسيكية، مطبوخة ببطء حتى تصل إلى درجة الكمال مع صل…" at bounding box center [1066, 475] width 474 height 88
click at [1177, 443] on textarea "لازانيا بولونيز لحم بقر الكلاسيكية، مطبوخة ببطء حتى تصل إلى درجة الكمال مع صلصة…" at bounding box center [1066, 475] width 474 height 88
click at [1139, 435] on textarea "لازانيا بولونيز لحم بقري الكلاسيكية، مطبوخة ببطء حتى تصل إلى درجة الكمال مع صلص…" at bounding box center [1066, 475] width 474 height 88
type textarea "لازانيا بولونيز لحم بقري كلاسيكية، مطبوخة ببطء حتى تصل إلى درجة الكمال مع صلصة …"
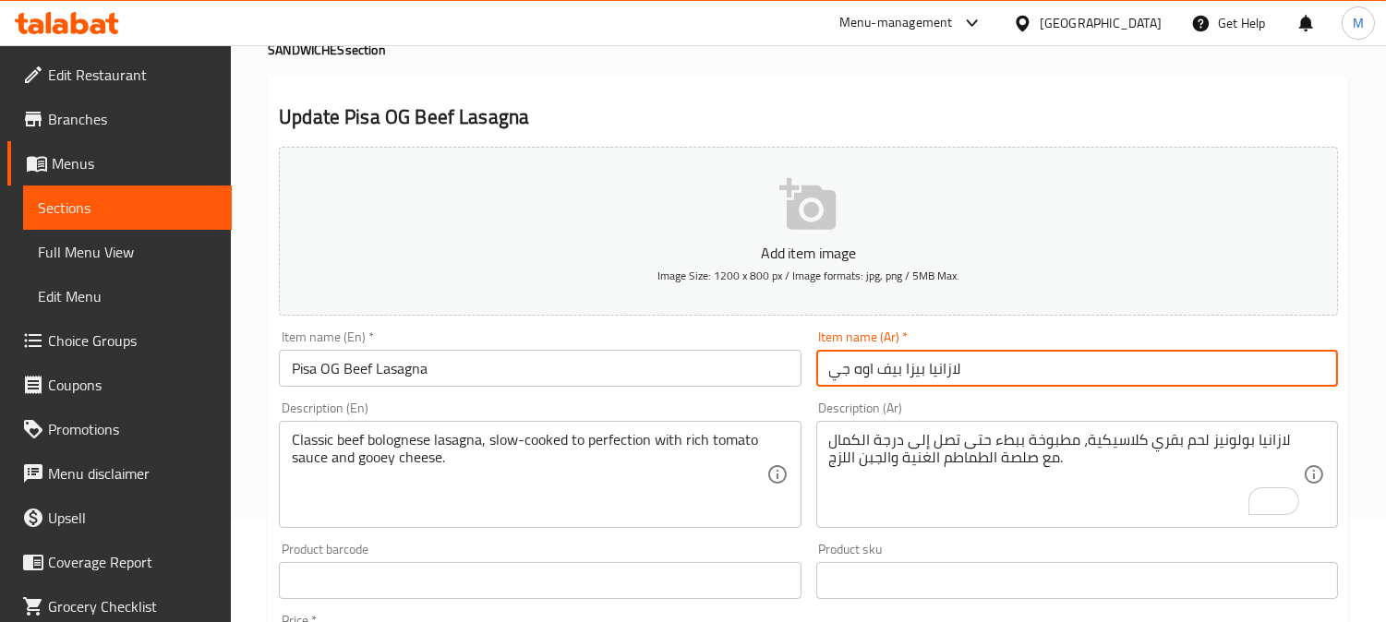
click at [1052, 372] on input "لازانيا بيزا بيف اوه جي" at bounding box center [1077, 368] width 522 height 37
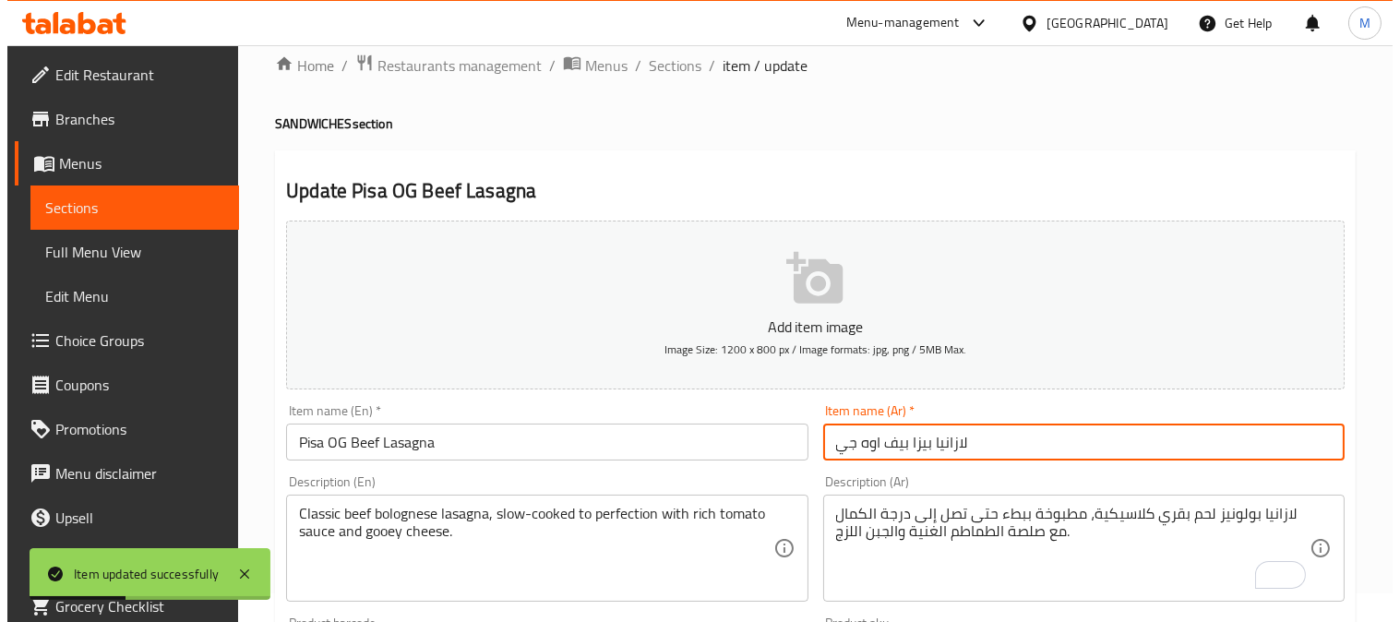
scroll to position [0, 0]
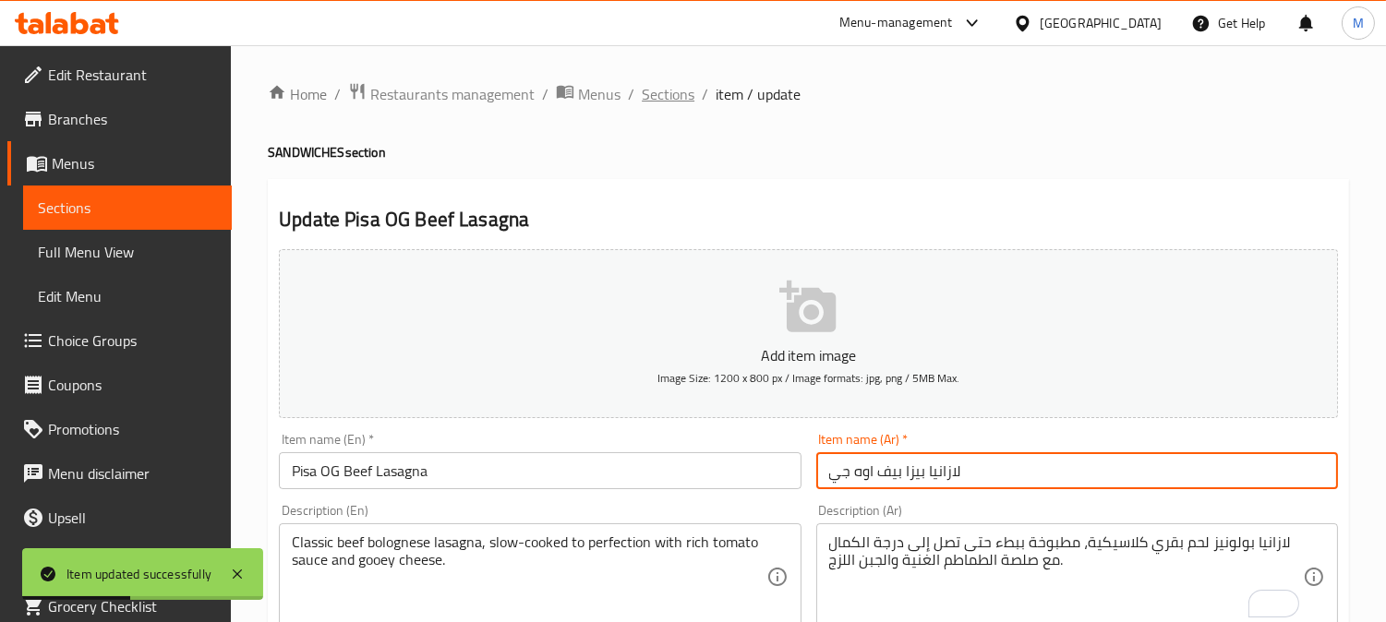
click at [674, 85] on span "Sections" at bounding box center [668, 94] width 53 height 22
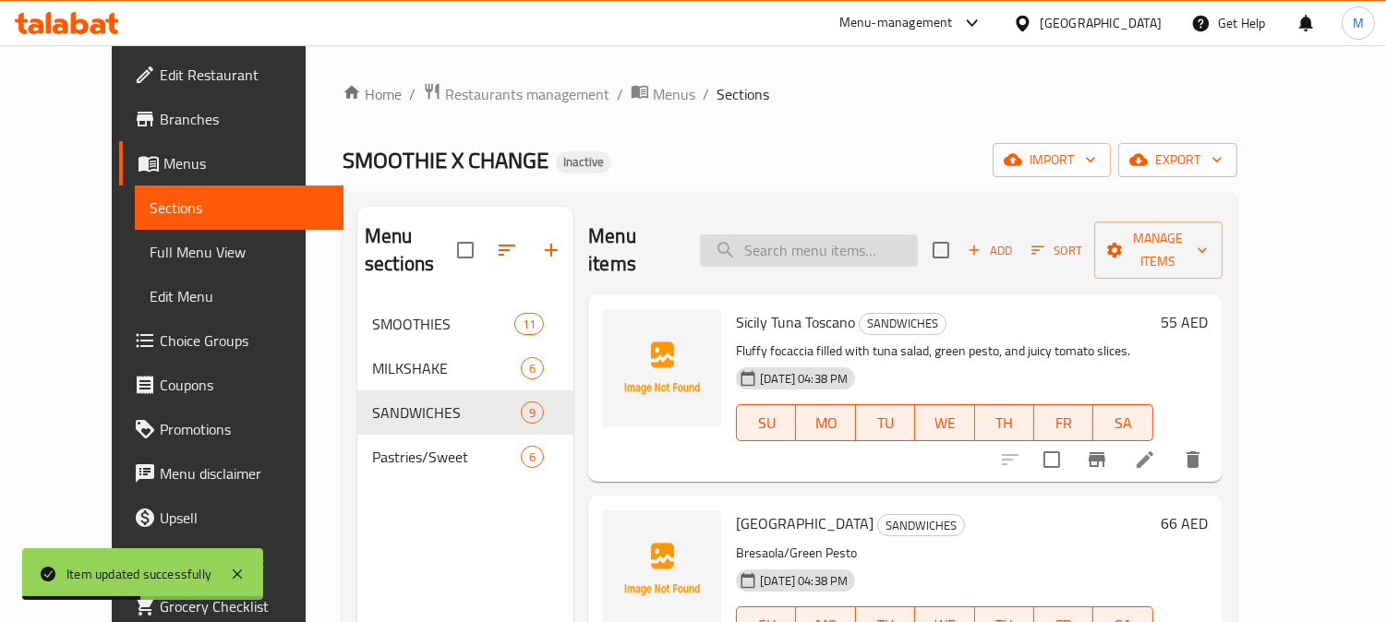
click at [845, 219] on div "Menu items Add Sort Manage items" at bounding box center [904, 251] width 633 height 88
paste input "Rome Chicken Lasagna"
click at [845, 234] on input "search" at bounding box center [809, 250] width 218 height 32
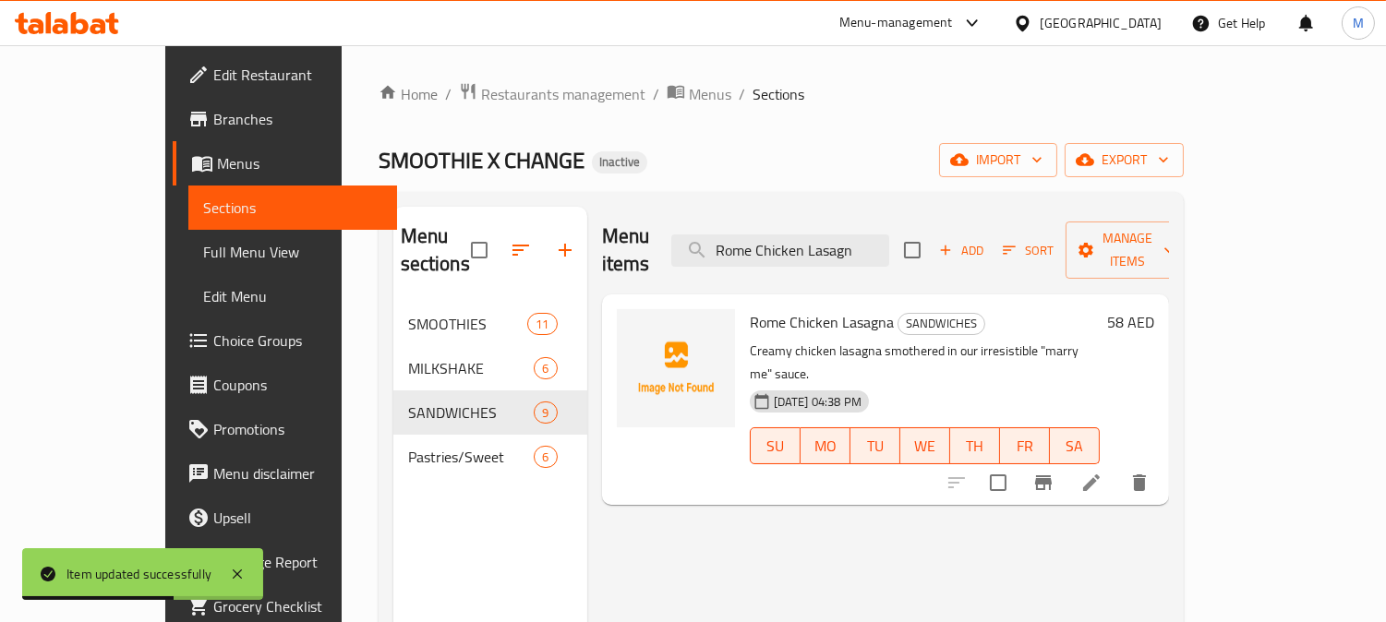
type input "Rome Chicken Lasagn"
click at [1102, 472] on icon at bounding box center [1091, 483] width 22 height 22
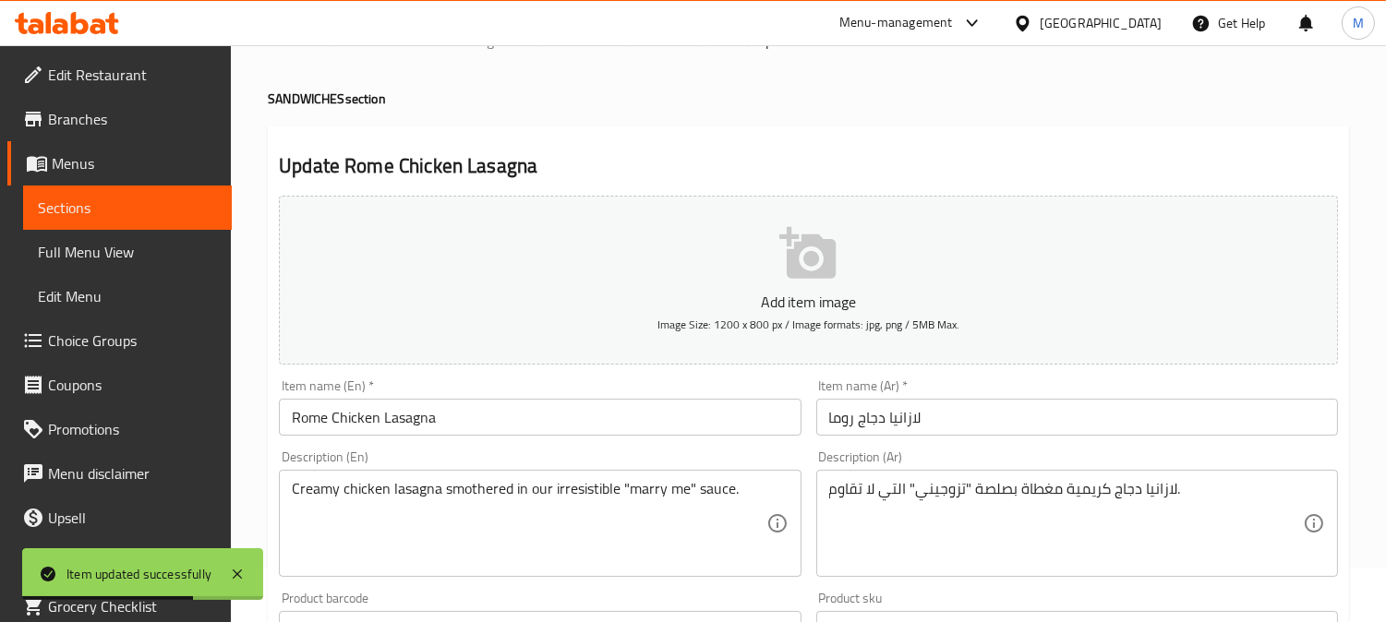
scroll to position [102, 0]
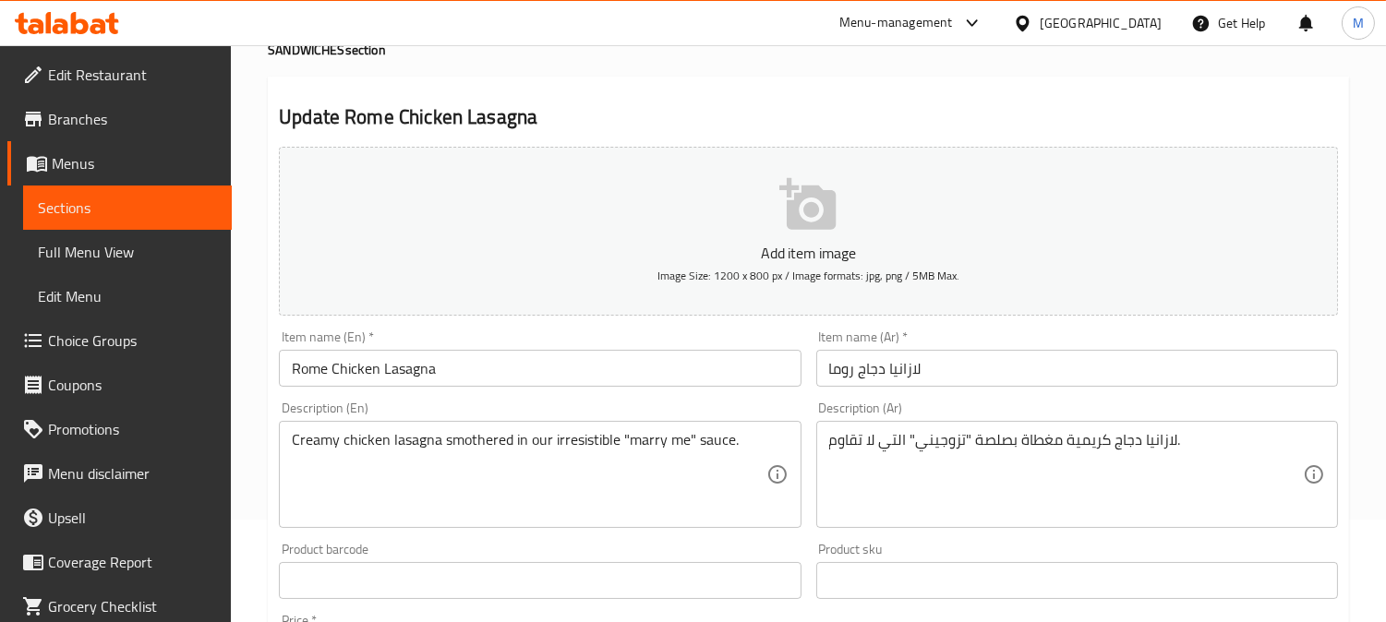
click at [944, 439] on textarea "لازانيا دجاج كريمية مغطاة بصلصة "تزوجيني" التي لا تقاوم." at bounding box center [1066, 475] width 474 height 88
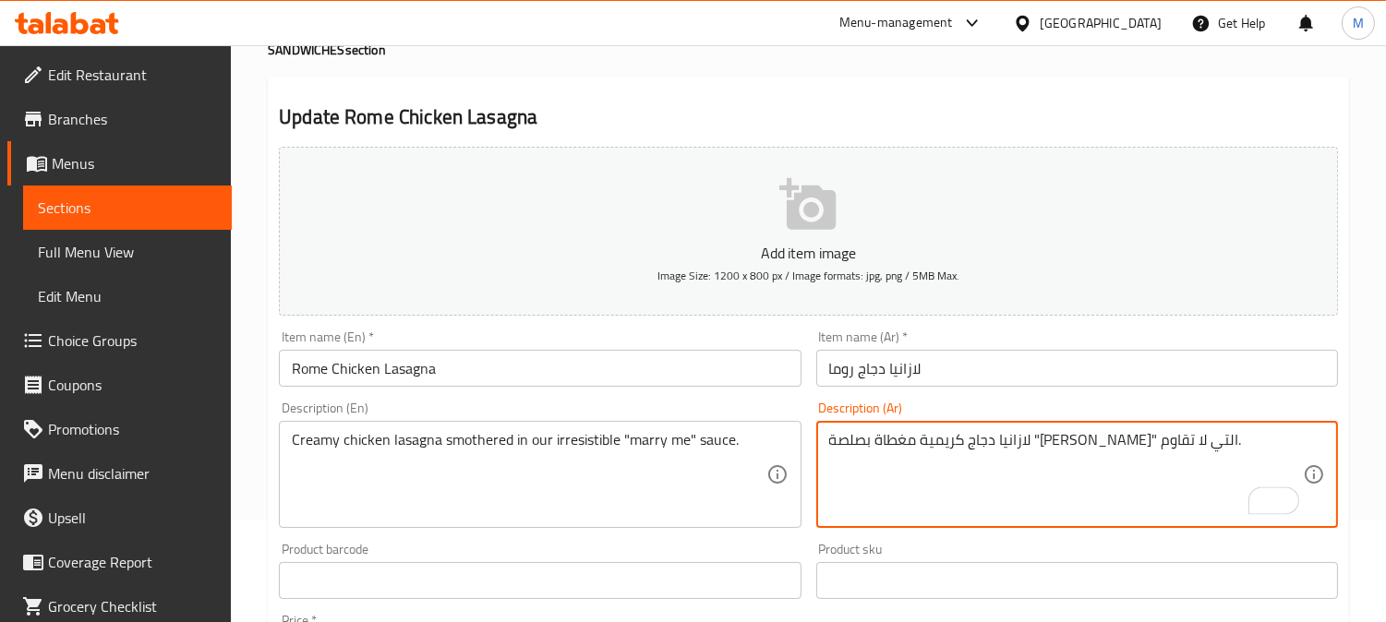
click at [988, 444] on textarea "لازانيا دجاج كريمية مغطاة بصلصة "ماري مي" التي لا تقاوم." at bounding box center [1066, 475] width 474 height 88
type textarea "لازانيا دجاج كريمية مغطاة بصلصة "ماري مي" التي لا تقاوم."
drag, startPoint x: 986, startPoint y: 443, endPoint x: 557, endPoint y: 448, distance: 429.3
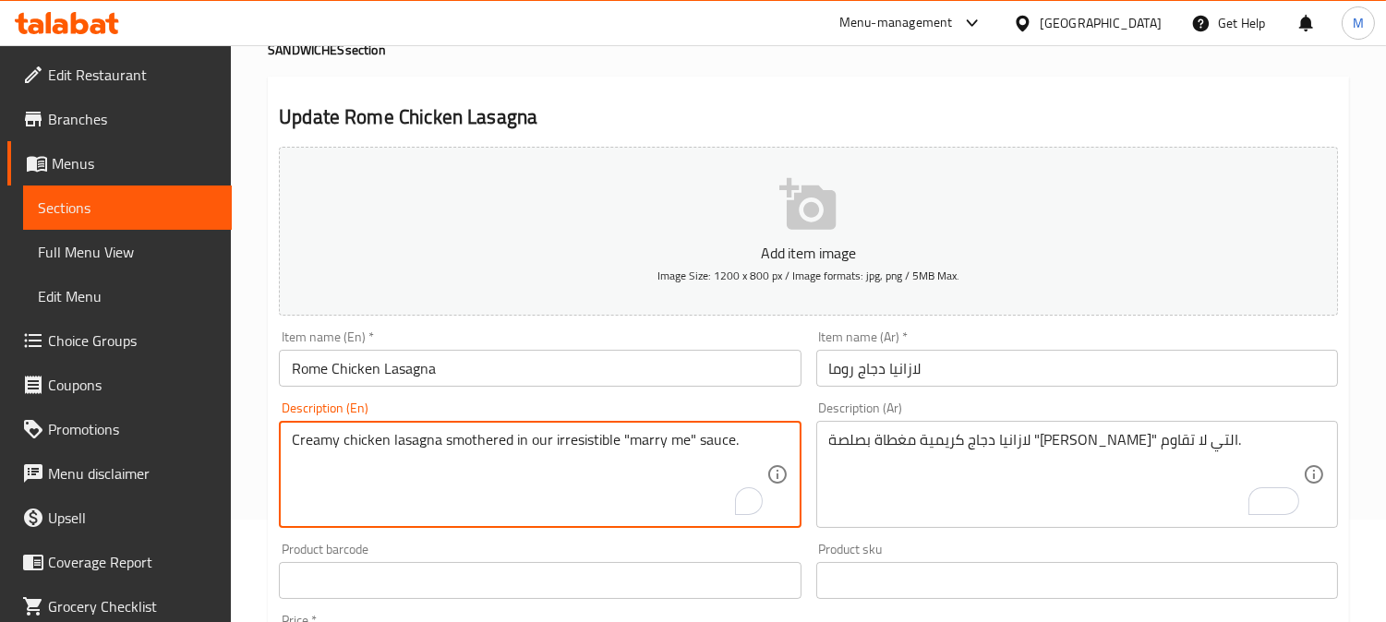
click at [555, 447] on textarea "Creamy chicken lasagna smothered in our irresistible "marry me" sauce." at bounding box center [529, 475] width 474 height 88
click at [576, 443] on textarea "Creamy chicken lasagna smothered in our irresistible "marry me" sauce." at bounding box center [529, 475] width 474 height 88
type textarea "Creamy chicken lasagna smothered in our "marry me" sauce."
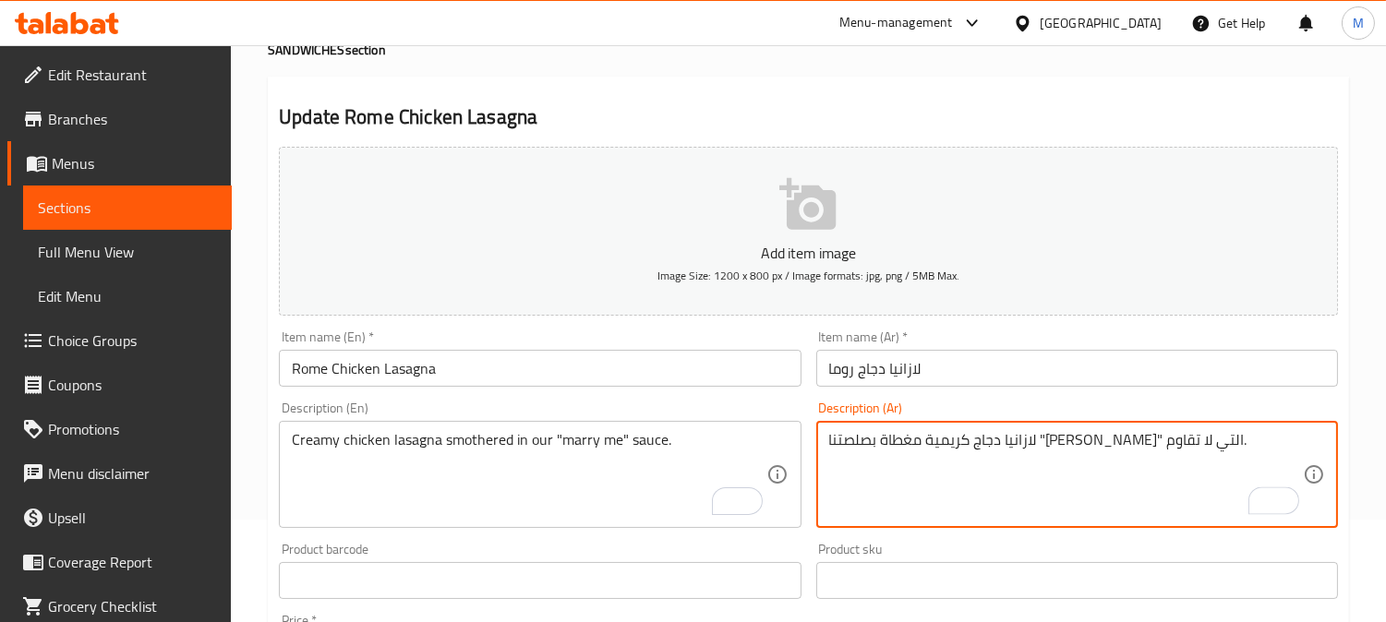
click at [894, 439] on textarea "لازانيا دجاج كريمية مغطاة بصلصتنا "ماري مي" التي لا تقاوم." at bounding box center [1066, 475] width 474 height 88
drag, startPoint x: 907, startPoint y: 439, endPoint x: 800, endPoint y: 439, distance: 106.2
click at [800, 439] on div "Add item image Image Size: 1200 x 800 px / Image formats: jpg, png / 5MB Max. I…" at bounding box center [808, 537] width 1074 height 796
type textarea "لازانيا دجاج كريمية مغطاة بصلصتنا "[PERSON_NAME]"."
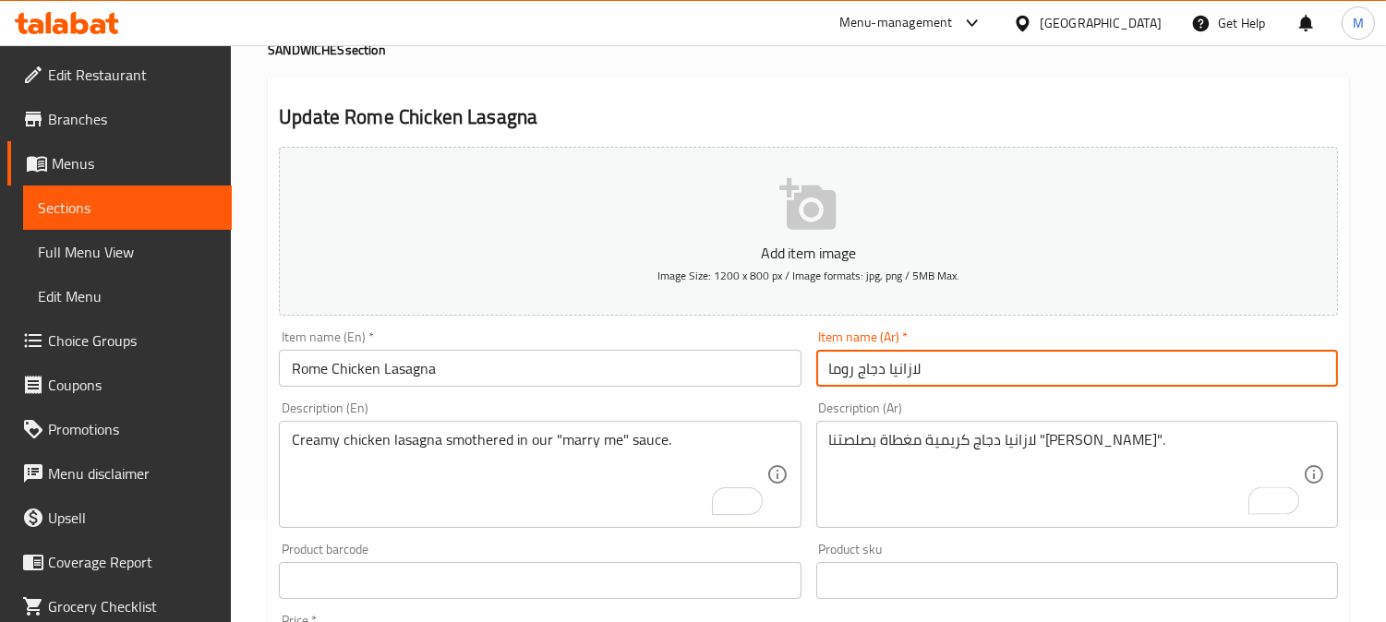
click at [1105, 366] on input "لازانيا دجاج روما" at bounding box center [1077, 368] width 522 height 37
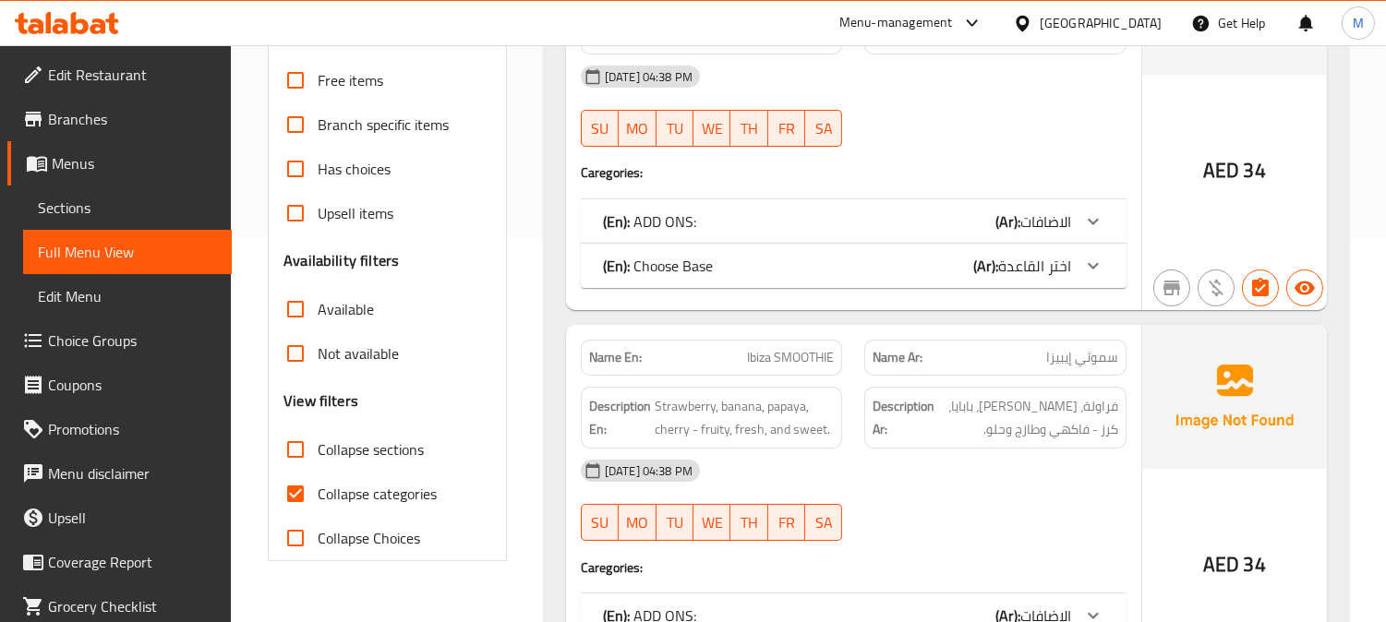
scroll to position [512, 0]
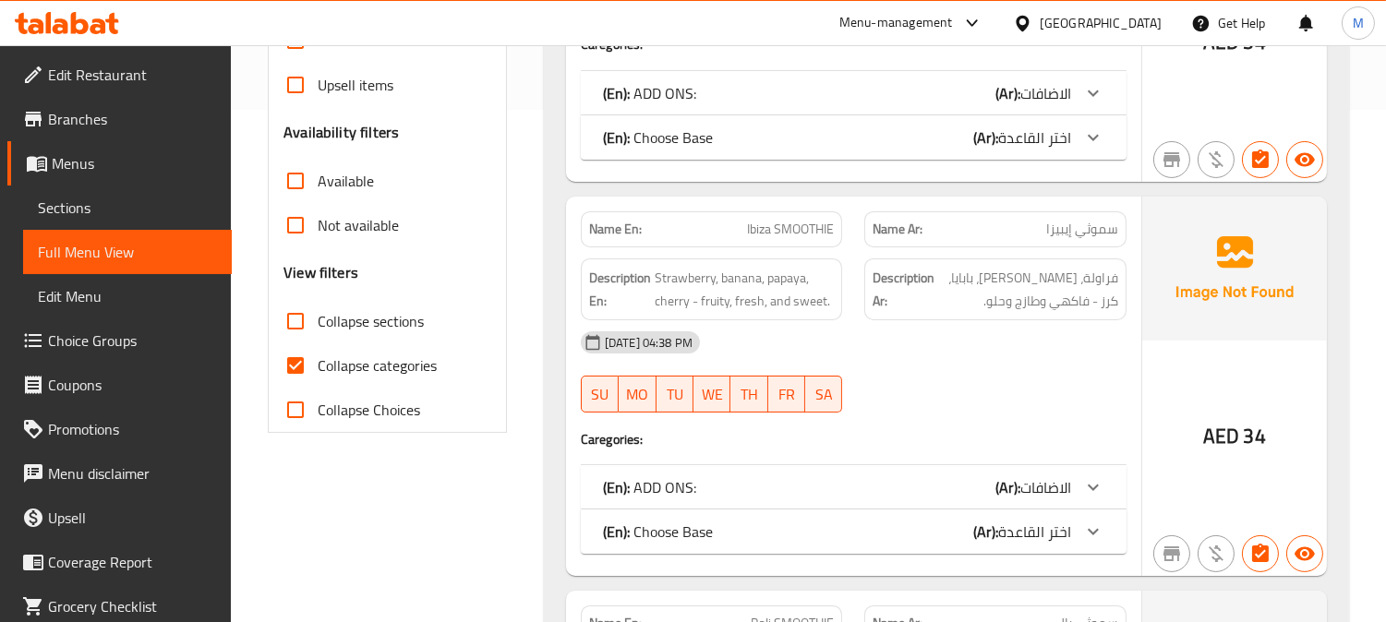
click at [296, 357] on input "Collapse categories" at bounding box center [295, 365] width 44 height 44
checkbox input "false"
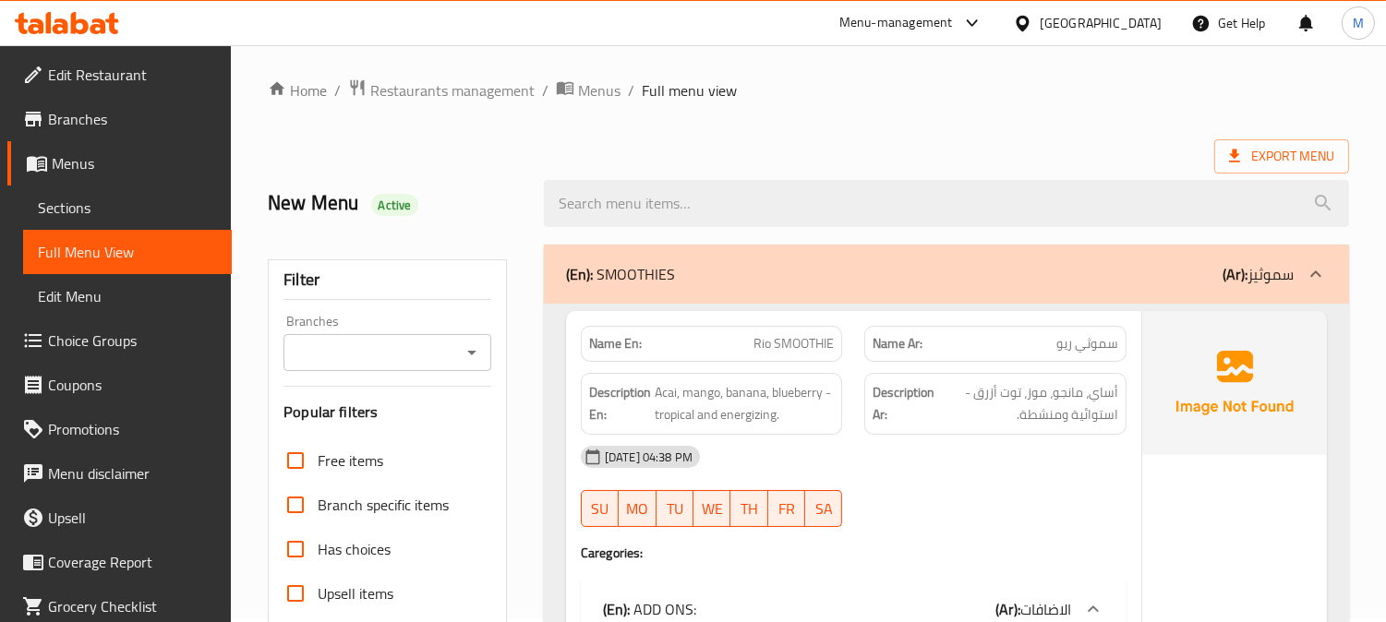
scroll to position [0, 0]
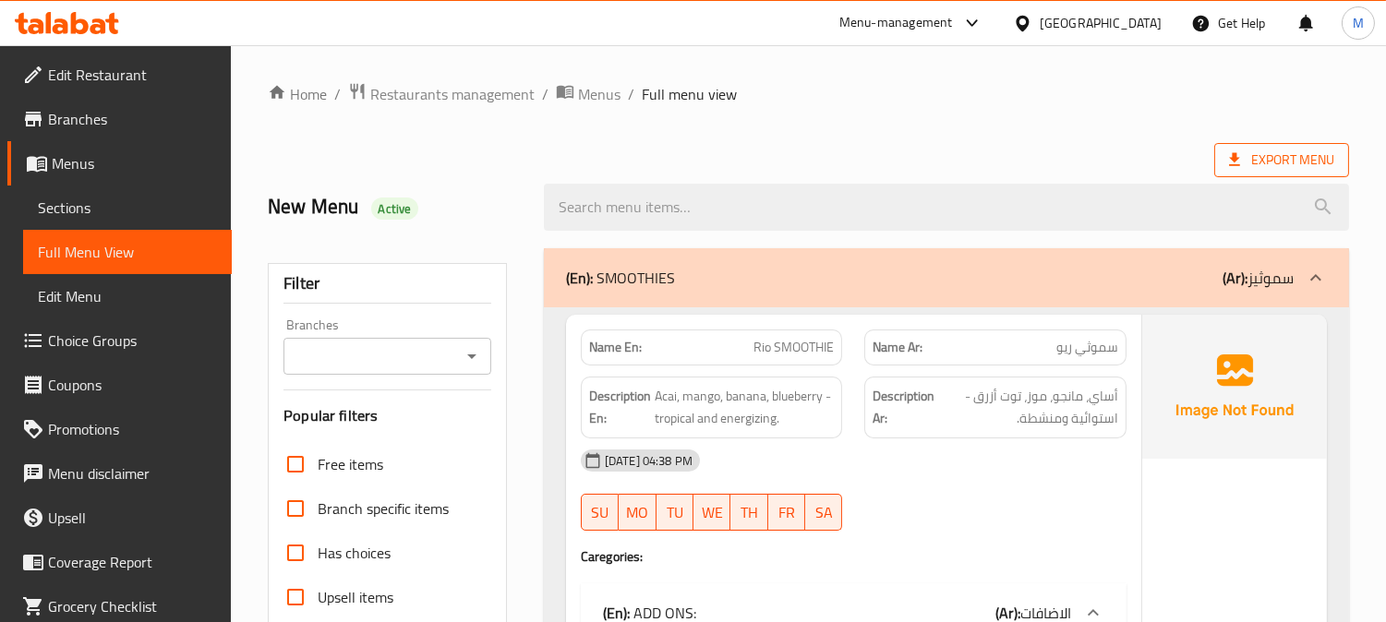
click at [1250, 150] on span "Export Menu" at bounding box center [1281, 160] width 105 height 23
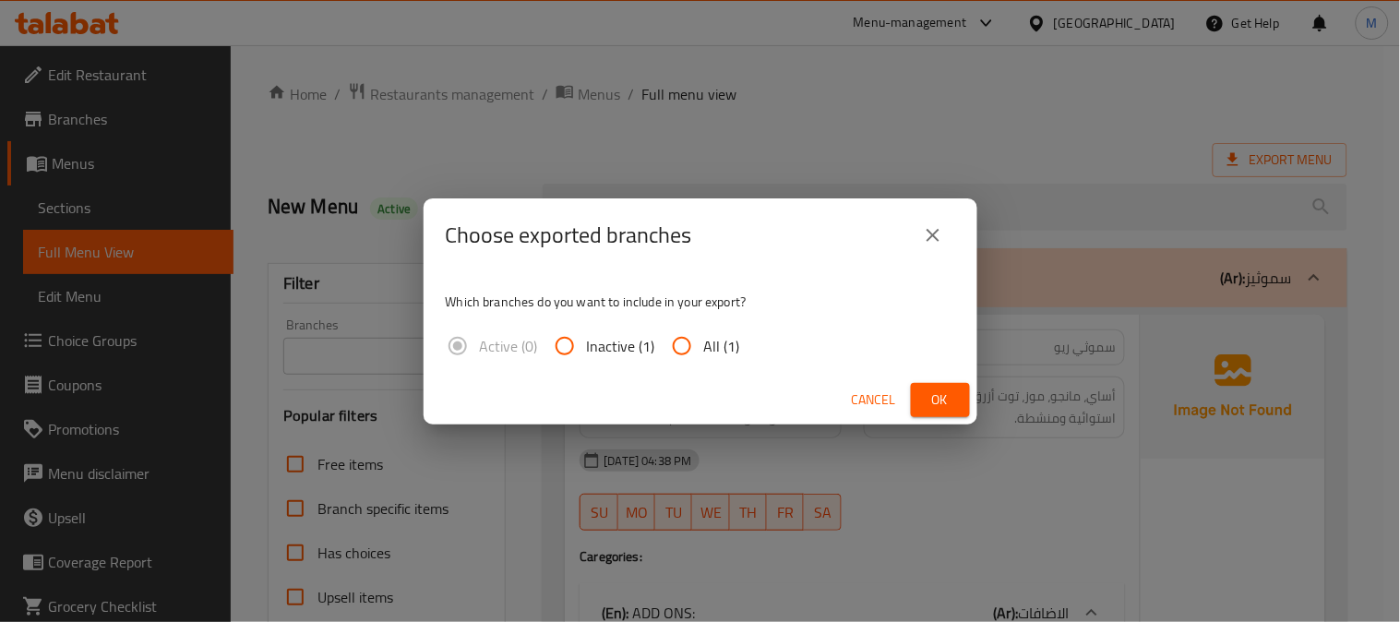
click at [694, 348] on input "All (1)" at bounding box center [682, 346] width 44 height 44
radio input "true"
click at [956, 397] on button "Ok" at bounding box center [940, 400] width 59 height 34
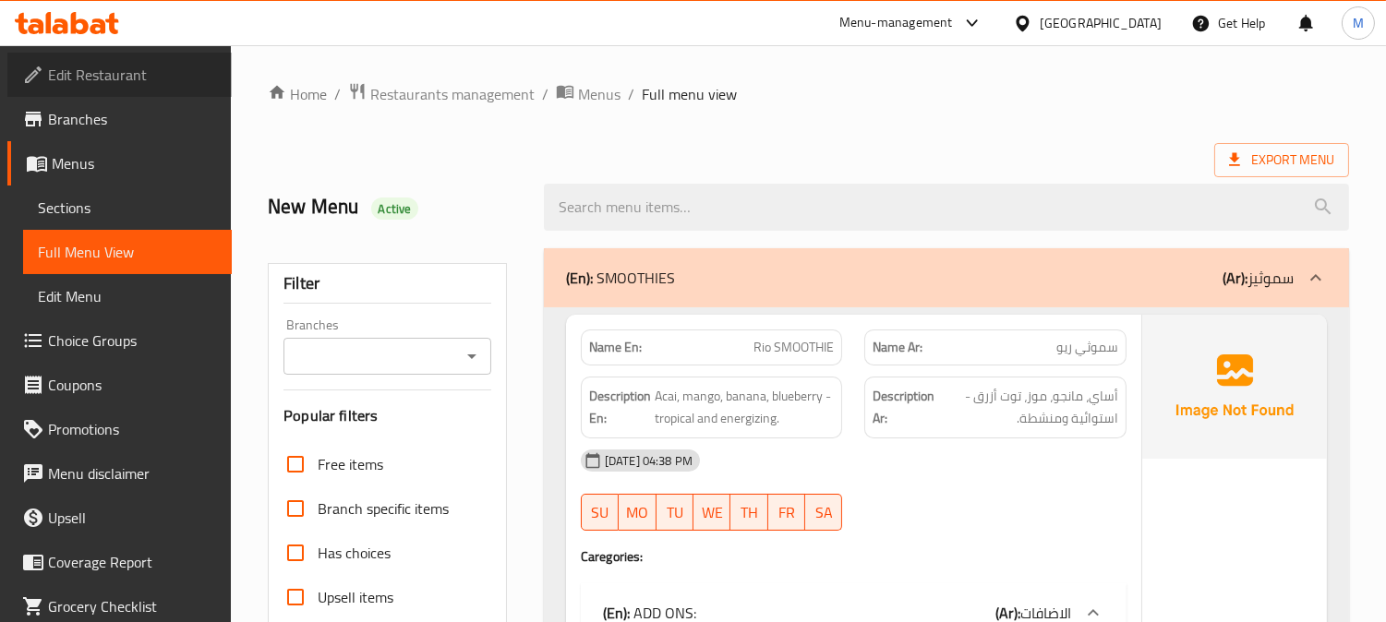
click at [149, 68] on span "Edit Restaurant" at bounding box center [132, 75] width 169 height 22
